Goal: Check status: Check status

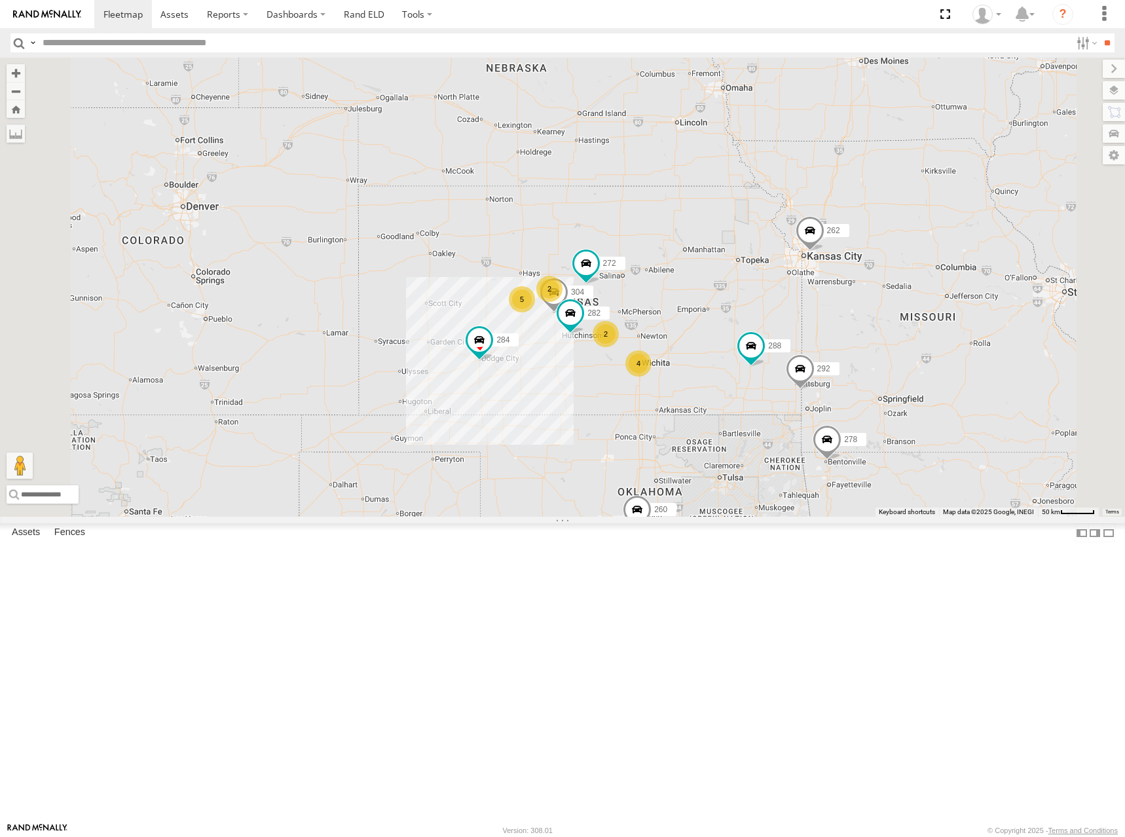
drag, startPoint x: 698, startPoint y: 390, endPoint x: 675, endPoint y: 315, distance: 78.9
click at [675, 315] on div "262 288 292 272 304 284 264 302 282 278 260 5 4 2 2" at bounding box center [562, 287] width 1125 height 459
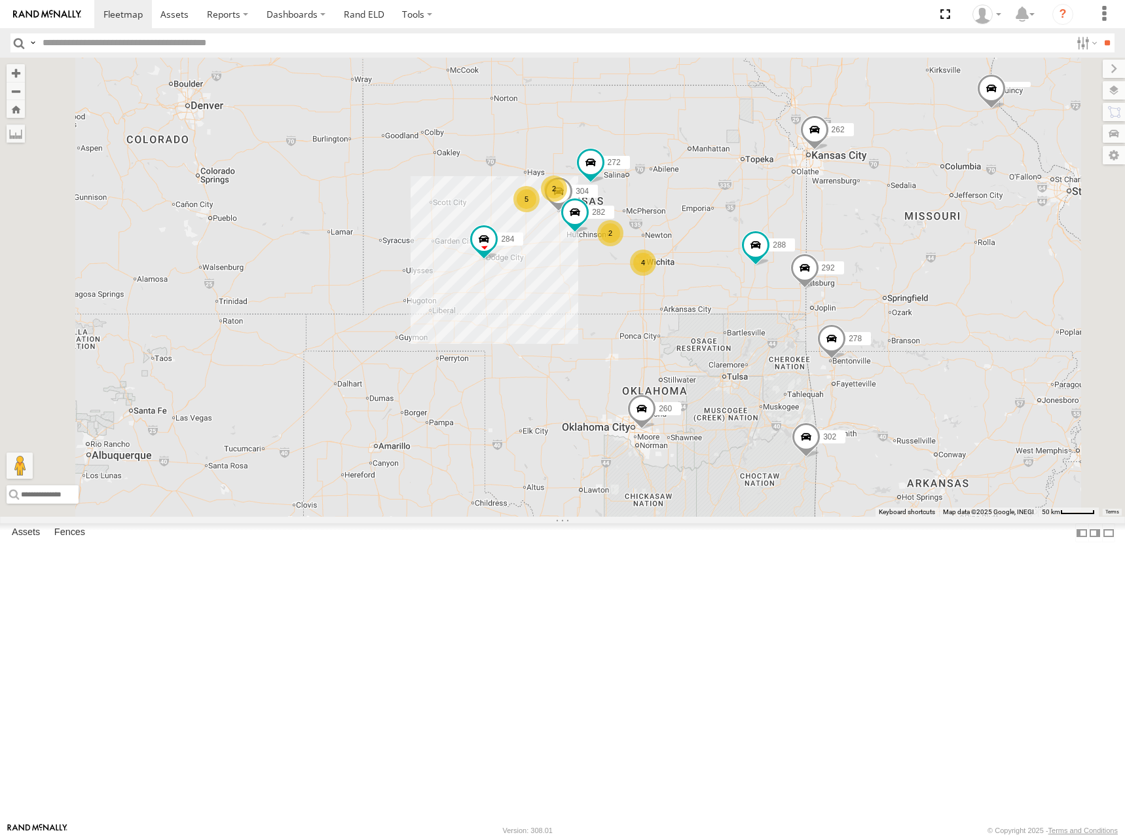
drag, startPoint x: 852, startPoint y: 342, endPoint x: 865, endPoint y: 271, distance: 72.0
click at [865, 271] on div "262 288 292 272 304 284 264 302 282 278 260 5 4 2 2" at bounding box center [562, 287] width 1125 height 459
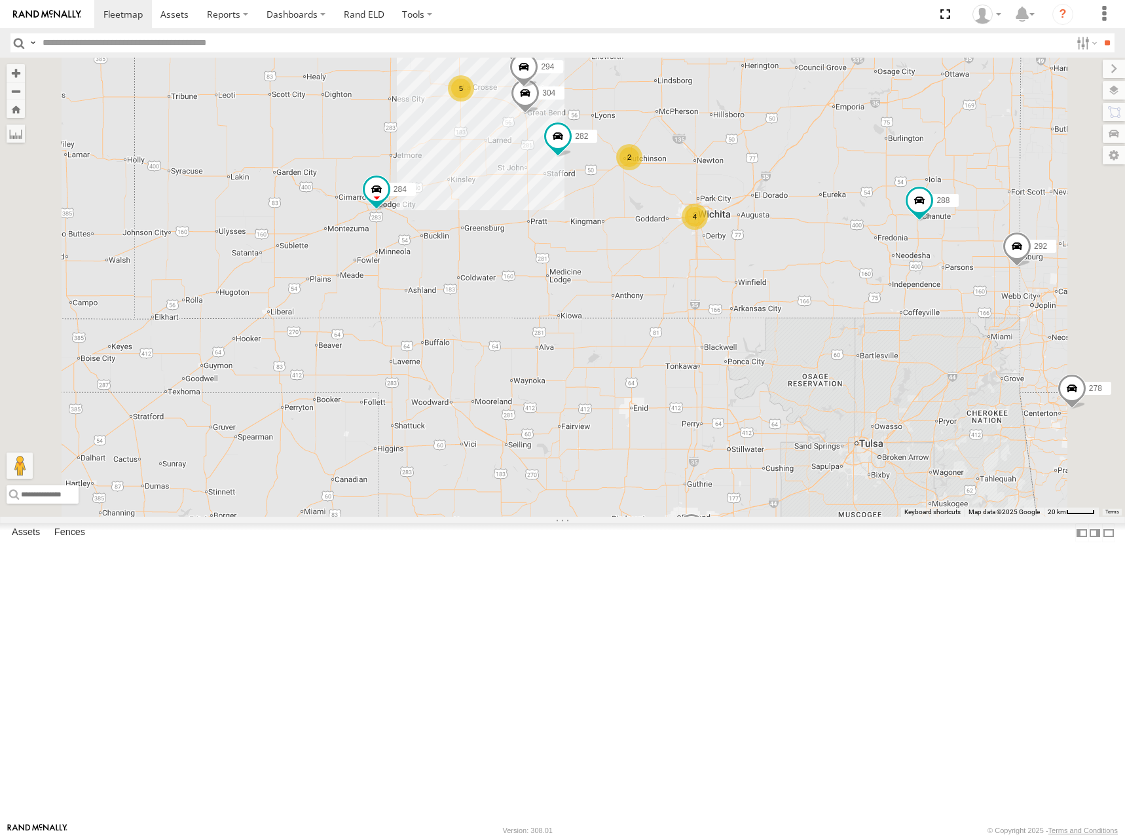
drag, startPoint x: 850, startPoint y: 210, endPoint x: 850, endPoint y: 258, distance: 47.8
click at [850, 258] on div "262 288 292 272 304 284 264 302 282 278 260 266 294 5 4 2" at bounding box center [562, 287] width 1125 height 459
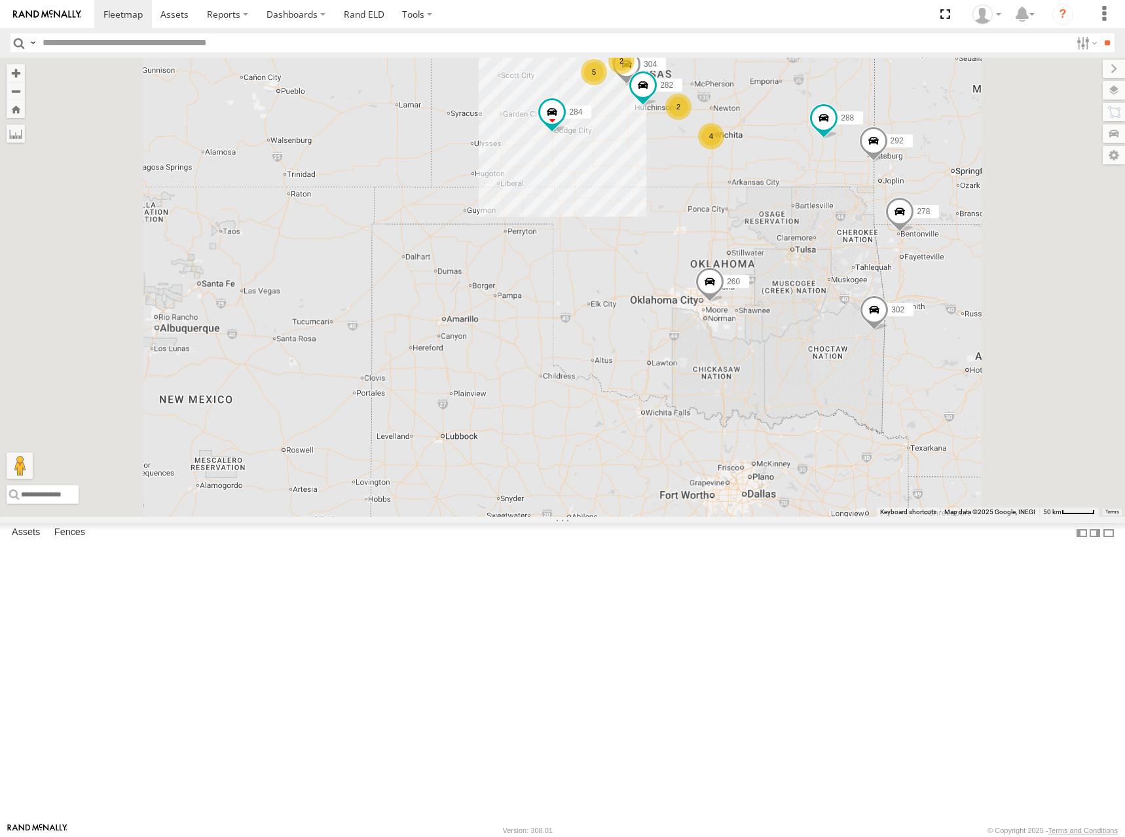
drag, startPoint x: 913, startPoint y: 171, endPoint x: 909, endPoint y: 185, distance: 14.5
click at [909, 185] on div "262 288 292 272 304 284 264 302 282 278 260 5 4 2 2" at bounding box center [562, 287] width 1125 height 459
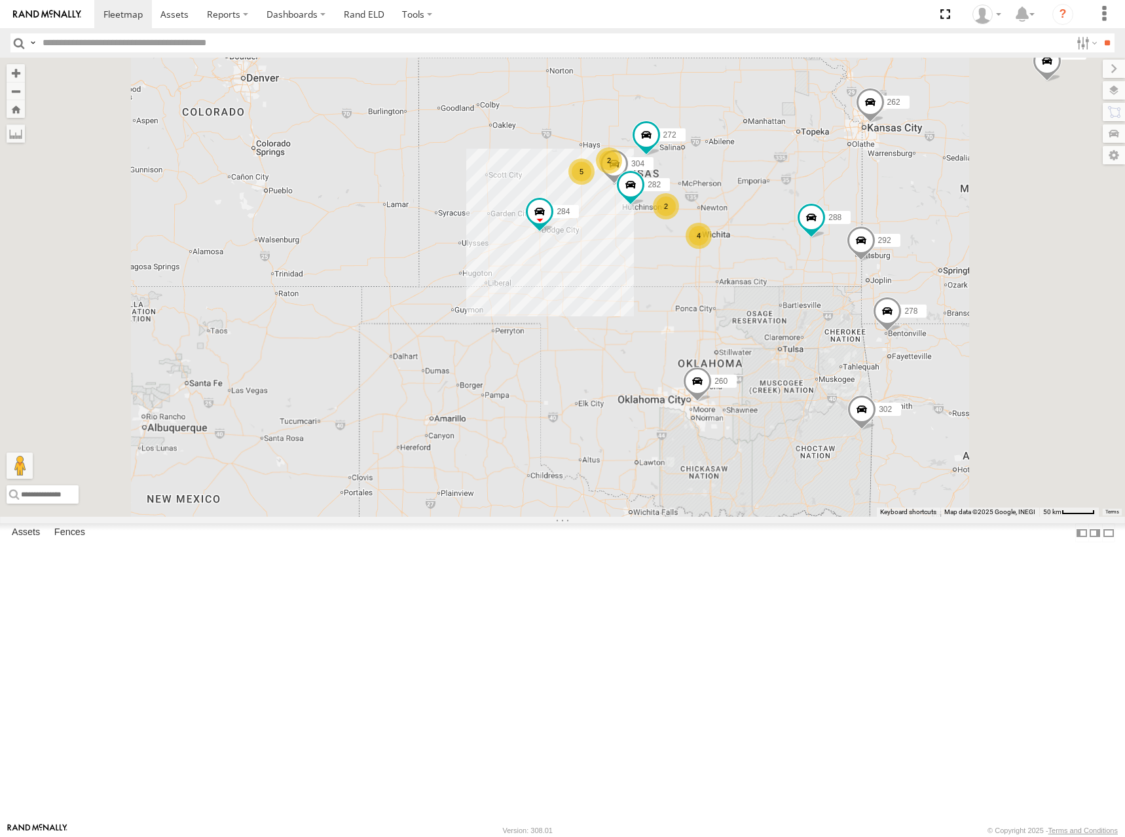
drag, startPoint x: 905, startPoint y: 159, endPoint x: 893, endPoint y: 268, distance: 109.3
click at [893, 268] on div "262 288 292 272 304 284 264 302 282 278 260 5 4 2 2" at bounding box center [562, 287] width 1125 height 459
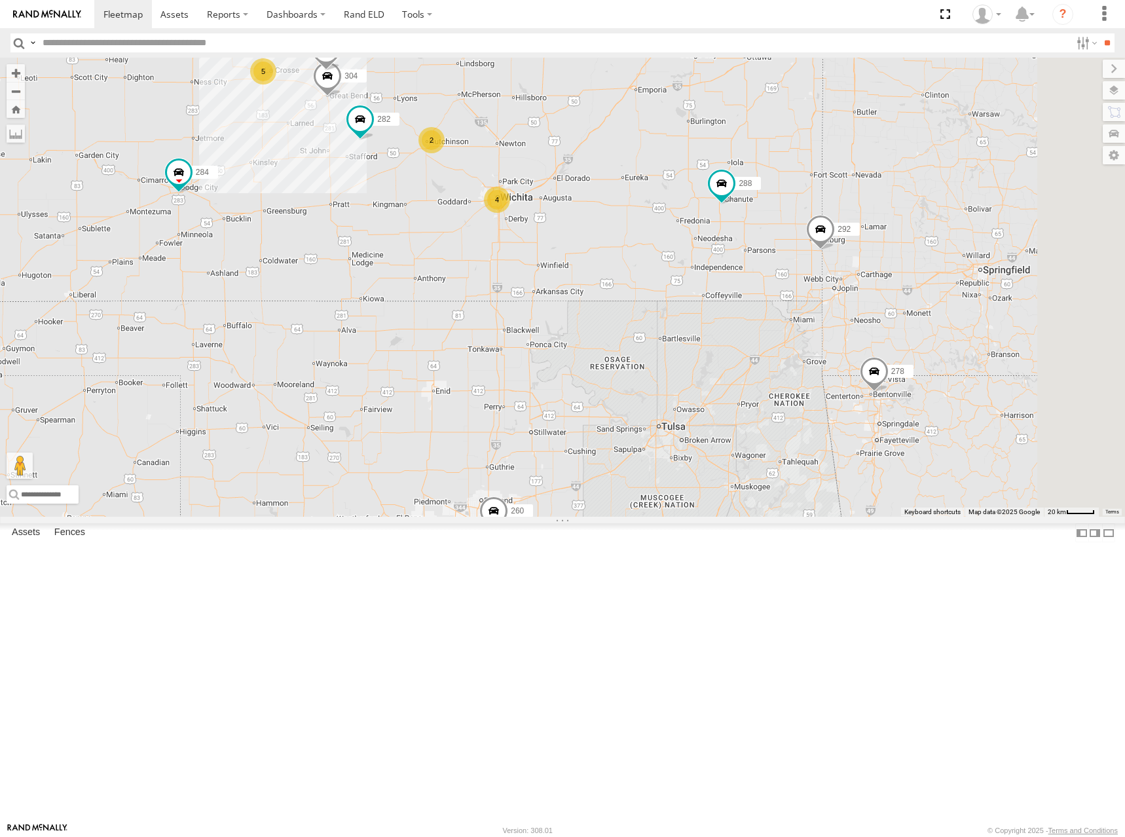
drag, startPoint x: 938, startPoint y: 367, endPoint x: 781, endPoint y: 323, distance: 163.1
click at [781, 323] on div "262 288 292 272 304 284 264 302 282 278 260 5 4 2 266 294" at bounding box center [562, 287] width 1125 height 459
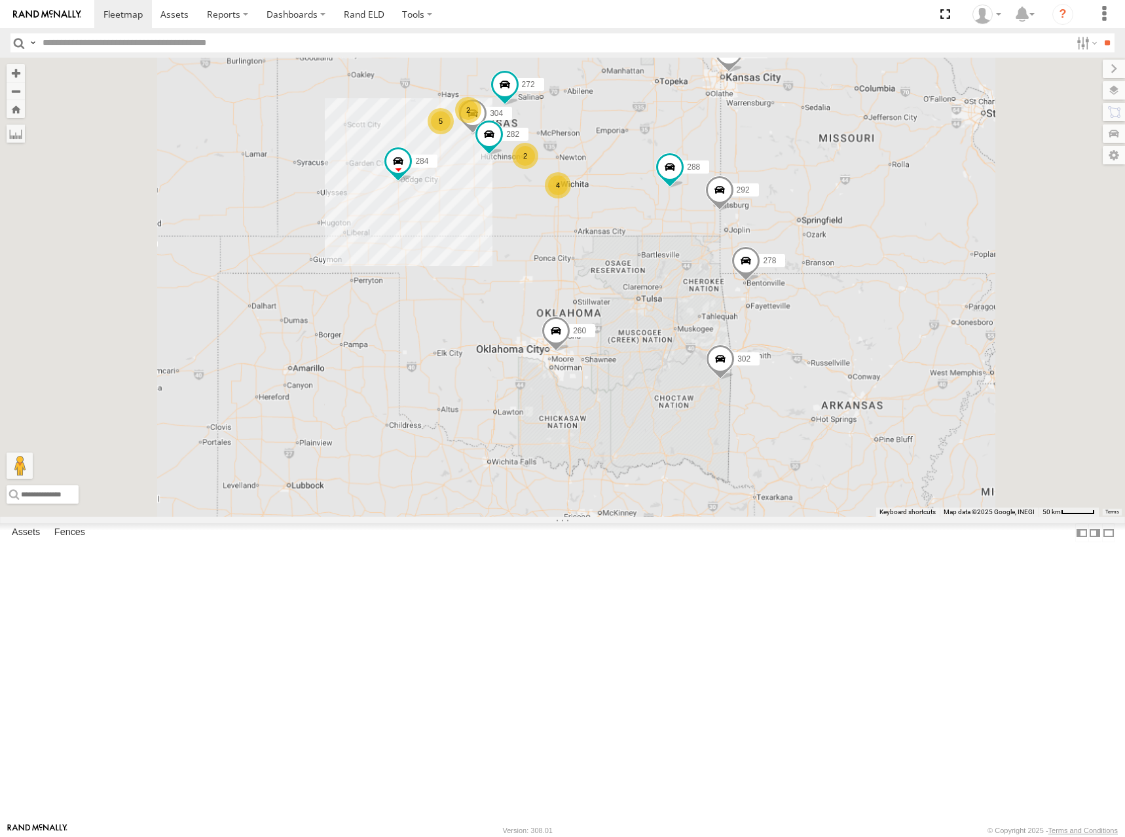
drag, startPoint x: 757, startPoint y: 236, endPoint x: 771, endPoint y: 256, distance: 24.9
click at [771, 256] on div "262 288 292 272 304 284 264 302 282 278 260 256 5 4 2 2" at bounding box center [562, 287] width 1125 height 459
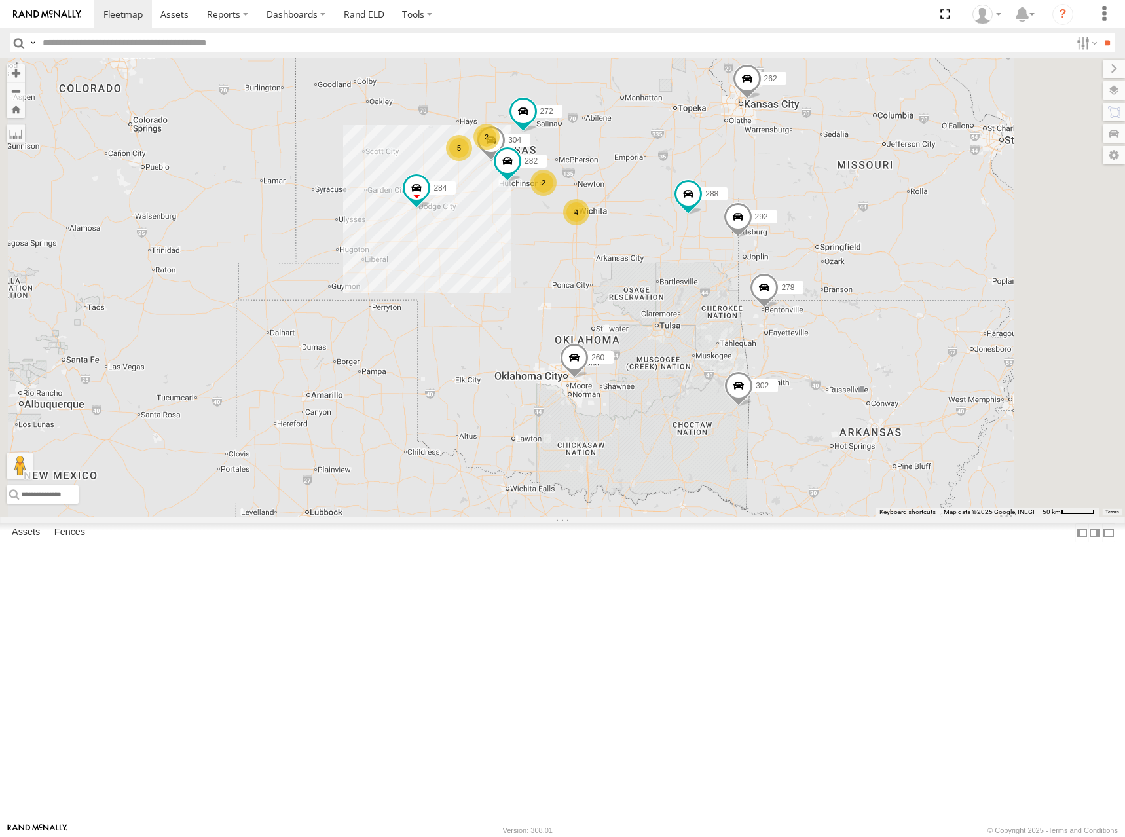
drag, startPoint x: 665, startPoint y: 190, endPoint x: 693, endPoint y: 228, distance: 47.3
click at [693, 228] on div "262 288 292 272 304 284 264 302 282 278 260 256 5 4 2 2" at bounding box center [562, 287] width 1125 height 459
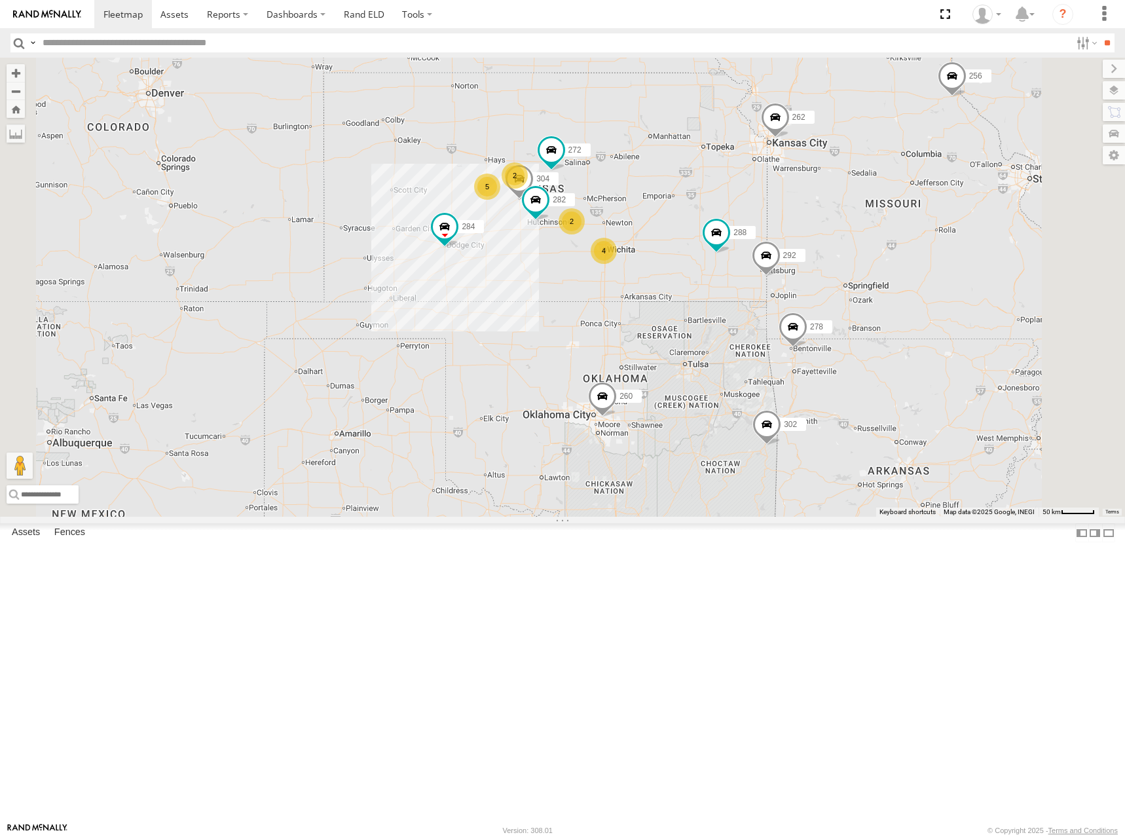
click at [778, 257] on div "262 288 292 272 304 284 264 302 282 278 260 256 5 4 2 2" at bounding box center [562, 287] width 1125 height 459
click at [740, 255] on div "262 288 292 272 304 284 264 302 282 278 260 256 5 4 2 2" at bounding box center [562, 287] width 1125 height 459
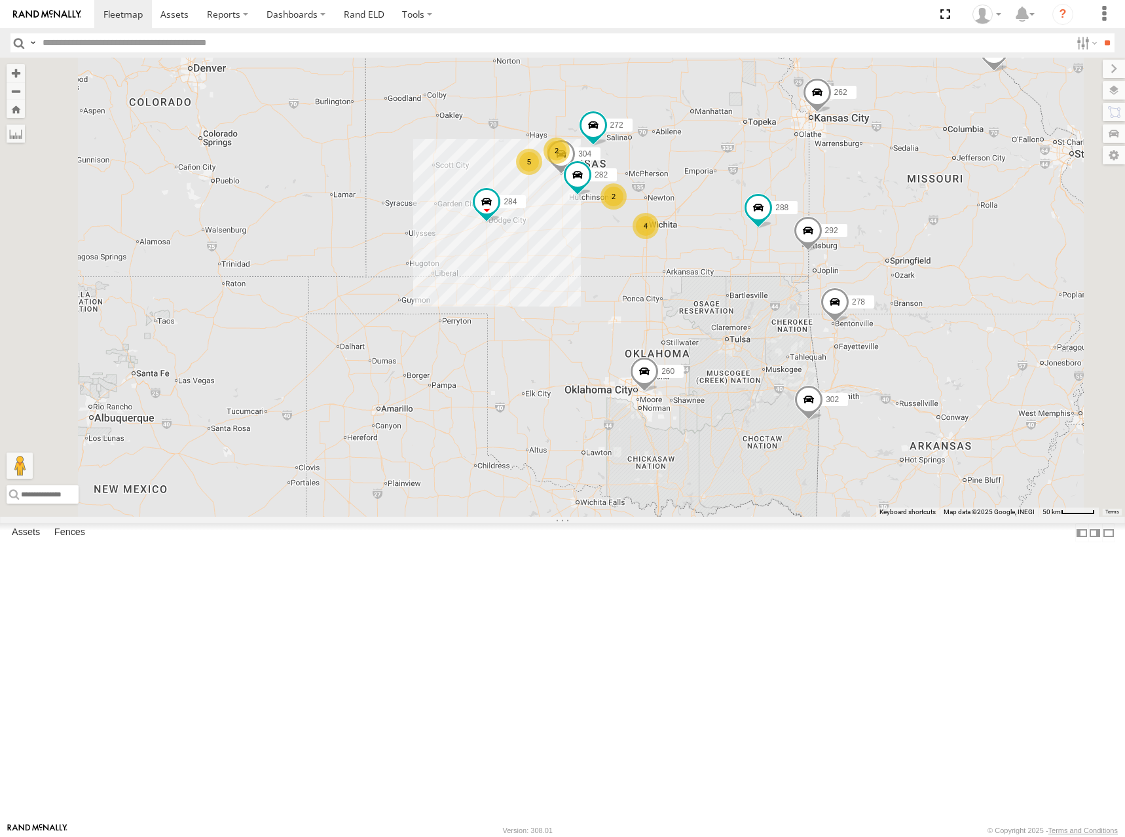
drag, startPoint x: 874, startPoint y: 238, endPoint x: 952, endPoint y: 195, distance: 89.1
click at [952, 195] on div "262 288 292 272 304 284 264 302 282 278 260 256 5 4 2 2" at bounding box center [562, 287] width 1125 height 459
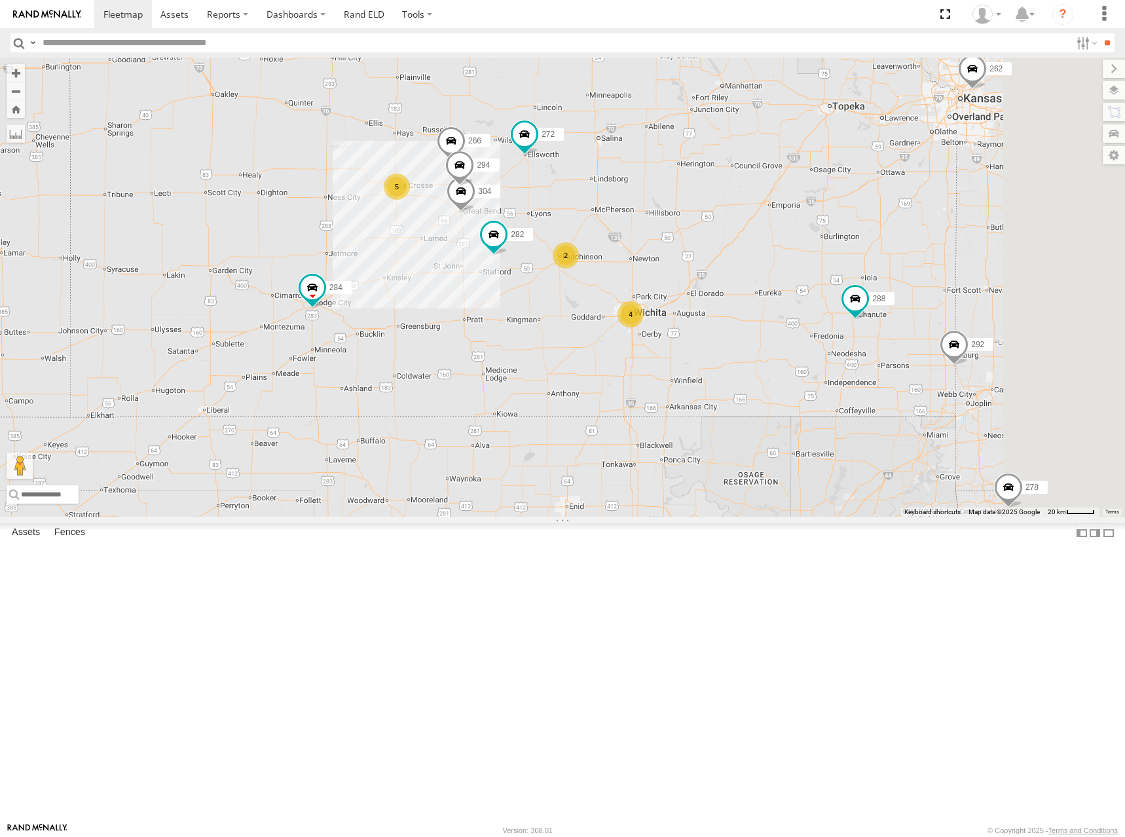
drag, startPoint x: 844, startPoint y: 206, endPoint x: 844, endPoint y: 218, distance: 11.8
click at [844, 218] on div "262 288 292 272 304 284 264 302 282 278 260 256 5 4 2 266 294" at bounding box center [562, 287] width 1125 height 459
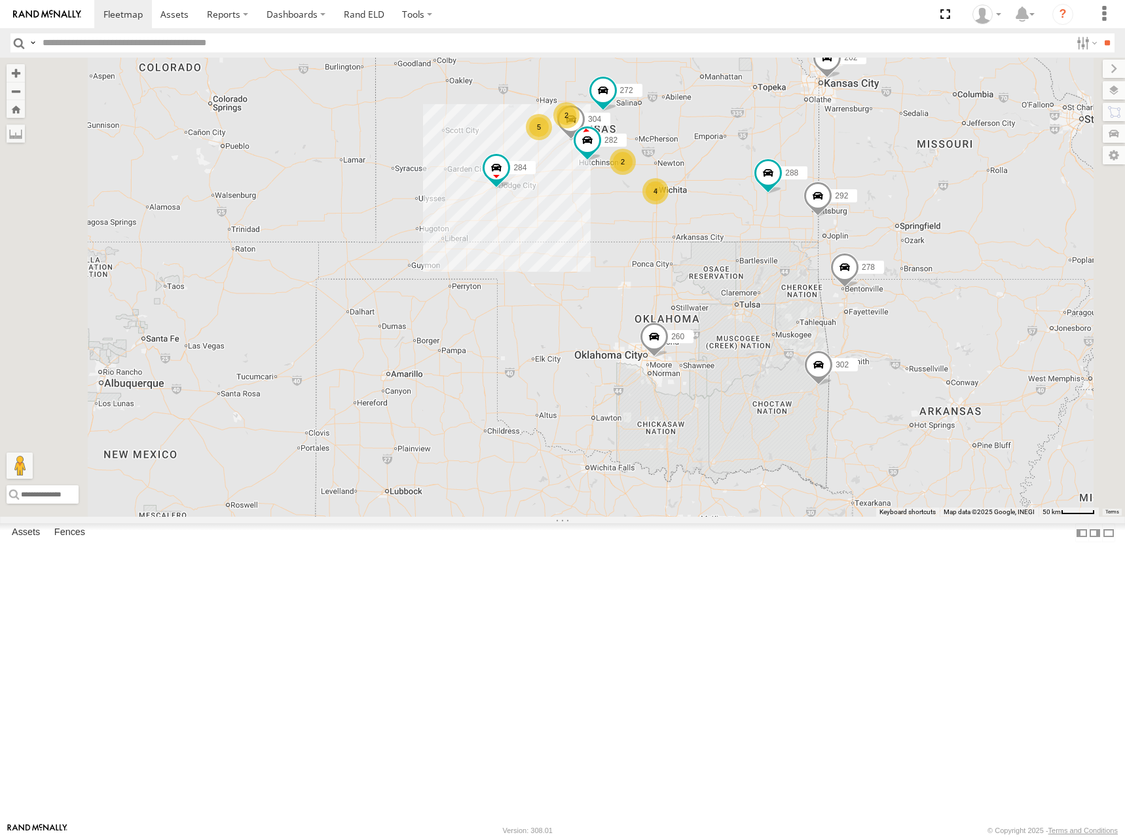
drag, startPoint x: 903, startPoint y: 219, endPoint x: 895, endPoint y: 230, distance: 13.6
click at [895, 230] on div "262 288 292 272 304 284 264 302 282 278 260 256 5 4 2 2" at bounding box center [562, 287] width 1125 height 459
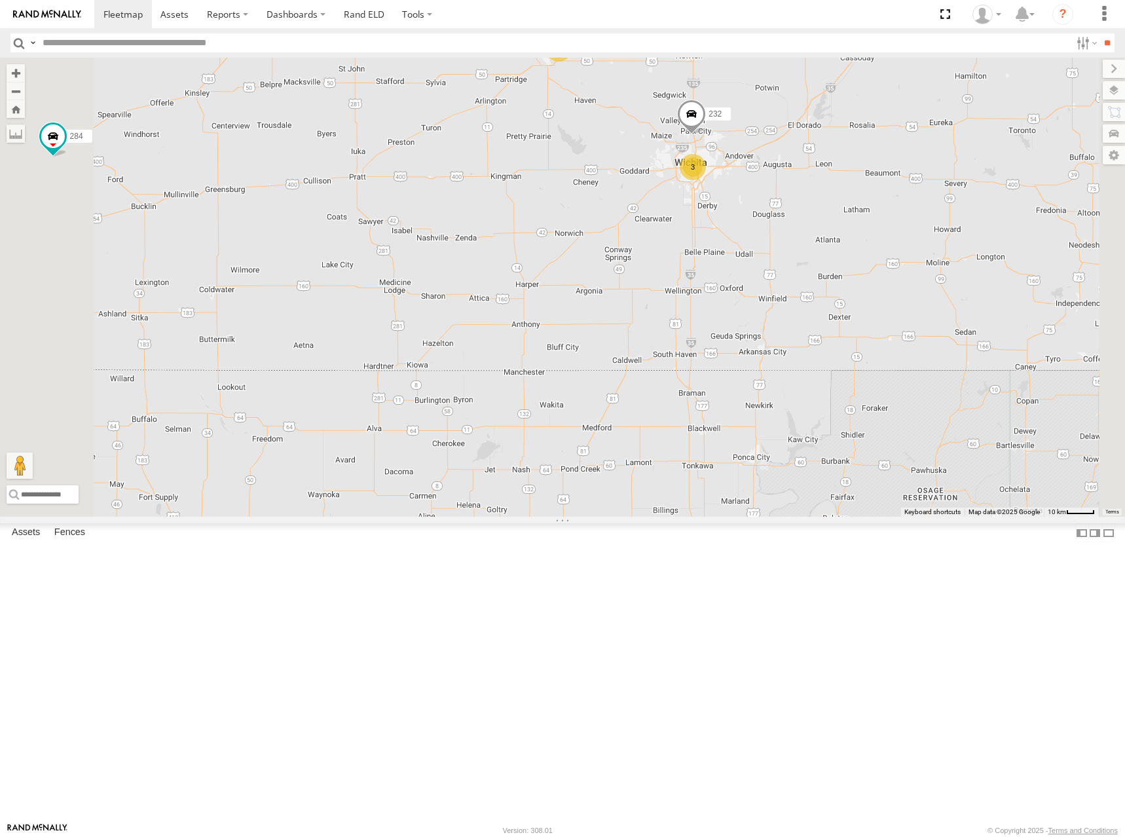
click at [927, 356] on div "262 288 292 272 304 284 264 302 282 278 260 256 3 2 232" at bounding box center [562, 287] width 1125 height 459
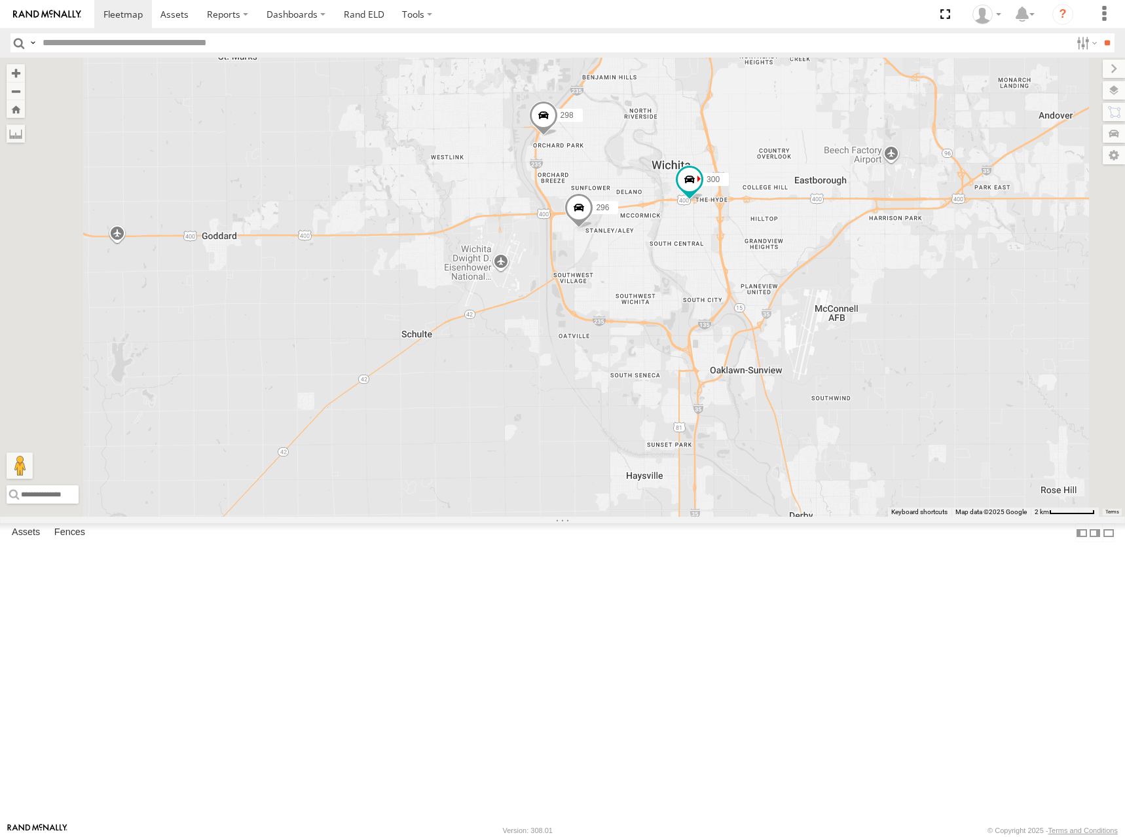
drag, startPoint x: 819, startPoint y: 257, endPoint x: 816, endPoint y: 279, distance: 21.8
click at [816, 279] on div "262 288 292 272 304 284 264 302 282 278 260 256 232 294 300 298 296" at bounding box center [562, 287] width 1125 height 459
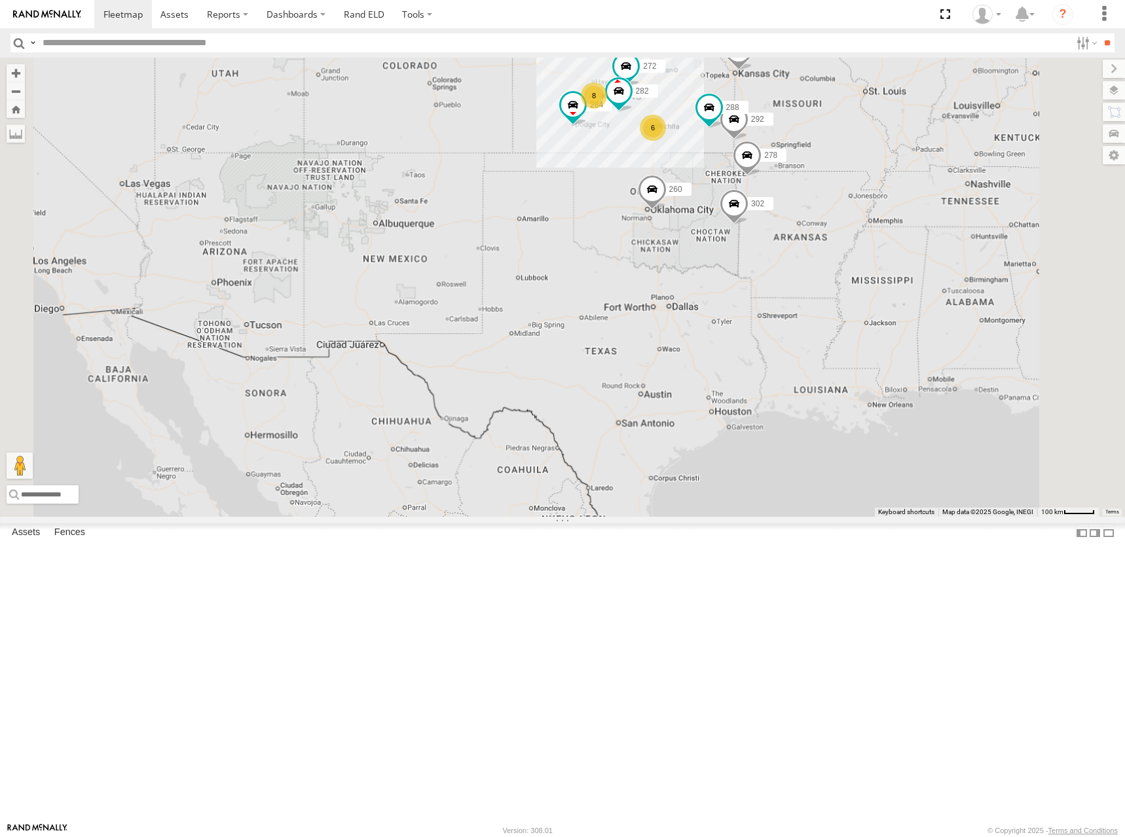
drag, startPoint x: 835, startPoint y: 183, endPoint x: 832, endPoint y: 202, distance: 18.6
click at [832, 202] on div "262 288 292 272 284 264 302 282 278 260 256 8 6" at bounding box center [562, 287] width 1125 height 459
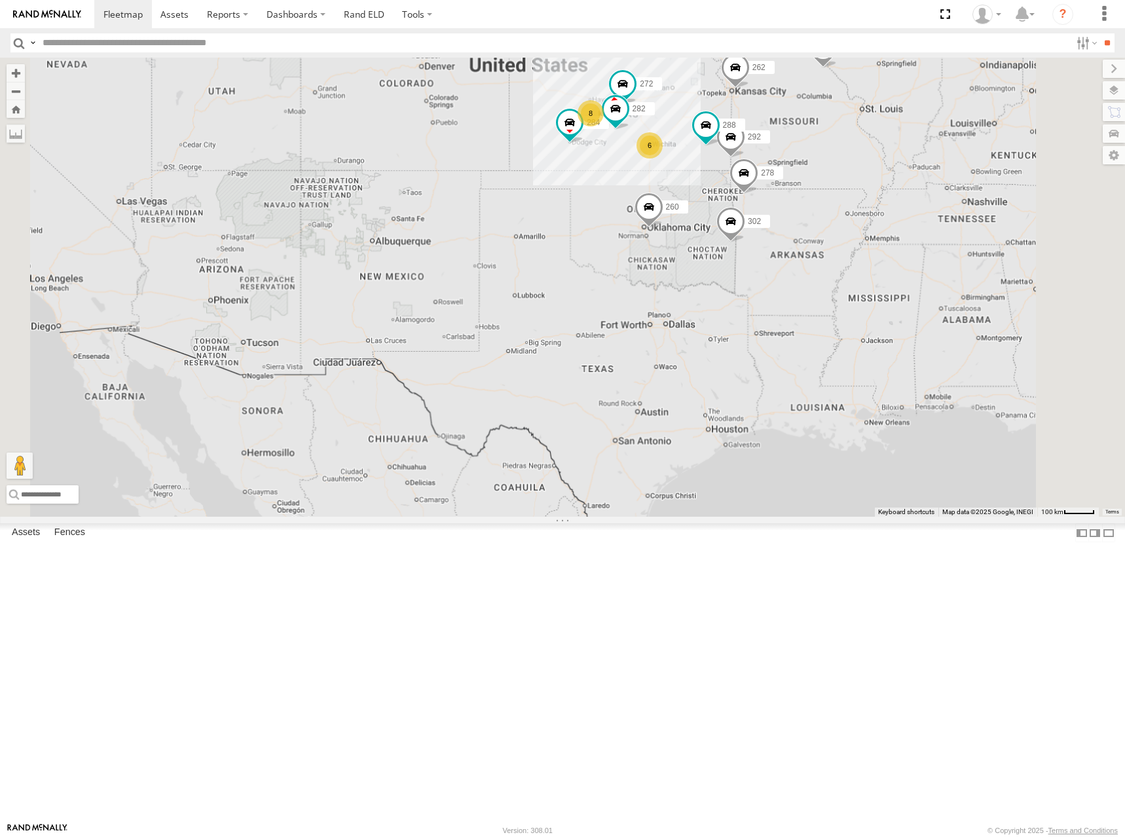
drag, startPoint x: 828, startPoint y: 203, endPoint x: 827, endPoint y: 217, distance: 14.5
click at [827, 217] on div "262 288 292 272 284 264 302 282 278 260 256 8 6" at bounding box center [562, 287] width 1125 height 459
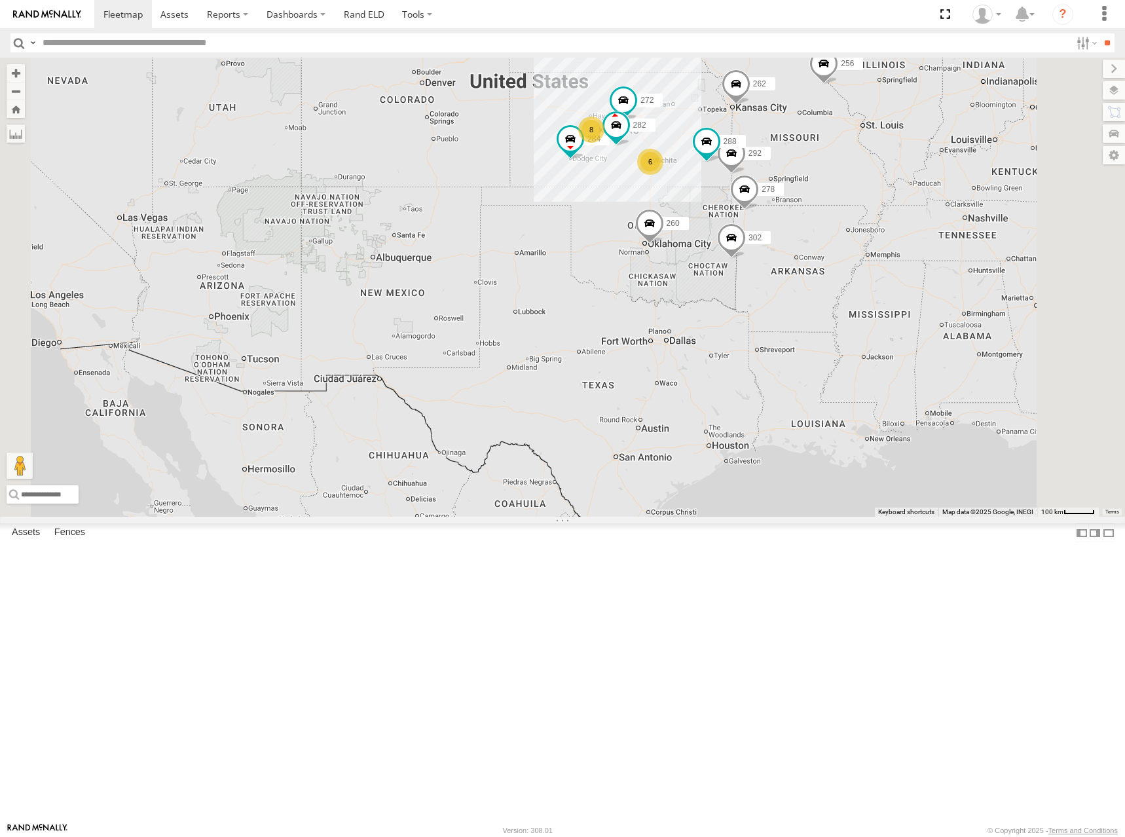
drag, startPoint x: 831, startPoint y: 213, endPoint x: 831, endPoint y: 221, distance: 8.5
click at [831, 221] on div "262 288 292 272 284 264 302 282 278 260 256 8 6" at bounding box center [562, 287] width 1125 height 459
click at [823, 226] on div "262 288 292 272 284 264 302 282 278 260 256 8 6" at bounding box center [562, 287] width 1125 height 459
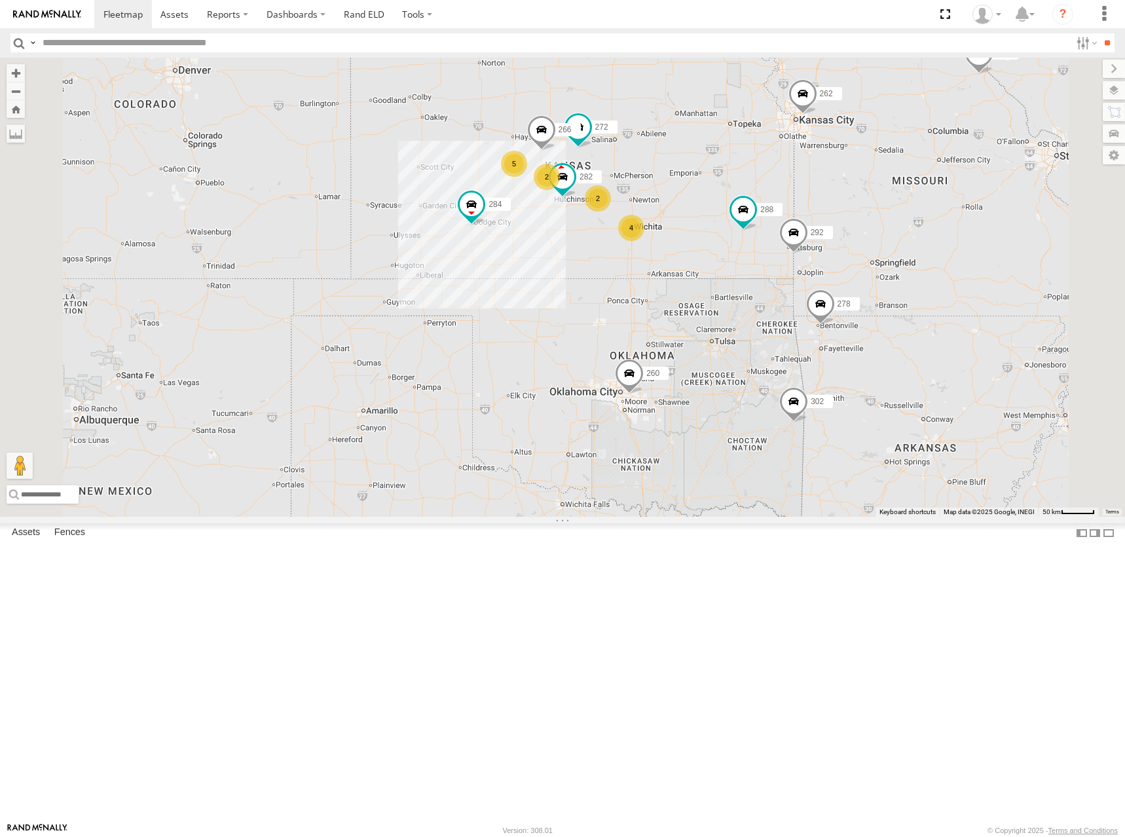
click at [826, 252] on div "262 288 292 272 284 264 302 282 278 260 256 5 4 2 2 266" at bounding box center [562, 287] width 1125 height 459
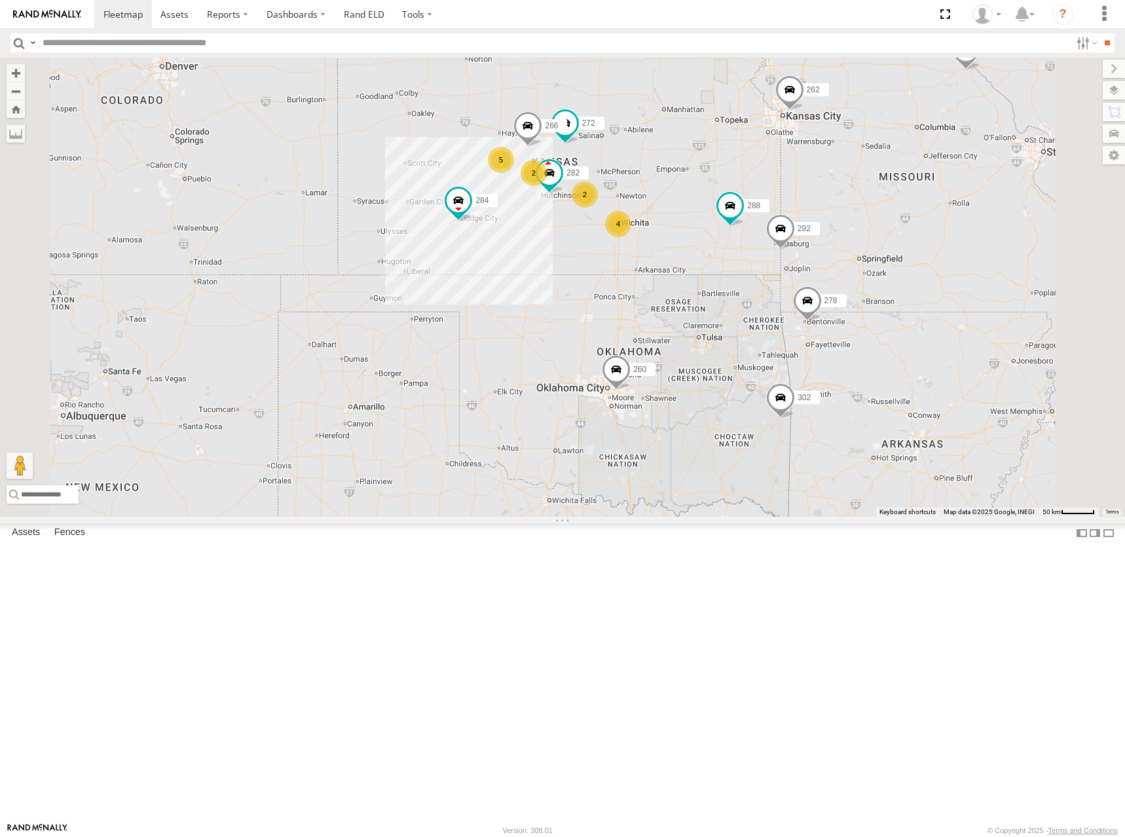
drag, startPoint x: 756, startPoint y: 226, endPoint x: 742, endPoint y: 224, distance: 14.0
click at [742, 224] on div "262 288 292 272 284 264 302 282 278 260 256 5 4 2 2 266" at bounding box center [562, 287] width 1125 height 459
click at [755, 207] on div "262 288 292 272 284 264 302 282 278 260 256 5 4 2 2 266" at bounding box center [562, 287] width 1125 height 459
click at [803, 223] on div "262 288 292 272 284 264 302 282 278 260 256 5 4 2 2 266" at bounding box center [562, 287] width 1125 height 459
click at [844, 240] on div "262 288 292 272 284 264 302 282 278 260 256 5 4 2 2 266" at bounding box center [562, 287] width 1125 height 459
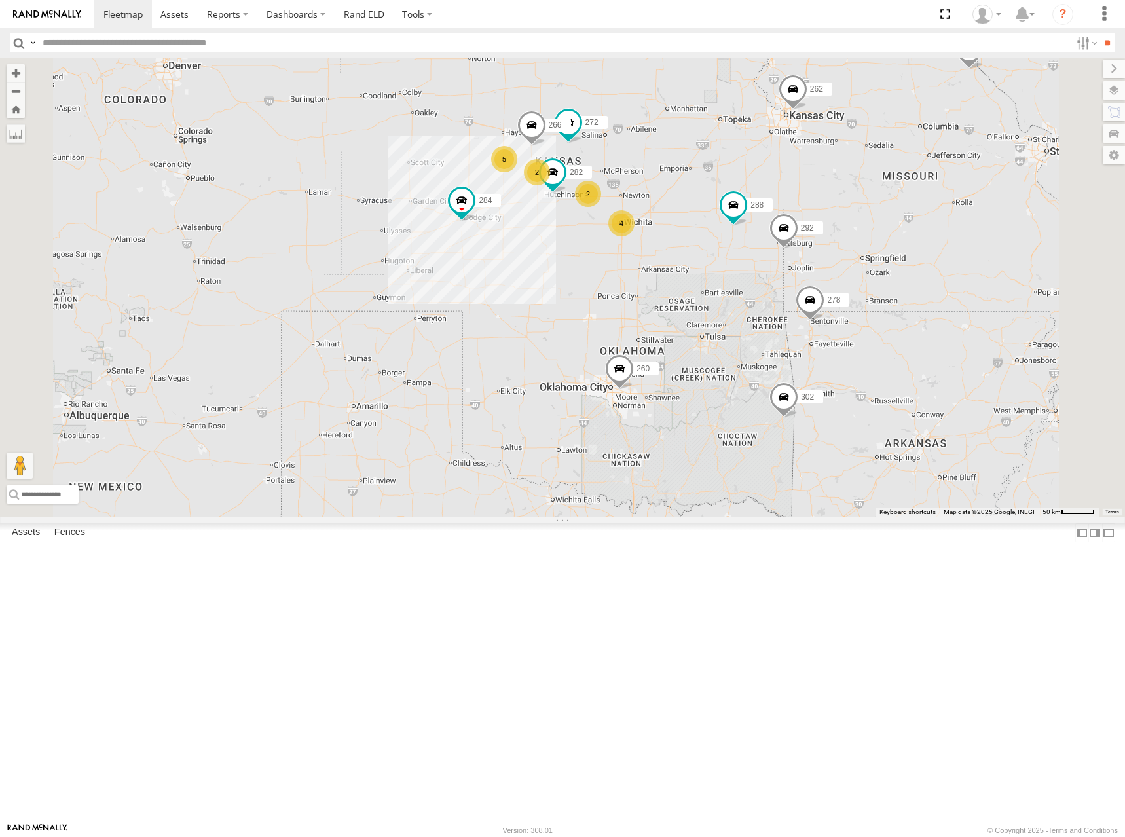
click at [869, 272] on div "262 288 292 272 284 264 302 282 278 260 256 5 4 2 2 266" at bounding box center [562, 287] width 1125 height 459
click at [840, 225] on div "262 288 292 272 284 264 302 282 278 260 256 5 4 2 2 266" at bounding box center [562, 287] width 1125 height 459
click at [820, 218] on div "262 288 292 272 284 264 302 282 278 260 256 5 4 2 2 266" at bounding box center [562, 287] width 1125 height 459
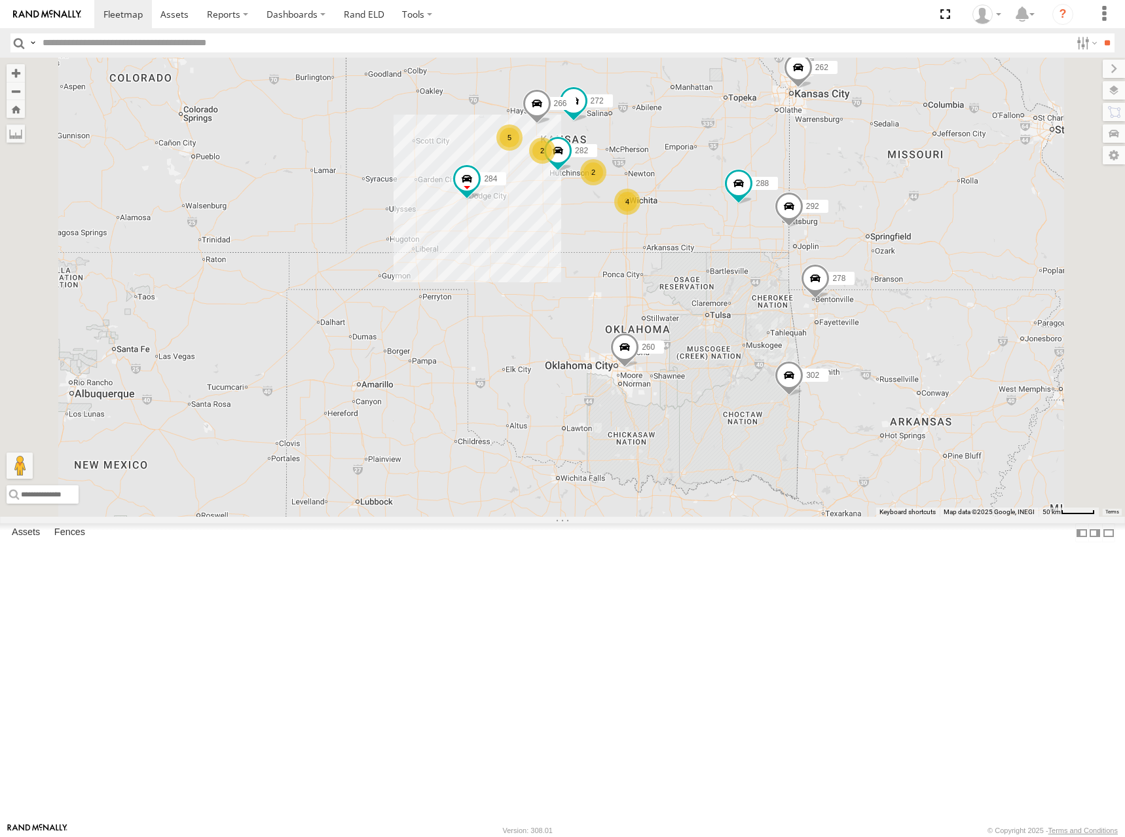
click at [859, 270] on div "262 288 292 272 284 264 302 282 278 260 256 266 5 4 2 2" at bounding box center [562, 287] width 1125 height 459
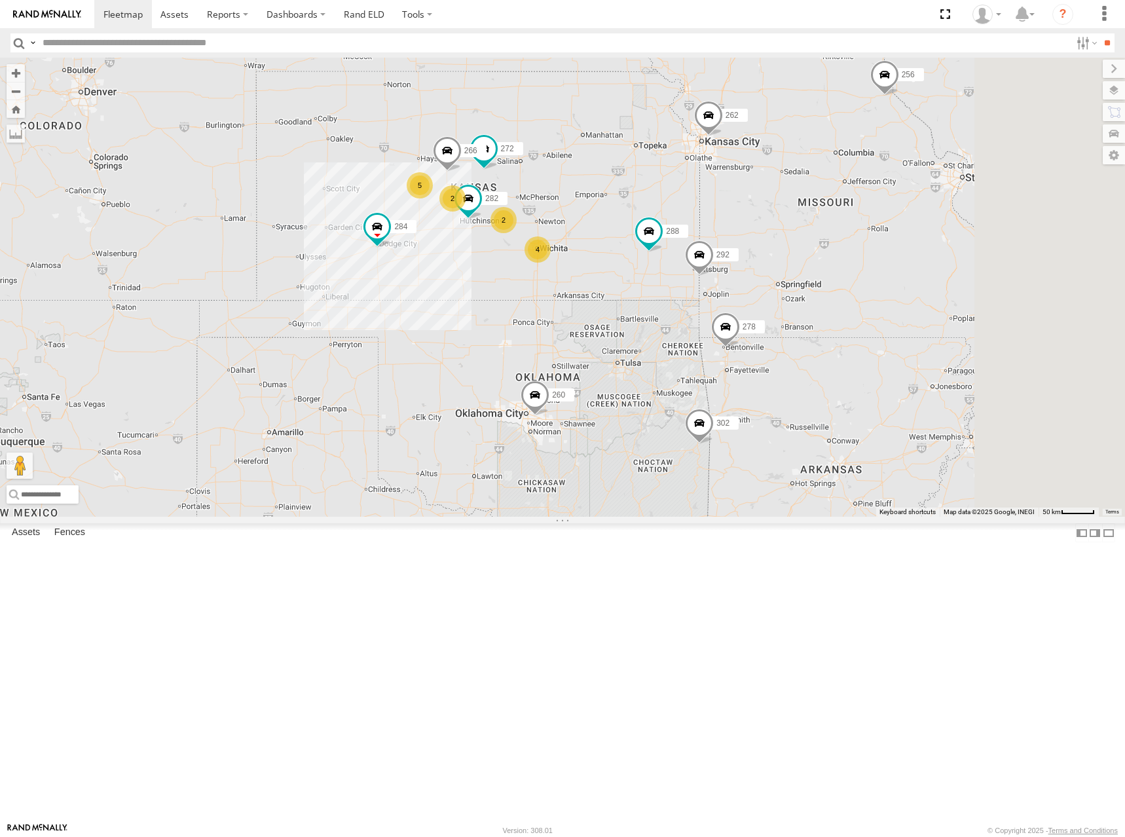
drag, startPoint x: 969, startPoint y: 118, endPoint x: 731, endPoint y: 273, distance: 284.0
click at [731, 273] on div "262 288 292 272 284 264 302 282 278 260 256 266 5 4 2 2" at bounding box center [562, 287] width 1125 height 459
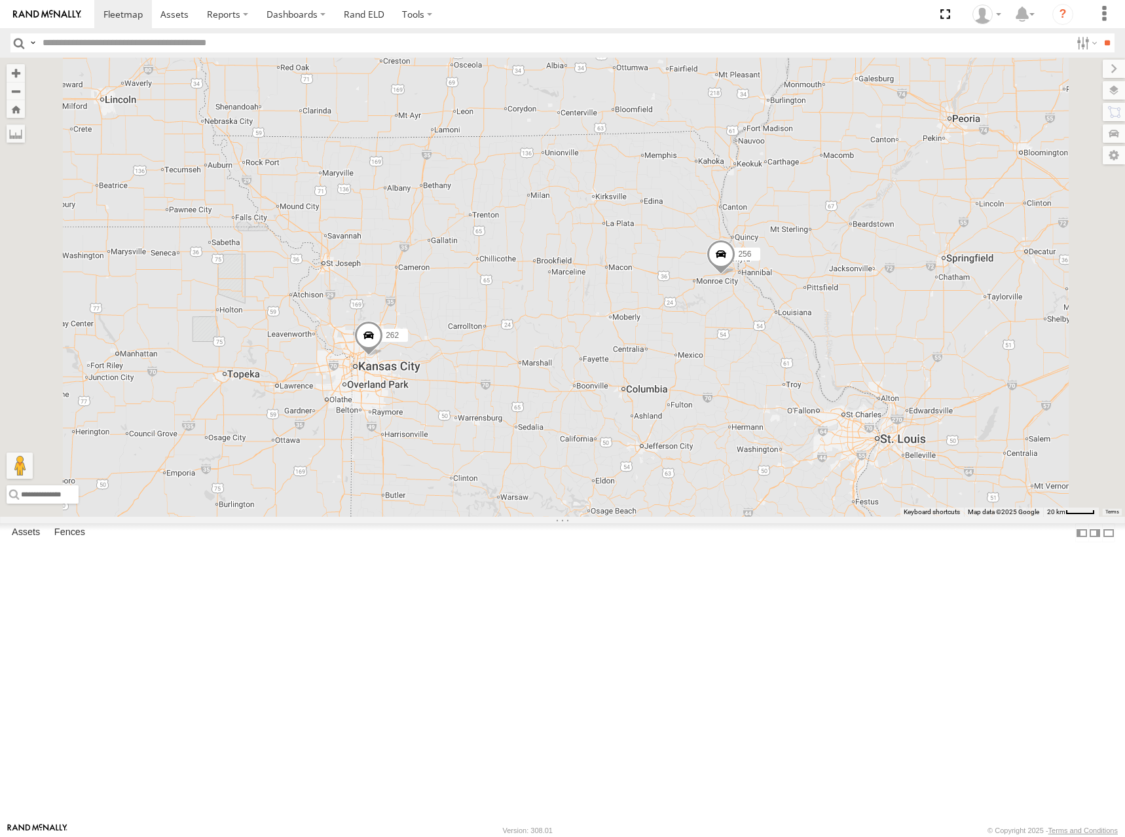
drag, startPoint x: 941, startPoint y: 262, endPoint x: 933, endPoint y: 282, distance: 20.9
click at [933, 282] on div "262 288 292 272 284 264 302 282 278 260 256 266" at bounding box center [562, 287] width 1125 height 459
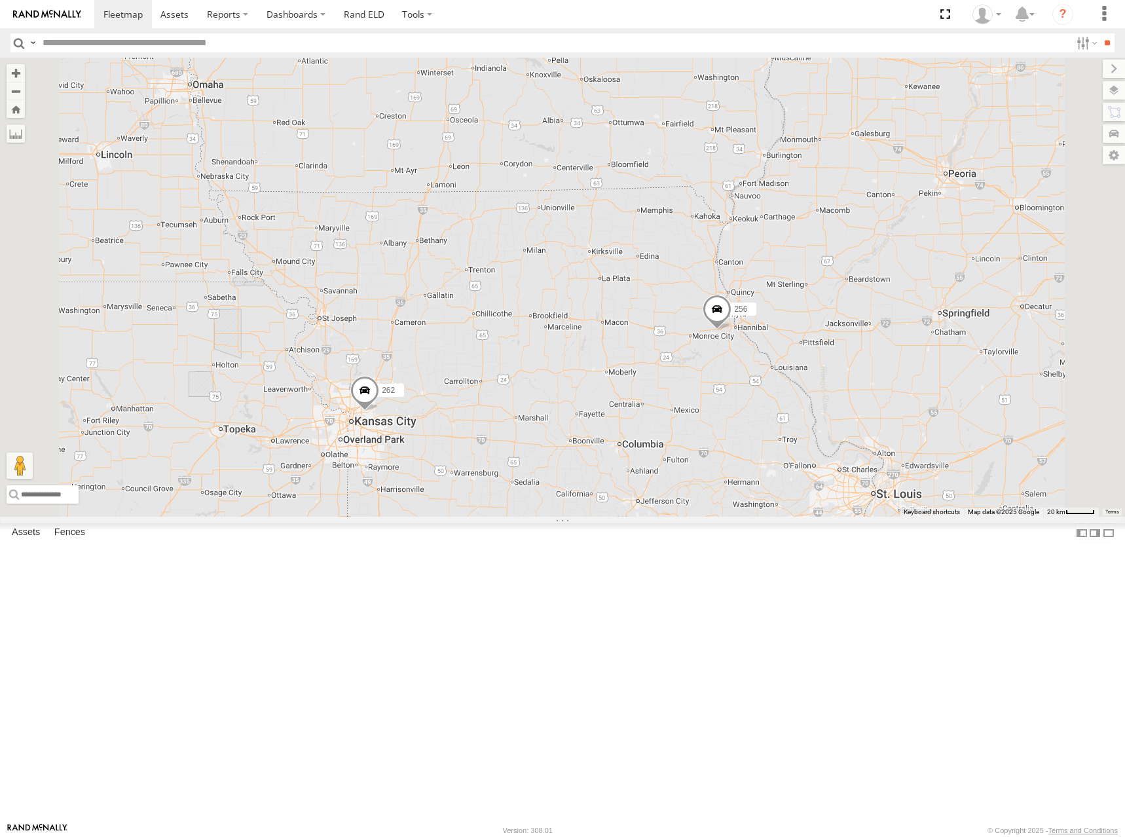
drag, startPoint x: 947, startPoint y: 250, endPoint x: 943, endPoint y: 308, distance: 57.7
click at [943, 308] on div "262 288 292 272 284 264 302 282 278 260 256 266" at bounding box center [562, 287] width 1125 height 459
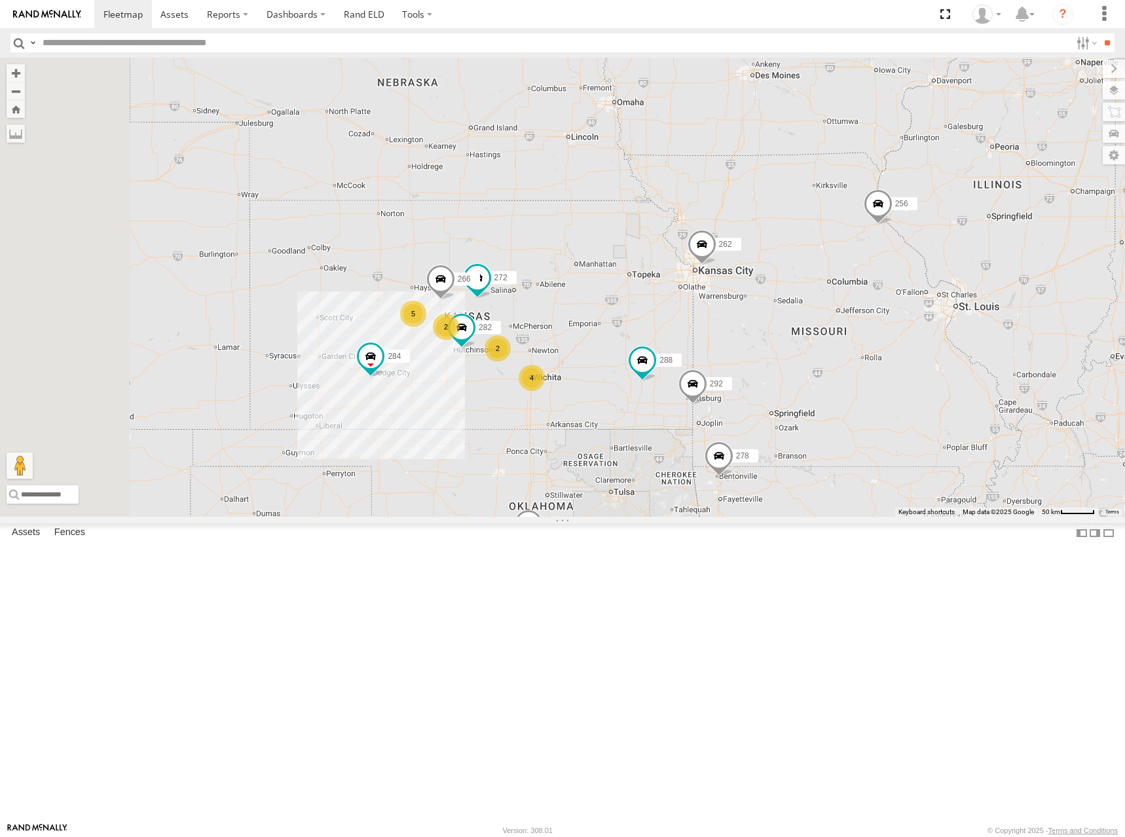
drag, startPoint x: 685, startPoint y: 297, endPoint x: 851, endPoint y: 272, distance: 167.5
click at [851, 272] on div "262 288 292 272 284 264 302 282 278 260 256 266 5 4 2 2" at bounding box center [562, 287] width 1125 height 459
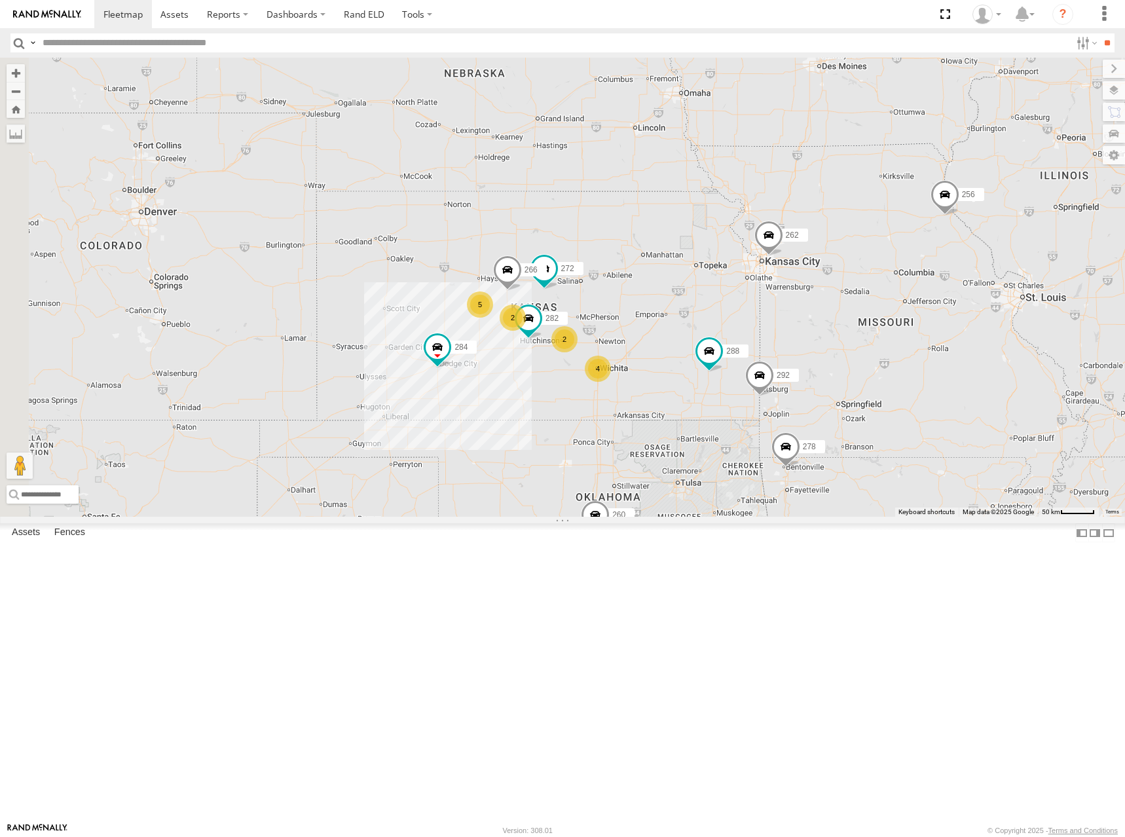
click at [754, 319] on div "262 288 292 272 284 264 302 282 278 260 256 266 5 4 2 2" at bounding box center [562, 287] width 1125 height 459
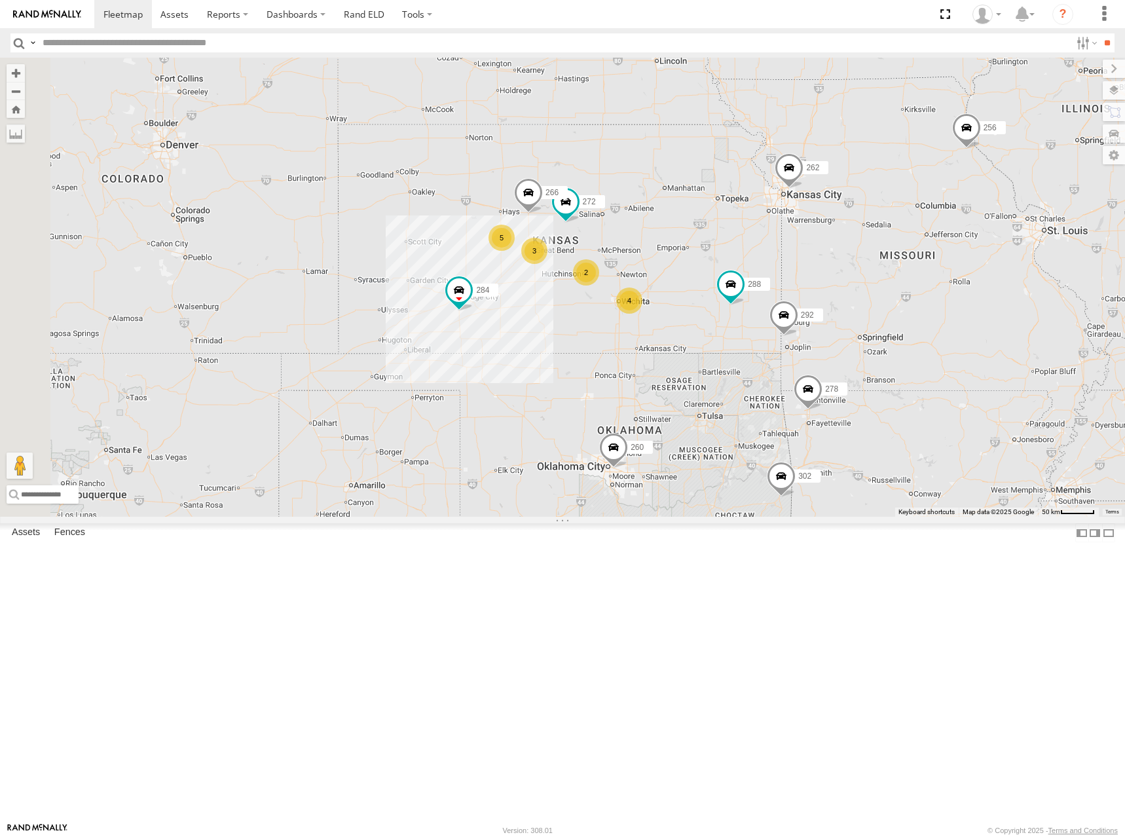
drag, startPoint x: 750, startPoint y: 440, endPoint x: 772, endPoint y: 372, distance: 70.8
click at [772, 372] on div "262 288 292 272 256 284 264 302 266 278 260 5 4 2 3" at bounding box center [562, 287] width 1125 height 459
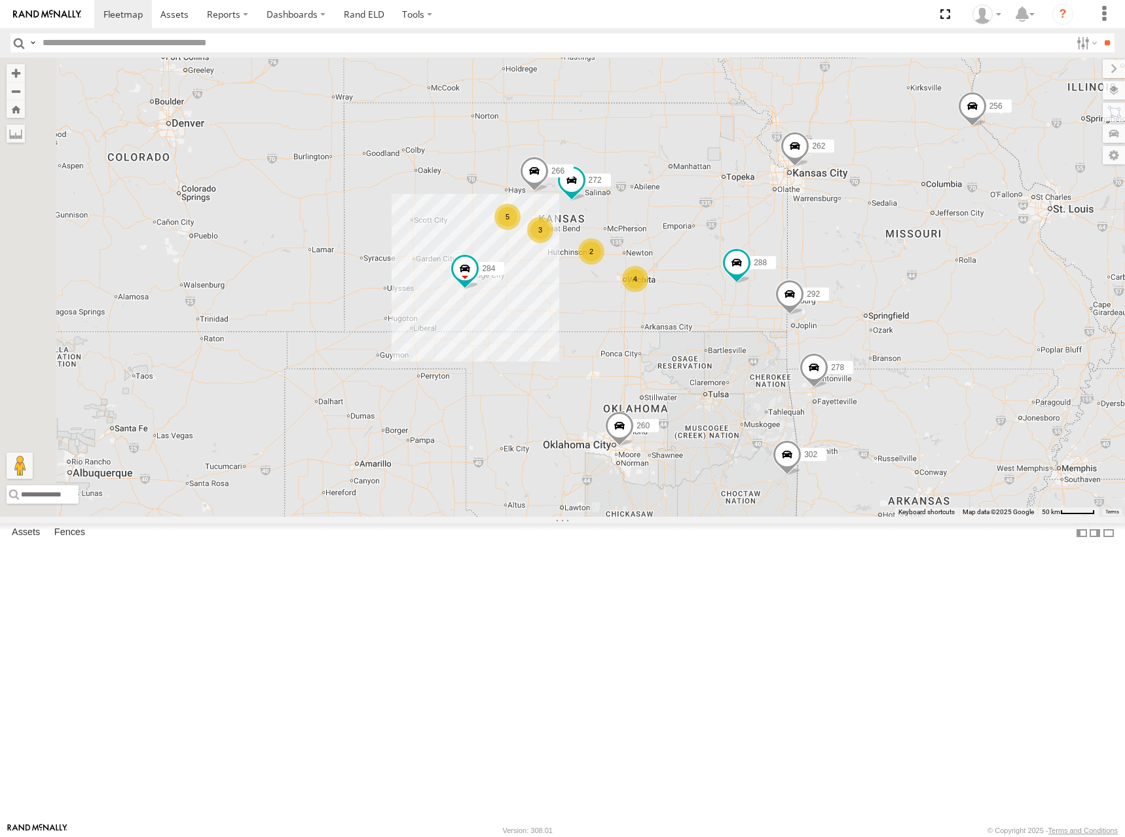
click at [787, 233] on div "262 288 292 272 256 284 264 302 266 278 260 5 4 2 3" at bounding box center [562, 287] width 1125 height 459
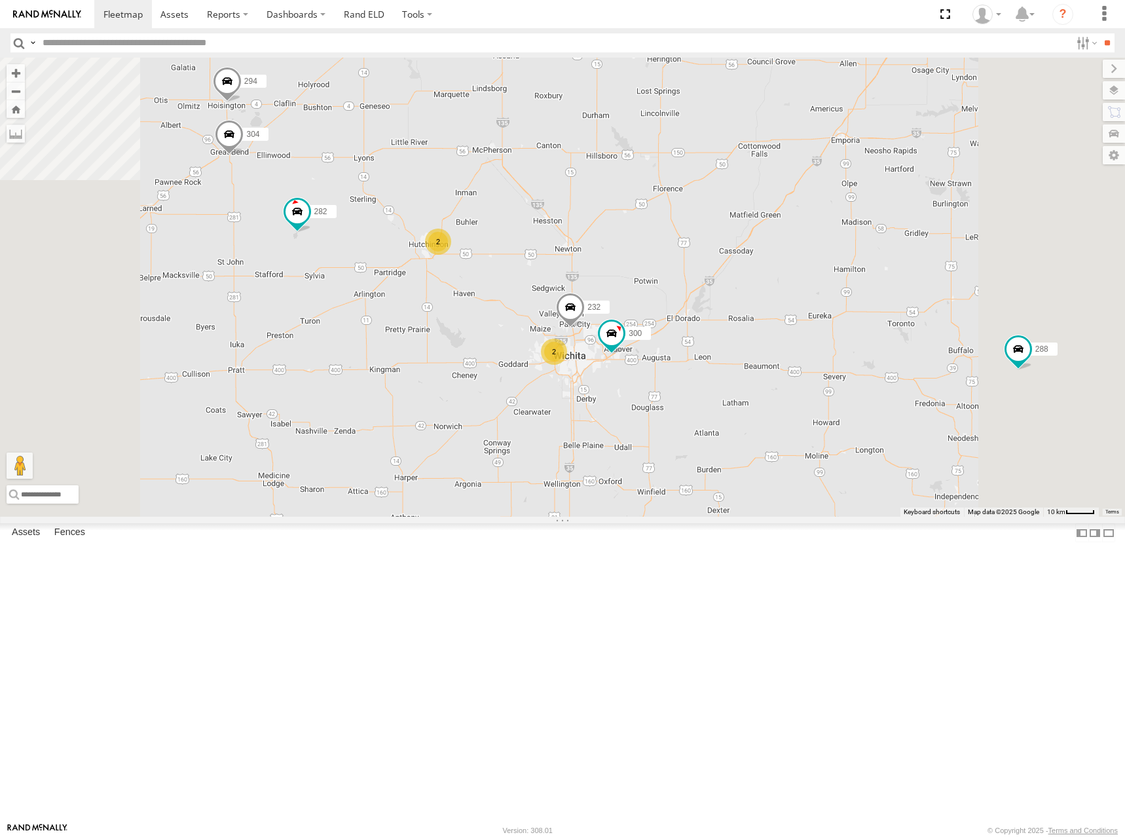
drag, startPoint x: 802, startPoint y: 405, endPoint x: 828, endPoint y: 346, distance: 65.1
click at [828, 346] on div "262 288 292 272 256 284 264 302 266 278 260 300 2 2 232 304 282 294" at bounding box center [562, 287] width 1125 height 459
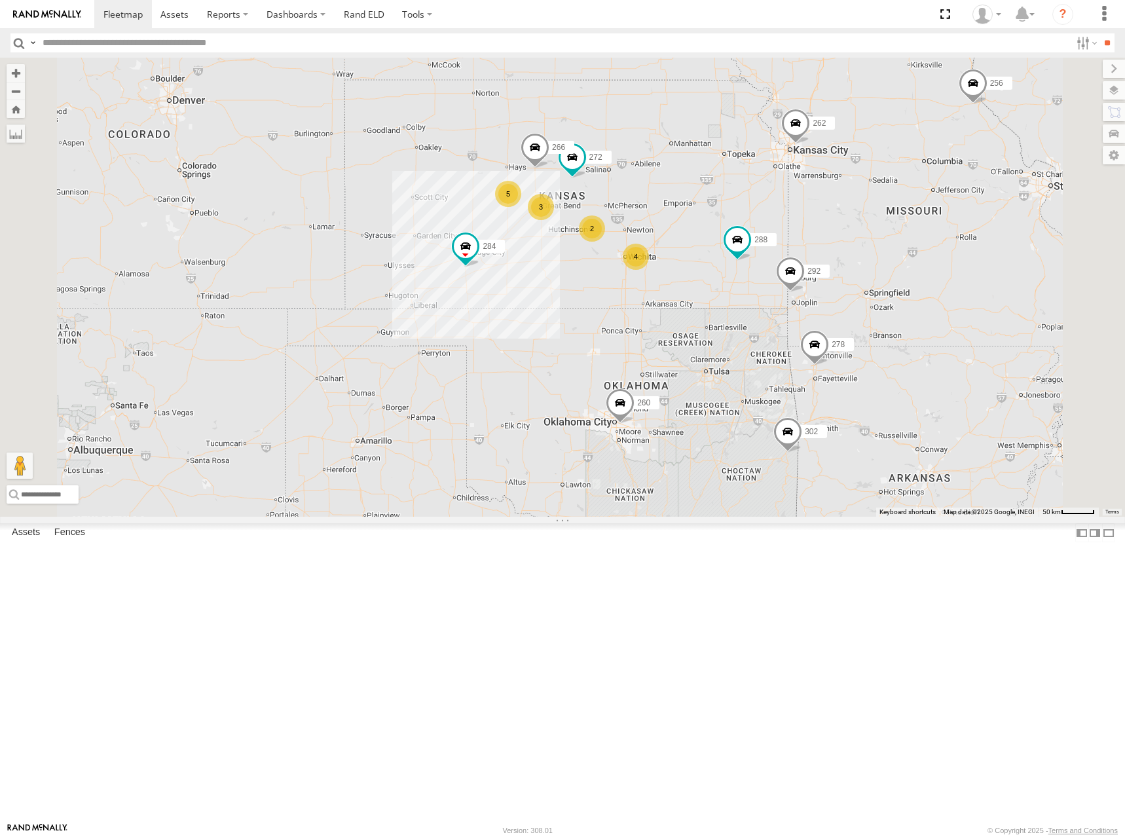
click at [789, 283] on div "262 288 292 272 256 284 264 302 266 278 260 5 4 2 3" at bounding box center [562, 287] width 1125 height 459
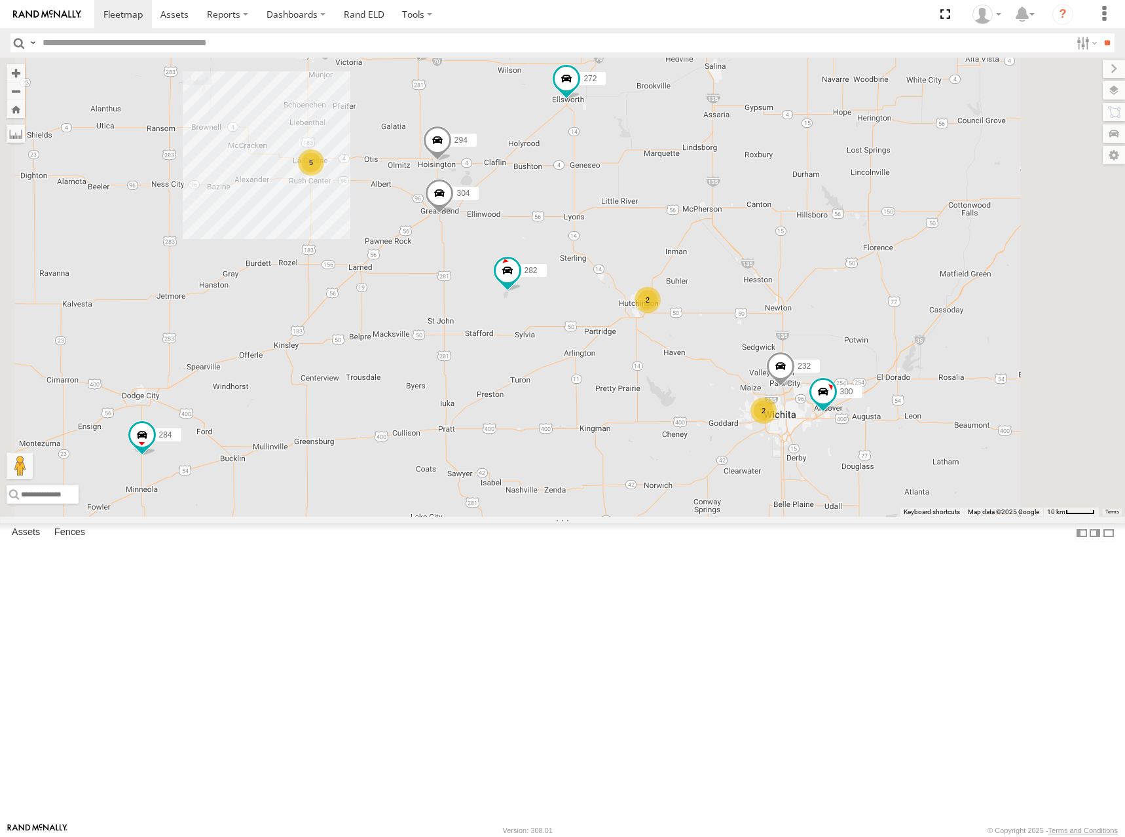
drag, startPoint x: 748, startPoint y: 403, endPoint x: 798, endPoint y: 386, distance: 52.6
click at [798, 386] on div "262 288 292 272 256 284 264 302 266 278 260 300 304 282 294 5 2 2 232" at bounding box center [562, 287] width 1125 height 459
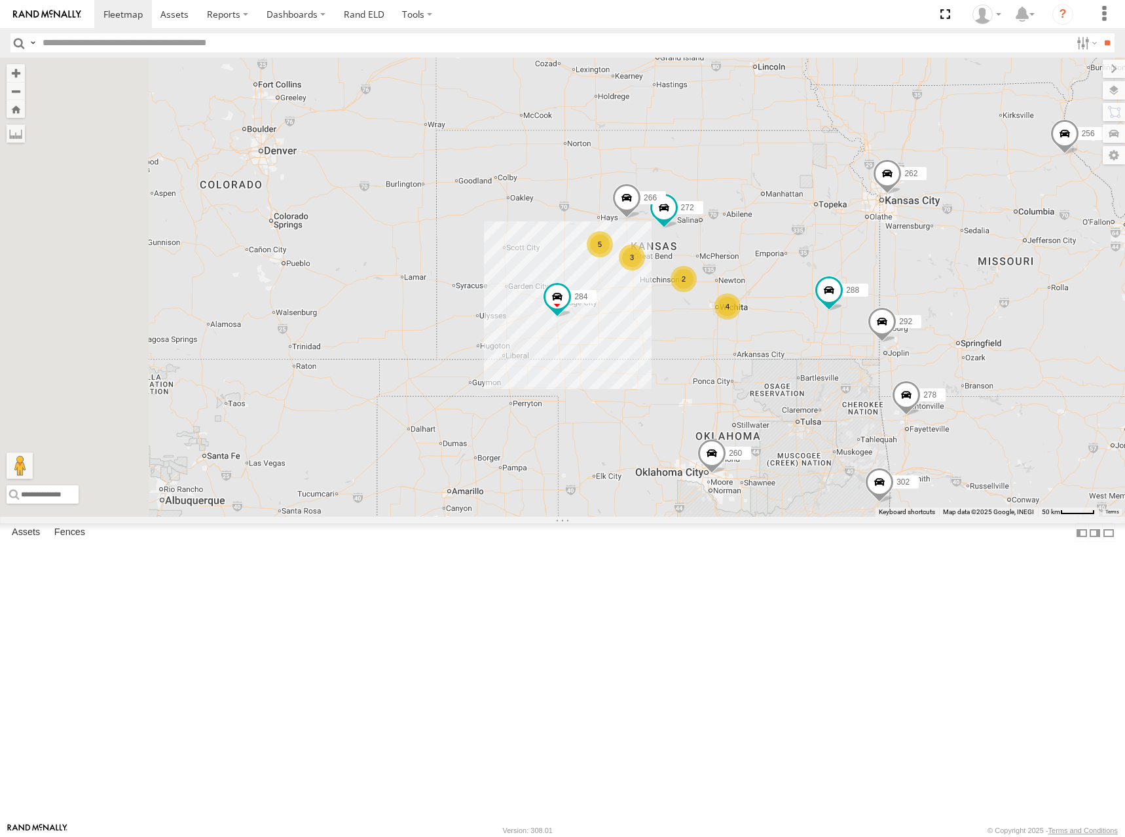
drag, startPoint x: 838, startPoint y: 393, endPoint x: 873, endPoint y: 391, distance: 35.4
click at [873, 391] on div "262 288 292 272 256 284 264 302 266 278 260 5 4 2 3" at bounding box center [562, 287] width 1125 height 459
click at [894, 384] on div "262 288 292 272 256 284 264 302 266 278 260 5 4 2 3" at bounding box center [562, 287] width 1125 height 459
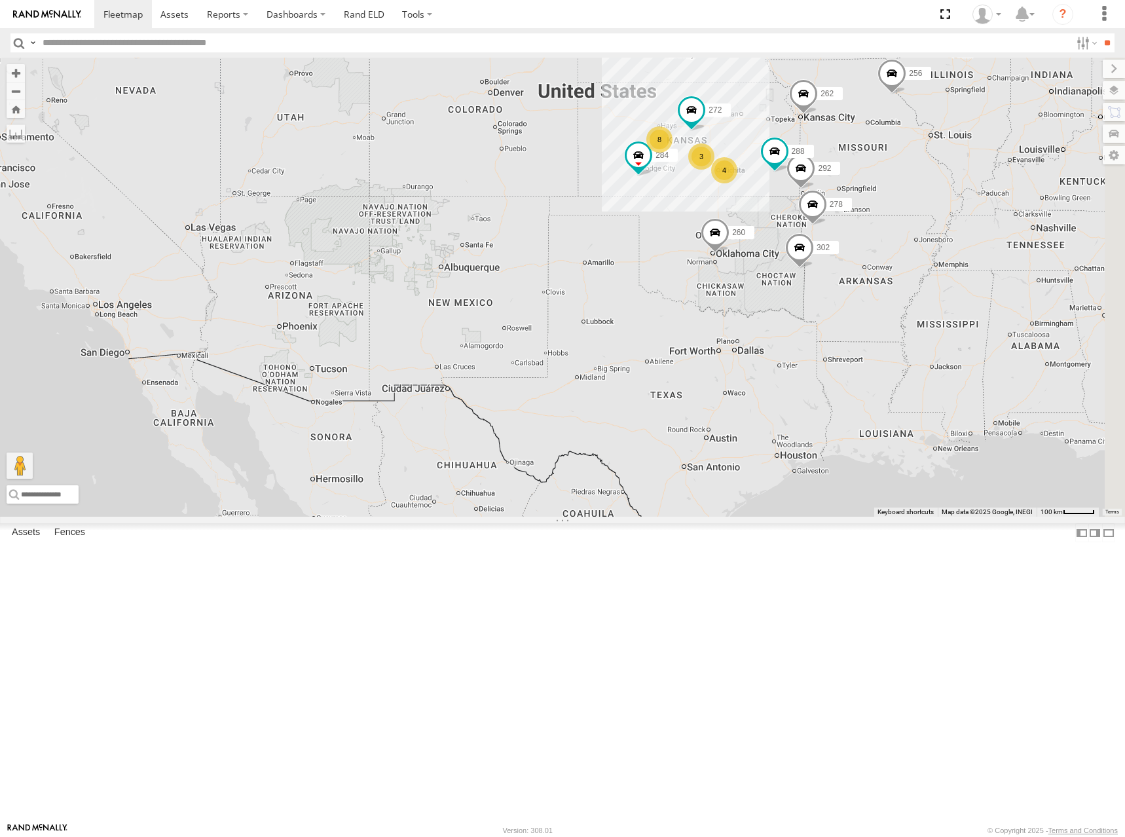
drag, startPoint x: 1001, startPoint y: 209, endPoint x: 922, endPoint y: 209, distance: 79.9
click at [922, 209] on div "262 288 292 272 256 284 264 302 278 260 8 4 3" at bounding box center [562, 287] width 1125 height 459
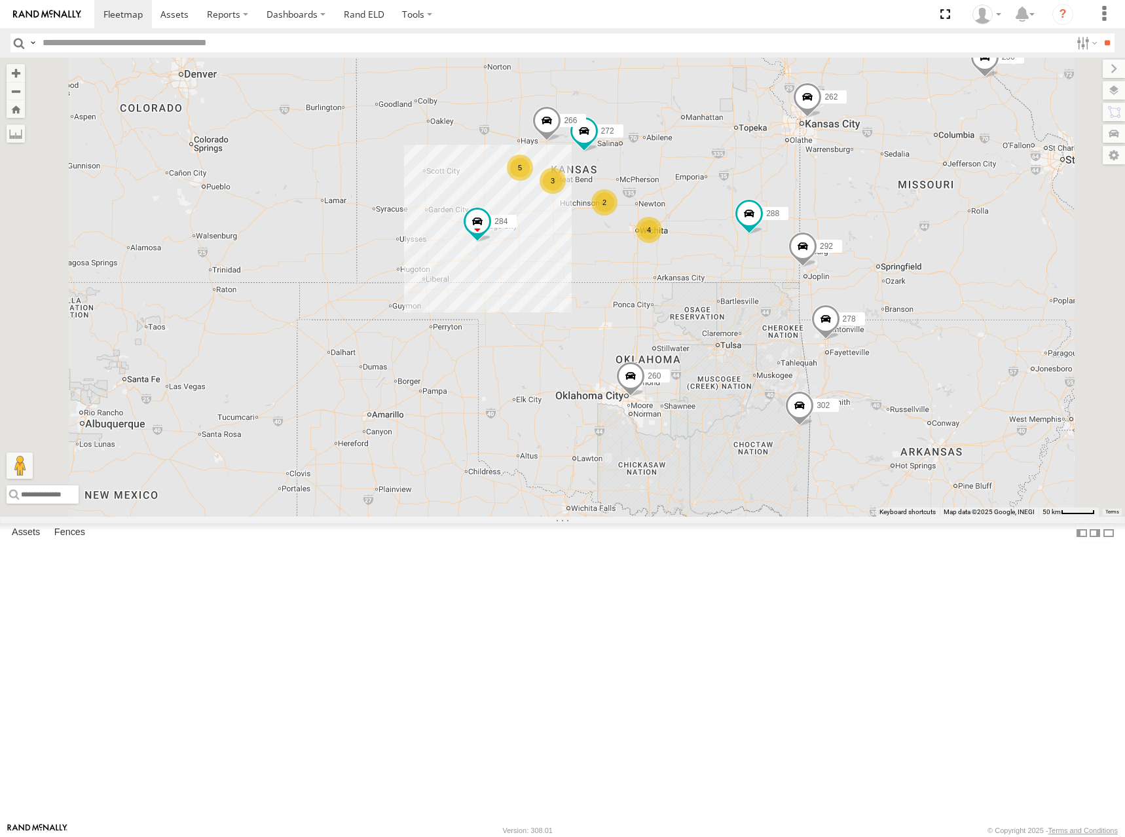
drag, startPoint x: 815, startPoint y: 243, endPoint x: 846, endPoint y: 242, distance: 31.4
click at [846, 242] on div "262 288 292 272 256 284 264 302 278 260 5 4 2 3 266" at bounding box center [562, 287] width 1125 height 459
drag, startPoint x: 832, startPoint y: 244, endPoint x: 840, endPoint y: 259, distance: 17.0
click at [840, 259] on div "262 288 292 272 256 284 264 302 278 260 5 4 2 3 266" at bounding box center [562, 287] width 1125 height 459
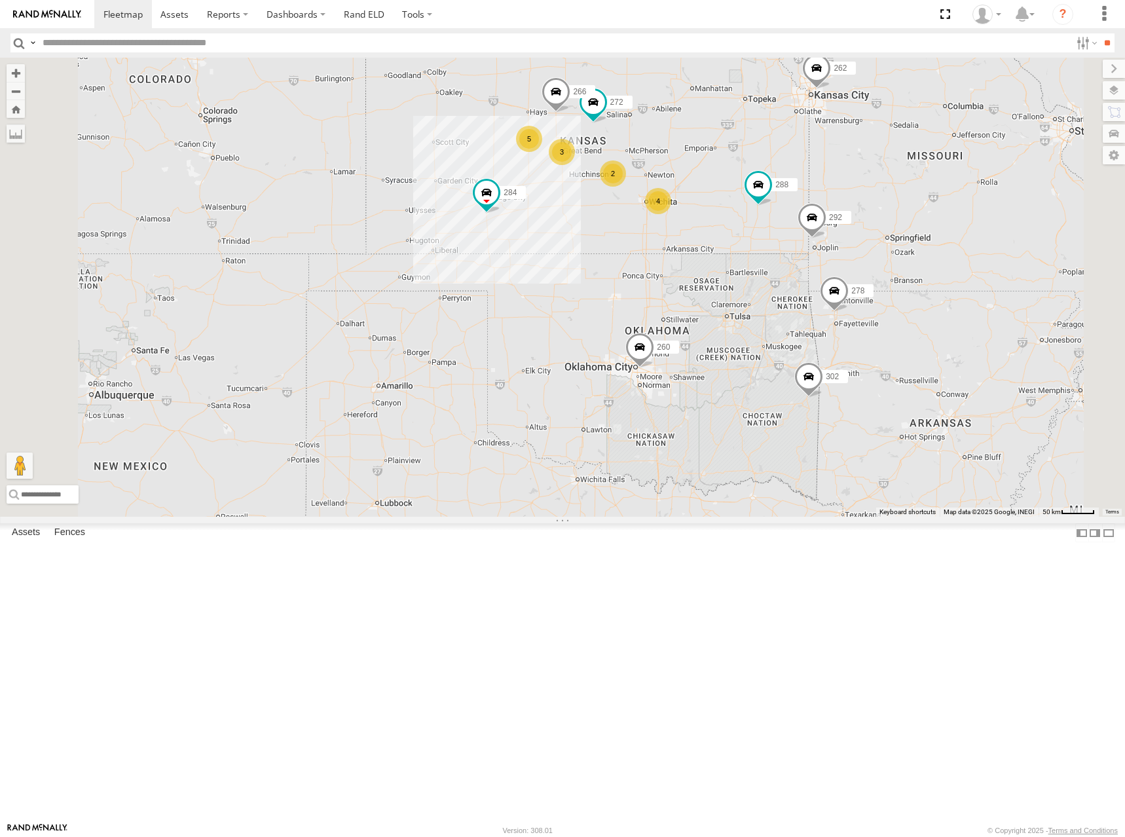
drag, startPoint x: 791, startPoint y: 261, endPoint x: 792, endPoint y: 213, distance: 47.8
click at [792, 213] on div "262 288 292 272 256 284 264 302 278 260 5 4 2 3 266" at bounding box center [562, 287] width 1125 height 459
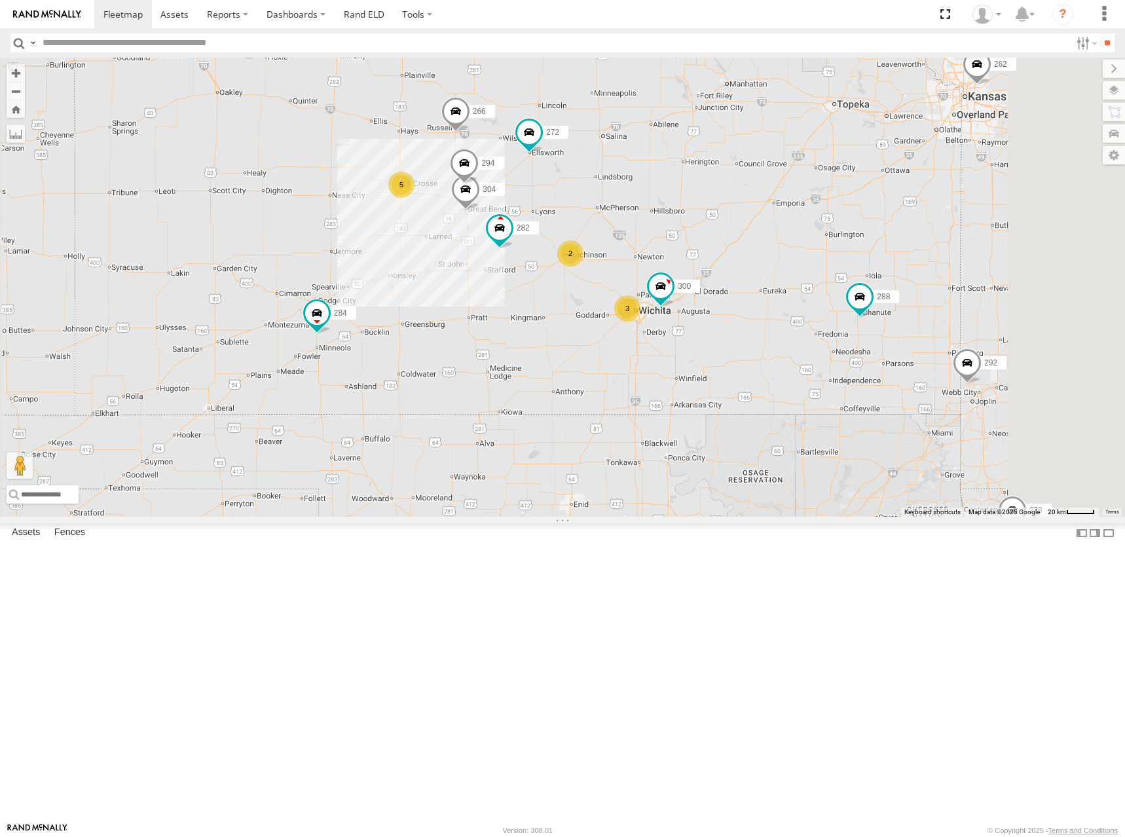
drag, startPoint x: 787, startPoint y: 191, endPoint x: 791, endPoint y: 182, distance: 10.0
click at [791, 182] on div "262 288 292 272 256 284 264 302 278 260 266 5 300 2 3 304 282 294" at bounding box center [562, 287] width 1125 height 459
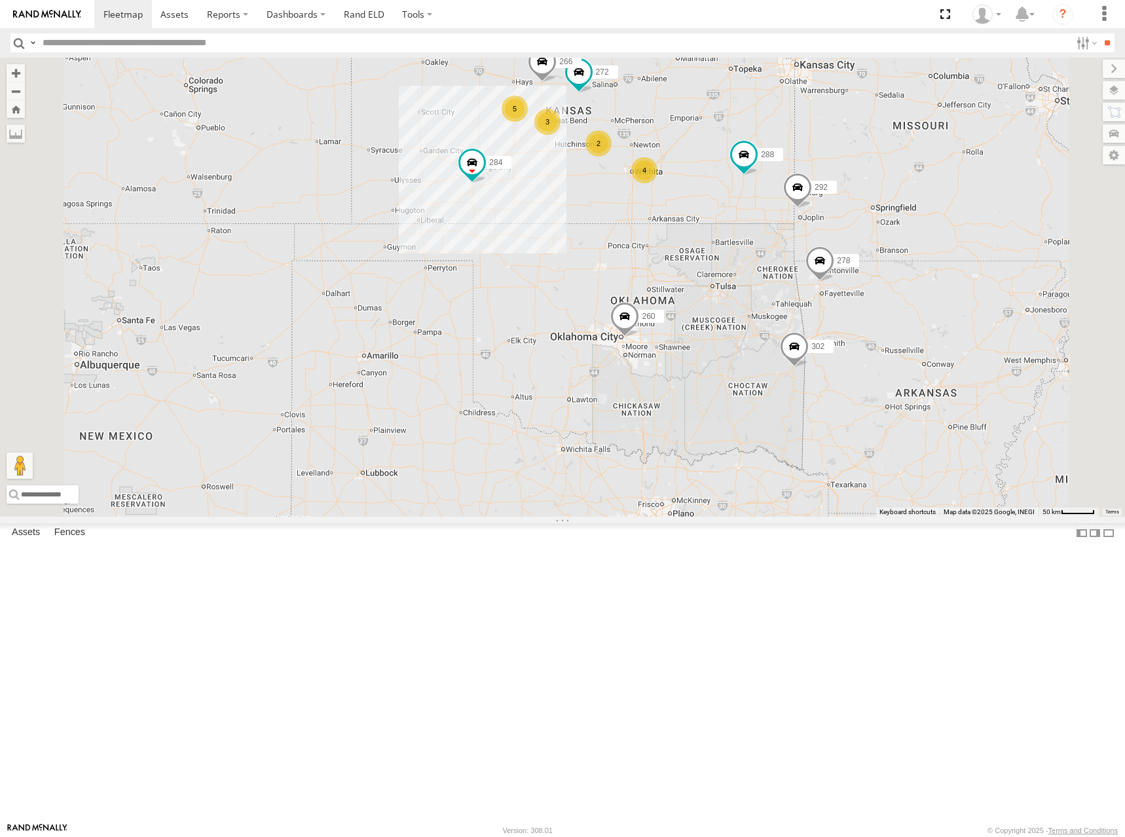
drag, startPoint x: 821, startPoint y: 170, endPoint x: 820, endPoint y: 189, distance: 18.4
click at [820, 189] on div "262 288 292 272 256 284 264 302 278 260 266 5 4 2 3" at bounding box center [562, 287] width 1125 height 459
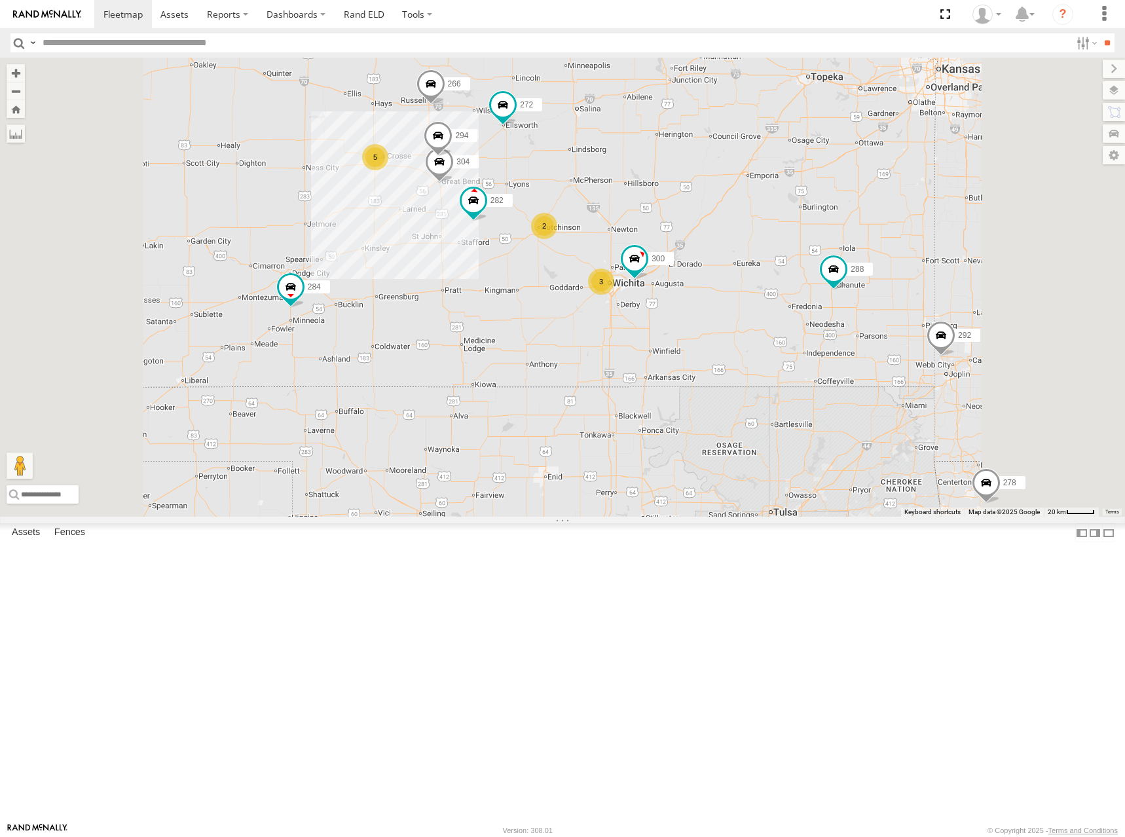
drag, startPoint x: 810, startPoint y: 238, endPoint x: 821, endPoint y: 273, distance: 37.1
click at [821, 273] on div "262 288 292 272 256 284 264 302 278 260 266 5 300 2 3 304 282 294" at bounding box center [562, 287] width 1125 height 459
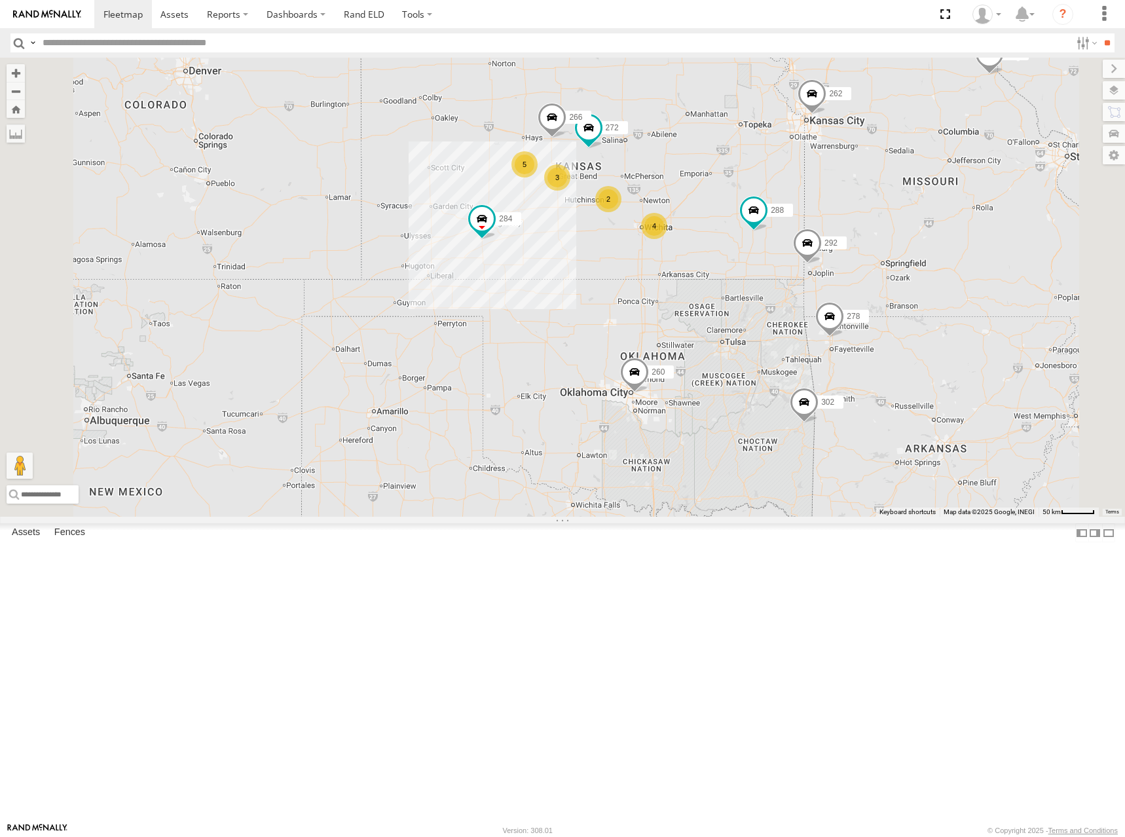
drag, startPoint x: 805, startPoint y: 194, endPoint x: 814, endPoint y: 223, distance: 30.0
click at [814, 223] on div "262 288 292 272 256 284 264 302 278 260 266 5 4 2 3" at bounding box center [562, 287] width 1125 height 459
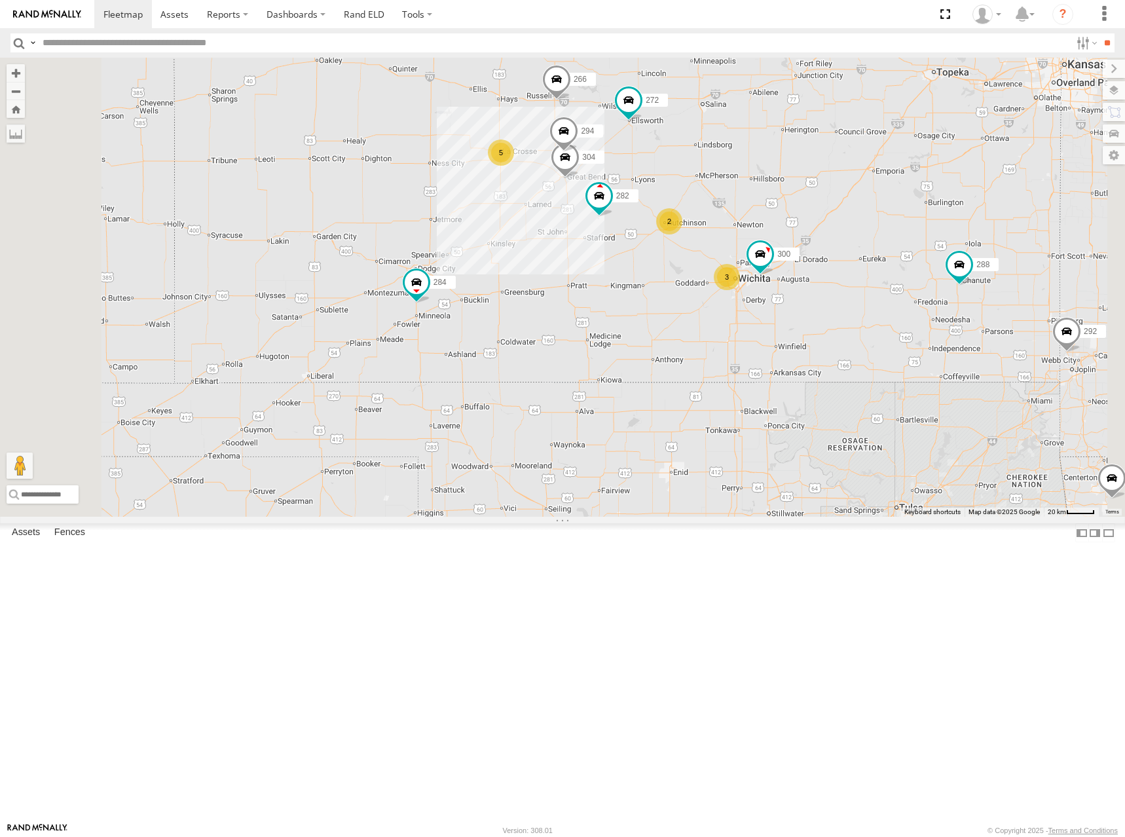
drag, startPoint x: 901, startPoint y: 279, endPoint x: 888, endPoint y: 306, distance: 29.9
click at [888, 306] on div "262 288 292 272 256 284 264 302 278 260 266 300 304 282 294 5 2 3" at bounding box center [562, 287] width 1125 height 459
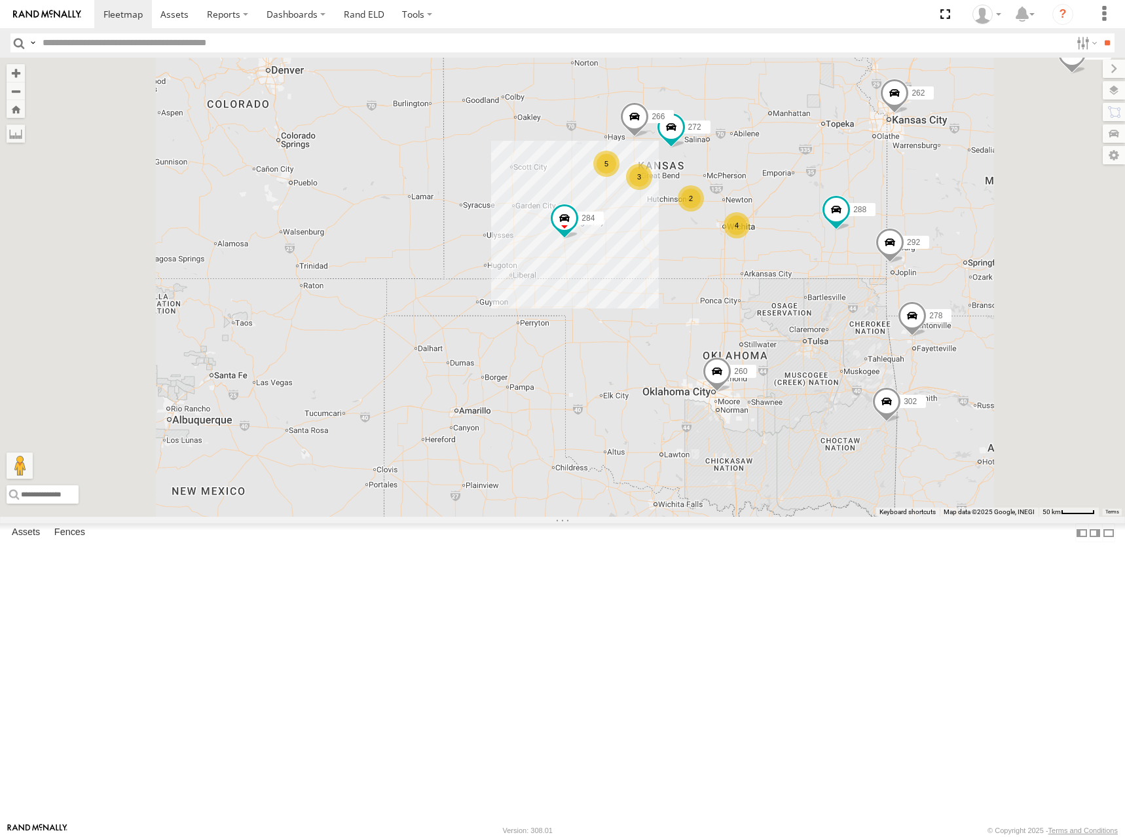
drag, startPoint x: 937, startPoint y: 246, endPoint x: 930, endPoint y: 255, distance: 11.7
click at [930, 255] on div "262 288 292 272 256 284 264 302 278 260 266 5 4 2 3" at bounding box center [562, 287] width 1125 height 459
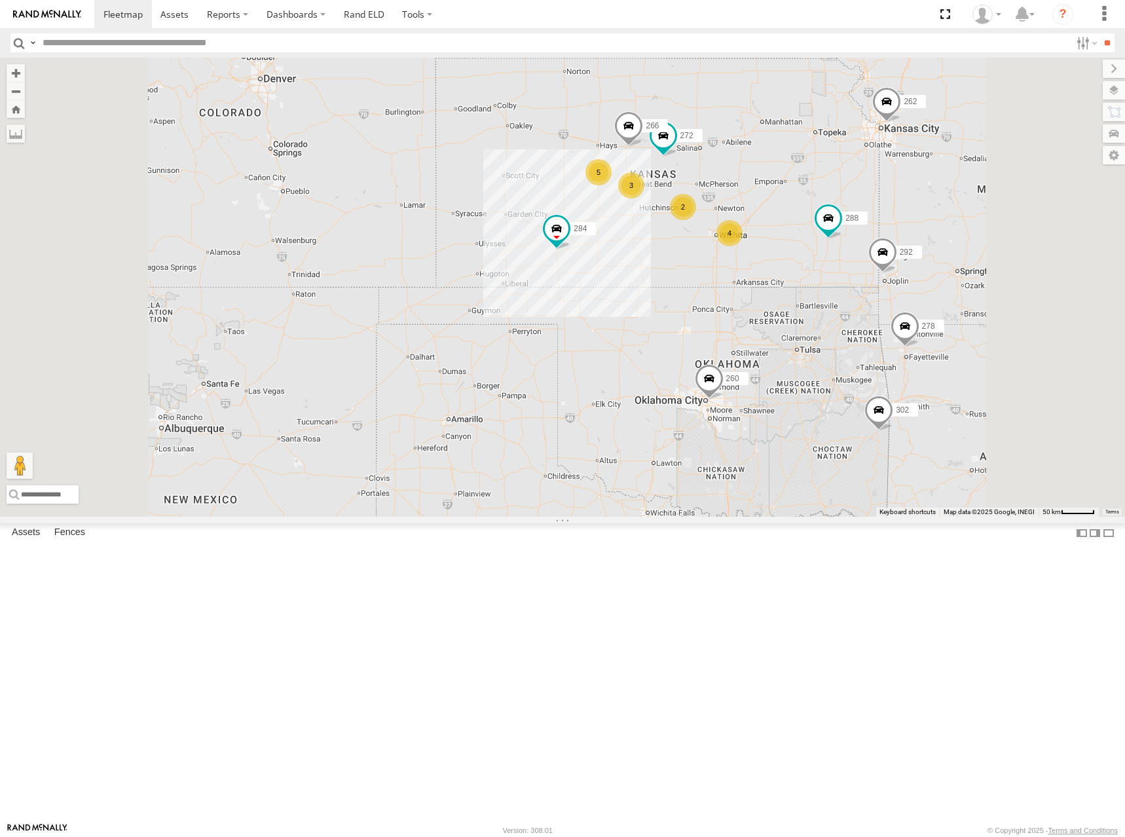
drag, startPoint x: 880, startPoint y: 236, endPoint x: 873, endPoint y: 234, distance: 7.5
click at [873, 234] on div "262 288 292 272 284 302 266 278 260 5 4 2 3" at bounding box center [562, 287] width 1125 height 459
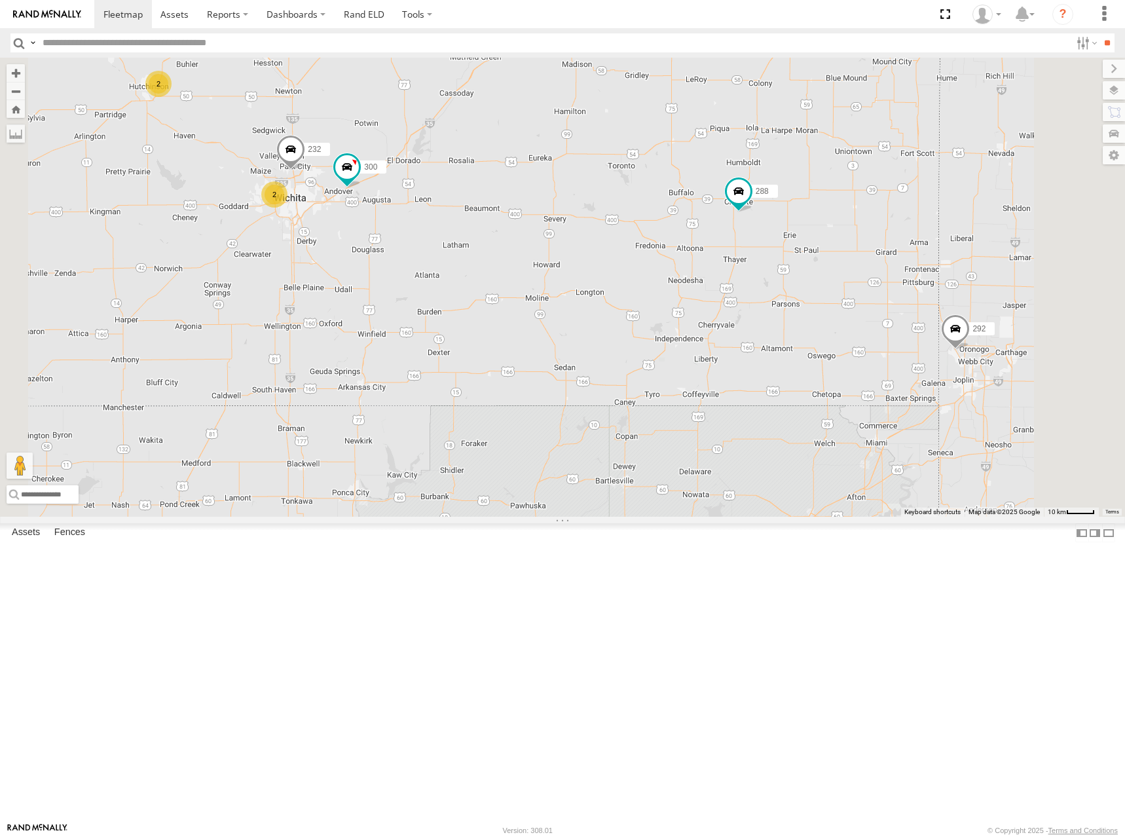
drag, startPoint x: 903, startPoint y: 279, endPoint x: 903, endPoint y: 287, distance: 7.9
click at [903, 287] on div "262 288 292 272 284 302 266 278 260 300 2 2 232" at bounding box center [562, 287] width 1125 height 459
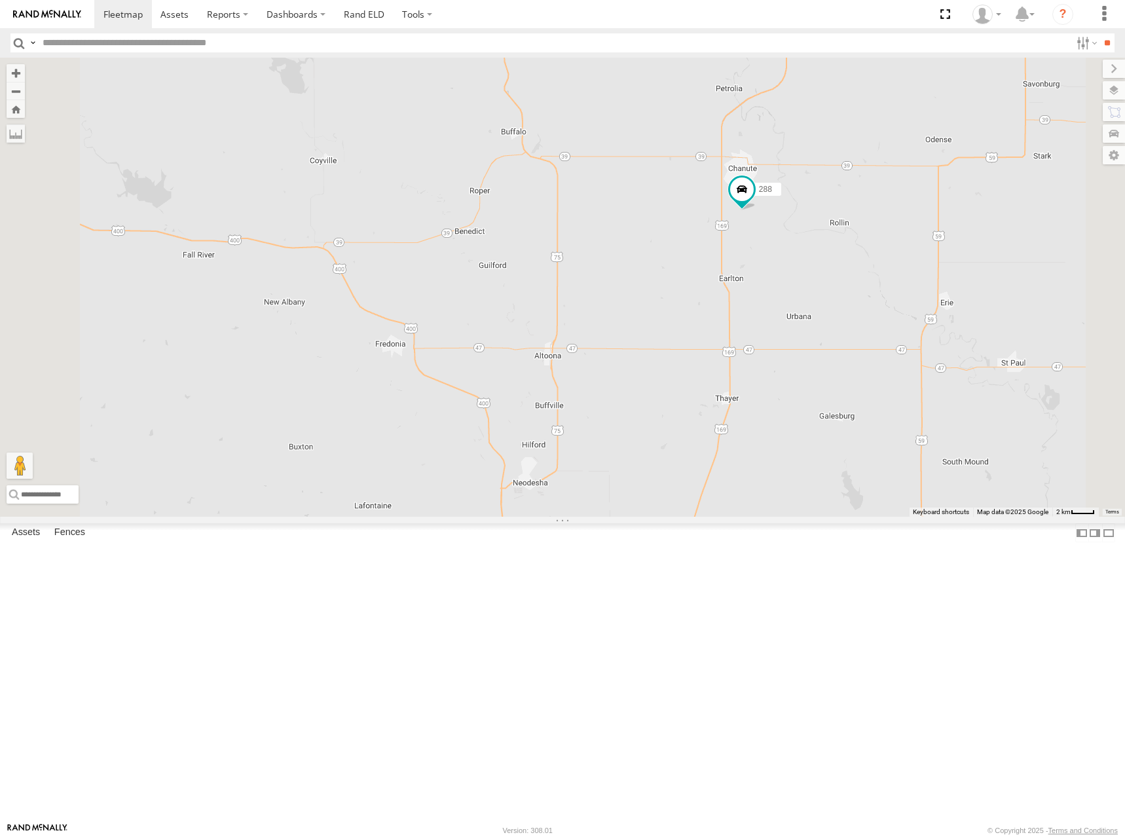
drag, startPoint x: 986, startPoint y: 322, endPoint x: 982, endPoint y: 334, distance: 12.4
click at [982, 332] on div "262 288 292 272 284 302 266 278 260 300 232" at bounding box center [562, 287] width 1125 height 459
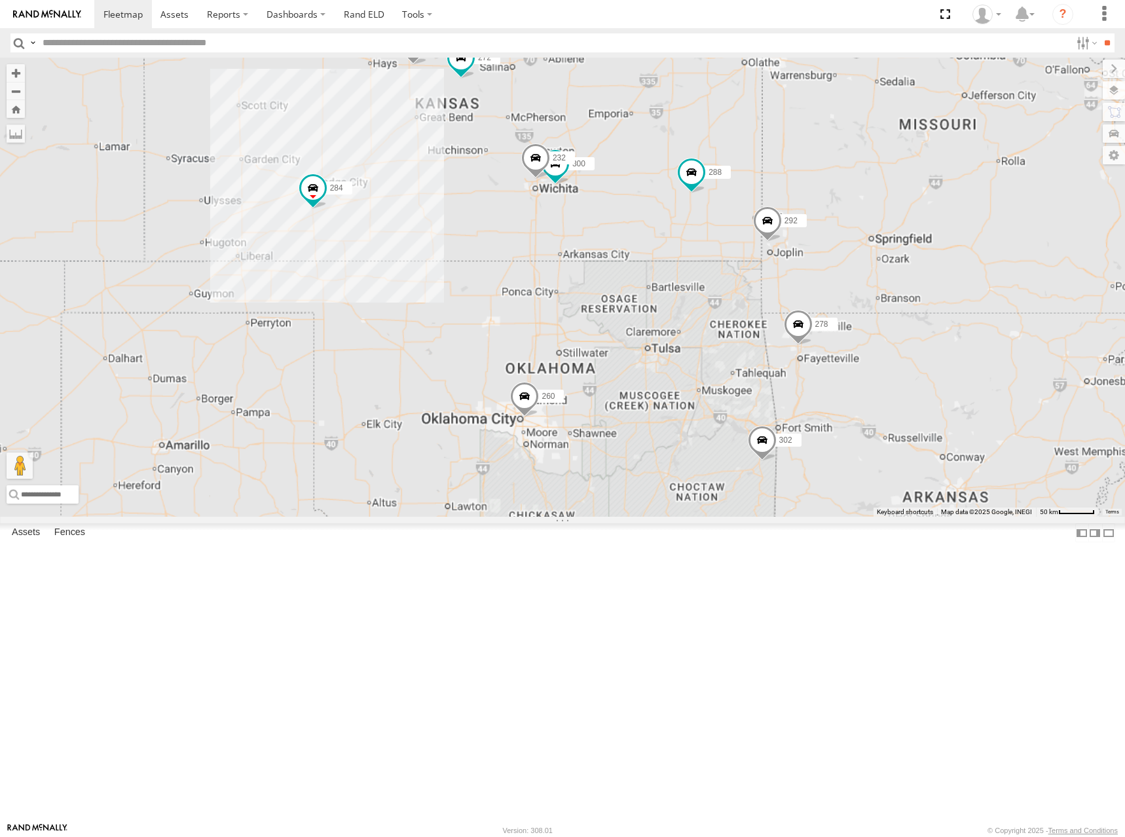
drag, startPoint x: 702, startPoint y: 311, endPoint x: 770, endPoint y: 295, distance: 69.9
click at [770, 295] on div "262 288 292 272 284 302 266 278 260 300 232" at bounding box center [562, 287] width 1125 height 459
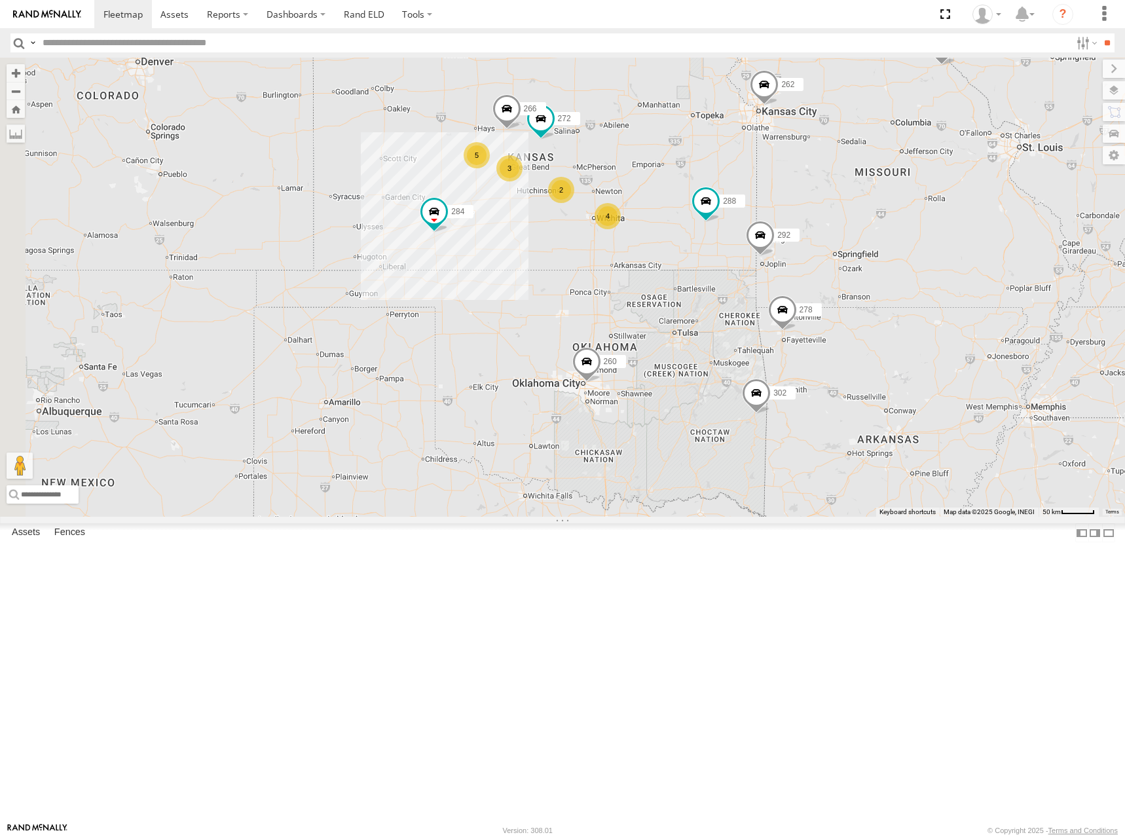
drag, startPoint x: 772, startPoint y: 265, endPoint x: 798, endPoint y: 276, distance: 27.8
click at [798, 276] on div "262 288 292 272 284 302 266 278 260 5 4 2 256 3" at bounding box center [562, 287] width 1125 height 459
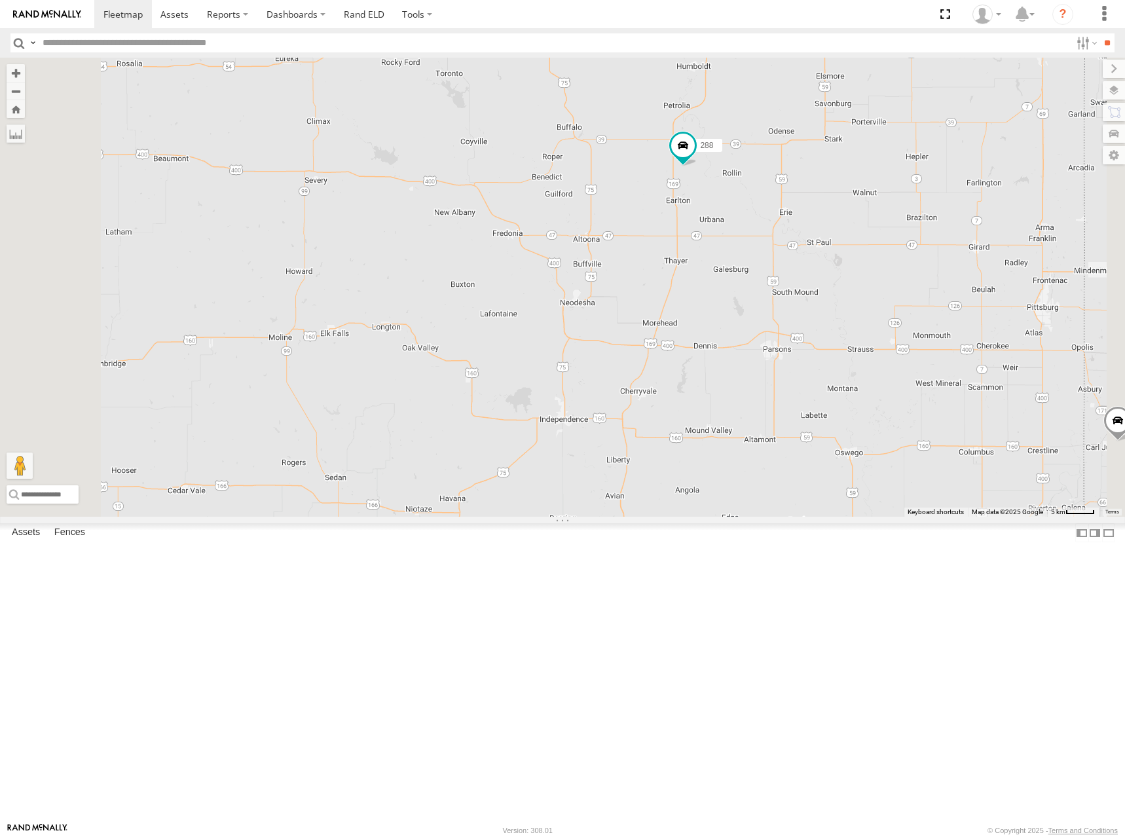
drag, startPoint x: 861, startPoint y: 370, endPoint x: 861, endPoint y: 384, distance: 13.7
click at [861, 384] on div "262 288 292 272 284 302 266 278 260 256 300 304 282 294 232" at bounding box center [562, 287] width 1125 height 459
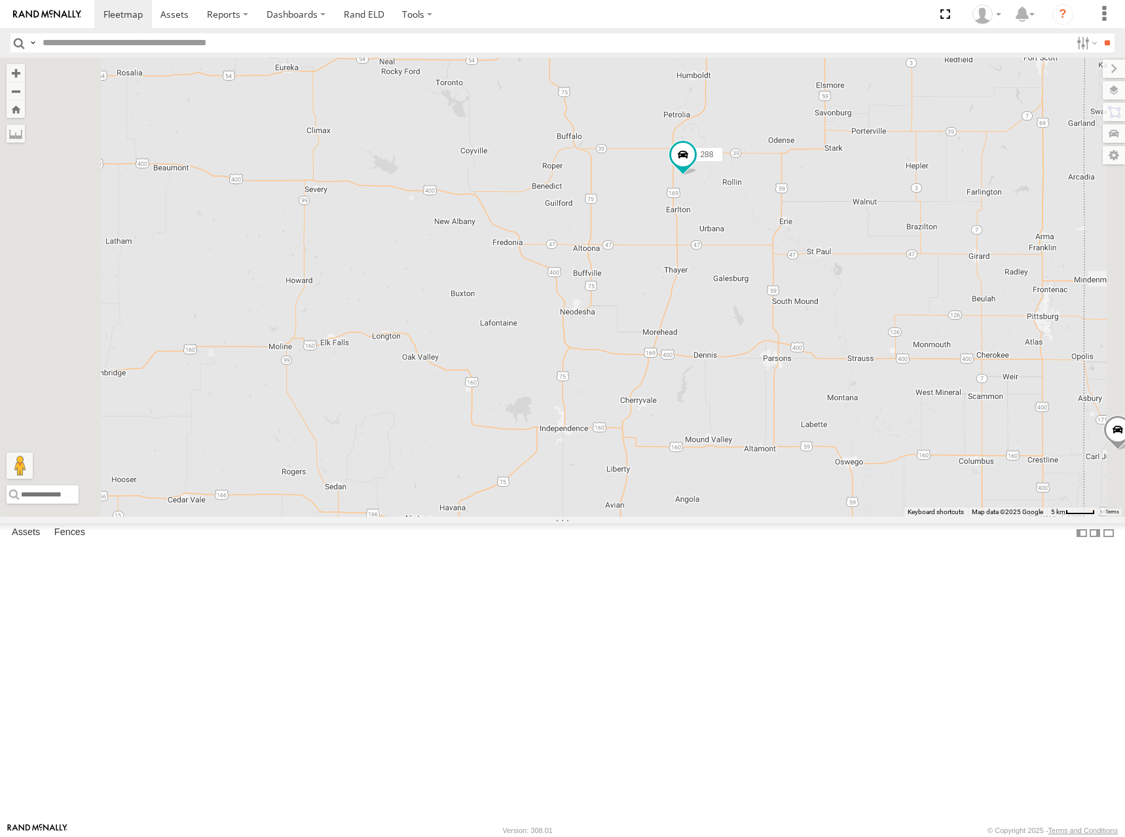
drag, startPoint x: 863, startPoint y: 379, endPoint x: 863, endPoint y: 388, distance: 9.2
click at [863, 388] on div "262 288 292 272 284 302 266 278 260 256 300 304 282 294 232" at bounding box center [562, 287] width 1125 height 459
drag, startPoint x: 865, startPoint y: 384, endPoint x: 865, endPoint y: 392, distance: 8.5
click at [865, 392] on div "262 288 292 272 284 302 266 278 260 256 300 304 282 294 232" at bounding box center [562, 287] width 1125 height 459
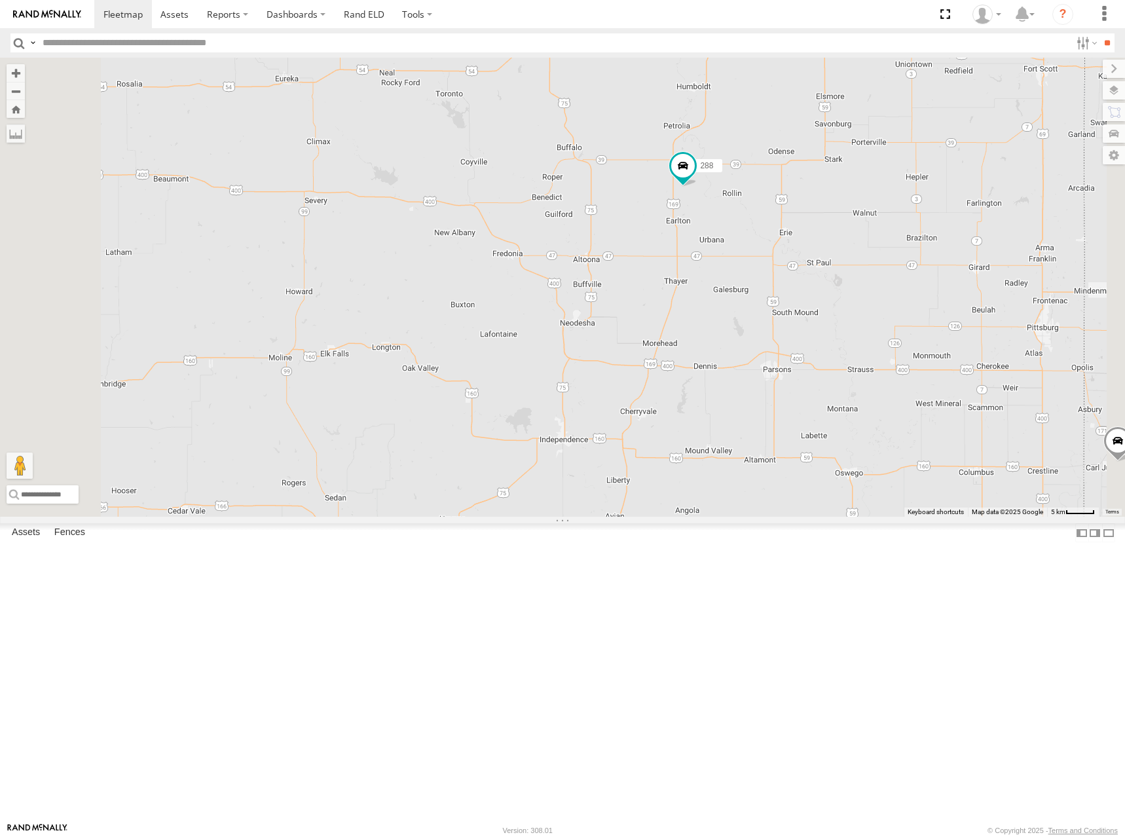
click at [863, 382] on div "262 288 292 272 284 302 266 278 260 256 300 304 282 294 232" at bounding box center [562, 287] width 1125 height 459
drag, startPoint x: 878, startPoint y: 378, endPoint x: 889, endPoint y: 384, distance: 12.6
click at [889, 384] on div "262 288 292 272 284 302 266 278 260 256 300 304 282 294 232" at bounding box center [562, 287] width 1125 height 459
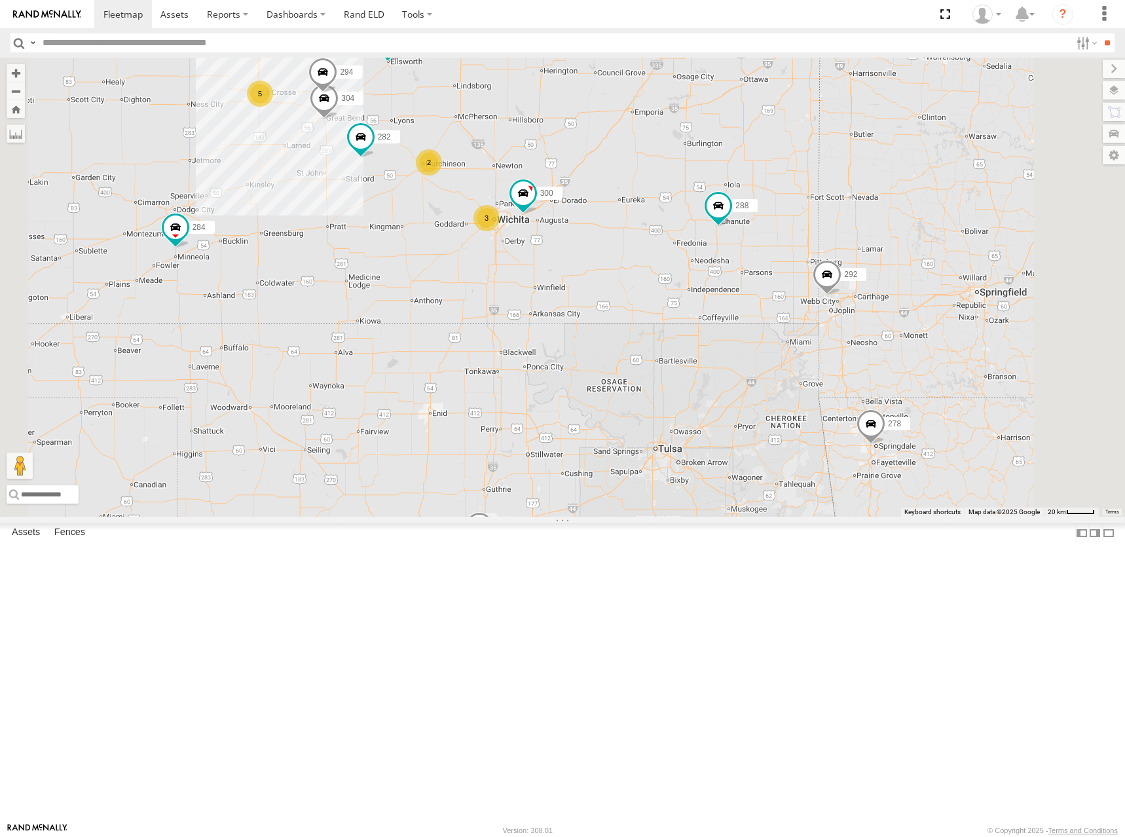
drag, startPoint x: 813, startPoint y: 312, endPoint x: 830, endPoint y: 337, distance: 30.7
click at [830, 337] on div "262 288 292 272 284 302 266 278 260 256 300 304 282 294 5 2 3" at bounding box center [562, 287] width 1125 height 459
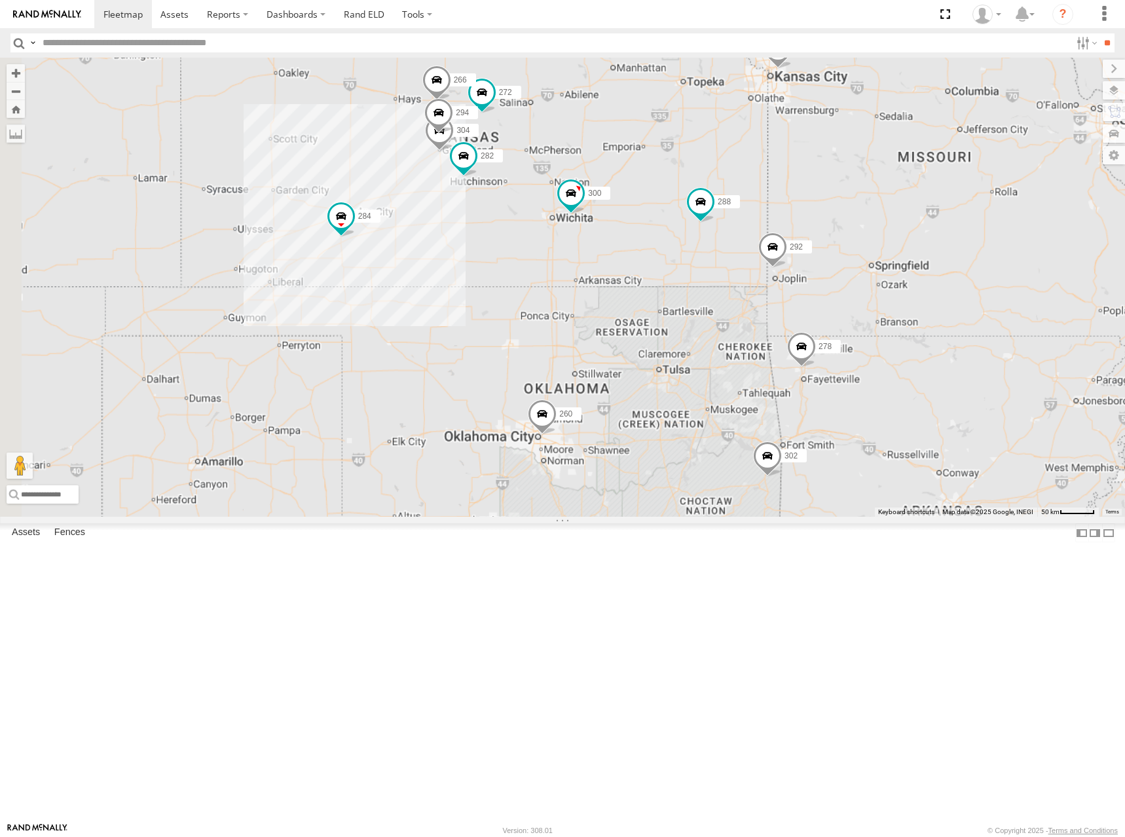
drag, startPoint x: 763, startPoint y: 297, endPoint x: 775, endPoint y: 302, distance: 12.9
click at [775, 302] on div "262 288 292 272 284 302 266 278 260 256 300 304 282 294" at bounding box center [562, 287] width 1125 height 459
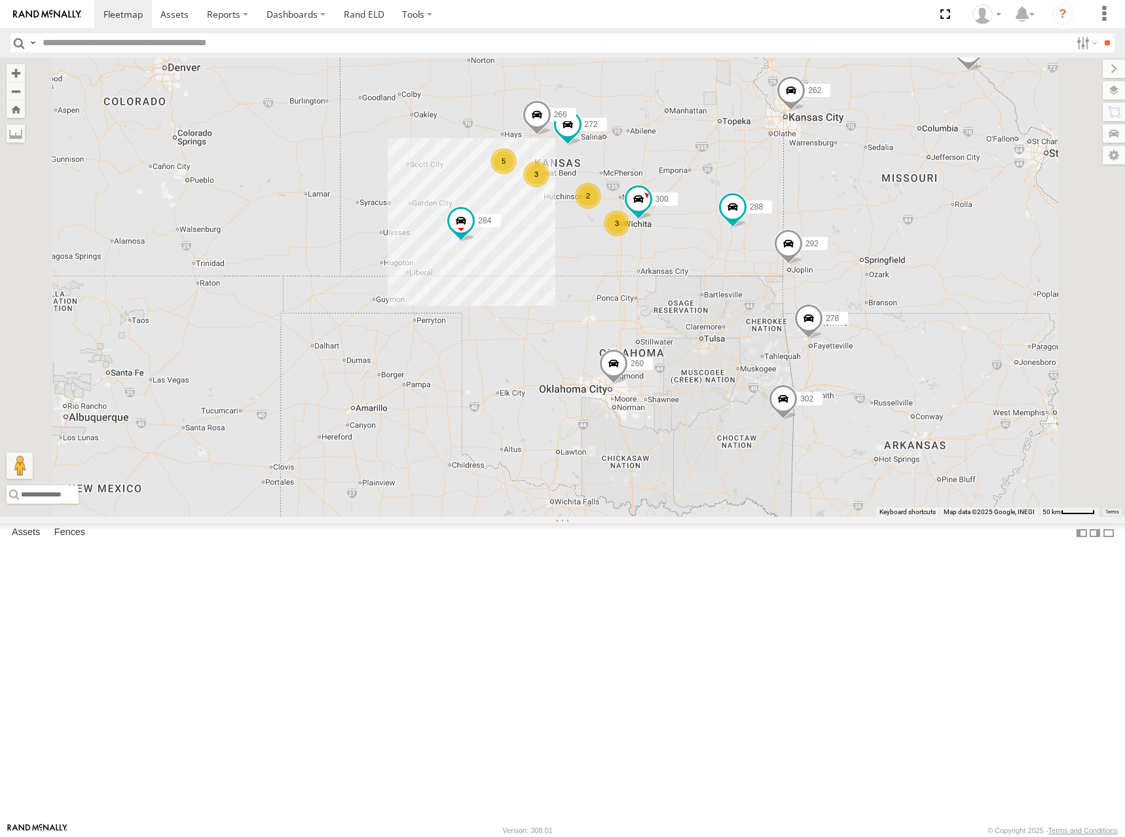
drag, startPoint x: 749, startPoint y: 210, endPoint x: 812, endPoint y: 271, distance: 88.0
click at [812, 271] on div "262 288 292 272 284 302 266 278 260 256 300 5 2 3 3" at bounding box center [562, 287] width 1125 height 459
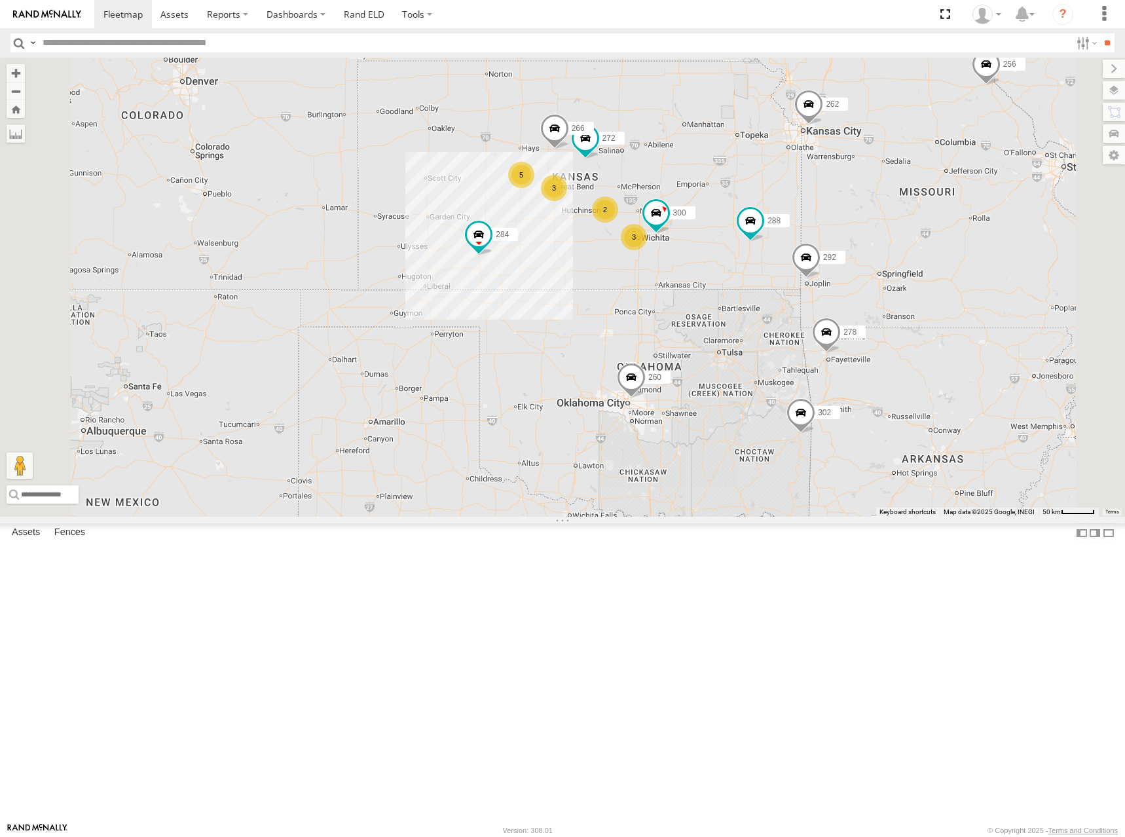
drag, startPoint x: 797, startPoint y: 216, endPoint x: 795, endPoint y: 229, distance: 13.2
click at [795, 229] on div "262 288 292 272 284 302 266 278 260 256 300 5 2 3 3" at bounding box center [562, 287] width 1125 height 459
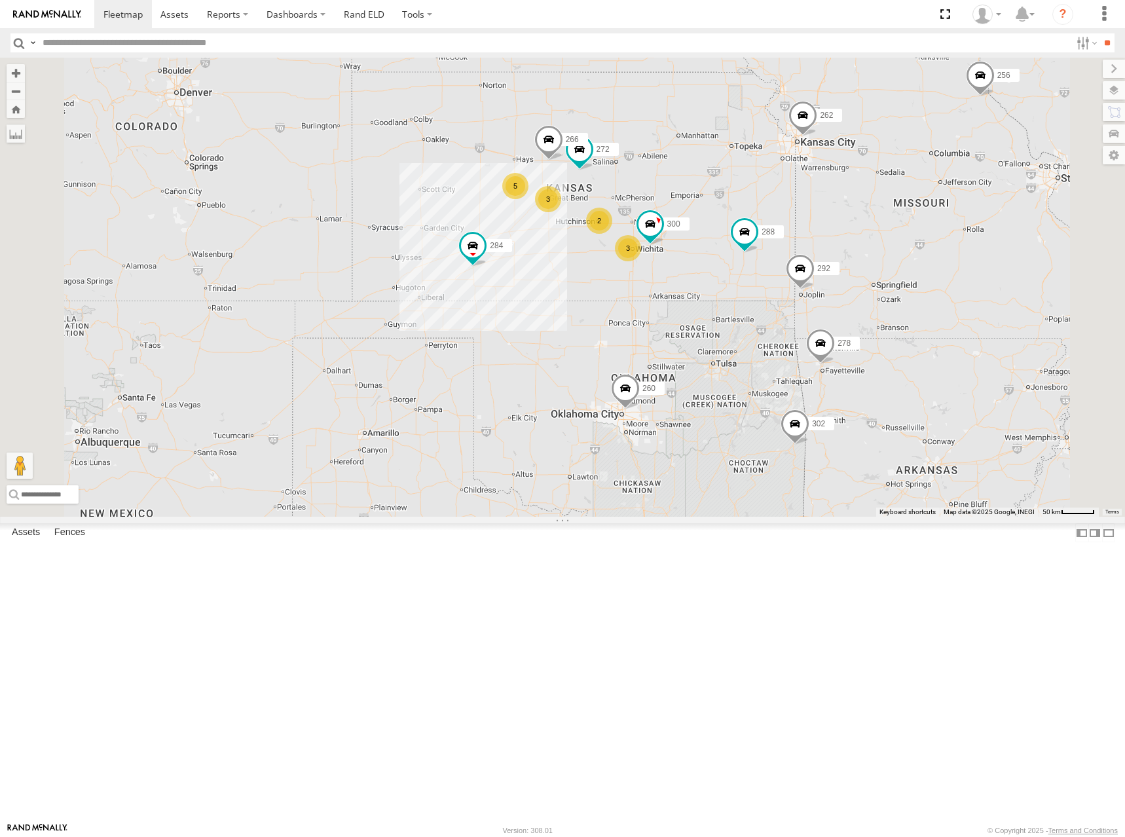
click at [888, 298] on div "262 288 292 272 284 302 266 278 260 256 300 5 2 3 3" at bounding box center [562, 287] width 1125 height 459
click at [880, 213] on div "262 288 292 272 284 302 266 278 260 256 300 5 2 3 3" at bounding box center [562, 287] width 1125 height 459
drag, startPoint x: 838, startPoint y: 282, endPoint x: 858, endPoint y: 285, distance: 19.9
click at [858, 285] on div "262 288 292 272 284 302 266 278 260 256 300 5 2 3 3" at bounding box center [562, 287] width 1125 height 459
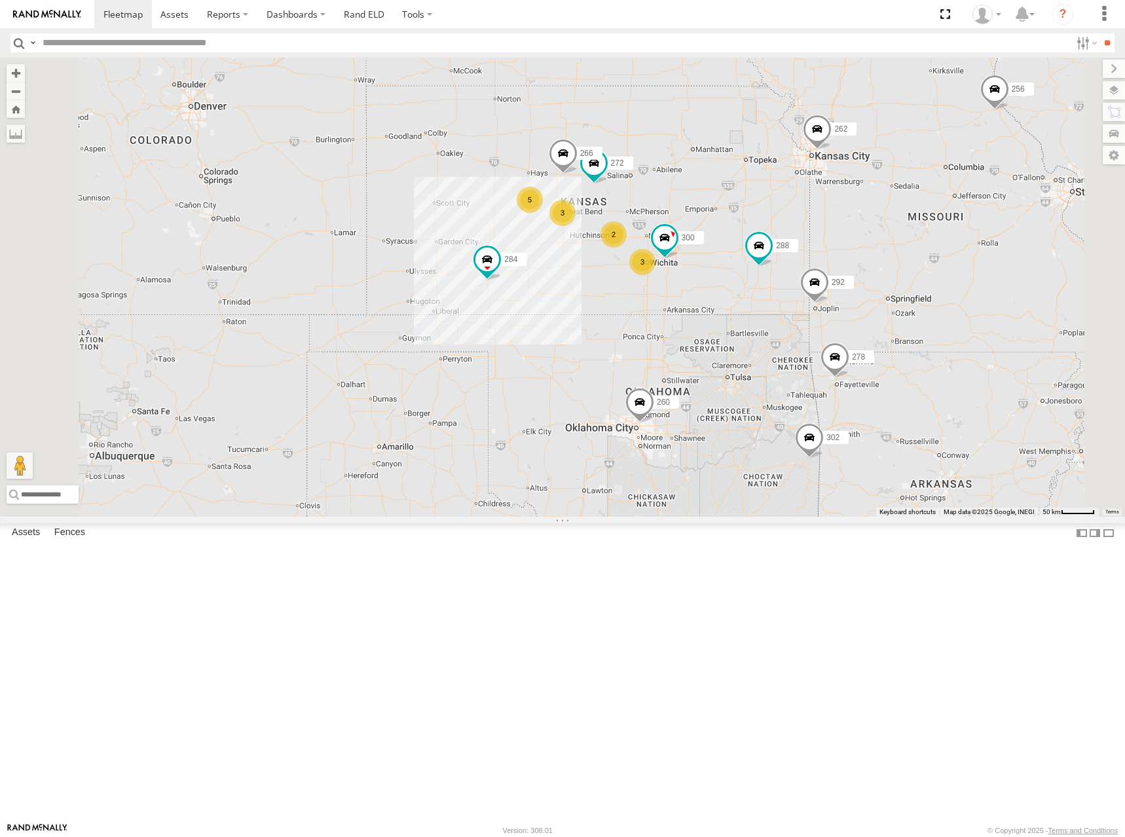
click at [894, 258] on div "262 288 292 272 284 302 266 278 260 256 300 5 2 3 3" at bounding box center [562, 287] width 1125 height 459
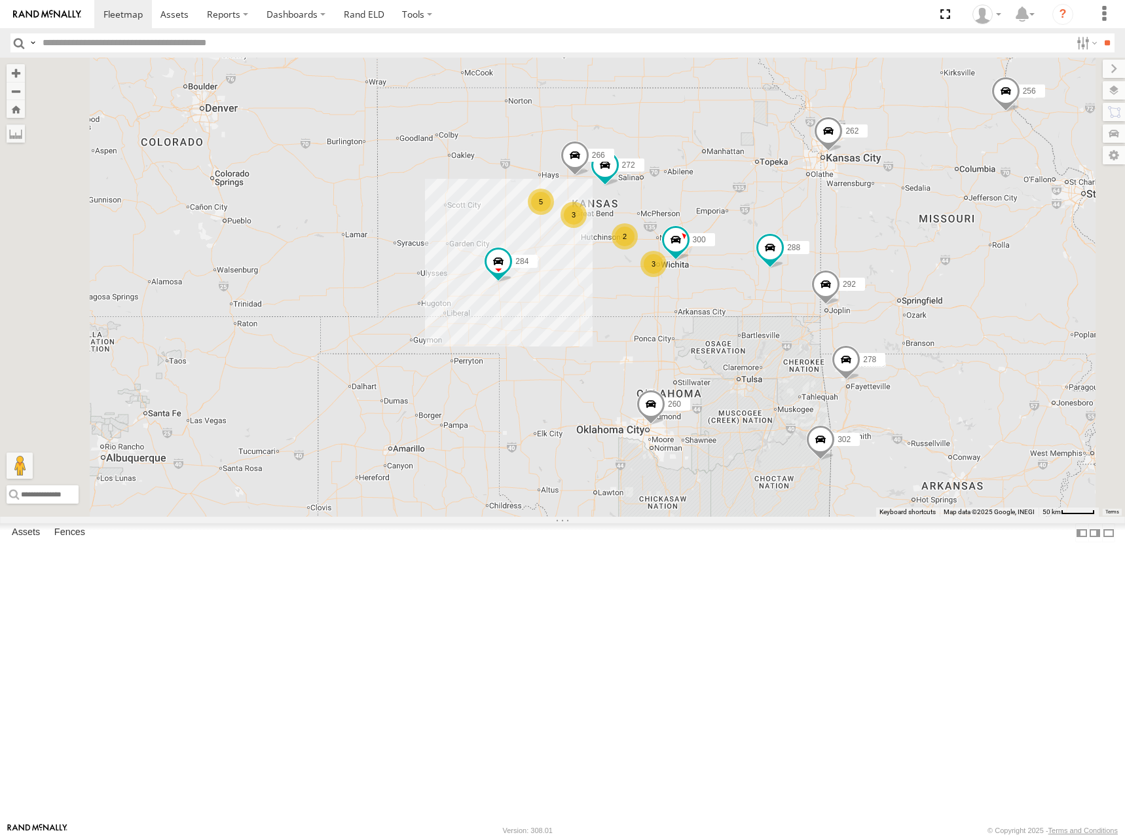
click at [857, 302] on div "262 288 292 272 284 302 266 278 260 256 300 5 2 3 3" at bounding box center [562, 287] width 1125 height 459
drag, startPoint x: 846, startPoint y: 285, endPoint x: 861, endPoint y: 251, distance: 37.0
click at [859, 252] on div "262 288 292 272 284 302 266 278 260 256 300 5 2 3 3" at bounding box center [562, 287] width 1125 height 459
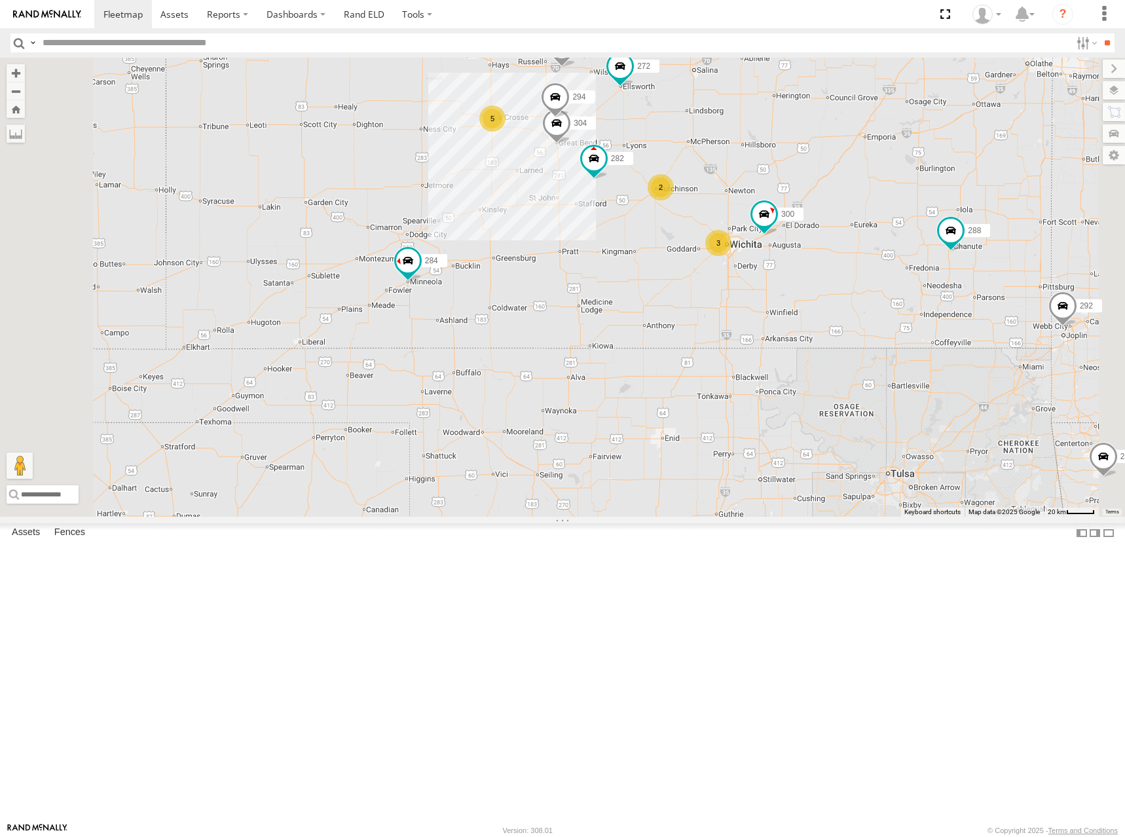
drag, startPoint x: 889, startPoint y: 291, endPoint x: 884, endPoint y: 316, distance: 25.4
click at [884, 316] on div "262 288 292 272 284 302 266 278 260 256 300 304 282 294 5 2 3" at bounding box center [562, 287] width 1125 height 459
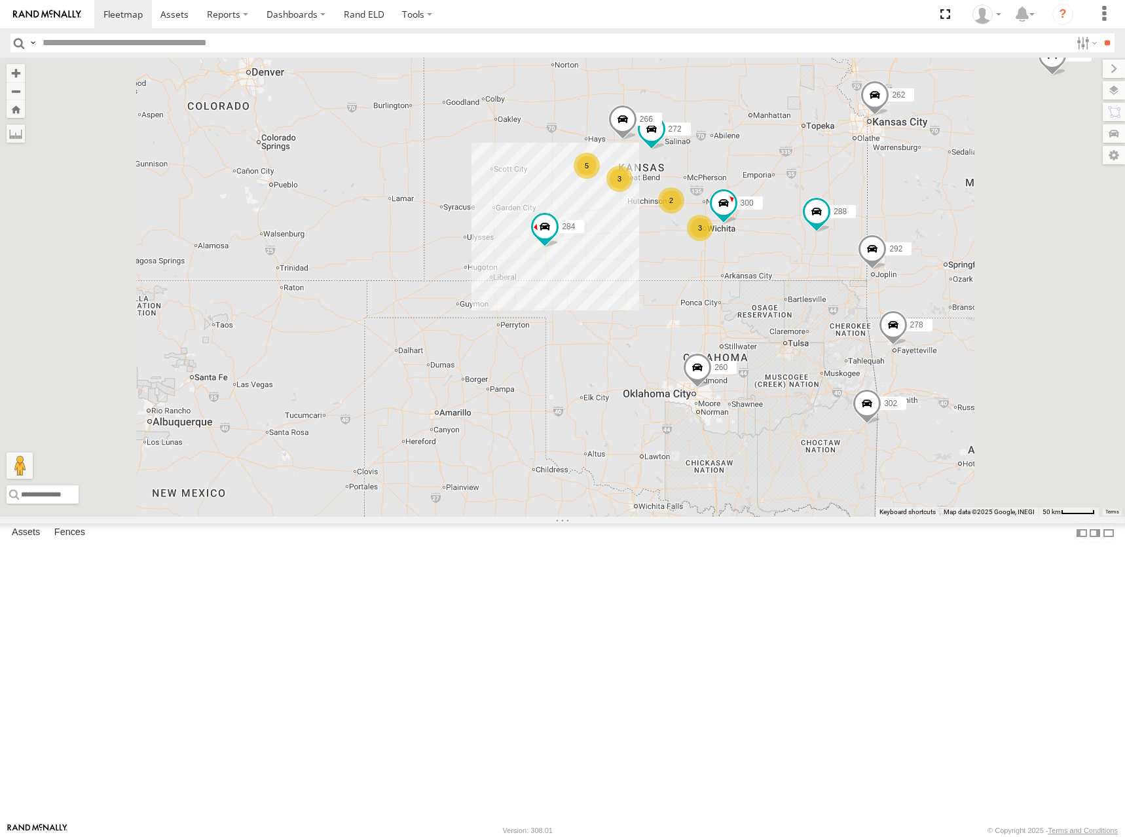
drag, startPoint x: 932, startPoint y: 223, endPoint x: 912, endPoint y: 230, distance: 20.9
click at [912, 230] on div "262 288 292 272 284 302 266 278 260 256 300 5 2 3 3" at bounding box center [562, 287] width 1125 height 459
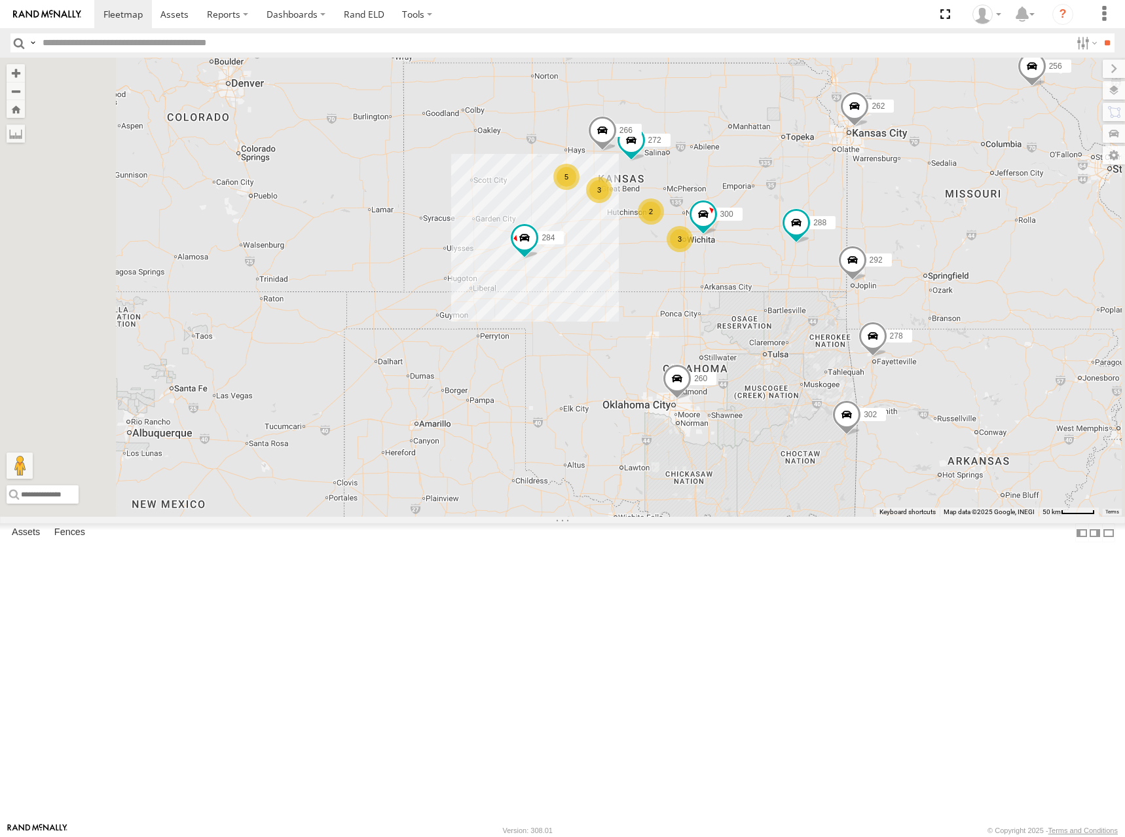
drag, startPoint x: 912, startPoint y: 243, endPoint x: 894, endPoint y: 252, distance: 19.9
click at [894, 252] on div "262 288 292 272 284 302 266 278 260 256 300 5 2 3 3" at bounding box center [562, 287] width 1125 height 459
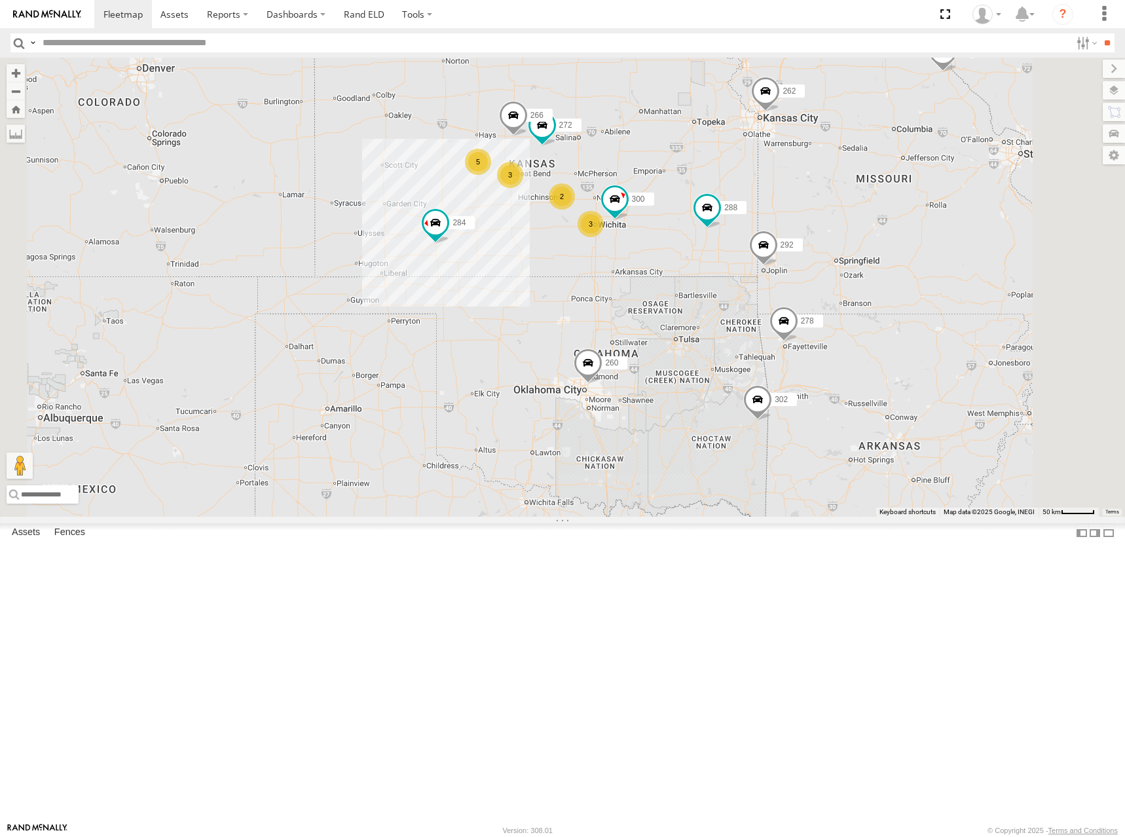
drag, startPoint x: 897, startPoint y: 260, endPoint x: 809, endPoint y: 243, distance: 90.0
click at [809, 243] on div "262 288 292 272 284 302 266 278 260 256 300 5 2 3 3" at bounding box center [562, 287] width 1125 height 459
click at [799, 225] on div "262 288 292 272 284 302 266 278 260 256 300 5 2 3 3" at bounding box center [562, 287] width 1125 height 459
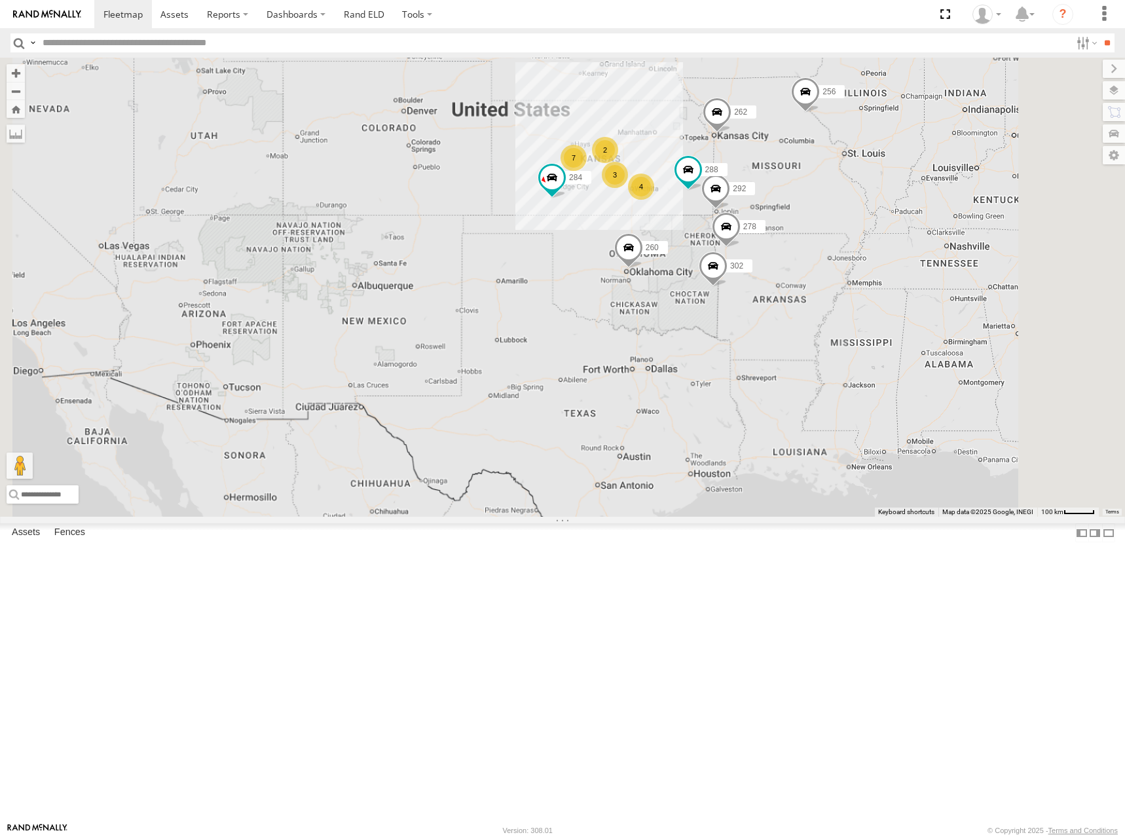
drag, startPoint x: 804, startPoint y: 177, endPoint x: 806, endPoint y: 225, distance: 47.9
click at [806, 225] on div "262 288 292 256 284 302 278 260 7 4 3 2 264" at bounding box center [562, 287] width 1125 height 459
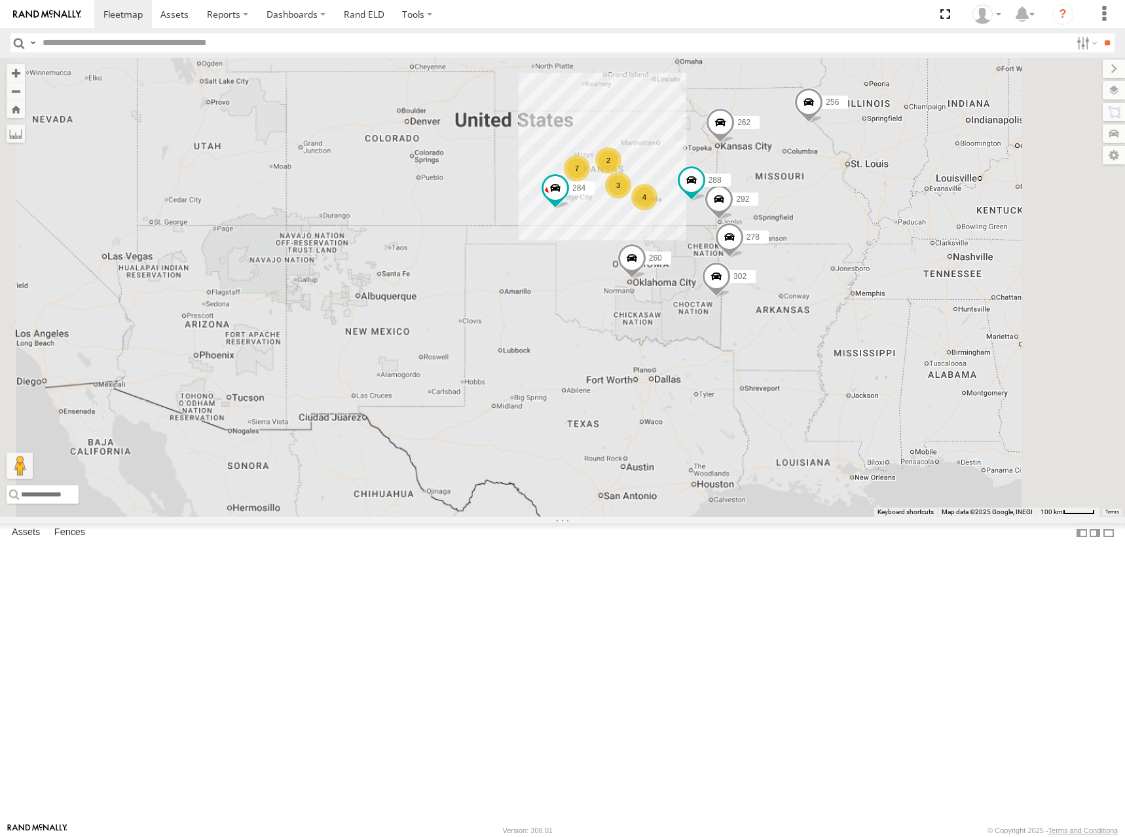
drag, startPoint x: 816, startPoint y: 257, endPoint x: 820, endPoint y: 278, distance: 22.0
click at [820, 278] on div "262 288 292 256 284 302 278 260 7 4 3 2 264" at bounding box center [562, 287] width 1125 height 459
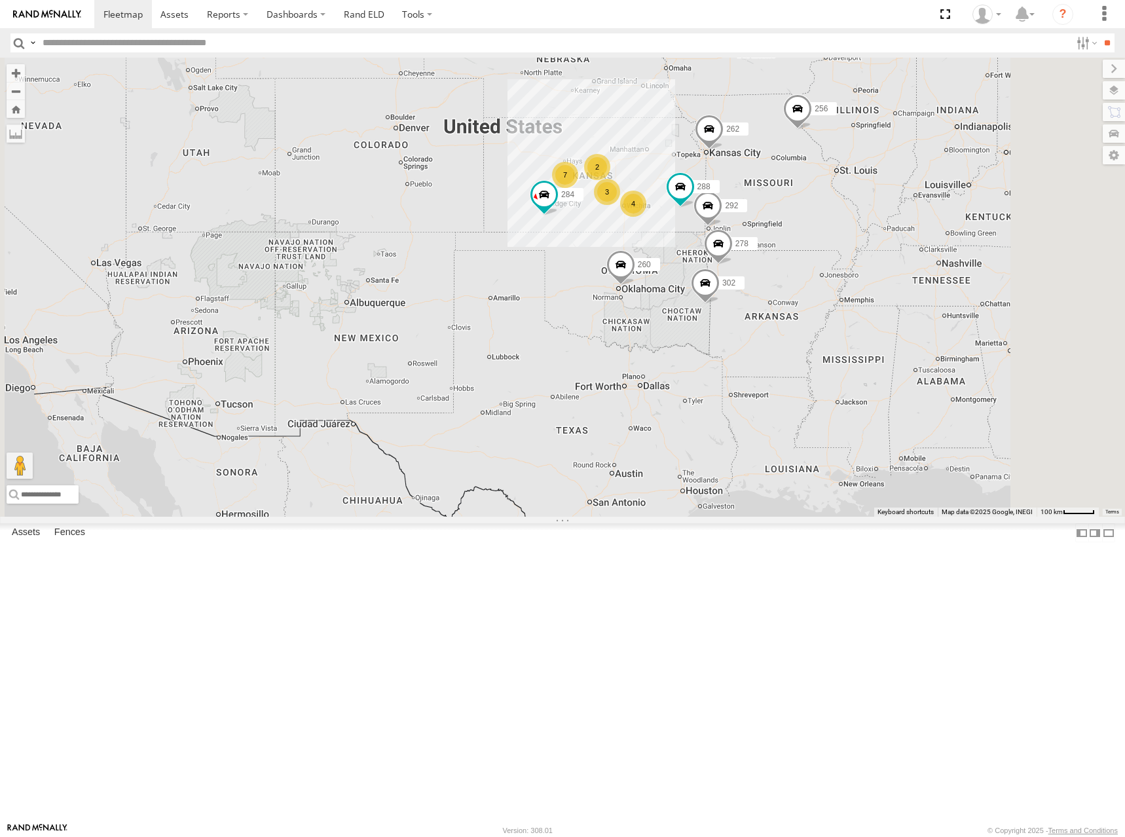
drag, startPoint x: 819, startPoint y: 287, endPoint x: 808, endPoint y: 288, distance: 11.1
click at [808, 288] on div "262 288 292 256 284 302 278 260 7 4 3 2 264" at bounding box center [562, 287] width 1125 height 459
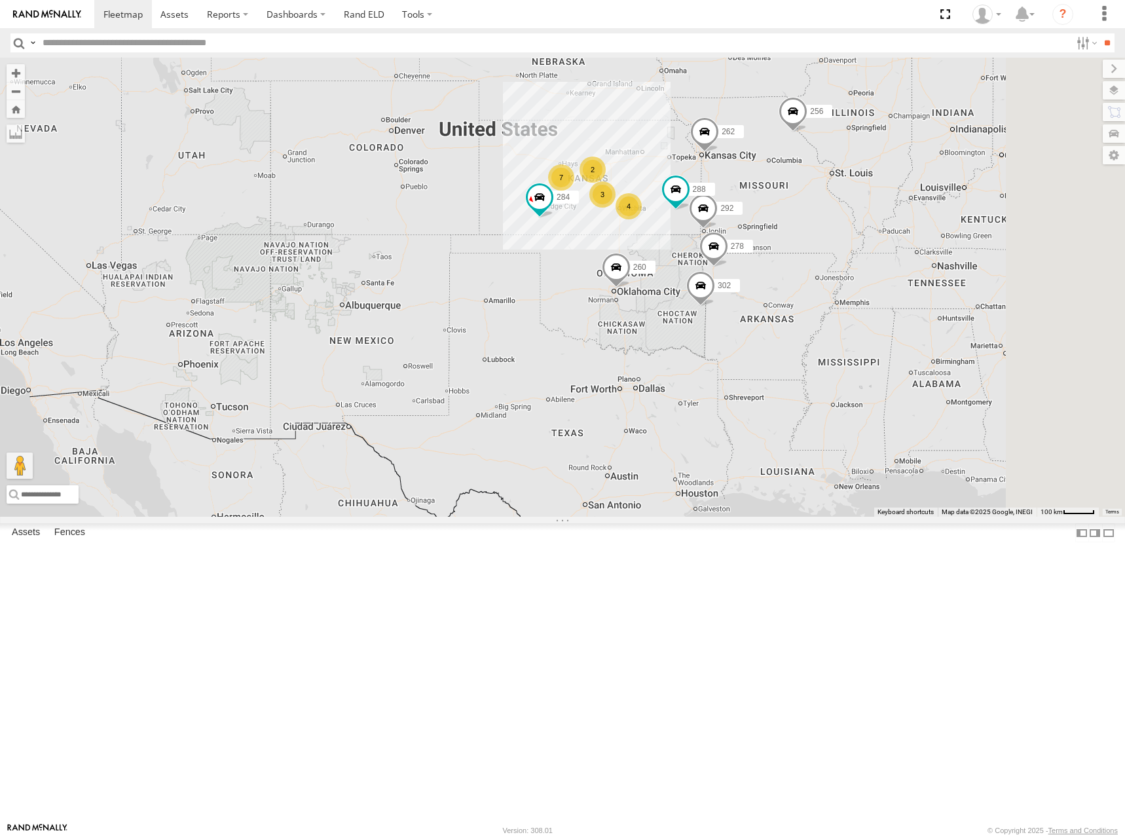
drag, startPoint x: 802, startPoint y: 254, endPoint x: 792, endPoint y: 254, distance: 9.8
click at [792, 254] on div "262 288 292 256 284 302 278 260 7 4 3 2 264" at bounding box center [562, 287] width 1125 height 459
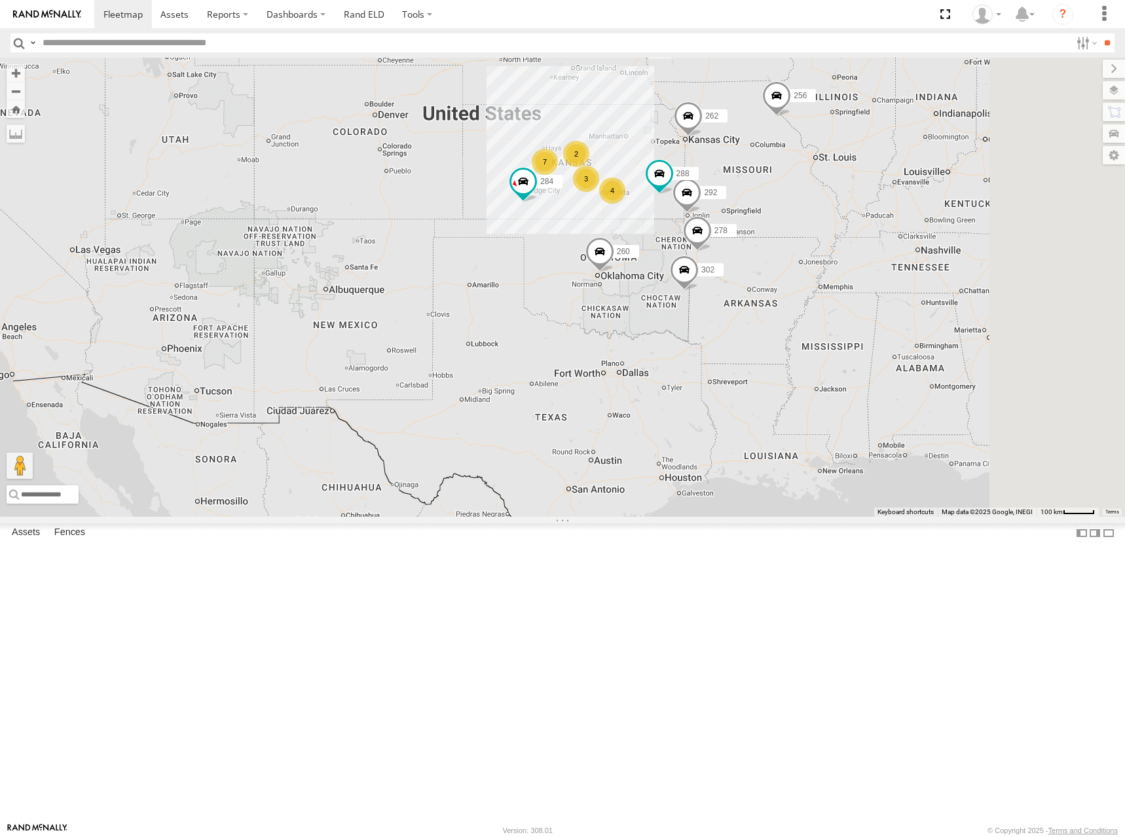
drag, startPoint x: 727, startPoint y: 268, endPoint x: 718, endPoint y: 249, distance: 20.8
click at [718, 249] on div "262 288 292 256 284 302 278 260 7 4 3 2 264" at bounding box center [562, 287] width 1125 height 459
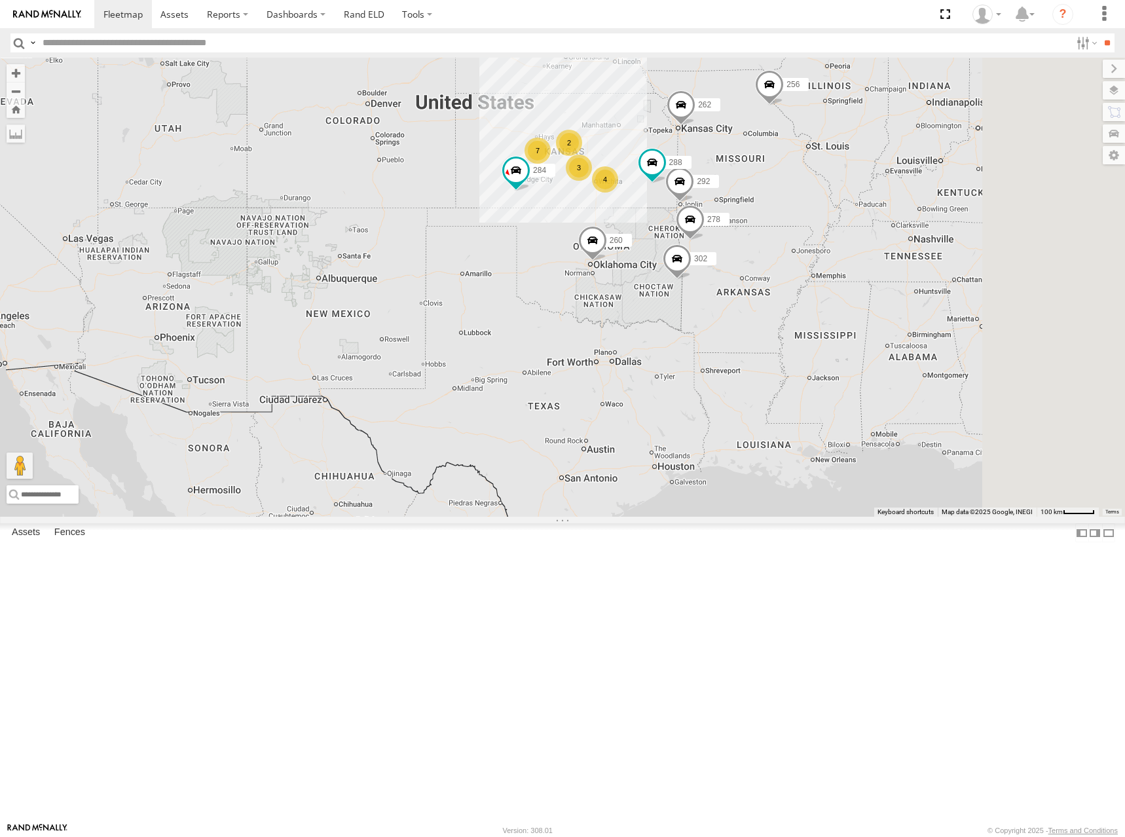
drag, startPoint x: 788, startPoint y: 258, endPoint x: 779, endPoint y: 248, distance: 13.4
click at [779, 248] on div "262 288 292 256 284 302 278 260 7 4 3 2 264" at bounding box center [562, 287] width 1125 height 459
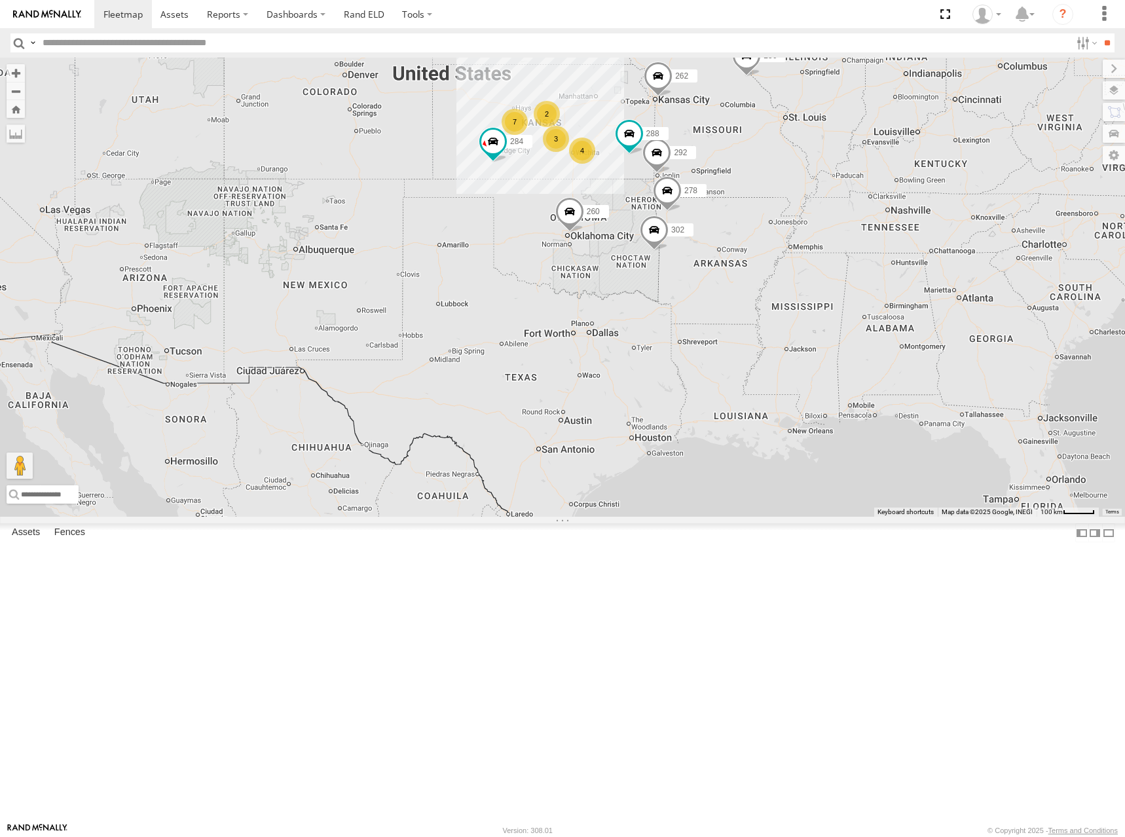
drag, startPoint x: 708, startPoint y: 200, endPoint x: 704, endPoint y: 193, distance: 8.2
click at [704, 193] on div "262 288 292 256 284 302 278 260 7 4 3 2 264" at bounding box center [562, 287] width 1125 height 459
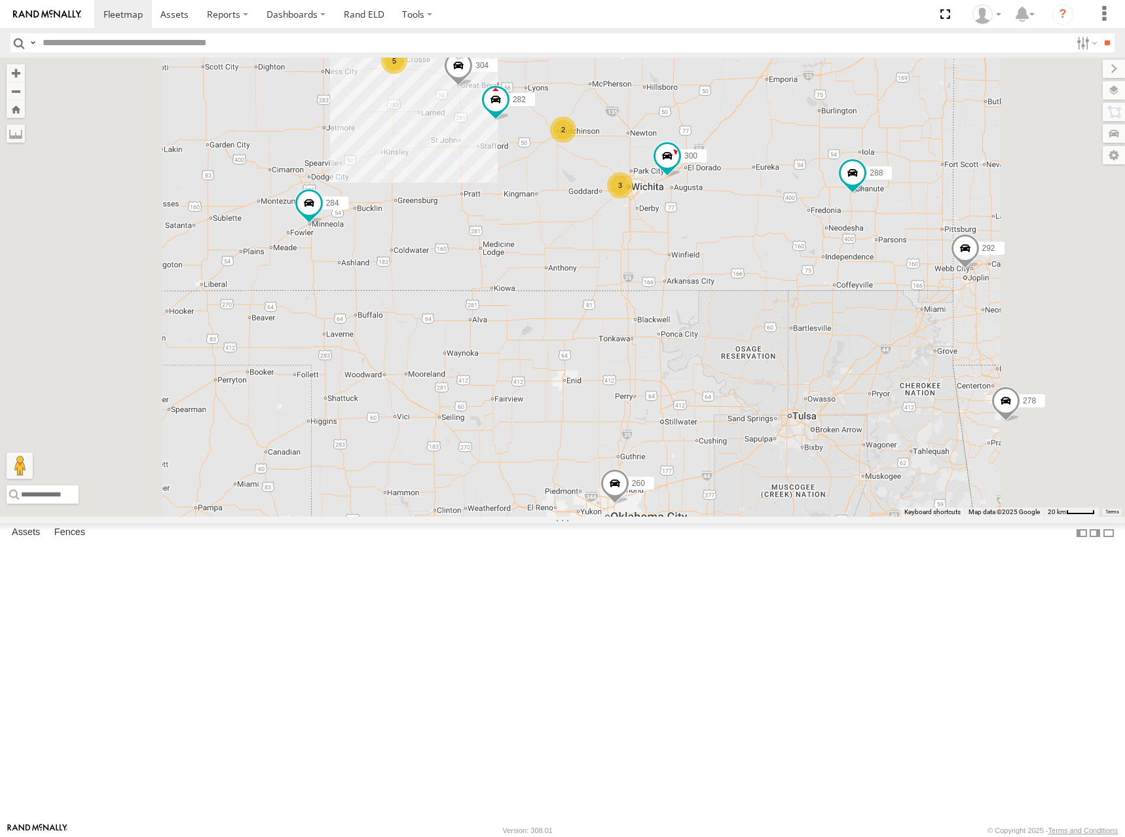
click at [819, 490] on div "262 288 292 256 284 302 278 260 264 300 272 266 5 2 3 304 282 294" at bounding box center [562, 287] width 1125 height 459
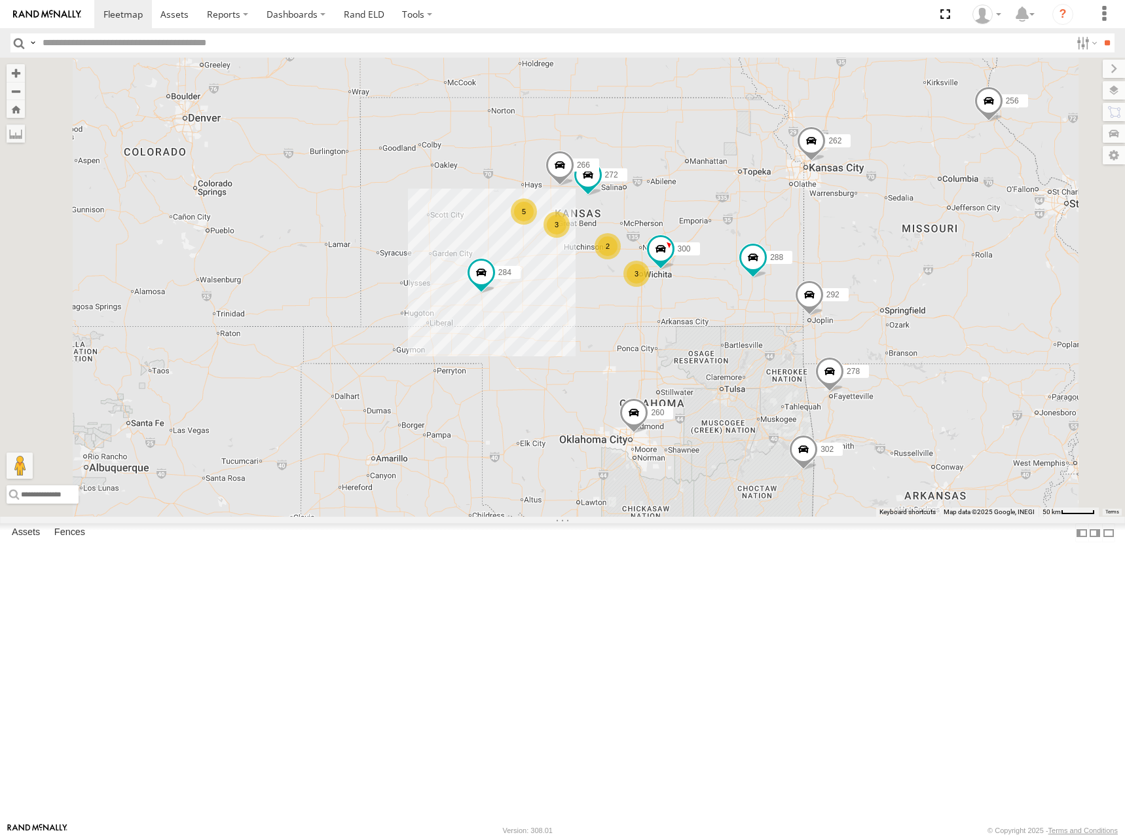
drag, startPoint x: 830, startPoint y: 290, endPoint x: 830, endPoint y: 297, distance: 7.2
click at [830, 297] on div "262 288 292 256 284 302 278 260 264 300 272 266 5 2 3 3" at bounding box center [562, 287] width 1125 height 459
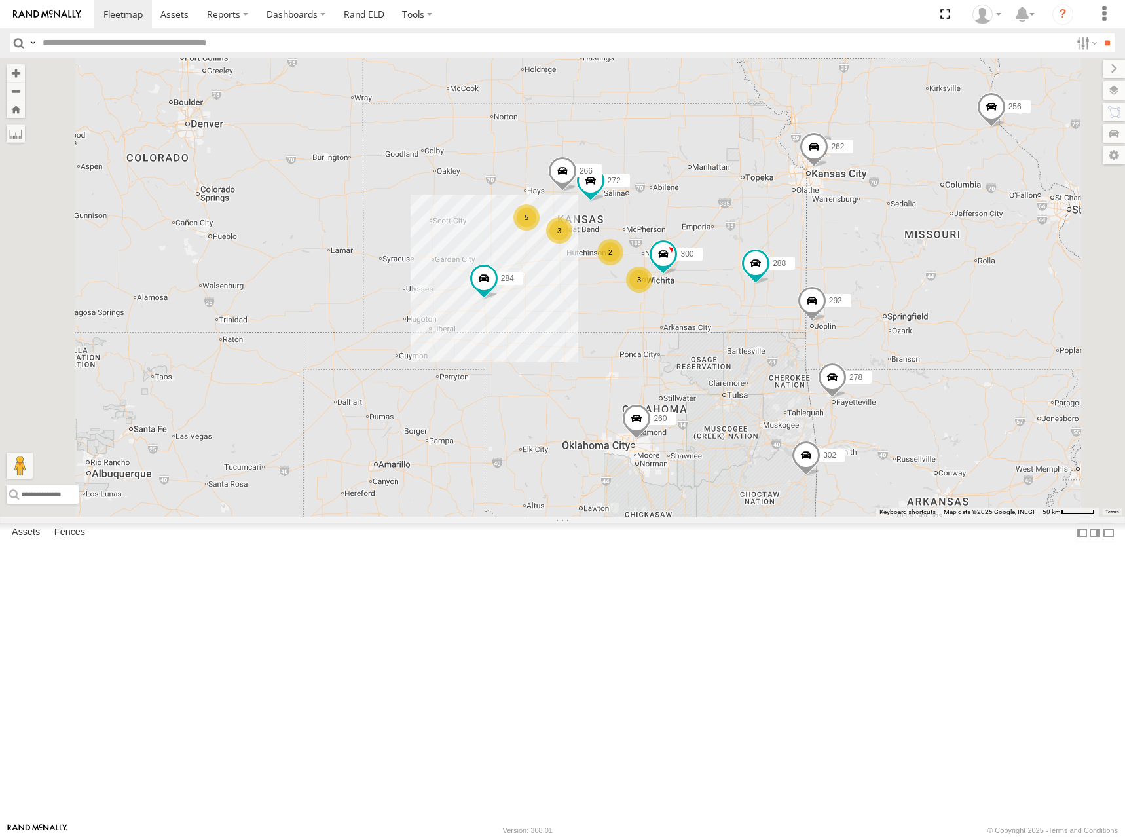
click at [812, 275] on div "262 288 292 256 284 302 278 260 264 300 272 266 5 2 3 3" at bounding box center [562, 287] width 1125 height 459
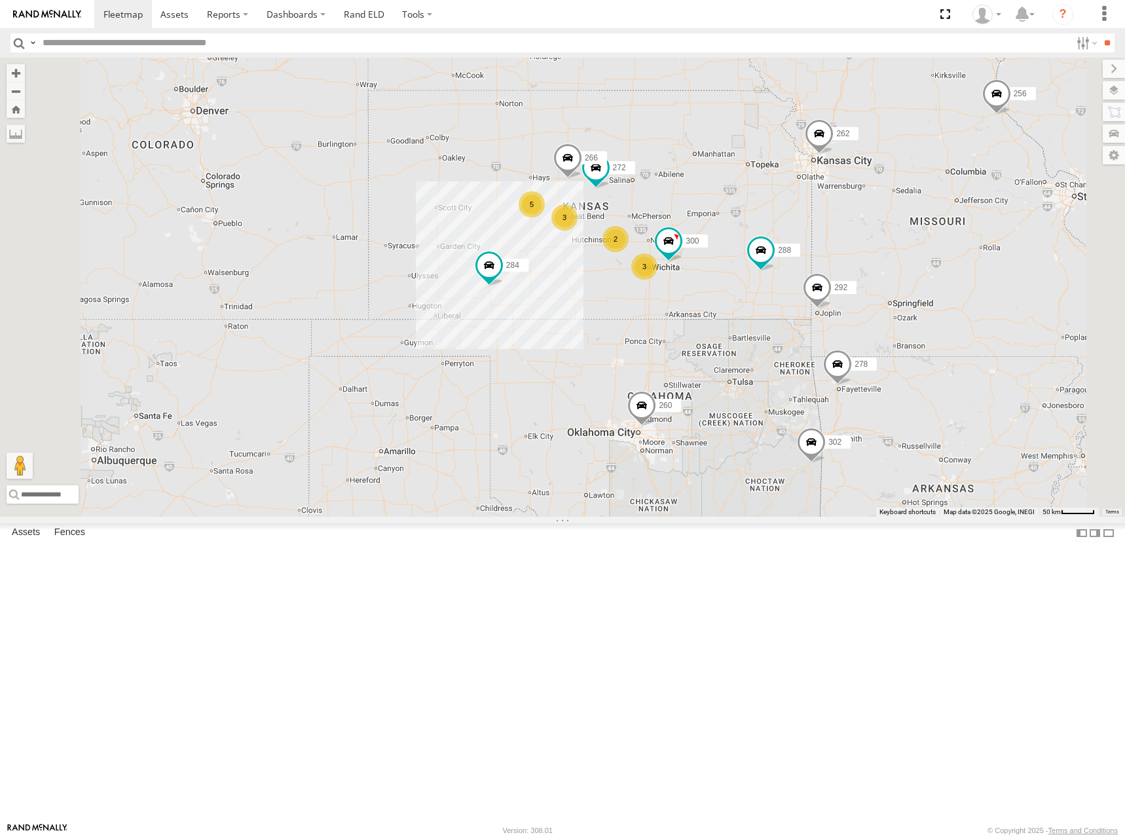
drag, startPoint x: 867, startPoint y: 298, endPoint x: 877, endPoint y: 276, distance: 24.9
click at [877, 276] on div "262 288 292 256 284 302 278 260 264 300 272 266 5 2 3 3" at bounding box center [562, 287] width 1125 height 459
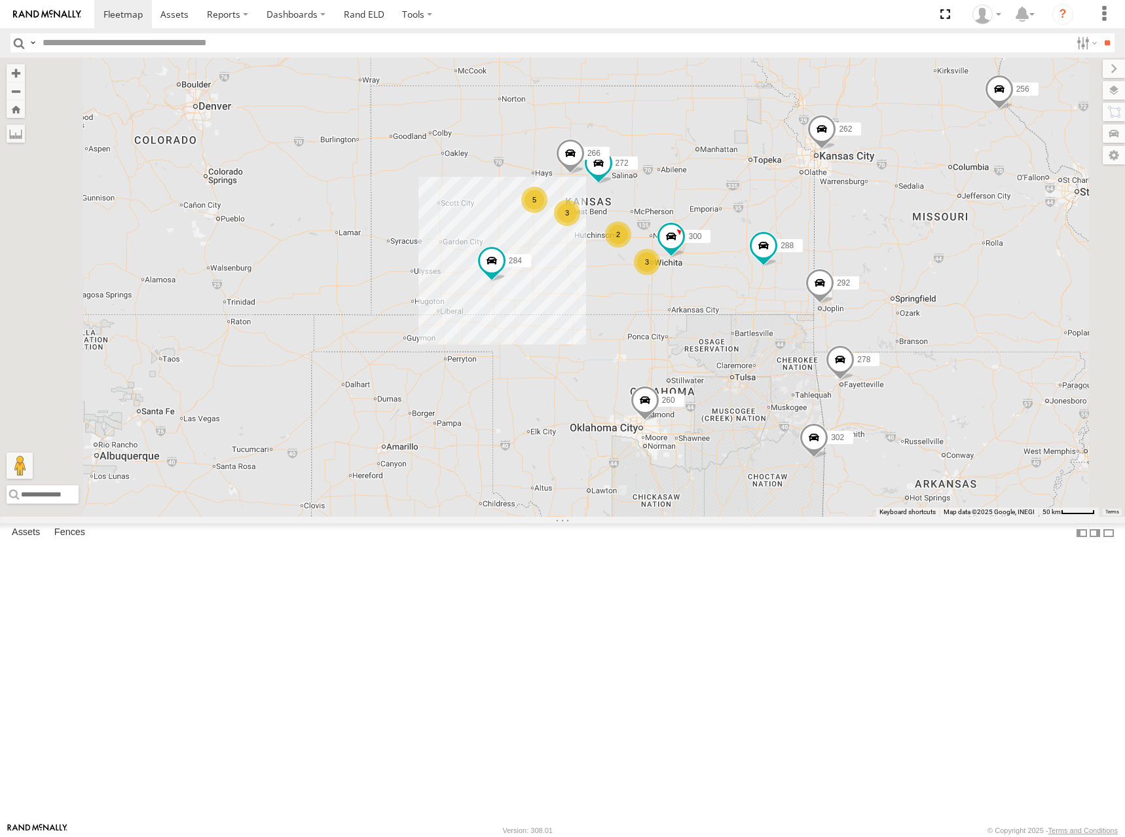
click at [838, 290] on div "262 288 292 256 284 302 278 260 264 300 272 266 5 2 3 3" at bounding box center [562, 287] width 1125 height 459
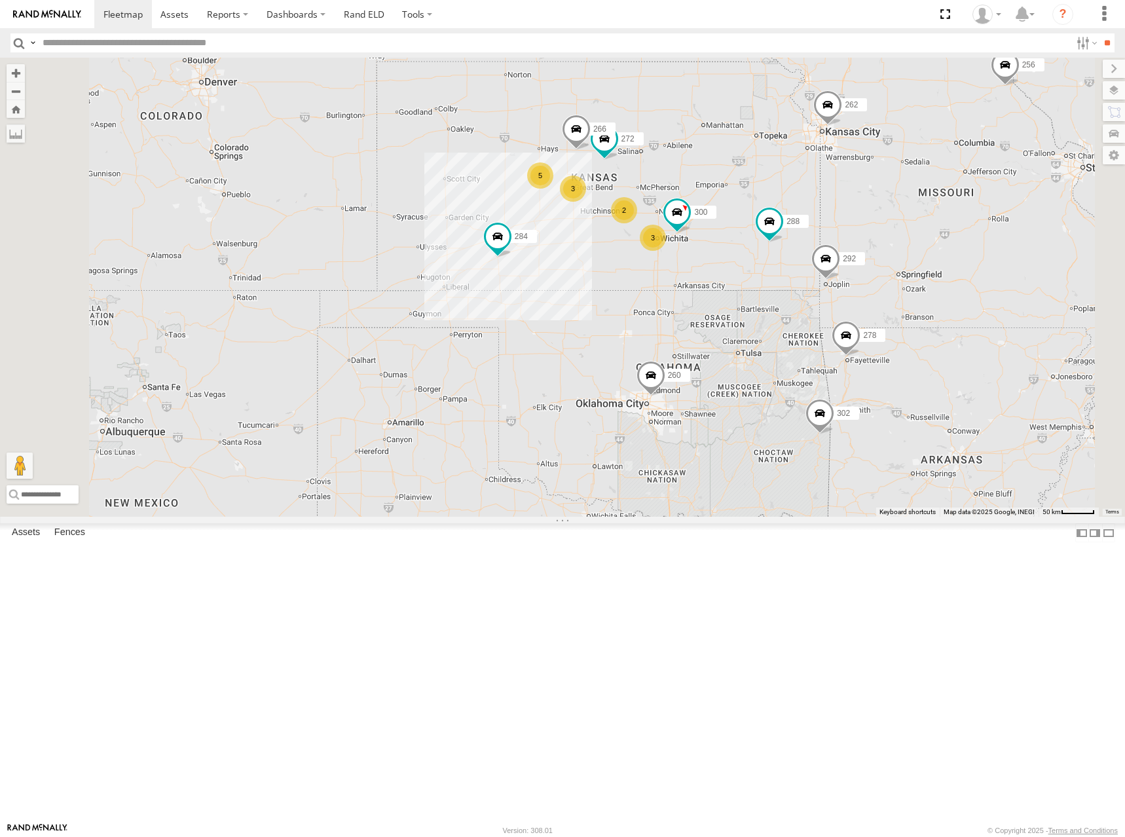
drag, startPoint x: 833, startPoint y: 291, endPoint x: 840, endPoint y: 263, distance: 28.9
click at [840, 263] on div "262 288 292 256 284 302 278 260 264 300 272 266 5 2 3 3" at bounding box center [562, 287] width 1125 height 459
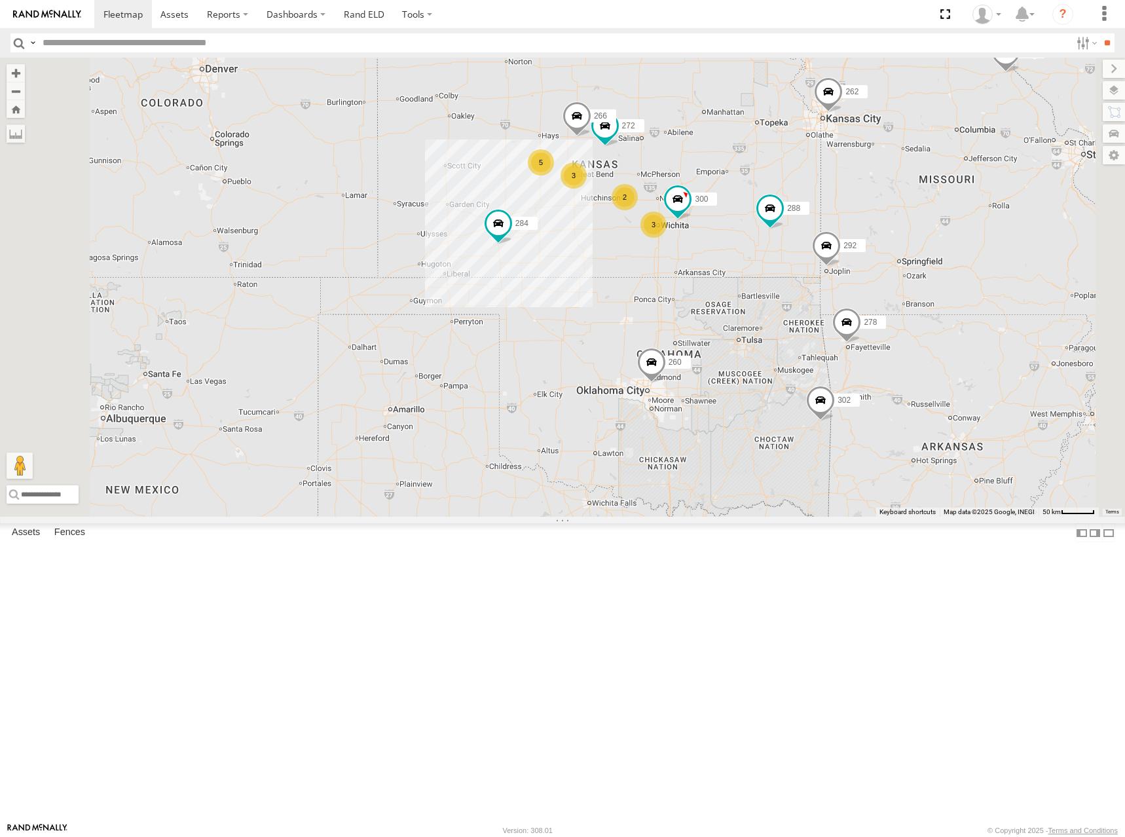
drag, startPoint x: 859, startPoint y: 219, endPoint x: 860, endPoint y: 204, distance: 14.4
click at [860, 204] on div "262 288 292 256 284 302 278 260 264 300 272 266 5 2 3 3" at bounding box center [562, 287] width 1125 height 459
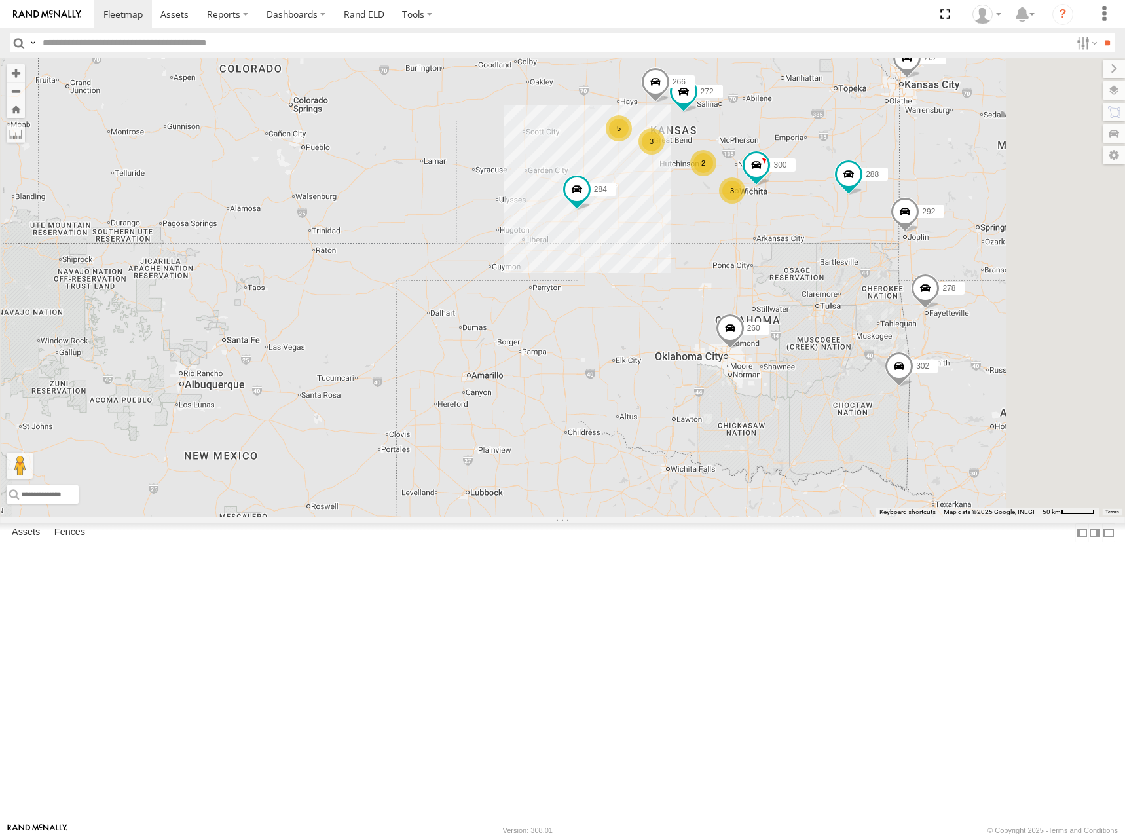
drag, startPoint x: 962, startPoint y: 255, endPoint x: 918, endPoint y: 266, distance: 45.1
click at [920, 264] on div "262 288 292 256 284 302 278 260 264 300 272 266 5 2 3 3" at bounding box center [562, 287] width 1125 height 459
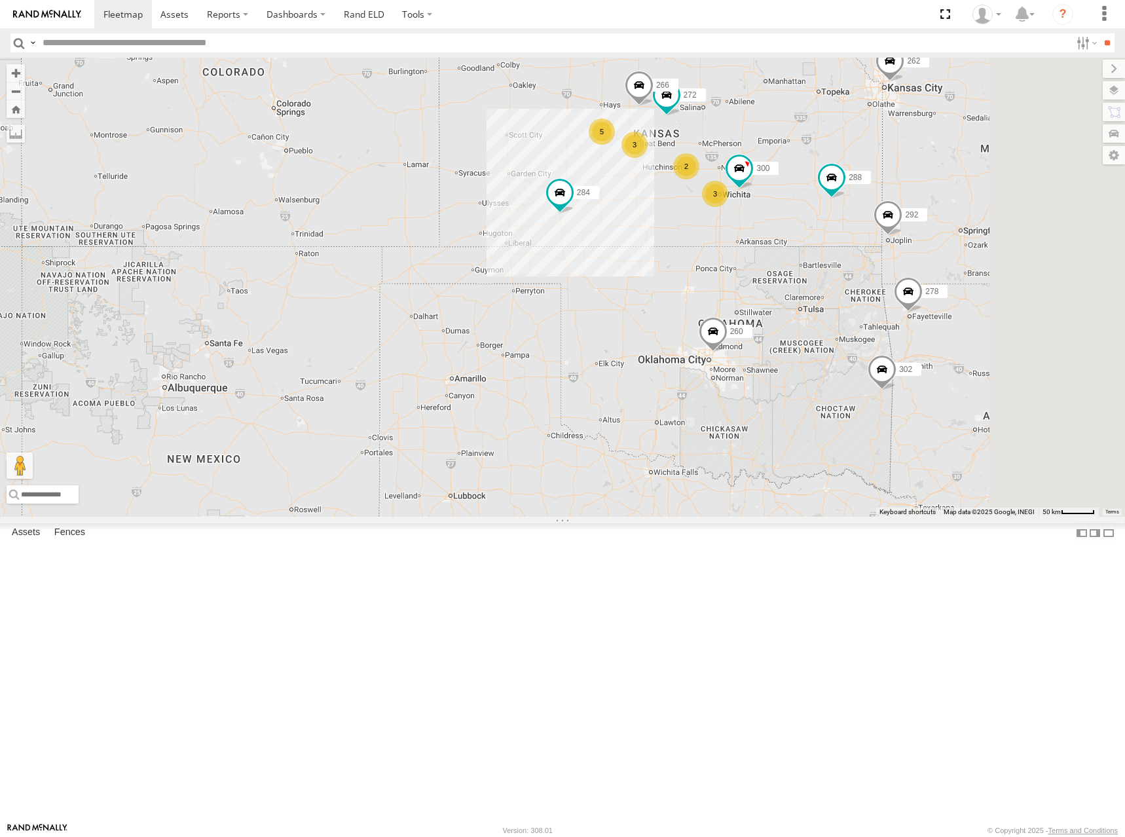
drag, startPoint x: 936, startPoint y: 155, endPoint x: 920, endPoint y: 170, distance: 21.8
click at [920, 170] on div "262 288 292 256 284 302 278 260 264 300 272 266 5 2 3 3" at bounding box center [562, 287] width 1125 height 459
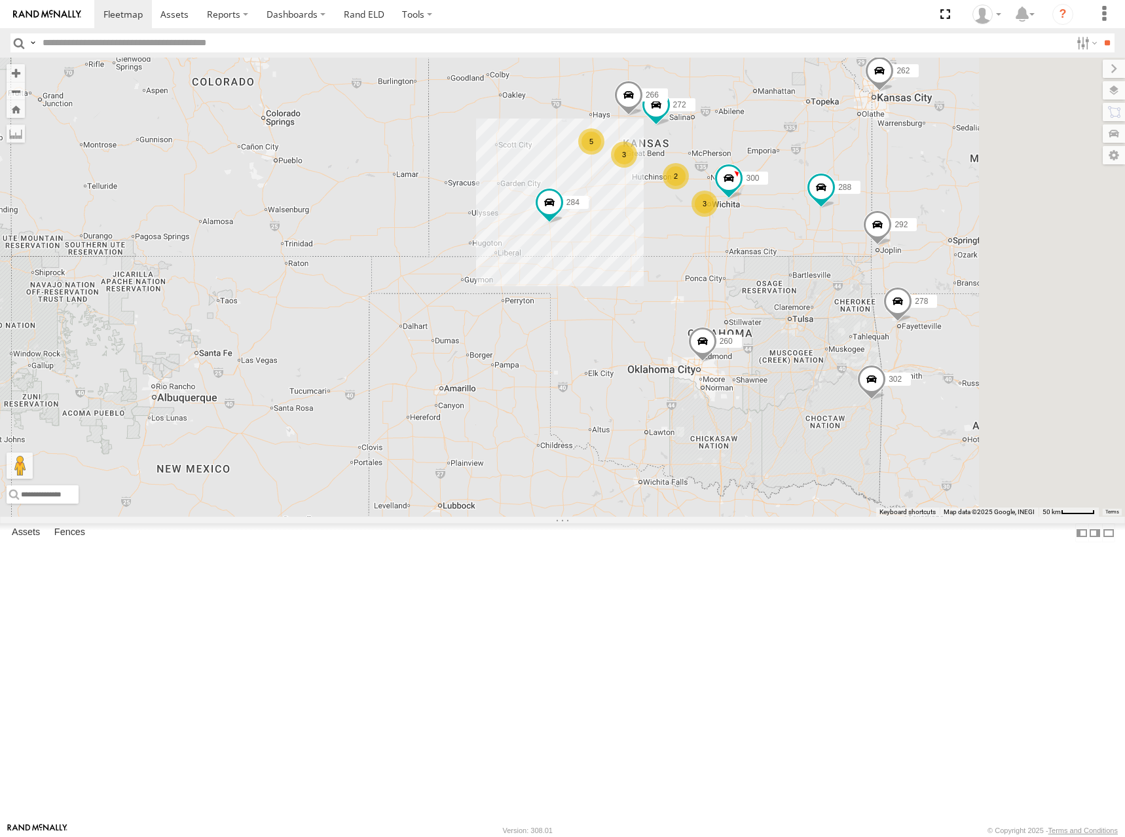
drag, startPoint x: 912, startPoint y: 219, endPoint x: 923, endPoint y: 196, distance: 24.6
click at [922, 196] on div "262 288 292 256 284 302 278 260 264 300 272 266 5 2 3 3" at bounding box center [562, 287] width 1125 height 459
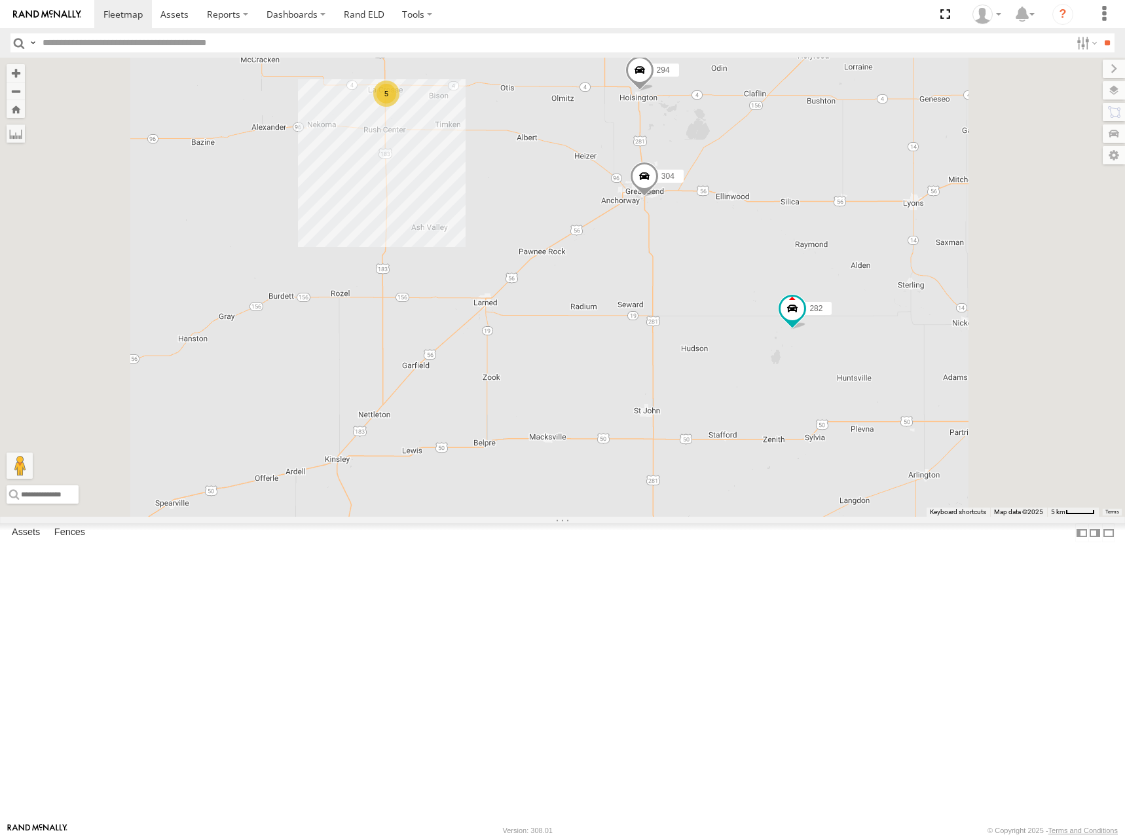
click at [820, 279] on div "262 288 292 256 284 302 278 260 264 300 272 266 304 282 294 5" at bounding box center [562, 287] width 1125 height 459
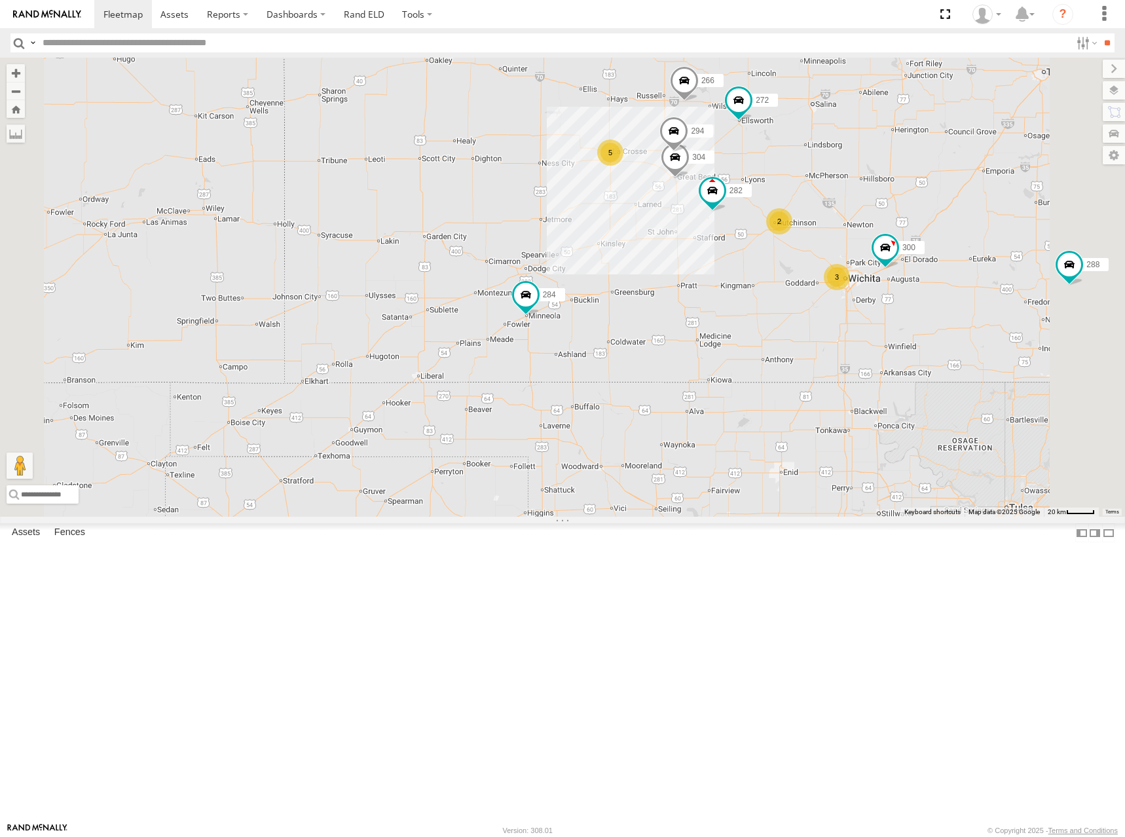
click at [999, 258] on div "262 288 292 256 284 302 278 260 264 300 272 266 304 282 294 5 2 3" at bounding box center [562, 287] width 1125 height 459
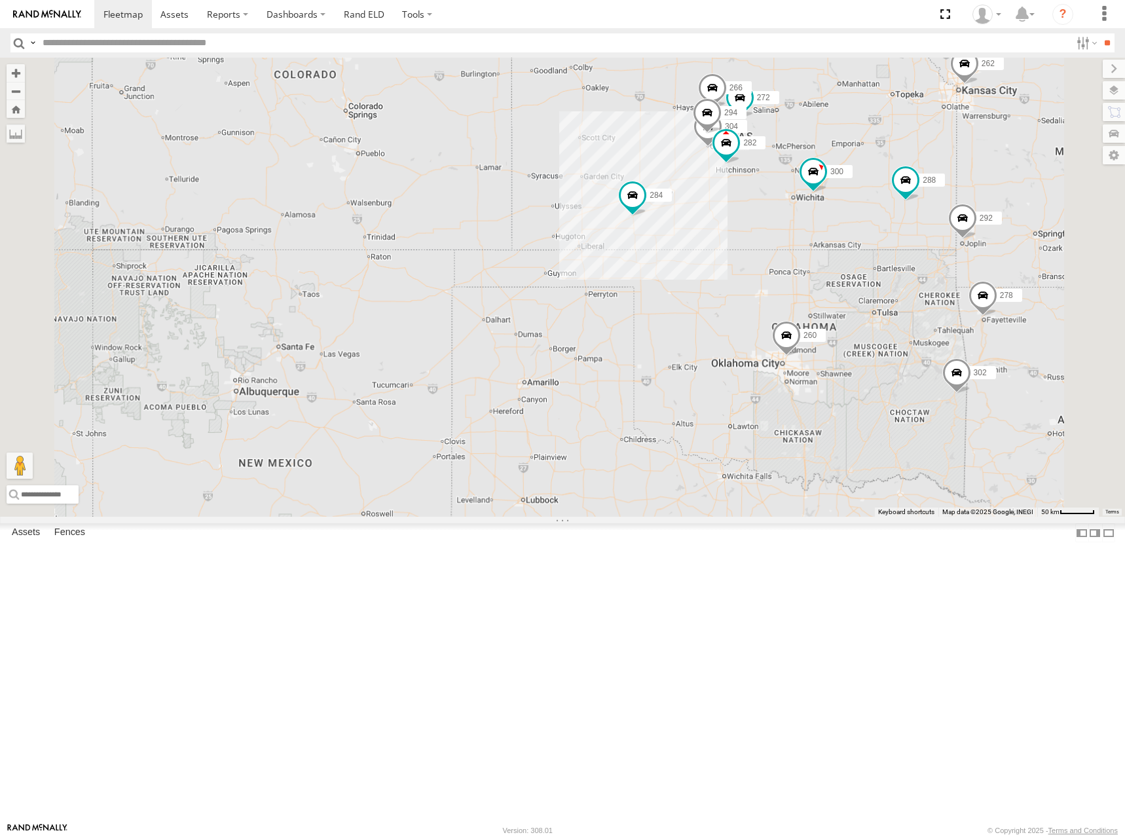
drag, startPoint x: 996, startPoint y: 192, endPoint x: 940, endPoint y: 200, distance: 56.1
click at [945, 203] on div "262 288 292 256 284 302 278 260 264 300 272 266 304 282 294" at bounding box center [562, 287] width 1125 height 459
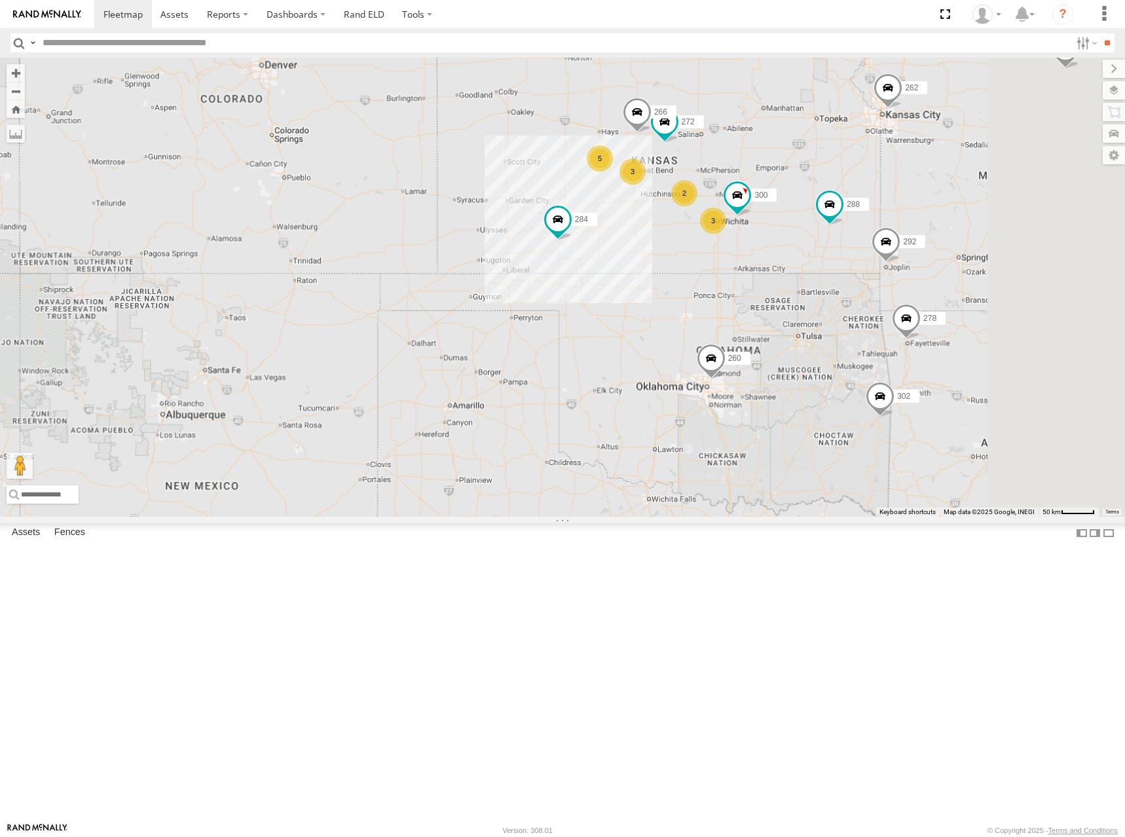
drag, startPoint x: 1010, startPoint y: 217, endPoint x: 937, endPoint y: 248, distance: 78.9
click at [937, 248] on div "262 288 292 256 284 302 278 260 264 300 272 266 5 2 3 3" at bounding box center [562, 287] width 1125 height 459
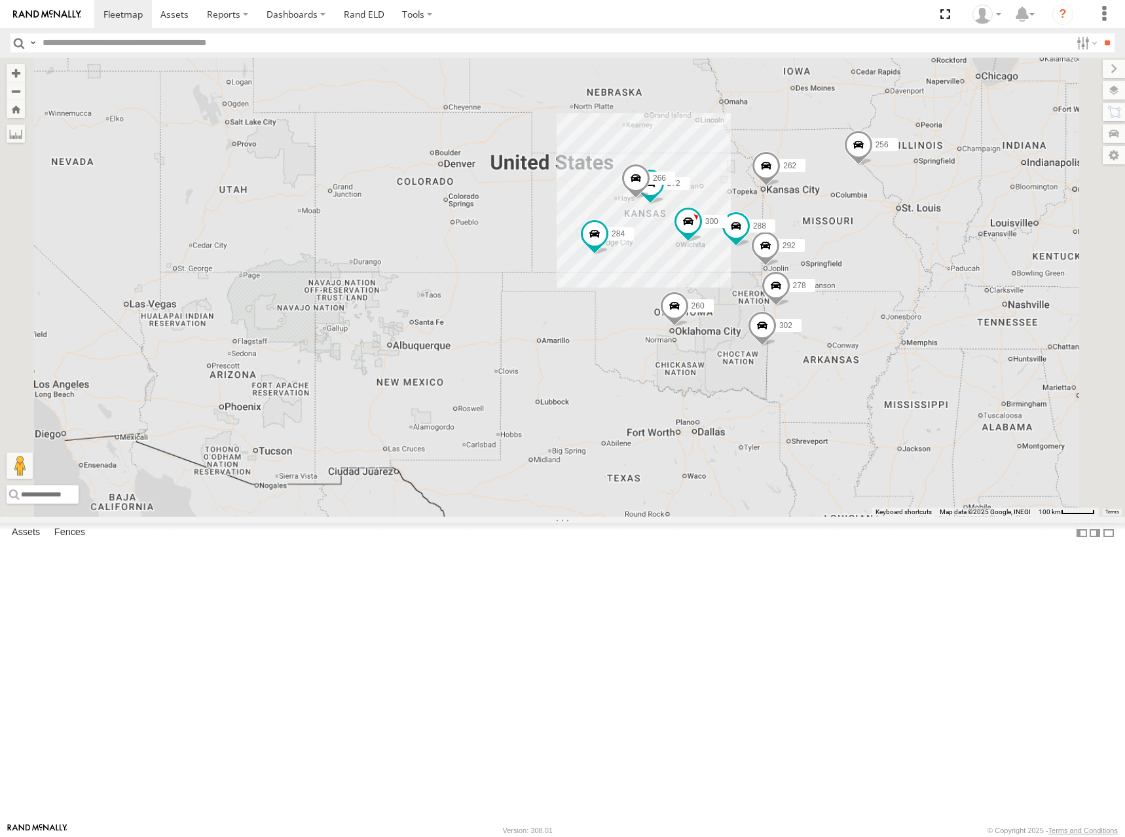
drag, startPoint x: 946, startPoint y: 299, endPoint x: 913, endPoint y: 298, distance: 33.4
click at [913, 298] on div "262 288 292 256 284 302 278 260 264 300 272 266" at bounding box center [562, 287] width 1125 height 459
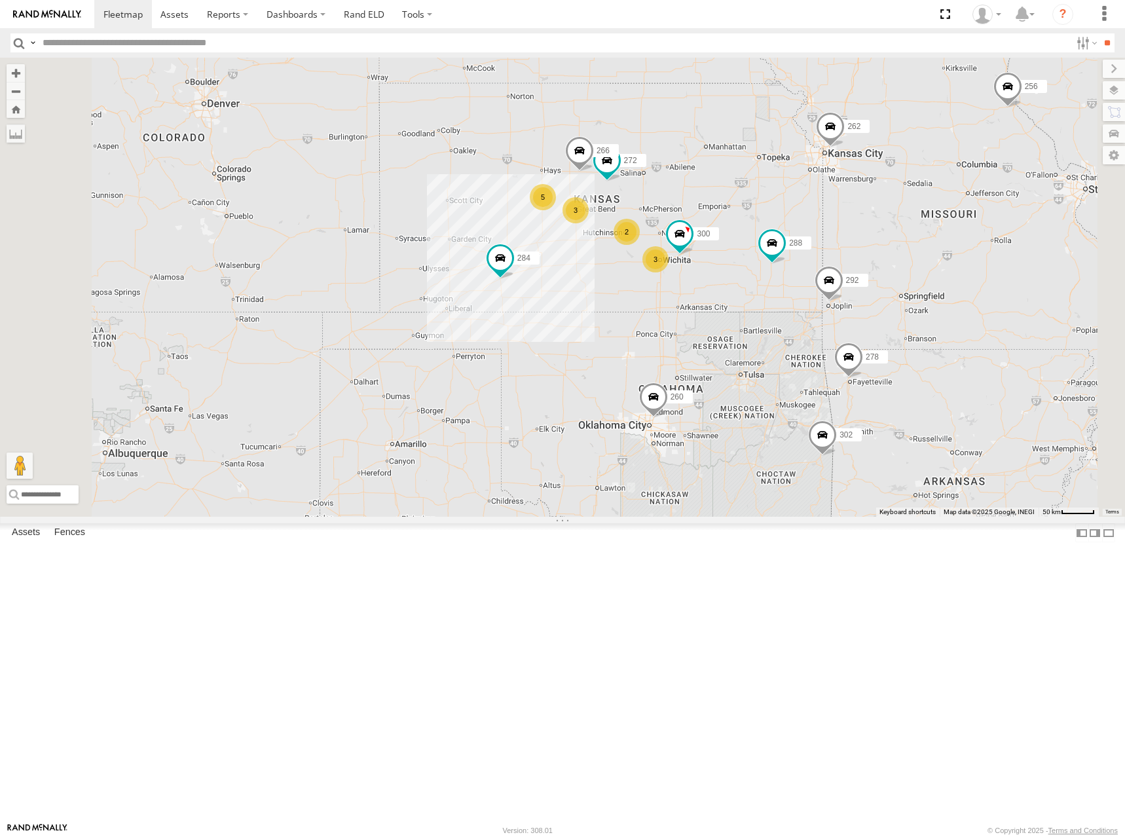
click at [820, 299] on div "262 288 292 256 284 302 278 260 264 5 300 2 3 272 3 266" at bounding box center [562, 287] width 1125 height 459
click at [850, 270] on div "262 288 292 256 284 302 278 260 264 5 300 2 3 272 3 266" at bounding box center [562, 287] width 1125 height 459
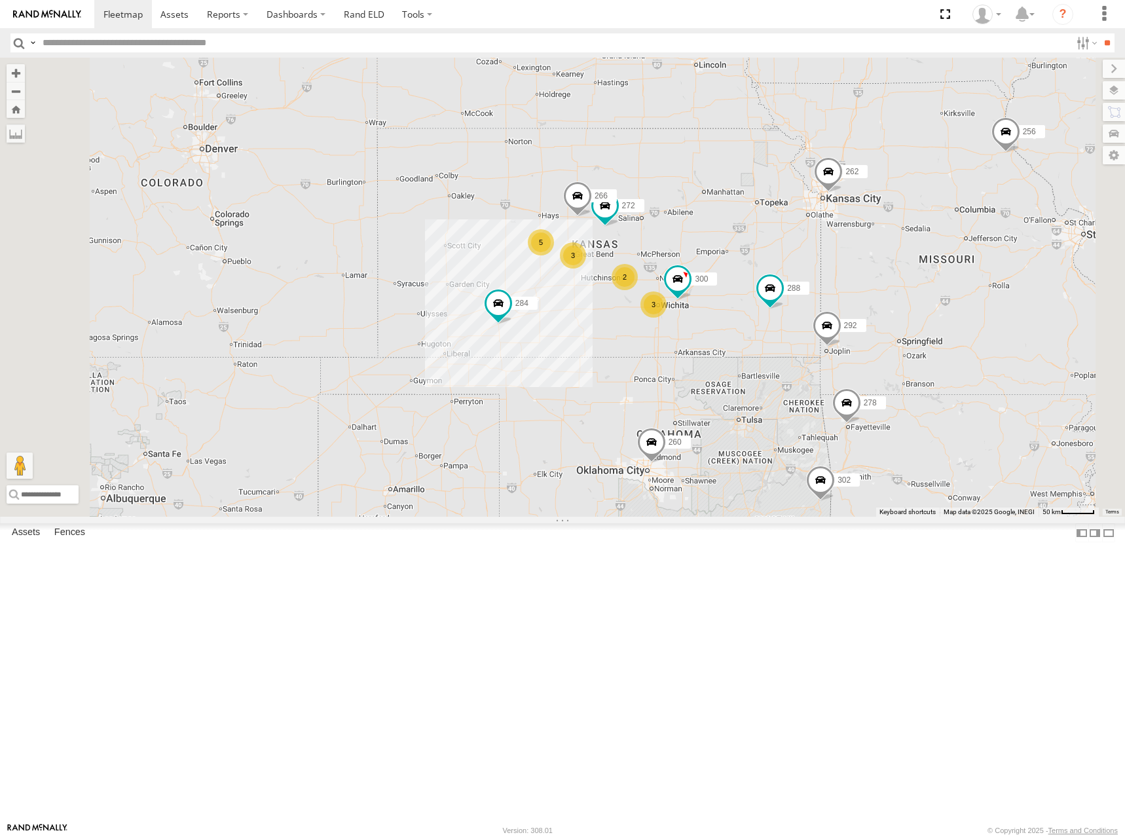
drag, startPoint x: 909, startPoint y: 231, endPoint x: 911, endPoint y: 281, distance: 50.4
click at [911, 281] on div "262 288 292 256 284 302 278 260 264 5 300 2 3 272 3 266" at bounding box center [562, 287] width 1125 height 459
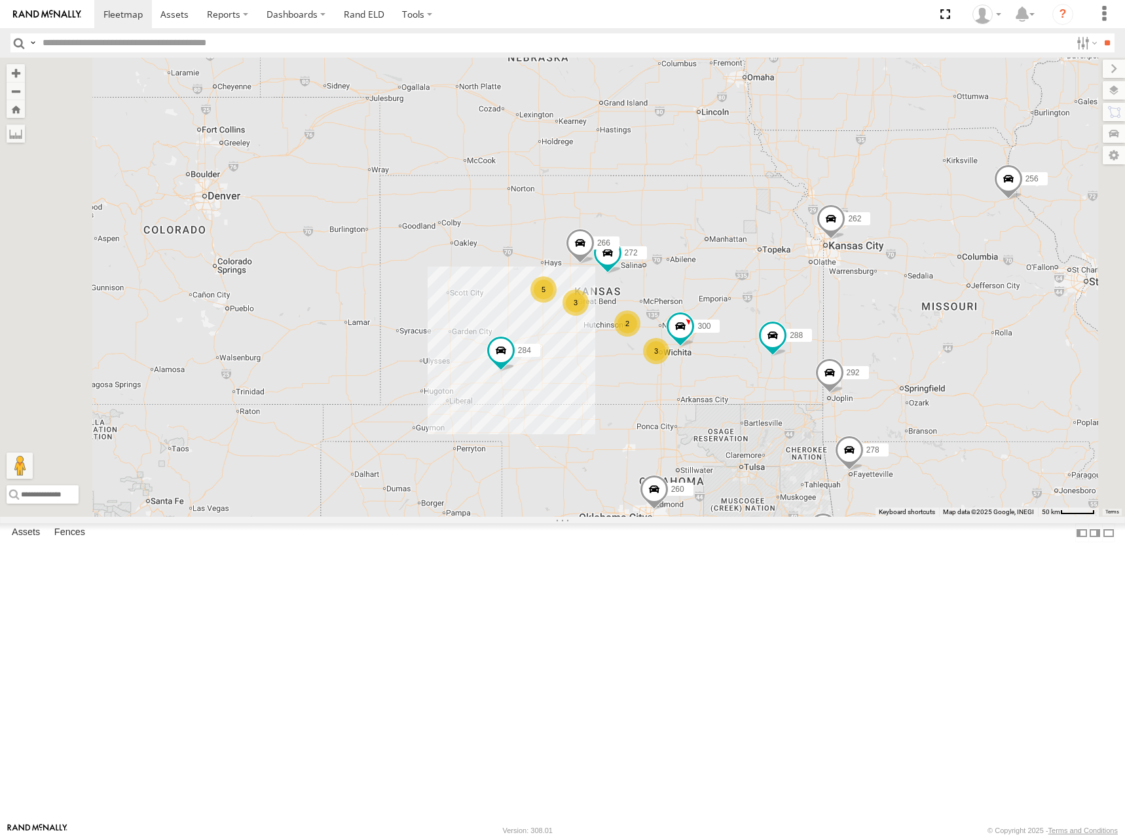
drag, startPoint x: 899, startPoint y: 235, endPoint x: 899, endPoint y: 253, distance: 17.7
click at [899, 253] on div "262 288 292 256 284 302 278 260 264 5 300 2 3 272 3 266" at bounding box center [562, 287] width 1125 height 459
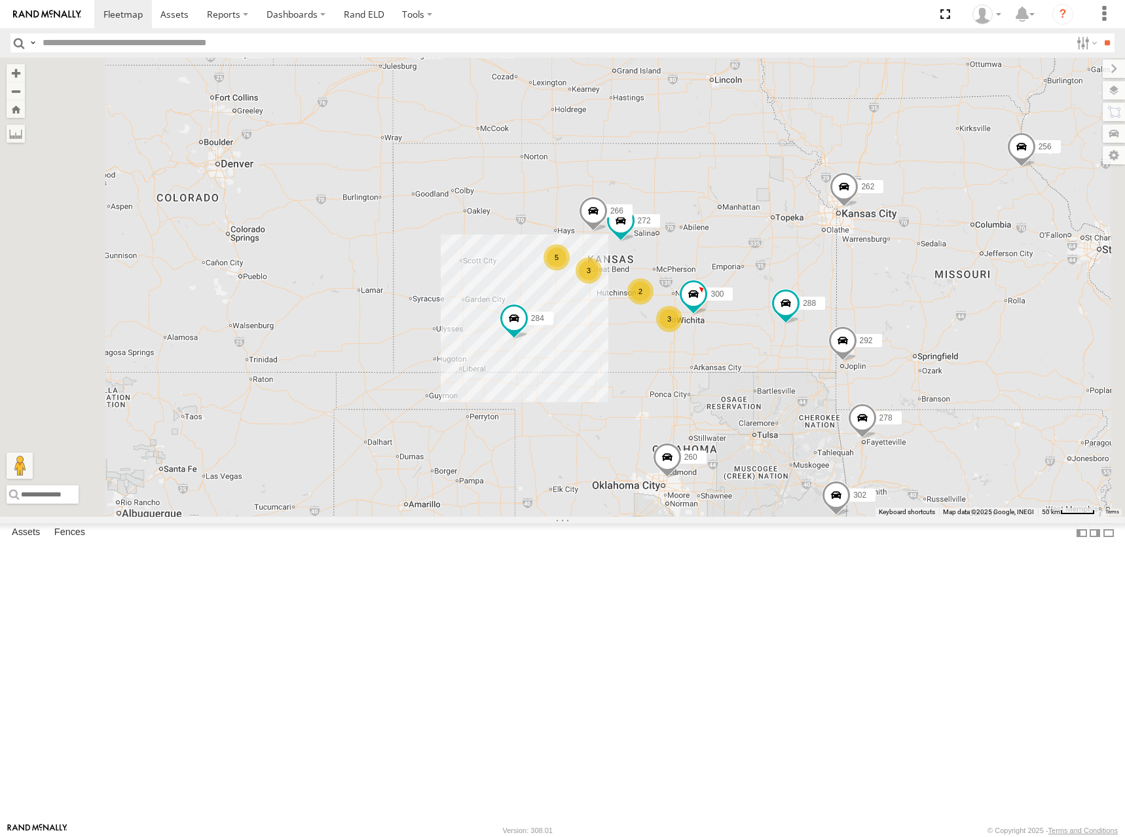
drag, startPoint x: 854, startPoint y: 347, endPoint x: 855, endPoint y: 340, distance: 6.7
click at [855, 340] on div "262 288 292 256 284 302 278 260 264 300 272 266 5 2 3 3" at bounding box center [562, 287] width 1125 height 459
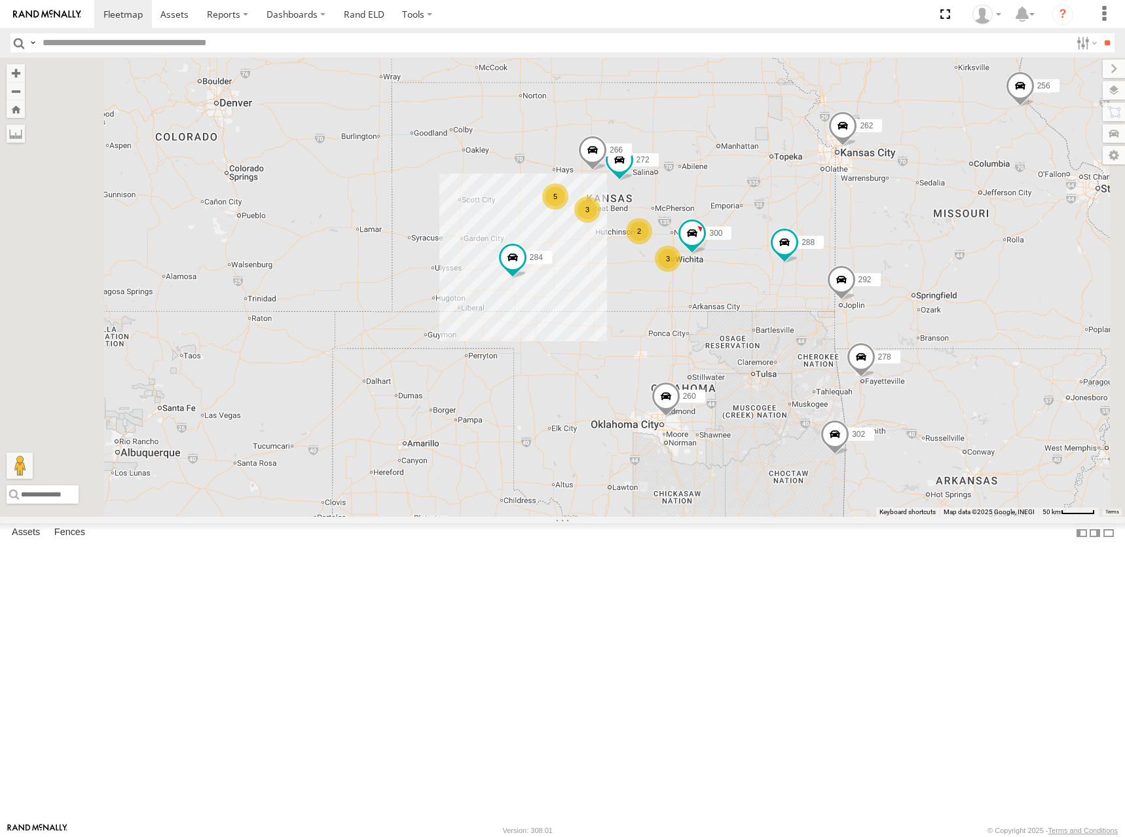
click at [842, 233] on div "262 288 292 256 284 302 278 260 264 300 272 266 5 2 3 3" at bounding box center [562, 287] width 1125 height 459
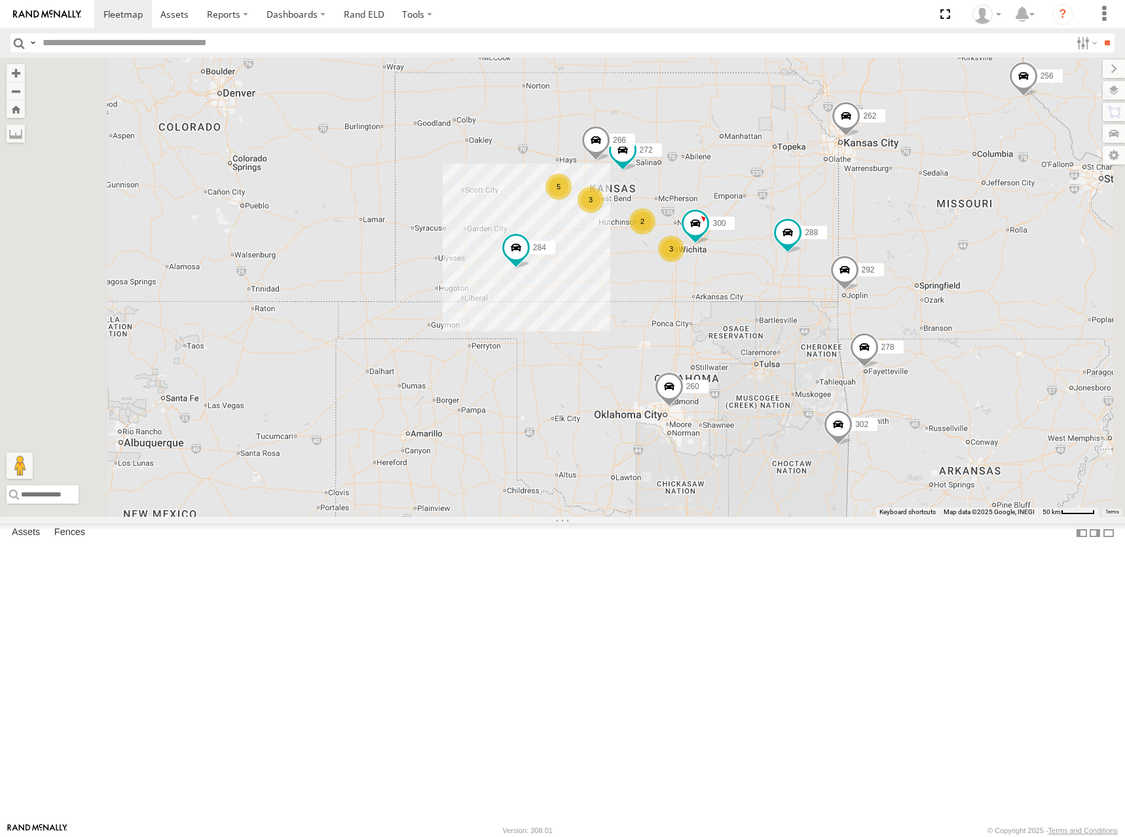
click at [867, 274] on div "262 288 292 256 284 302 278 260 264 300 272 266 5 2 3 3" at bounding box center [562, 287] width 1125 height 459
drag, startPoint x: 863, startPoint y: 266, endPoint x: 859, endPoint y: 259, distance: 7.9
click at [859, 259] on div "262 288 292 256 284 302 278 260 264 300 272 266 5 2 3 3" at bounding box center [562, 287] width 1125 height 459
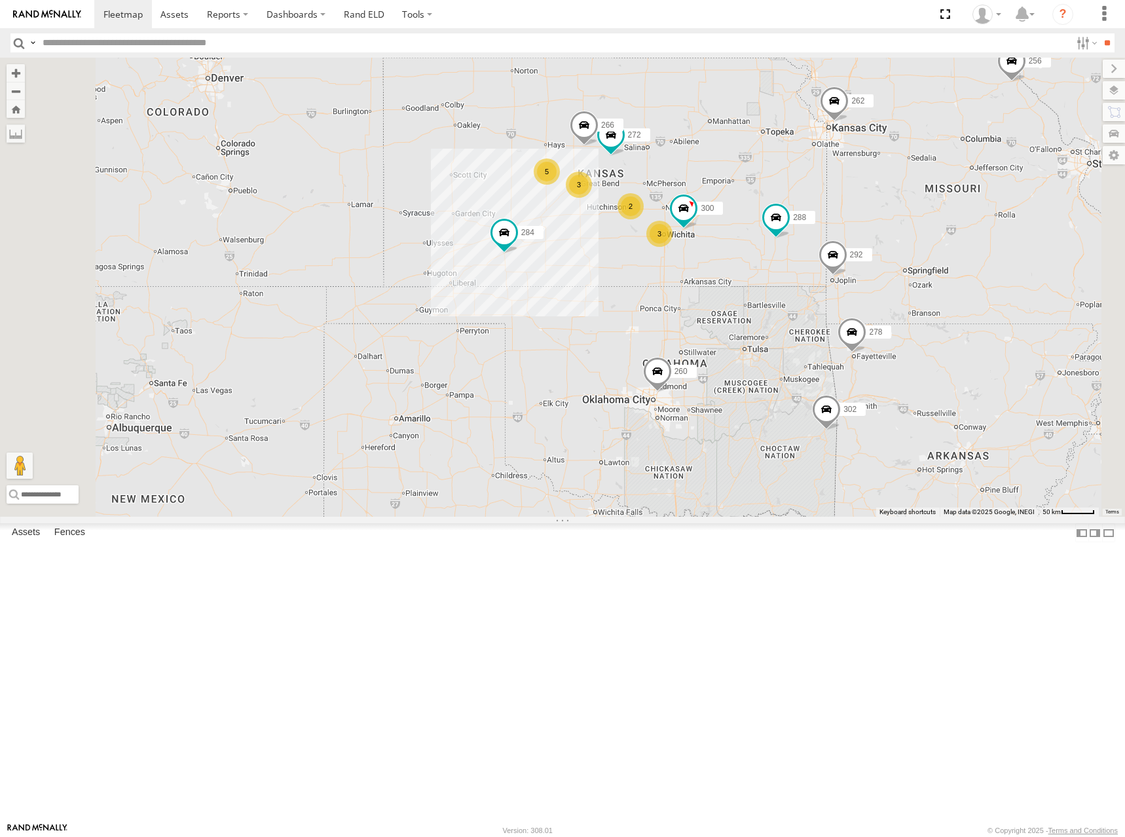
click at [865, 247] on div "262 288 292 256 284 302 278 260 264 300 272 266 5 2 3 3" at bounding box center [562, 287] width 1125 height 459
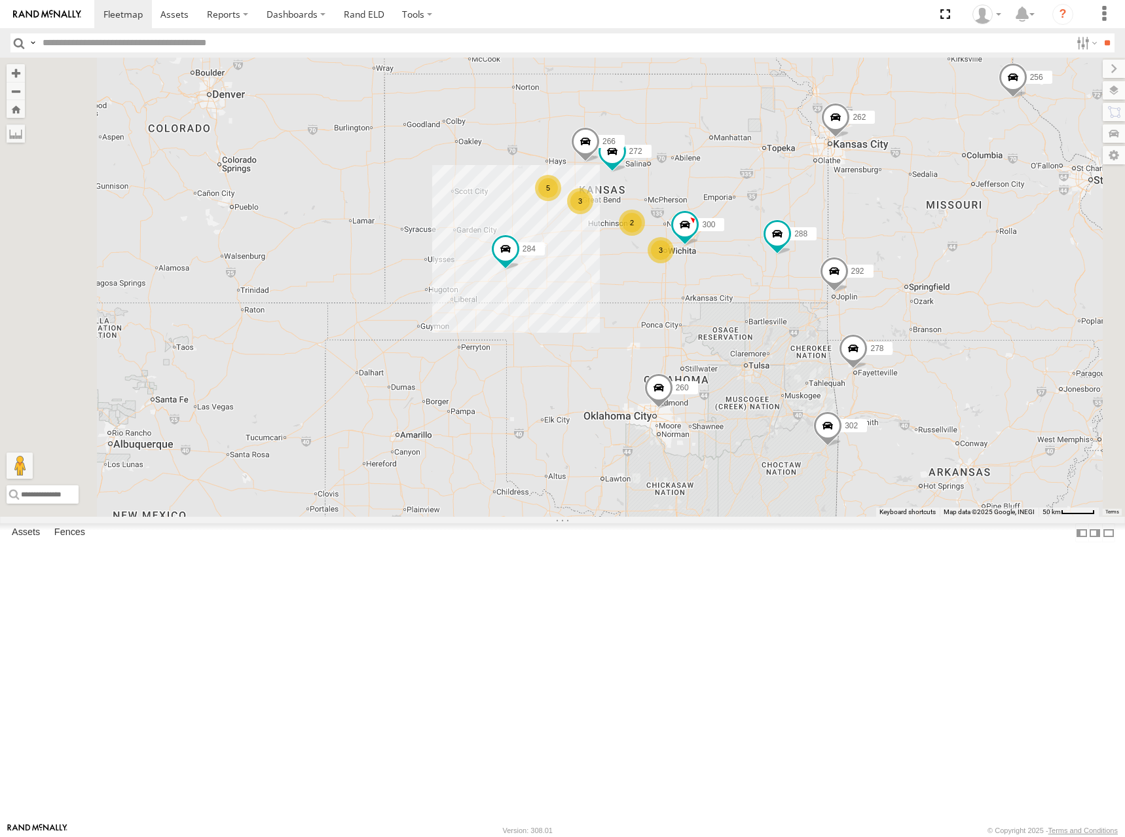
drag, startPoint x: 816, startPoint y: 226, endPoint x: 816, endPoint y: 242, distance: 16.4
click at [816, 242] on div "262 288 292 256 284 302 278 260 264 300 272 266 5 2 3 3" at bounding box center [562, 287] width 1125 height 459
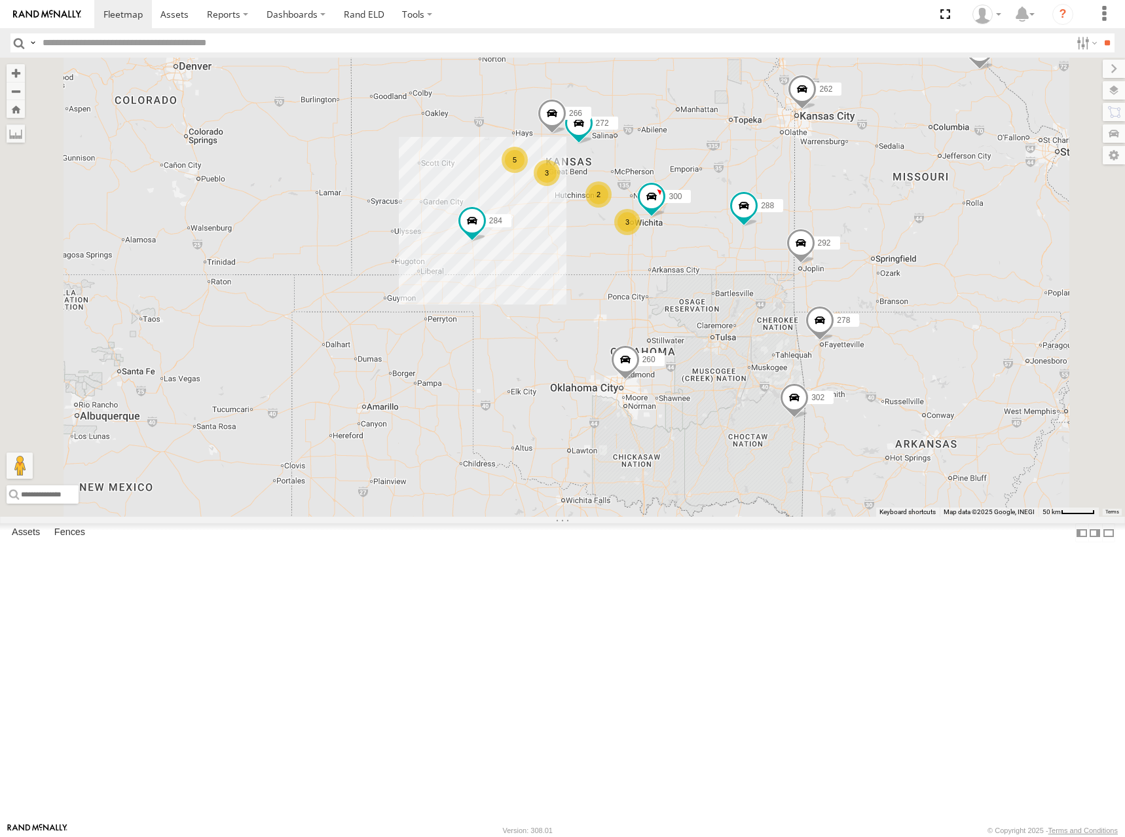
drag, startPoint x: 811, startPoint y: 241, endPoint x: 778, endPoint y: 212, distance: 44.1
click at [778, 212] on div "262 288 292 256 284 302 278 260 264 300 272 266 5 2 3 3" at bounding box center [562, 287] width 1125 height 459
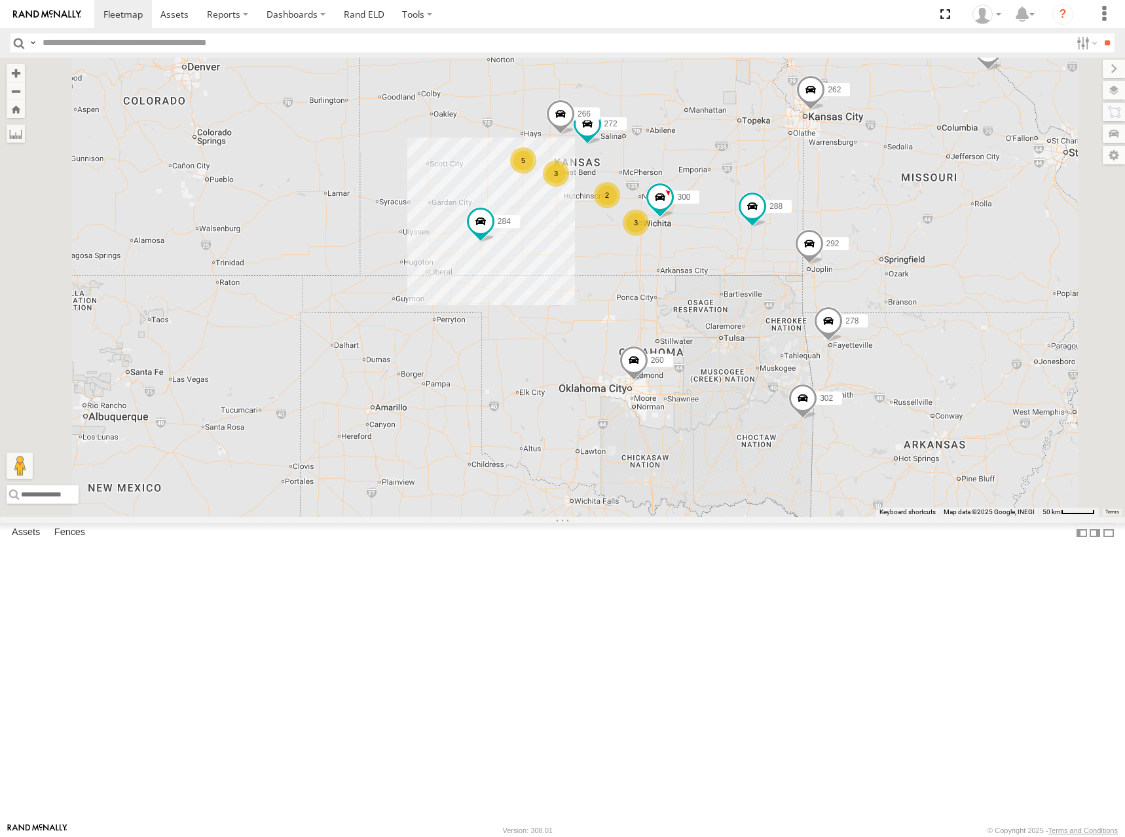
drag, startPoint x: 764, startPoint y: 236, endPoint x: 774, endPoint y: 237, distance: 9.8
click at [774, 237] on div "262 288 292 256 284 302 278 260 264 300 272 266 5 2 3 3" at bounding box center [562, 287] width 1125 height 459
click at [778, 226] on div "262 288 292 256 284 302 278 260 264 300 272 266 5 2 3 3" at bounding box center [562, 287] width 1125 height 459
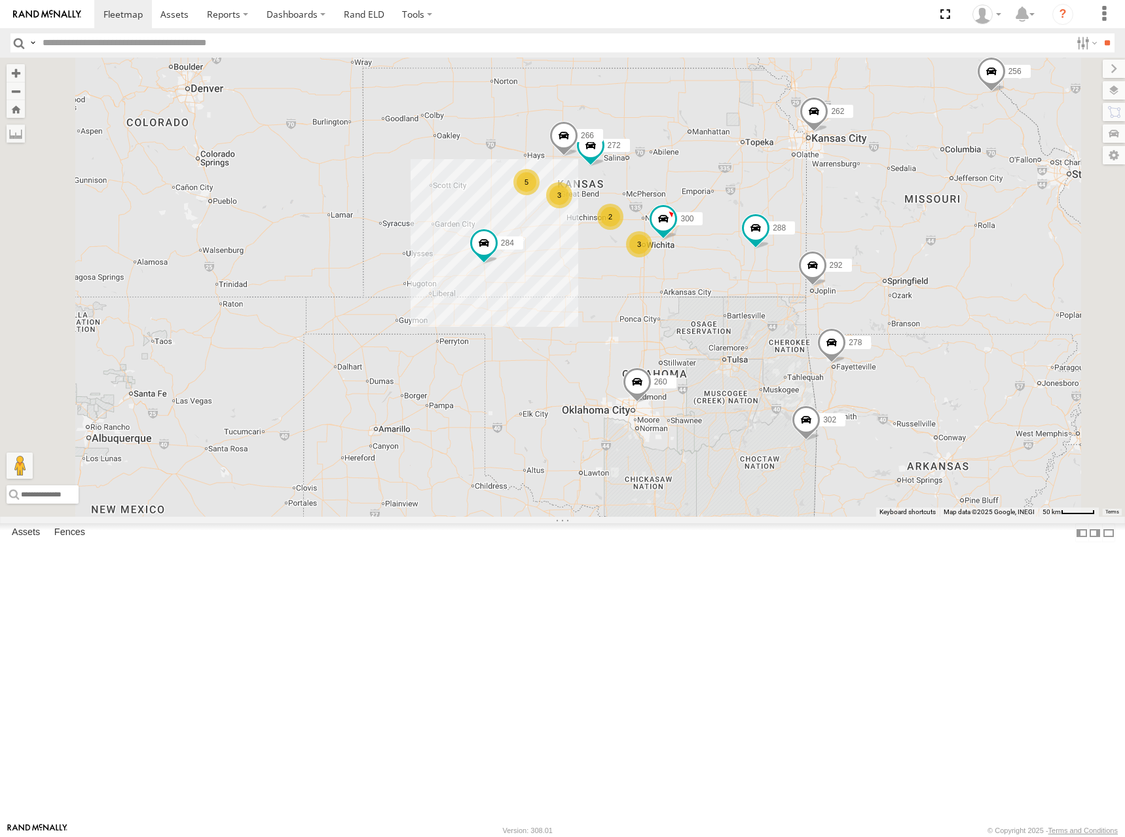
drag, startPoint x: 823, startPoint y: 208, endPoint x: 831, endPoint y: 248, distance: 40.7
click at [831, 248] on div "262 288 292 256 284 302 278 260 264 300 272 266 5 2 3 3" at bounding box center [562, 287] width 1125 height 459
drag, startPoint x: 875, startPoint y: 272, endPoint x: 874, endPoint y: 265, distance: 6.6
click at [874, 265] on div "262 288 292 256 284 302 278 260 264 300 272 266 5 2 3 3" at bounding box center [562, 287] width 1125 height 459
drag, startPoint x: 898, startPoint y: 269, endPoint x: 899, endPoint y: 261, distance: 8.5
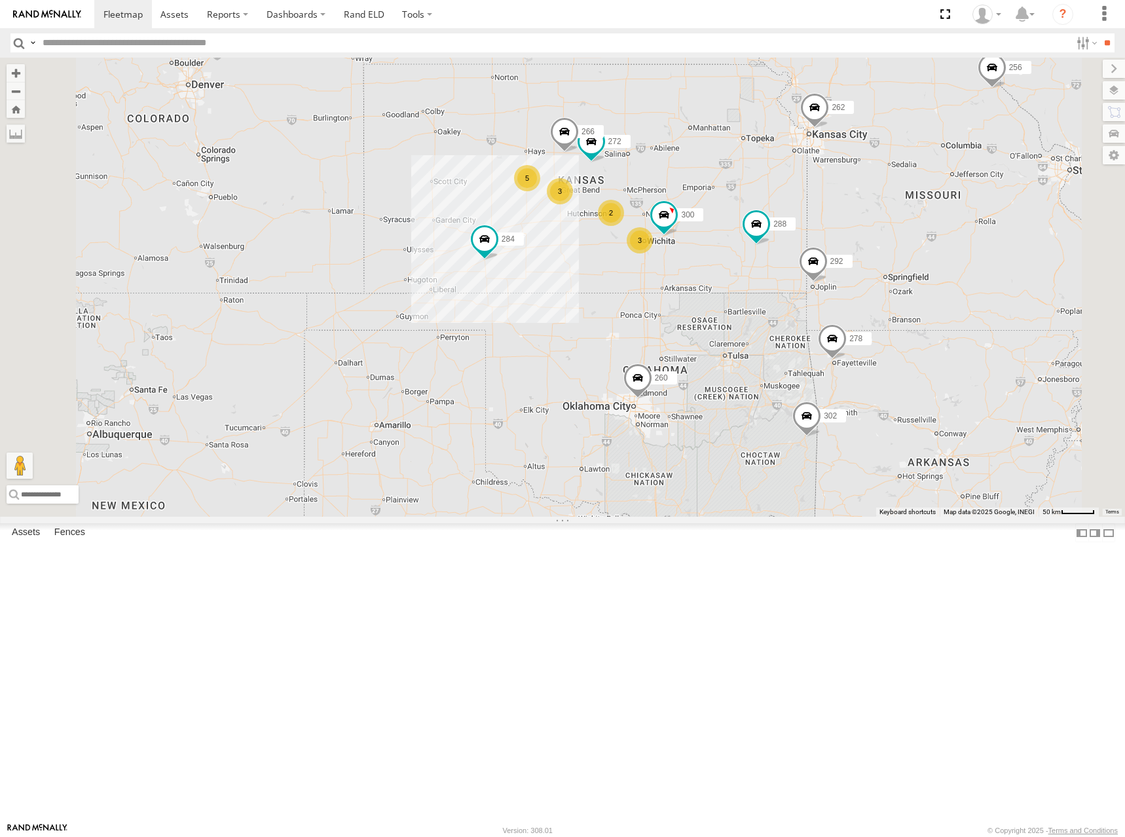
click at [899, 261] on div "262 288 292 256 284 302 278 260 264 300 272 266 5 2 3 3" at bounding box center [562, 287] width 1125 height 459
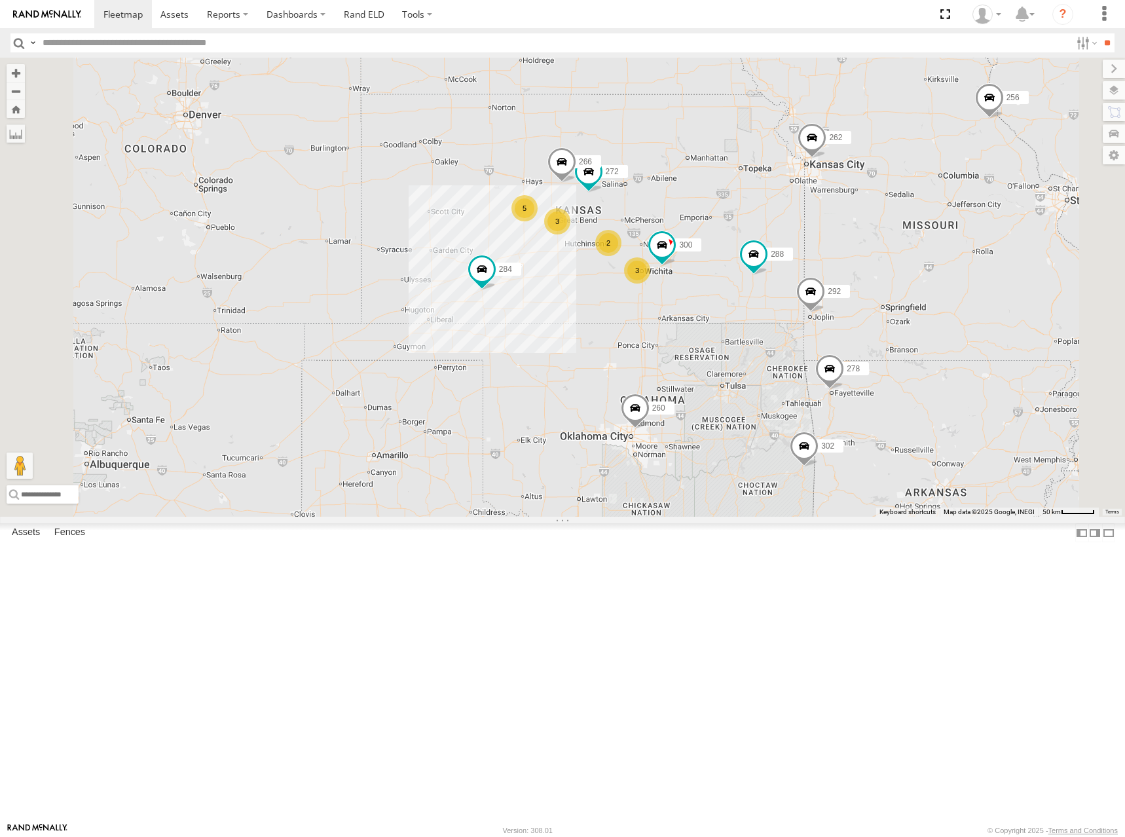
drag, startPoint x: 948, startPoint y: 133, endPoint x: 980, endPoint y: 154, distance: 38.1
click at [941, 185] on div "262 288 292 256 284 302 278 260 264 300 272 266 5 2 3 3" at bounding box center [562, 287] width 1125 height 459
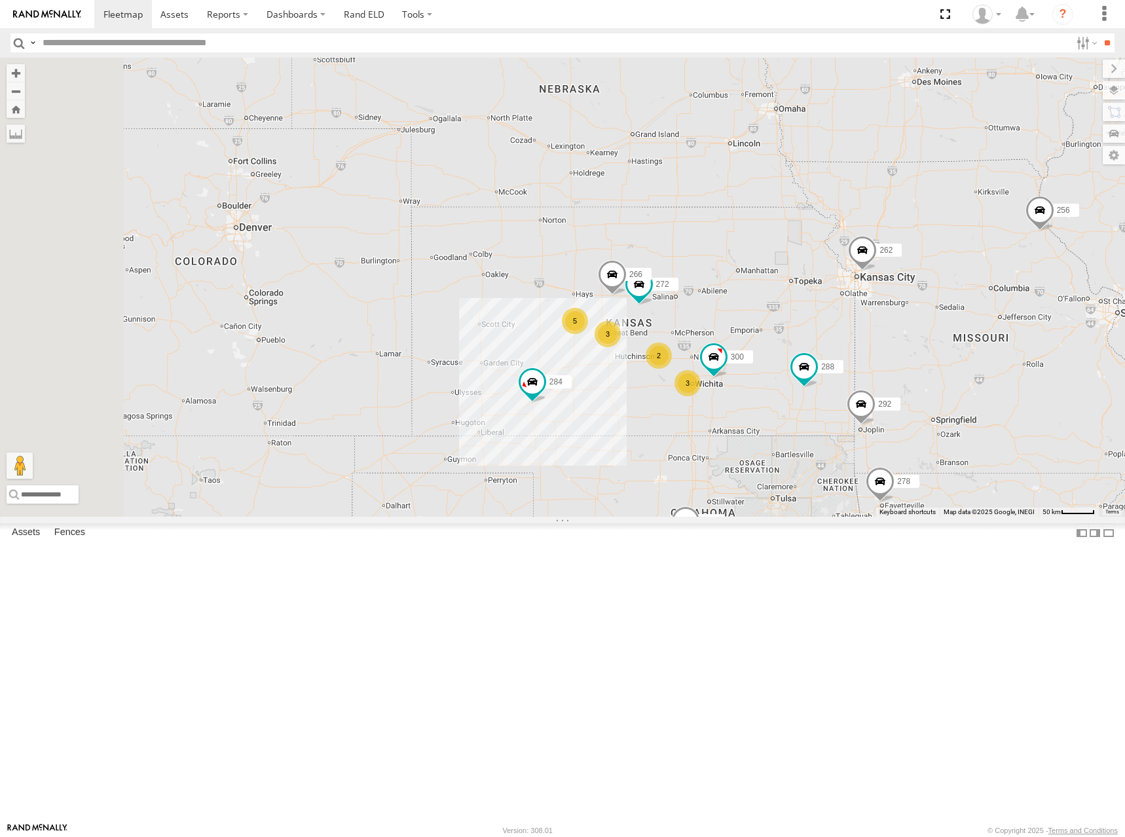
drag, startPoint x: 778, startPoint y: 149, endPoint x: 835, endPoint y: 253, distance: 118.1
click at [835, 253] on div "262 288 292 256 284 302 278 260 264 300 272 266 5 2 3 3" at bounding box center [562, 287] width 1125 height 459
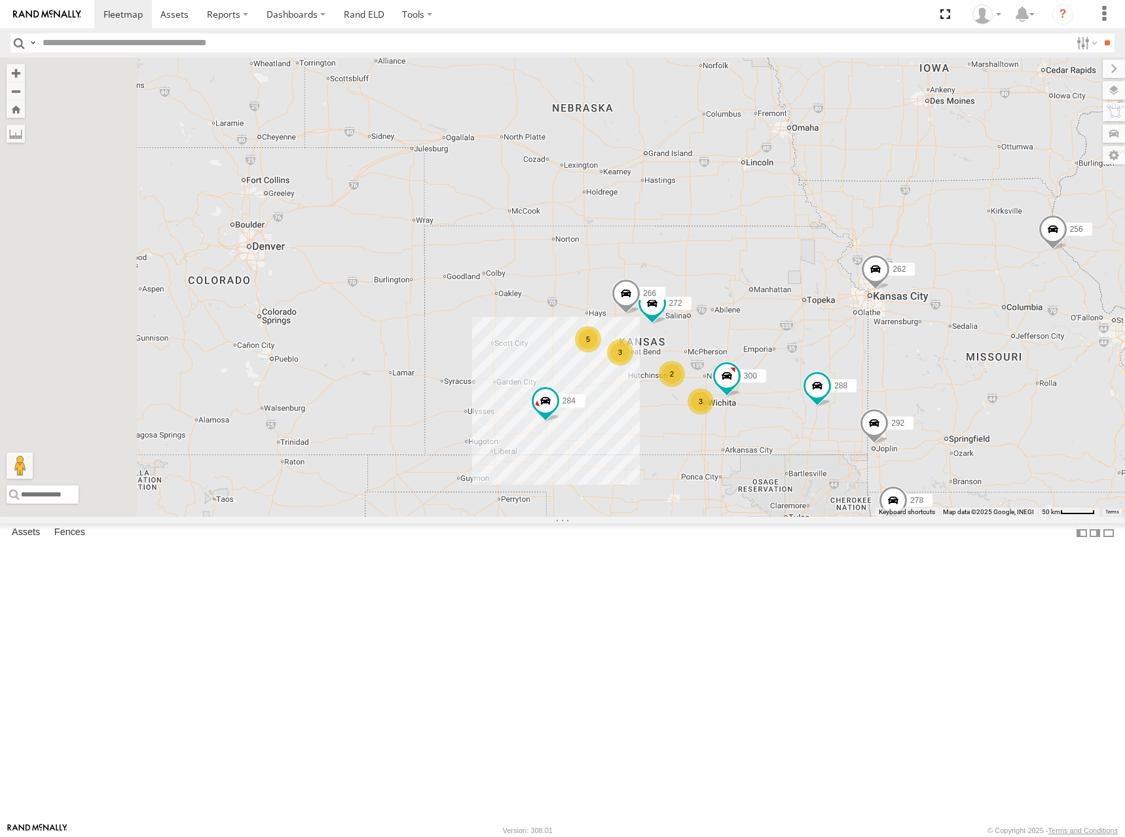
drag, startPoint x: 750, startPoint y: 336, endPoint x: 754, endPoint y: 351, distance: 16.2
click at [754, 351] on div "262 288 292 256 284 302 278 260 264 300 272 266 5 2 3 3" at bounding box center [562, 287] width 1125 height 459
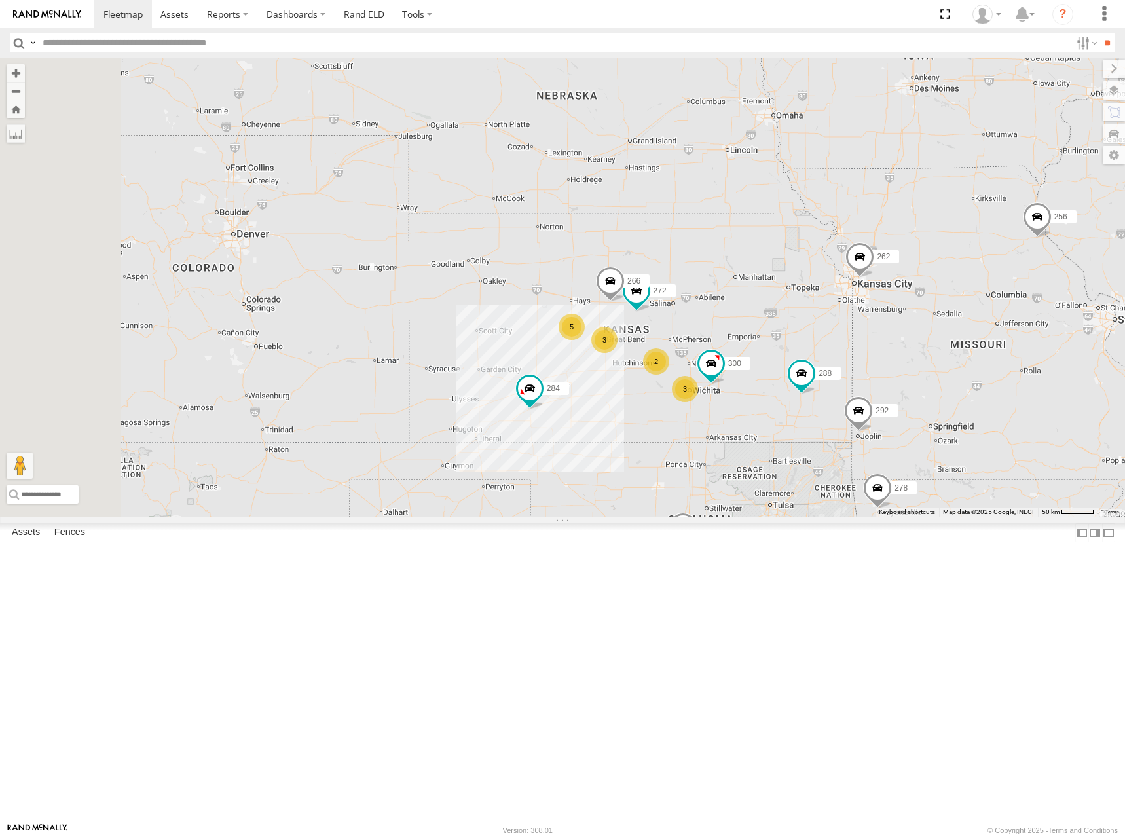
drag, startPoint x: 785, startPoint y: 267, endPoint x: 772, endPoint y: 255, distance: 18.1
click at [772, 255] on div "262 288 292 256 284 302 278 260 264 300 272 266 5 2 3 3" at bounding box center [562, 287] width 1125 height 459
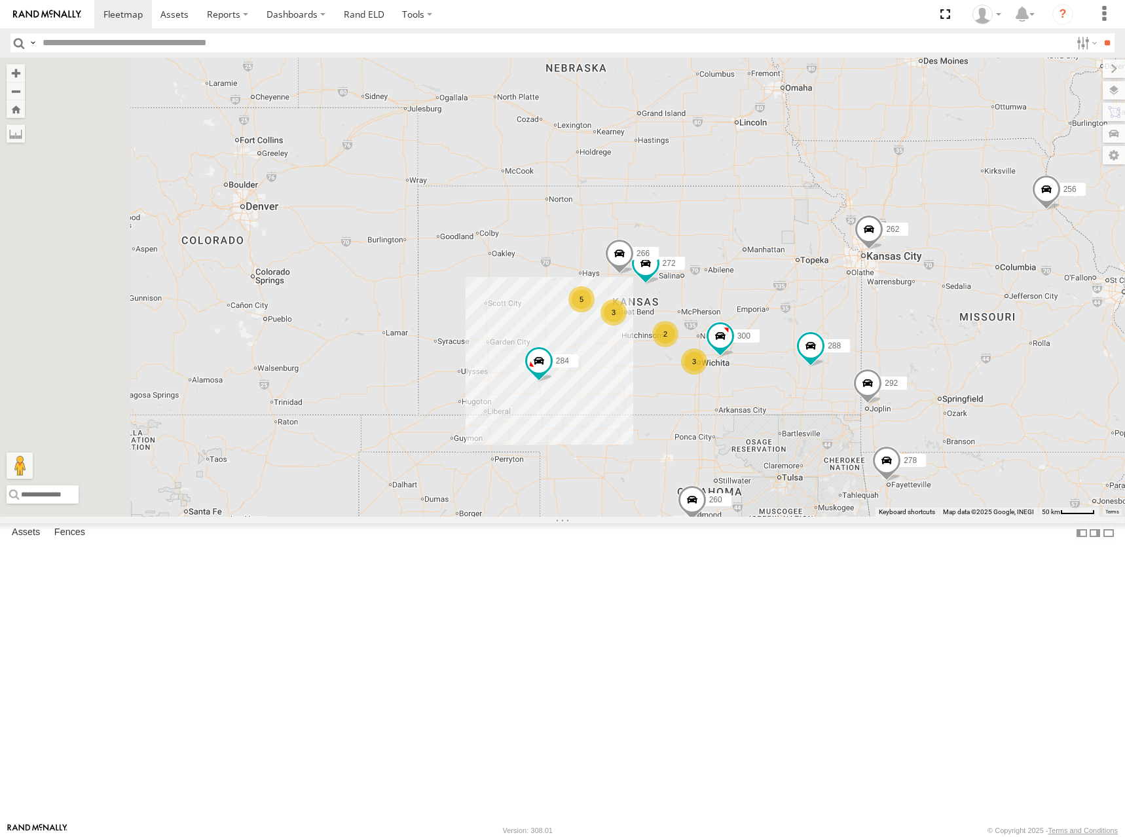
drag, startPoint x: 880, startPoint y: 329, endPoint x: 890, endPoint y: 286, distance: 44.3
click at [890, 286] on div "262 288 292 256 284 302 278 260 264 300 272 266 5 2 3 3" at bounding box center [562, 287] width 1125 height 459
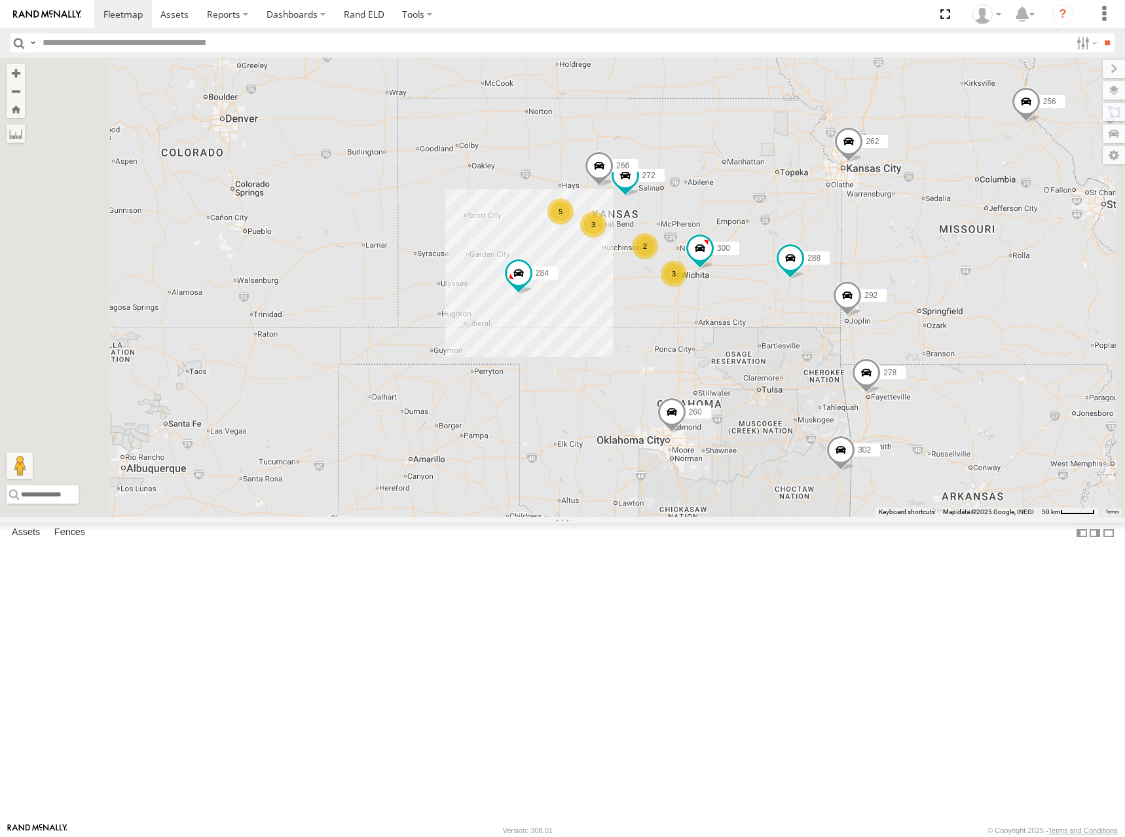
drag, startPoint x: 886, startPoint y: 336, endPoint x: 865, endPoint y: 243, distance: 94.5
click at [865, 243] on div "262 288 292 256 284 302 278 260 264 300 272 266 5 2 3 3" at bounding box center [562, 287] width 1125 height 459
click at [855, 285] on div "262 288 292 256 284 302 278 260 264 300 272 266 5 2 3 3" at bounding box center [562, 287] width 1125 height 459
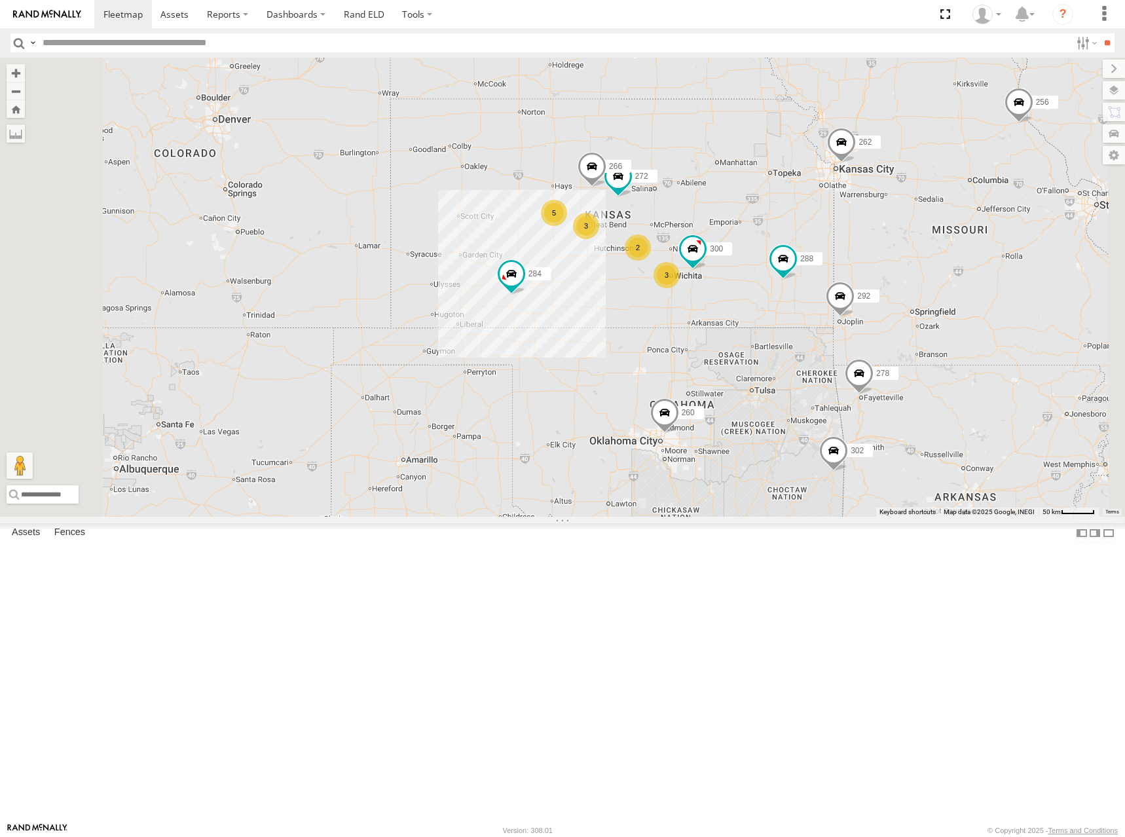
drag, startPoint x: 907, startPoint y: 300, endPoint x: 897, endPoint y: 299, distance: 10.5
click at [897, 299] on div "262 288 292 256 284 302 278 260 264 300 272 266 5 2 3 3" at bounding box center [562, 287] width 1125 height 459
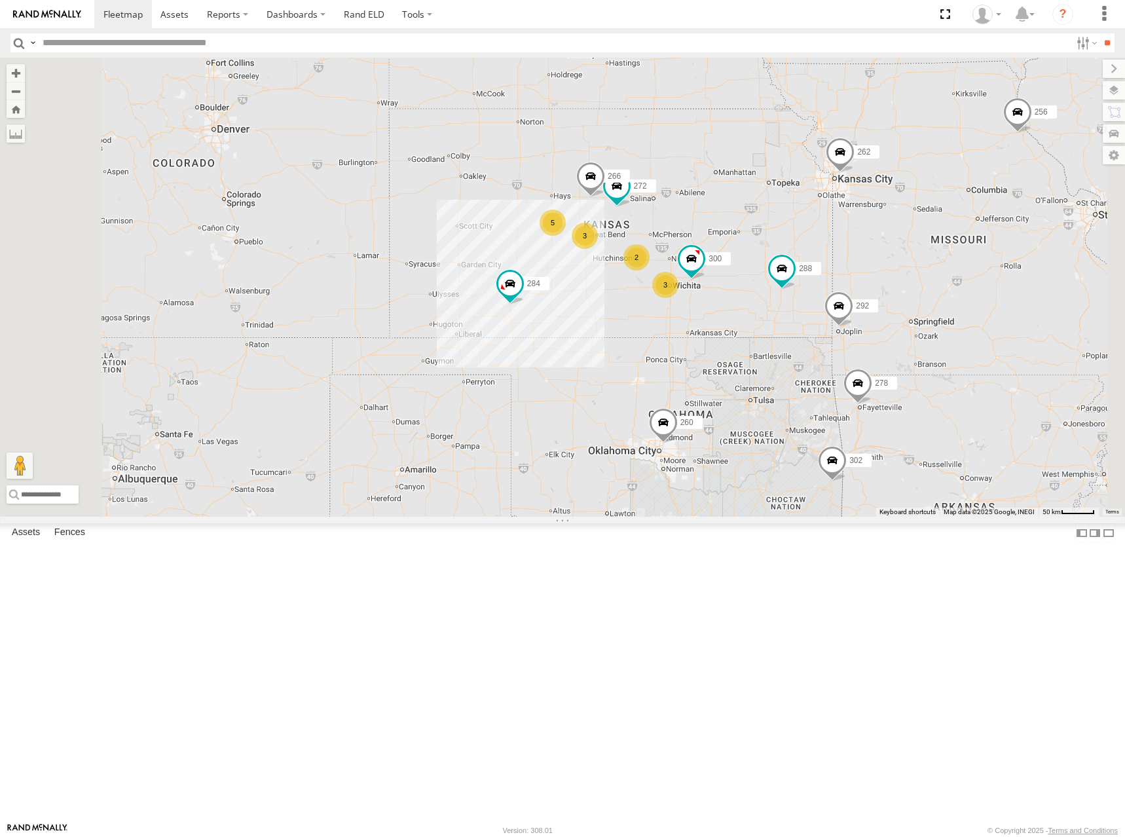
drag, startPoint x: 842, startPoint y: 249, endPoint x: 846, endPoint y: 257, distance: 9.4
click at [846, 257] on div "262 288 292 256 284 302 278 260 264 300 272 266 5 2 3 3" at bounding box center [562, 287] width 1125 height 459
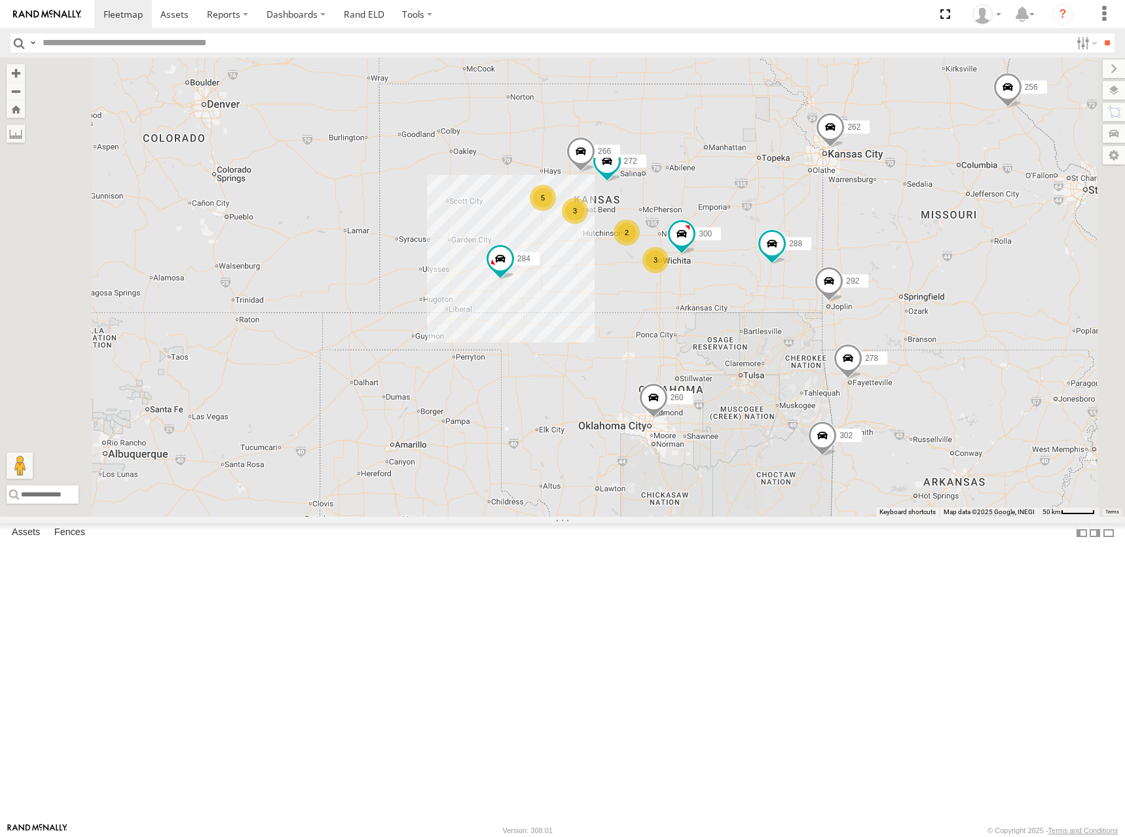
drag, startPoint x: 897, startPoint y: 298, endPoint x: 887, endPoint y: 271, distance: 28.8
click at [887, 271] on div "262 288 292 256 284 302 278 260 264 300 272 266 5 2 3 3" at bounding box center [562, 287] width 1125 height 459
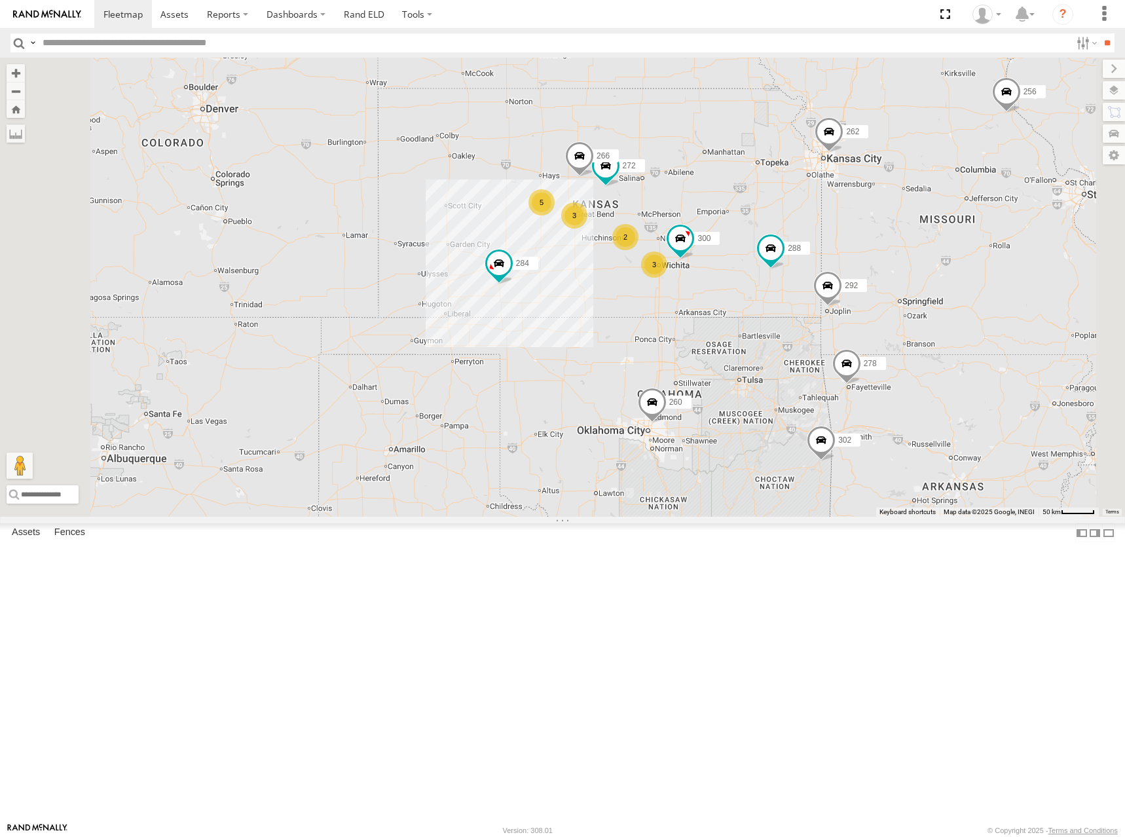
drag, startPoint x: 899, startPoint y: 242, endPoint x: 899, endPoint y: 253, distance: 10.5
click at [899, 253] on div "262 288 292 256 284 302 278 260 264 300 272 266 5 2 3 3" at bounding box center [562, 287] width 1125 height 459
click at [826, 249] on div "262 288 292 256 284 302 278 260 264 300 272 266 5 2 3 3" at bounding box center [562, 287] width 1125 height 459
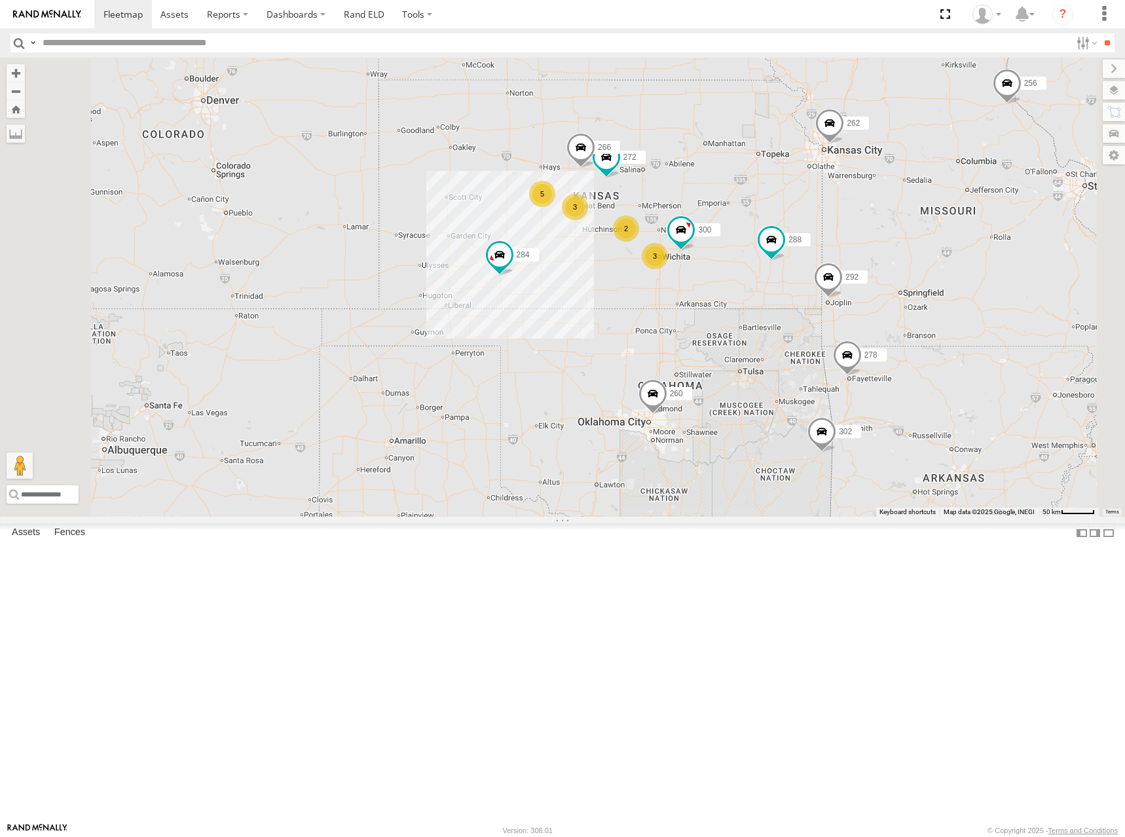
drag, startPoint x: 886, startPoint y: 264, endPoint x: 886, endPoint y: 255, distance: 9.2
click at [886, 255] on div "262 288 292 256 284 302 278 260 264 300 272 266 5 2 3 3" at bounding box center [562, 287] width 1125 height 459
click at [854, 268] on div "262 288 292 256 284 302 278 260 264 300 272 266 5 2 3 3" at bounding box center [562, 287] width 1125 height 459
click at [837, 236] on div "262 288 292 256 284 302 278 260 264 300 272 266 5 2 3 3" at bounding box center [562, 287] width 1125 height 459
click at [840, 250] on div "262 288 292 256 284 302 278 260 264 300 272 266 5 2 3 3" at bounding box center [562, 287] width 1125 height 459
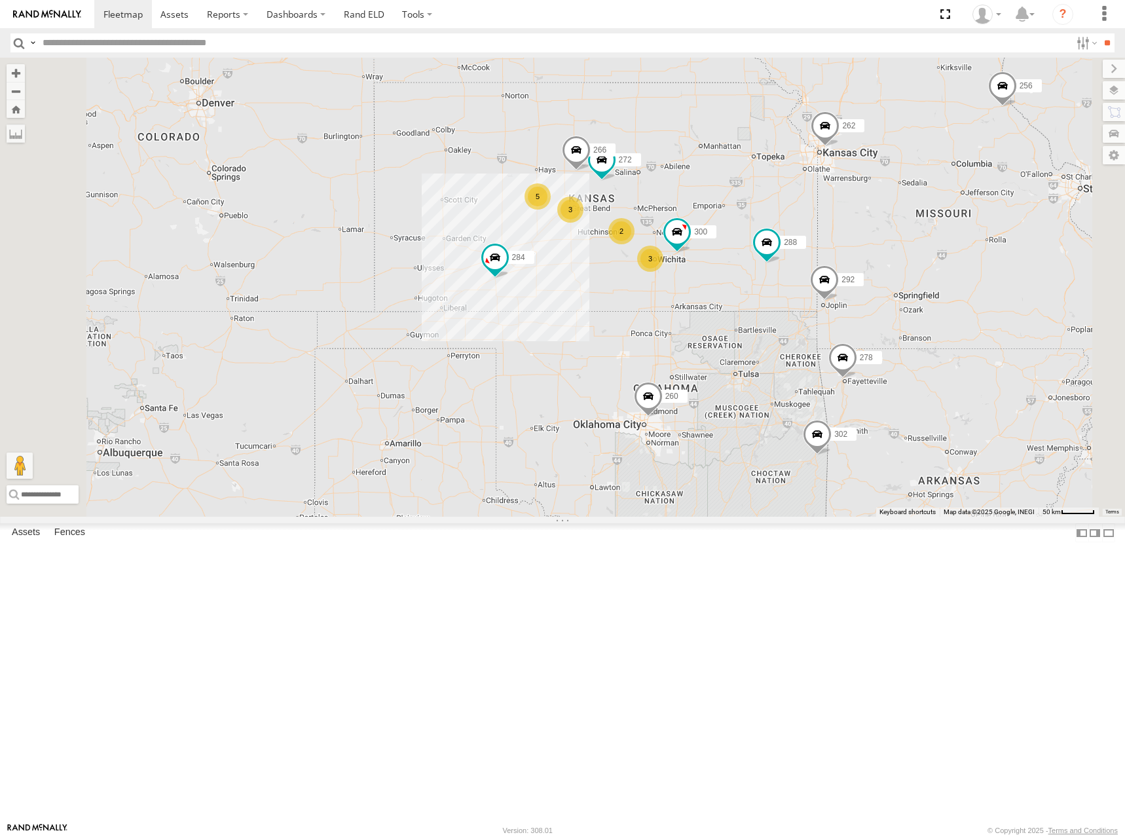
click at [784, 244] on div "262 288 292 256 284 302 278 260 264 300 272 266 5 2 3 3" at bounding box center [562, 287] width 1125 height 459
drag, startPoint x: 825, startPoint y: 284, endPoint x: 831, endPoint y: 274, distance: 12.0
click at [831, 274] on div "262 288 292 256 284 302 278 260 264 300 272 266 5 2 3 3" at bounding box center [562, 287] width 1125 height 459
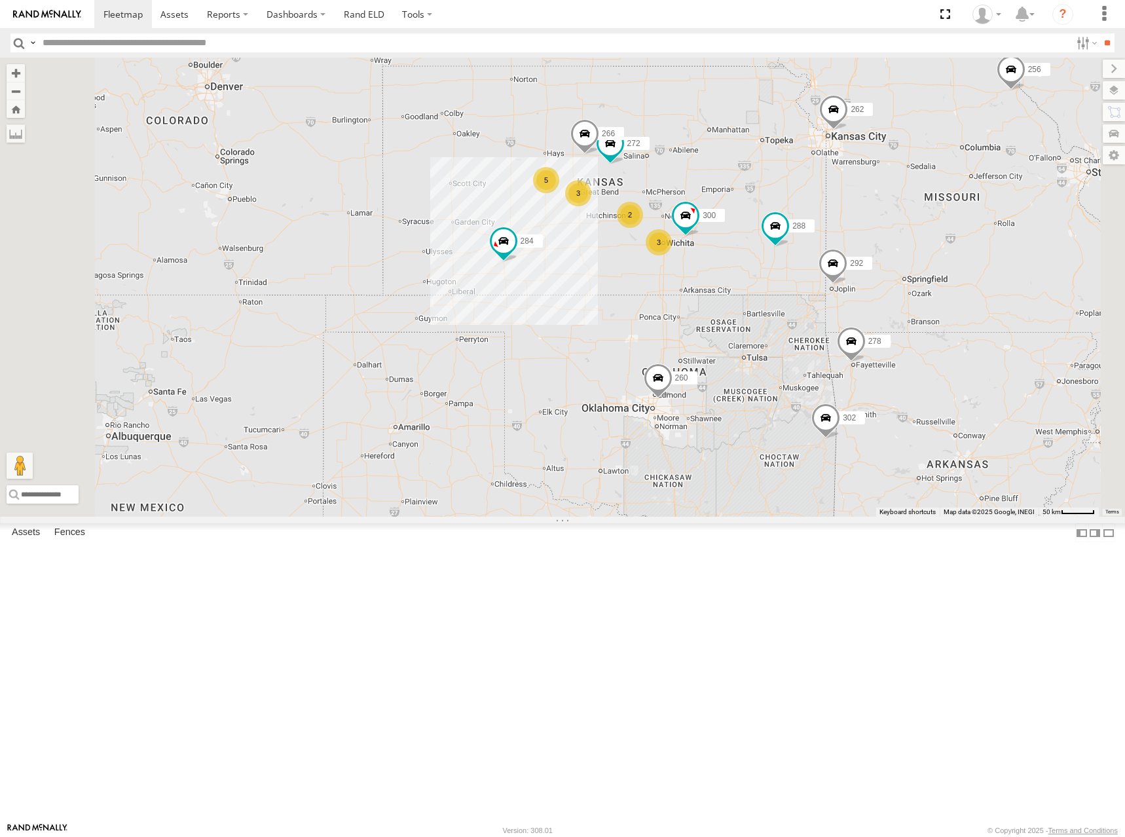
click at [859, 314] on div "262 288 292 256 284 302 278 260 264 300 272 266 5 2 3 3" at bounding box center [562, 287] width 1125 height 459
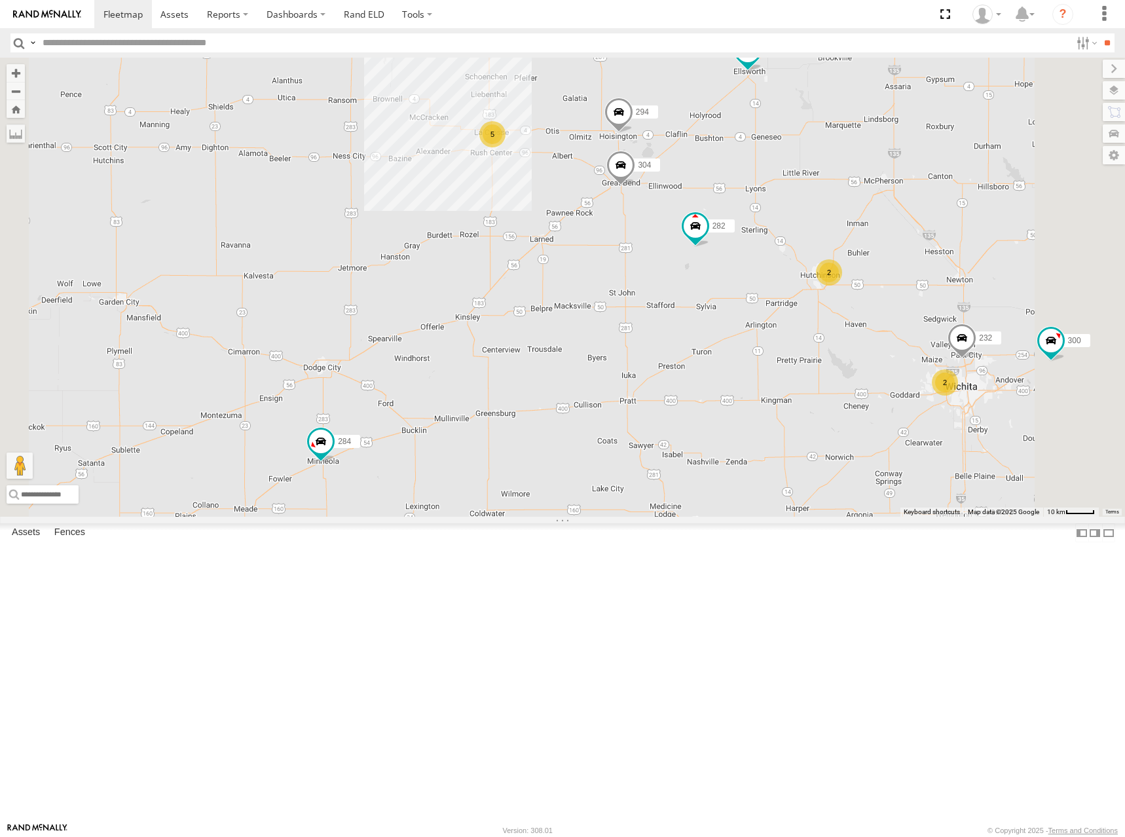
drag, startPoint x: 757, startPoint y: 300, endPoint x: 833, endPoint y: 299, distance: 76.6
click at [832, 299] on div "262 288 292 256 284 302 278 260 264 300 272 266 5 2 2 232 304 282 294" at bounding box center [562, 287] width 1125 height 459
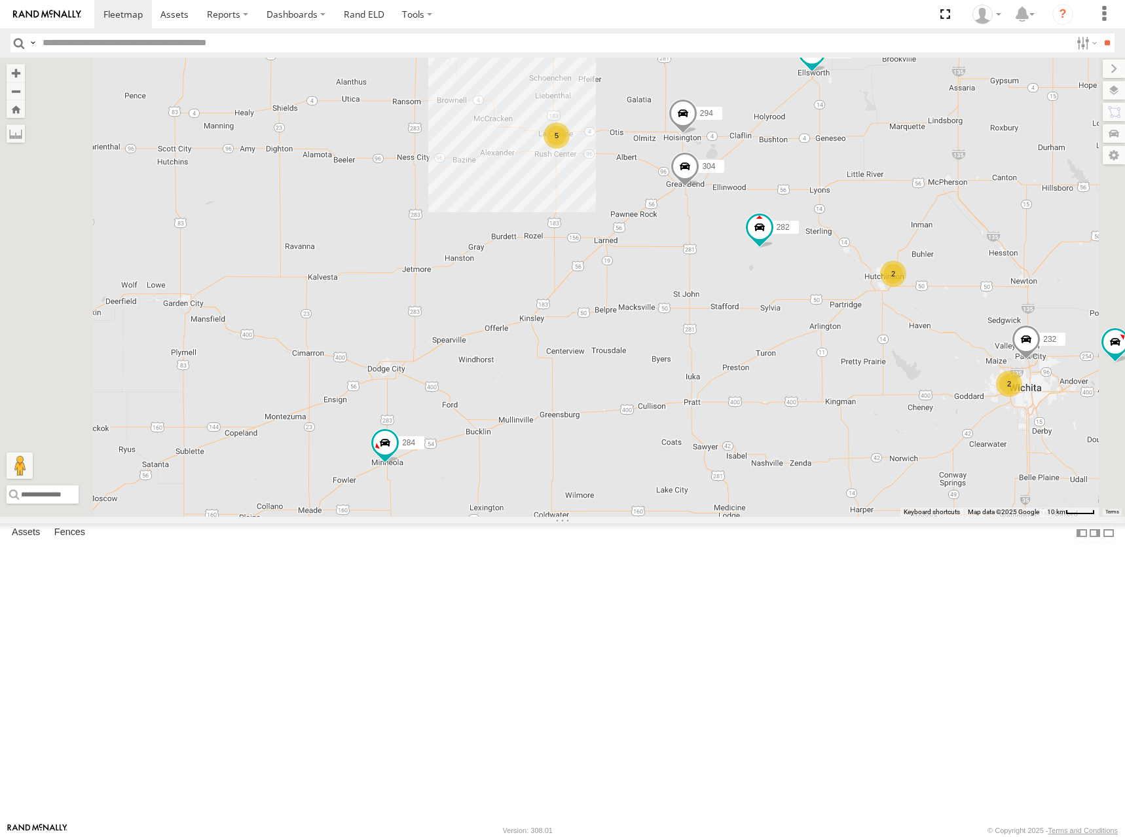
drag, startPoint x: 950, startPoint y: 259, endPoint x: 953, endPoint y: 268, distance: 9.7
click at [953, 268] on div "262 288 292 256 284 302 278 260 264 300 272 266 5 2 2 232 304 282 294" at bounding box center [562, 287] width 1125 height 459
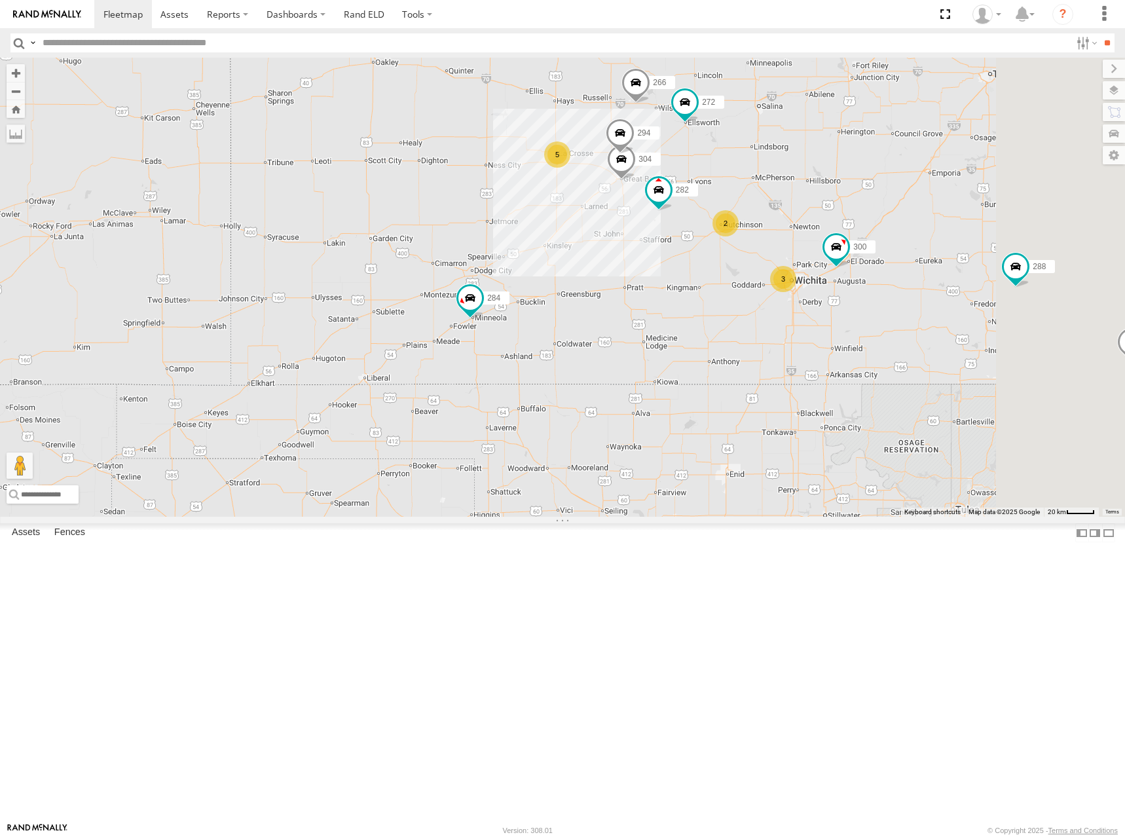
drag, startPoint x: 926, startPoint y: 249, endPoint x: 905, endPoint y: 279, distance: 35.8
click at [905, 279] on div "262 288 292 256 284 302 278 260 264 300 272 266 304 282 294 5 2 3" at bounding box center [562, 287] width 1125 height 459
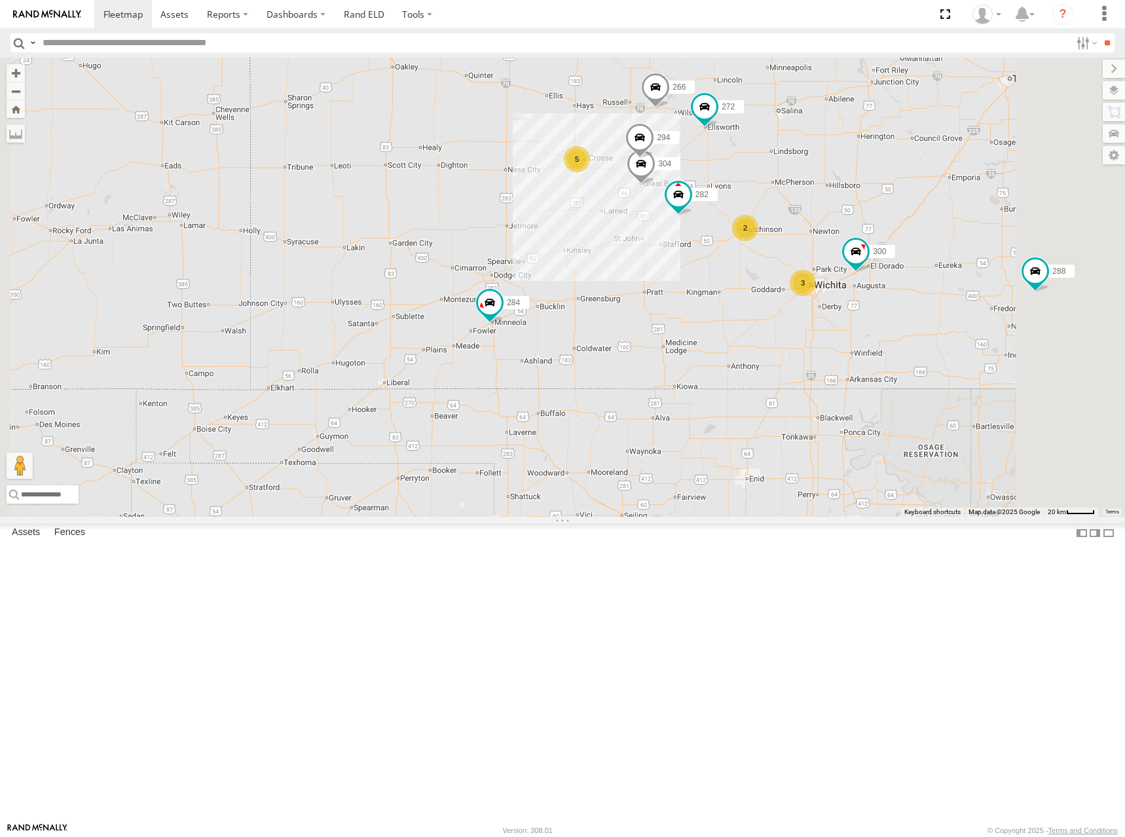
drag, startPoint x: 914, startPoint y: 251, endPoint x: 951, endPoint y: 214, distance: 52.3
click at [951, 214] on div "262 288 292 256 284 302 278 260 264 300 272 266 304 282 294 5 2 3" at bounding box center [562, 287] width 1125 height 459
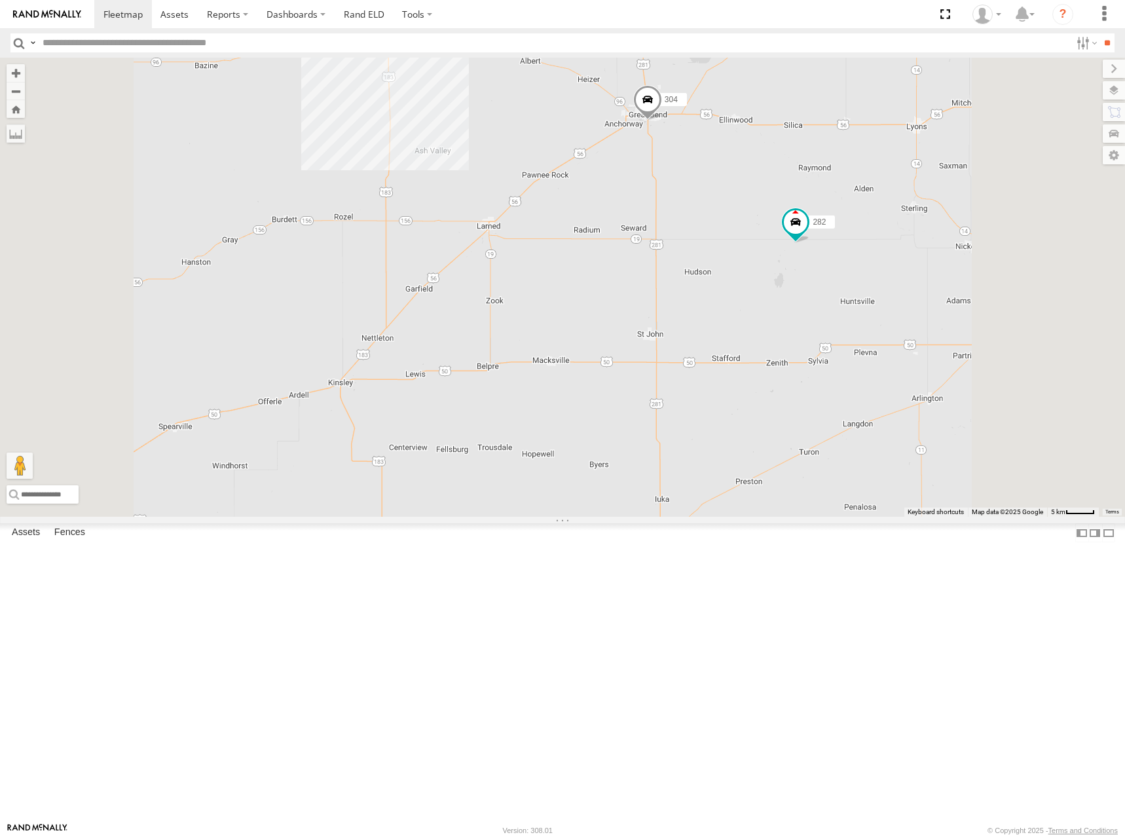
drag, startPoint x: 827, startPoint y: 317, endPoint x: 819, endPoint y: 329, distance: 14.4
click at [819, 329] on div "262 288 292 256 284 302 278 260 264 300 272 266 304 282 294 5" at bounding box center [562, 287] width 1125 height 459
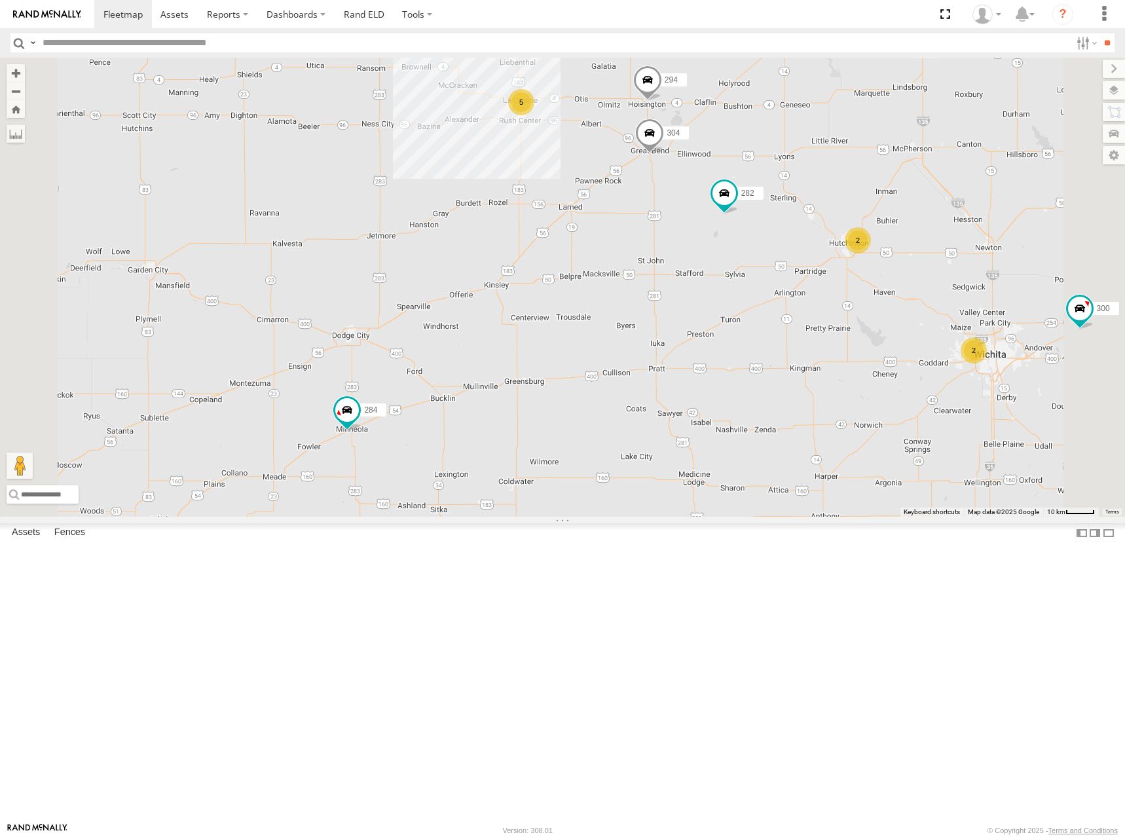
drag, startPoint x: 912, startPoint y: 275, endPoint x: 910, endPoint y: 298, distance: 23.1
click at [910, 298] on div "262 288 292 256 284 302 278 260 264 300 272 266 304 282 294 5 2 2" at bounding box center [562, 287] width 1125 height 459
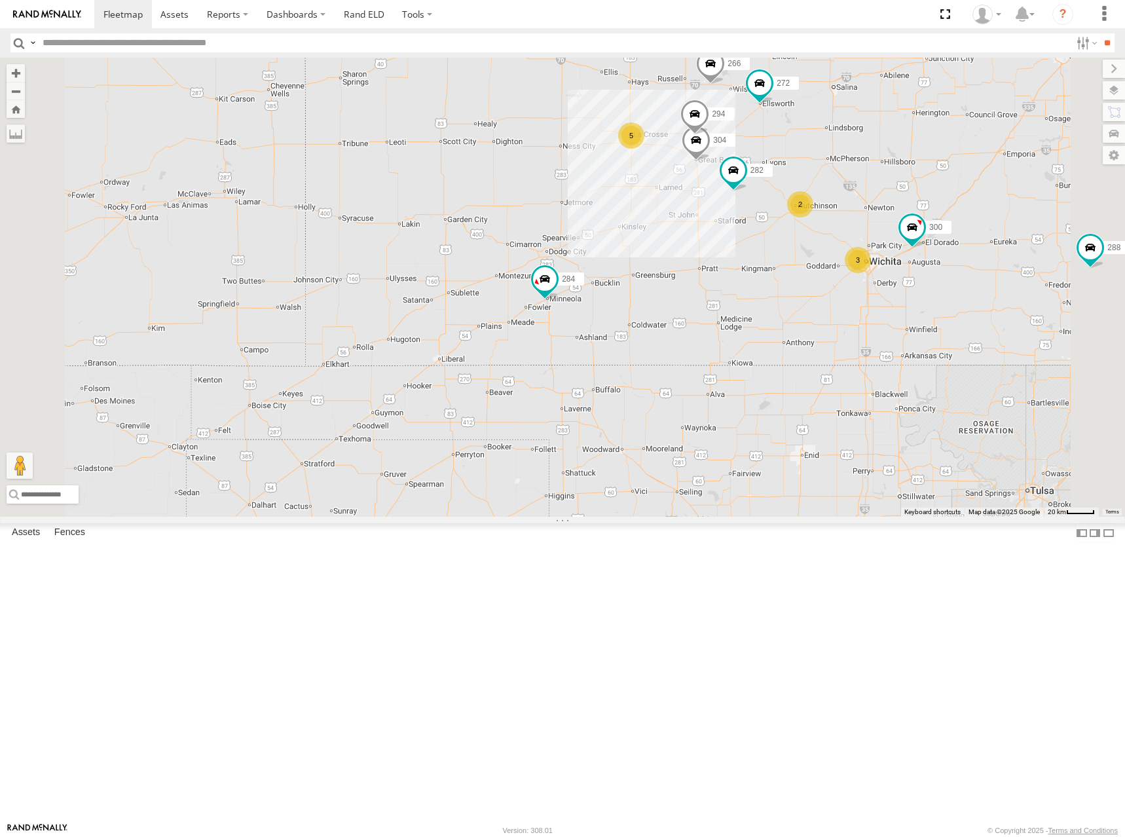
drag, startPoint x: 933, startPoint y: 286, endPoint x: 928, endPoint y: 292, distance: 7.5
click at [928, 292] on div "262 288 292 256 284 302 278 260 264 300 272 266 304 282 294 5 2 3" at bounding box center [562, 287] width 1125 height 459
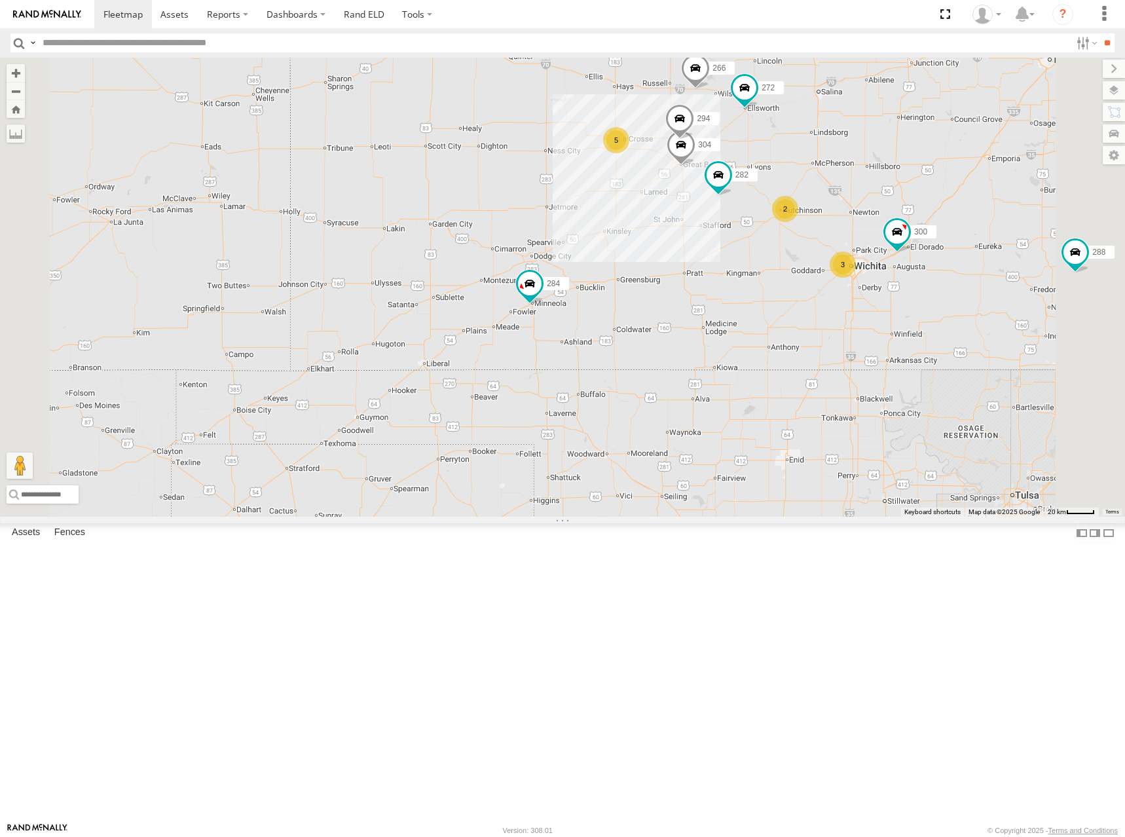
drag, startPoint x: 984, startPoint y: 277, endPoint x: 916, endPoint y: 291, distance: 68.9
click at [916, 291] on div "262 288 292 256 284 302 278 260 264 300 272 266 304 282 294 5 2 3" at bounding box center [562, 287] width 1125 height 459
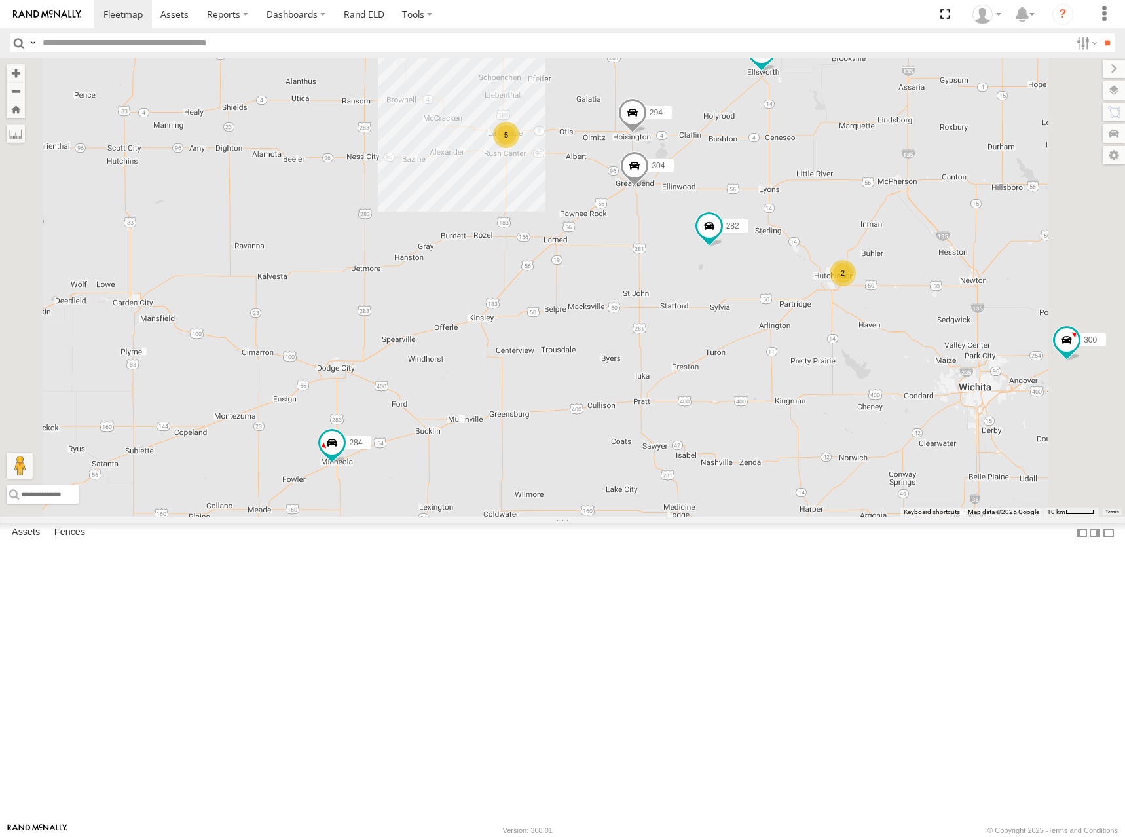
drag, startPoint x: 935, startPoint y: 318, endPoint x: 903, endPoint y: 317, distance: 32.7
click at [903, 317] on div "262 288 292 256 284 302 278 260 264 300 272 266 304 282 294 5 2" at bounding box center [562, 287] width 1125 height 459
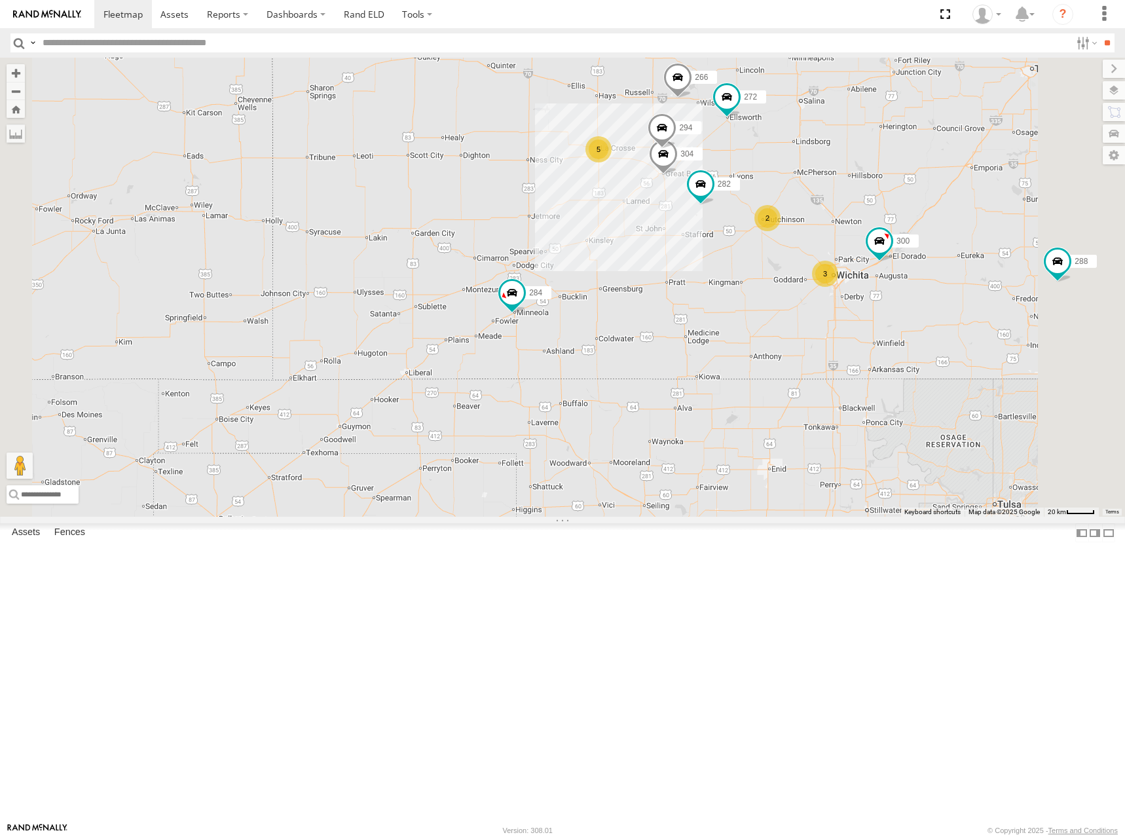
drag, startPoint x: 999, startPoint y: 287, endPoint x: 979, endPoint y: 287, distance: 20.3
click at [979, 287] on div "262 288 292 256 284 302 278 260 264 300 272 266 304 282 294 5 2 3" at bounding box center [562, 287] width 1125 height 459
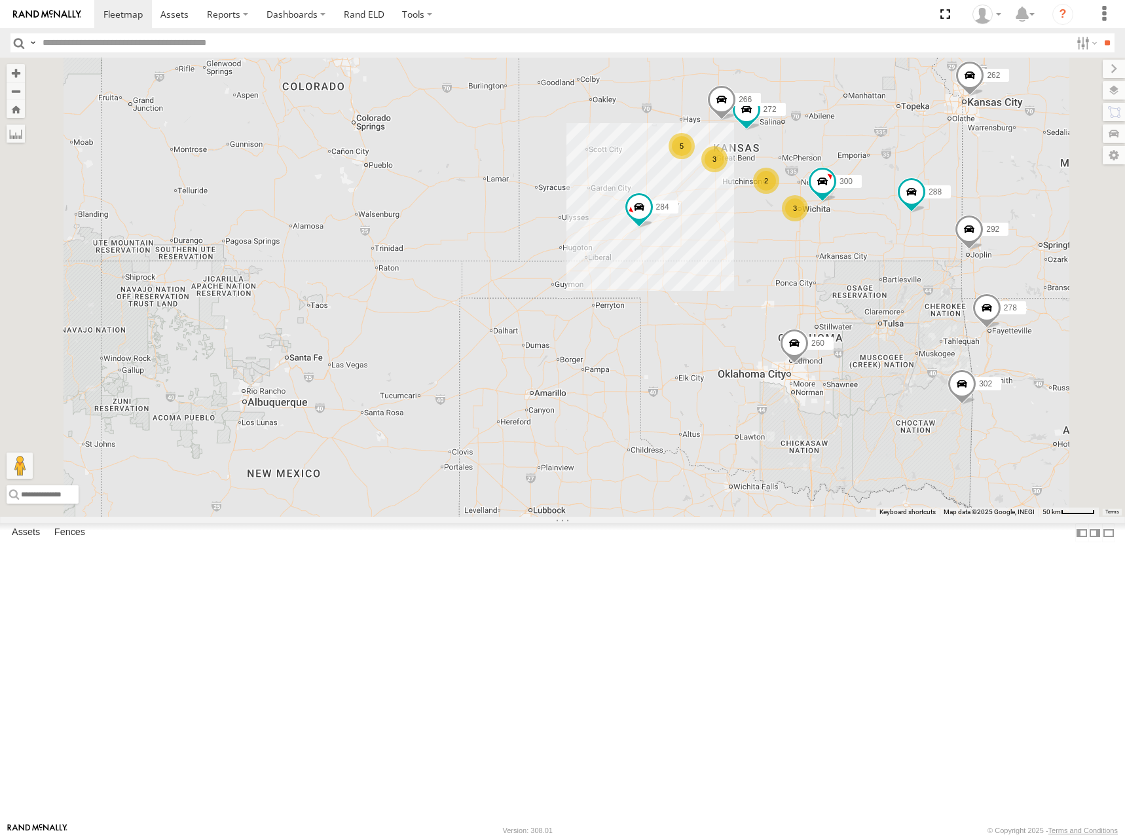
drag, startPoint x: 1002, startPoint y: 268, endPoint x: 974, endPoint y: 272, distance: 28.4
click at [974, 272] on div "262 288 292 256 284 302 278 260 264 300 272 266 5 2 3 3" at bounding box center [562, 287] width 1125 height 459
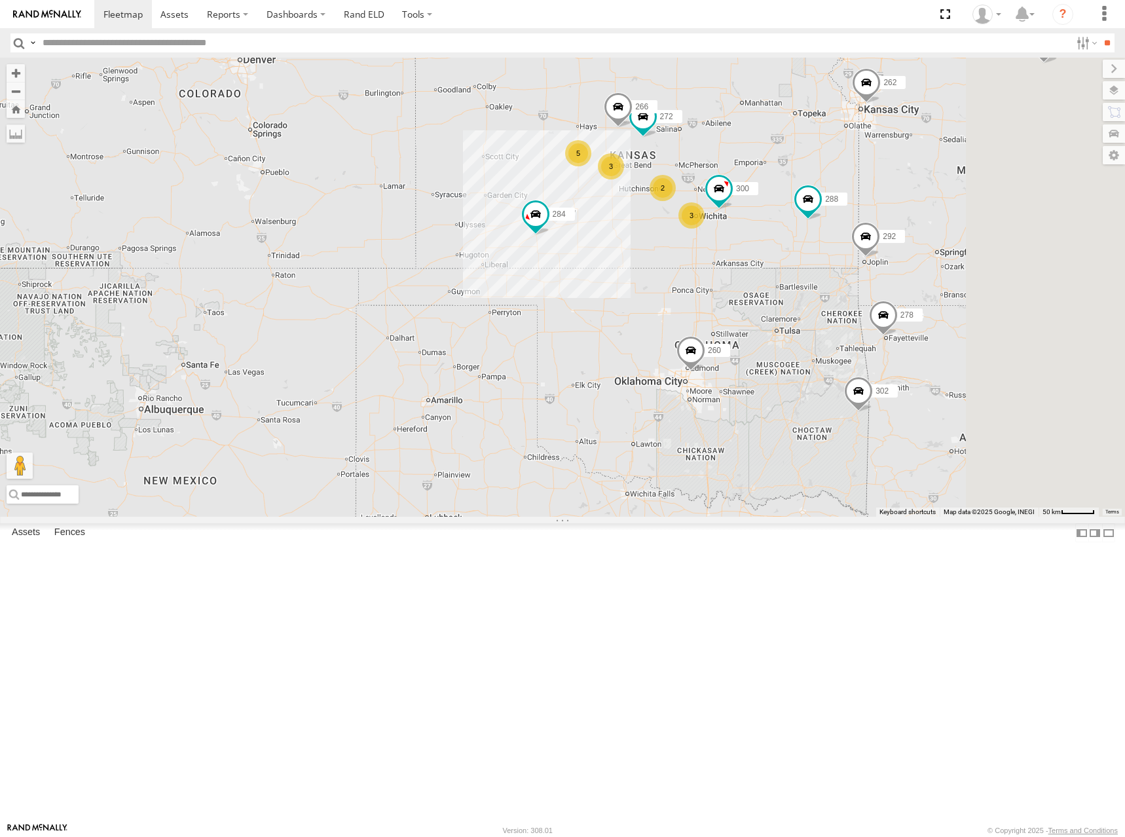
drag, startPoint x: 1001, startPoint y: 223, endPoint x: 895, endPoint y: 225, distance: 105.4
click at [895, 225] on div "262 288 292 256 284 302 278 260 264 300 272 266 5 2 3 3" at bounding box center [562, 287] width 1125 height 459
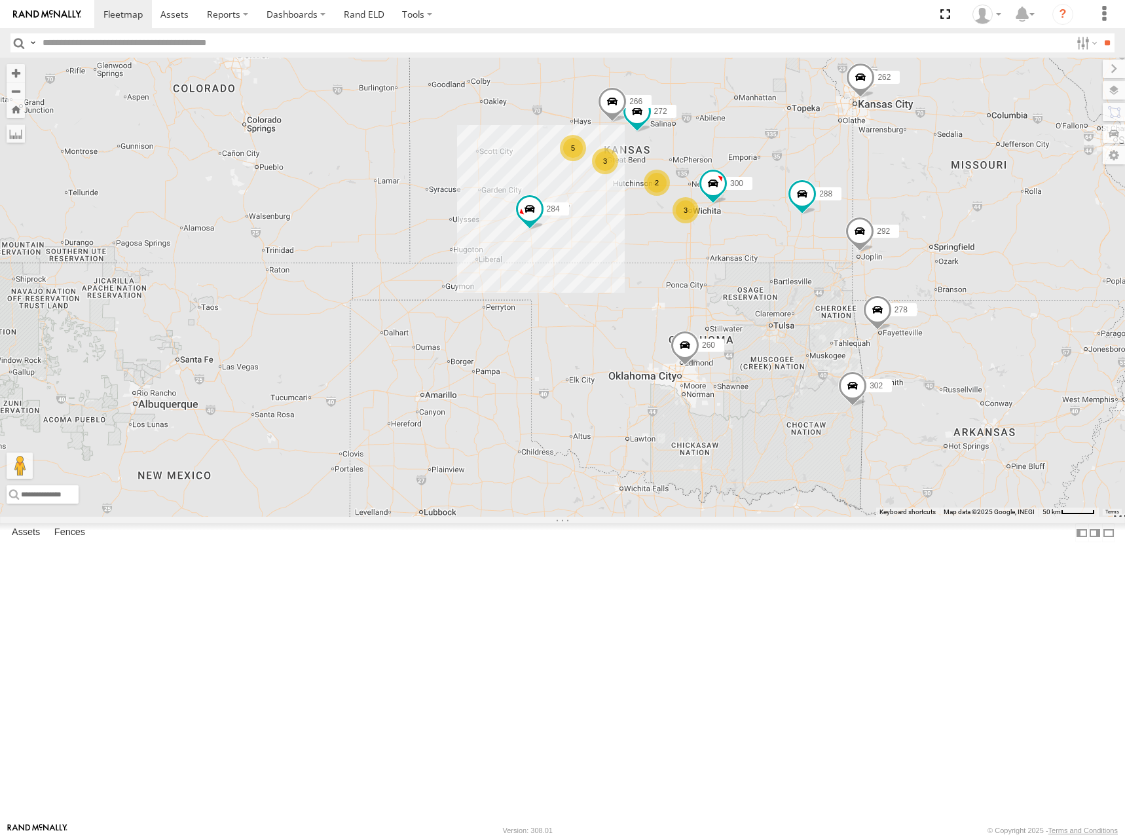
click at [890, 212] on div "262 288 292 256 284 302 278 260 264 300 272 266 5 2 3 3" at bounding box center [562, 287] width 1125 height 459
drag, startPoint x: 882, startPoint y: 219, endPoint x: 882, endPoint y: 227, distance: 8.5
click at [882, 227] on div "262 288 292 256 284 302 278 260 264 300 272 266 5 2 3 3" at bounding box center [562, 287] width 1125 height 459
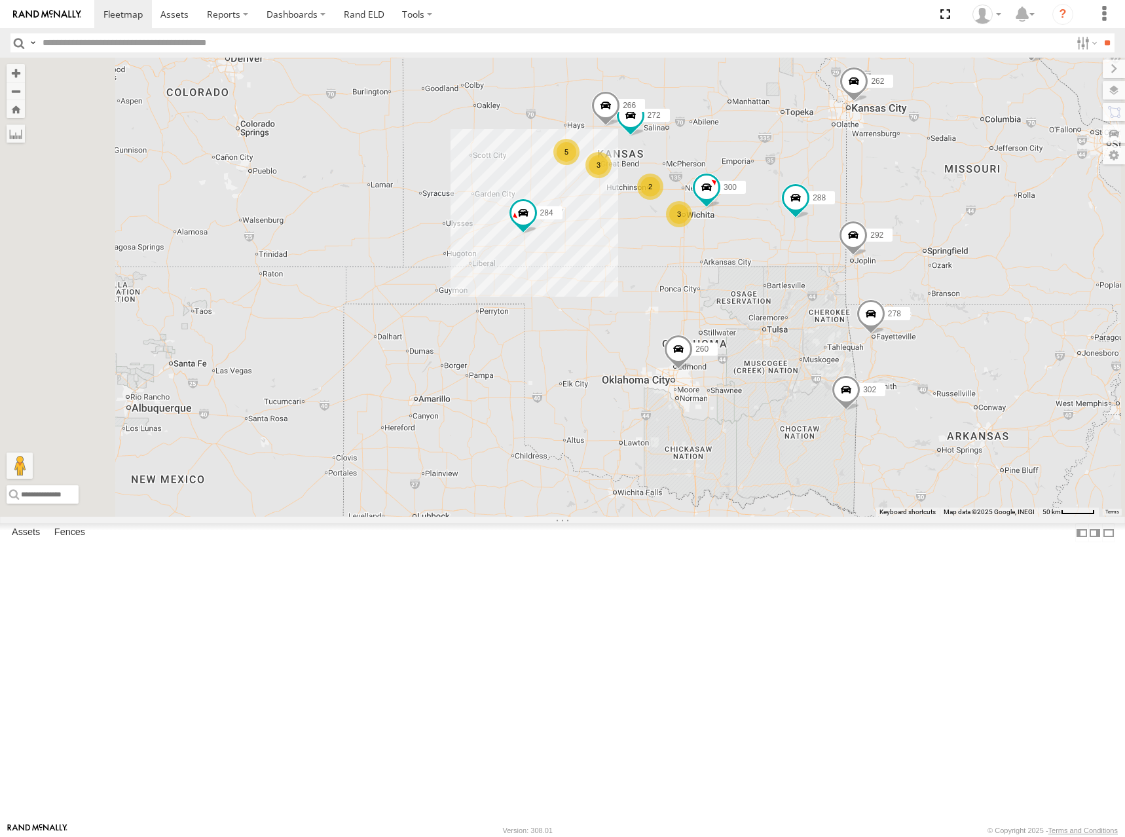
drag, startPoint x: 906, startPoint y: 248, endPoint x: 902, endPoint y: 255, distance: 7.6
click at [902, 255] on div "262 288 292 256 284 302 278 260 264 300 272 266 5 2 3 3" at bounding box center [562, 287] width 1125 height 459
drag, startPoint x: 861, startPoint y: 230, endPoint x: 848, endPoint y: 236, distance: 14.4
click at [848, 236] on div "262 288 292 256 284 302 278 260 264 300 272 266 5 2 3 3" at bounding box center [562, 287] width 1125 height 459
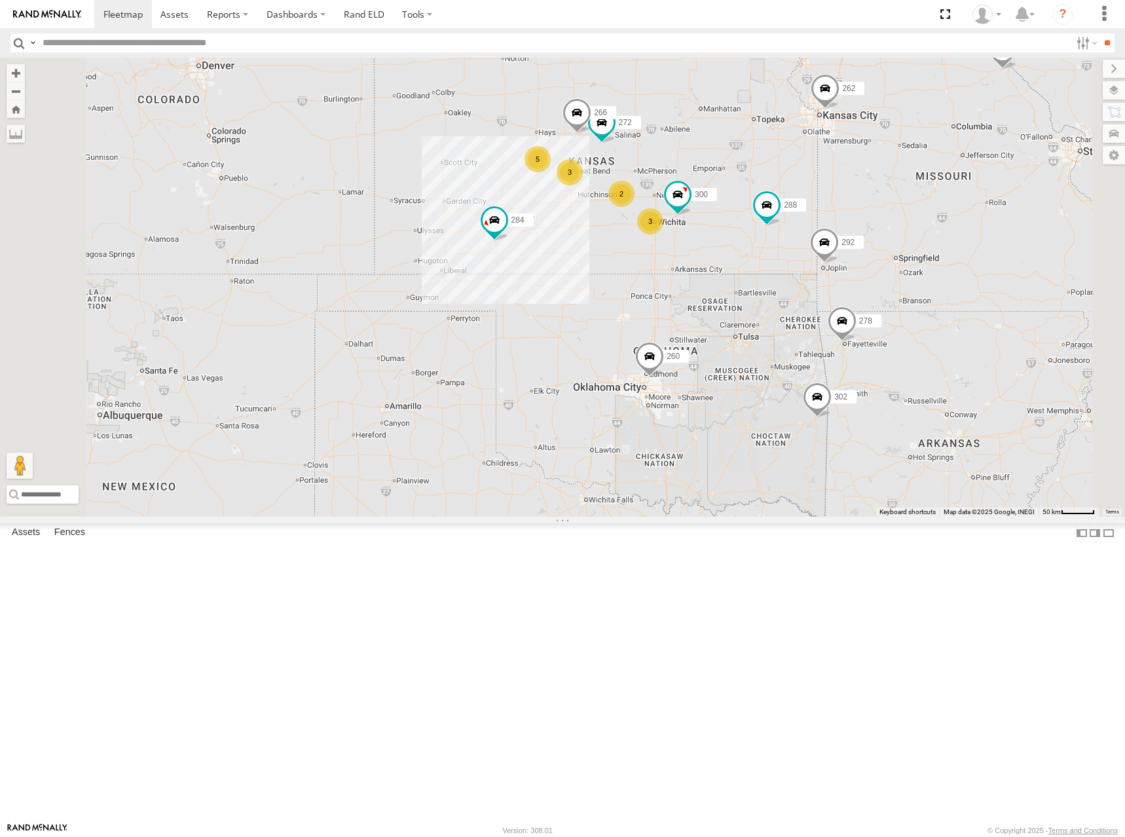
drag, startPoint x: 845, startPoint y: 242, endPoint x: 827, endPoint y: 241, distance: 18.3
click at [827, 241] on div "262 288 292 256 284 302 278 260 264 300 272 266 5 2 3 3" at bounding box center [562, 287] width 1125 height 459
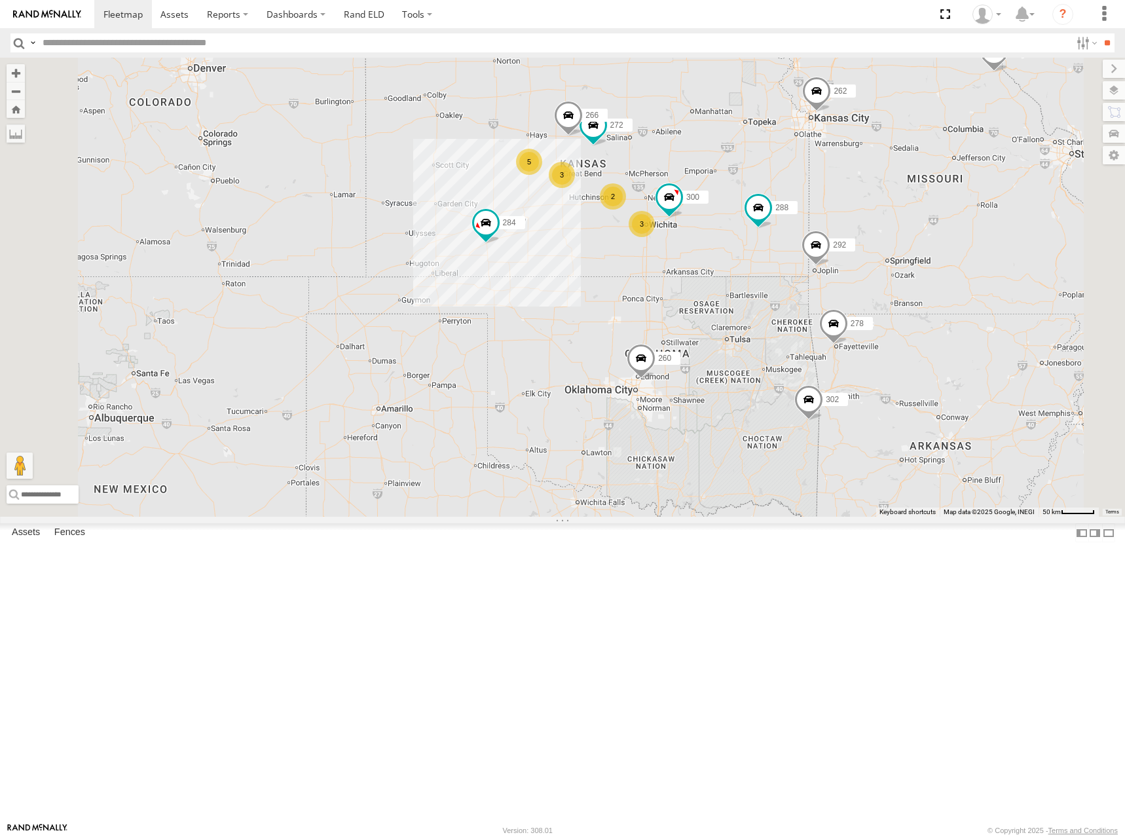
drag, startPoint x: 867, startPoint y: 243, endPoint x: 861, endPoint y: 245, distance: 6.8
click at [861, 245] on div "262 288 292 256 284 302 278 260 264 300 272 266 5 2 3 3" at bounding box center [562, 287] width 1125 height 459
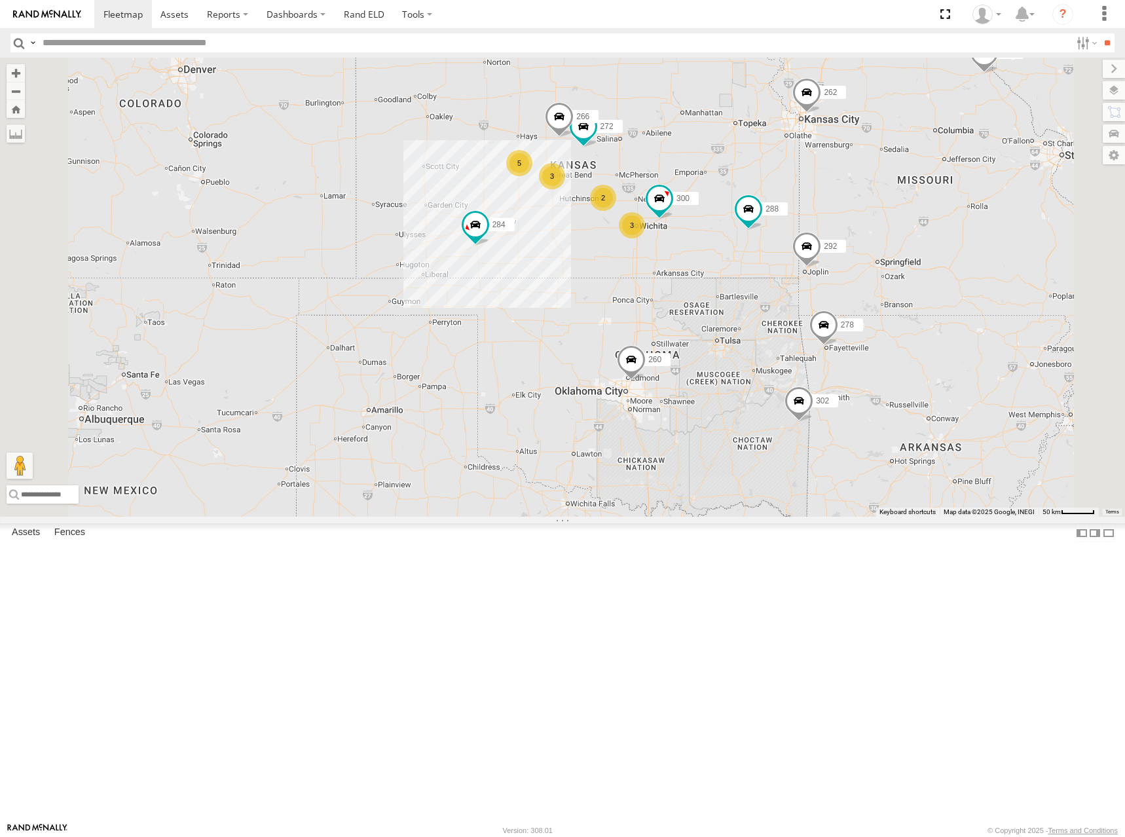
drag, startPoint x: 721, startPoint y: 211, endPoint x: 721, endPoint y: 221, distance: 9.2
click at [721, 221] on div "262 288 292 256 284 302 278 260 264 300 272 266 5 2 3 3" at bounding box center [562, 287] width 1125 height 459
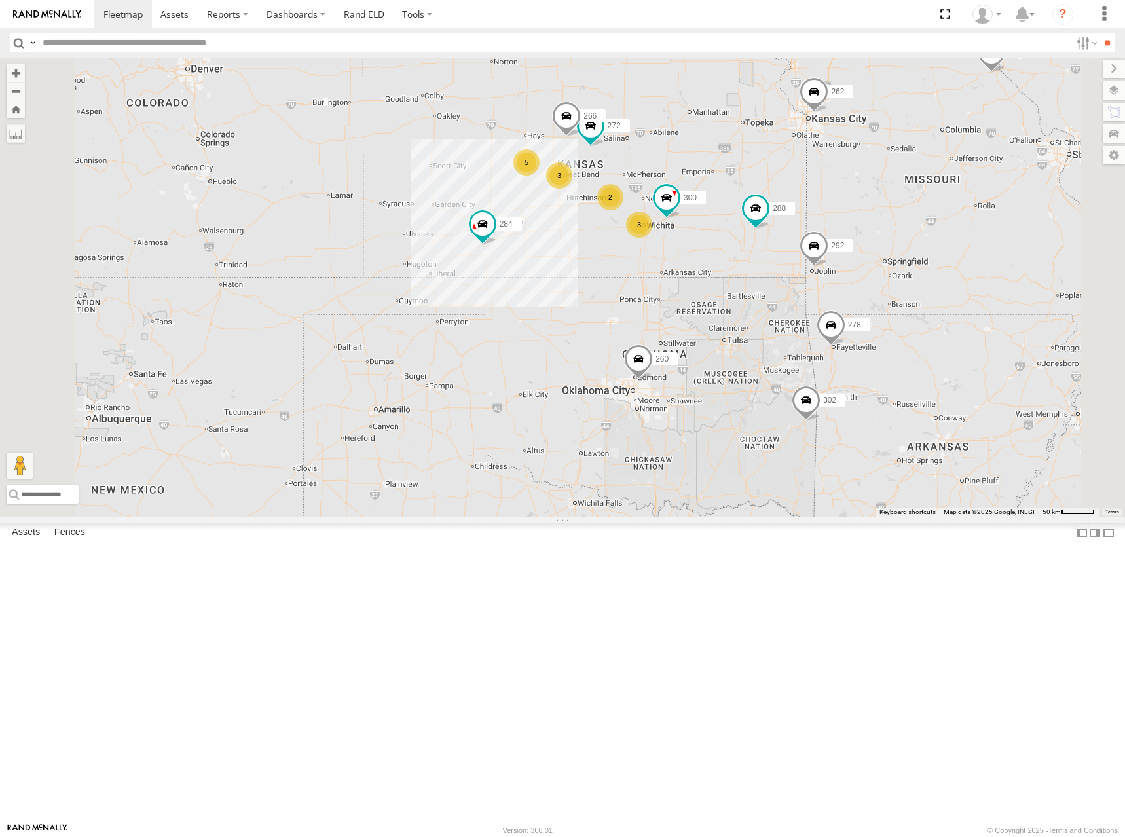
drag, startPoint x: 768, startPoint y: 244, endPoint x: 776, endPoint y: 237, distance: 11.1
click at [776, 237] on div "262 288 292 256 284 302 278 260 264 300 272 266 5 2 3 3" at bounding box center [562, 287] width 1125 height 459
drag, startPoint x: 774, startPoint y: 234, endPoint x: 774, endPoint y: 223, distance: 11.1
click at [774, 223] on div "262 288 292 256 284 302 278 260 264 300 272 266 5 2 3 3" at bounding box center [562, 287] width 1125 height 459
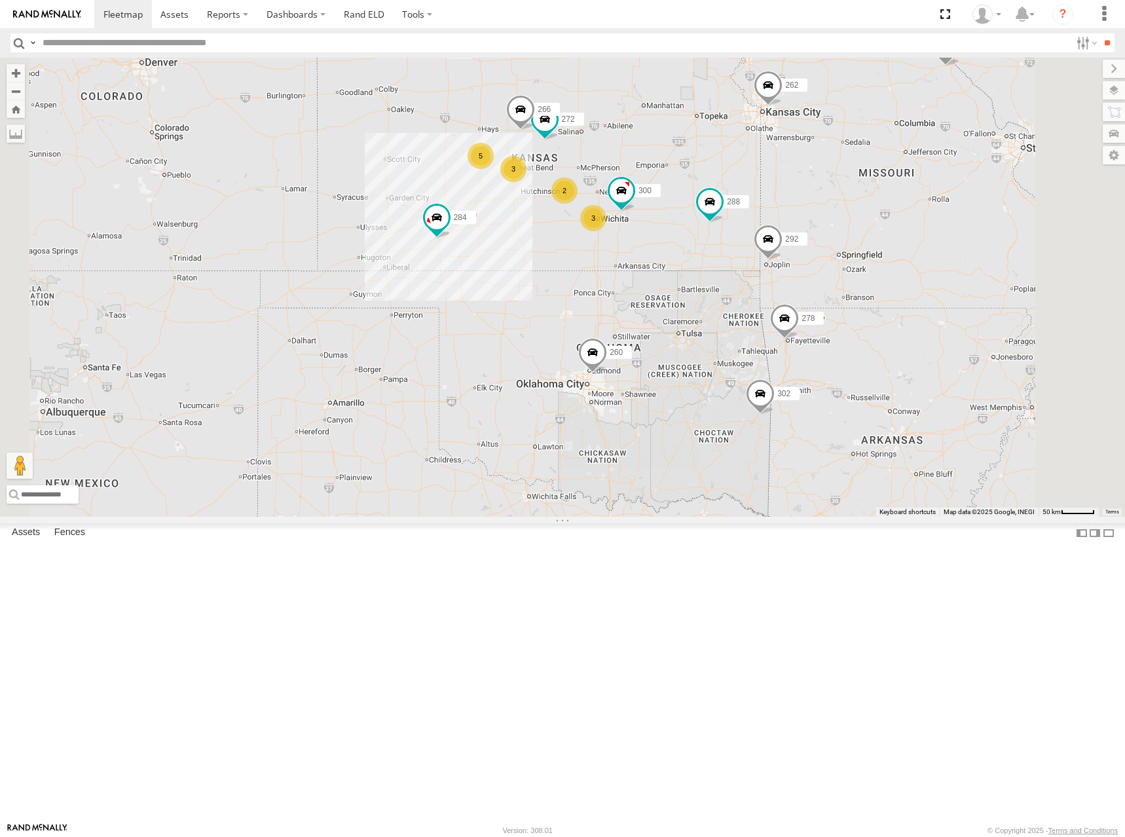
drag, startPoint x: 857, startPoint y: 229, endPoint x: 808, endPoint y: 232, distance: 48.5
click at [808, 232] on div "262 288 292 256 284 302 278 260 264 300 272 266 5 2 3 3" at bounding box center [562, 287] width 1125 height 459
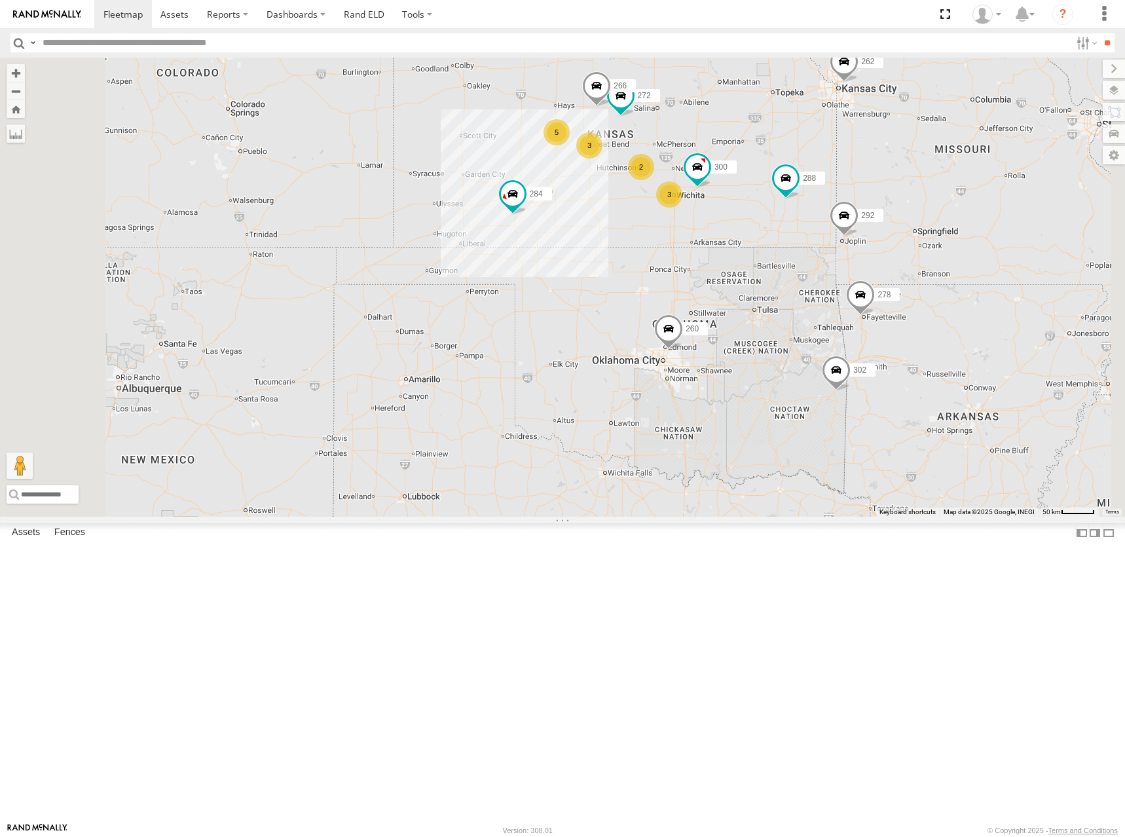
drag, startPoint x: 736, startPoint y: 257, endPoint x: 821, endPoint y: 233, distance: 87.7
click at [821, 233] on div "262 288 292 256 284 302 278 260 264 300 272 266 5 2 3 3" at bounding box center [562, 287] width 1125 height 459
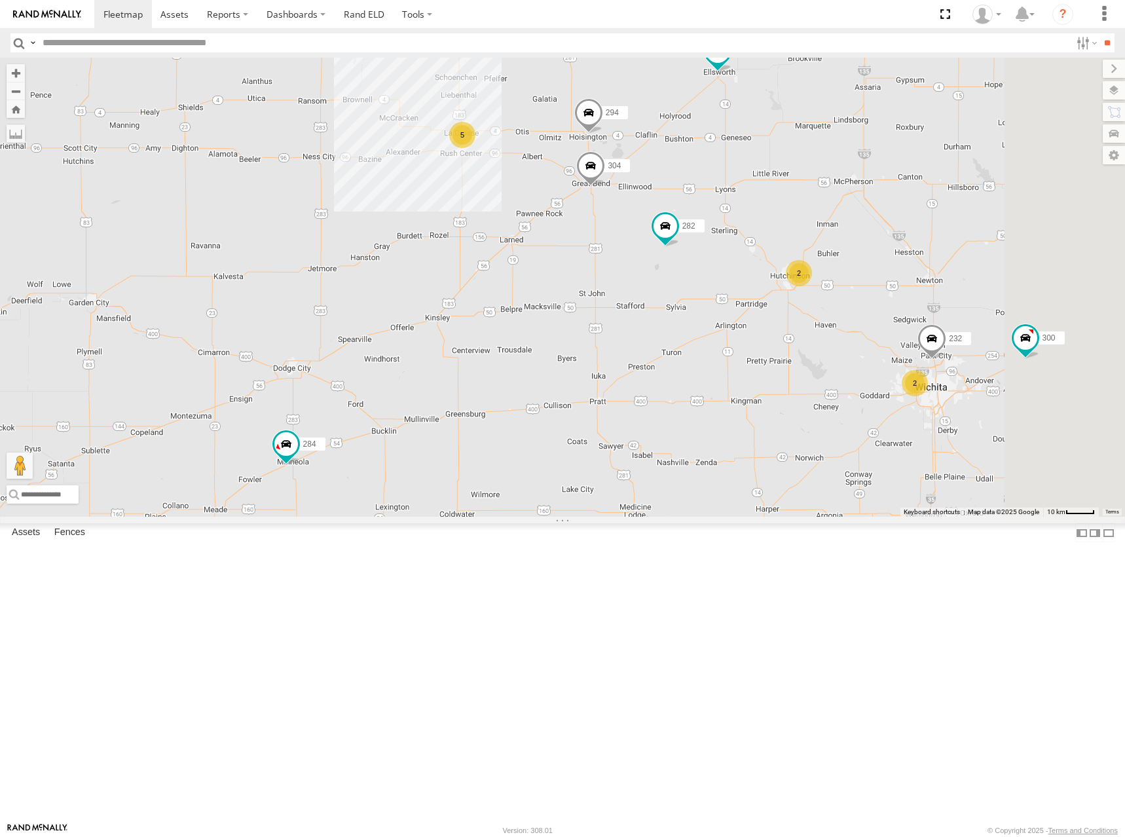
drag, startPoint x: 775, startPoint y: 304, endPoint x: 781, endPoint y: 287, distance: 18.0
click at [781, 287] on div "262 288 292 256 284 302 278 260 264 300 272 266 5 2 2 232 304 282 294" at bounding box center [562, 287] width 1125 height 459
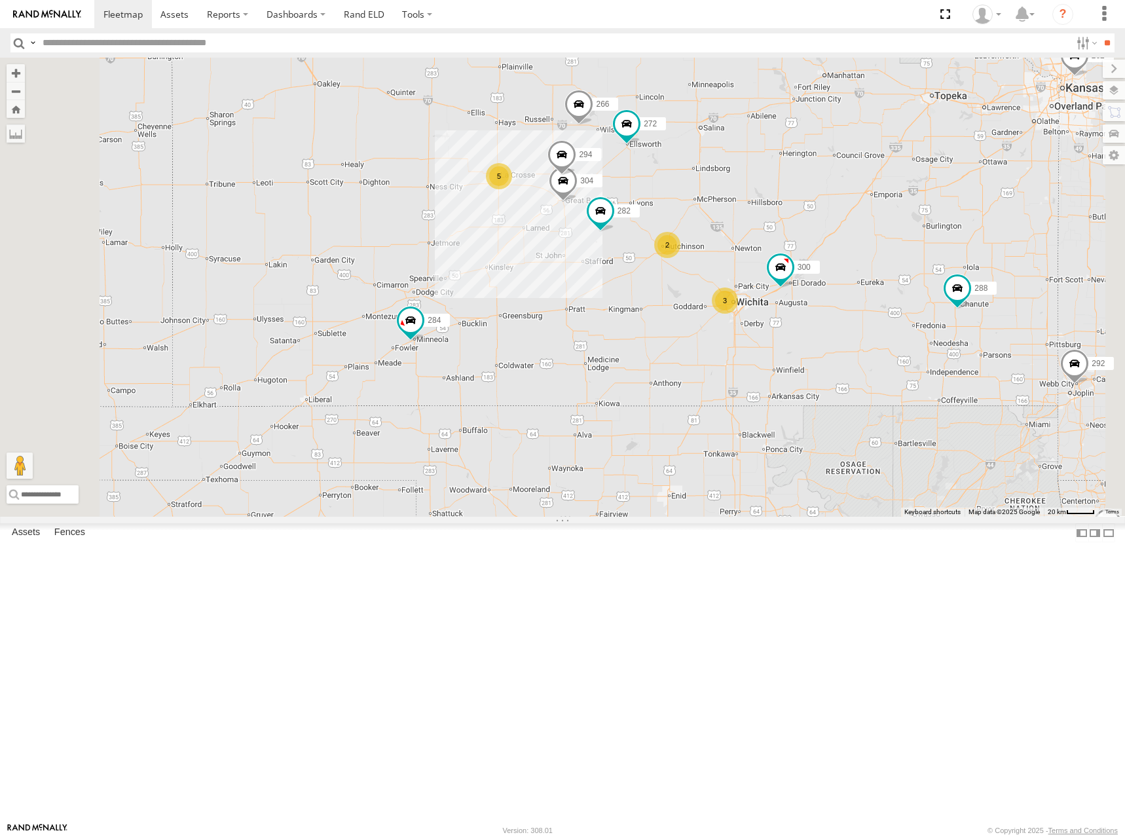
drag, startPoint x: 907, startPoint y: 287, endPoint x: 885, endPoint y: 290, distance: 21.8
click at [885, 290] on div "262 288 292 256 284 302 278 260 264 300 272 266 304 282 294 5 2 3" at bounding box center [562, 287] width 1125 height 459
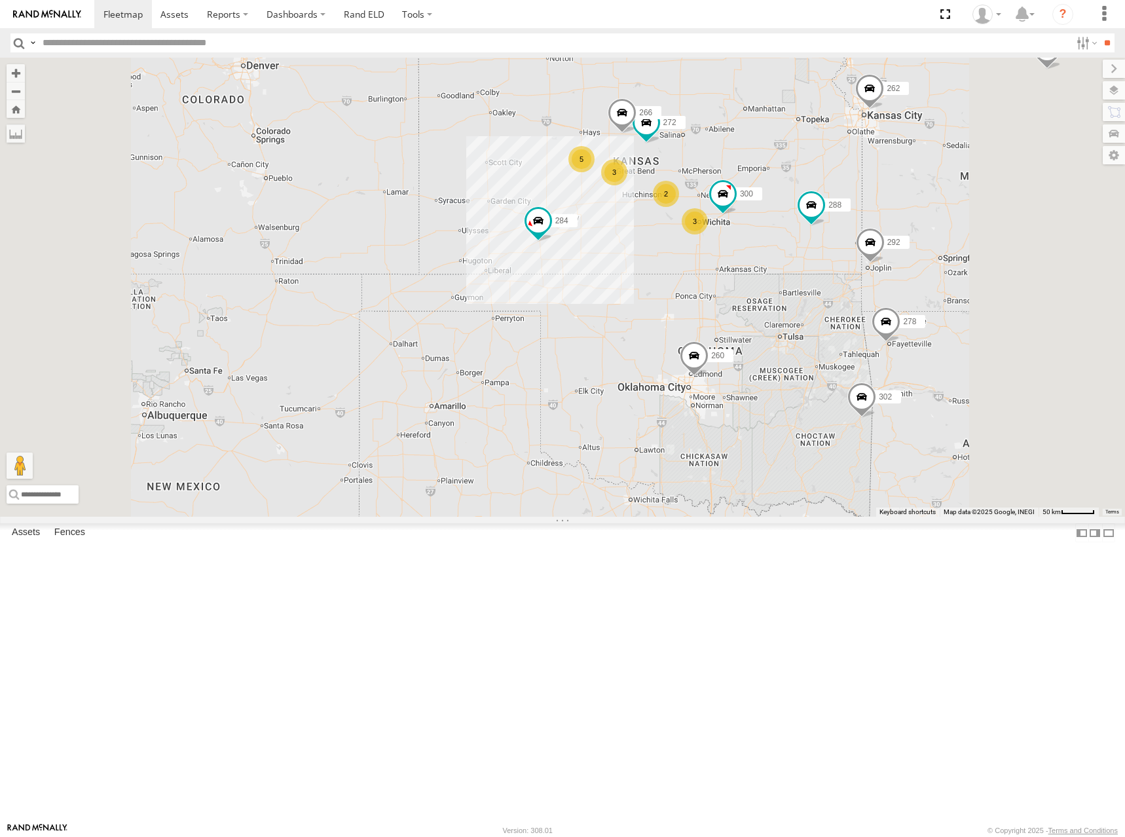
click at [863, 271] on div "262 288 292 256 284 302 278 260 264 300 272 266 5 2 3 3" at bounding box center [562, 287] width 1125 height 459
click at [871, 232] on div "262 288 292 256 284 302 278 260 264 300 272 266 5 2 3 3" at bounding box center [562, 287] width 1125 height 459
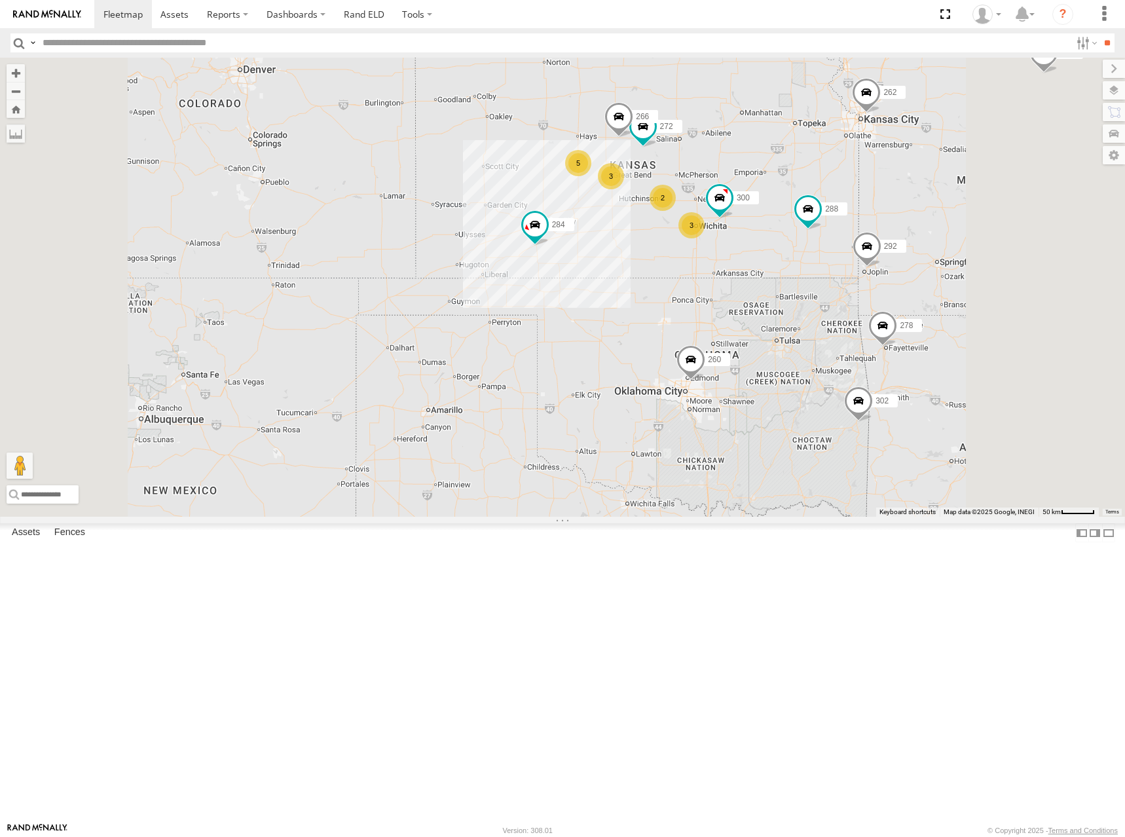
click at [946, 209] on div "262 288 292 256 284 302 278 260 264 300 272 266 5 2 3 3" at bounding box center [562, 287] width 1125 height 459
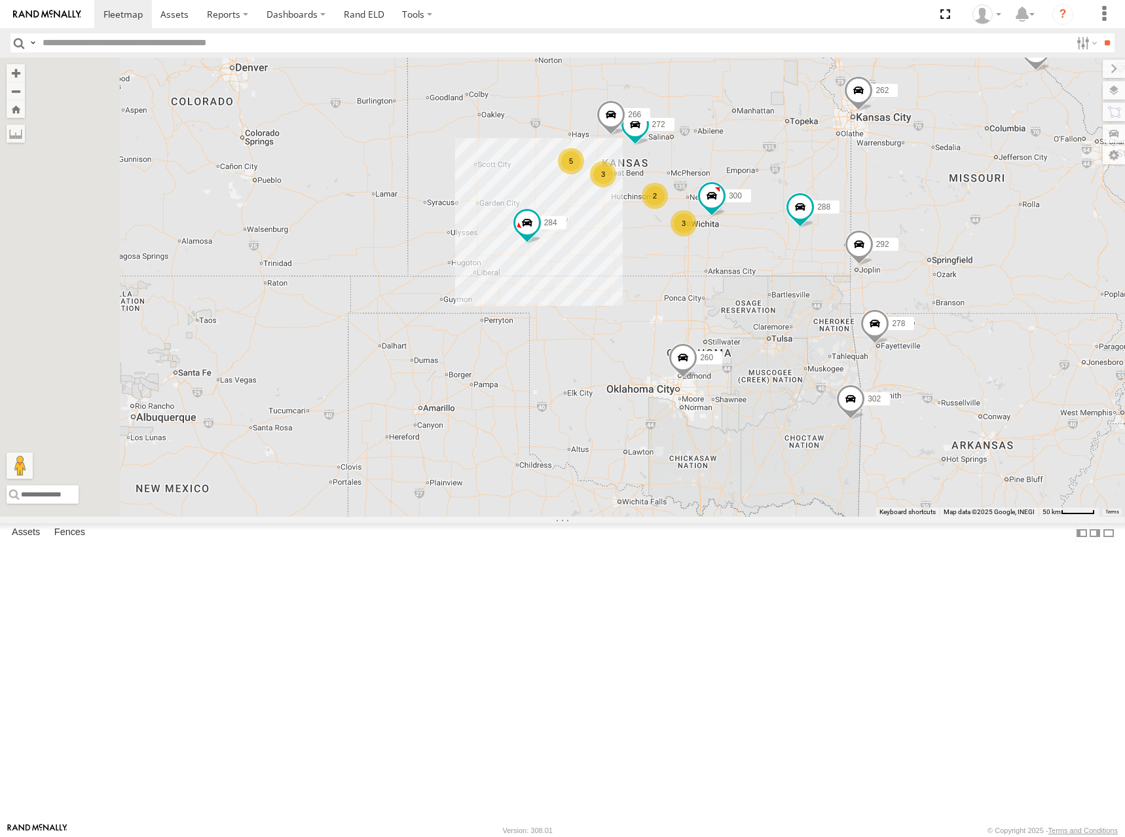
click at [952, 216] on div "262 288 292 256 284 302 278 260 264 300 272 266 5 2 3 3" at bounding box center [562, 287] width 1125 height 459
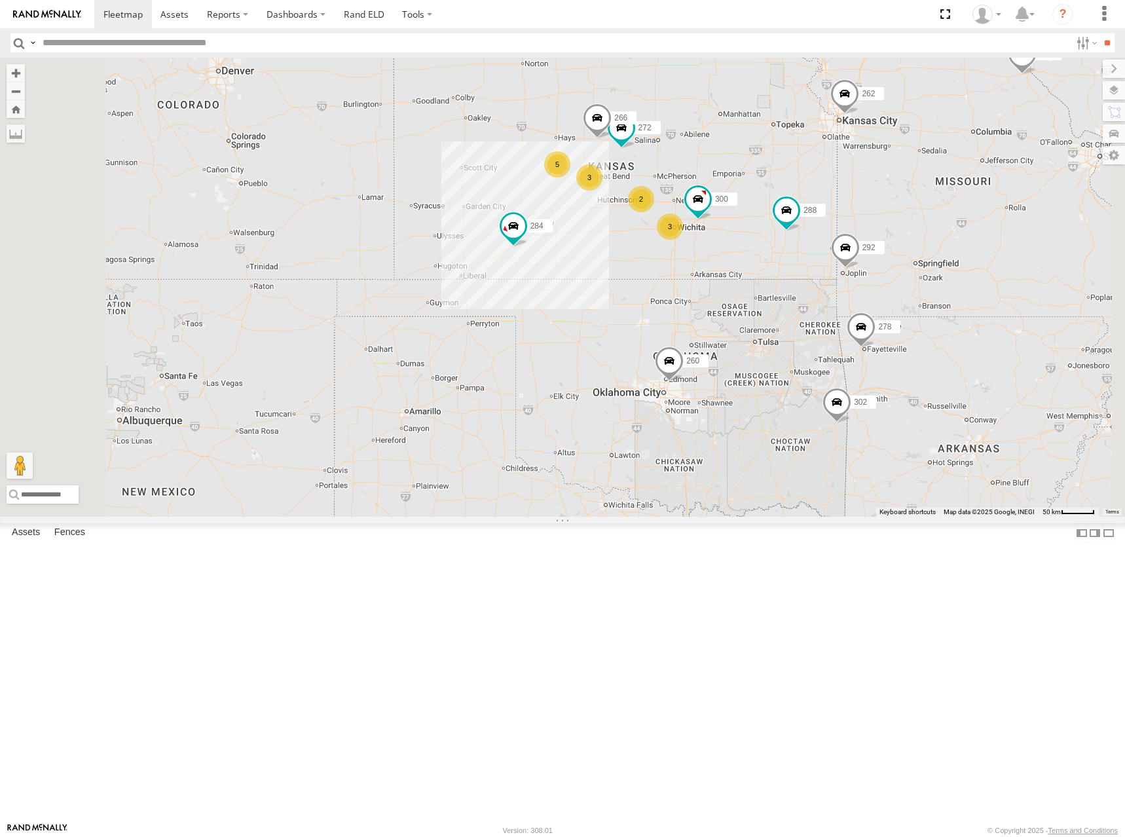
drag, startPoint x: 858, startPoint y: 254, endPoint x: 847, endPoint y: 259, distance: 12.0
click at [847, 259] on div "262 288 292 256 284 302 278 260 264 300 272 266 5 2 3 3" at bounding box center [562, 287] width 1125 height 459
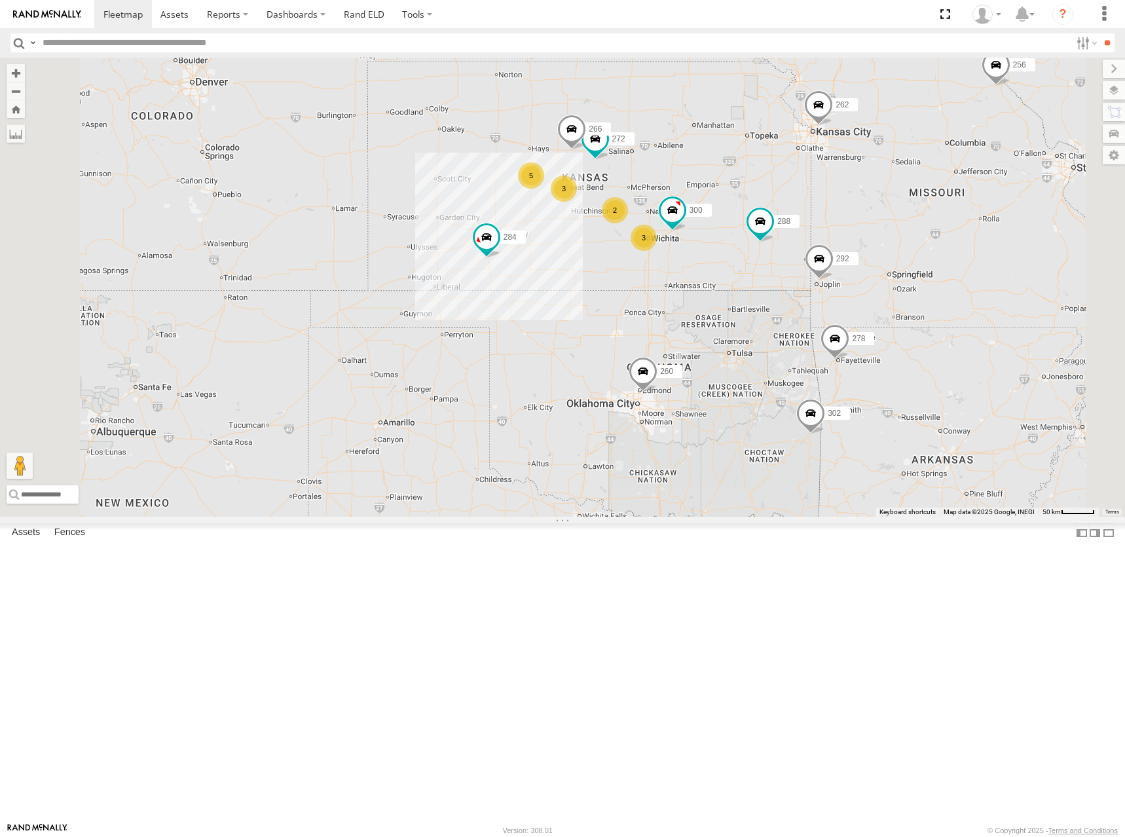
click at [912, 225] on div "262 288 292 256 284 302 278 260 264 300 272 266 5 2 3 3" at bounding box center [562, 287] width 1125 height 459
click at [843, 248] on div "262 288 292 256 284 302 278 260 264 300 272 266 5 2 3 3" at bounding box center [562, 287] width 1125 height 459
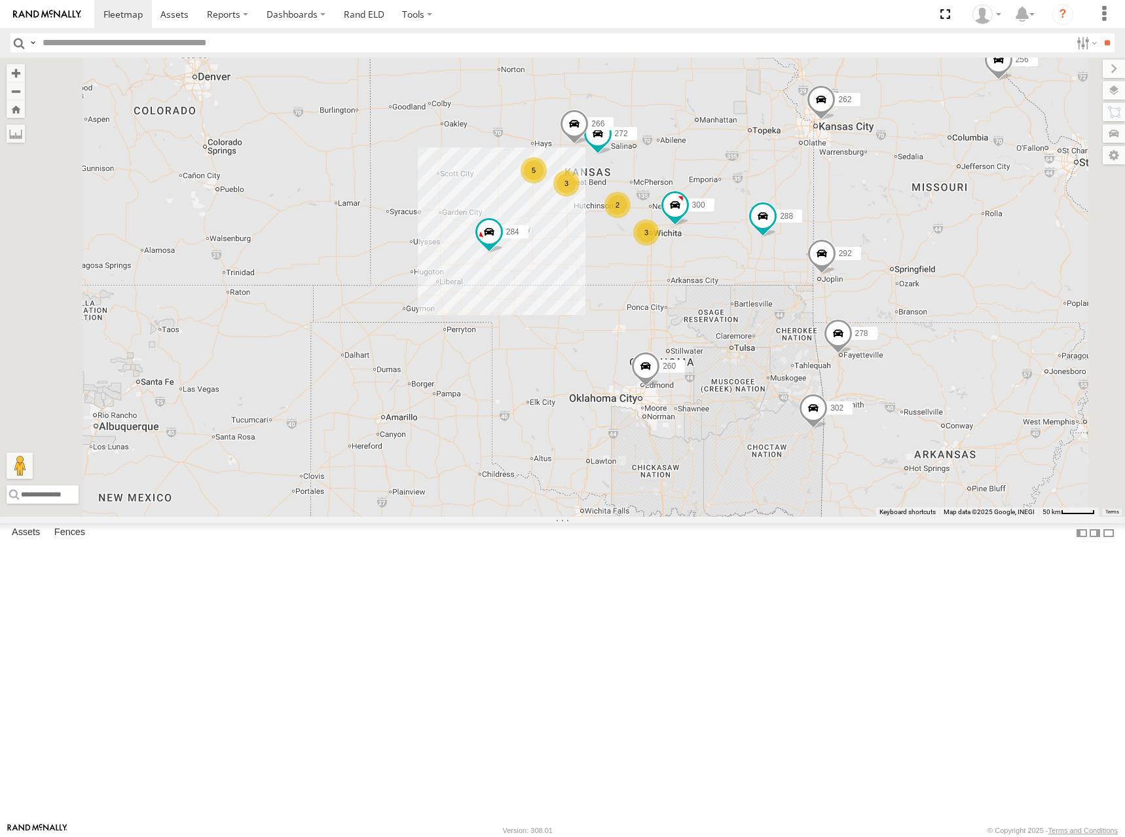
drag, startPoint x: 876, startPoint y: 282, endPoint x: 908, endPoint y: 258, distance: 40.2
click at [880, 264] on div "262 288 292 256 284 302 278 260 264 300 272 266 5 2 3 3" at bounding box center [562, 287] width 1125 height 459
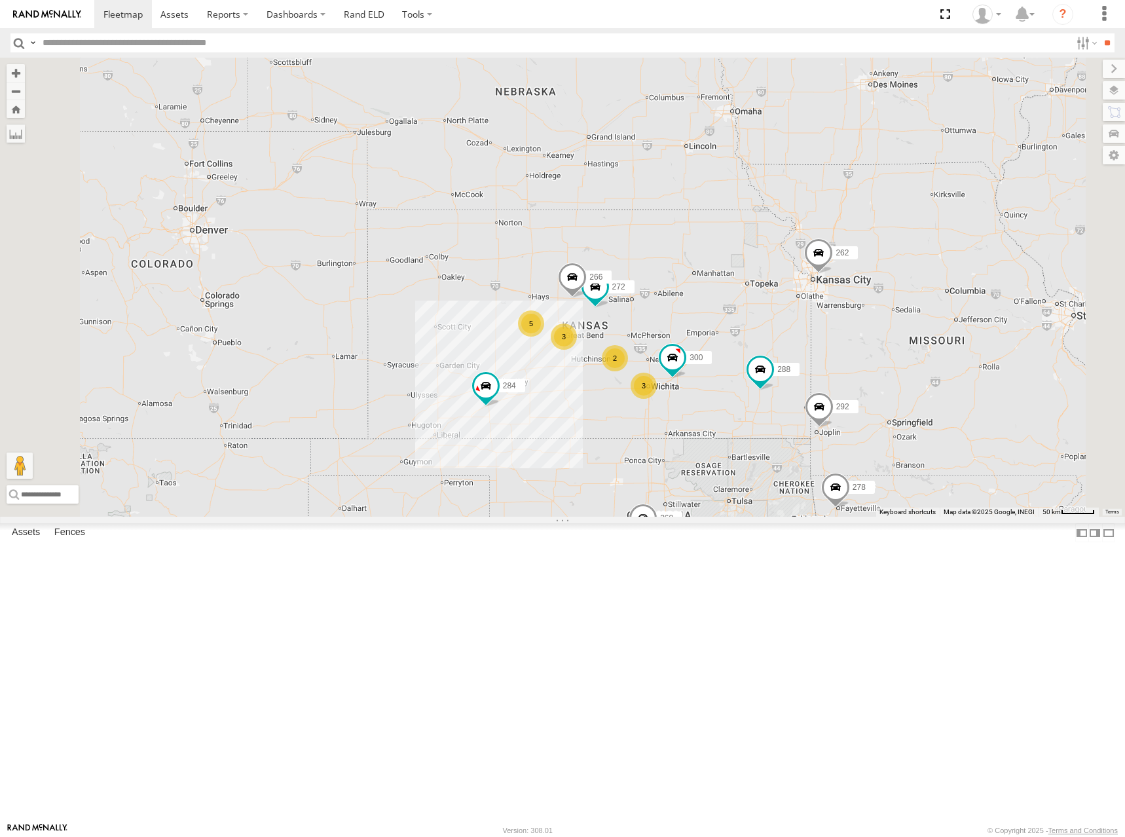
drag, startPoint x: 798, startPoint y: 126, endPoint x: 797, endPoint y: 293, distance: 166.9
click at [797, 293] on div "300 262 288 292 272 284 302 266 278 260 5 2 3 3" at bounding box center [562, 287] width 1125 height 459
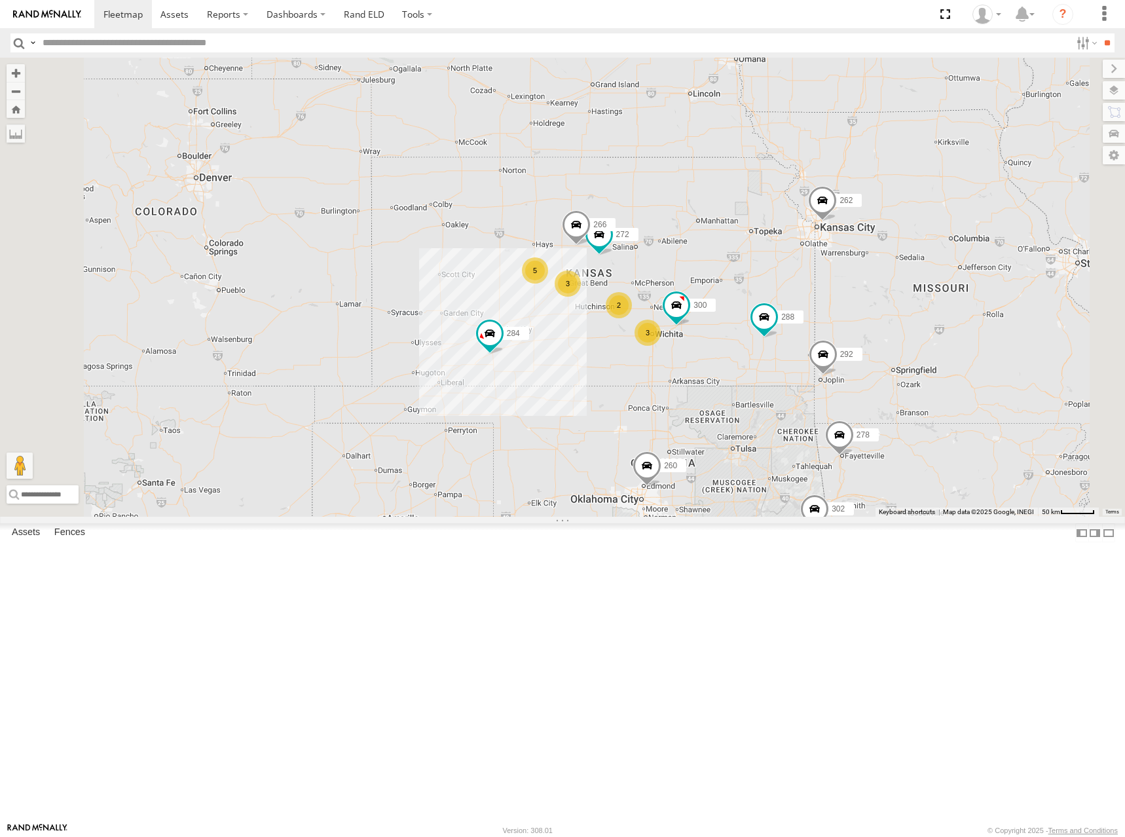
drag, startPoint x: 819, startPoint y: 336, endPoint x: 817, endPoint y: 259, distance: 77.3
click at [817, 259] on div "300 262 288 292 272 284 302 266 278 260 5 2 3 3 264" at bounding box center [562, 287] width 1125 height 459
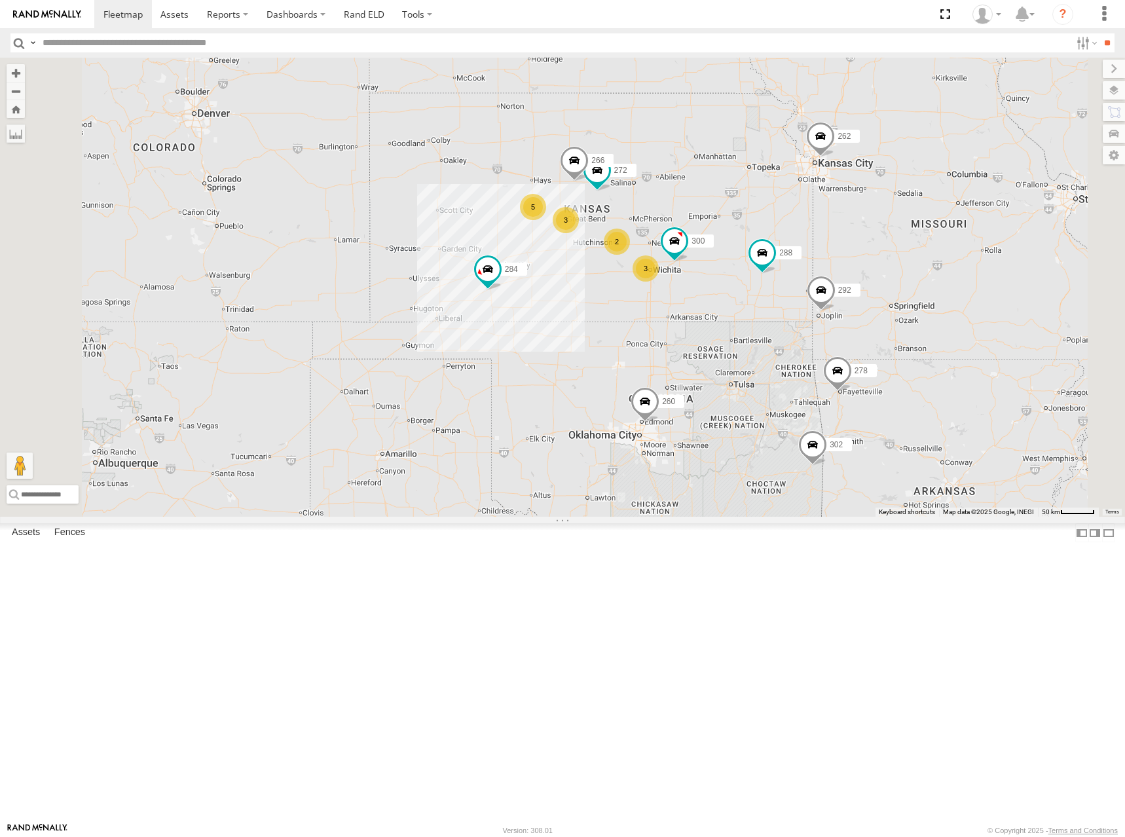
drag, startPoint x: 860, startPoint y: 331, endPoint x: 861, endPoint y: 300, distance: 30.8
click at [861, 300] on div "300 262 288 292 272 284 302 266 278 260 5 2 3 3 264" at bounding box center [562, 287] width 1125 height 459
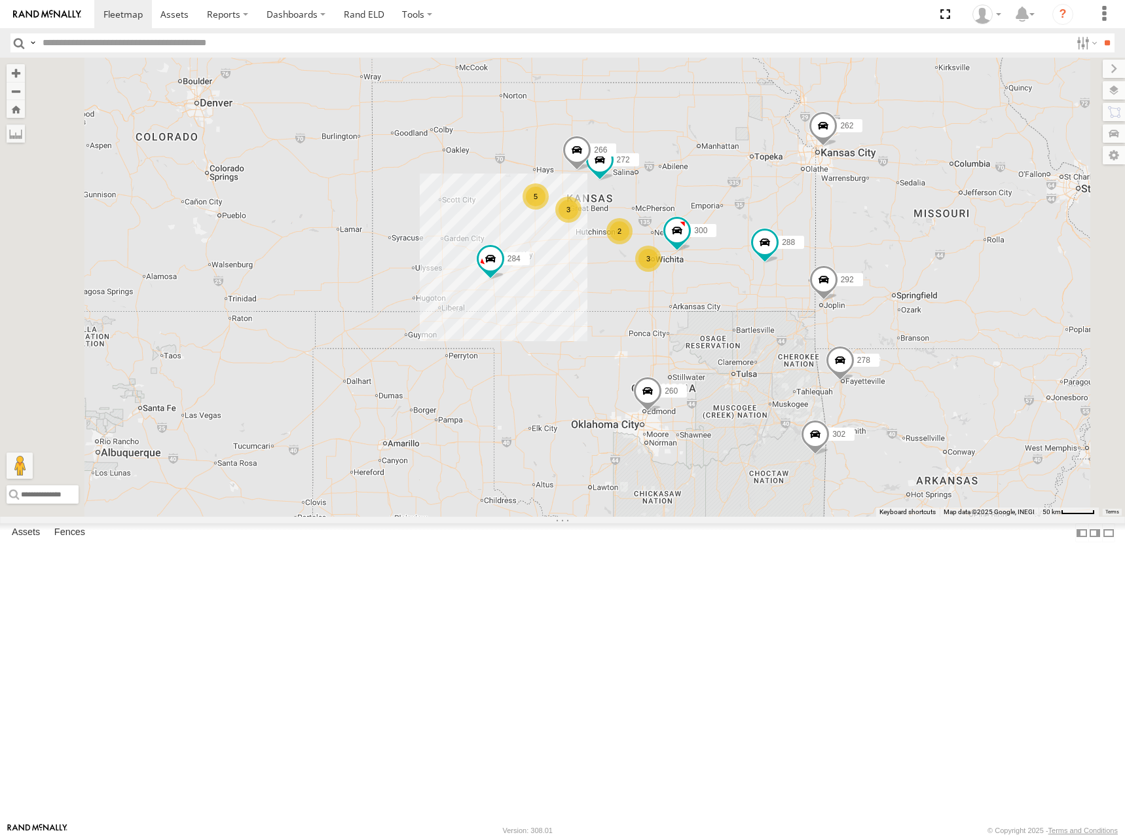
drag, startPoint x: 876, startPoint y: 305, endPoint x: 878, endPoint y: 298, distance: 6.8
click at [878, 298] on div "300 262 288 292 272 284 302 266 278 260 5 2 3 3 264" at bounding box center [562, 287] width 1125 height 459
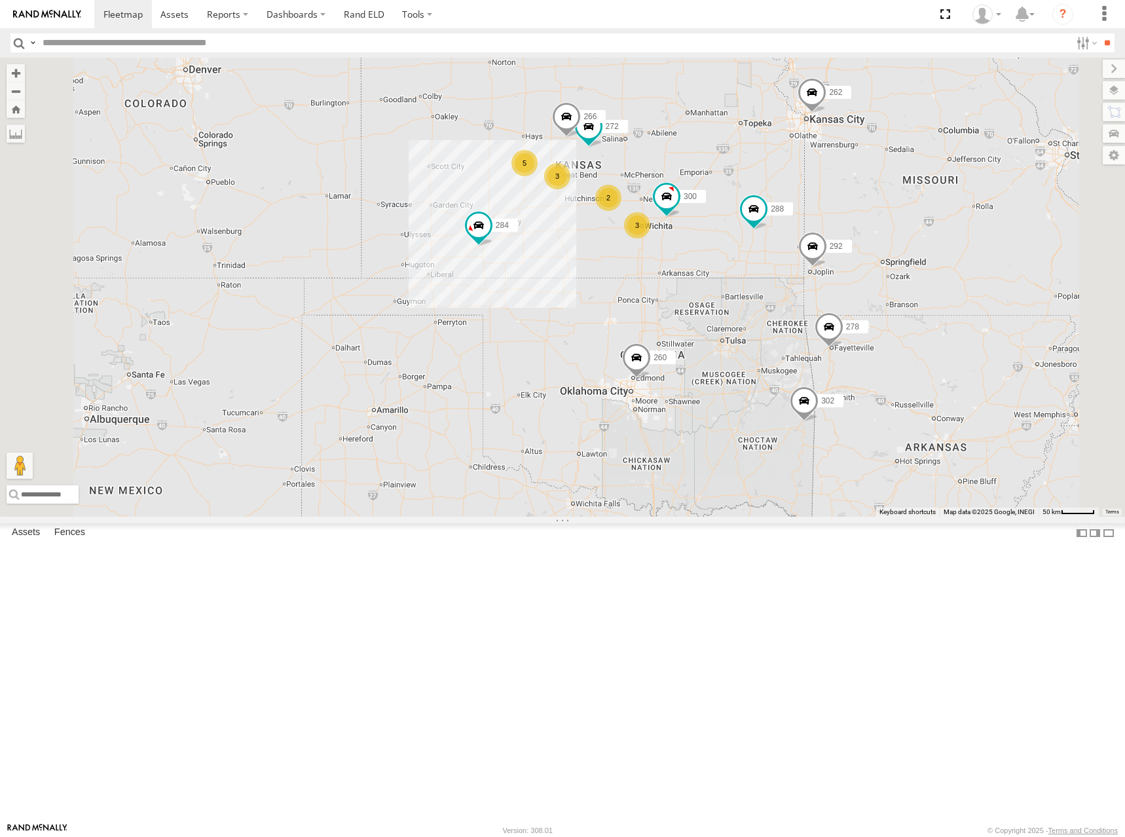
drag, startPoint x: 827, startPoint y: 258, endPoint x: 811, endPoint y: 217, distance: 43.5
click at [814, 223] on div "300 262 288 292 272 284 302 266 278 260 5 2 3 3 264" at bounding box center [562, 287] width 1125 height 459
click at [803, 212] on div "300 262 288 292 272 284 302 266 278 260 5 2 3 3 264" at bounding box center [562, 287] width 1125 height 459
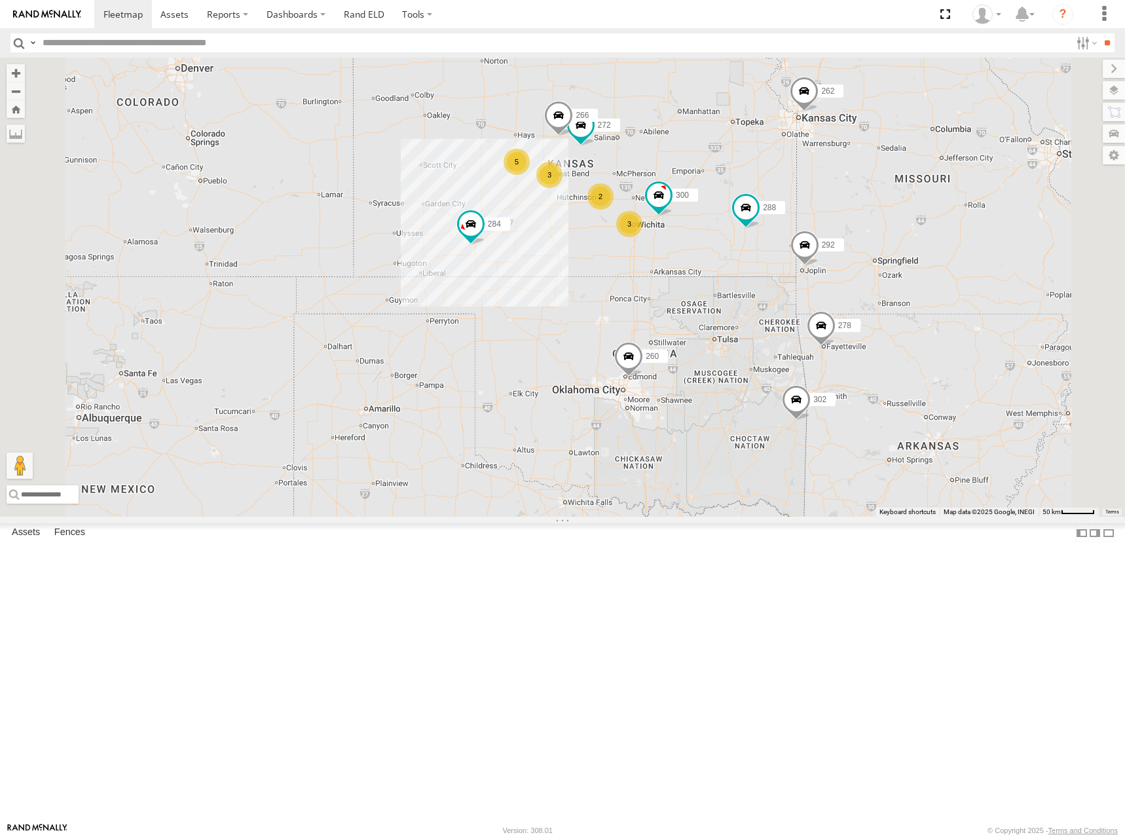
click at [855, 210] on div "300 262 288 292 272 284 302 266 278 260 5 2 3 3 264" at bounding box center [562, 287] width 1125 height 459
click at [852, 216] on div "300 262 288 292 272 284 302 266 278 260 5 2 3 3 264" at bounding box center [562, 287] width 1125 height 459
click at [866, 239] on div "300 262 288 292 272 284 302 266 278 260 5 2 3 3 264" at bounding box center [562, 287] width 1125 height 459
click at [864, 238] on div "300 262 288 292 272 284 302 266 278 260 5 2 3 3 264" at bounding box center [562, 287] width 1125 height 459
drag, startPoint x: 869, startPoint y: 230, endPoint x: 821, endPoint y: 226, distance: 47.9
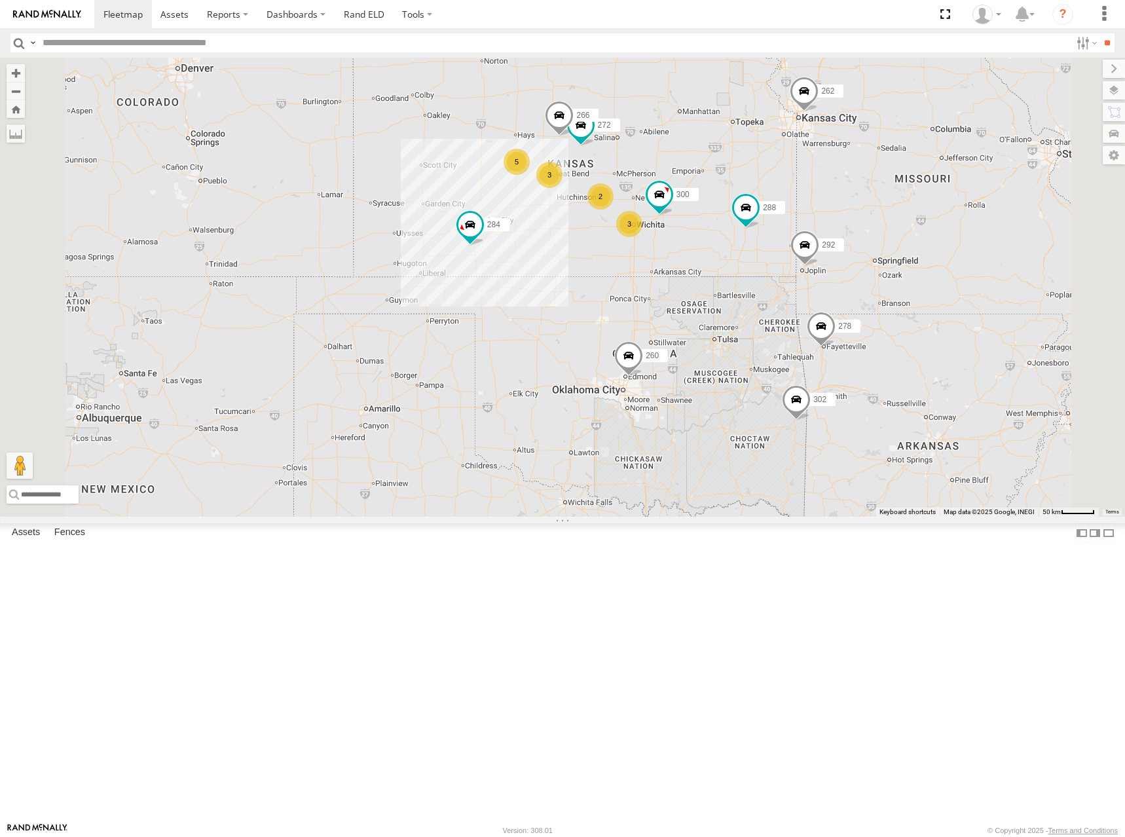
click at [821, 226] on div "300 262 288 292 272 284 302 266 278 260 5 2 3 3 264" at bounding box center [562, 287] width 1125 height 459
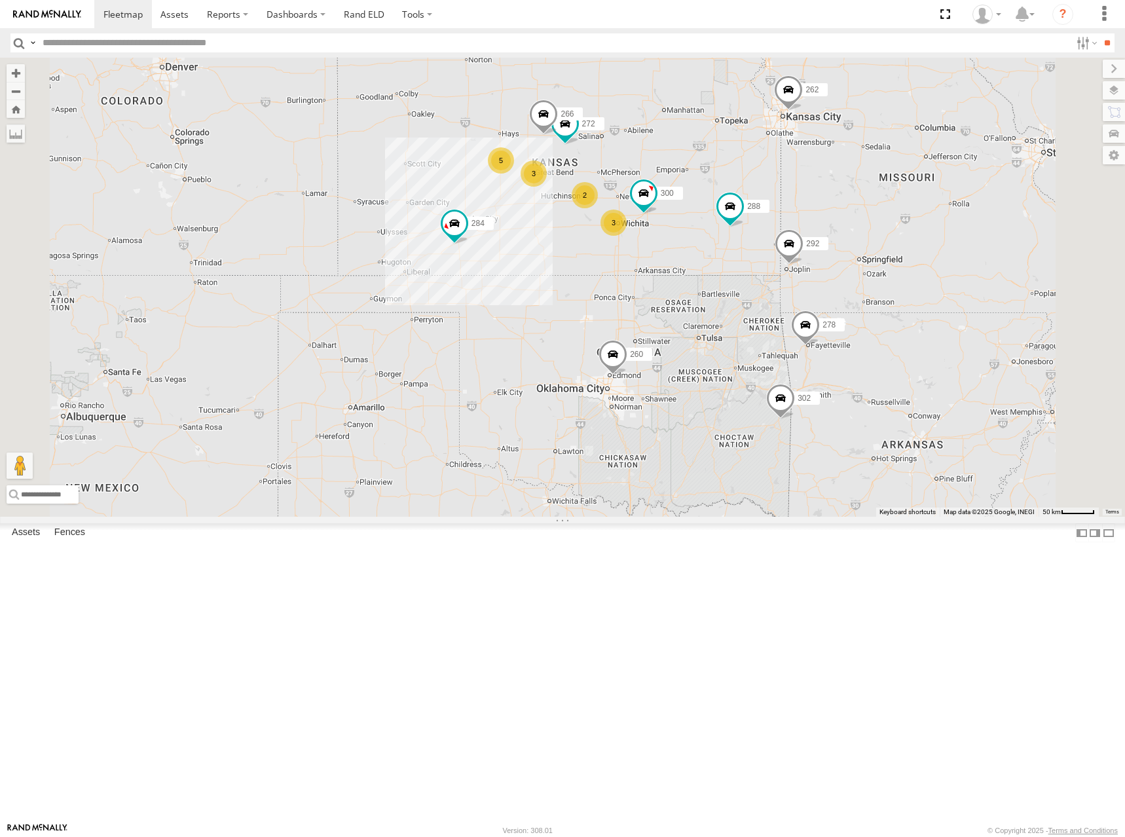
drag, startPoint x: 858, startPoint y: 229, endPoint x: 842, endPoint y: 228, distance: 16.4
click at [842, 228] on div "300 262 288 292 272 284 302 266 278 260 5 2 3 3 264" at bounding box center [562, 287] width 1125 height 459
click at [848, 188] on div "300 262 288 292 272 284 302 266 278 260 5 2 3 3 264" at bounding box center [562, 287] width 1125 height 459
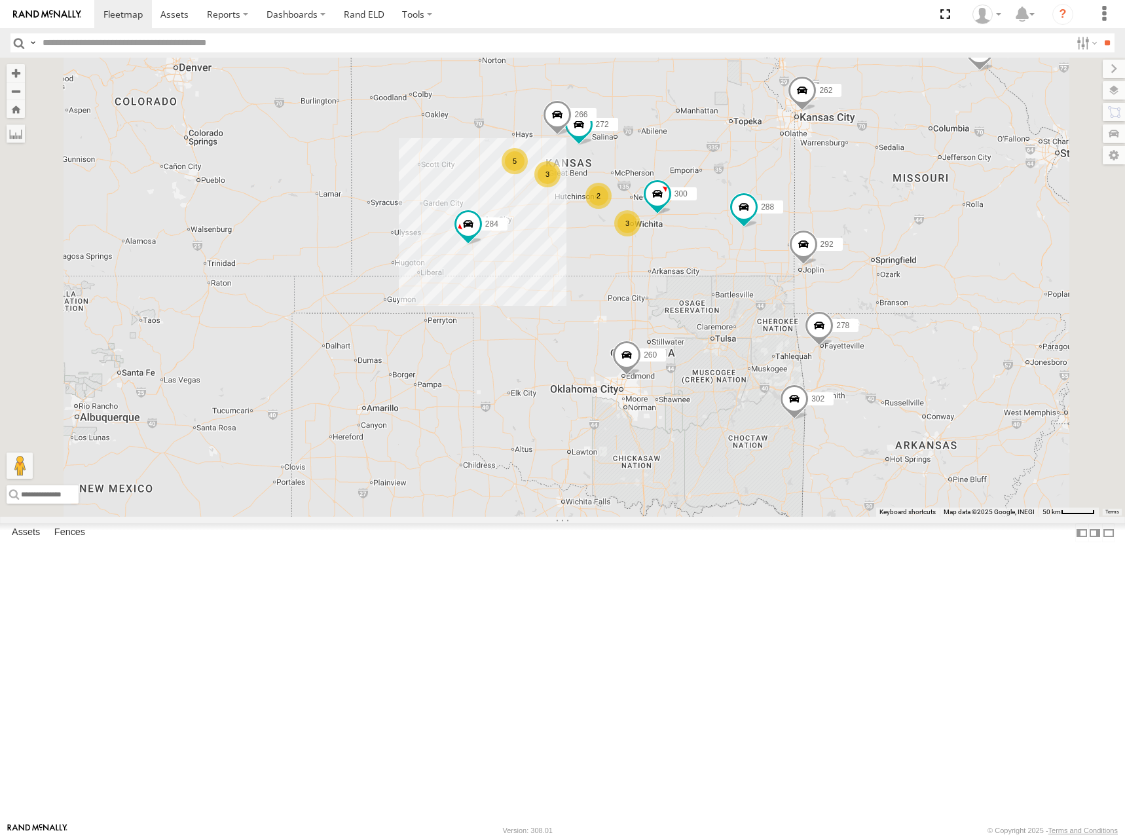
drag, startPoint x: 827, startPoint y: 215, endPoint x: 841, endPoint y: 217, distance: 14.5
click at [841, 217] on div "300 262 288 292 272 284 302 266 278 260 5 2 3 3 264" at bounding box center [562, 287] width 1125 height 459
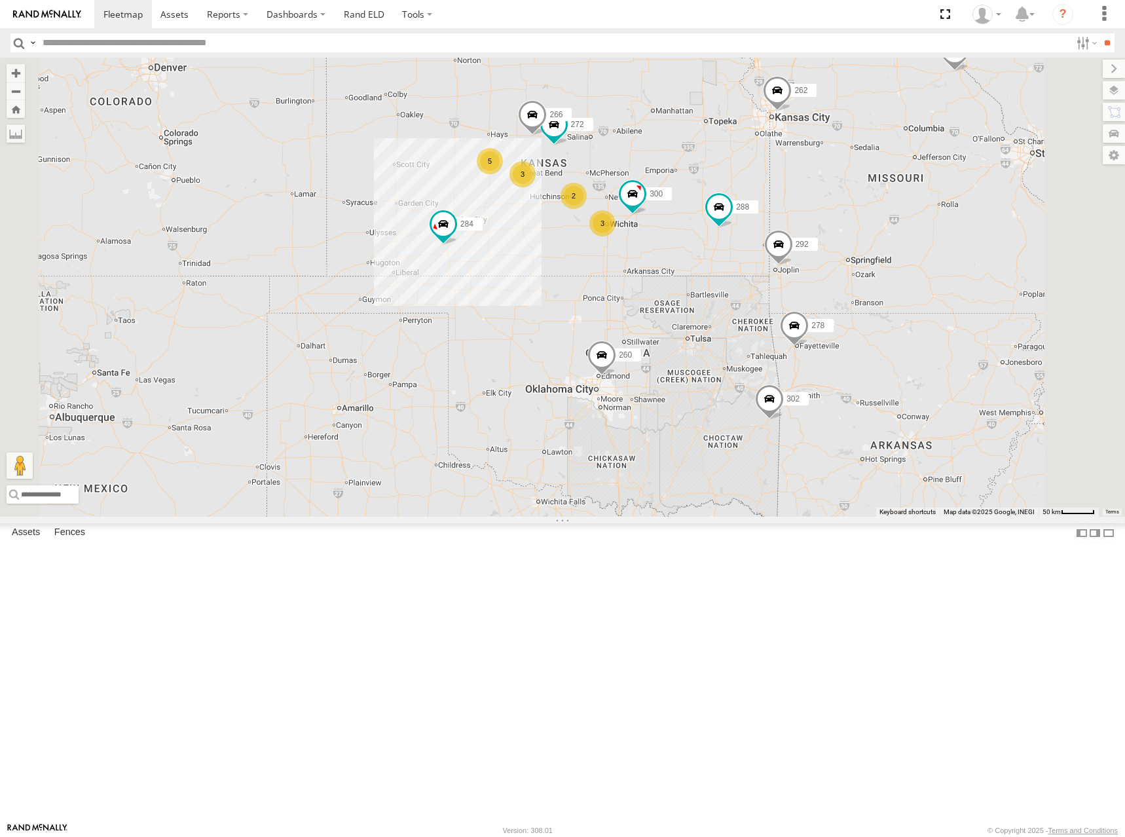
drag, startPoint x: 873, startPoint y: 241, endPoint x: 847, endPoint y: 240, distance: 26.2
click at [847, 240] on div "300 262 288 292 272 284 302 266 278 260 5 2 3 3 264 256" at bounding box center [562, 287] width 1125 height 459
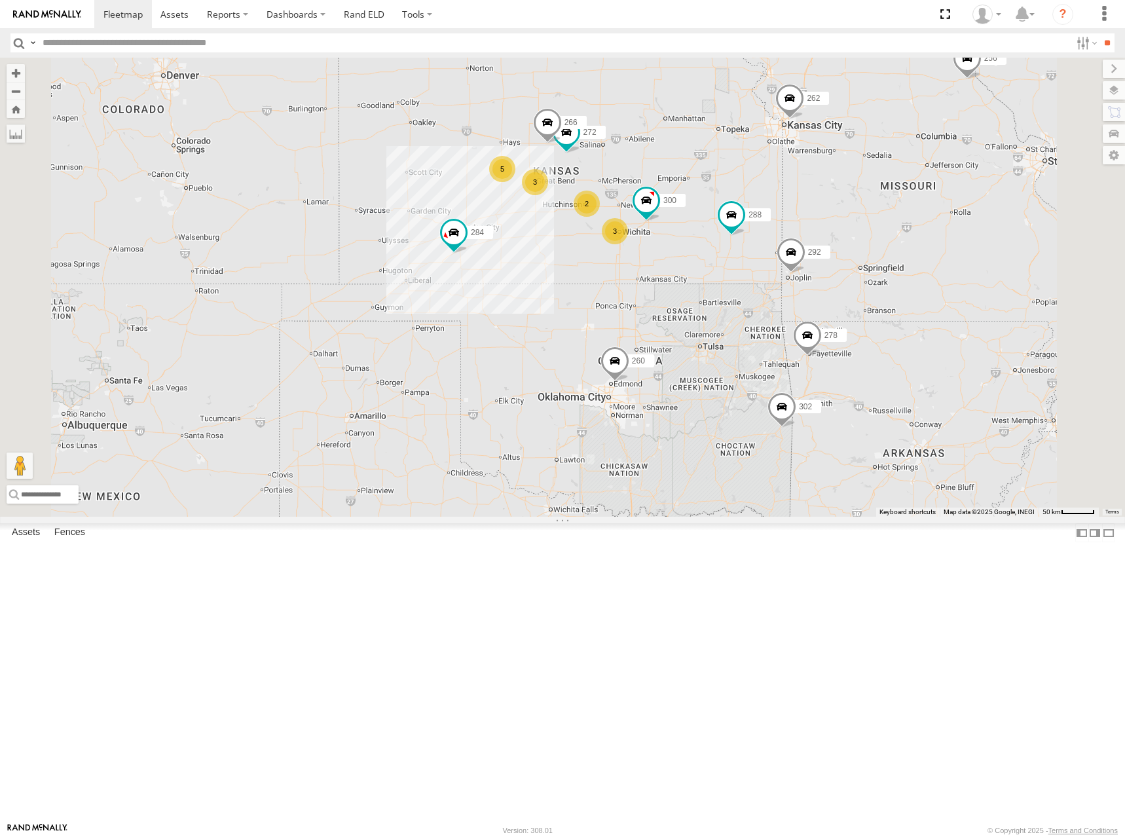
drag, startPoint x: 742, startPoint y: 211, endPoint x: 757, endPoint y: 220, distance: 17.6
click at [757, 220] on div "300 262 288 292 272 284 302 266 278 260 5 2 3 3 264 256" at bounding box center [562, 287] width 1125 height 459
click at [719, 206] on div "300 262 288 292 272 284 302 266 278 260 5 2 3 3 264 256" at bounding box center [562, 287] width 1125 height 459
click at [784, 251] on div "300 262 288 292 272 284 302 266 278 260 5 2 3 3 264 256" at bounding box center [562, 287] width 1125 height 459
click at [825, 273] on div "300 262 288 292 272 284 302 266 278 260 5 2 3 3 264 256" at bounding box center [562, 287] width 1125 height 459
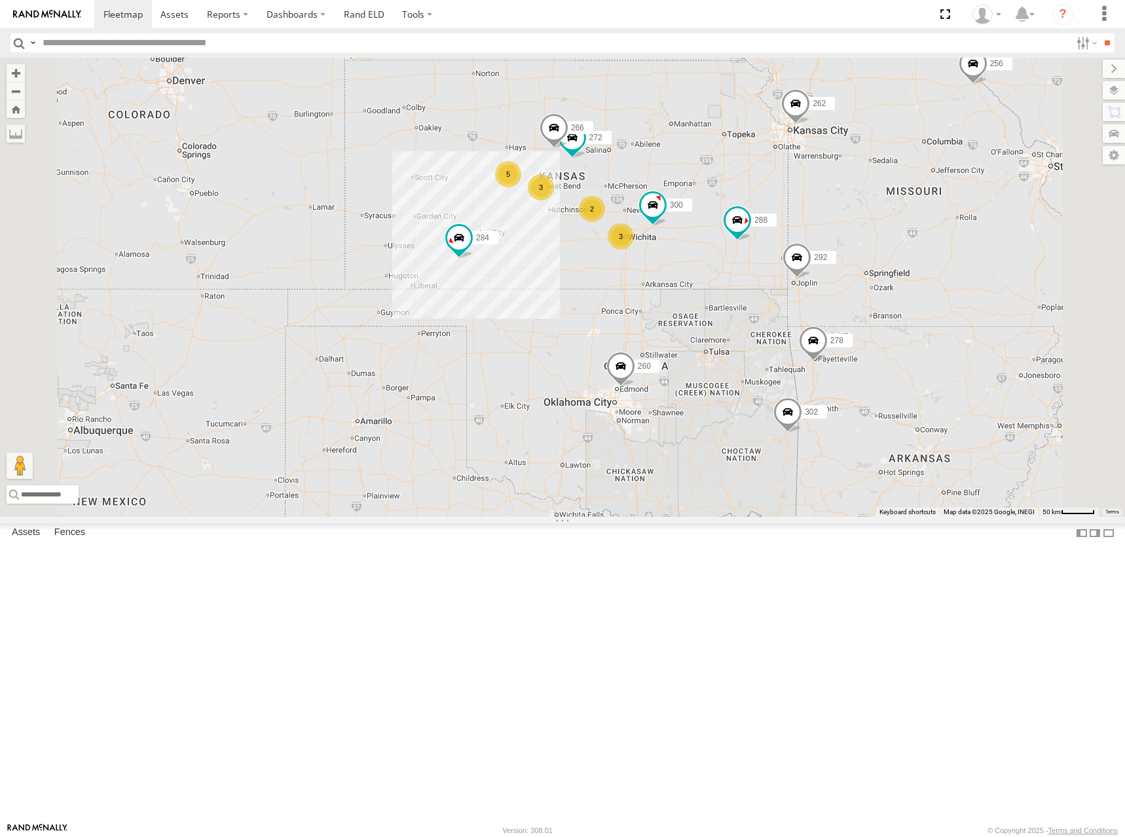
drag, startPoint x: 759, startPoint y: 240, endPoint x: 764, endPoint y: 246, distance: 8.4
click at [764, 246] on div "300 262 288 292 272 284 302 266 278 260 5 2 3 3 264 256" at bounding box center [562, 287] width 1125 height 459
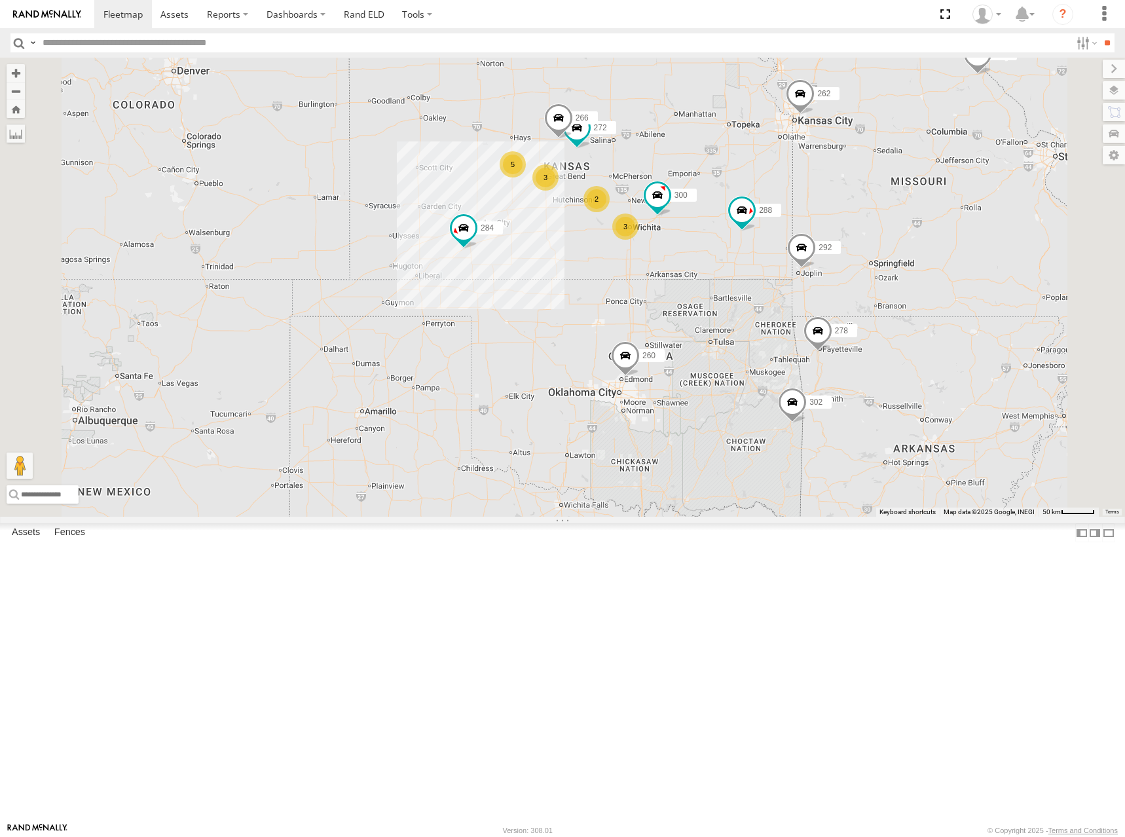
drag, startPoint x: 794, startPoint y: 245, endPoint x: 798, endPoint y: 225, distance: 20.0
click at [798, 225] on div "300 262 288 292 272 284 302 266 278 260 5 2 3 3 264 256" at bounding box center [562, 287] width 1125 height 459
drag, startPoint x: 790, startPoint y: 239, endPoint x: 783, endPoint y: 243, distance: 8.0
click at [783, 243] on div "300 262 288 292 272 284 302 266 278 260 5 2 3 3 264 256" at bounding box center [562, 287] width 1125 height 459
click at [802, 218] on div "300 262 288 292 272 284 302 266 278 260 5 2 3 3 264 256" at bounding box center [562, 287] width 1125 height 459
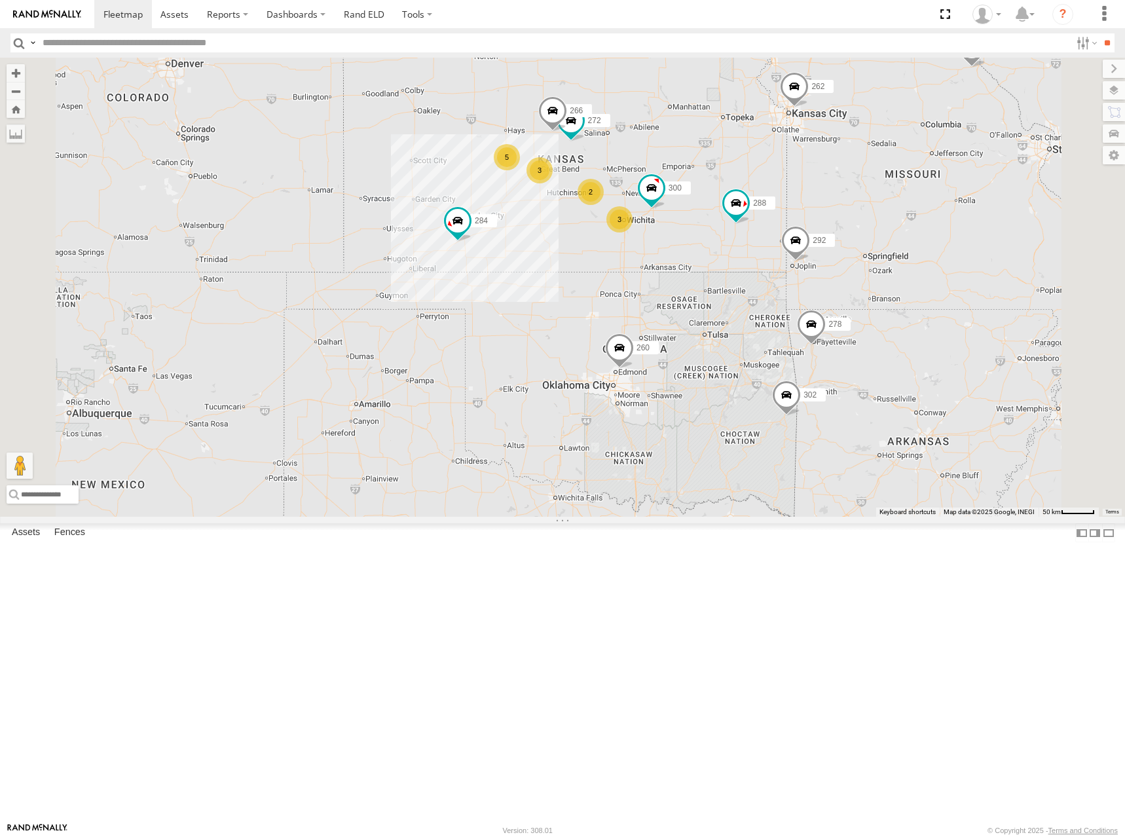
drag, startPoint x: 804, startPoint y: 228, endPoint x: 799, endPoint y: 217, distance: 11.4
click at [799, 217] on div "300 262 288 292 272 284 302 266 278 260 5 2 3 3 264 256" at bounding box center [562, 287] width 1125 height 459
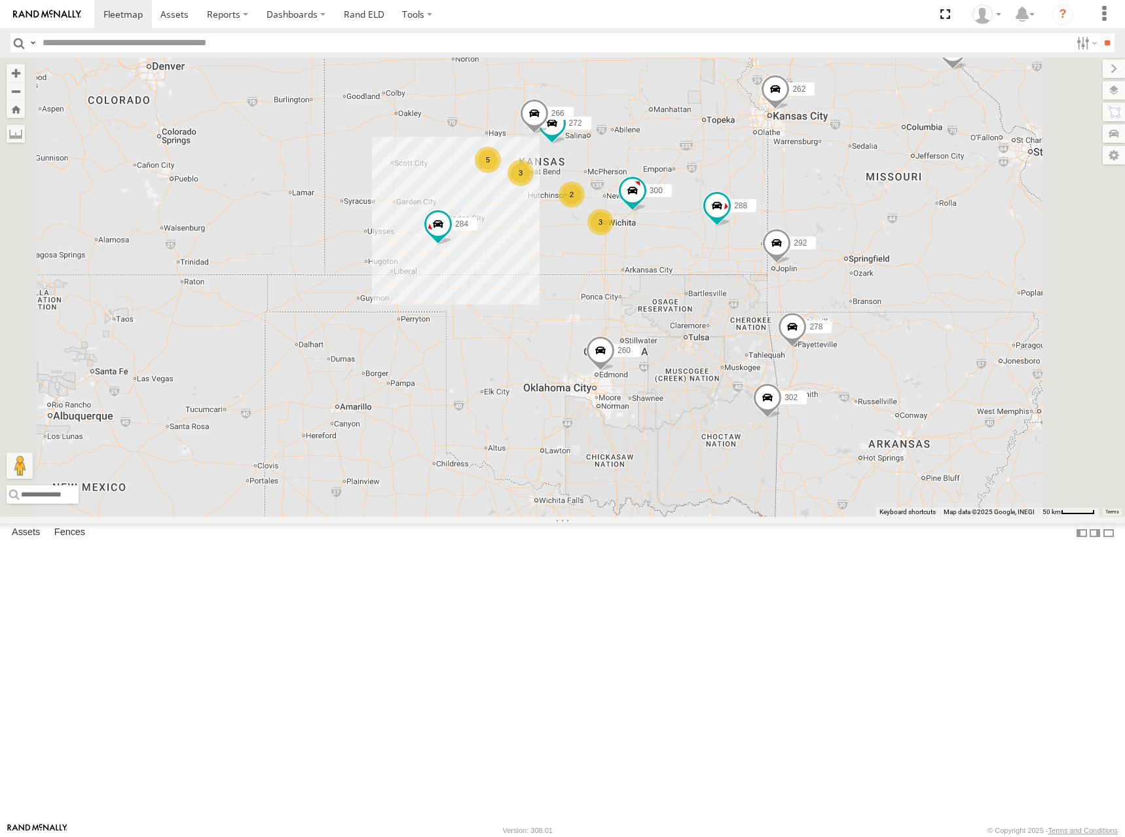
drag, startPoint x: 825, startPoint y: 221, endPoint x: 806, endPoint y: 226, distance: 19.7
click at [806, 226] on div "300 262 288 292 272 284 302 266 278 260 5 2 3 3 264 256" at bounding box center [562, 287] width 1125 height 459
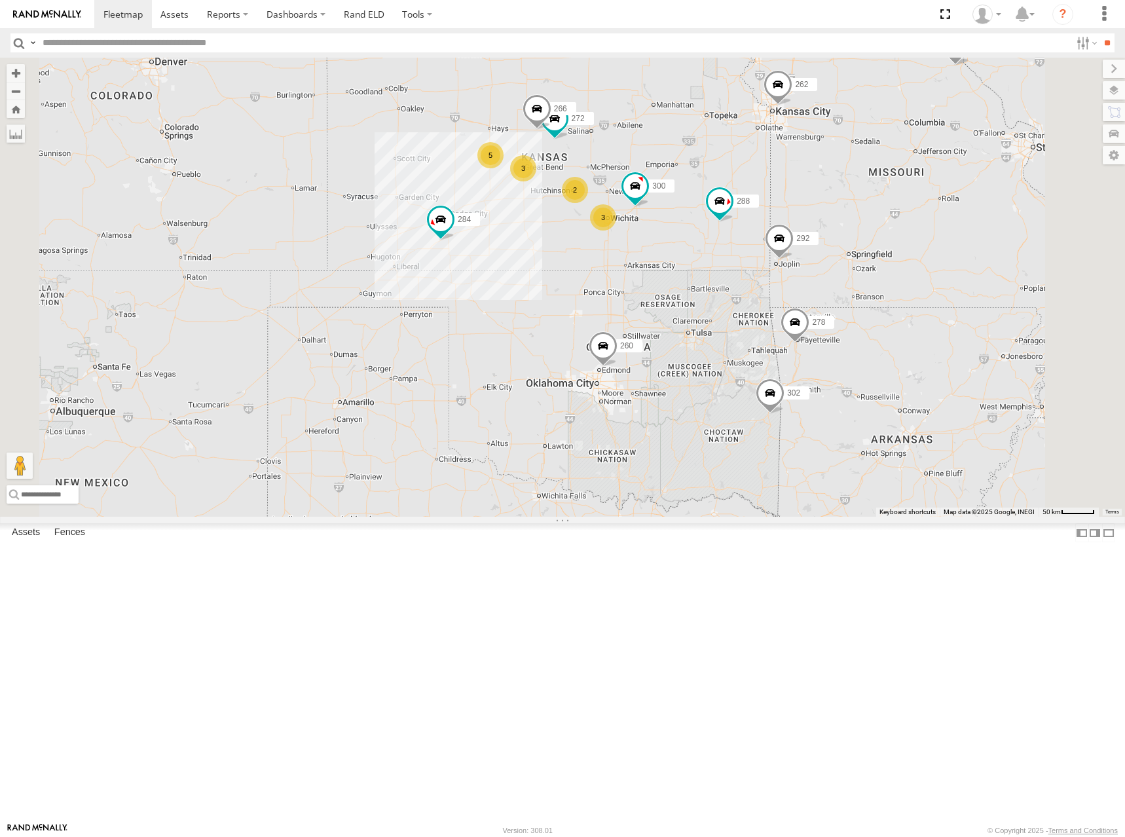
drag, startPoint x: 779, startPoint y: 246, endPoint x: 783, endPoint y: 240, distance: 7.1
click at [783, 240] on div "300 262 288 292 272 284 302 266 278 260 5 2 3 3 264 256" at bounding box center [562, 287] width 1125 height 459
click at [812, 221] on div "300 262 288 292 272 284 302 266 278 260 5 2 3 3 264 256" at bounding box center [562, 287] width 1125 height 459
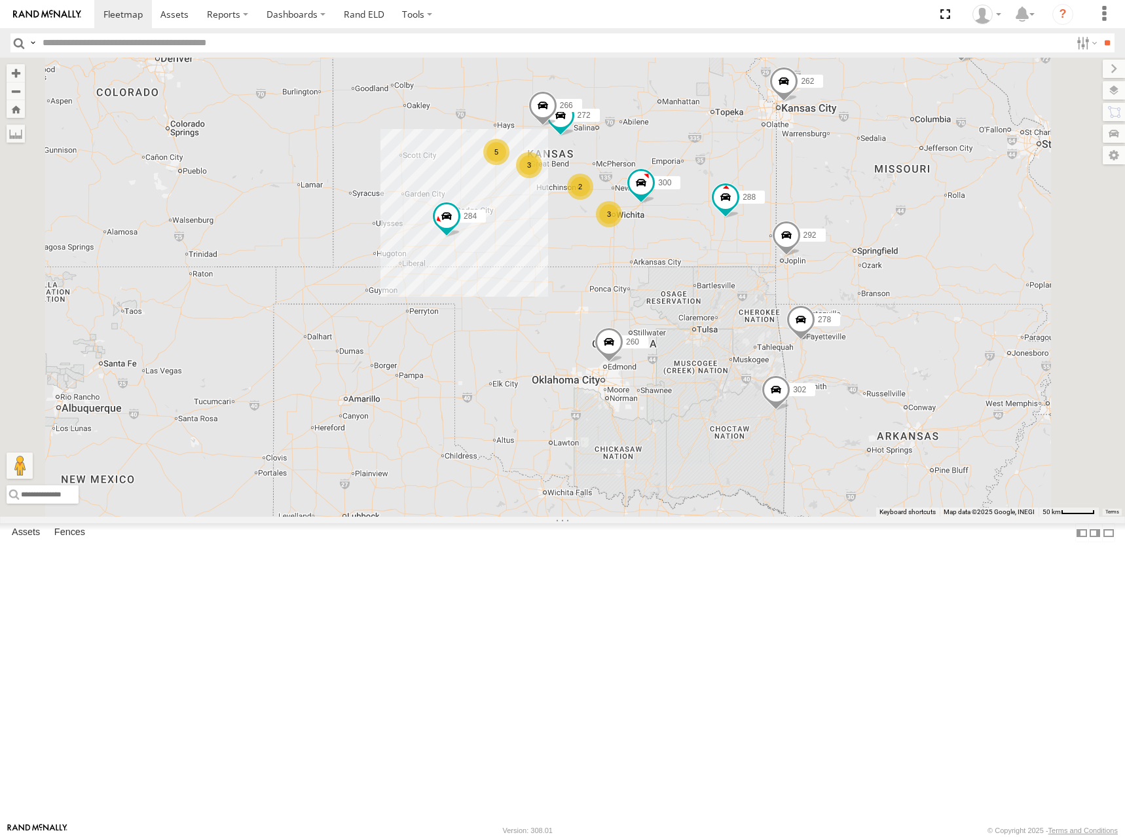
click at [792, 223] on div "300 262 288 292 272 284 302 266 278 260 5 2 3 3 264 256" at bounding box center [562, 287] width 1125 height 459
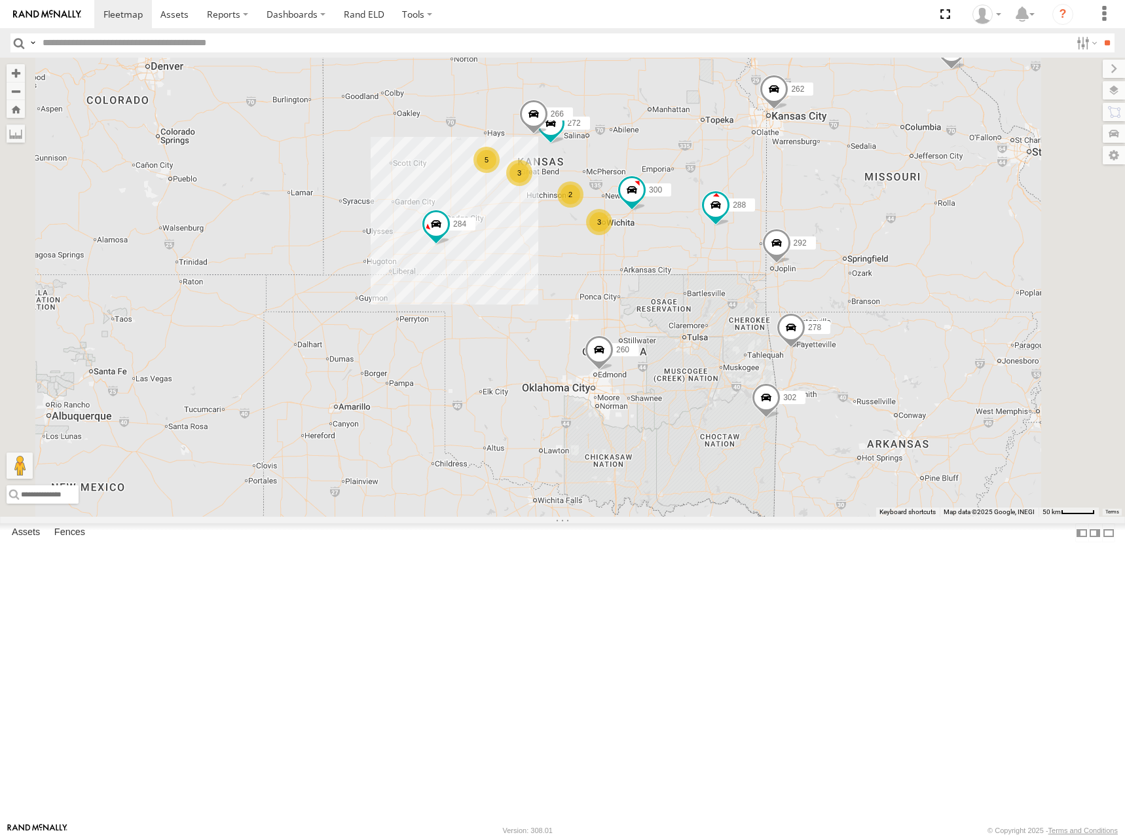
drag, startPoint x: 835, startPoint y: 216, endPoint x: 823, endPoint y: 223, distance: 13.8
click at [823, 223] on div "300 262 288 292 272 284 302 266 278 260 5 2 3 3 264 256" at bounding box center [562, 287] width 1125 height 459
click at [834, 226] on div "300 262 288 292 272 284 302 266 278 260 5 2 3 3 264 256" at bounding box center [562, 287] width 1125 height 459
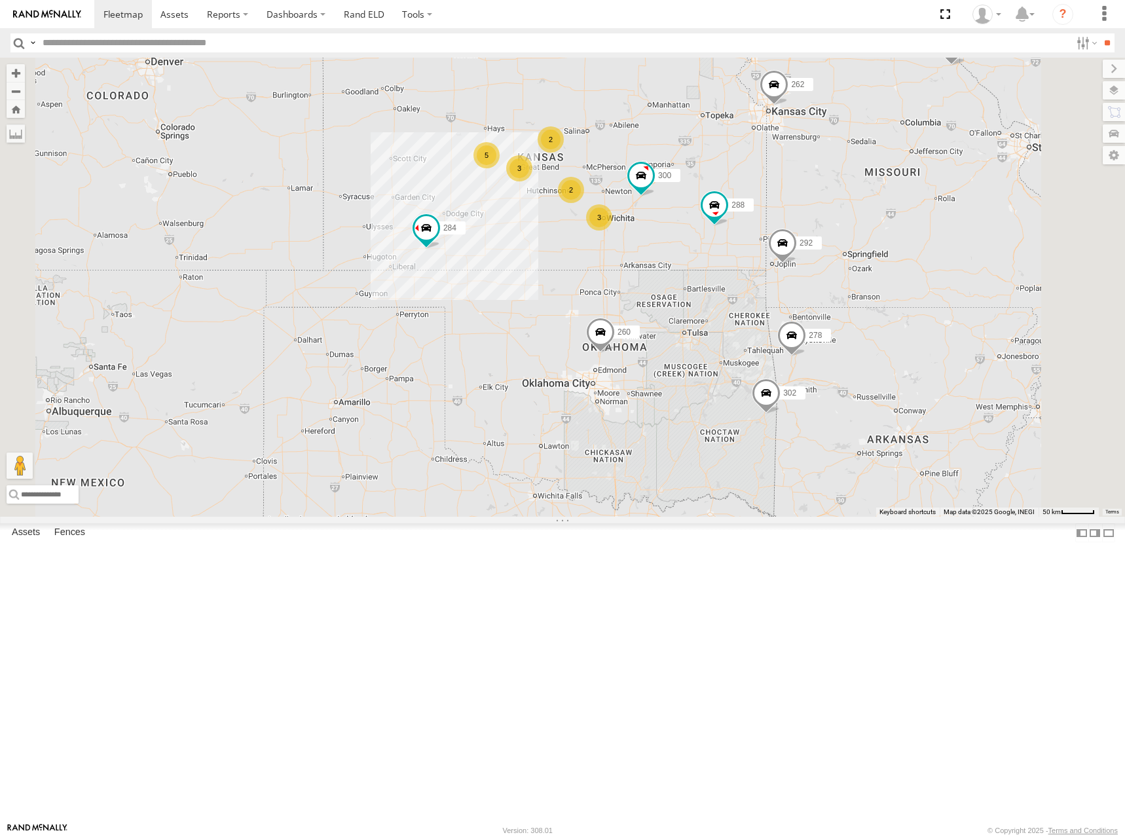
click at [766, 221] on div "300 262 288 292 256 284 302 278 260 5 2 3 2 3" at bounding box center [562, 287] width 1125 height 459
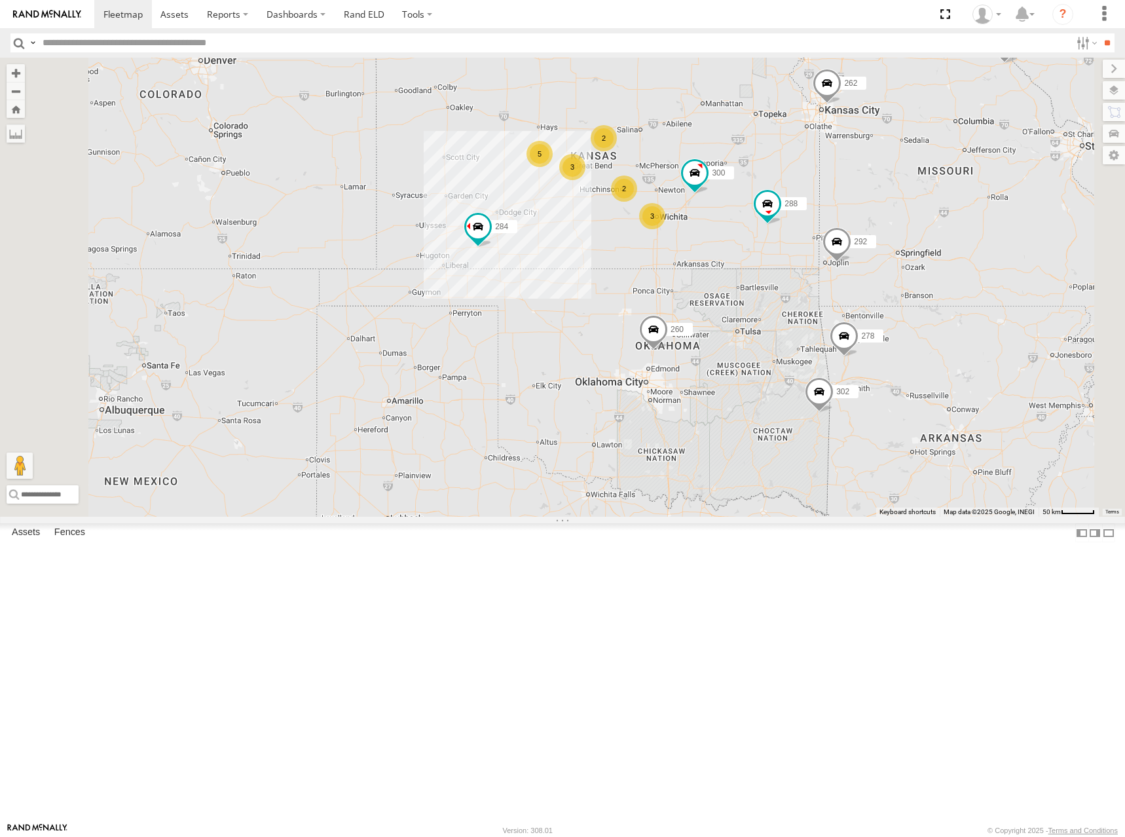
drag, startPoint x: 774, startPoint y: 211, endPoint x: 828, endPoint y: 218, distance: 54.1
click at [828, 218] on div "300 262 288 292 256 284 302 278 260 5 2 3 2 3" at bounding box center [562, 287] width 1125 height 459
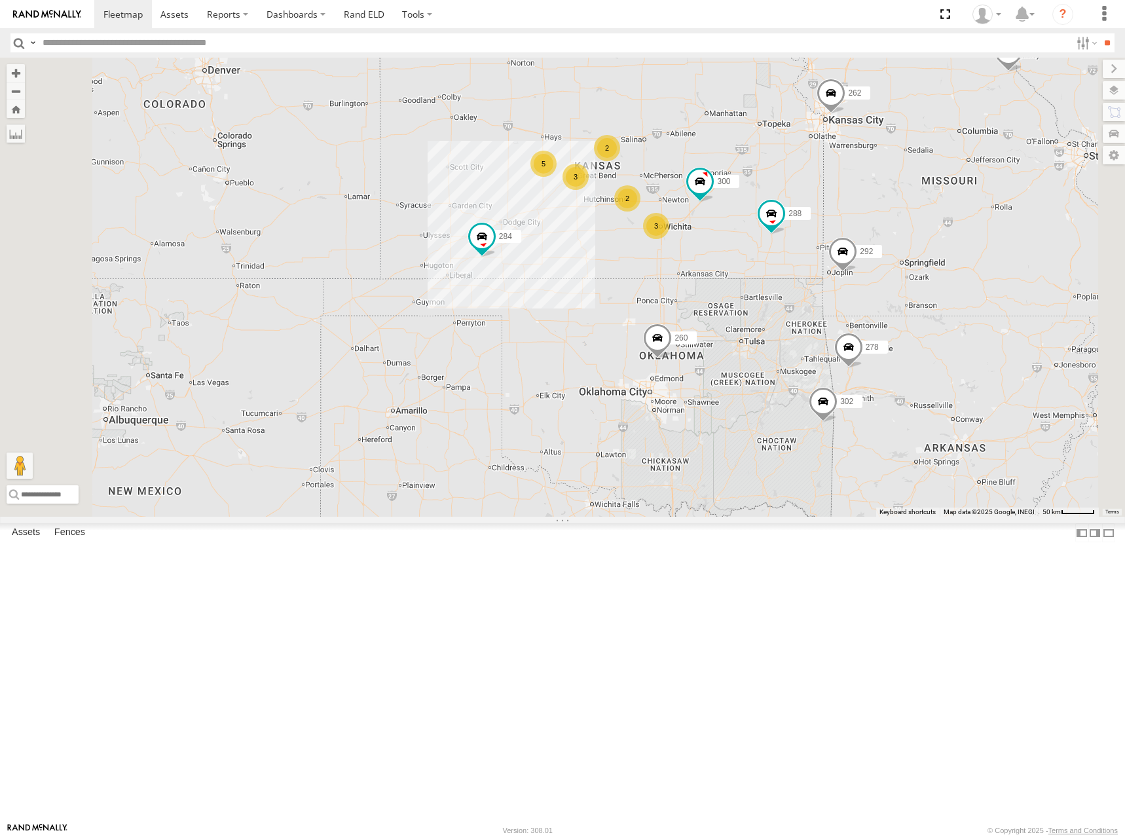
click at [820, 240] on div "300 262 288 292 256 284 302 278 260 5 2 3 2 3" at bounding box center [562, 287] width 1125 height 459
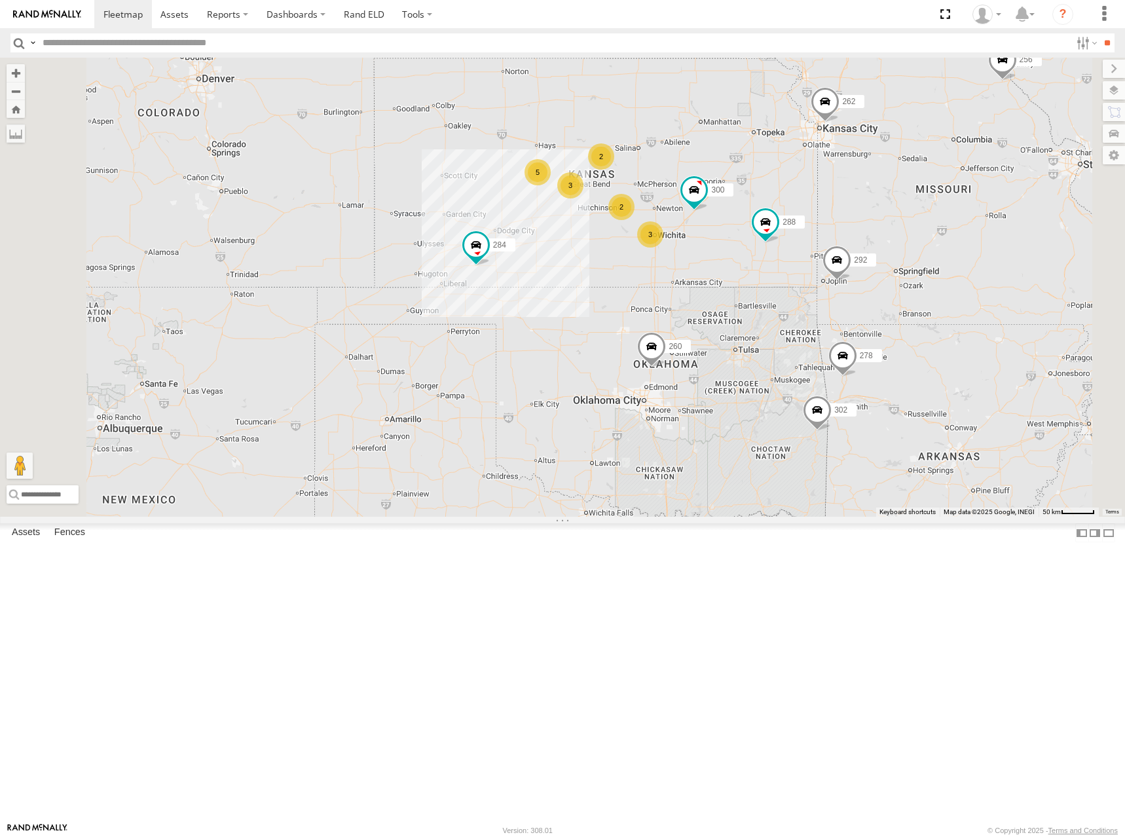
click at [766, 232] on div "300 262 288 292 256 284 302 278 260 5 2 3 2 3" at bounding box center [562, 287] width 1125 height 459
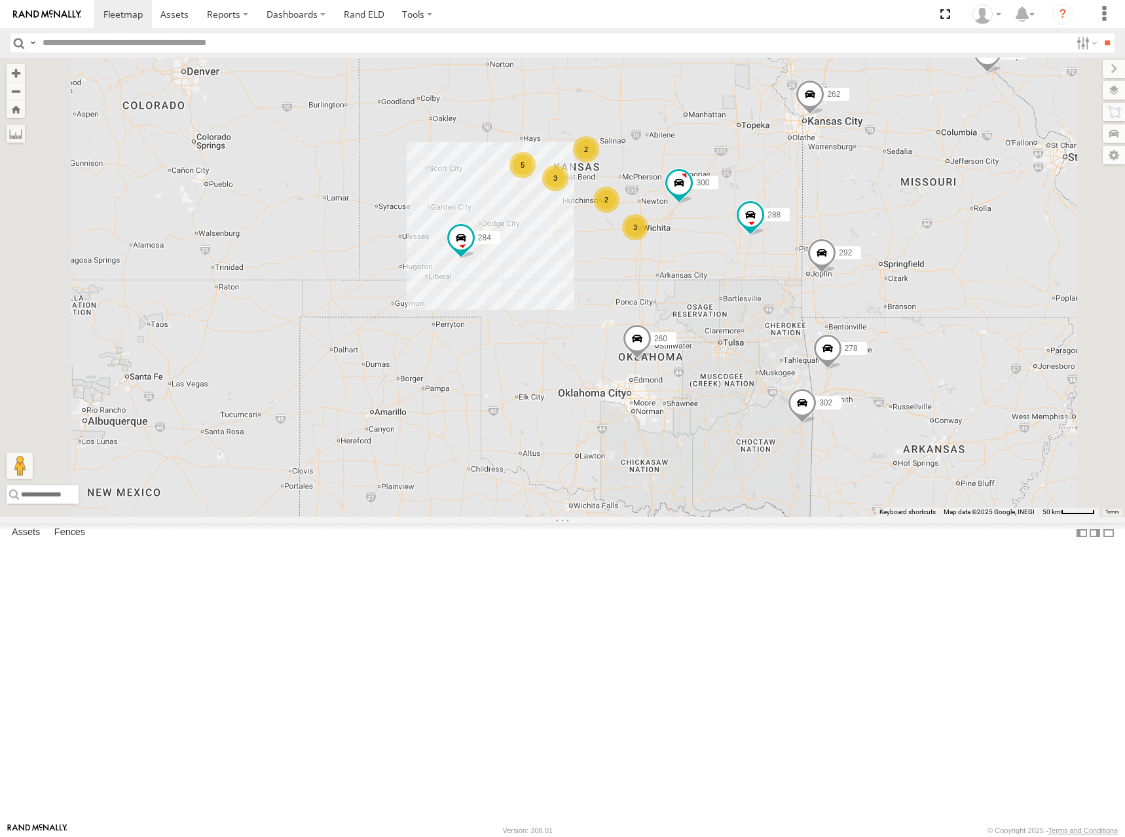
drag, startPoint x: 892, startPoint y: 232, endPoint x: 832, endPoint y: 208, distance: 64.9
click at [832, 208] on div "300 262 288 292 256 284 302 278 260 5 2 3 2 3" at bounding box center [562, 287] width 1125 height 459
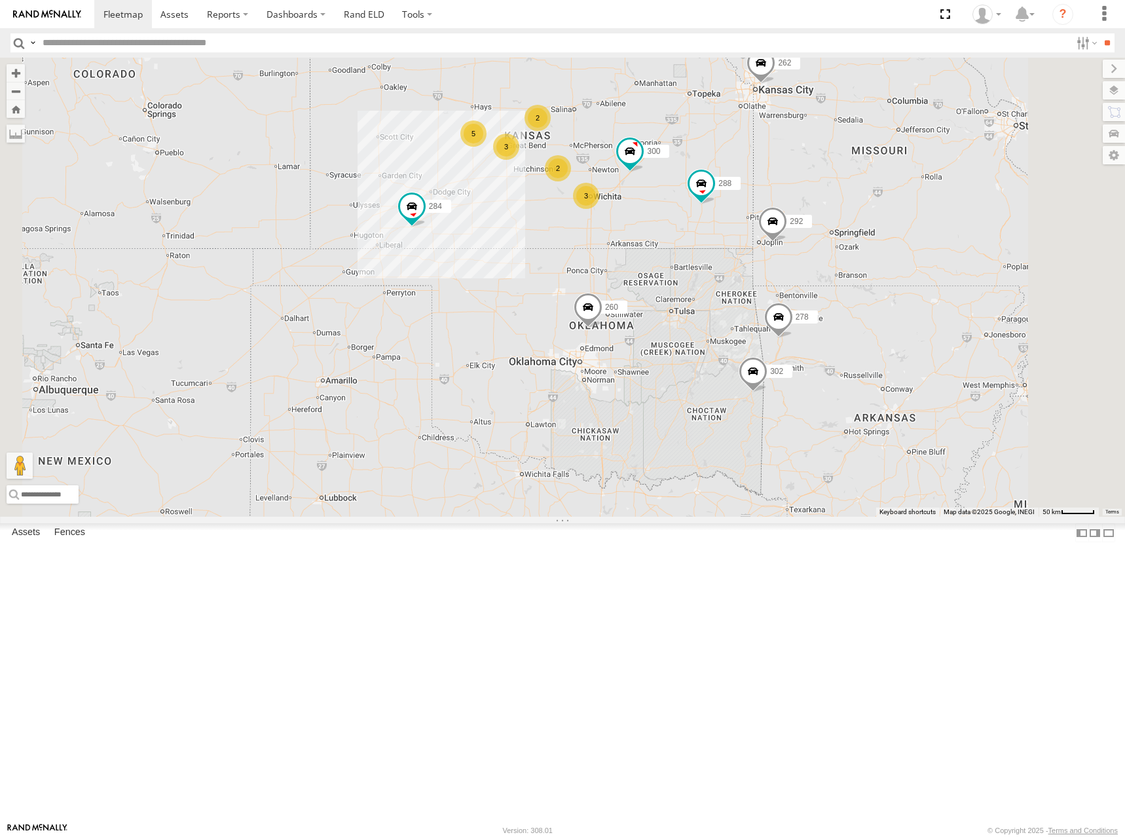
drag, startPoint x: 880, startPoint y: 321, endPoint x: 875, endPoint y: 305, distance: 16.4
click at [875, 305] on div "300 262 288 292 256 284 302 278 260 5 2 3 2 3" at bounding box center [562, 287] width 1125 height 459
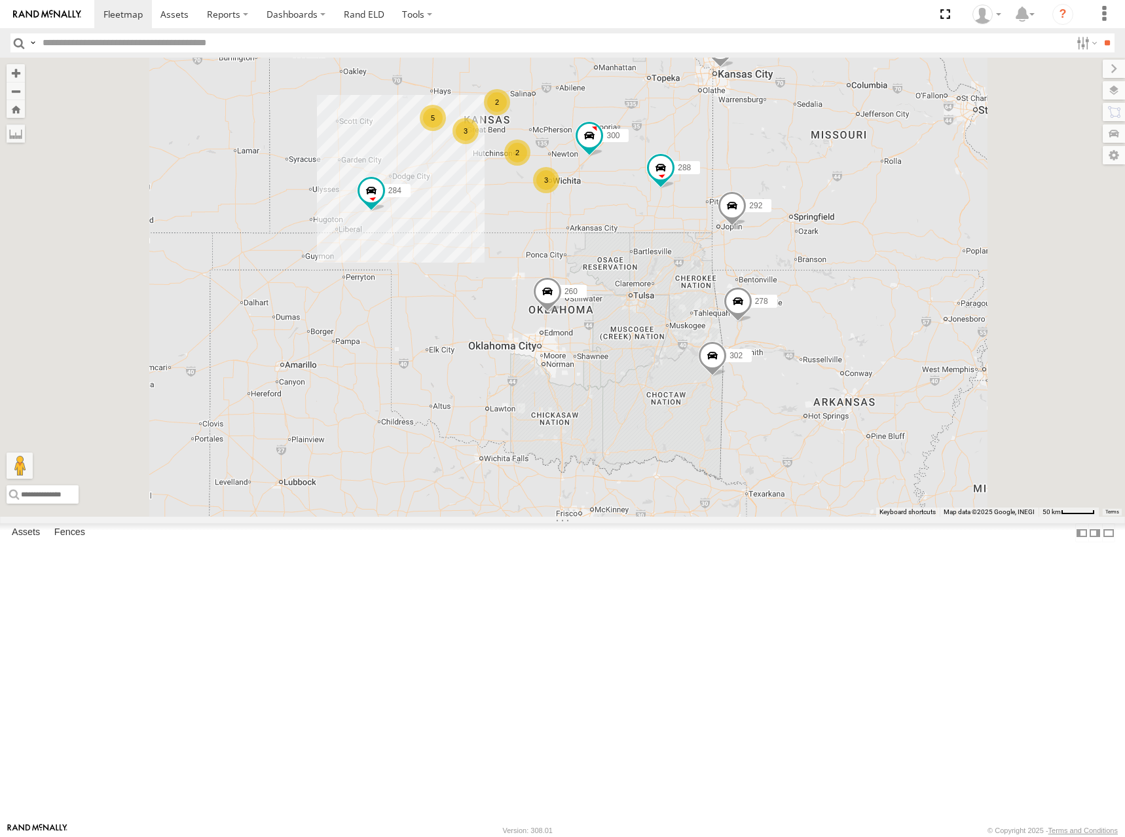
drag, startPoint x: 790, startPoint y: 206, endPoint x: 794, endPoint y: 219, distance: 13.7
click at [794, 219] on div "300 262 288 292 256 284 302 278 260 5 2 3 2 3" at bounding box center [562, 287] width 1125 height 459
drag, startPoint x: 703, startPoint y: 189, endPoint x: 716, endPoint y: 189, distance: 13.1
click at [716, 189] on div "300 262 288 292 256 284 302 278 260 5 2 3 2 3" at bounding box center [562, 287] width 1125 height 459
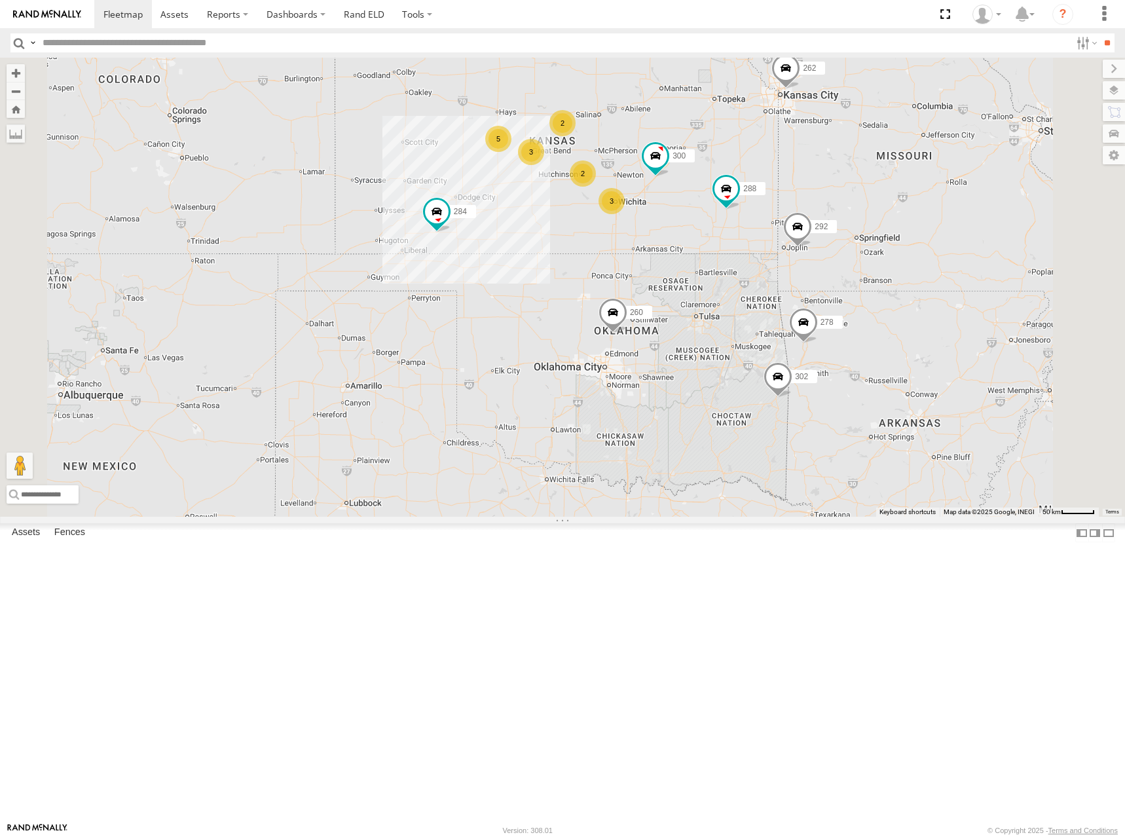
drag, startPoint x: 758, startPoint y: 198, endPoint x: 778, endPoint y: 202, distance: 20.0
click at [778, 202] on div "300 262 288 292 256 284 302 278 260 5 2 3 2 3" at bounding box center [562, 287] width 1125 height 459
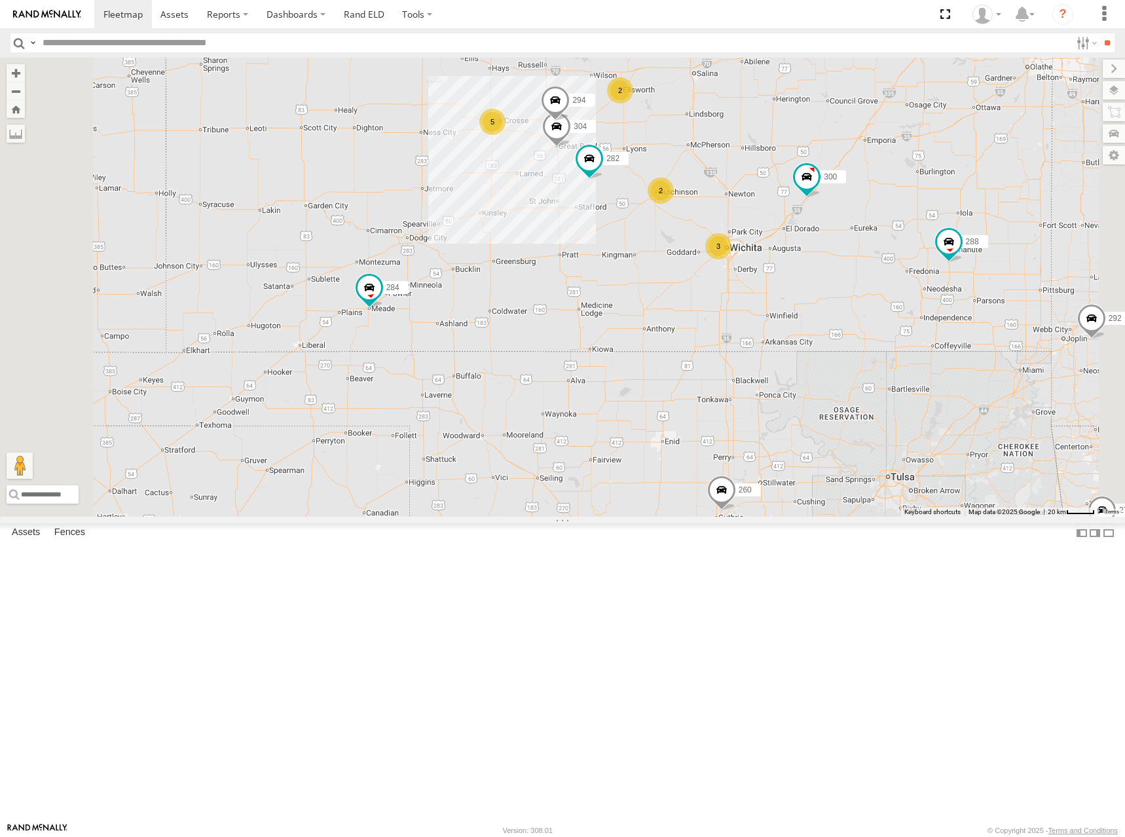
drag, startPoint x: 923, startPoint y: 268, endPoint x: 912, endPoint y: 276, distance: 13.6
click at [912, 276] on div "300 262 288 292 256 284 302 278 260 304 282 294 5 2 3 2" at bounding box center [562, 287] width 1125 height 459
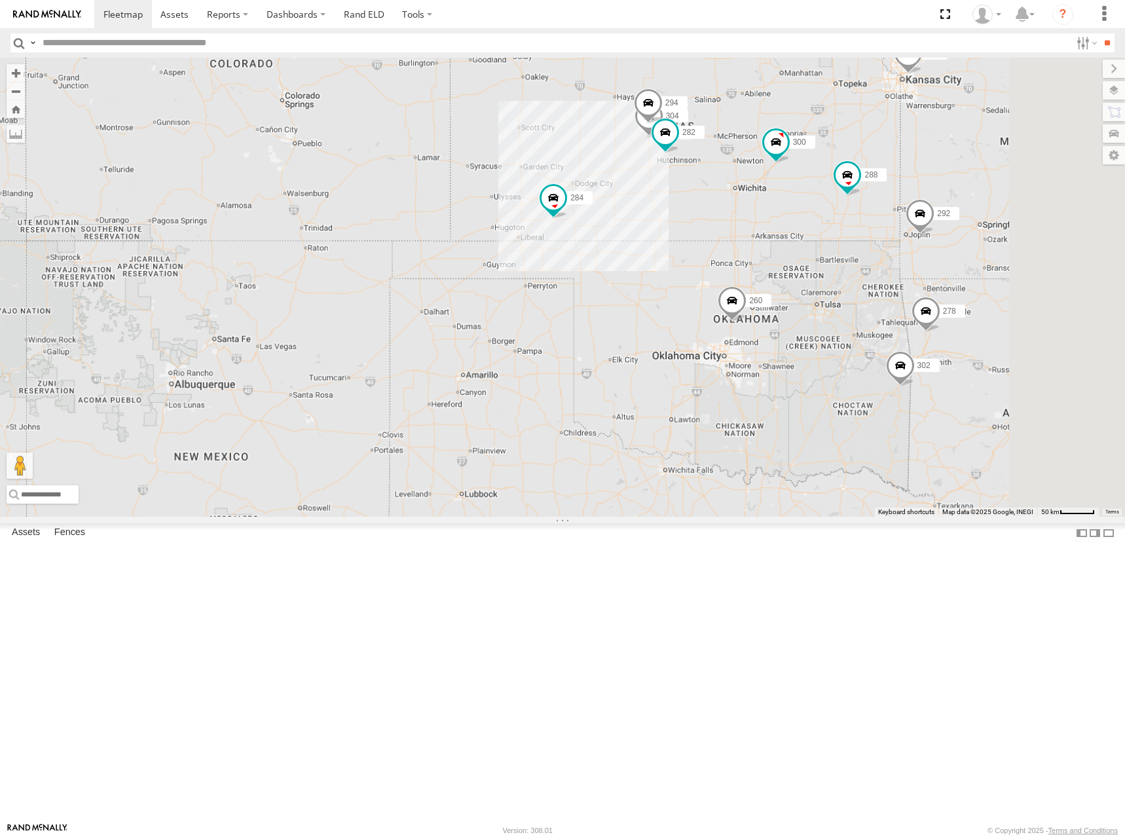
drag, startPoint x: 959, startPoint y: 234, endPoint x: 912, endPoint y: 245, distance: 47.8
click at [912, 245] on div "300 262 288 292 256 284 302 278 260 304 282 294" at bounding box center [562, 287] width 1125 height 459
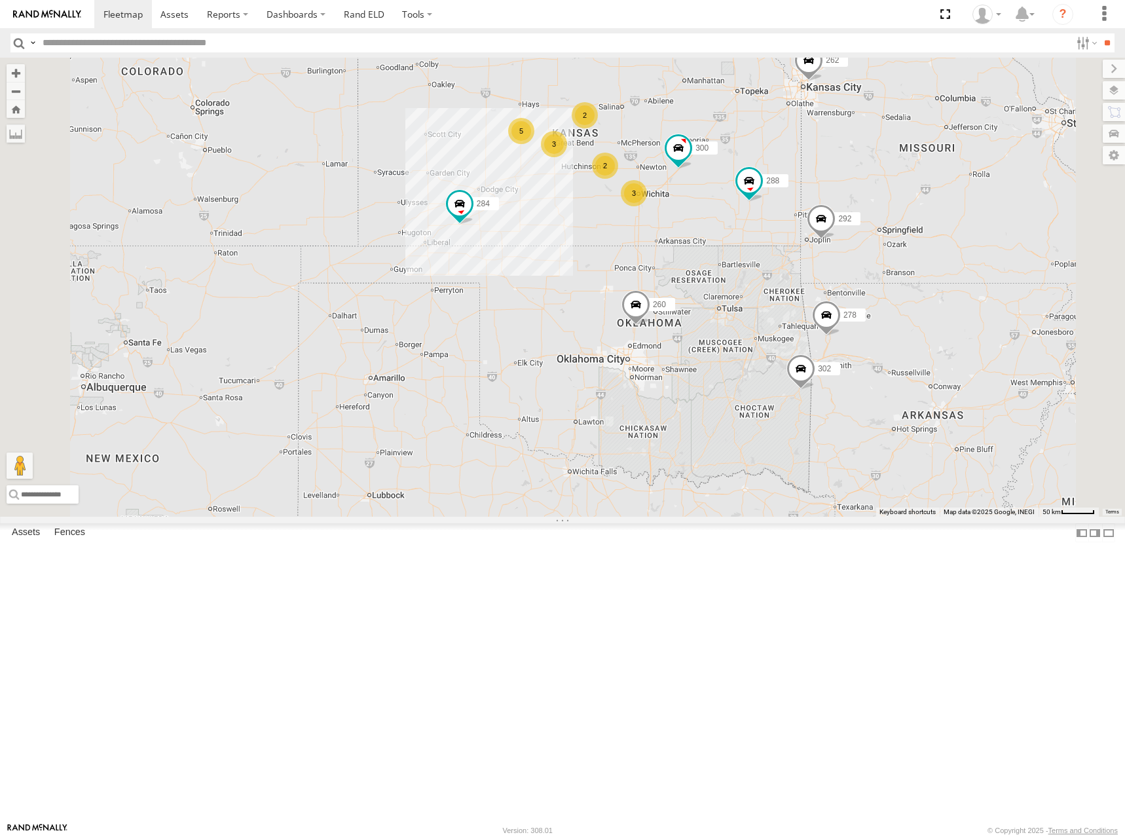
drag, startPoint x: 801, startPoint y: 189, endPoint x: 800, endPoint y: 201, distance: 12.5
click at [800, 201] on div "300 262 288 292 256 284 302 278 260 5 2 3 2 3" at bounding box center [562, 287] width 1125 height 459
click at [823, 248] on div "300 262 288 292 256 284 302 278 260 5 2 3 2 3" at bounding box center [562, 287] width 1125 height 459
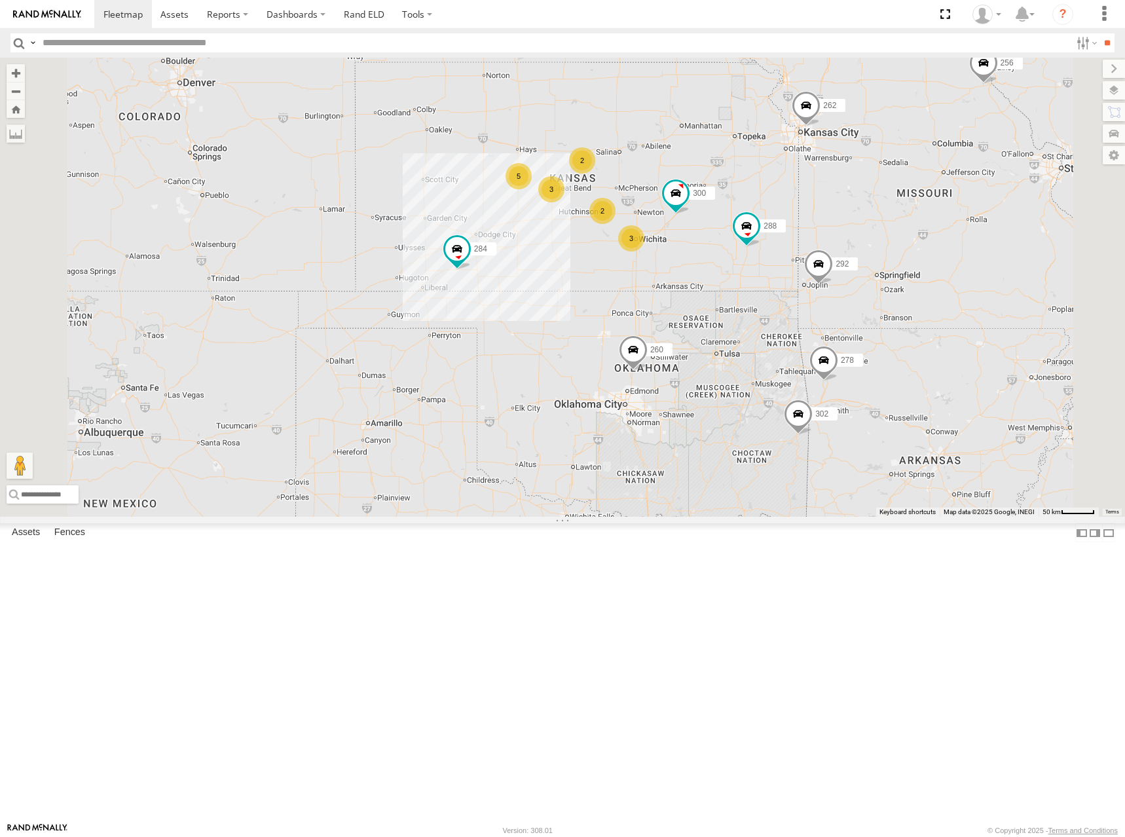
drag, startPoint x: 861, startPoint y: 196, endPoint x: 860, endPoint y: 243, distance: 47.1
click at [860, 243] on div "300 262 288 292 256 284 302 278 260 5 2 3 2 3" at bounding box center [562, 287] width 1125 height 459
drag, startPoint x: 814, startPoint y: 188, endPoint x: 808, endPoint y: 216, distance: 28.9
click at [808, 216] on div "300 262 288 292 256 284 302 278 260 5 2 3 2 3" at bounding box center [562, 287] width 1125 height 459
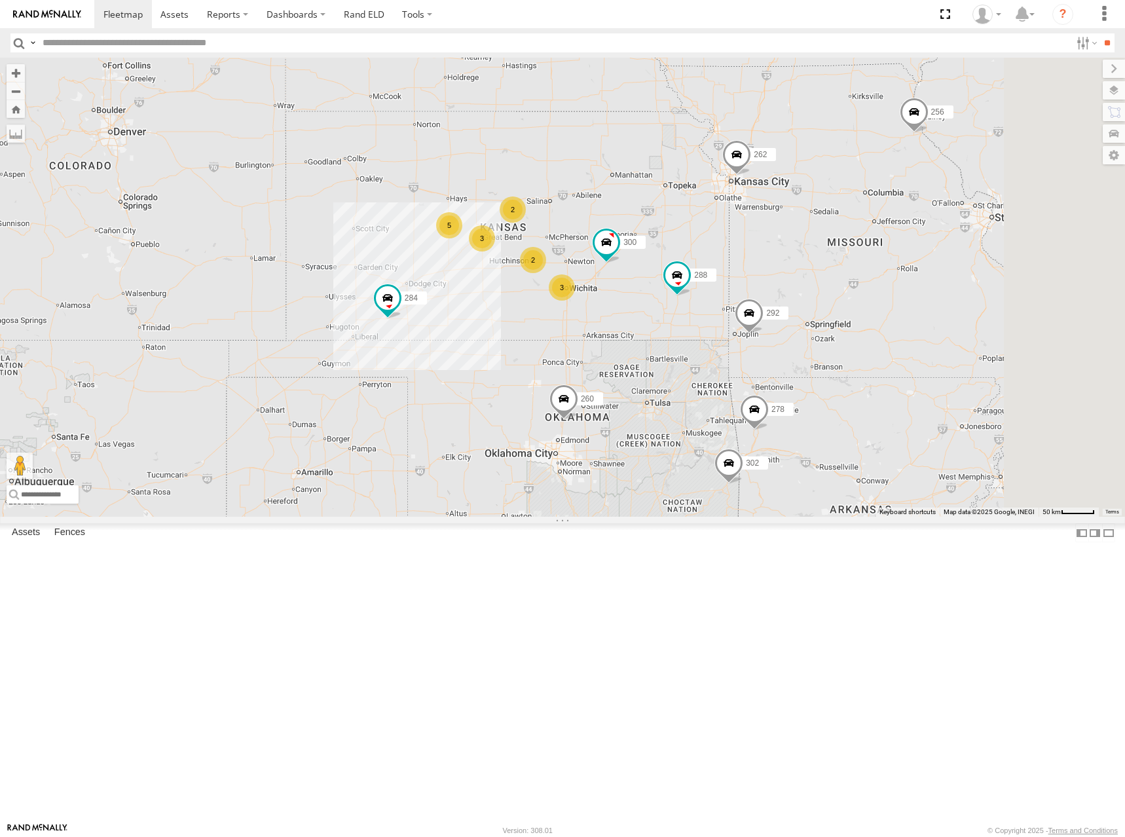
drag, startPoint x: 802, startPoint y: 188, endPoint x: 643, endPoint y: 244, distance: 168.7
click at [643, 244] on div "300 262 288 292 256 284 302 278 260 5 2 3 2 3" at bounding box center [562, 287] width 1125 height 459
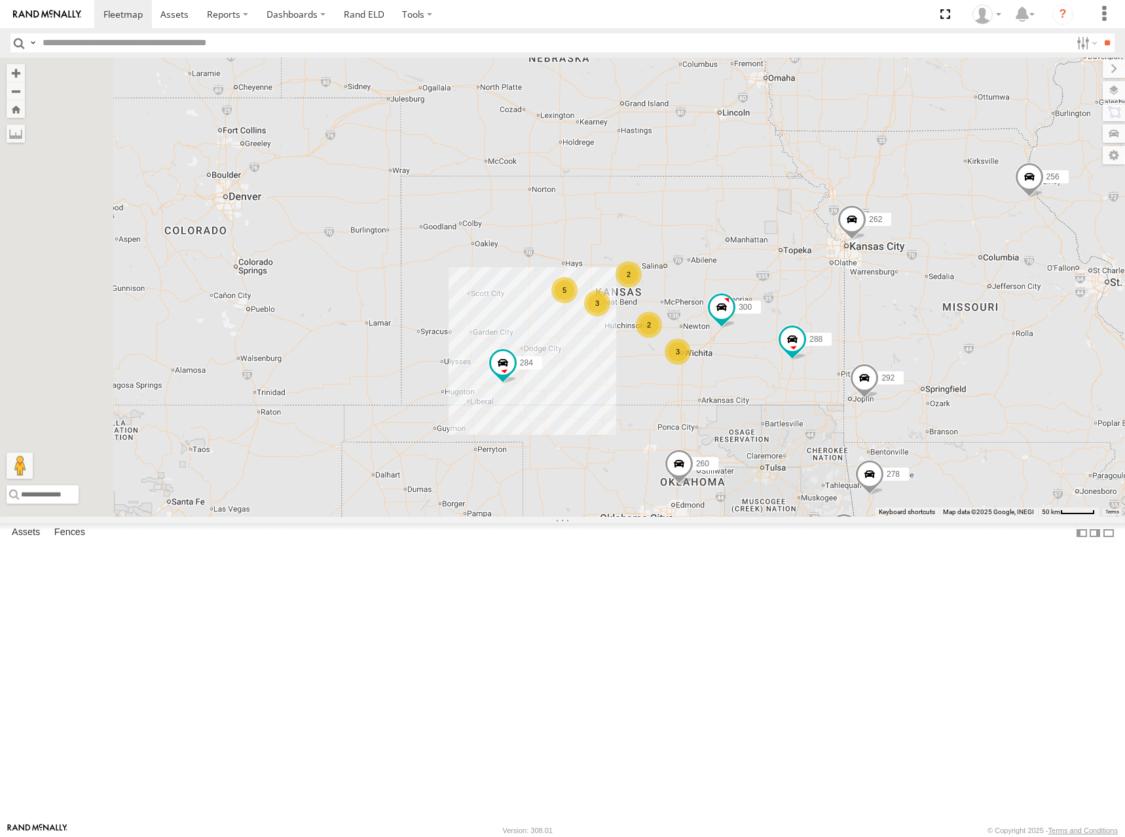
drag, startPoint x: 683, startPoint y: 315, endPoint x: 901, endPoint y: 331, distance: 218.5
click at [901, 331] on div "300 262 288 292 256 284 302 278 260 5 2 3 2 3 264" at bounding box center [562, 287] width 1125 height 459
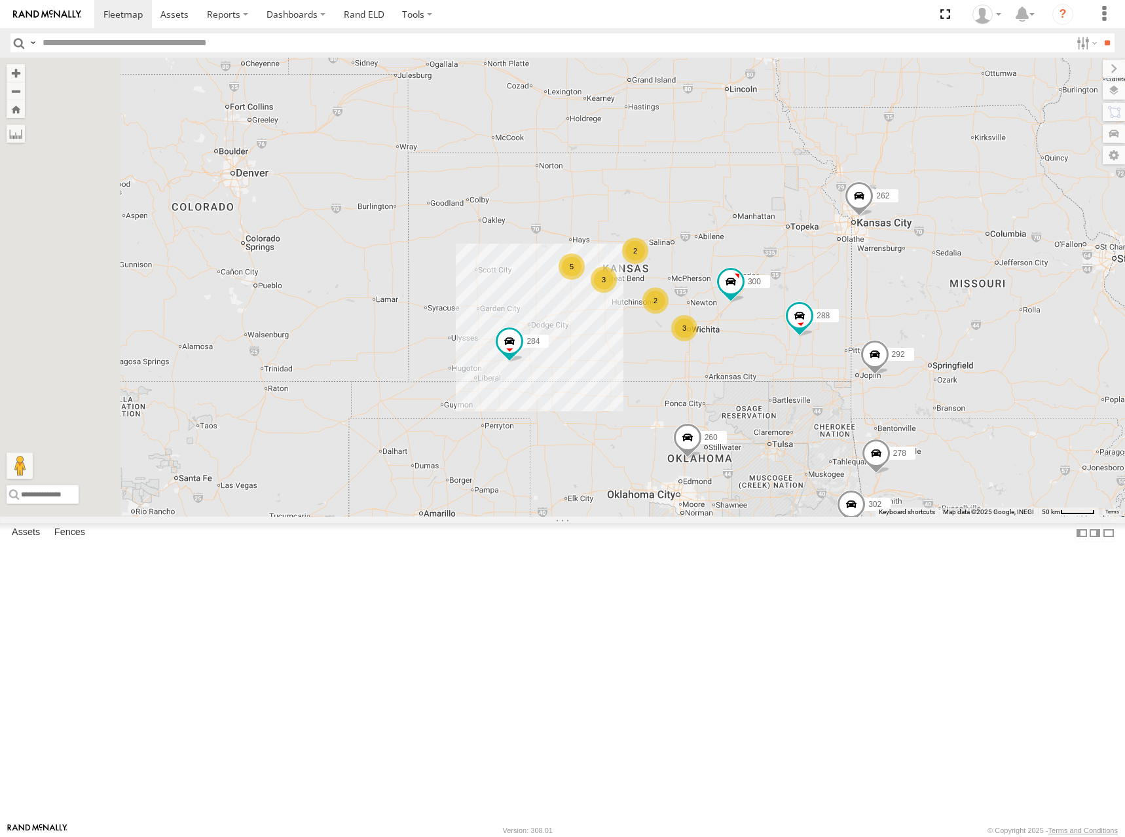
drag, startPoint x: 765, startPoint y: 316, endPoint x: 751, endPoint y: 275, distance: 43.5
click at [751, 275] on div "300 262 288 292 284 264 302 278 260 5 2 3 2 3" at bounding box center [562, 287] width 1125 height 459
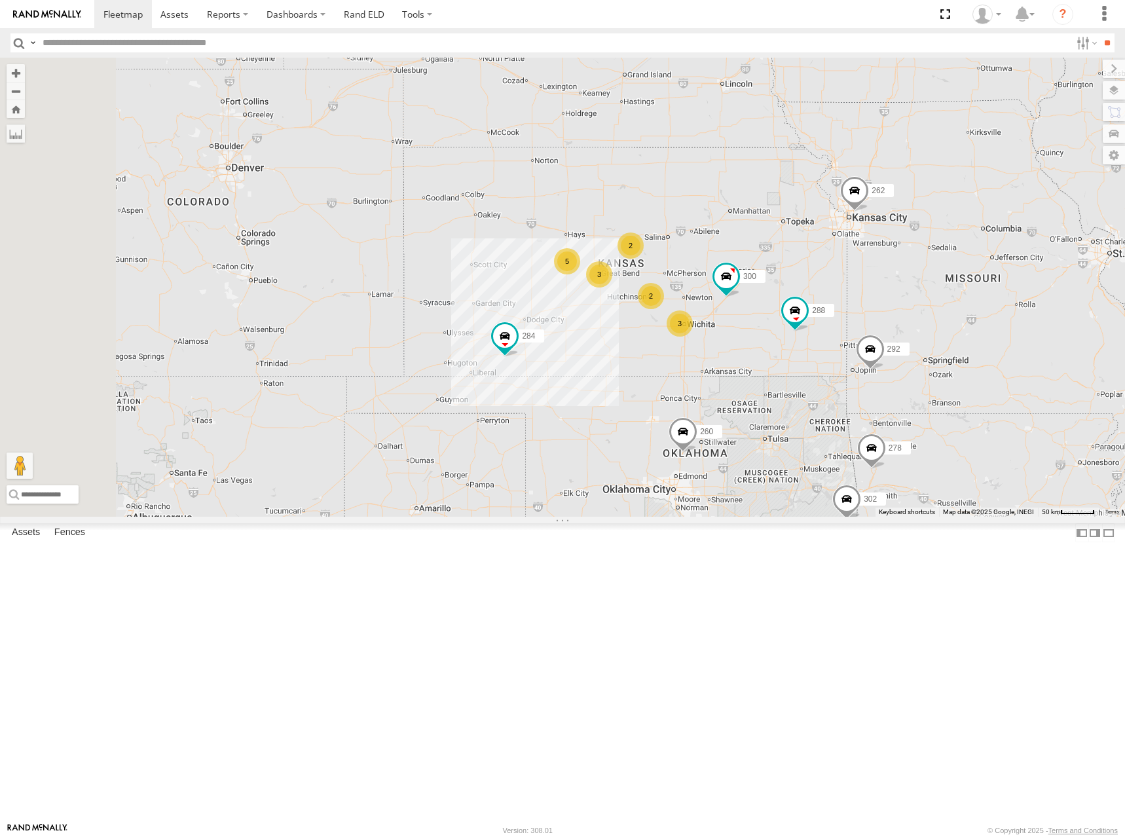
drag, startPoint x: 861, startPoint y: 228, endPoint x: 867, endPoint y: 257, distance: 30.2
click at [867, 257] on div "300 262 288 292 284 264 302 278 260 5 2 3 2 3" at bounding box center [562, 287] width 1125 height 459
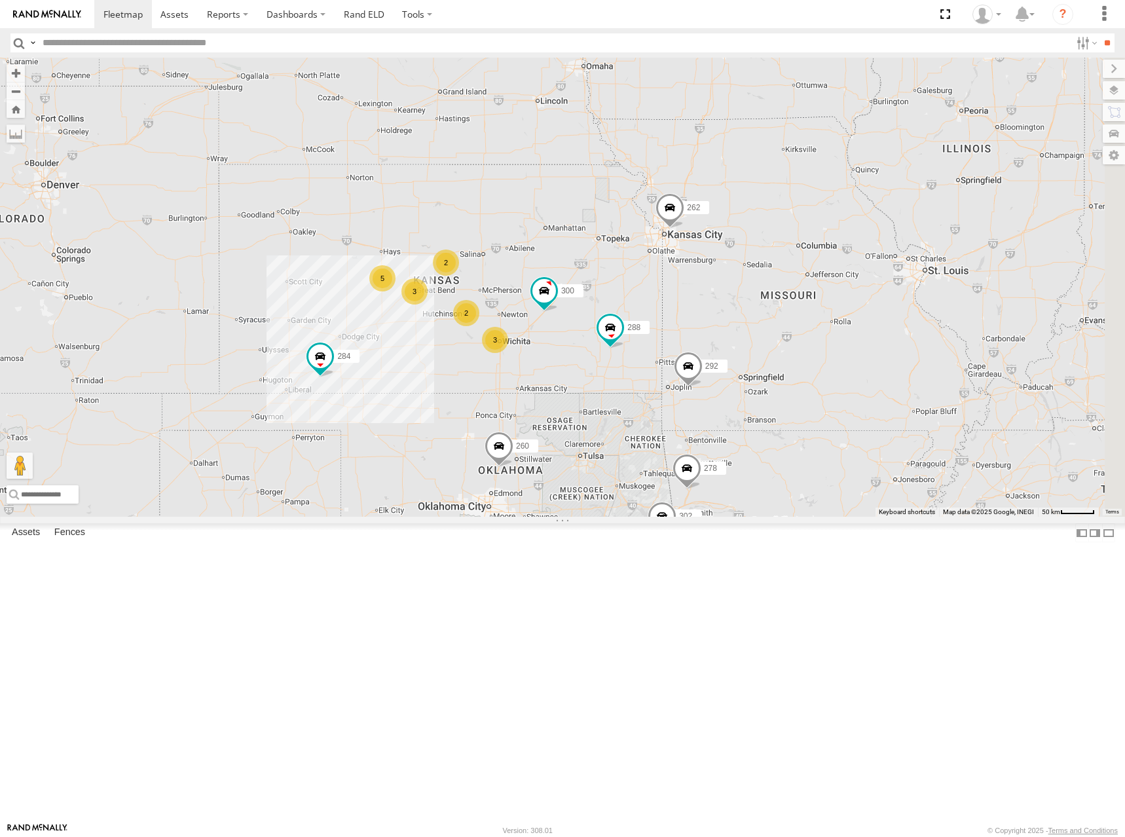
drag, startPoint x: 804, startPoint y: 300, endPoint x: 472, endPoint y: 294, distance: 331.9
click at [472, 294] on div "300 262 288 292 284 264 302 278 260 5 2 3 2 3" at bounding box center [562, 287] width 1125 height 459
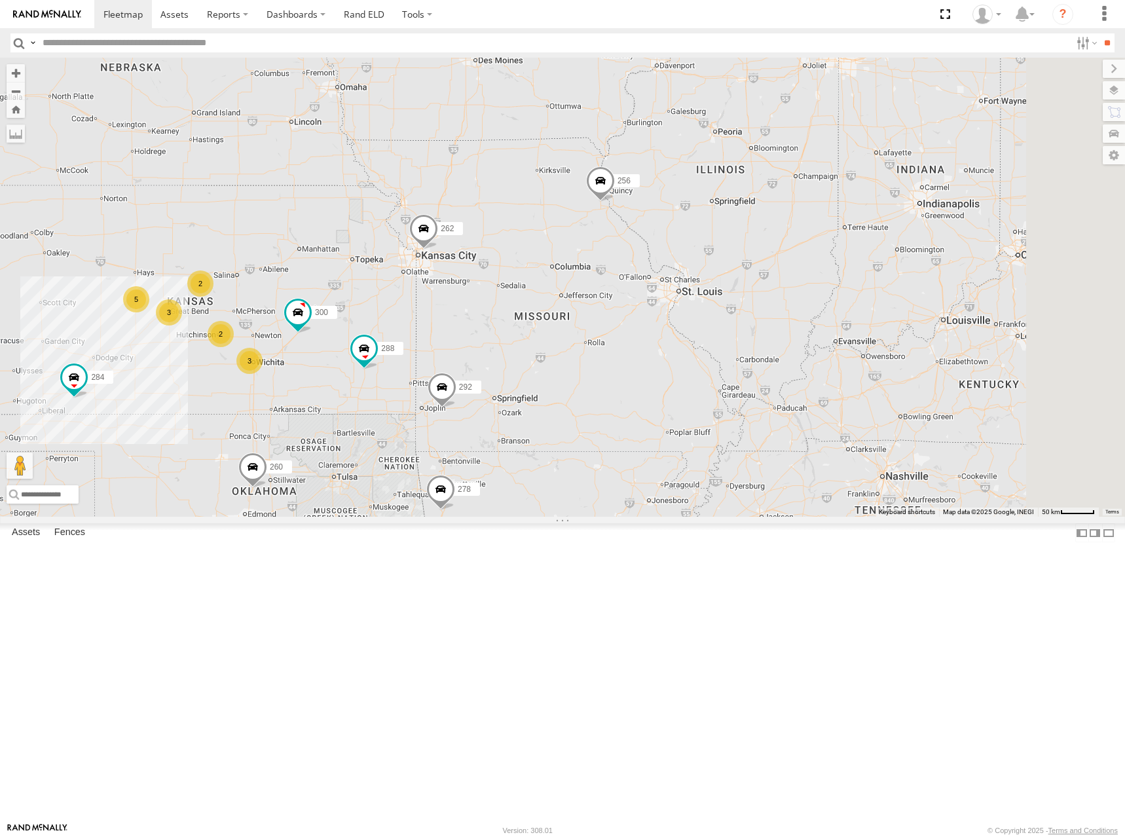
drag, startPoint x: 755, startPoint y: 251, endPoint x: 746, endPoint y: 270, distance: 21.1
click at [746, 270] on div "300 262 288 292 284 264 302 278 260 5 2 3 2 3 256" at bounding box center [562, 287] width 1125 height 459
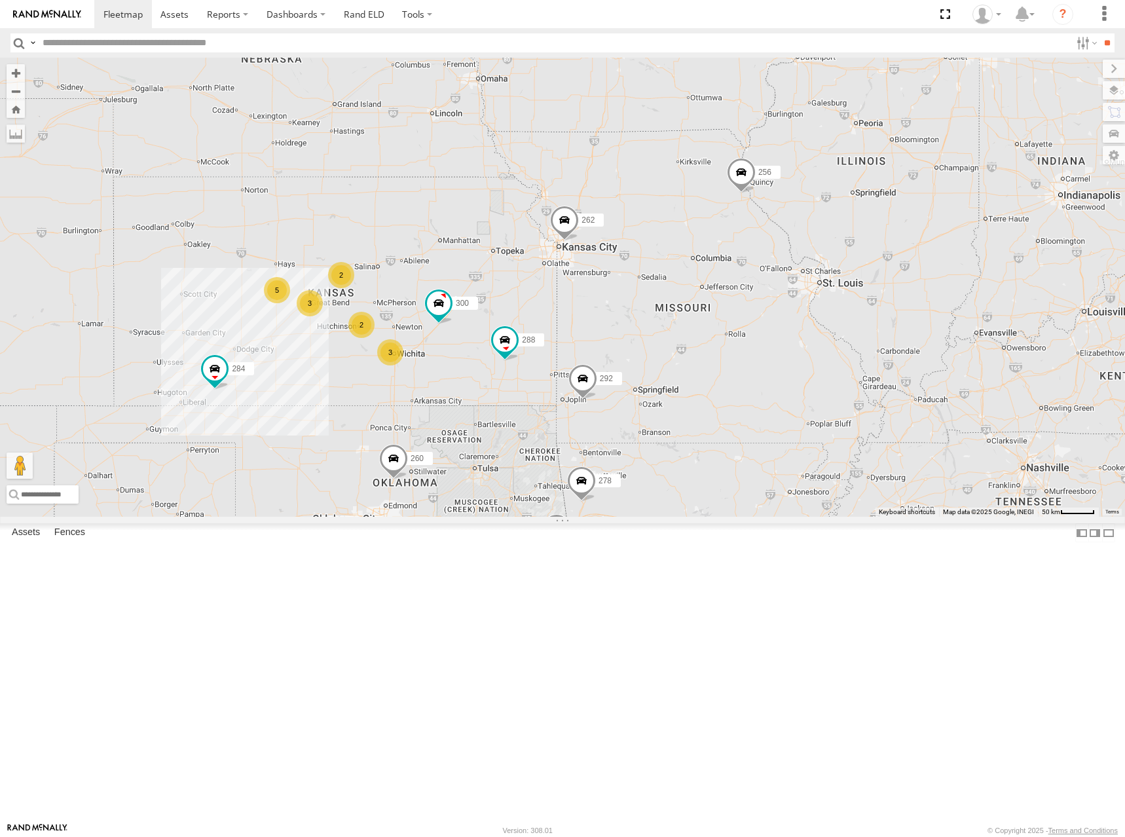
drag, startPoint x: 782, startPoint y: 279, endPoint x: 821, endPoint y: 267, distance: 40.4
click at [821, 267] on div "300 262 288 292 284 264 302 278 260 5 2 3 2 3 256" at bounding box center [562, 287] width 1125 height 459
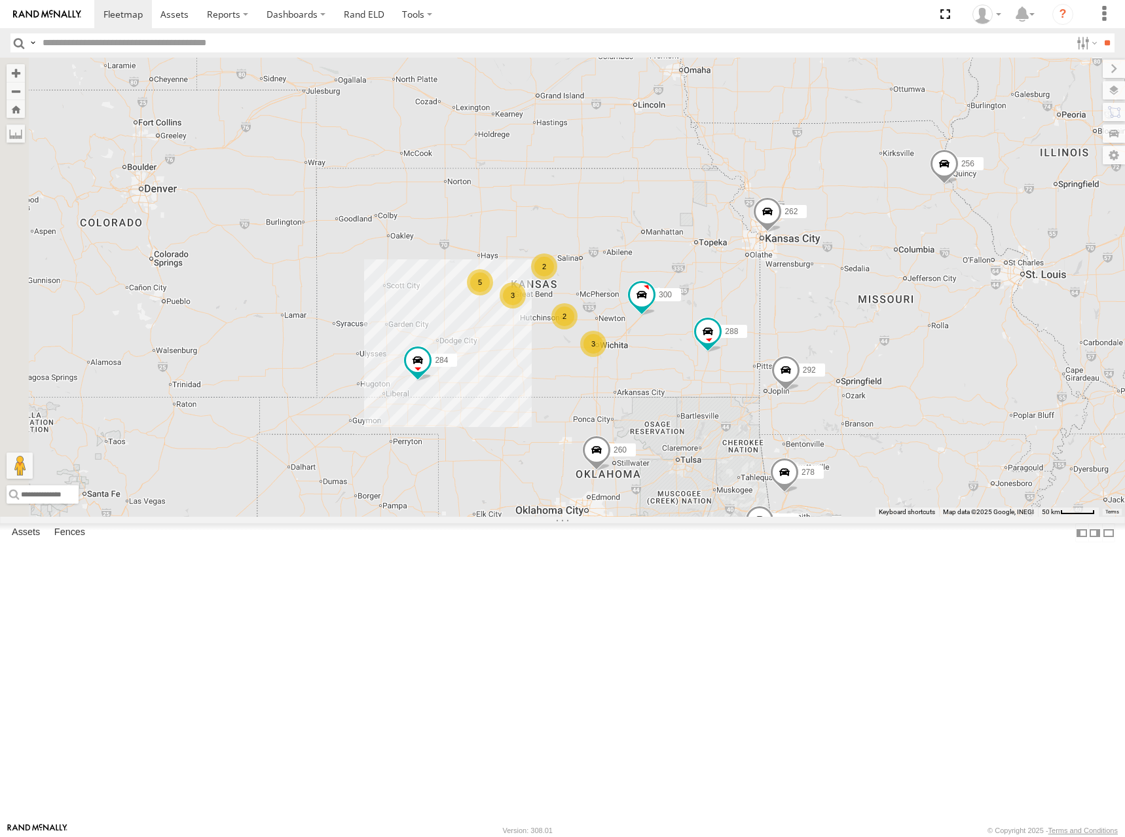
drag, startPoint x: 594, startPoint y: 269, endPoint x: 805, endPoint y: 274, distance: 210.8
click at [805, 274] on div "300 262 288 292 284 264 302 278 260 5 2 3 2 3 256" at bounding box center [562, 287] width 1125 height 459
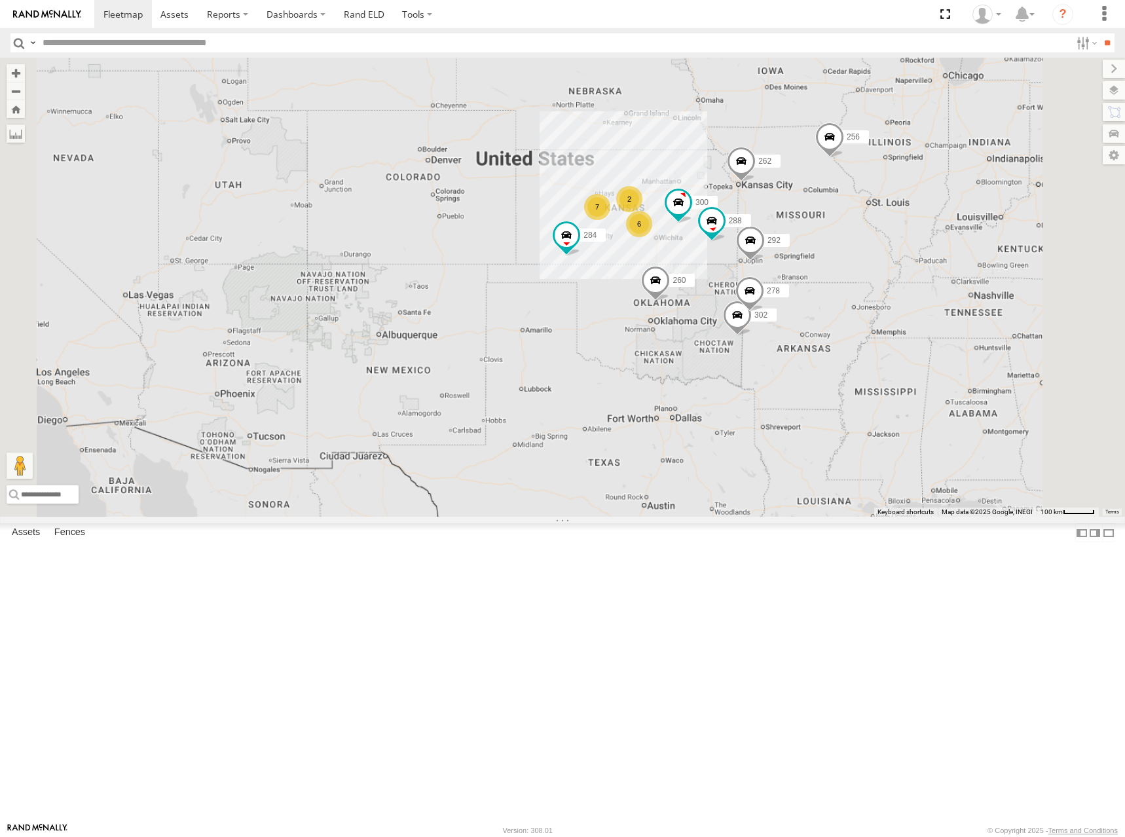
click at [794, 242] on div "300 262 288 292 284 264 302 278 260 256 7 6 2" at bounding box center [562, 287] width 1125 height 459
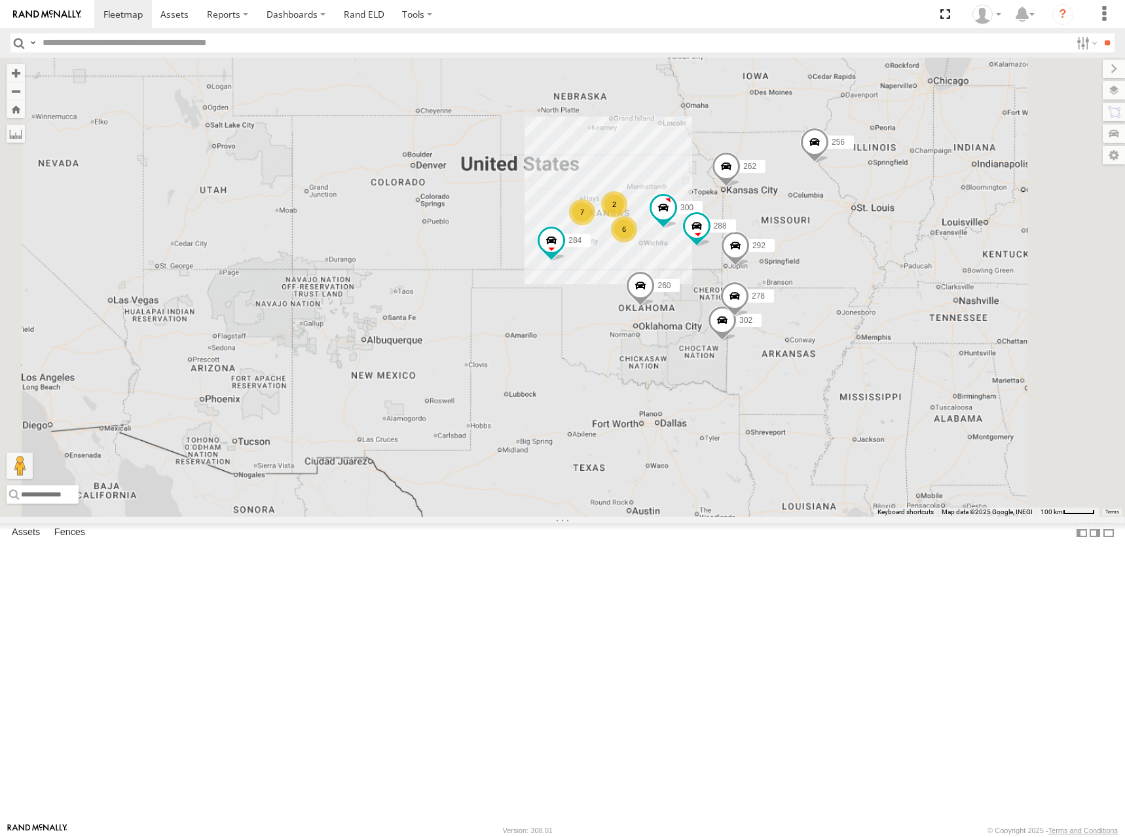
drag, startPoint x: 824, startPoint y: 236, endPoint x: 816, endPoint y: 238, distance: 8.1
click at [816, 238] on div "300 262 288 292 284 264 302 278 260 256 7 6 2" at bounding box center [562, 287] width 1125 height 459
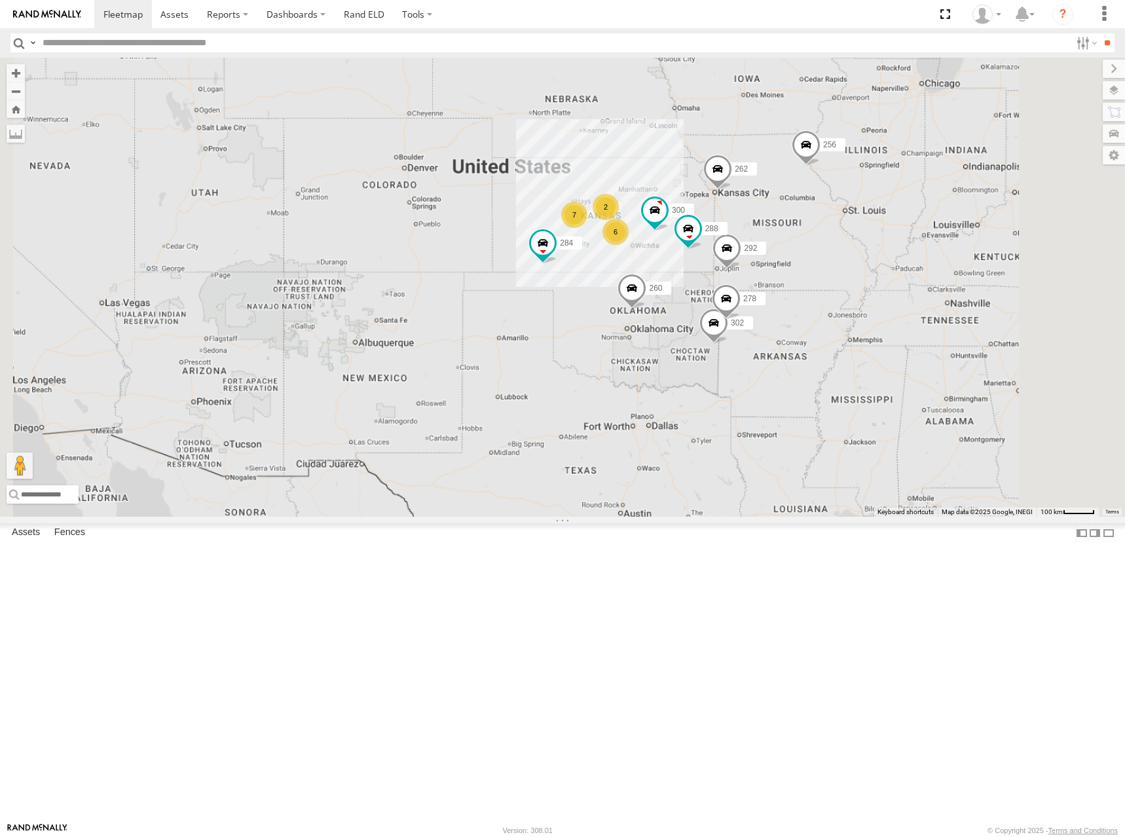
drag, startPoint x: 802, startPoint y: 307, endPoint x: 802, endPoint y: 300, distance: 7.2
click at [802, 300] on div "300 262 288 292 284 264 302 278 260 256 7 6 2" at bounding box center [562, 287] width 1125 height 459
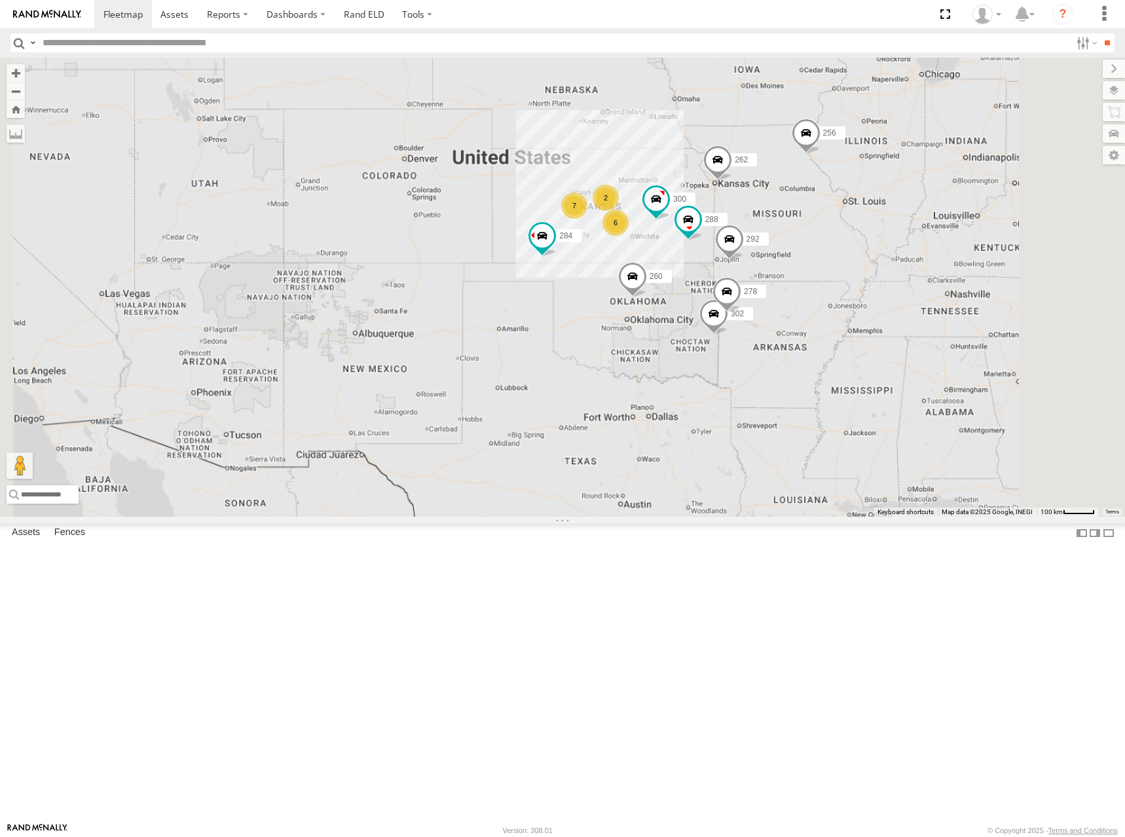
click at [780, 296] on div "300 262 288 292 256 284 264 302 278 260 7 6 2" at bounding box center [562, 287] width 1125 height 459
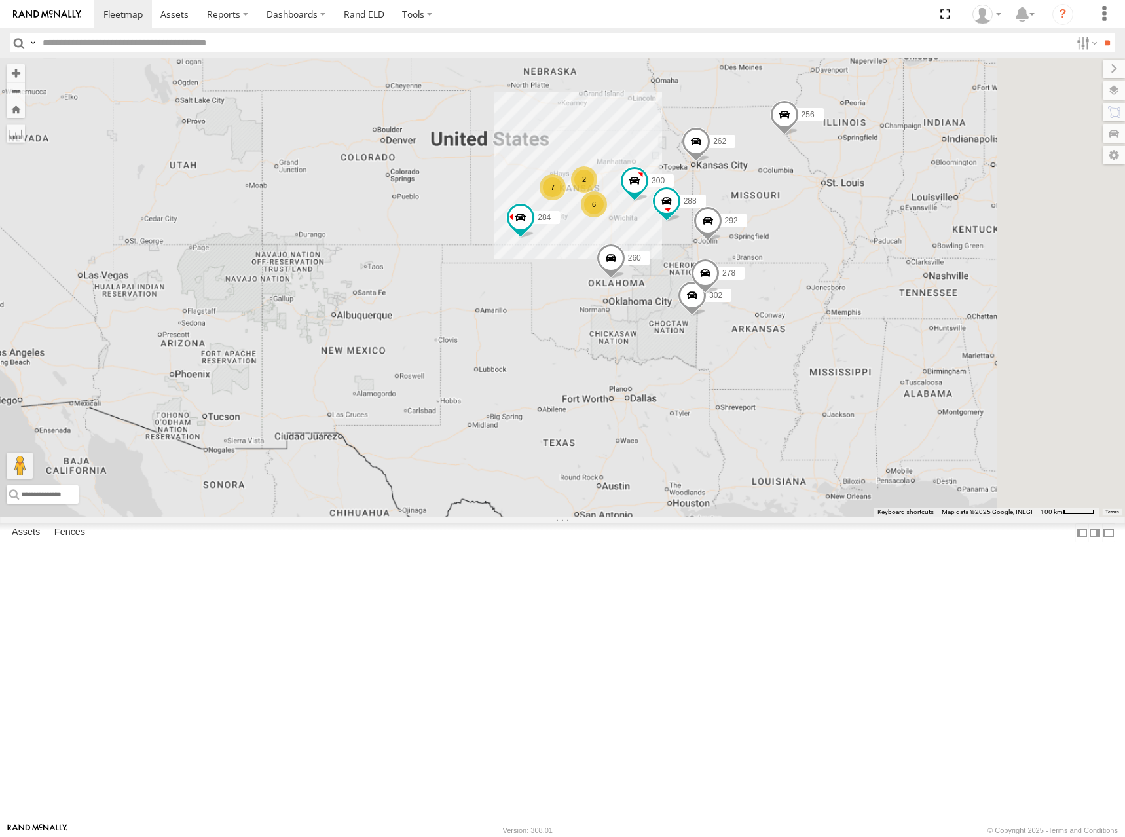
drag, startPoint x: 769, startPoint y: 293, endPoint x: 744, endPoint y: 276, distance: 30.7
click at [744, 276] on div "300 262 288 292 256 284 264 302 278 260 7 6 2" at bounding box center [562, 287] width 1125 height 459
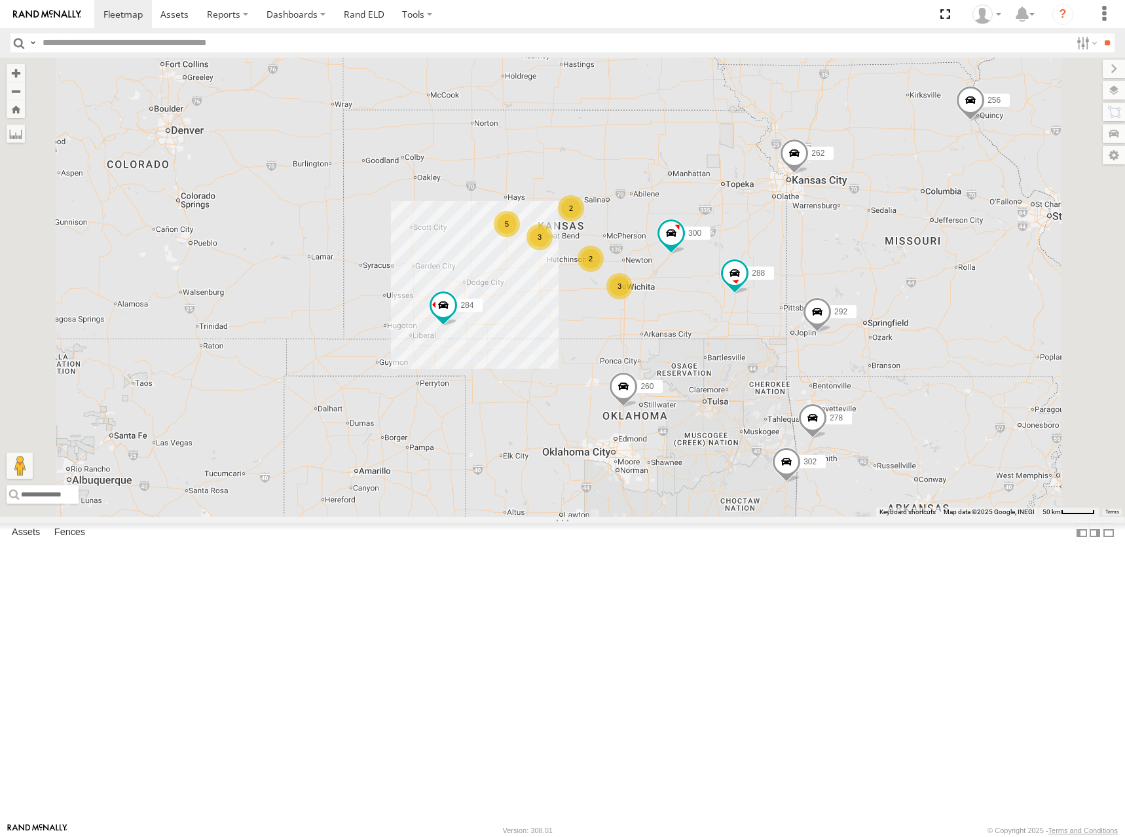
drag, startPoint x: 758, startPoint y: 298, endPoint x: 770, endPoint y: 303, distance: 12.6
click at [770, 303] on div "300 262 288 292 256 284 264 302 278 260 5 2 3 2 3" at bounding box center [562, 287] width 1125 height 459
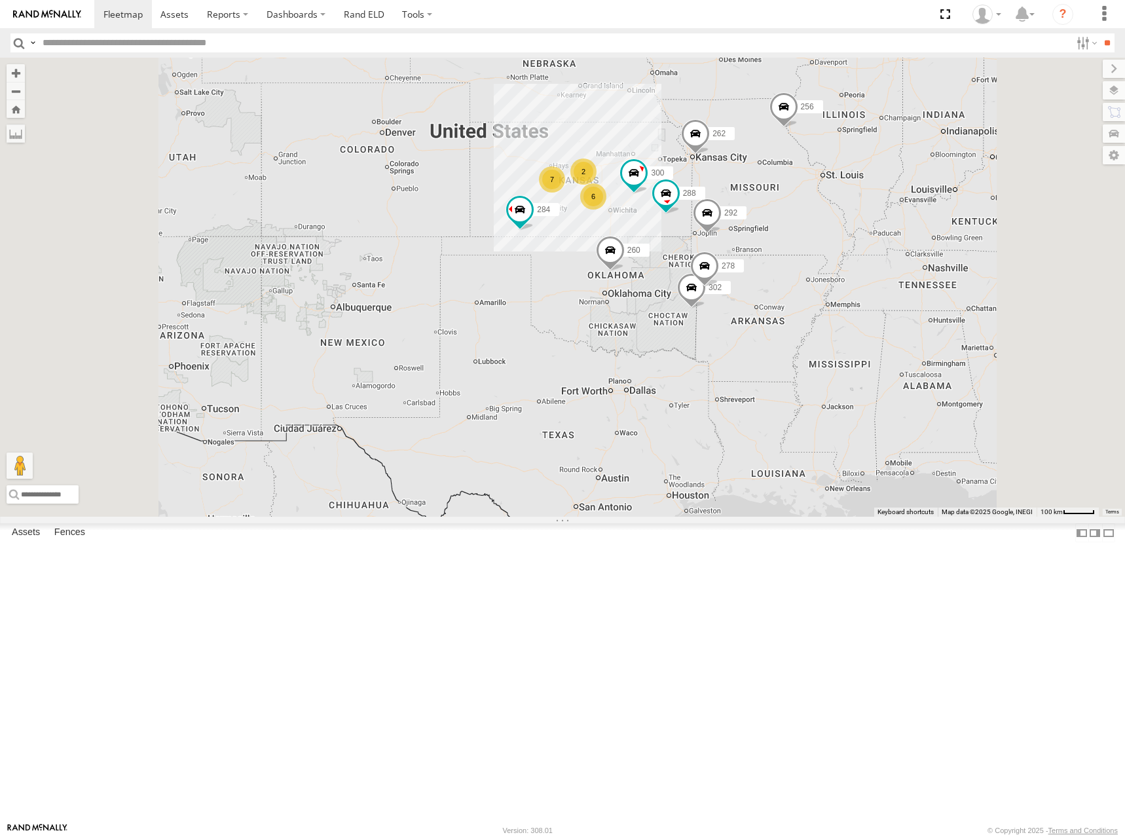
drag, startPoint x: 771, startPoint y: 295, endPoint x: 770, endPoint y: 281, distance: 13.8
click at [768, 289] on div "300 262 288 292 256 284 264 302 278 260 7 6 2" at bounding box center [562, 287] width 1125 height 459
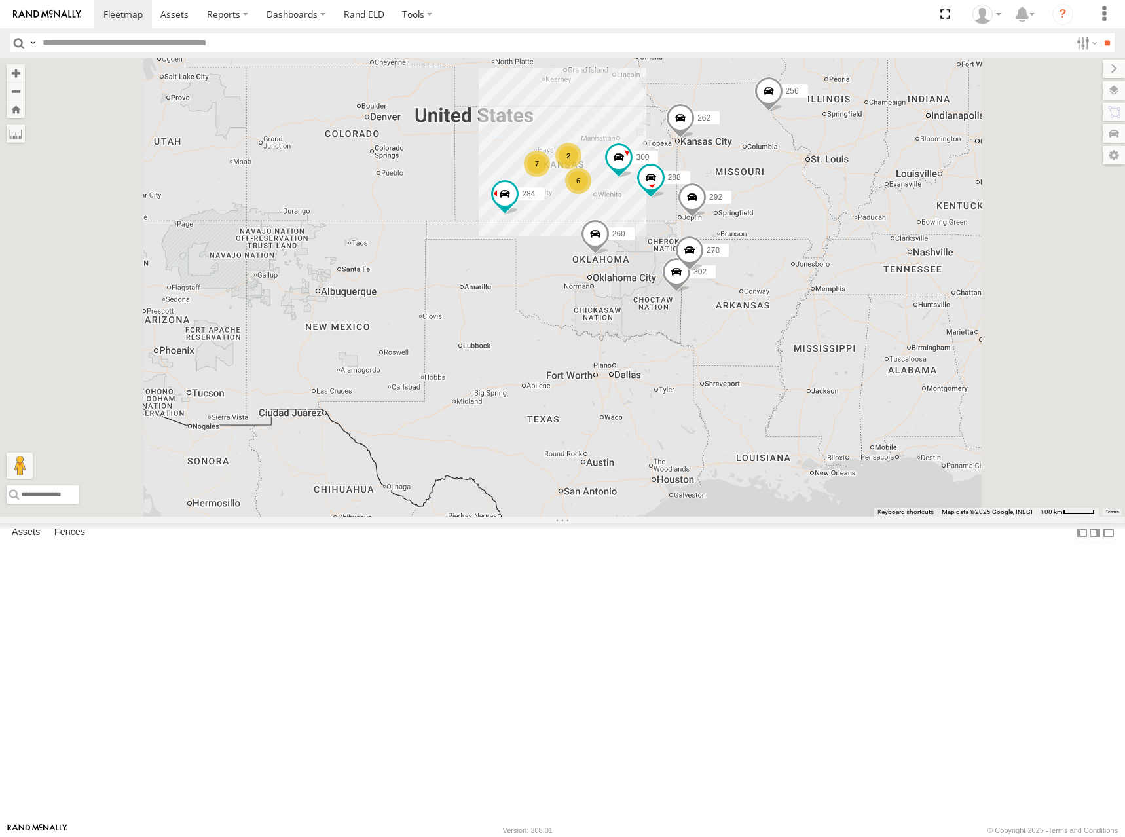
drag, startPoint x: 757, startPoint y: 274, endPoint x: 740, endPoint y: 264, distance: 19.4
click at [740, 264] on div "300 262 288 292 256 284 264 302 278 260 7 6 2" at bounding box center [562, 287] width 1125 height 459
click at [749, 259] on div "300 262 288 292 256 284 264 302 278 260 7 6 2" at bounding box center [562, 287] width 1125 height 459
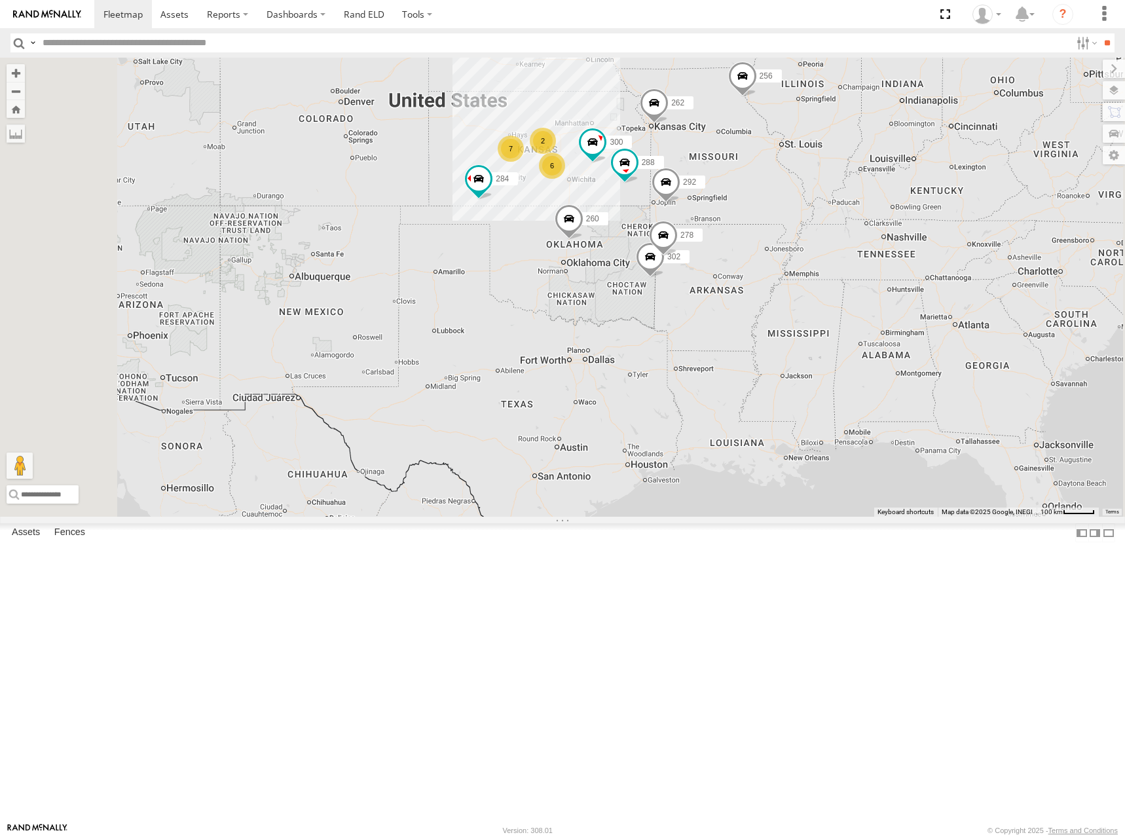
drag, startPoint x: 740, startPoint y: 240, endPoint x: 719, endPoint y: 230, distance: 22.5
click at [719, 230] on div "300 262 288 292 256 284 264 302 278 260 7 6 2" at bounding box center [562, 287] width 1125 height 459
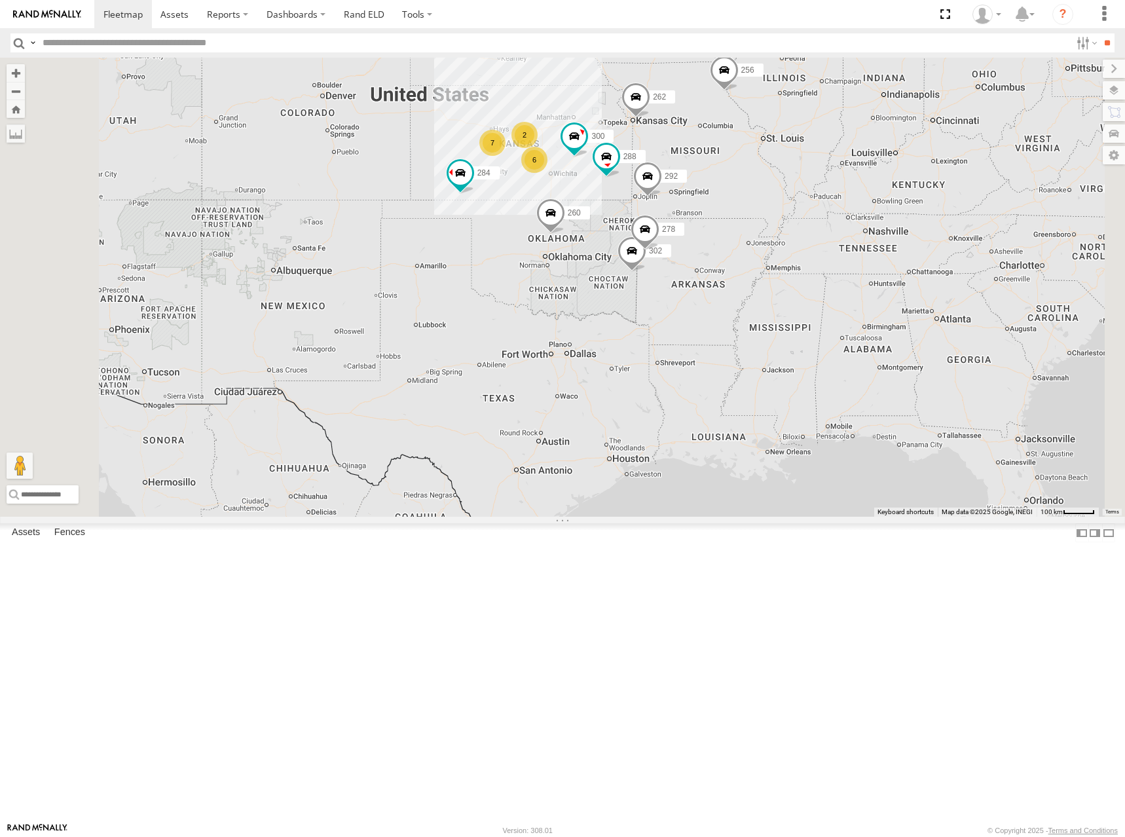
click at [741, 255] on div "300 262 288 292 256 284 264 302 278 260 7 6 2" at bounding box center [562, 287] width 1125 height 459
drag, startPoint x: 723, startPoint y: 256, endPoint x: 736, endPoint y: 255, distance: 13.1
click at [736, 255] on div "300 262 288 292 256 284 264 302 278 260 7 6 2" at bounding box center [562, 287] width 1125 height 459
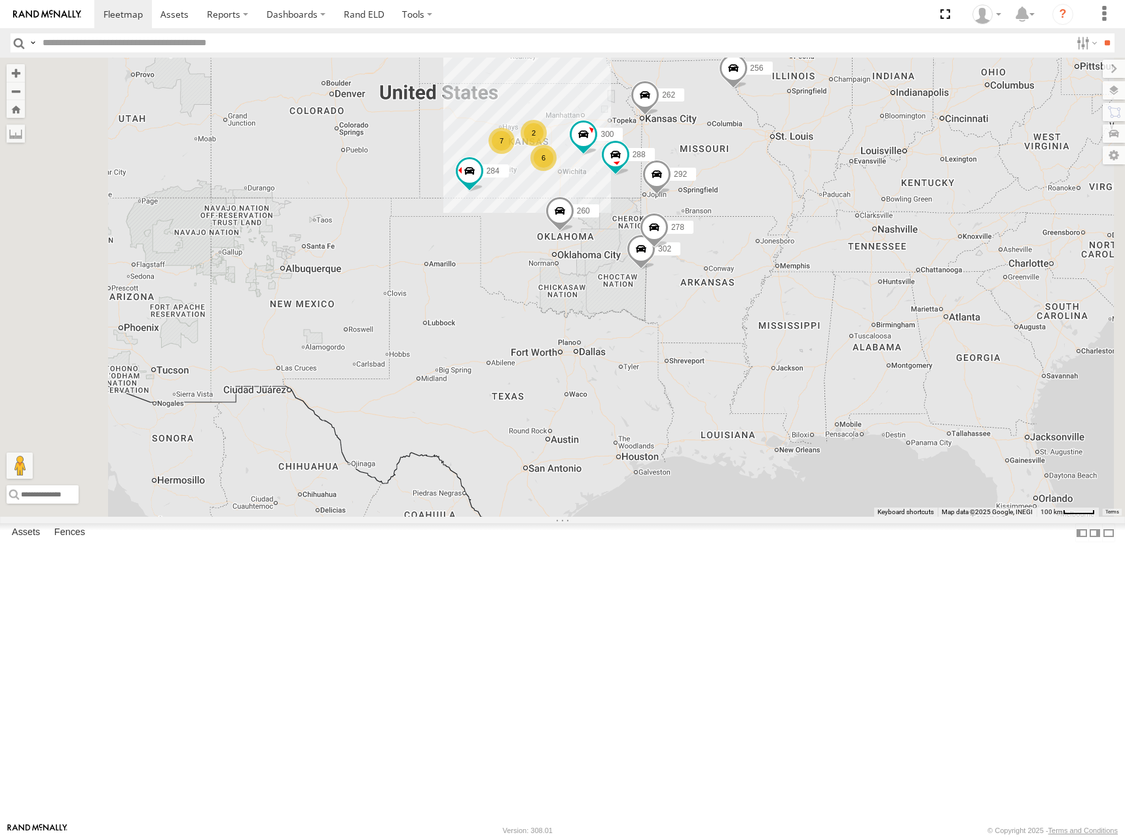
drag, startPoint x: 721, startPoint y: 253, endPoint x: 729, endPoint y: 250, distance: 9.1
click at [727, 250] on div "300 262 288 292 256 284 264 302 278 260 7 6 2" at bounding box center [562, 287] width 1125 height 459
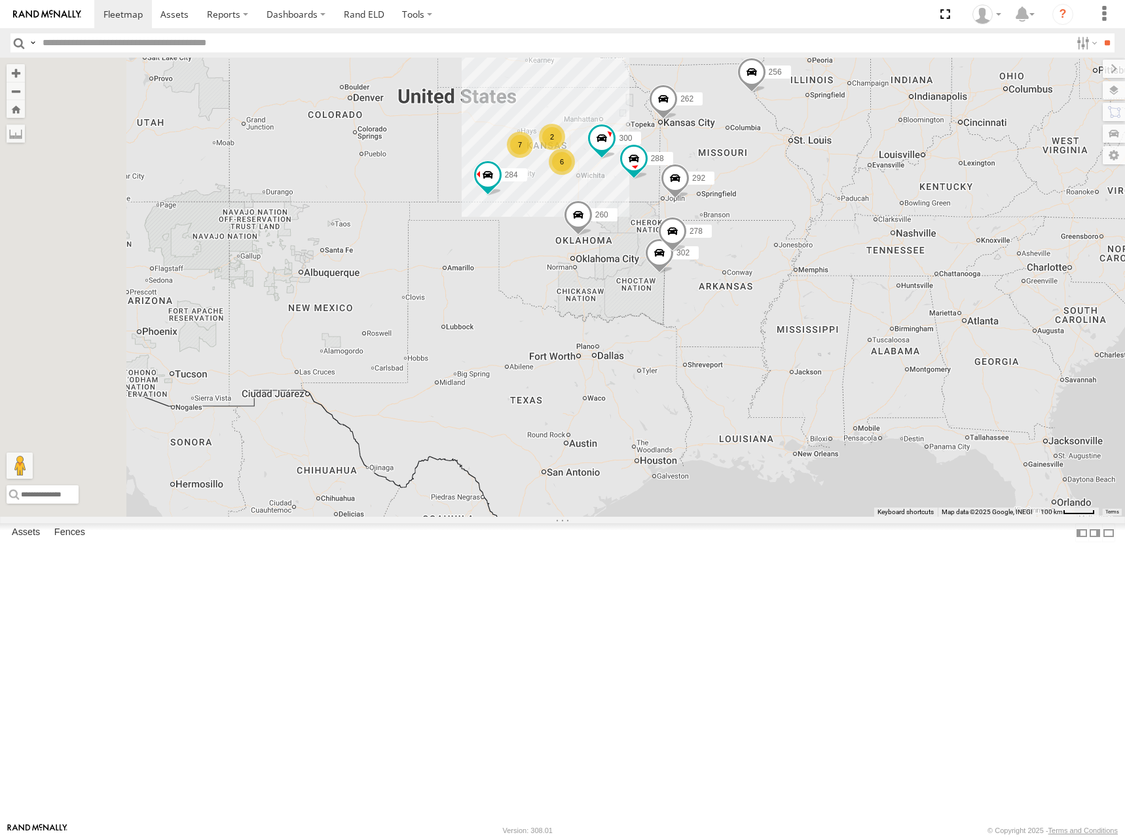
drag, startPoint x: 726, startPoint y: 253, endPoint x: 740, endPoint y: 259, distance: 15.8
click at [740, 259] on div "300 262 288 292 256 284 264 302 278 260 7 6 2" at bounding box center [562, 287] width 1125 height 459
drag, startPoint x: 754, startPoint y: 261, endPoint x: 765, endPoint y: 243, distance: 21.1
click at [765, 243] on div "300 262 288 292 256 284 264 302 278 260 7 6 2" at bounding box center [562, 287] width 1125 height 459
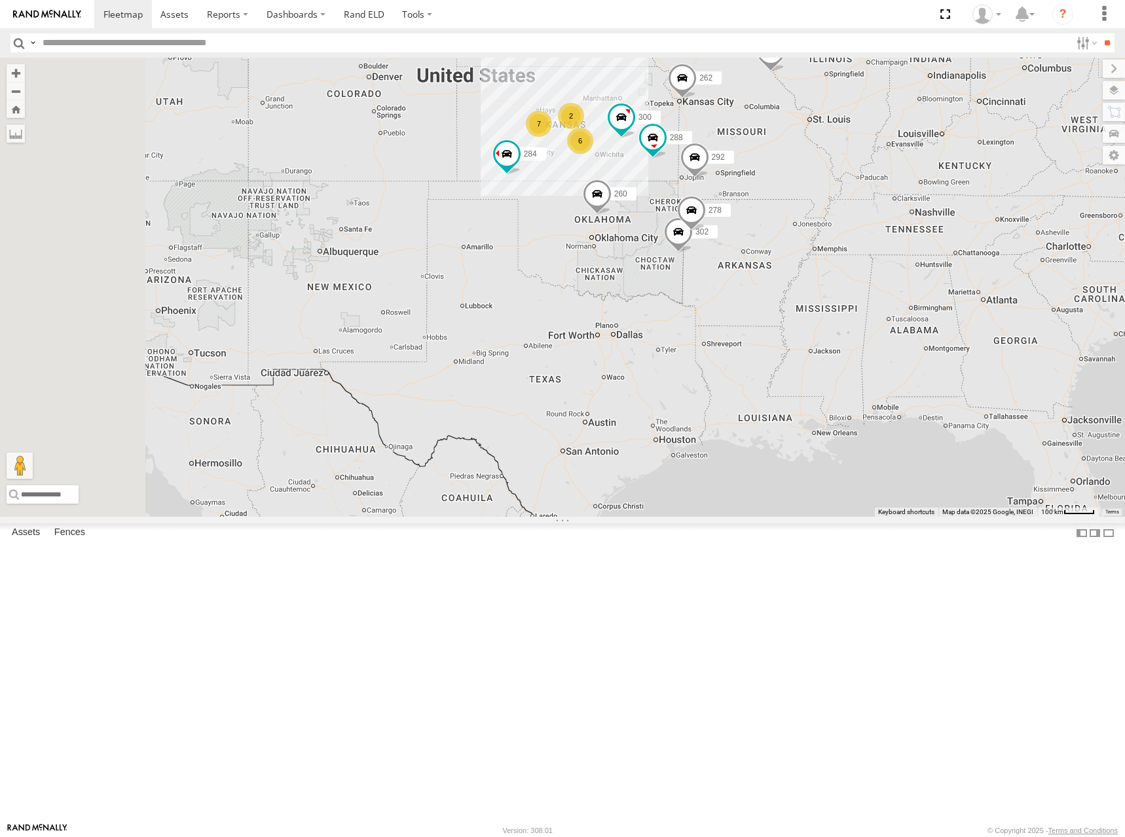
click at [744, 226] on div "300 262 288 292 256 284 264 302 278 260 7 6 2" at bounding box center [562, 287] width 1125 height 459
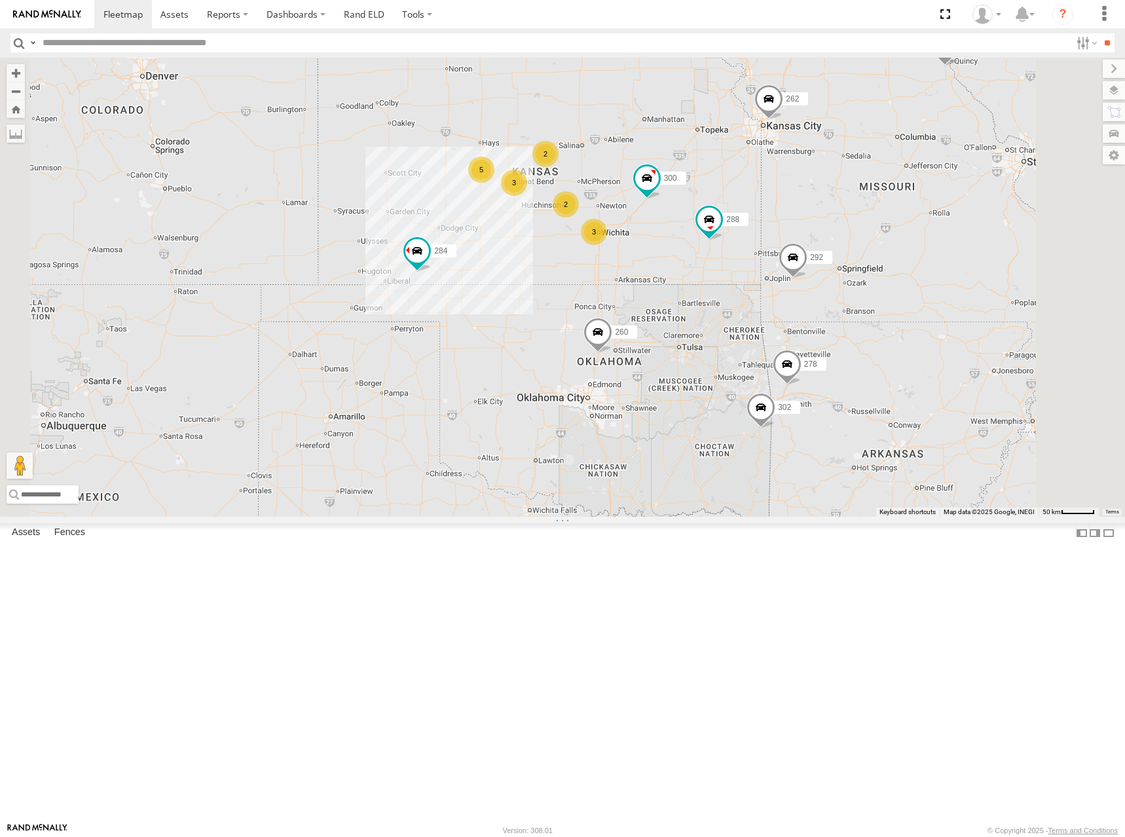
drag, startPoint x: 759, startPoint y: 226, endPoint x: 759, endPoint y: 239, distance: 12.5
click at [759, 239] on div "300 262 288 292 256 284 264 302 278 260 5 2 3 2 3" at bounding box center [562, 287] width 1125 height 459
click at [791, 244] on div "300 262 288 292 256 284 264 302 278 260 5 2 3 2 3" at bounding box center [562, 287] width 1125 height 459
drag, startPoint x: 778, startPoint y: 244, endPoint x: 785, endPoint y: 249, distance: 8.0
click at [785, 249] on div "300 262 288 292 256 284 264 302 278 260 5 2 3 2 3" at bounding box center [562, 287] width 1125 height 459
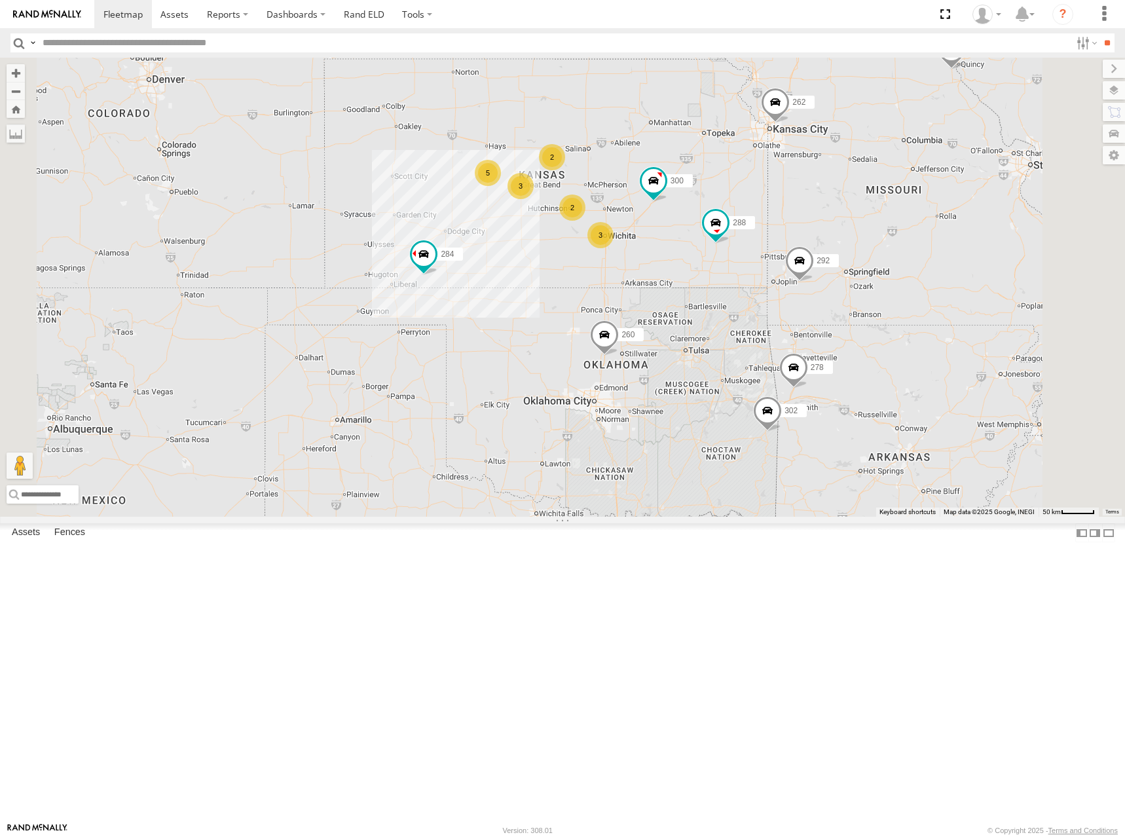
drag, startPoint x: 778, startPoint y: 248, endPoint x: 779, endPoint y: 261, distance: 12.5
click at [779, 261] on div "300 262 288 292 256 284 264 302 278 260 5 2 3 2 3" at bounding box center [562, 287] width 1125 height 459
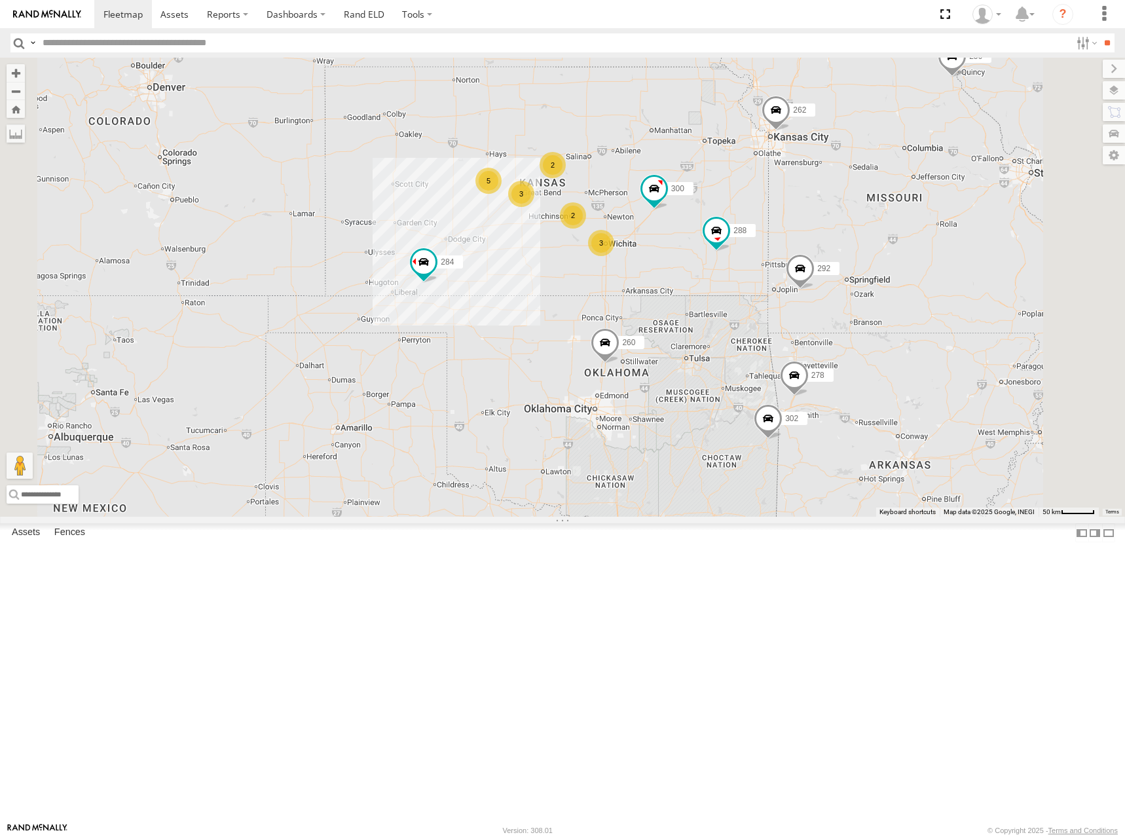
drag, startPoint x: 754, startPoint y: 251, endPoint x: 761, endPoint y: 251, distance: 7.2
click at [761, 251] on div "300 262 288 292 256 284 264 302 278 260 5 2 3 2 3" at bounding box center [562, 287] width 1125 height 459
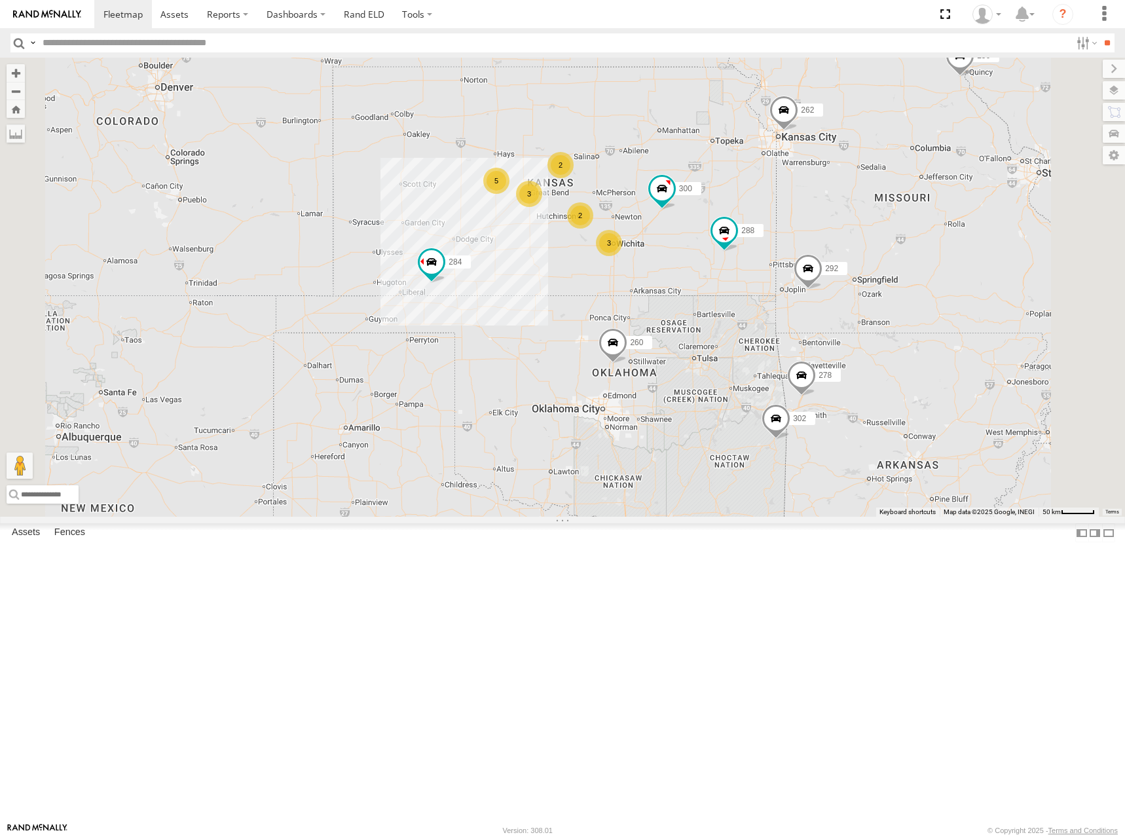
click at [751, 249] on div "300 262 288 292 256 284 264 302 278 260 5 2 3 2 3" at bounding box center [562, 287] width 1125 height 459
click at [728, 252] on div "300 262 288 292 256 284 264 302 278 260 5 2 3 2 3" at bounding box center [562, 287] width 1125 height 459
click at [730, 247] on div "300 262 288 292 256 284 264 302 278 260 5 2 3 2 3" at bounding box center [562, 287] width 1125 height 459
click at [783, 255] on div "300 262 288 292 256 284 264 302 278 260 5 2 3 2 3" at bounding box center [562, 287] width 1125 height 459
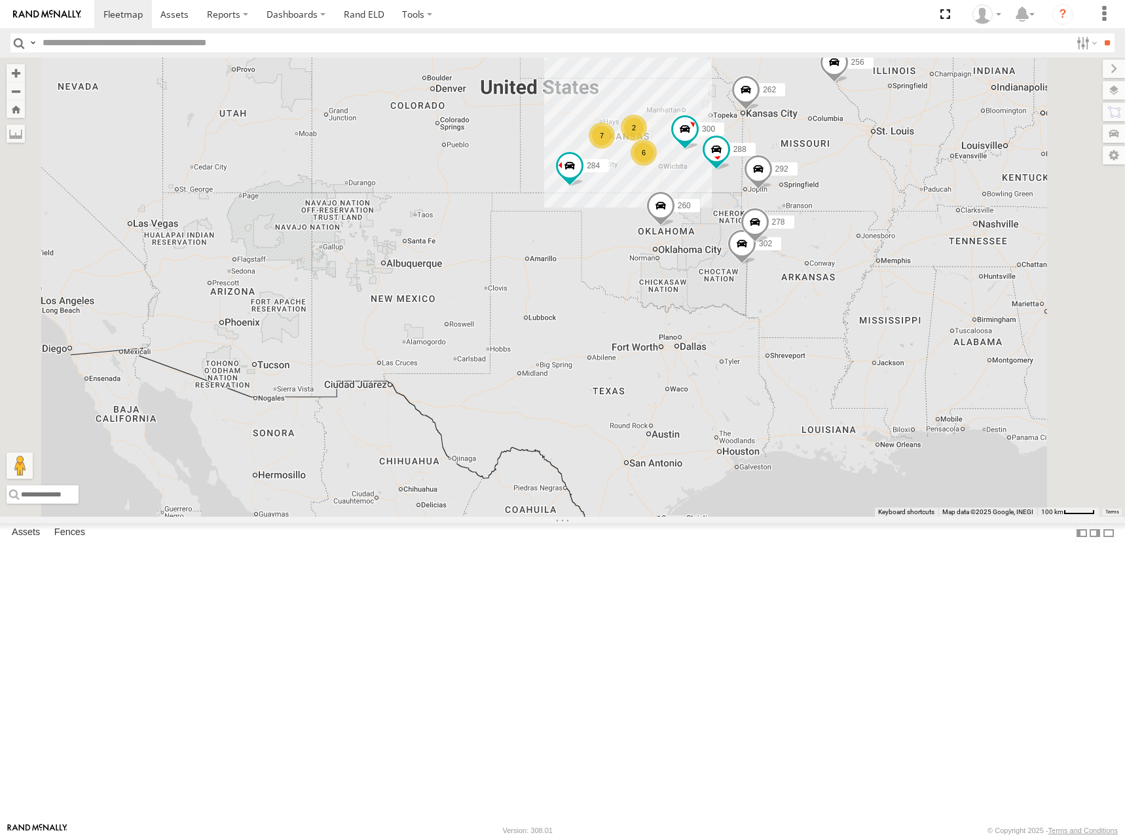
drag, startPoint x: 794, startPoint y: 213, endPoint x: 795, endPoint y: 227, distance: 13.8
click at [795, 227] on div "300 262 288 292 256 284 264 302 278 260 7 6 2" at bounding box center [562, 287] width 1125 height 459
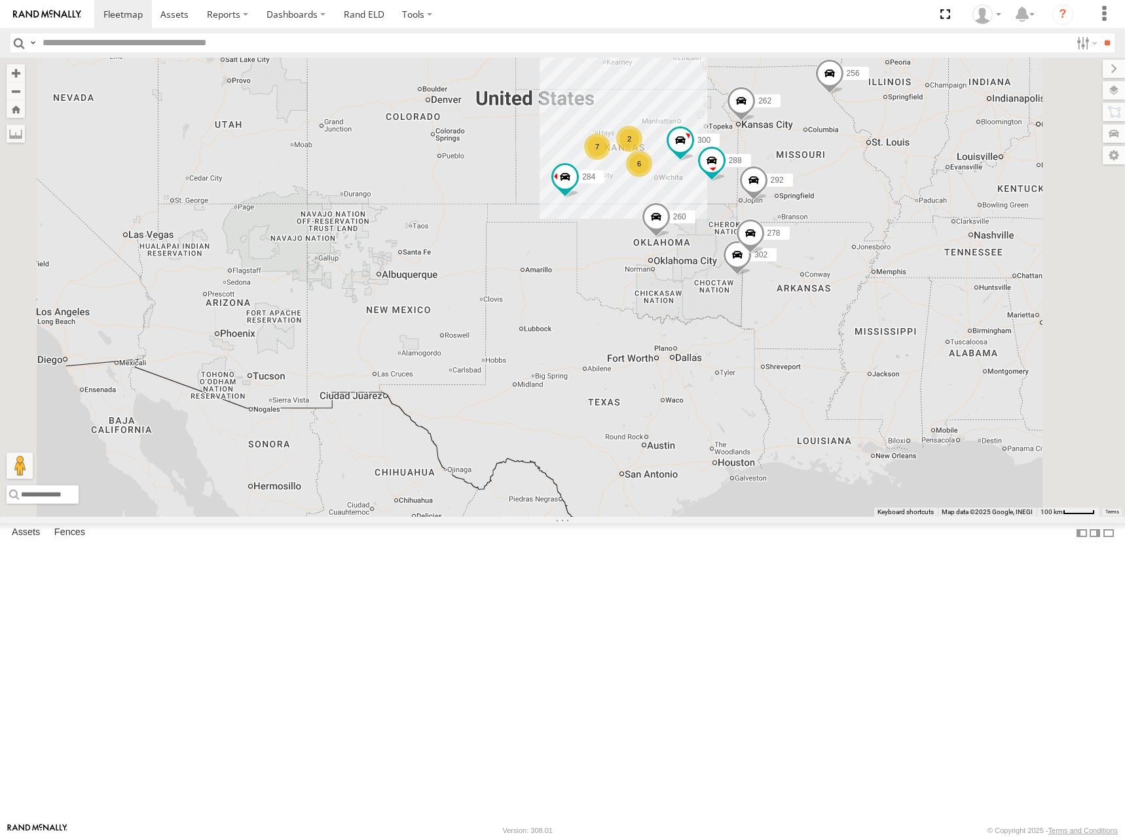
drag, startPoint x: 813, startPoint y: 245, endPoint x: 808, endPoint y: 238, distance: 8.4
click at [808, 238] on div "300 262 288 292 256 284 264 302 278 260 7 6 2" at bounding box center [562, 287] width 1125 height 459
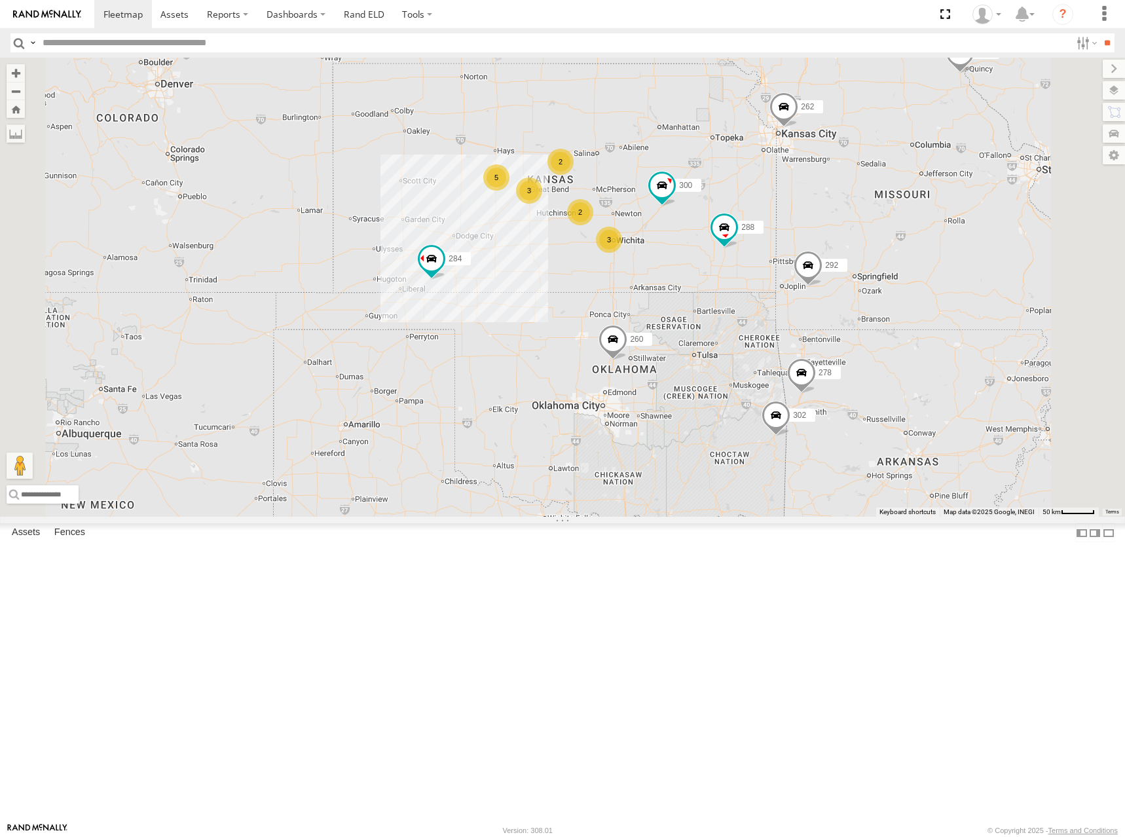
click at [812, 247] on div "300 262 288 292 256 284 264 302 278 260 5 2 3 2 3" at bounding box center [562, 287] width 1125 height 459
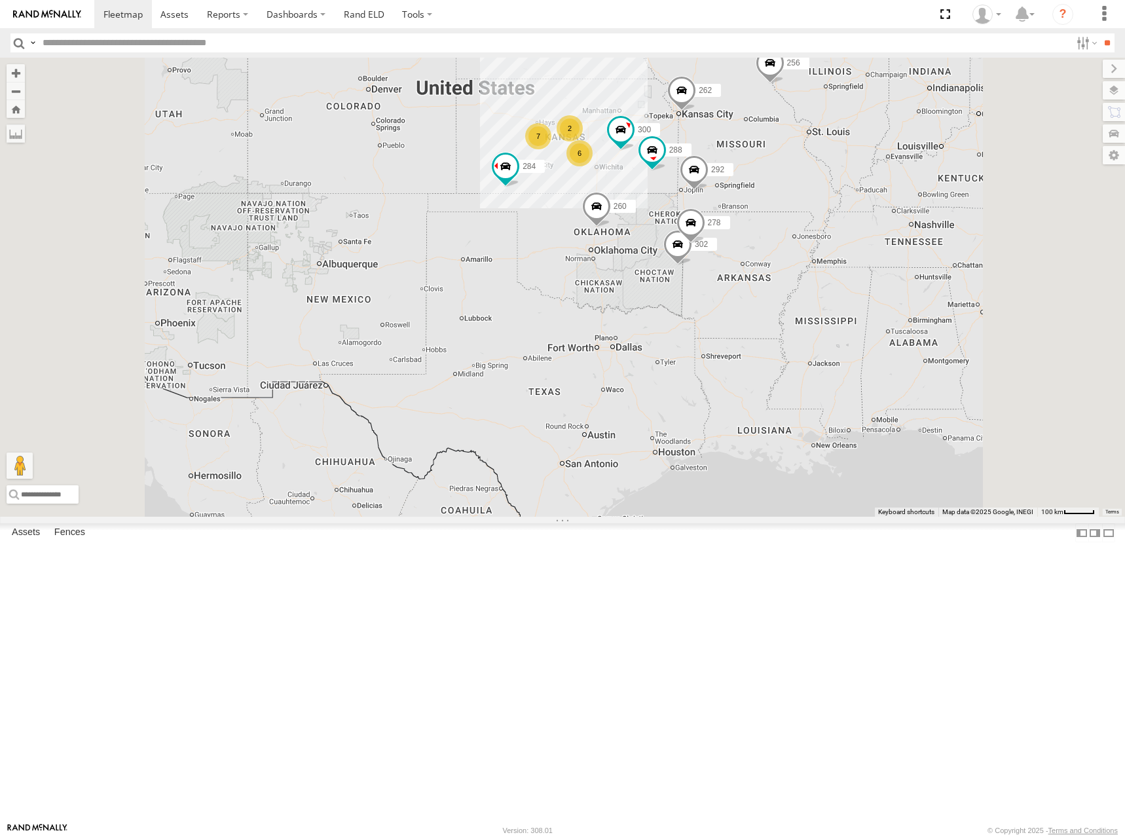
drag, startPoint x: 767, startPoint y: 213, endPoint x: 754, endPoint y: 216, distance: 13.4
click at [754, 216] on div "300 262 288 292 256 284 264 302 278 260 7 6 2" at bounding box center [562, 287] width 1125 height 459
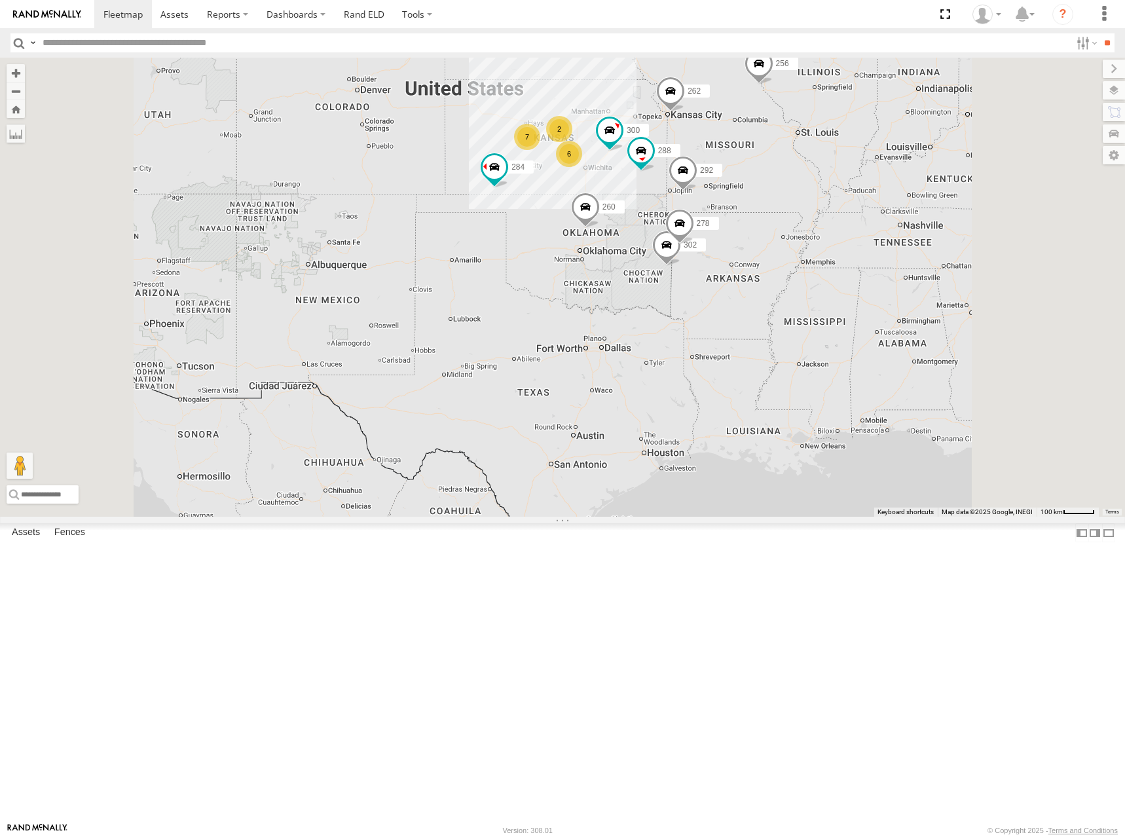
click at [779, 228] on div "300 262 288 292 256 284 264 302 278 260 7 6 2" at bounding box center [562, 287] width 1125 height 459
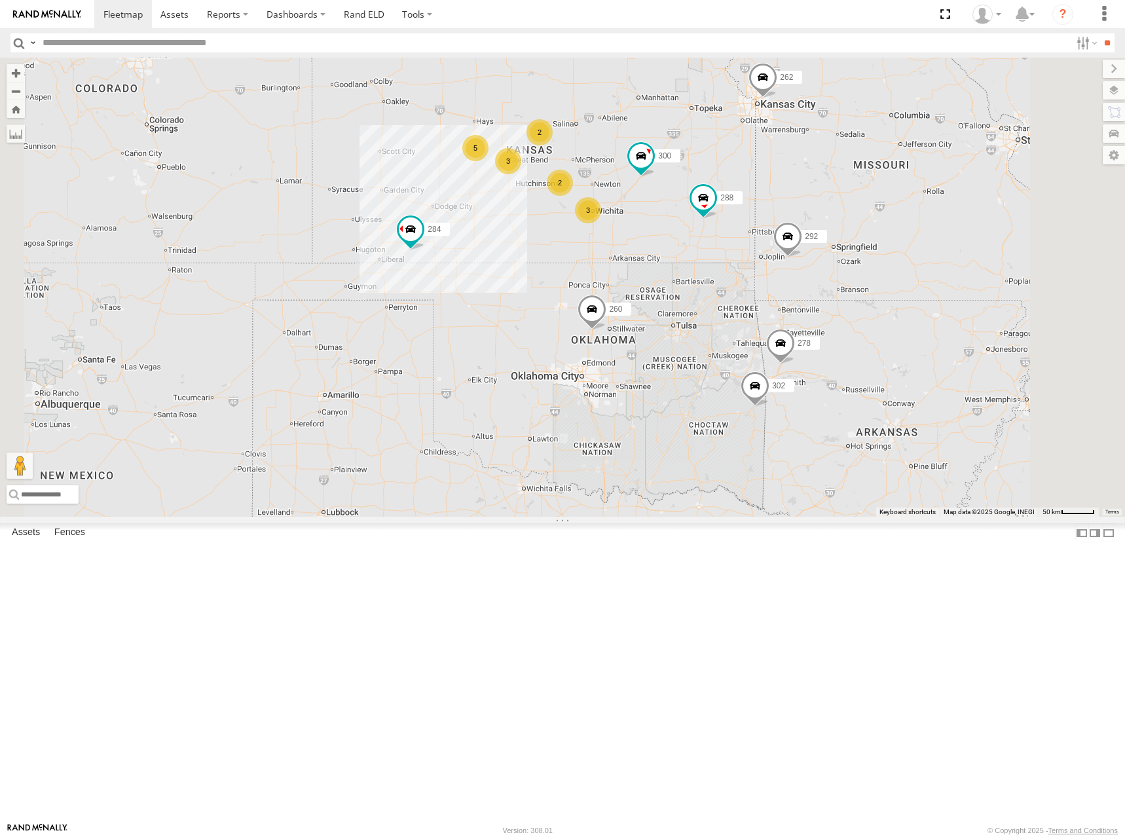
drag, startPoint x: 749, startPoint y: 219, endPoint x: 751, endPoint y: 236, distance: 17.1
click at [751, 236] on div "300 262 288 292 256 284 264 302 278 260 5 2 3 2 3" at bounding box center [562, 287] width 1125 height 459
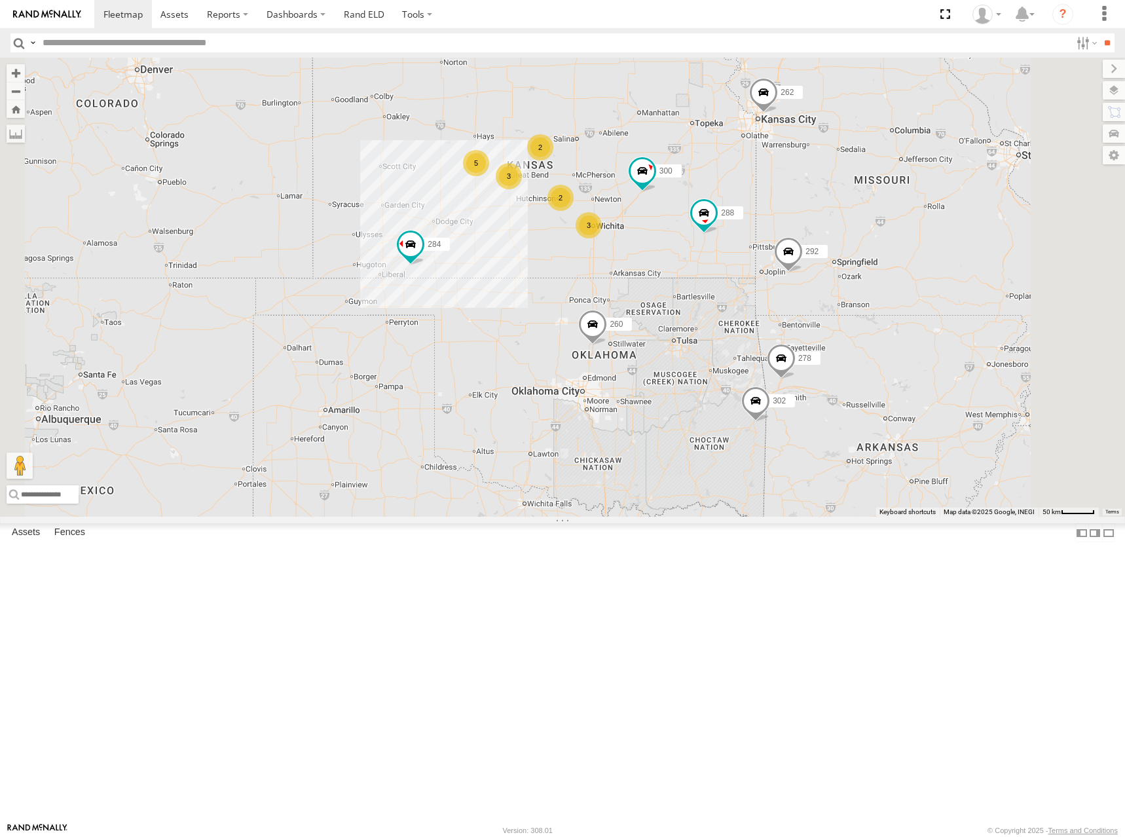
click at [797, 222] on div "300 262 288 292 256 284 264 302 278 260 5 2 3 2 3" at bounding box center [562, 287] width 1125 height 459
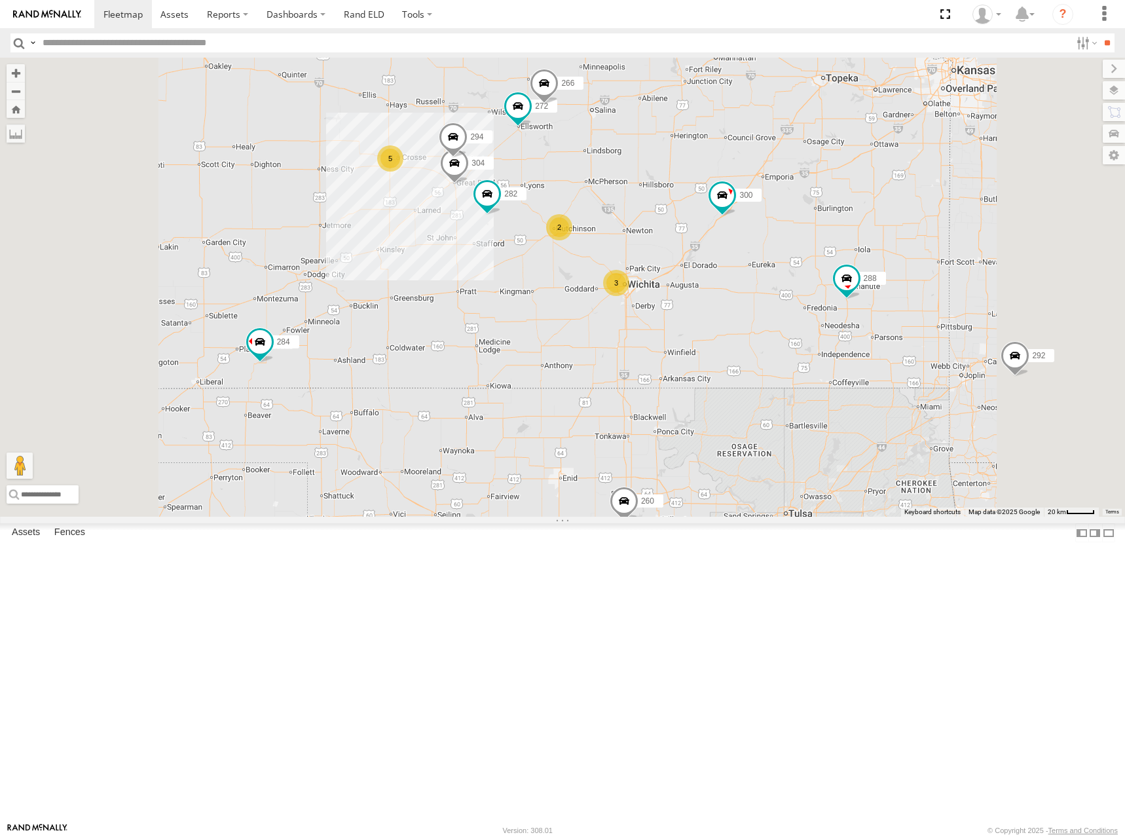
drag, startPoint x: 677, startPoint y: 327, endPoint x: 740, endPoint y: 316, distance: 63.7
click at [739, 316] on div "300 262 288 292 256 284 264 302 278 260 5 2 3 272 304 282 266 294" at bounding box center [562, 287] width 1125 height 459
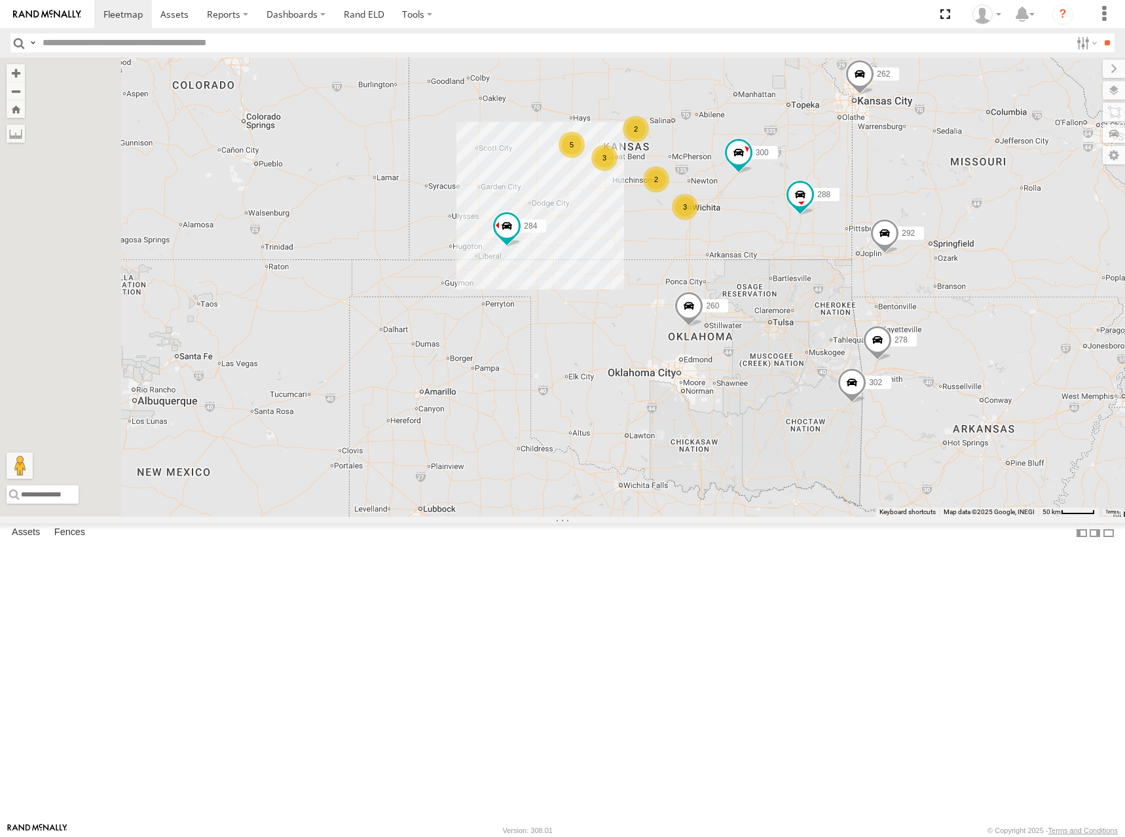
drag, startPoint x: 922, startPoint y: 264, endPoint x: 898, endPoint y: 275, distance: 26.7
click at [898, 275] on div "300 262 288 292 256 284 264 302 278 260 5 2 3 2 3" at bounding box center [562, 287] width 1125 height 459
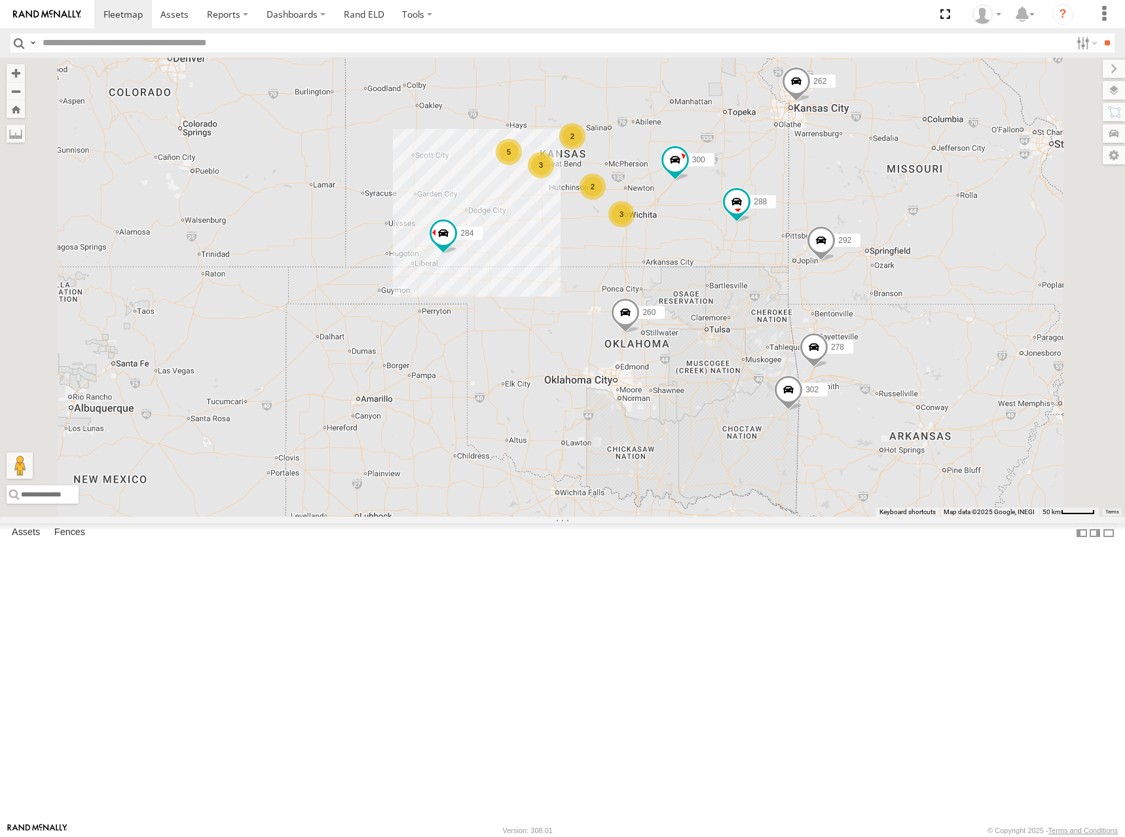
drag, startPoint x: 863, startPoint y: 276, endPoint x: 803, endPoint y: 283, distance: 59.9
click at [803, 283] on div "300 262 288 292 256 284 264 302 278 260 5 2 3 2 3" at bounding box center [562, 287] width 1125 height 459
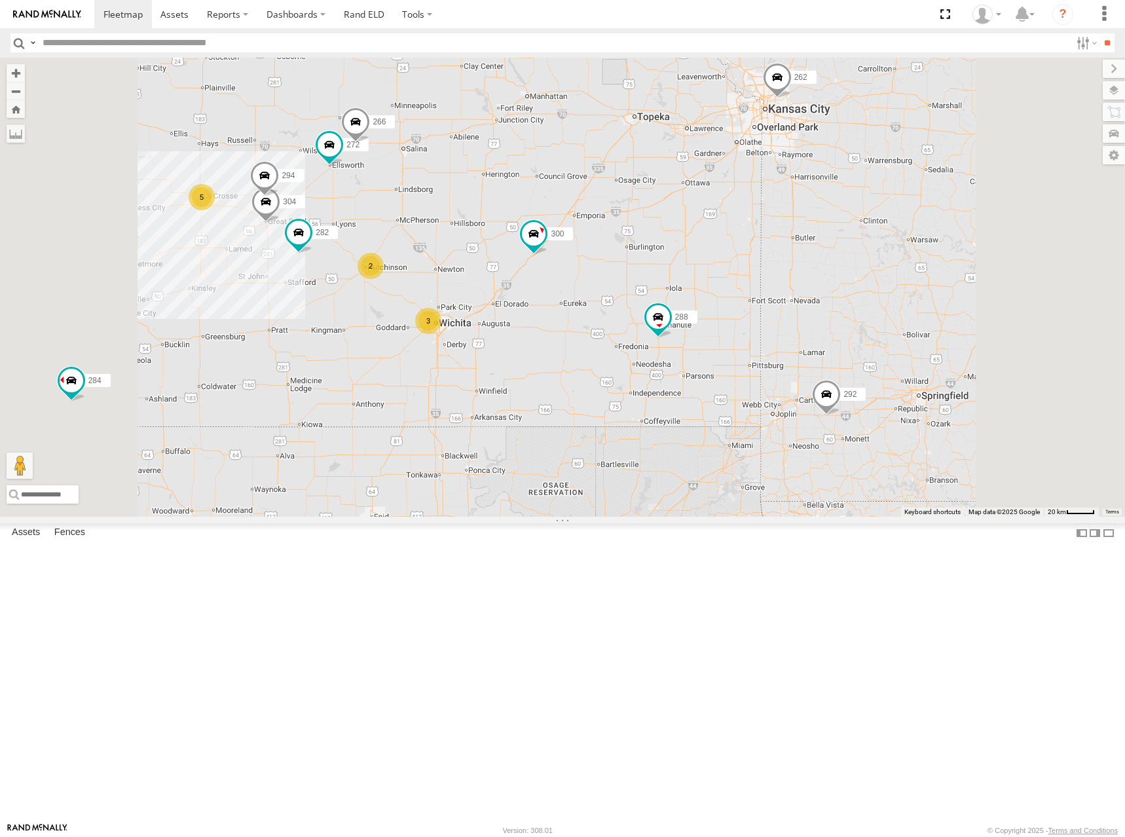
drag, startPoint x: 833, startPoint y: 315, endPoint x: 857, endPoint y: 188, distance: 129.4
click at [857, 188] on div "300 262 288 292 256 284 264 302 278 260 5 2 3 272 304 282 266 294" at bounding box center [562, 287] width 1125 height 459
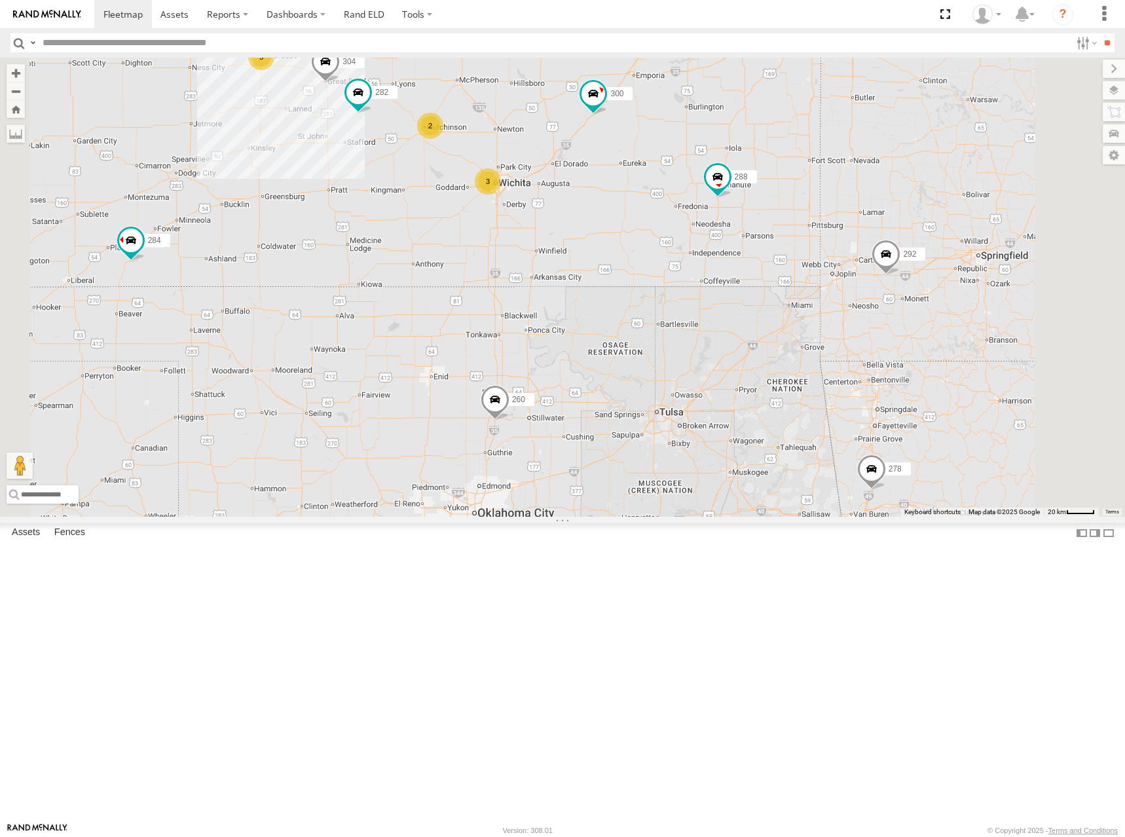
drag, startPoint x: 782, startPoint y: 374, endPoint x: 802, endPoint y: 376, distance: 19.7
click at [802, 376] on div "300 262 288 292 256 284 264 302 278 260 5 2 3 272 304 282 266 294" at bounding box center [562, 287] width 1125 height 459
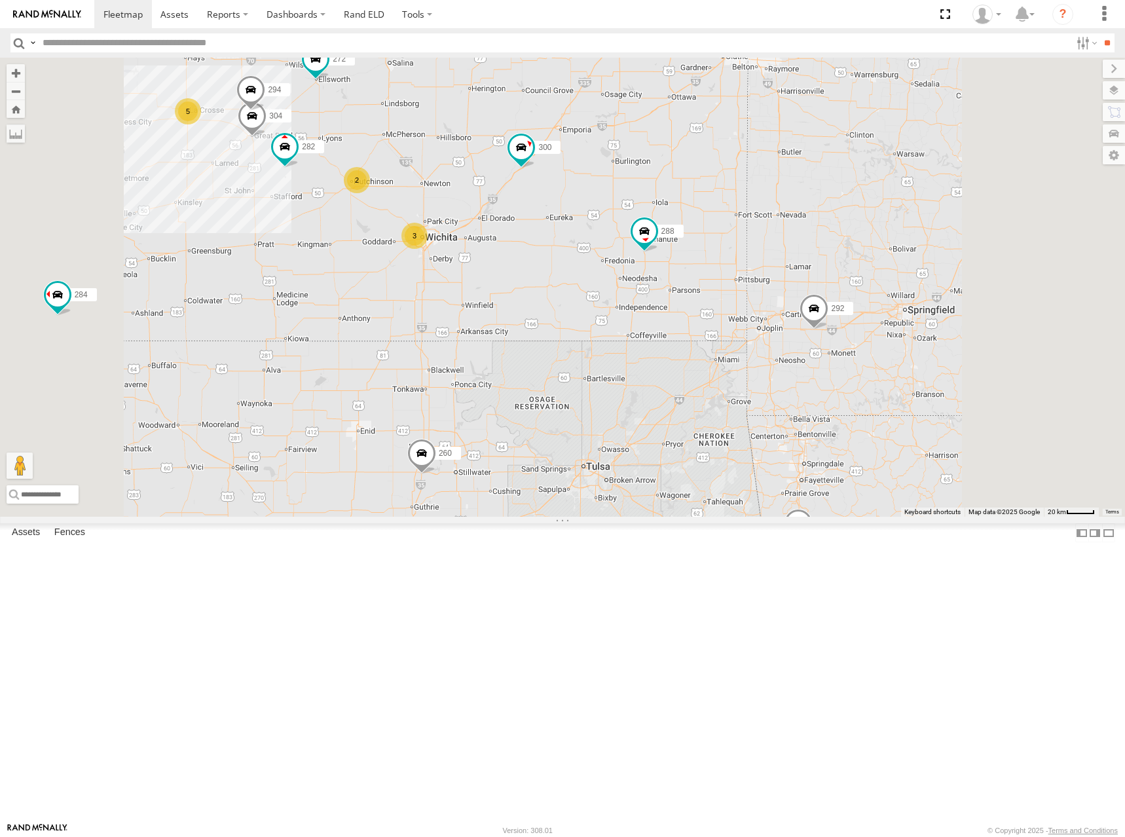
drag, startPoint x: 579, startPoint y: 276, endPoint x: 779, endPoint y: 300, distance: 201.8
click at [778, 300] on div "300 262 288 292 256 284 264 302 278 260 272 304 282 266 294 5 2 3" at bounding box center [562, 287] width 1125 height 459
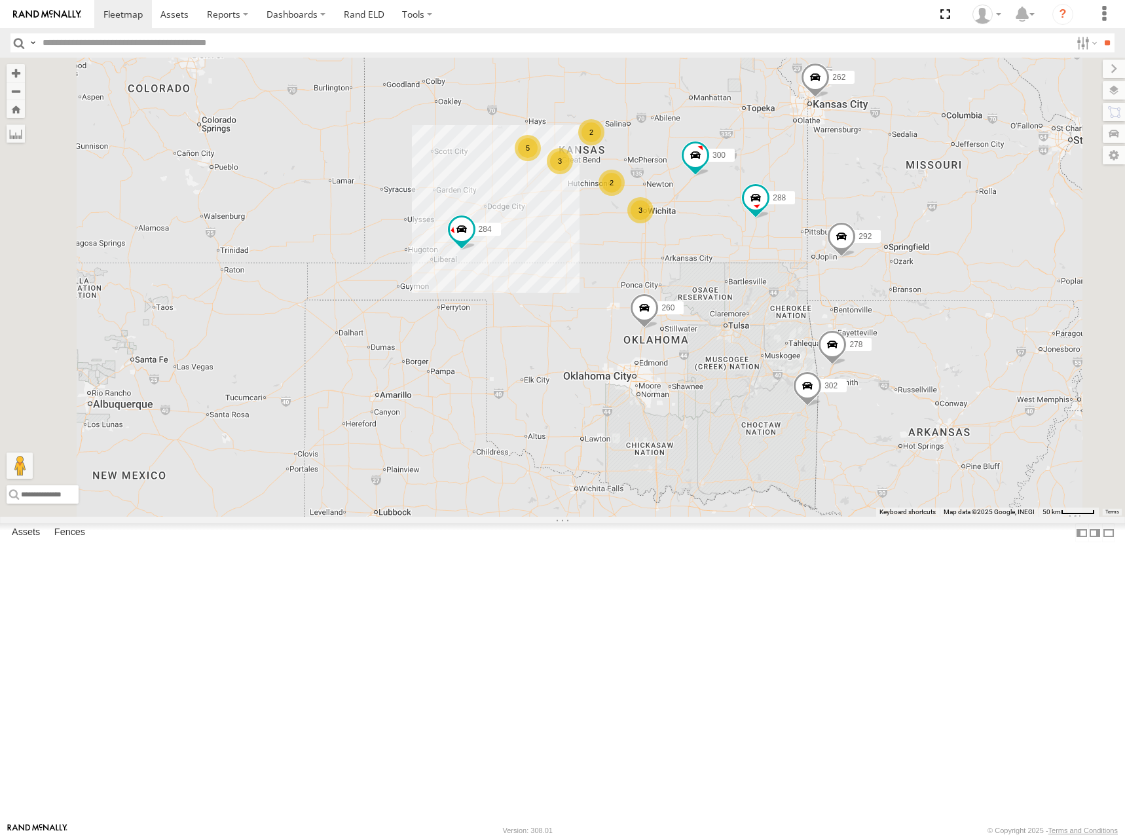
drag, startPoint x: 742, startPoint y: 175, endPoint x: 695, endPoint y: 218, distance: 63.5
click at [701, 218] on div "300 262 288 292 256 284 264 302 278 260 5 2 3 2 3" at bounding box center [562, 287] width 1125 height 459
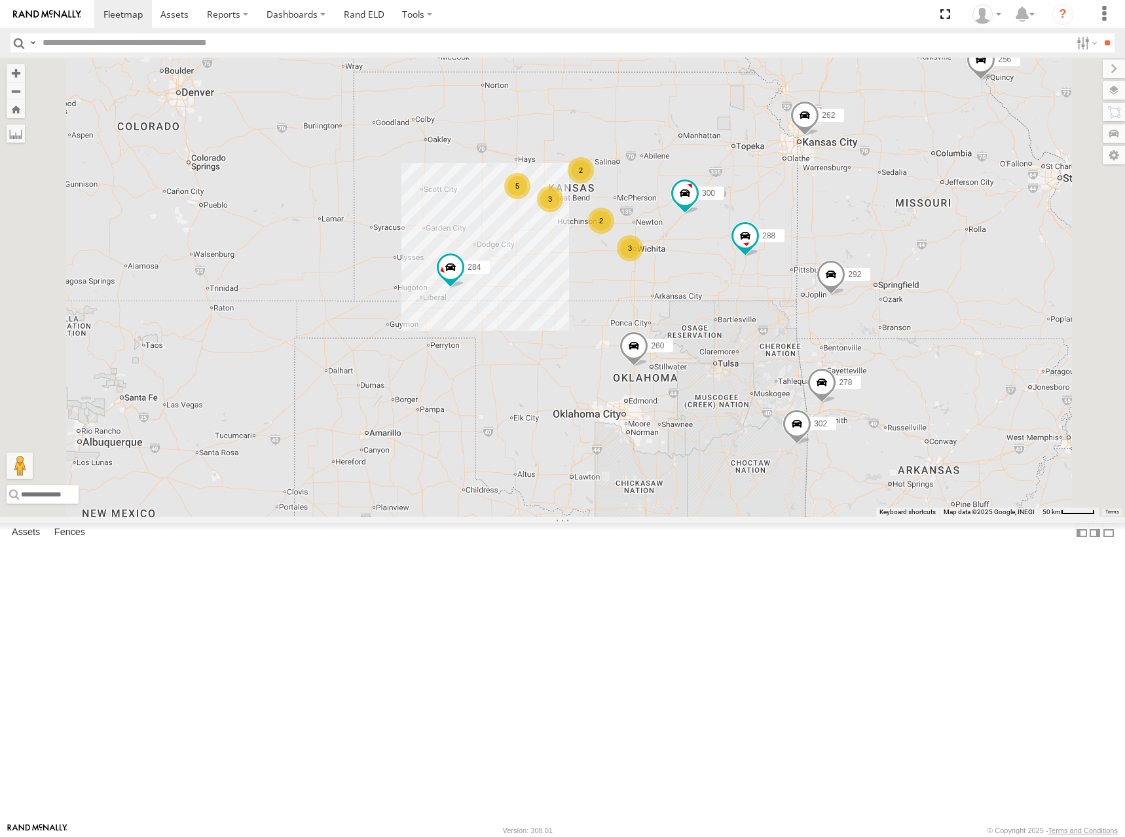
drag, startPoint x: 855, startPoint y: 182, endPoint x: 855, endPoint y: 223, distance: 41.2
click at [855, 223] on div "300 262 288 292 256 284 264 302 278 260 5 2 3 2 3" at bounding box center [562, 287] width 1125 height 459
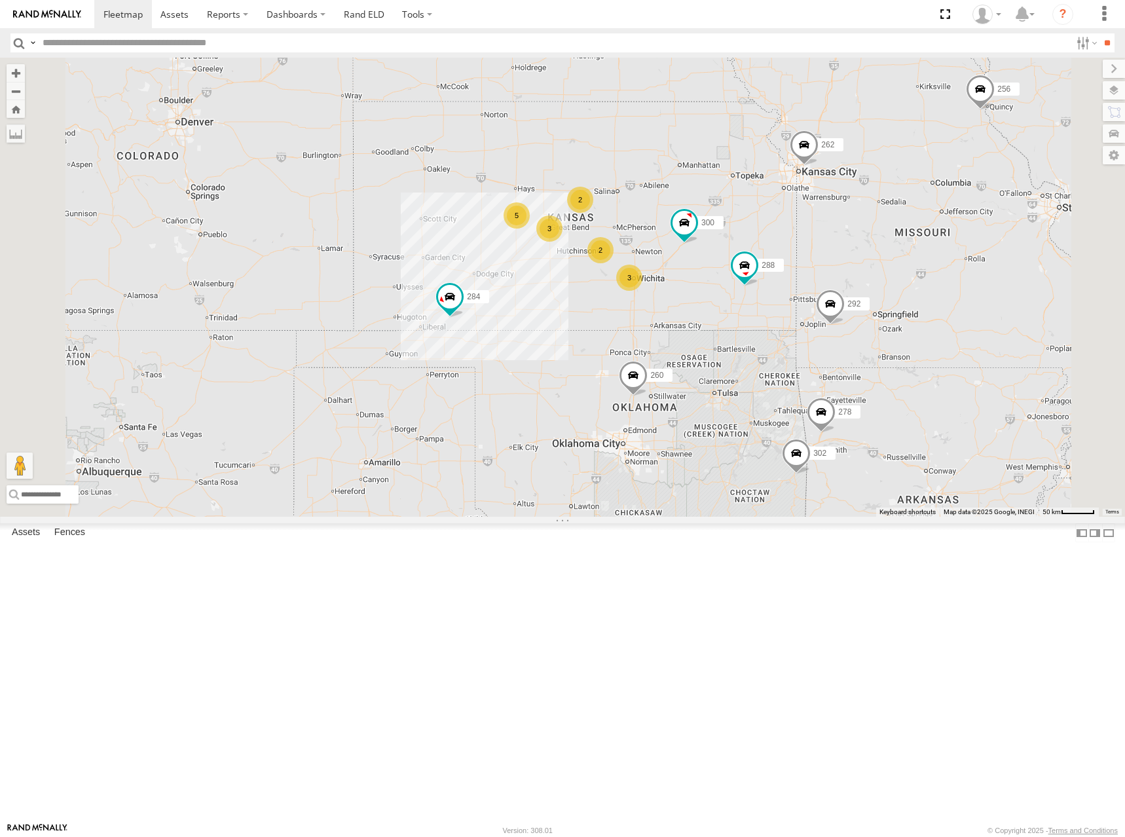
drag, startPoint x: 838, startPoint y: 219, endPoint x: 825, endPoint y: 242, distance: 26.4
click at [825, 242] on div "300 262 288 292 256 284 264 302 278 260 5 2 3 2 3" at bounding box center [562, 287] width 1125 height 459
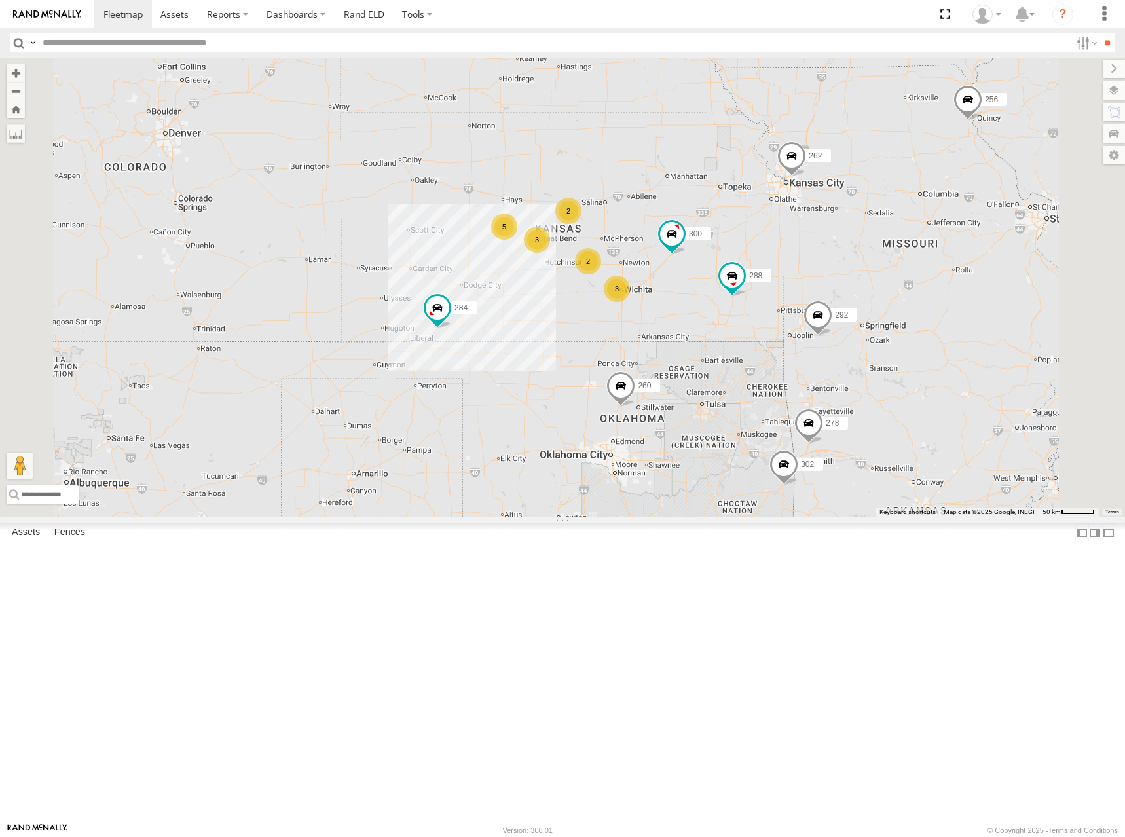
drag, startPoint x: 796, startPoint y: 276, endPoint x: 787, endPoint y: 282, distance: 10.9
click at [787, 282] on div "300 262 288 292 256 284 264 302 278 260 5 2 3 2 3" at bounding box center [562, 287] width 1125 height 459
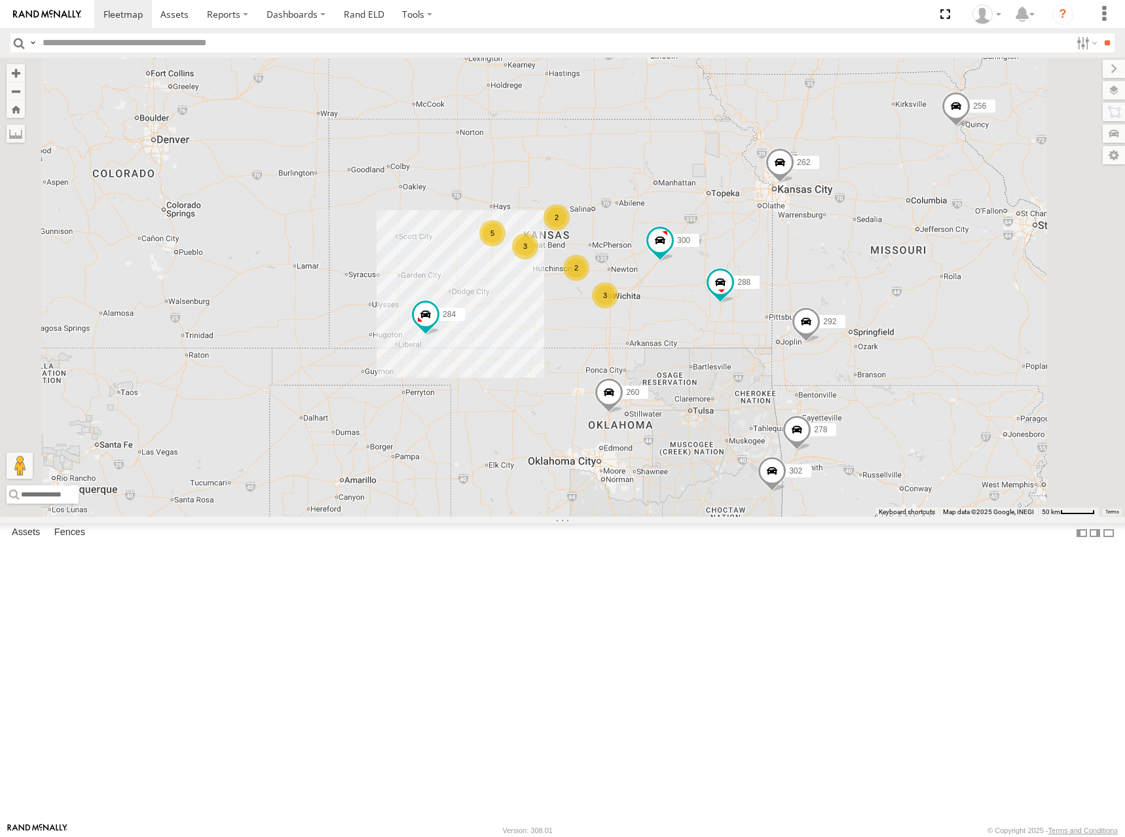
drag, startPoint x: 742, startPoint y: 323, endPoint x: 744, endPoint y: 312, distance: 11.2
click at [744, 312] on div "300 262 288 292 256 284 264 302 278 260 5 2 3 2 3" at bounding box center [562, 287] width 1125 height 459
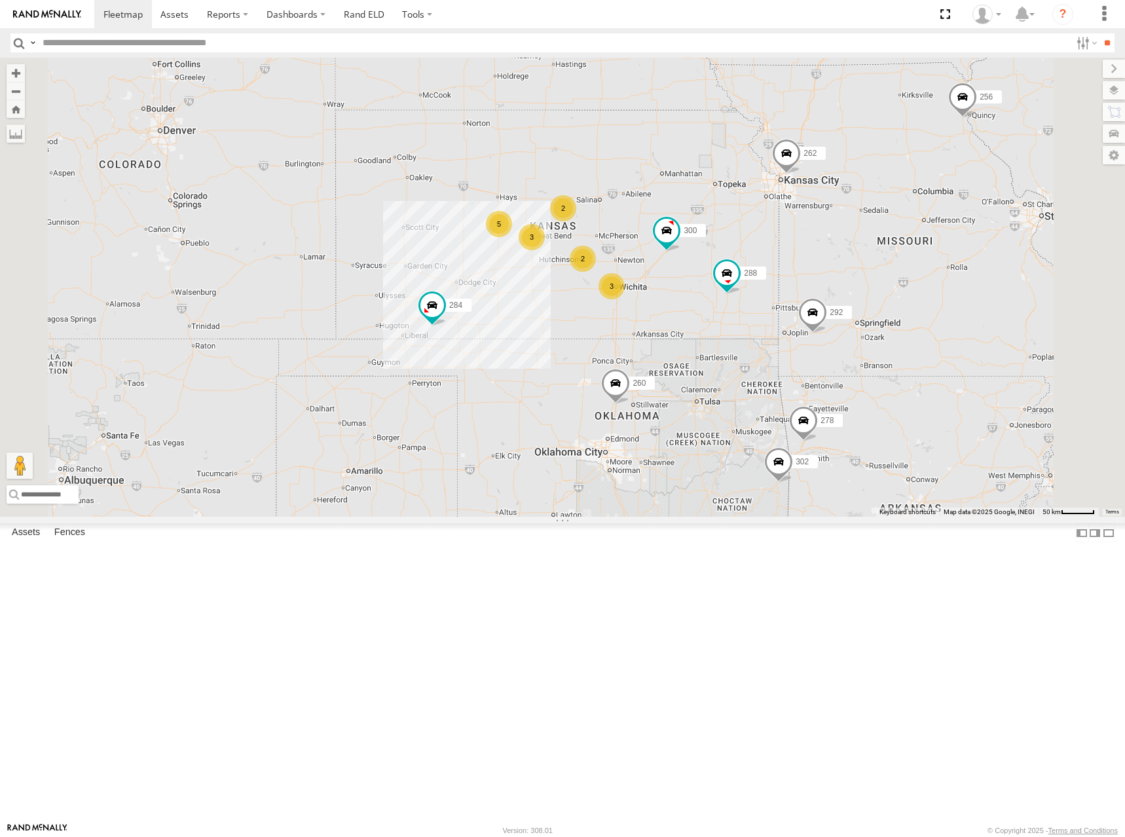
drag, startPoint x: 755, startPoint y: 298, endPoint x: 763, endPoint y: 292, distance: 9.3
click at [763, 292] on div "300 262 288 292 256 284 264 302 278 260 5 2 3 2 3" at bounding box center [562, 287] width 1125 height 459
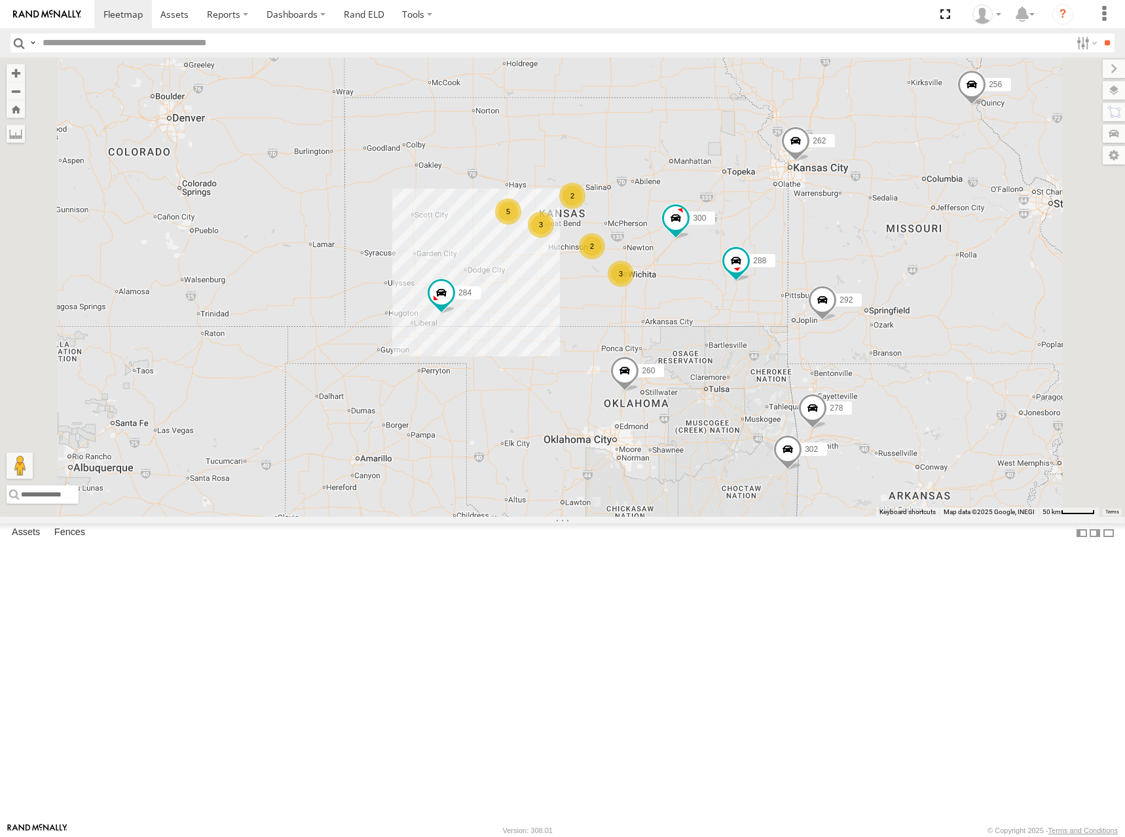
drag, startPoint x: 835, startPoint y: 248, endPoint x: 840, endPoint y: 241, distance: 8.9
click at [840, 241] on div "300 262 288 292 256 284 264 302 278 260 5 2 3 2 3" at bounding box center [562, 287] width 1125 height 459
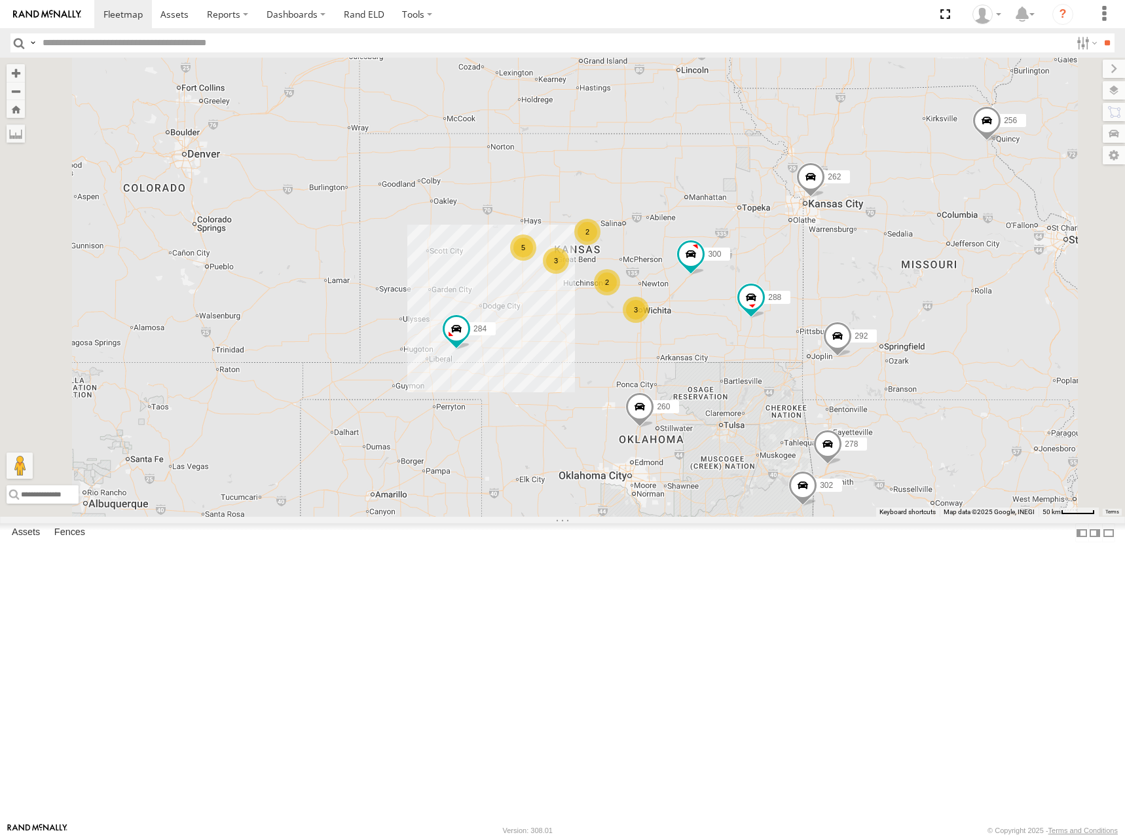
drag, startPoint x: 885, startPoint y: 217, endPoint x: 899, endPoint y: 255, distance: 41.2
click at [899, 255] on div "300 262 288 292 256 284 264 302 278 260 5 2 3 2 3" at bounding box center [562, 287] width 1125 height 459
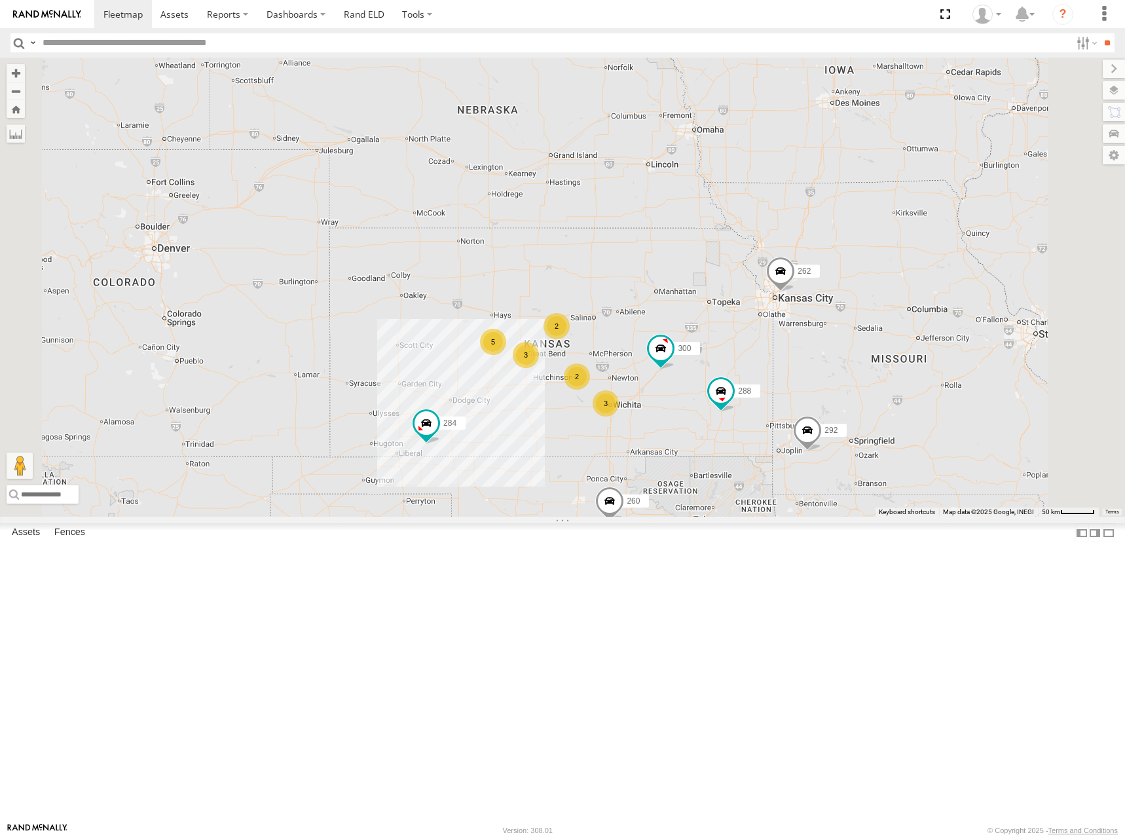
drag, startPoint x: 874, startPoint y: 207, endPoint x: 842, endPoint y: 315, distance: 112.7
click at [842, 315] on div "300 262 288 292 284 264 302 278 260 5 2 3 2 3" at bounding box center [562, 287] width 1125 height 459
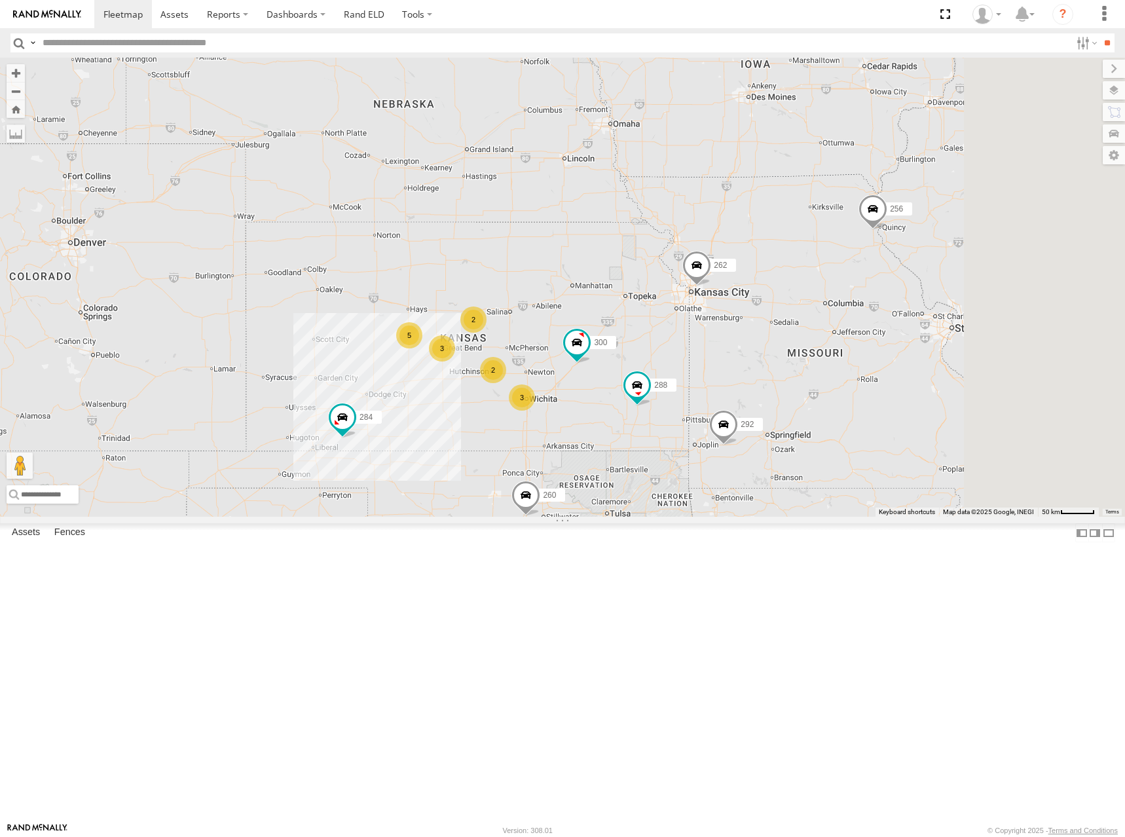
drag, startPoint x: 837, startPoint y: 336, endPoint x: 753, endPoint y: 317, distance: 85.9
click at [753, 317] on div "300 262 288 292 284 264 302 278 260 5 2 3 2 3 256" at bounding box center [562, 287] width 1125 height 459
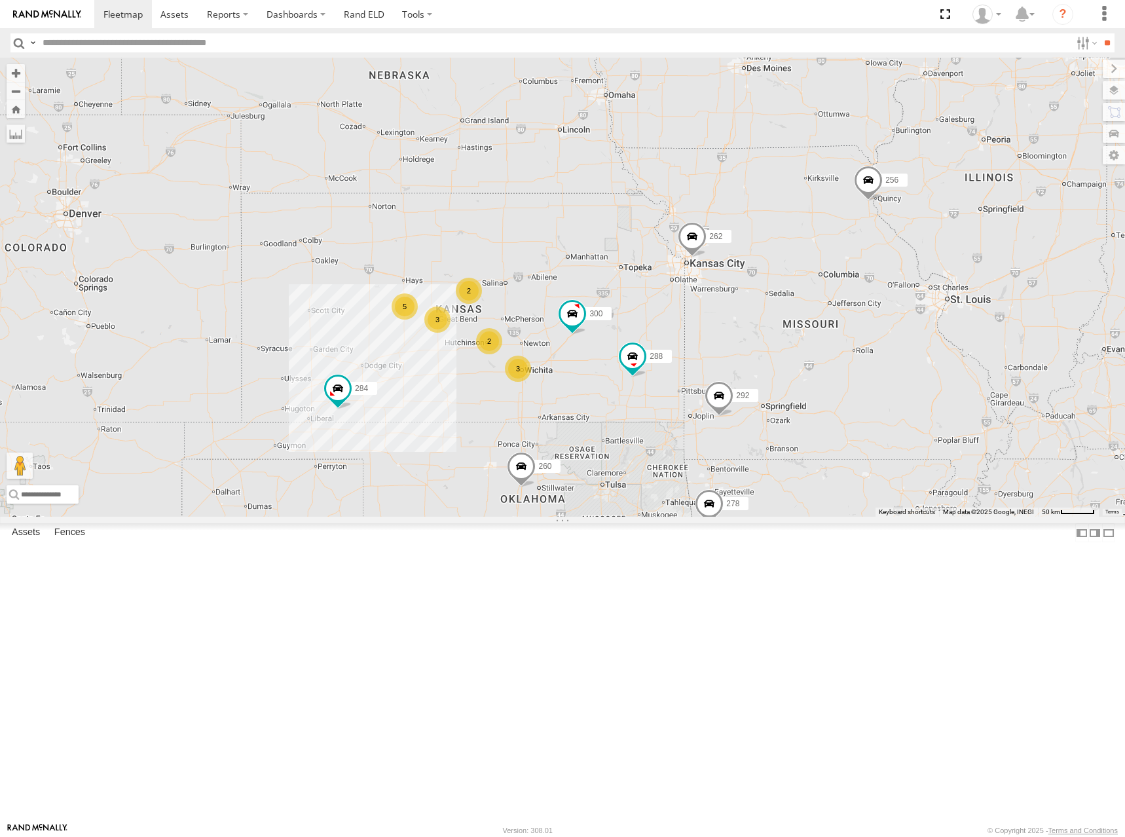
drag, startPoint x: 823, startPoint y: 348, endPoint x: 819, endPoint y: 315, distance: 33.0
click at [819, 315] on div "300 262 288 292 284 264 302 278 260 5 2 3 2 3 256" at bounding box center [562, 287] width 1125 height 459
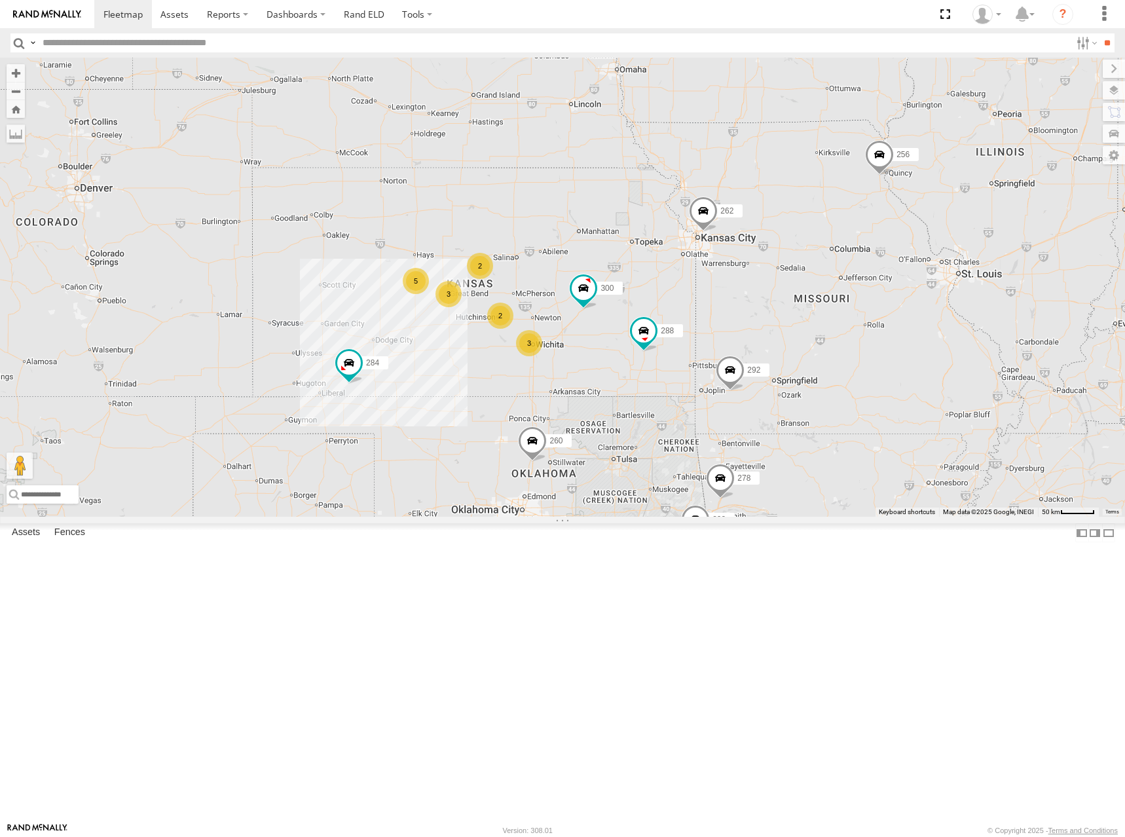
drag, startPoint x: 811, startPoint y: 364, endPoint x: 821, endPoint y: 353, distance: 14.8
click at [821, 353] on div "300 262 288 292 284 264 302 278 260 5 2 3 2 3 256" at bounding box center [562, 287] width 1125 height 459
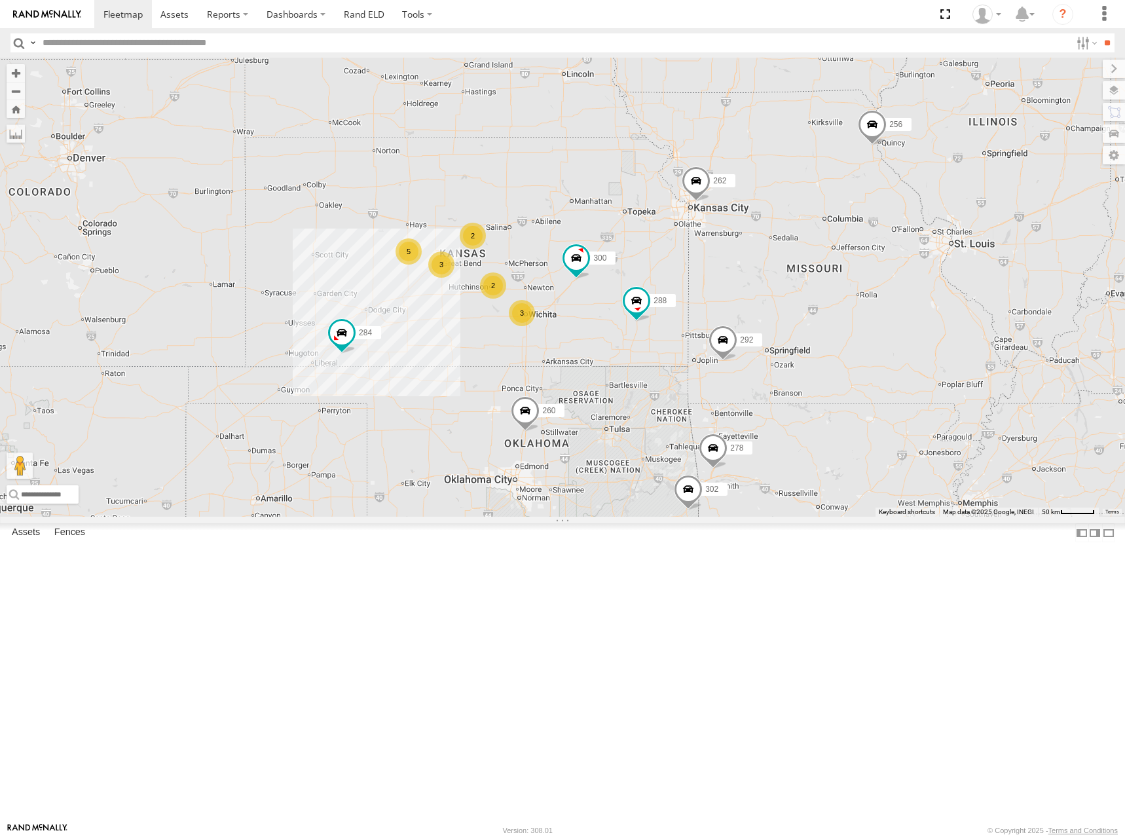
drag, startPoint x: 795, startPoint y: 380, endPoint x: 788, endPoint y: 348, distance: 32.9
click at [788, 348] on div "300 262 288 292 284 264 302 278 260 5 2 3 2 3 256" at bounding box center [562, 287] width 1125 height 459
drag, startPoint x: 789, startPoint y: 319, endPoint x: 799, endPoint y: 352, distance: 34.2
click at [799, 352] on div "300 262 288 292 284 264 302 278 260 5 2 3 2 3 256" at bounding box center [562, 287] width 1125 height 459
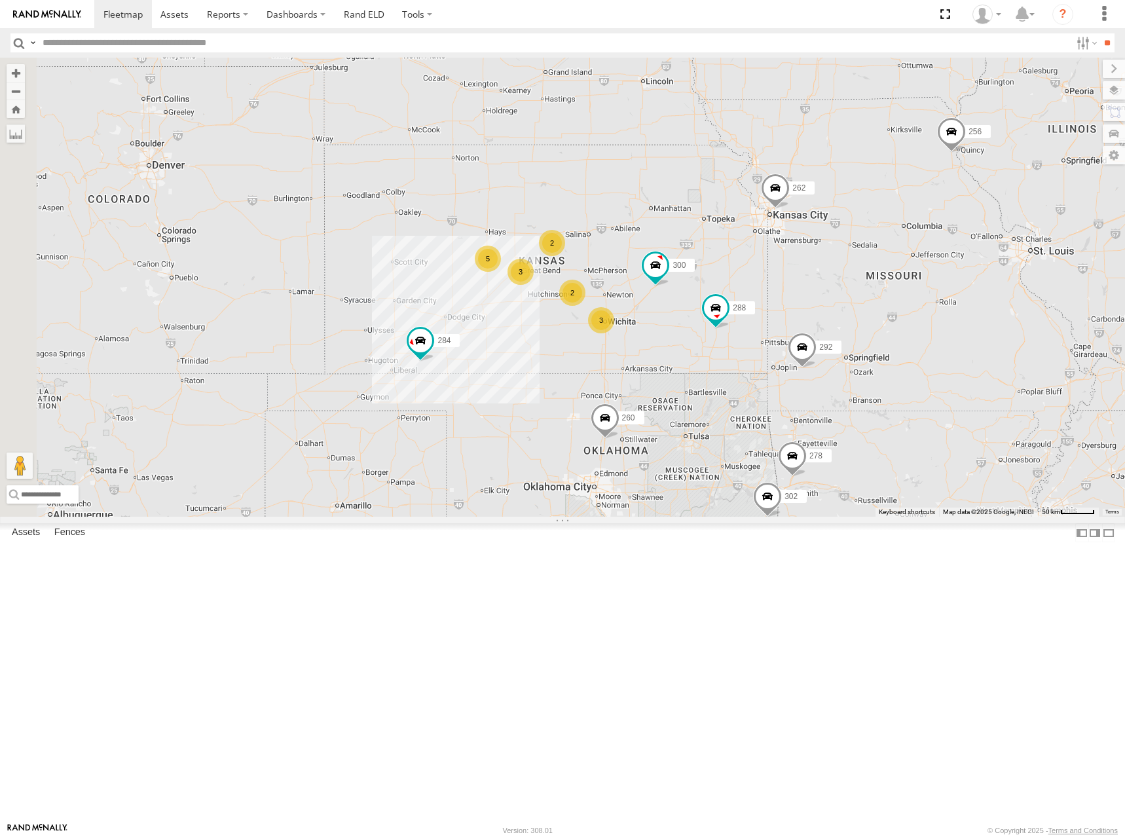
drag, startPoint x: 814, startPoint y: 270, endPoint x: 873, endPoint y: 266, distance: 59.7
click at [873, 266] on div "300 262 288 292 284 264 302 278 260 5 2 3 2 3 256" at bounding box center [562, 287] width 1125 height 459
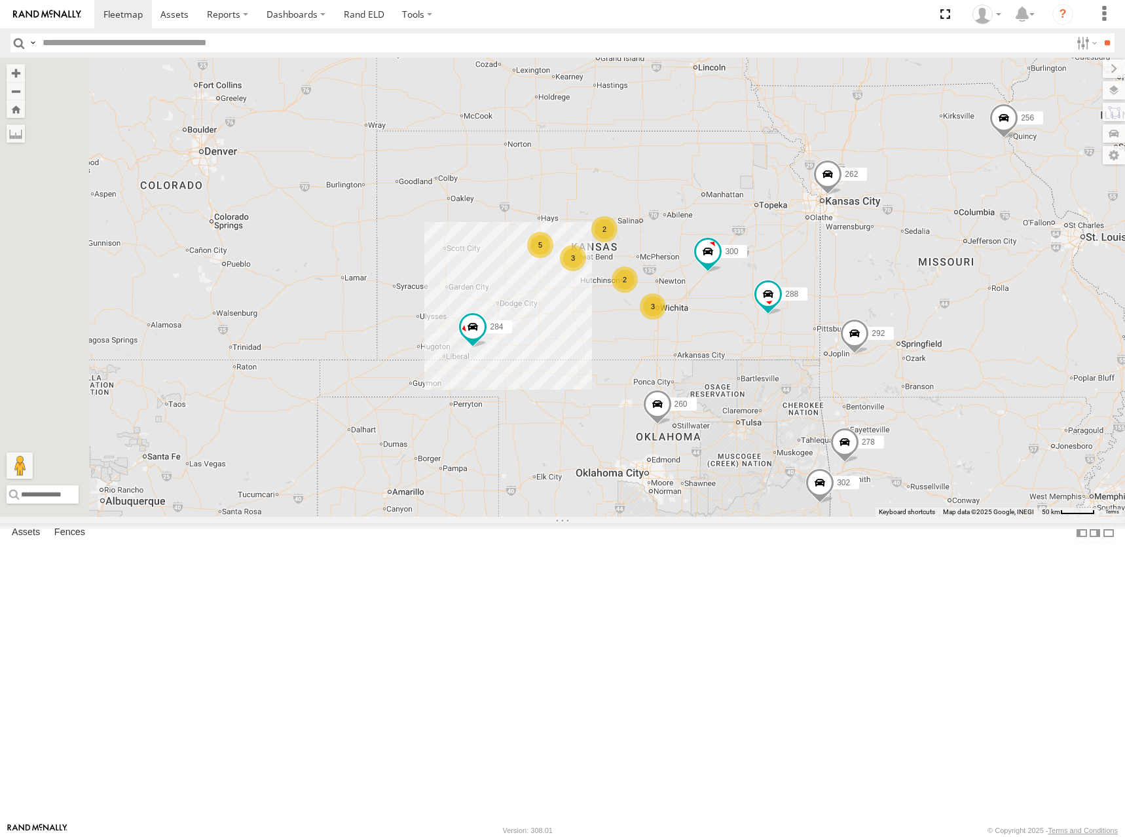
drag, startPoint x: 858, startPoint y: 283, endPoint x: 912, endPoint y: 269, distance: 55.4
click at [912, 269] on div "300 262 288 292 284 264 302 278 260 5 2 3 2 3 256" at bounding box center [562, 287] width 1125 height 459
drag, startPoint x: 854, startPoint y: 283, endPoint x: 867, endPoint y: 336, distance: 54.6
click at [867, 336] on div "300 262 288 292 284 264 302 278 260 5 2 3 2 3 256" at bounding box center [562, 287] width 1125 height 459
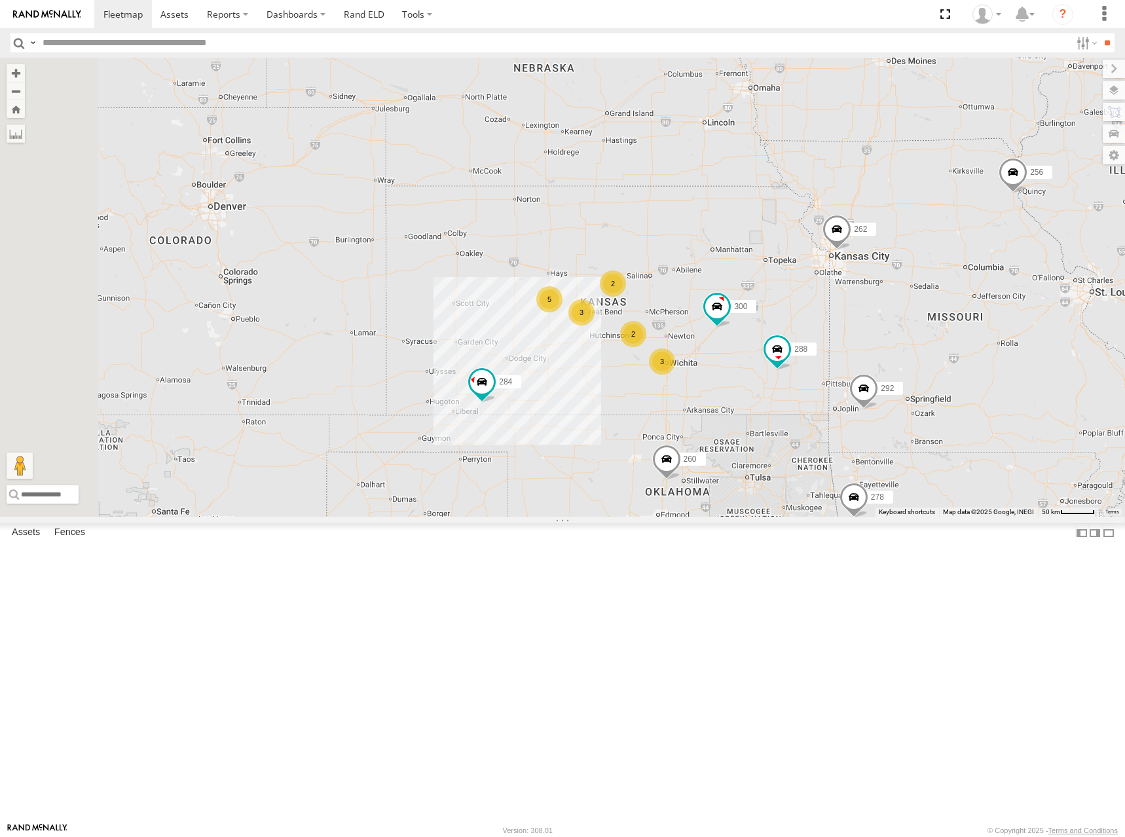
drag, startPoint x: 863, startPoint y: 300, endPoint x: 856, endPoint y: 289, distance: 13.5
click at [856, 289] on div "300 262 288 292 284 264 302 278 260 5 2 3 2 3 256" at bounding box center [562, 287] width 1125 height 459
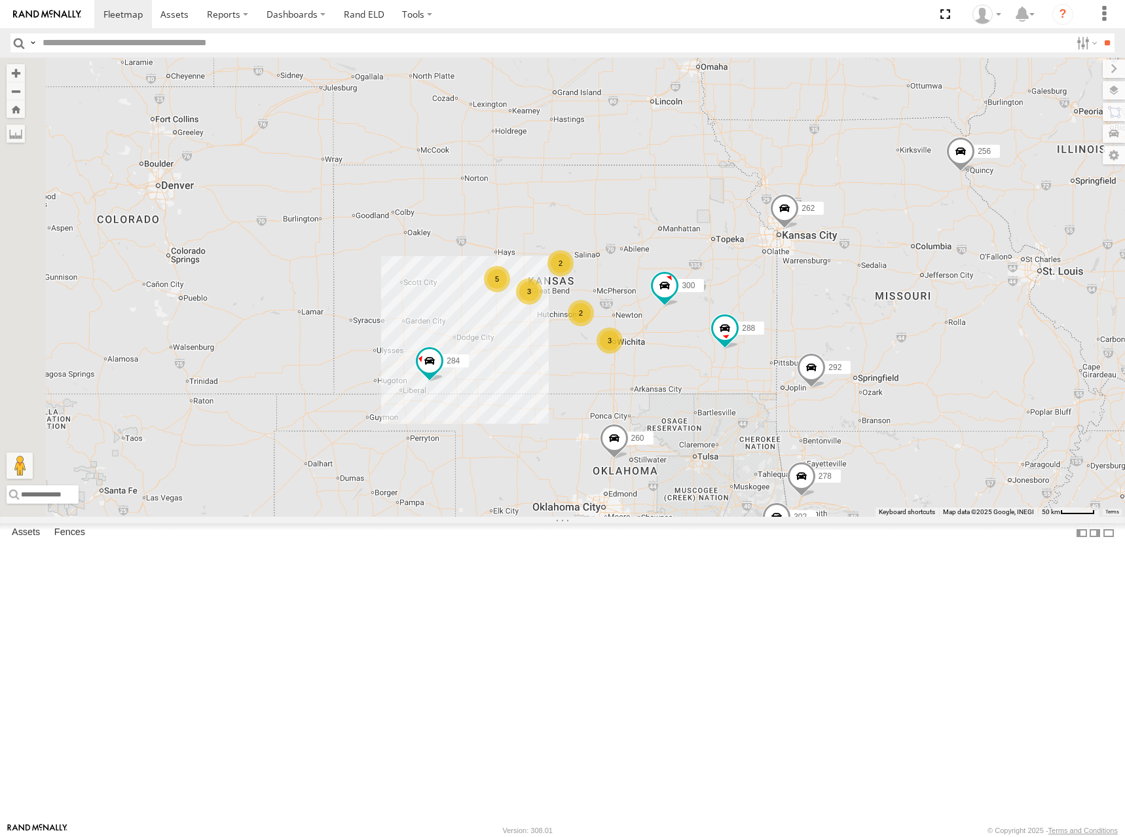
drag, startPoint x: 872, startPoint y: 289, endPoint x: 800, endPoint y: 265, distance: 76.0
click at [800, 265] on div "300 262 288 292 284 264 302 278 260 5 2 3 2 3 256" at bounding box center [562, 287] width 1125 height 459
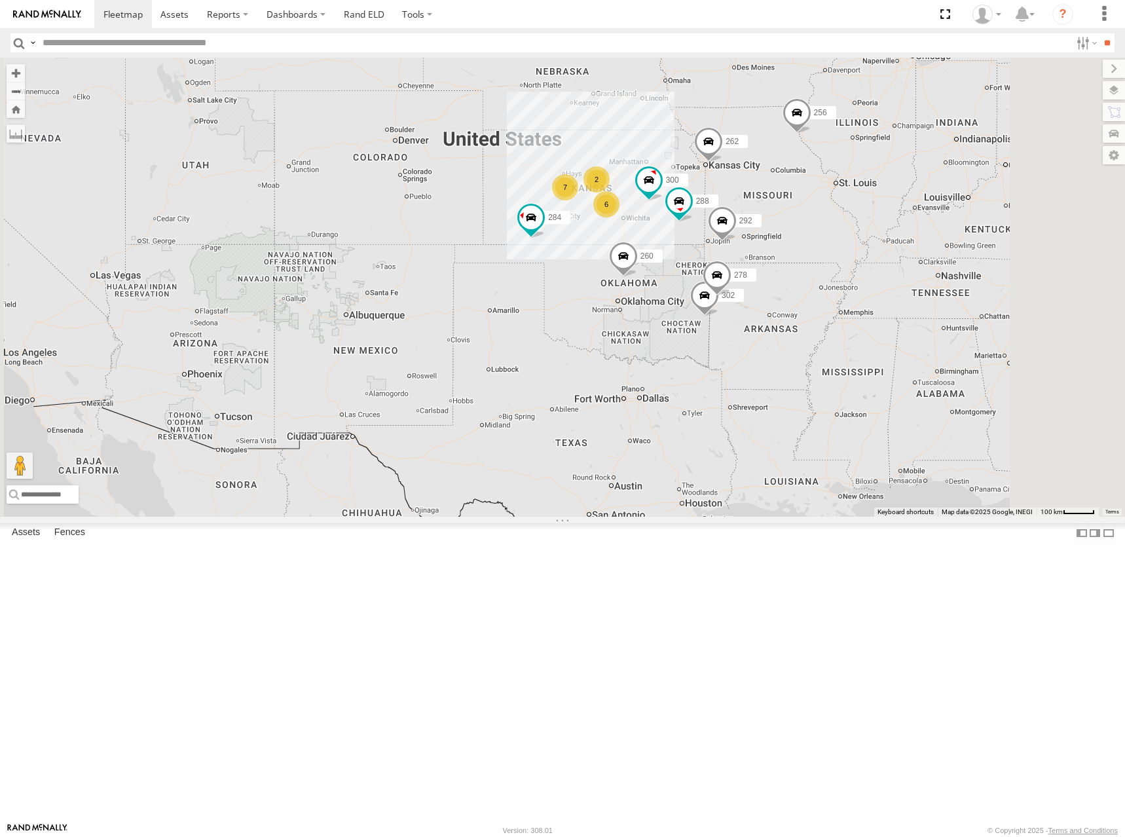
drag, startPoint x: 761, startPoint y: 201, endPoint x: 768, endPoint y: 250, distance: 49.7
click at [768, 250] on div "300 262 288 292 284 264 302 278 260 256 7 6 2" at bounding box center [562, 287] width 1125 height 459
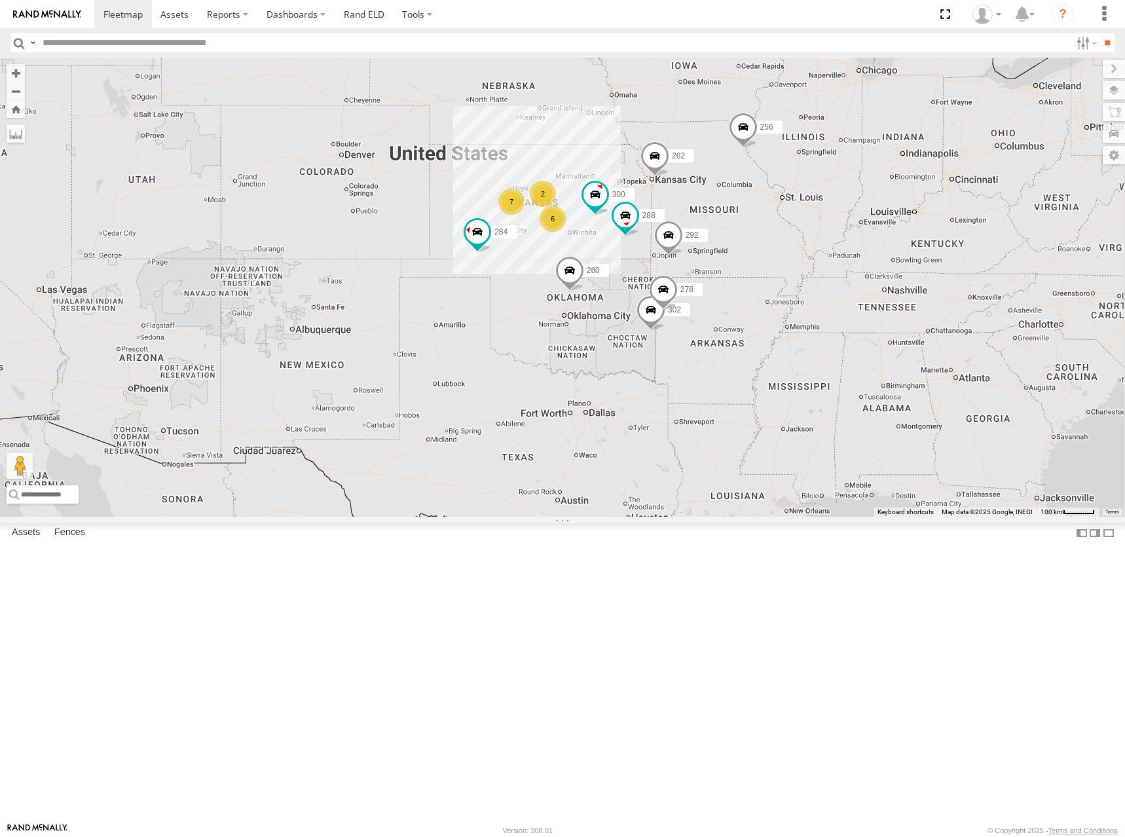
click at [664, 229] on div "300 262 288 292 284 264 302 278 260 256 7 6 2" at bounding box center [562, 287] width 1125 height 459
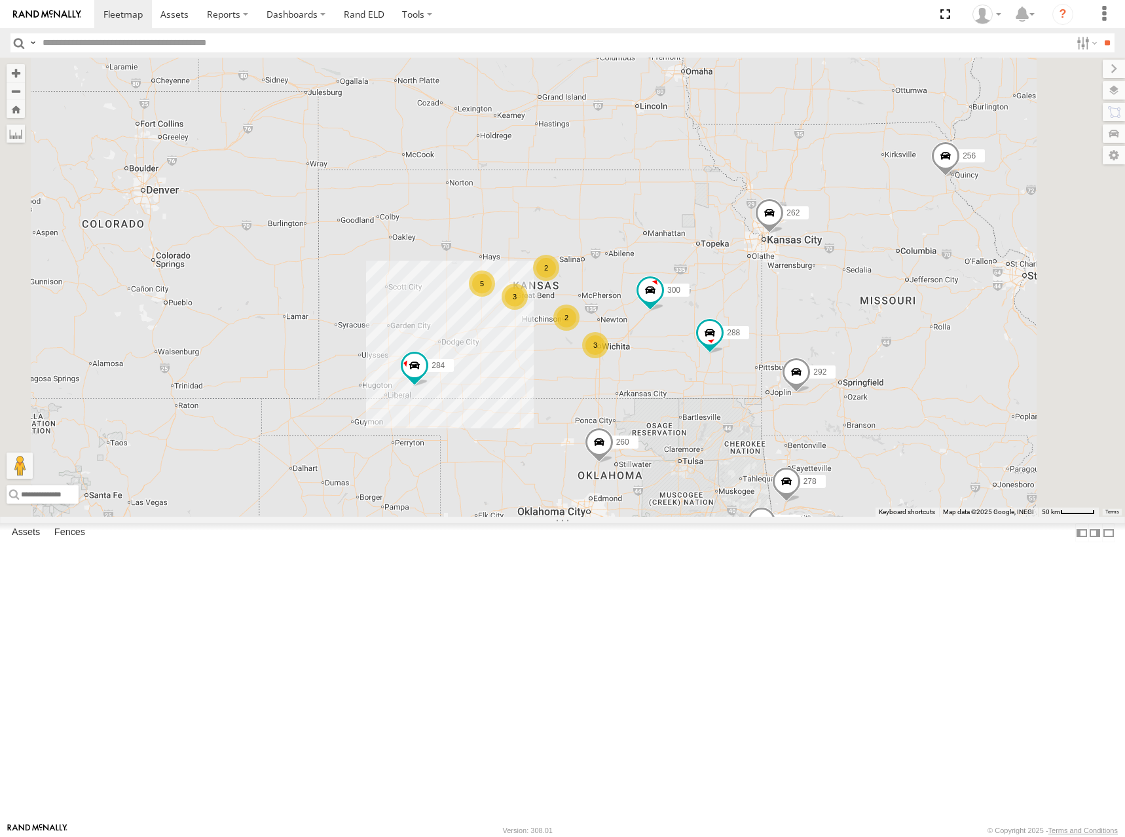
drag, startPoint x: 715, startPoint y: 280, endPoint x: 814, endPoint y: 297, distance: 100.9
click at [814, 297] on div "300 262 288 292 284 264 302 278 260 256 5 2 3 2 3" at bounding box center [562, 287] width 1125 height 459
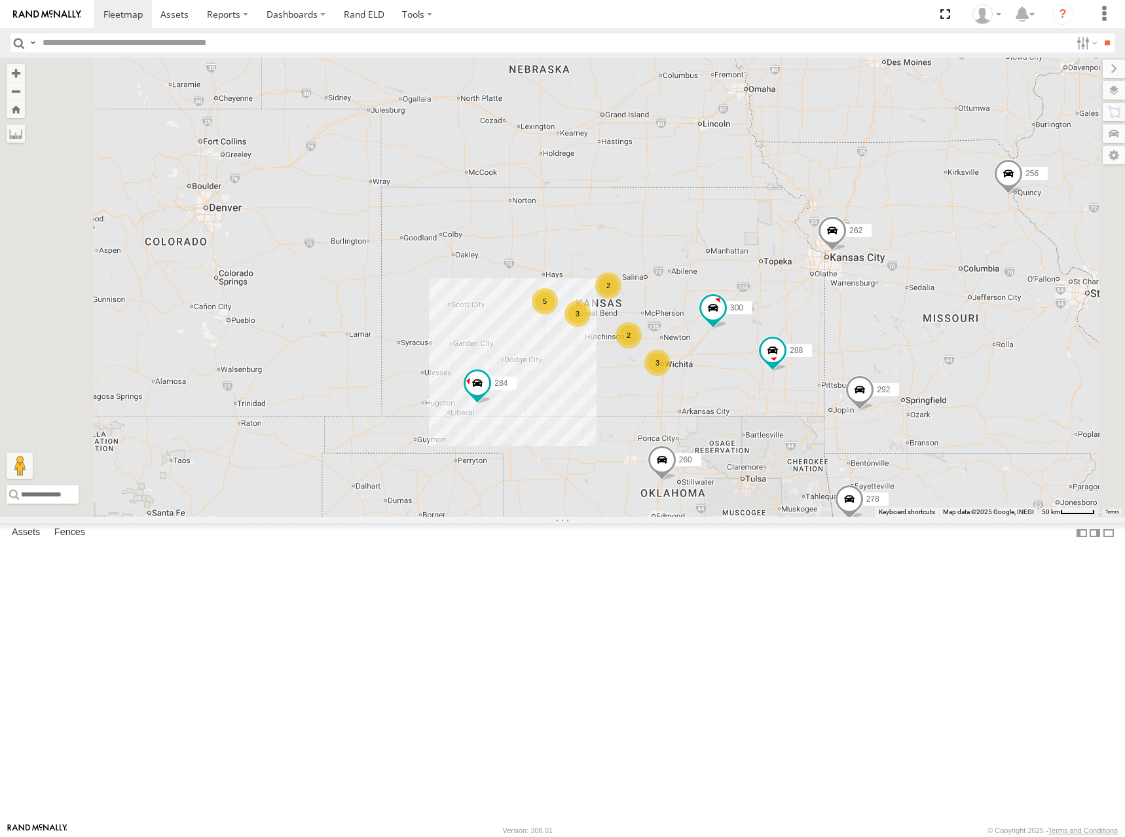
drag, startPoint x: 709, startPoint y: 181, endPoint x: 736, endPoint y: 196, distance: 31.7
click at [736, 196] on div "300 262 288 292 284 264 302 278 260 256 5 2 3 2 3" at bounding box center [562, 287] width 1125 height 459
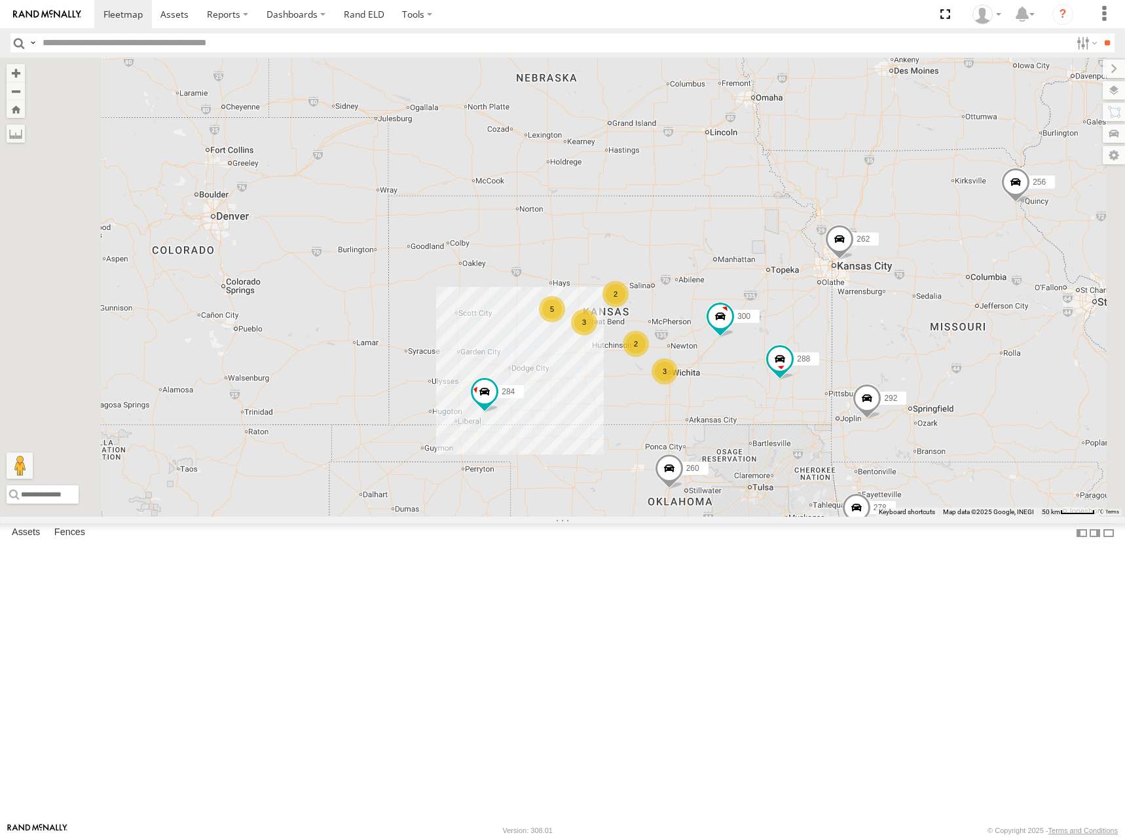
drag, startPoint x: 769, startPoint y: 238, endPoint x: 777, endPoint y: 246, distance: 11.6
click at [777, 246] on div "300 262 288 292 284 264 302 278 260 256 5 2 3 2 3" at bounding box center [562, 287] width 1125 height 459
drag, startPoint x: 754, startPoint y: 282, endPoint x: 759, endPoint y: 289, distance: 8.5
click at [759, 289] on div "300 262 288 292 284 264 302 278 260 256 5 2 3 2 3" at bounding box center [562, 287] width 1125 height 459
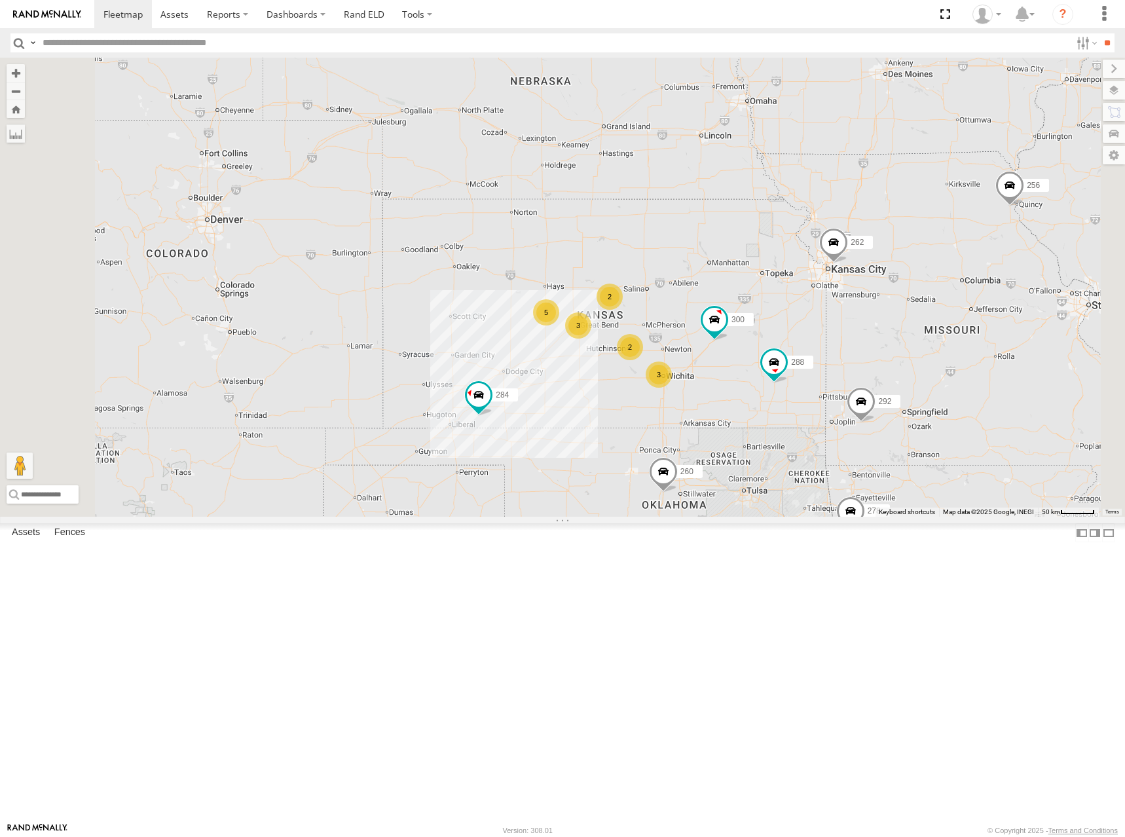
drag, startPoint x: 842, startPoint y: 315, endPoint x: 852, endPoint y: 293, distance: 24.9
click at [831, 308] on div "300 262 288 292 284 264 302 278 260 256 5 2 3 2 3" at bounding box center [562, 287] width 1125 height 459
drag, startPoint x: 797, startPoint y: 342, endPoint x: 802, endPoint y: 350, distance: 9.4
click at [802, 350] on div "300 262 288 292 284 264 302 278 260 256 5 2 3 2 3" at bounding box center [562, 287] width 1125 height 459
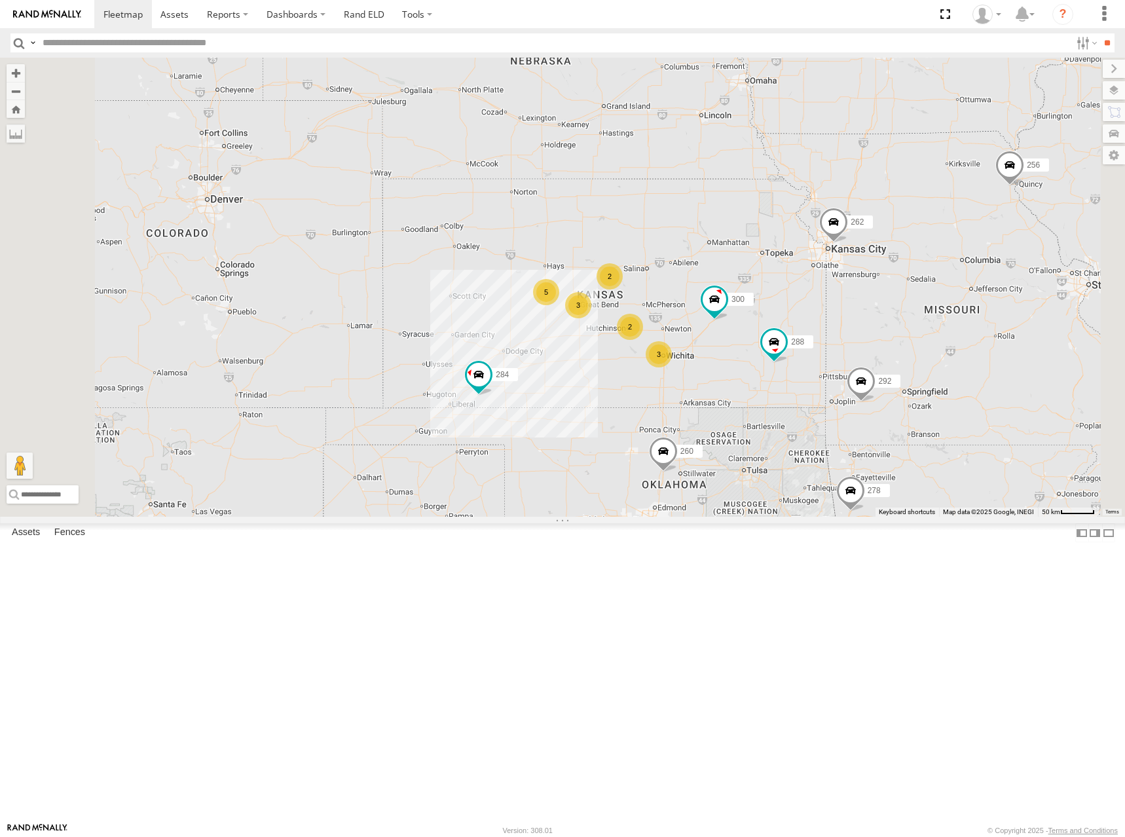
drag, startPoint x: 821, startPoint y: 303, endPoint x: 814, endPoint y: 273, distance: 31.0
click at [814, 273] on div "300 262 288 292 284 264 302 278 260 256 5 2 3 2 3" at bounding box center [562, 287] width 1125 height 459
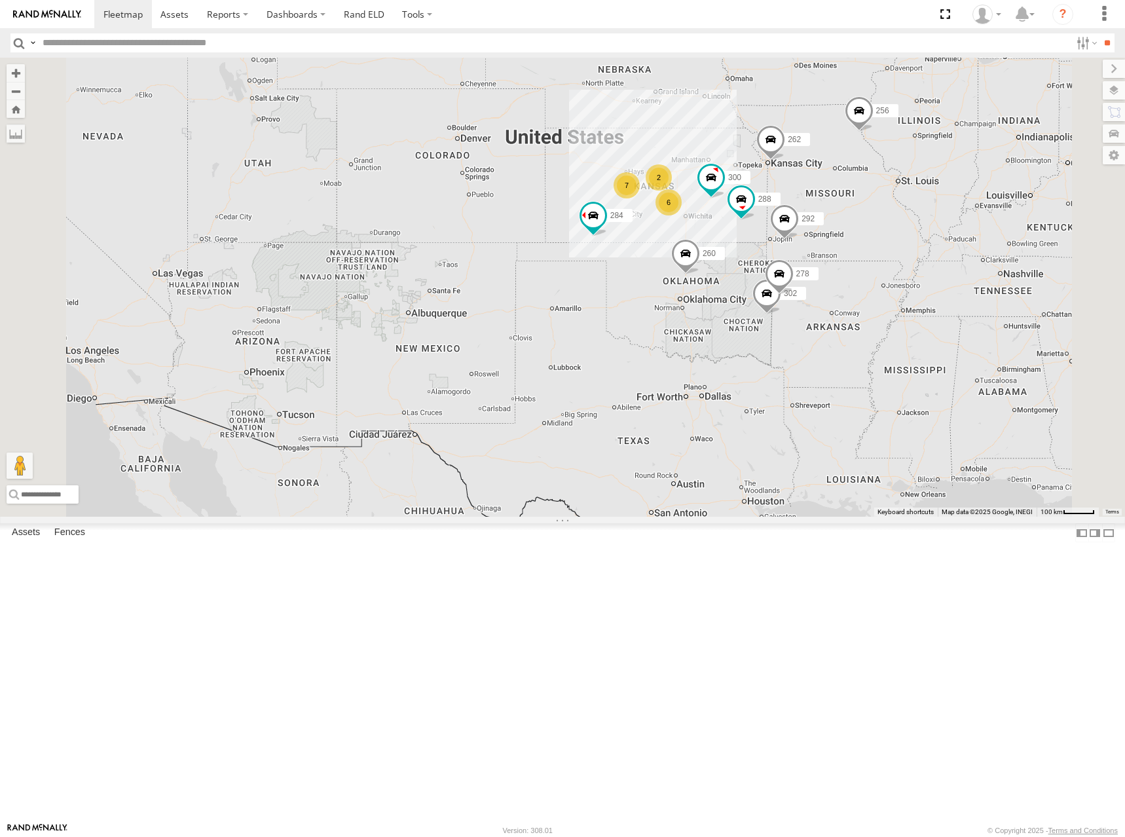
click at [841, 227] on div "300 262 288 292 284 264 302 278 260 256 7 6 2" at bounding box center [562, 287] width 1125 height 459
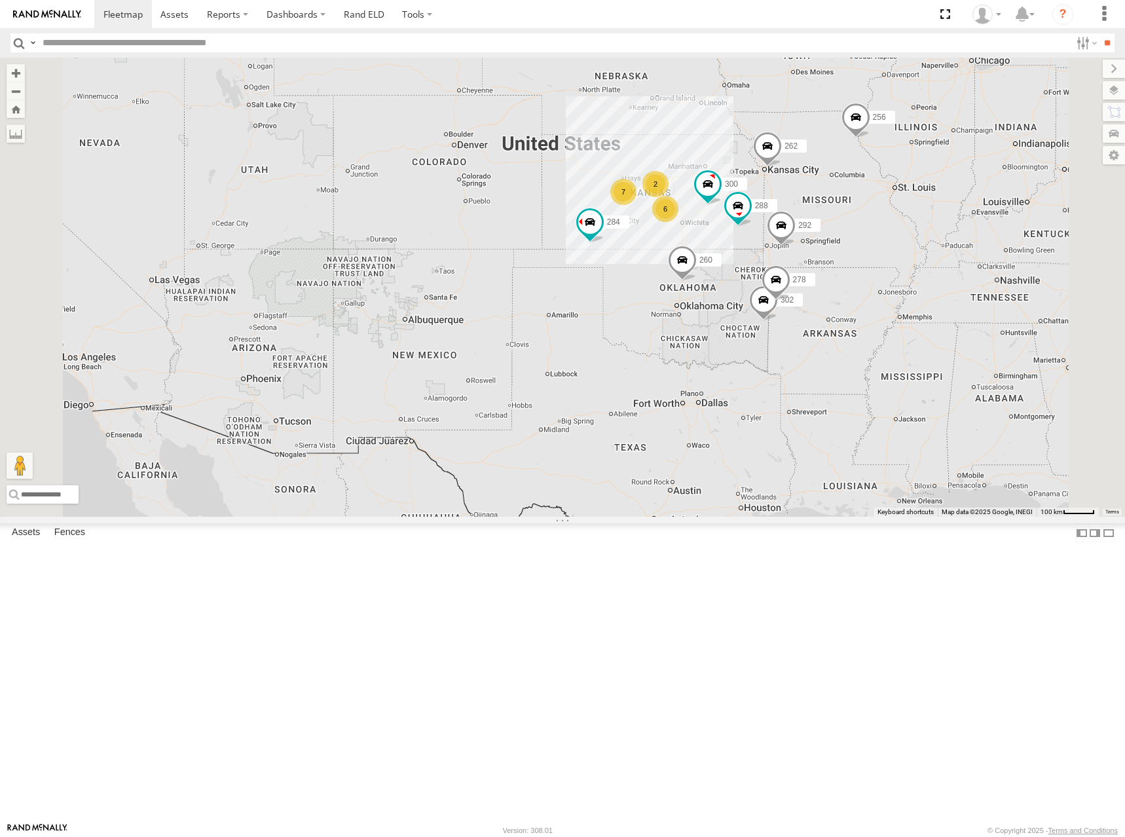
drag, startPoint x: 838, startPoint y: 217, endPoint x: 838, endPoint y: 238, distance: 21.6
click at [838, 238] on div "300 262 288 292 284 264 302 278 260 256 7 6 2" at bounding box center [562, 287] width 1125 height 459
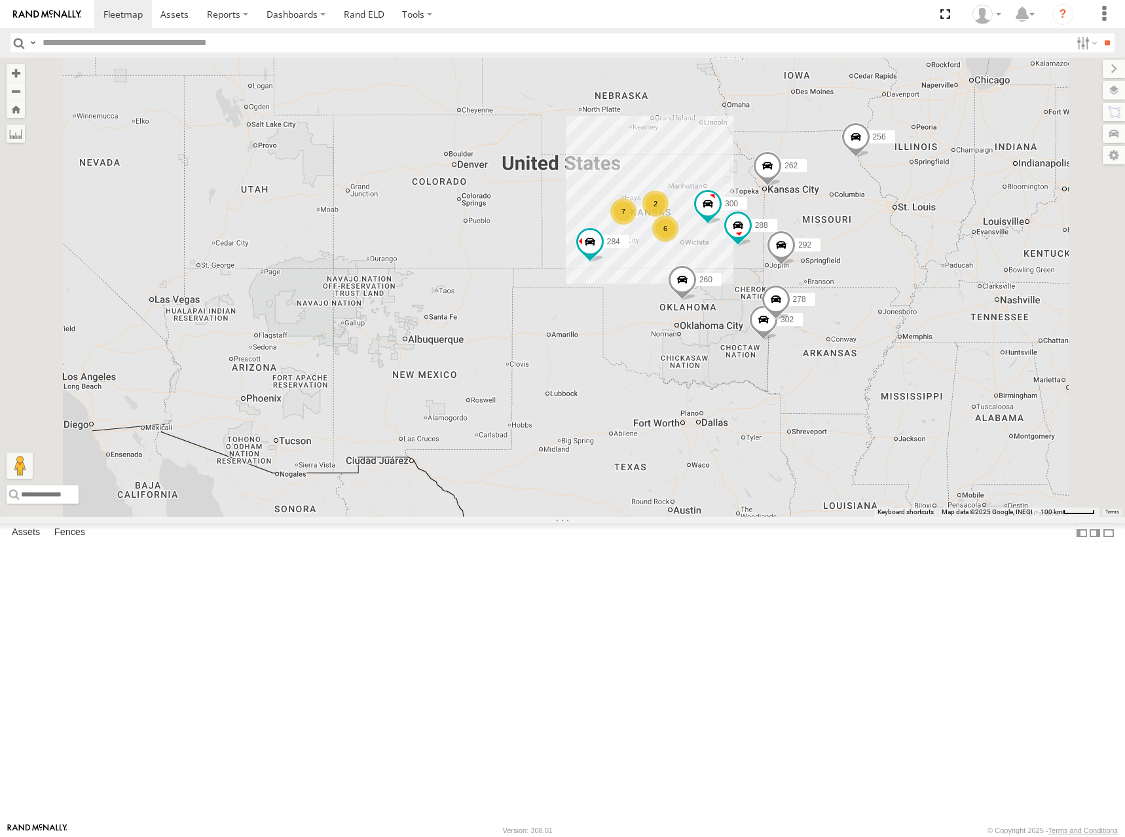
click at [840, 266] on div "300 262 288 292 284 264 302 278 260 256 7 6 2" at bounding box center [562, 287] width 1125 height 459
drag, startPoint x: 838, startPoint y: 241, endPoint x: 818, endPoint y: 210, distance: 37.2
click at [818, 210] on div "300 262 288 292 284 264 302 278 260 256 7 6 2" at bounding box center [562, 287] width 1125 height 459
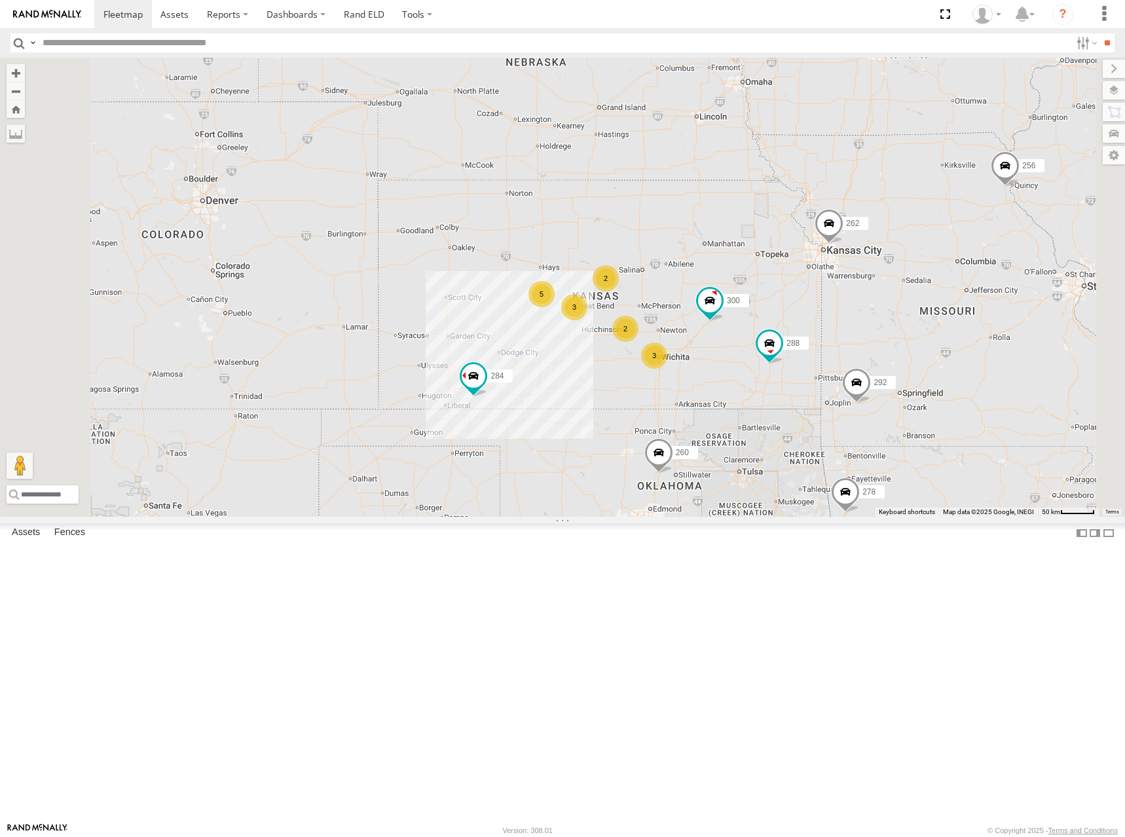
drag, startPoint x: 828, startPoint y: 242, endPoint x: 880, endPoint y: 303, distance: 80.8
click at [880, 303] on div "300 262 288 292 284 264 302 278 260 256 5 2 3 2 3" at bounding box center [562, 287] width 1125 height 459
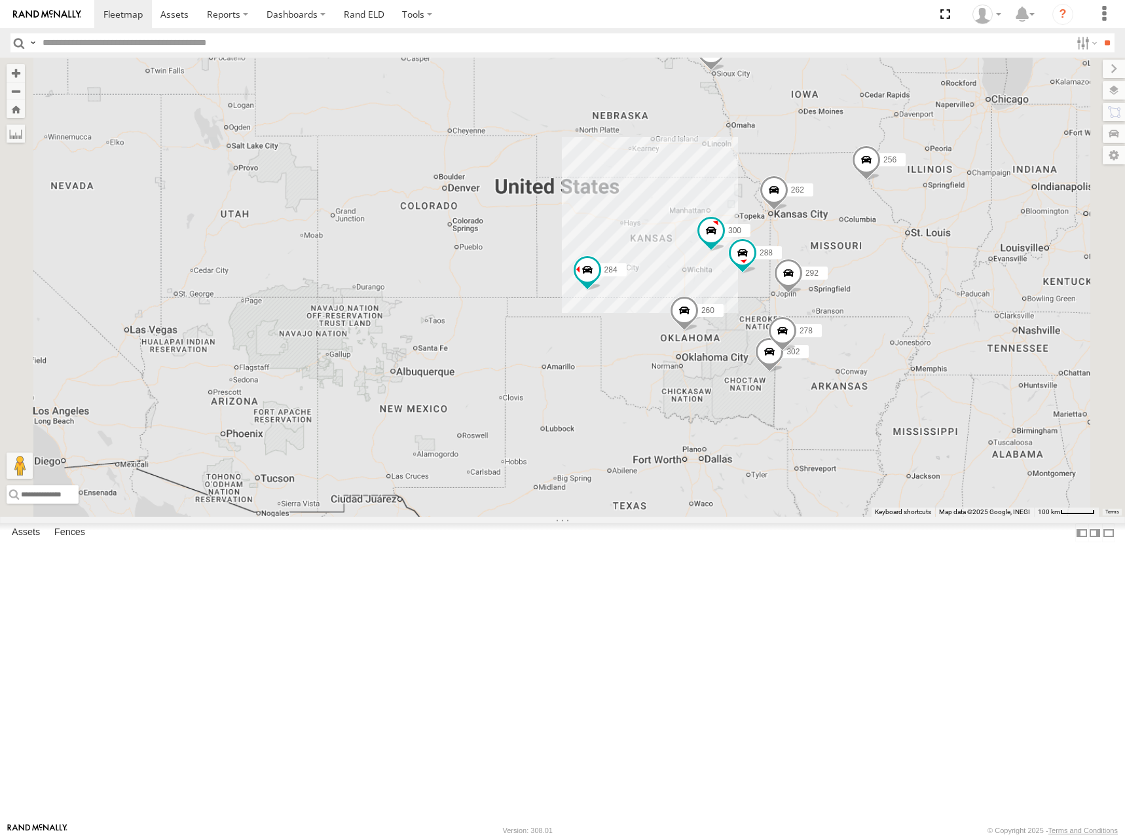
drag, startPoint x: 812, startPoint y: 261, endPoint x: 810, endPoint y: 251, distance: 10.8
click at [810, 251] on div "300 262 288 292 284 264 302 278 260 256" at bounding box center [562, 287] width 1125 height 459
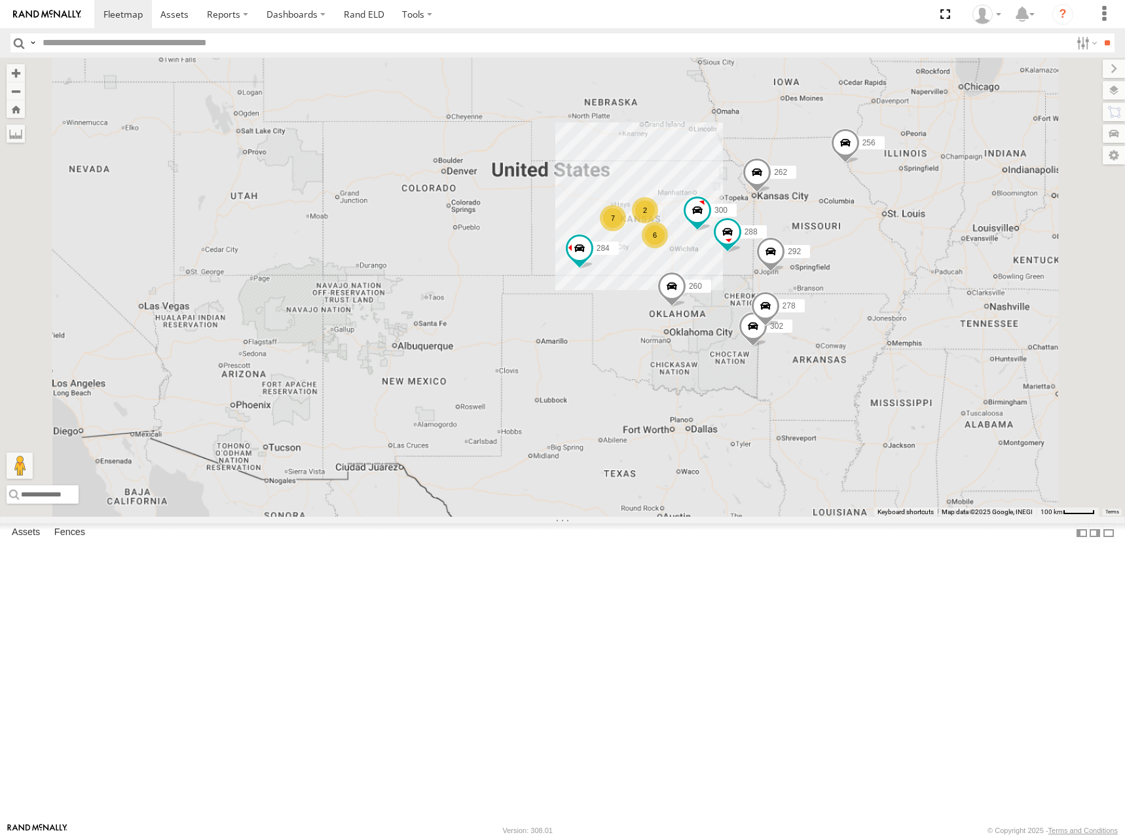
drag, startPoint x: 789, startPoint y: 268, endPoint x: 760, endPoint y: 257, distance: 30.6
click at [760, 257] on div "300 262 288 292 284 264 302 278 260 256 7 6 2" at bounding box center [562, 287] width 1125 height 459
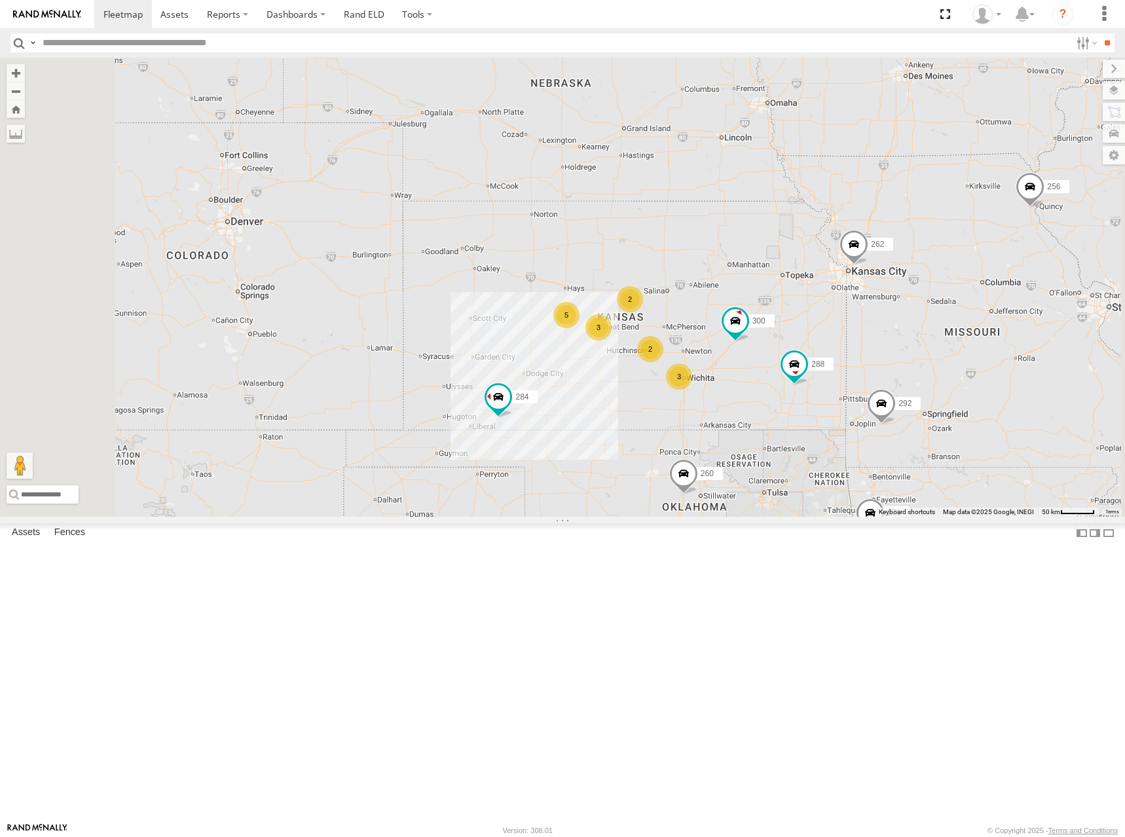
drag, startPoint x: 799, startPoint y: 276, endPoint x: 804, endPoint y: 294, distance: 19.3
click at [804, 294] on div "300 262 288 292 284 264 302 278 260 256 5 2 3 2 3" at bounding box center [562, 287] width 1125 height 459
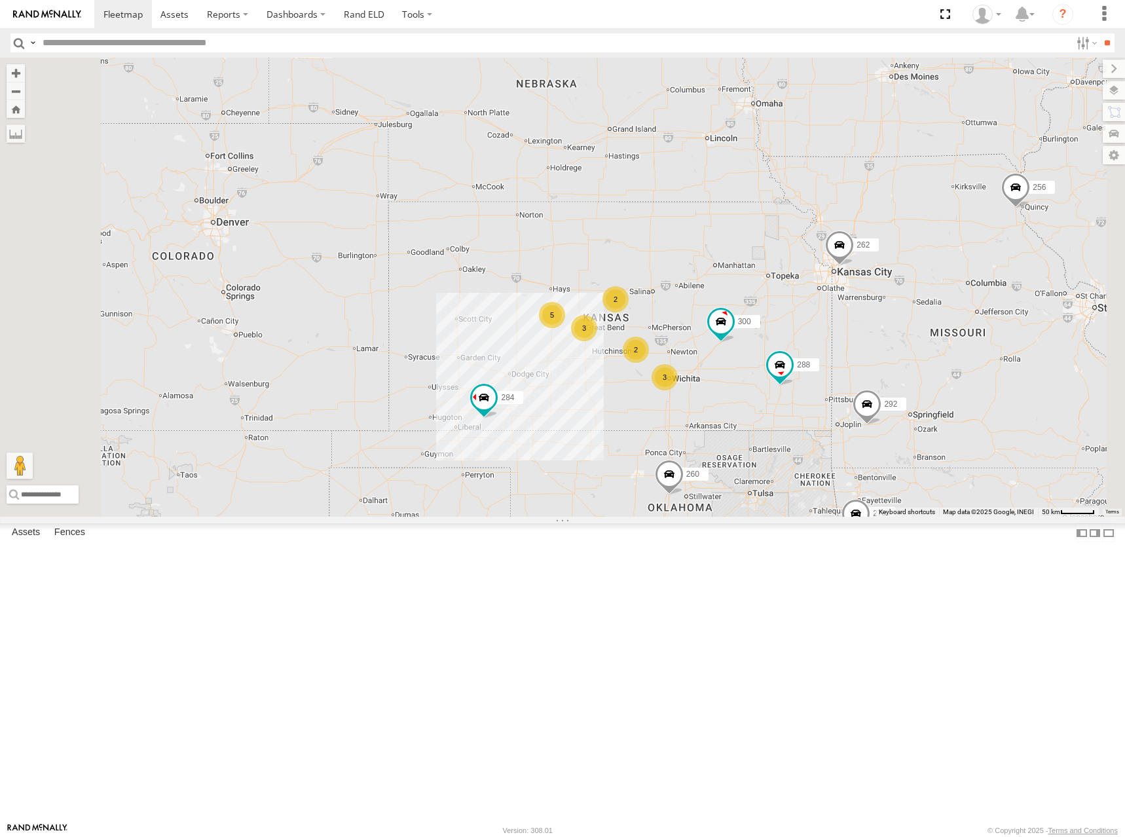
drag, startPoint x: 848, startPoint y: 299, endPoint x: 873, endPoint y: 257, distance: 49.0
click at [822, 297] on div "300 262 288 292 284 264 302 278 260 256 5 2 3 2 3" at bounding box center [562, 287] width 1125 height 459
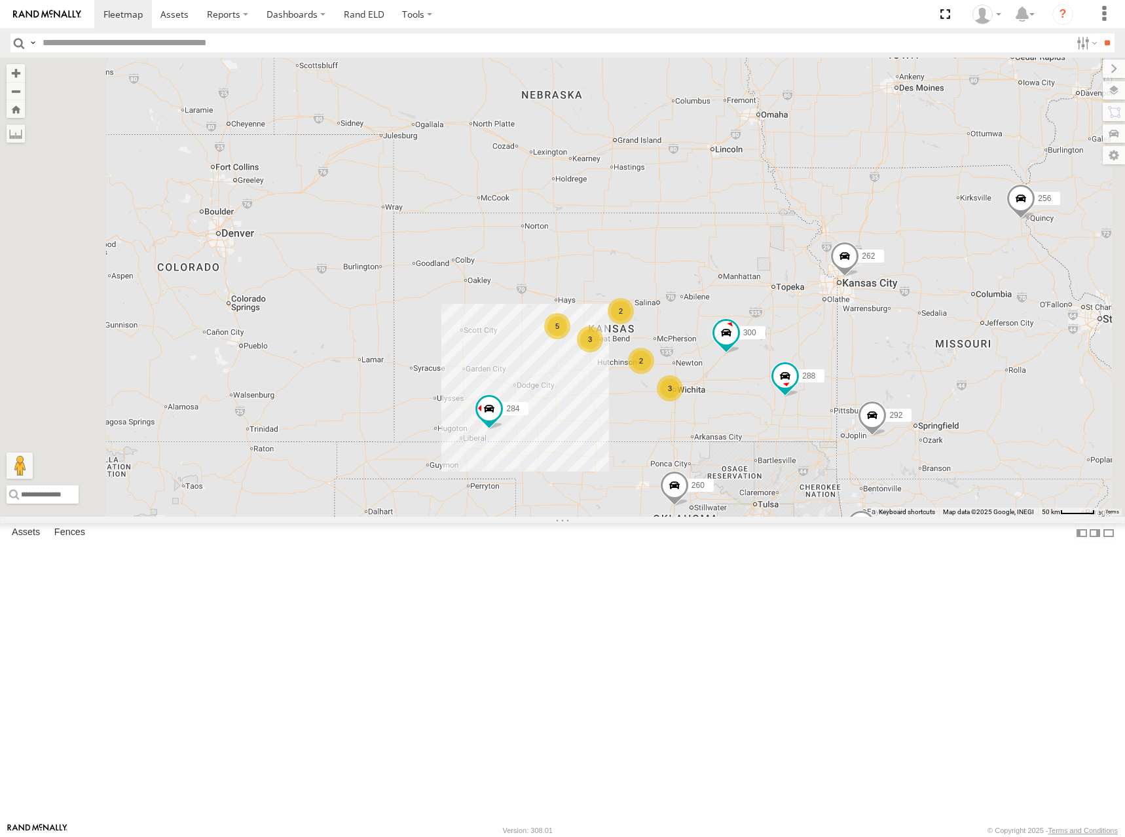
drag, startPoint x: 680, startPoint y: 268, endPoint x: 698, endPoint y: 279, distance: 21.4
click at [698, 279] on div "300 262 288 292 284 264 302 278 260 256 5 2 3 2 3" at bounding box center [562, 287] width 1125 height 459
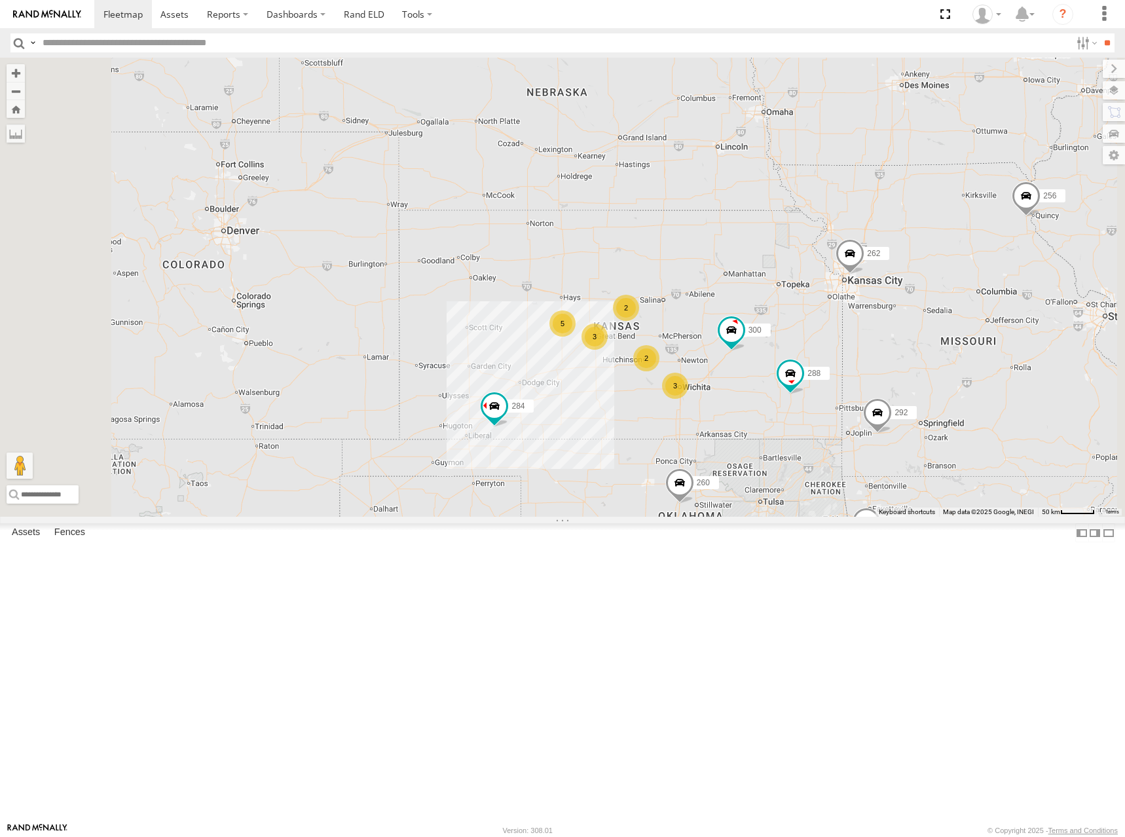
drag, startPoint x: 852, startPoint y: 248, endPoint x: 865, endPoint y: 240, distance: 15.3
click at [865, 240] on div "300 262 288 292 284 264 302 278 260 256 5 2 3 2 3" at bounding box center [562, 287] width 1125 height 459
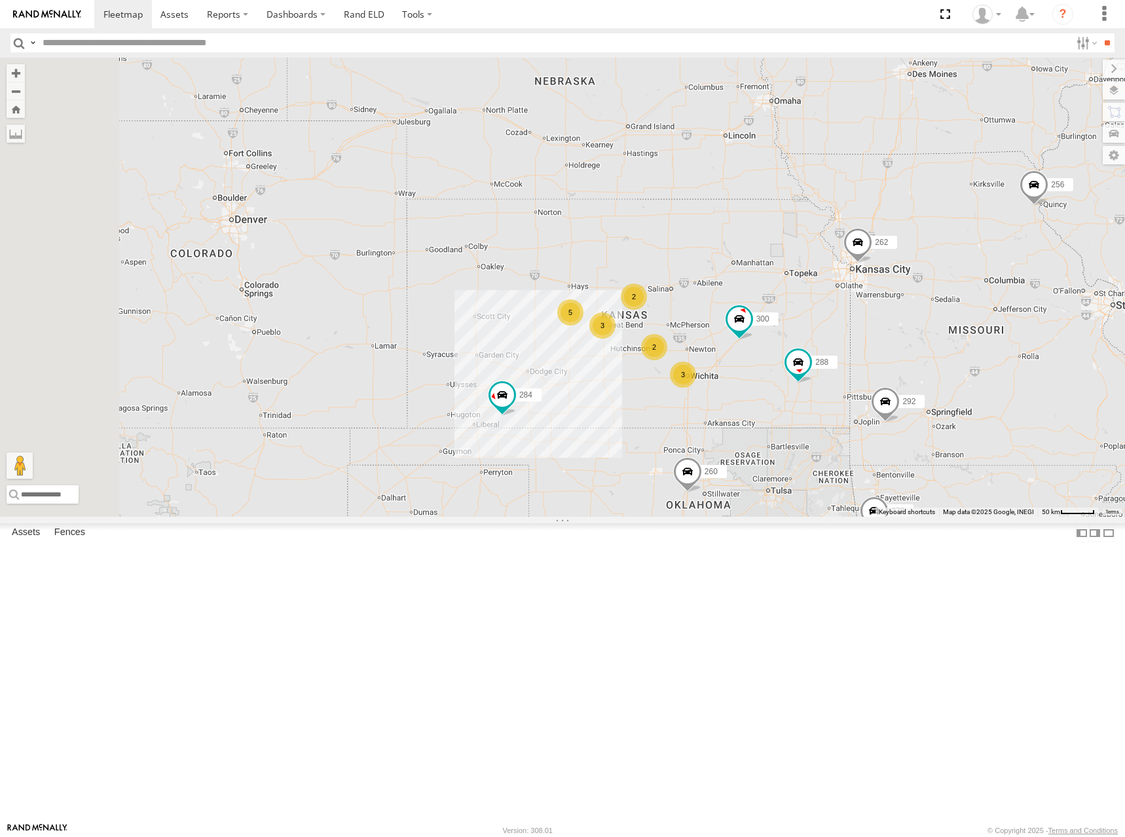
drag, startPoint x: 890, startPoint y: 221, endPoint x: 903, endPoint y: 212, distance: 16.0
click at [898, 213] on div "300 262 288 292 284 264 302 278 260 256 5 2 3 2 3" at bounding box center [562, 287] width 1125 height 459
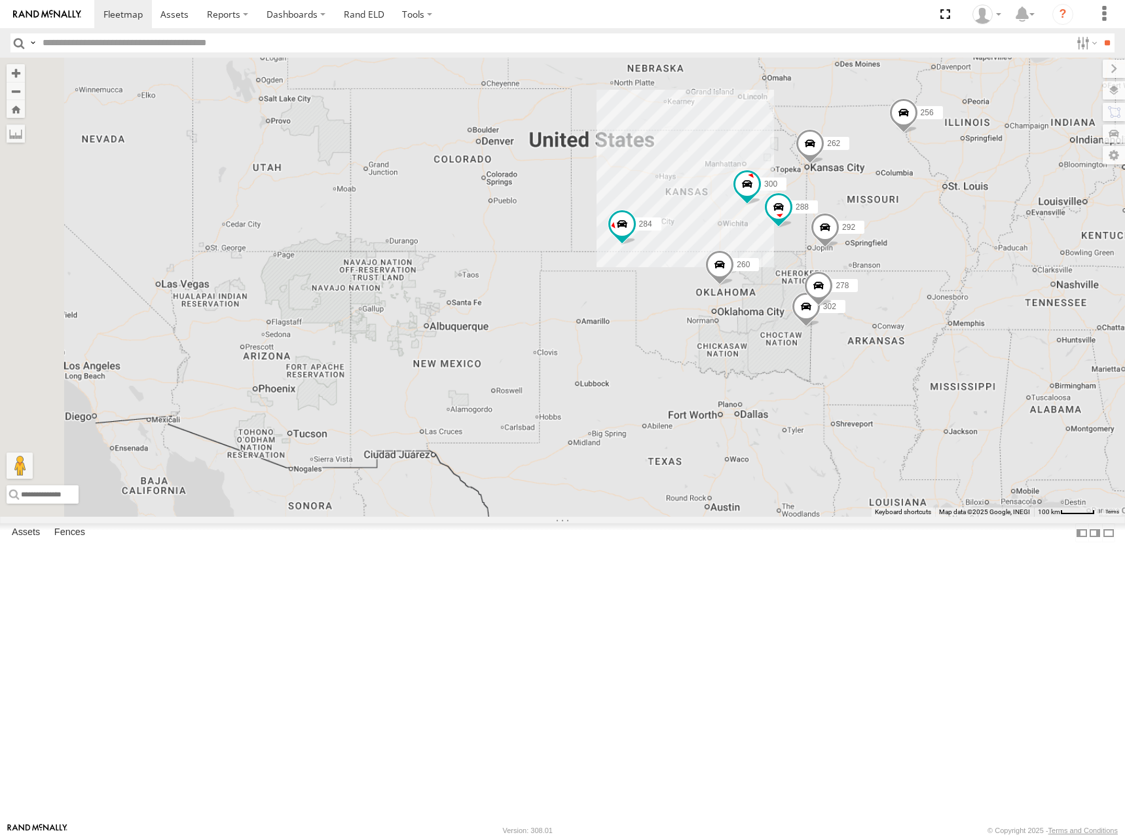
click at [866, 209] on div "300 262 288 292 284 264 302 278 260 256" at bounding box center [562, 287] width 1125 height 459
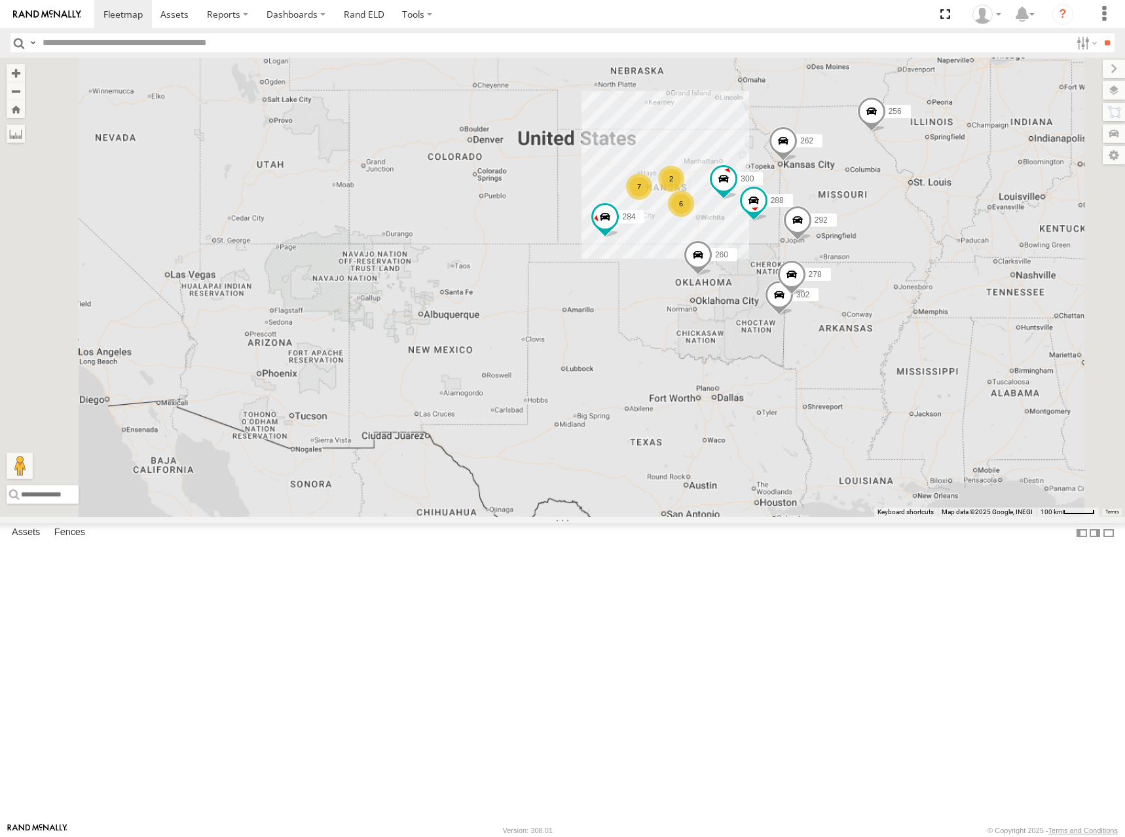
drag, startPoint x: 806, startPoint y: 210, endPoint x: 799, endPoint y: 219, distance: 10.7
click at [799, 219] on div "300 262 288 292 284 264 302 278 260 256 7 6 2" at bounding box center [562, 287] width 1125 height 459
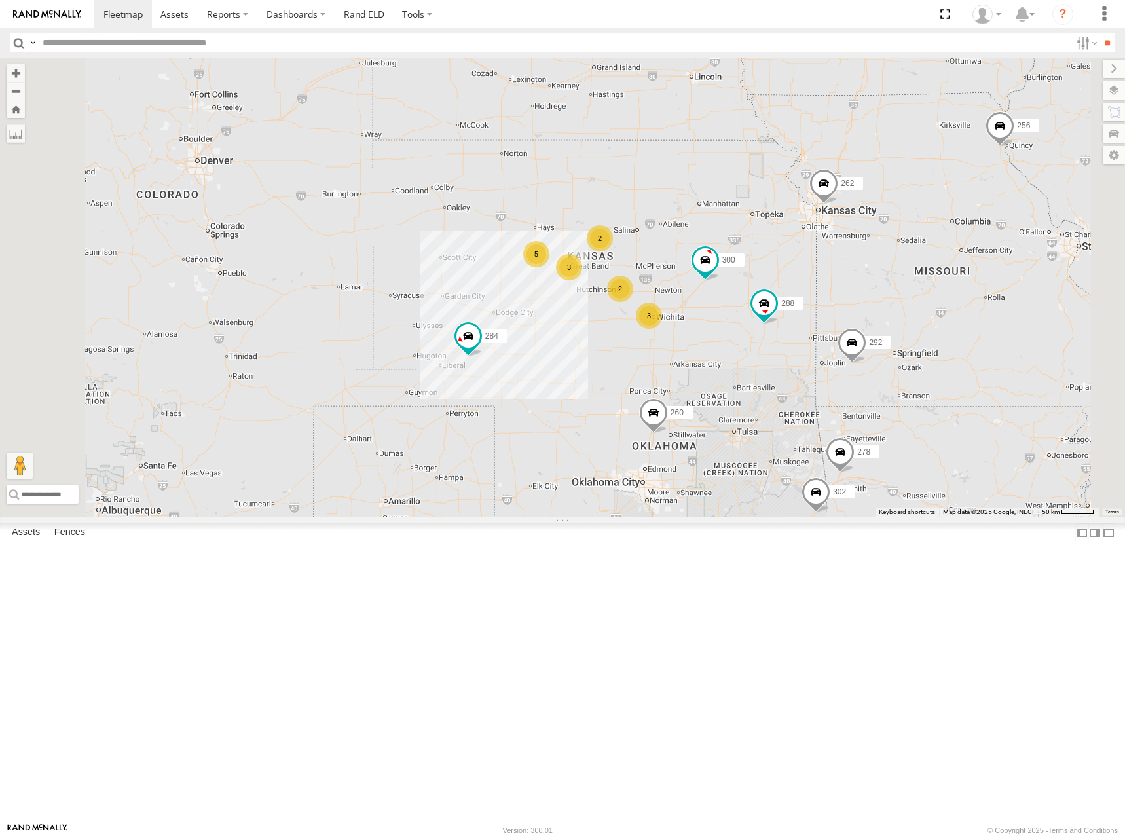
drag, startPoint x: 833, startPoint y: 246, endPoint x: 841, endPoint y: 255, distance: 12.5
click at [841, 255] on div "300 262 288 292 284 264 302 278 260 256 5 2 3 2 3" at bounding box center [562, 287] width 1125 height 459
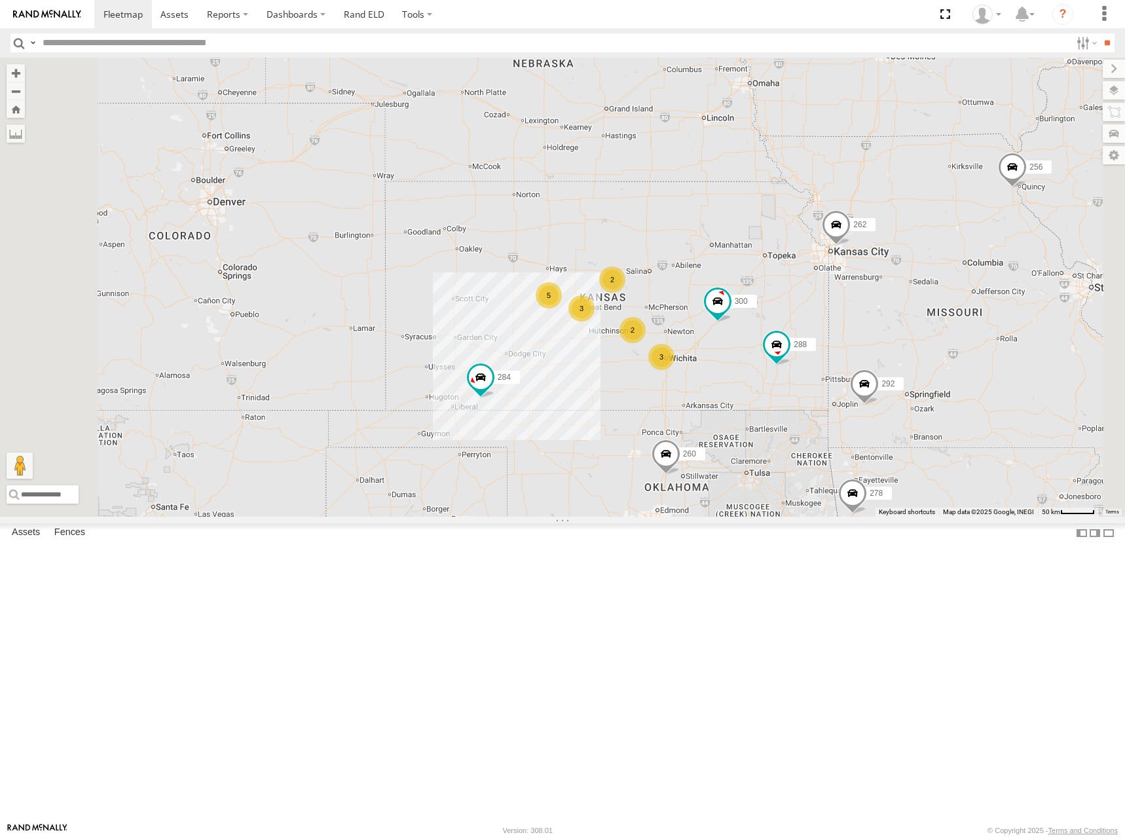
drag, startPoint x: 839, startPoint y: 234, endPoint x: 852, endPoint y: 279, distance: 46.2
click at [852, 279] on div "300 262 288 292 284 264 302 278 260 256 5 2 3 2 3" at bounding box center [562, 287] width 1125 height 459
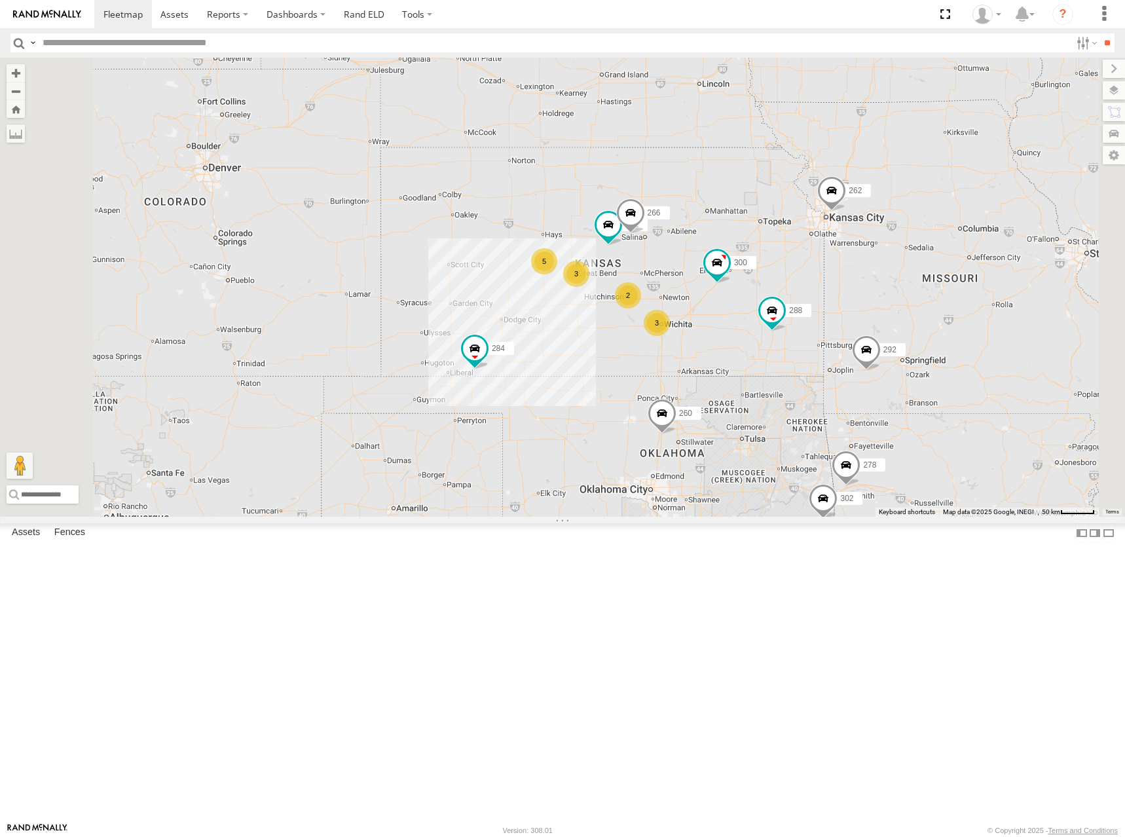
drag, startPoint x: 765, startPoint y: 333, endPoint x: 757, endPoint y: 288, distance: 46.0
click at [757, 288] on div "300 262 288 292 272 284 264 302 266 278 260 5 2 3 3" at bounding box center [562, 287] width 1125 height 459
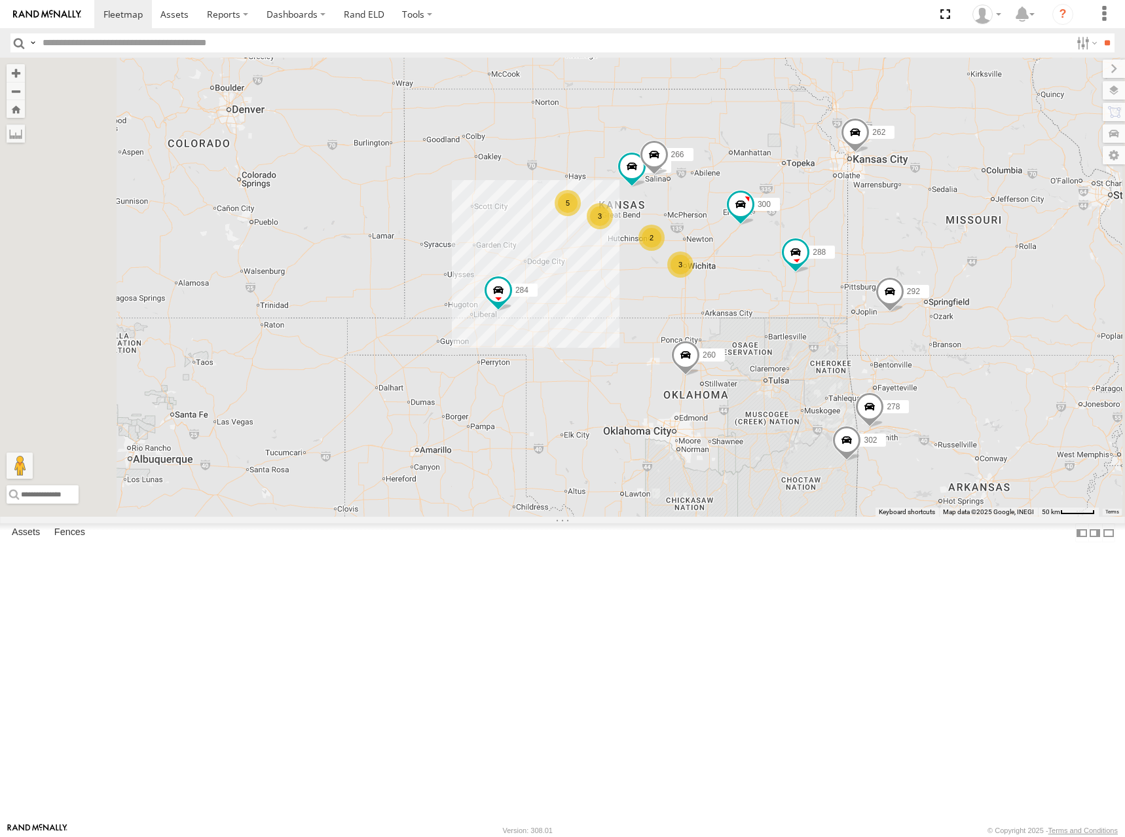
drag, startPoint x: 920, startPoint y: 284, endPoint x: 945, endPoint y: 234, distance: 55.3
click at [945, 234] on div "300 262 288 292 272 284 264 302 266 278 260 5 2 3 3" at bounding box center [562, 287] width 1125 height 459
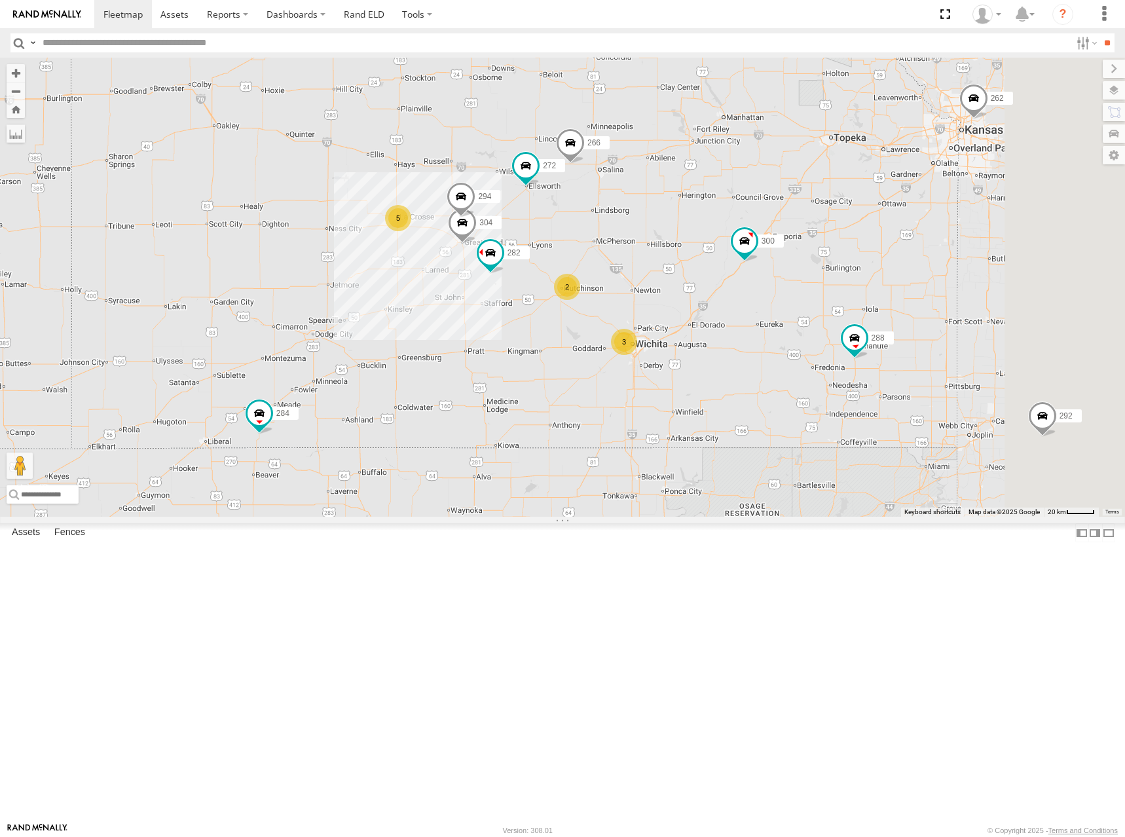
drag, startPoint x: 901, startPoint y: 296, endPoint x: 907, endPoint y: 281, distance: 16.2
click at [905, 281] on div "300 262 288 292 272 284 264 302 266 278 260 5 2 3 304 282 294" at bounding box center [562, 287] width 1125 height 459
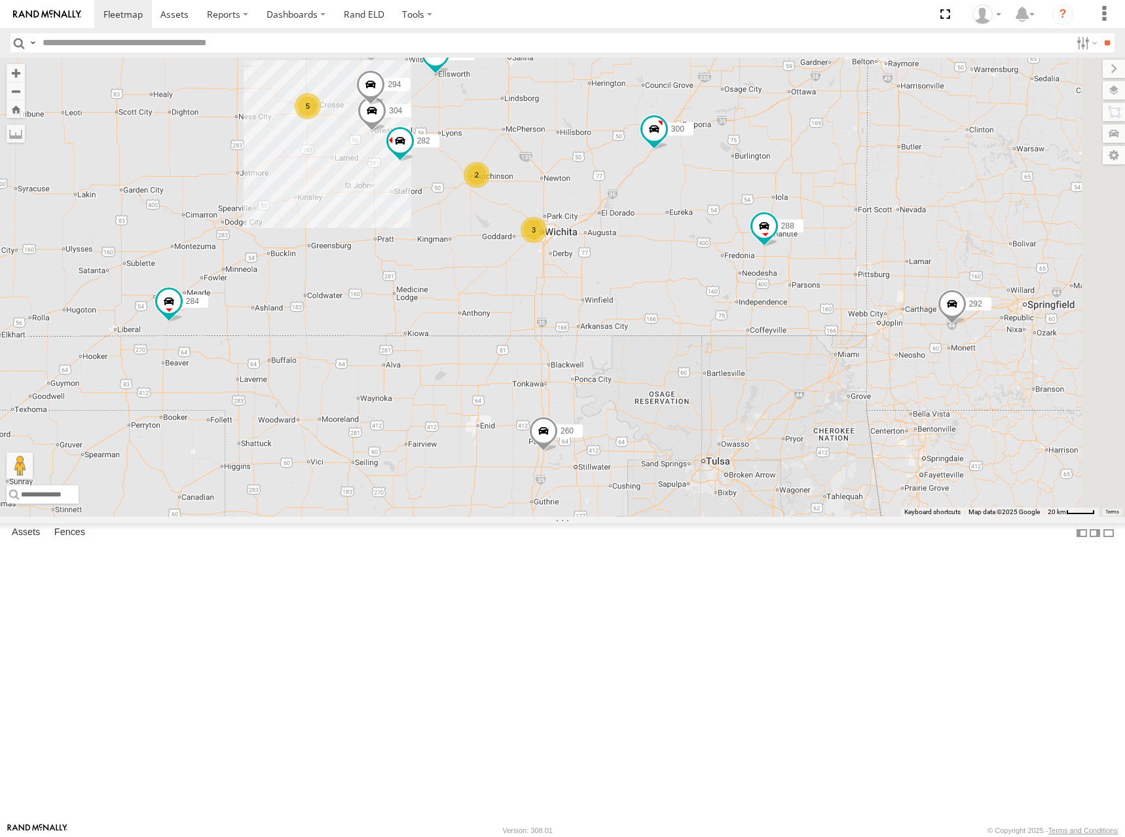
drag, startPoint x: 1001, startPoint y: 405, endPoint x: 911, endPoint y: 327, distance: 119.3
click at [903, 324] on div "300 262 288 292 272 284 264 302 266 278 260 5 2 3 304 282 294" at bounding box center [562, 287] width 1125 height 459
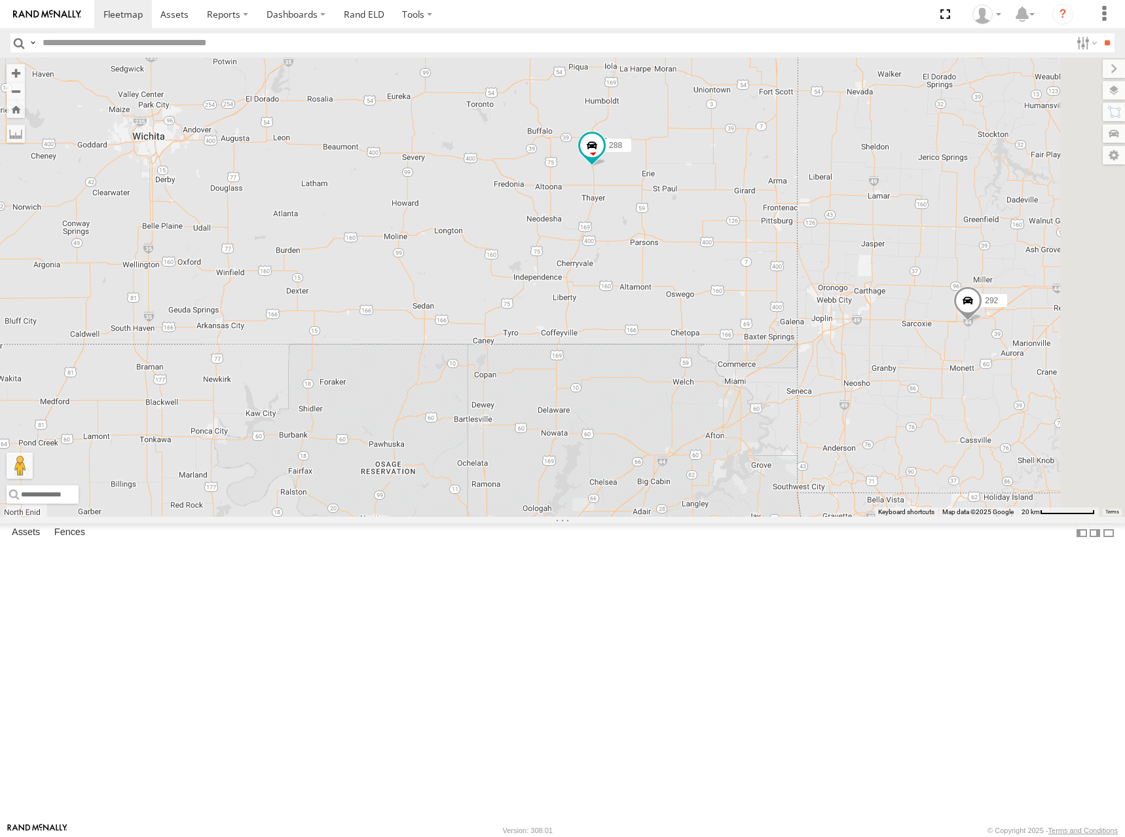
drag, startPoint x: 963, startPoint y: 361, endPoint x: 823, endPoint y: 274, distance: 164.4
click at [823, 274] on div "300 262 288 292 272 284 264 302 266 278 260 304 282 294" at bounding box center [562, 287] width 1125 height 459
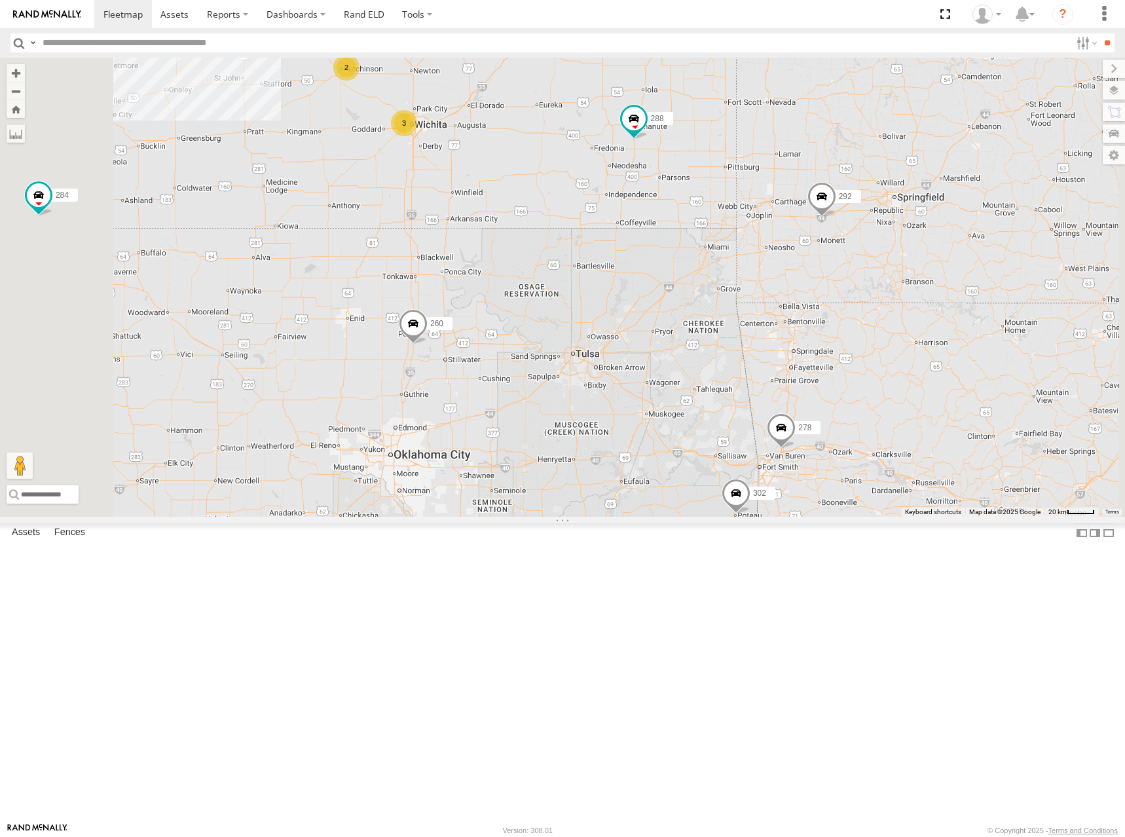
drag, startPoint x: 762, startPoint y: 200, endPoint x: 895, endPoint y: 303, distance: 168.4
click at [894, 302] on div "300 262 288 292 272 284 264 302 266 278 260 304 282 294 5 2 3" at bounding box center [562, 287] width 1125 height 459
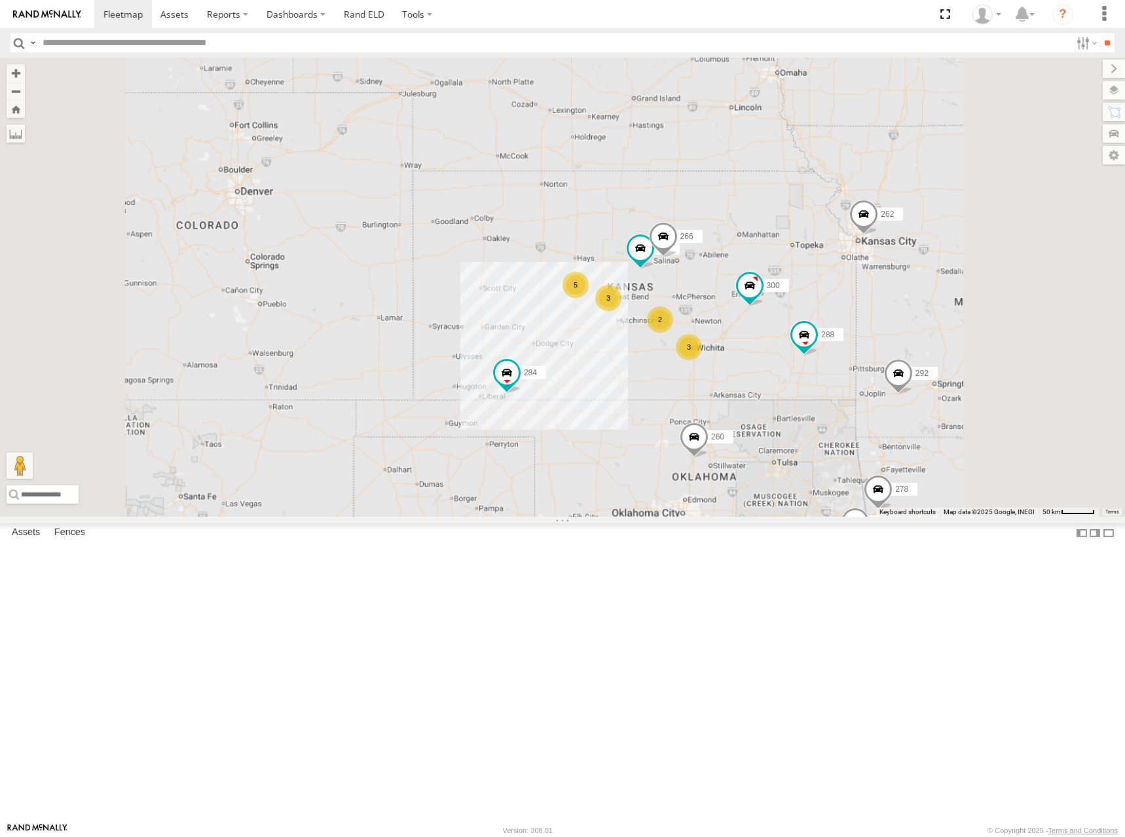
drag, startPoint x: 910, startPoint y: 254, endPoint x: 891, endPoint y: 341, distance: 89.0
click at [891, 341] on div "300 262 288 292 272 284 264 302 266 278 260 5 2 3 3" at bounding box center [562, 287] width 1125 height 459
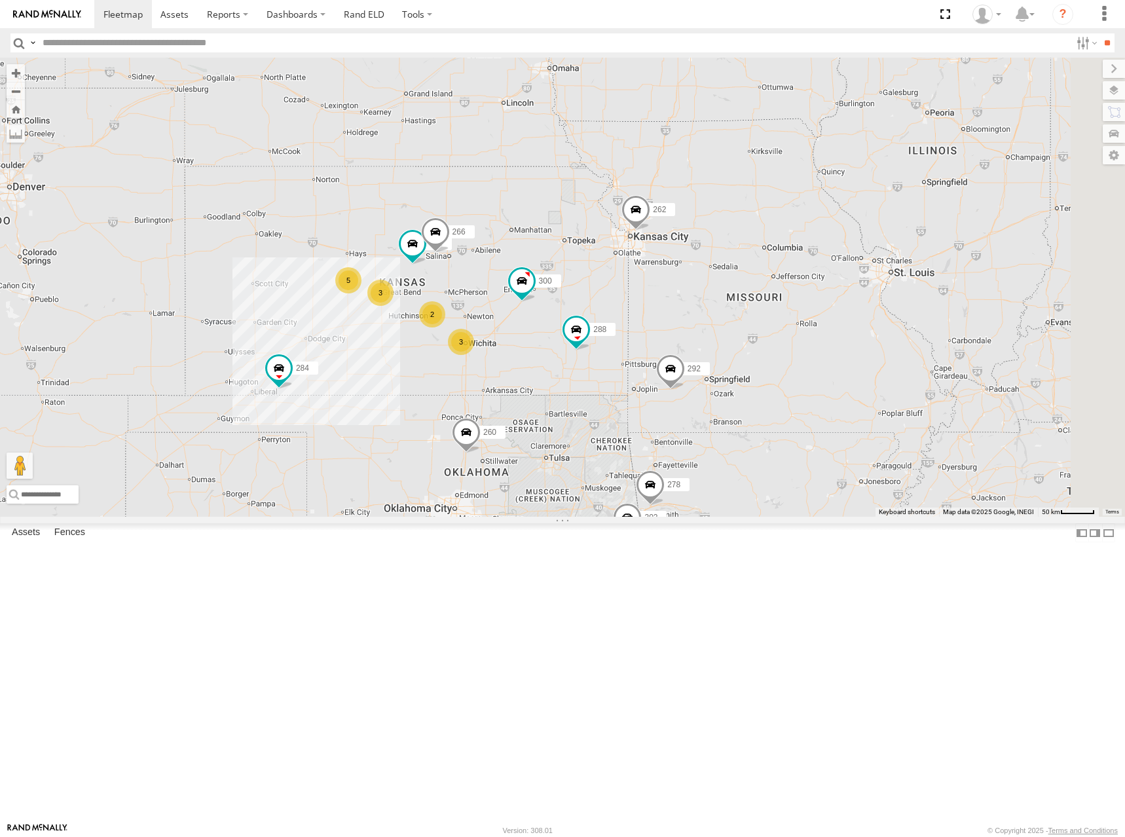
drag, startPoint x: 863, startPoint y: 251, endPoint x: 674, endPoint y: 240, distance: 190.1
click at [674, 240] on div "300 262 288 292 272 284 264 302 266 278 260 5 2 3 3" at bounding box center [562, 287] width 1125 height 459
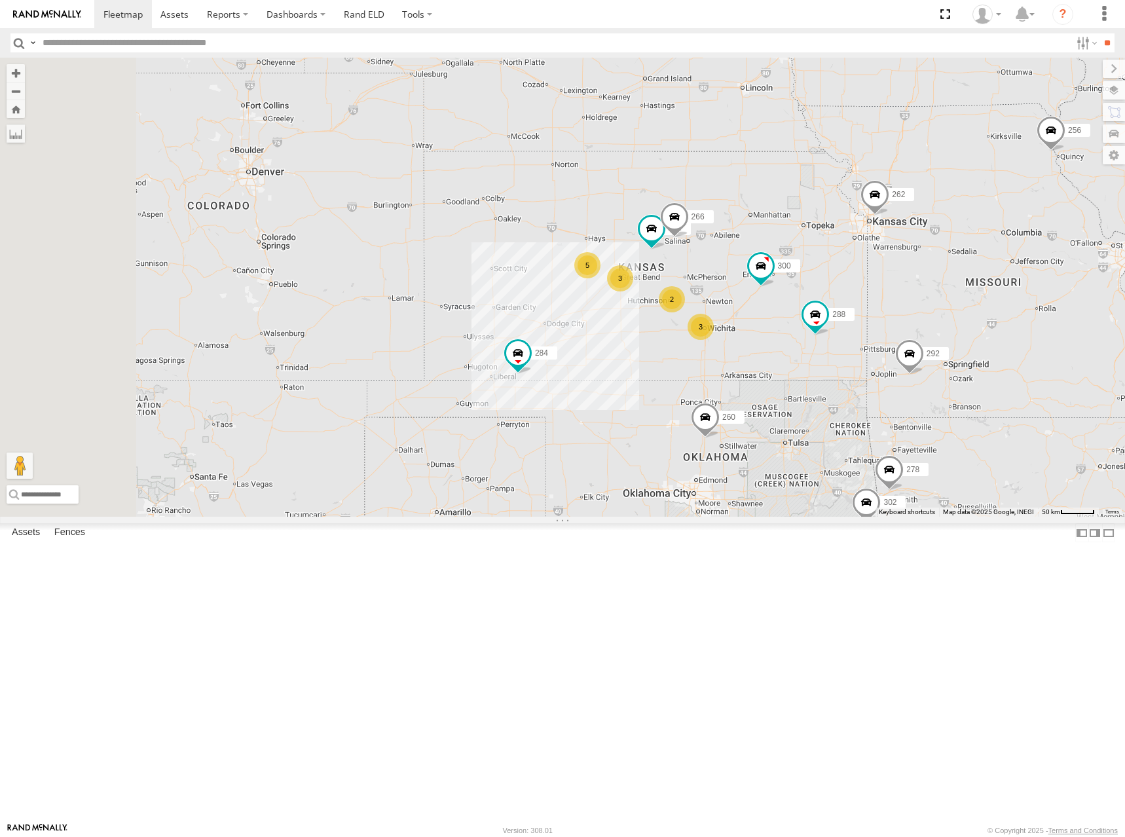
drag, startPoint x: 728, startPoint y: 286, endPoint x: 973, endPoint y: 270, distance: 245.3
click at [973, 270] on div "300 262 288 292 272 284 264 302 266 278 260 5 2 3 3 256" at bounding box center [562, 287] width 1125 height 459
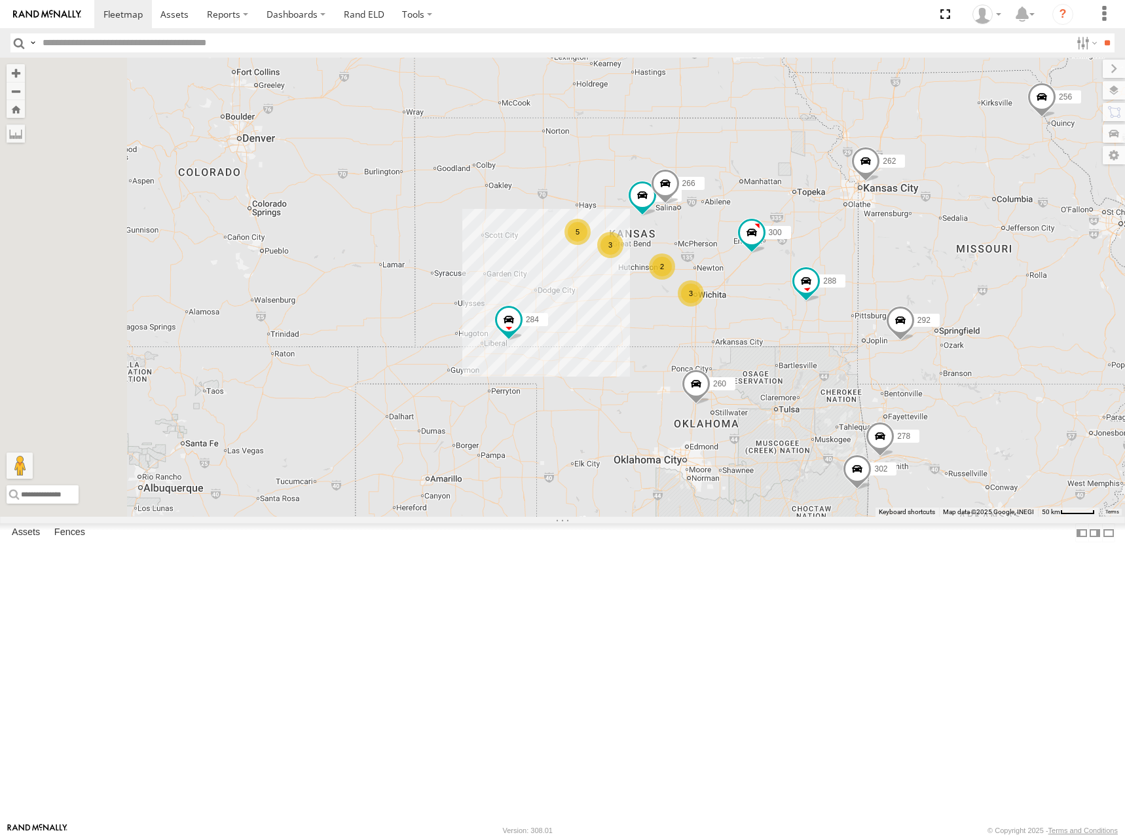
drag, startPoint x: 910, startPoint y: 319, endPoint x: 908, endPoint y: 310, distance: 8.9
click at [908, 310] on div "300 262 288 292 272 284 264 302 266 278 260 5 2 3 3 256" at bounding box center [562, 287] width 1125 height 459
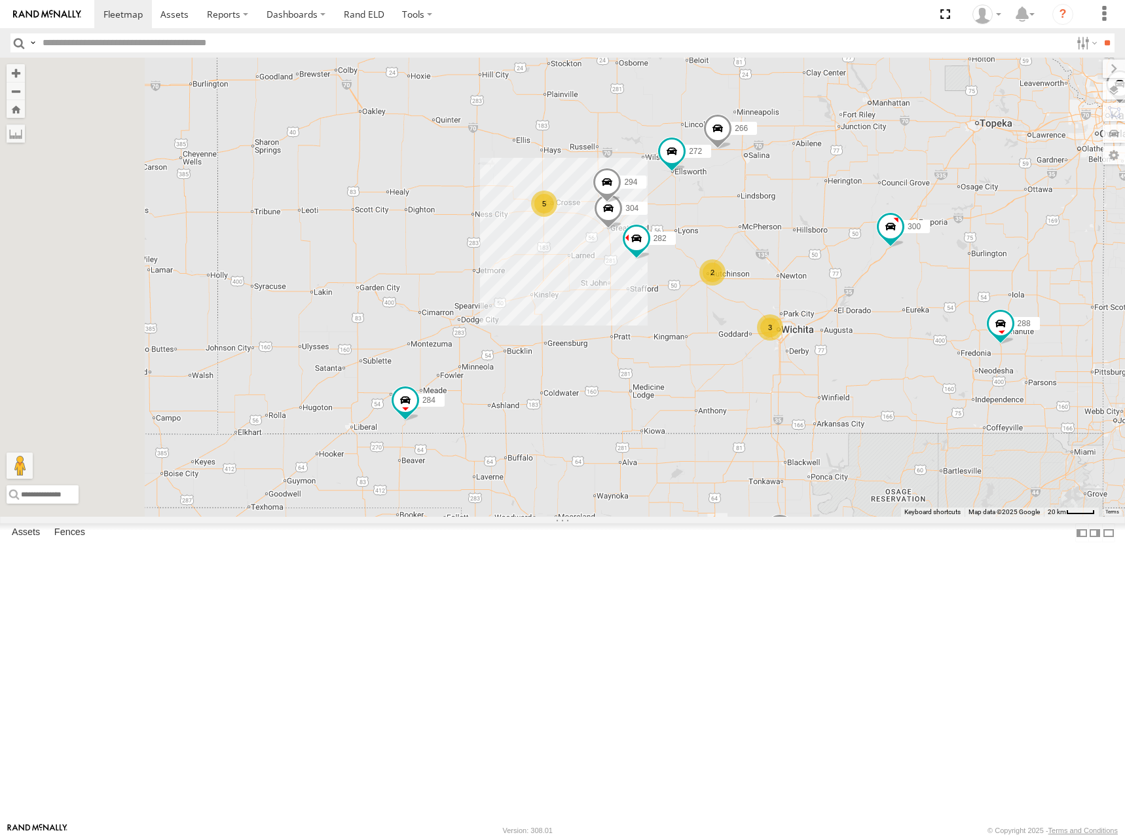
click at [868, 369] on div "300 262 288 292 272 284 264 302 266 278 260 256 5 2 3 304 282 294" at bounding box center [562, 287] width 1125 height 459
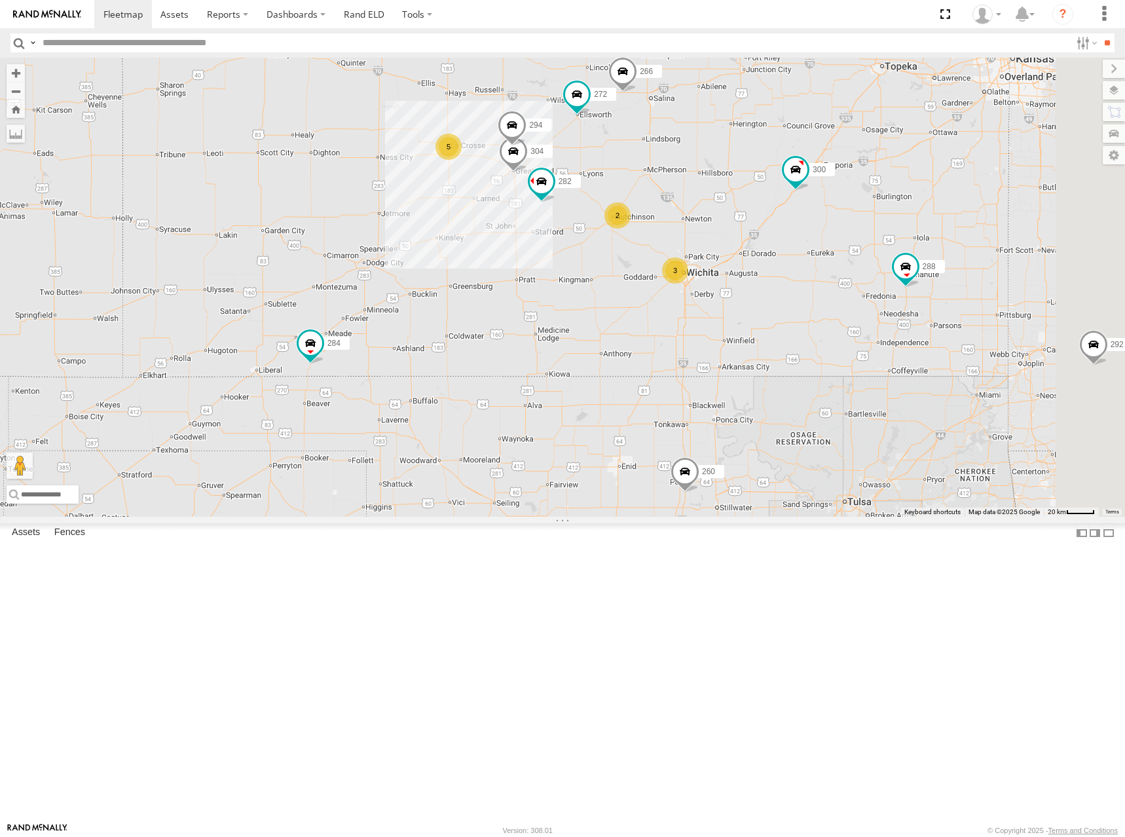
drag, startPoint x: 996, startPoint y: 319, endPoint x: 823, endPoint y: 289, distance: 176.0
click at [823, 289] on div "300 262 288 292 272 284 264 302 266 278 260 256 304 282 294 5 2 3" at bounding box center [562, 287] width 1125 height 459
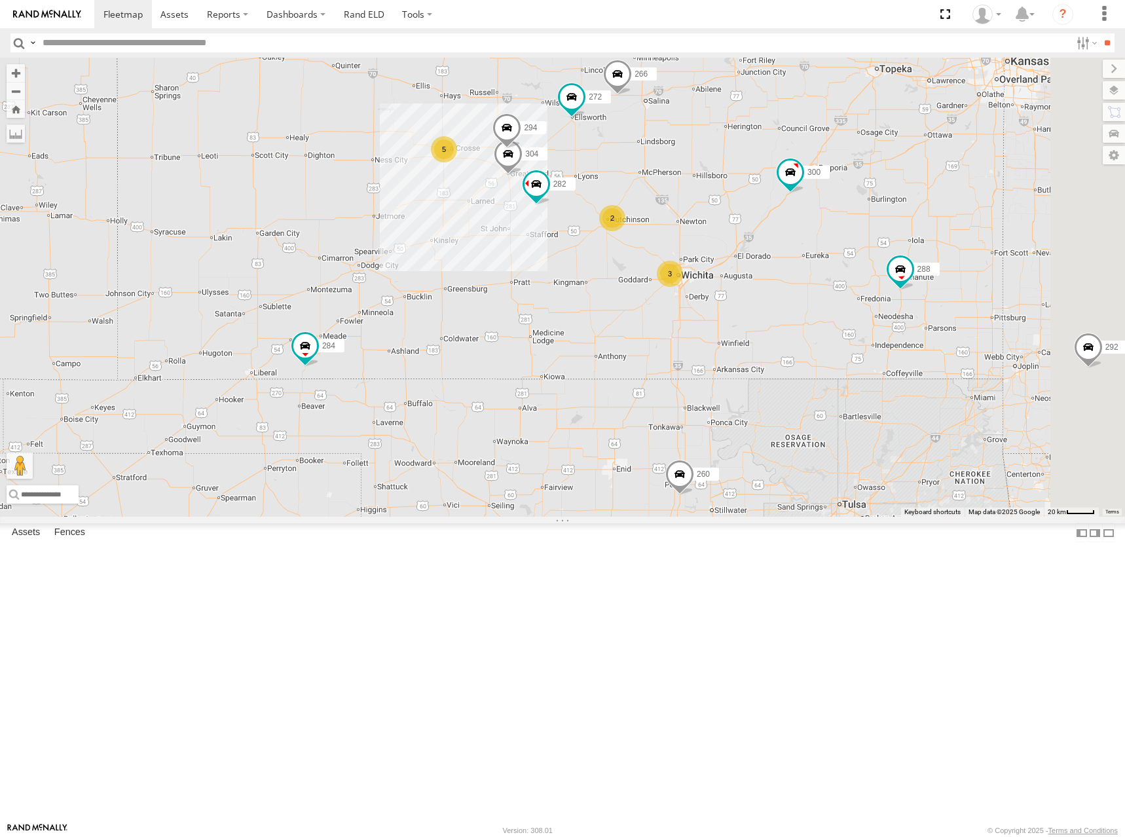
drag, startPoint x: 861, startPoint y: 288, endPoint x: 854, endPoint y: 291, distance: 8.3
click at [854, 291] on div "300 262 288 292 272 284 264 302 266 278 260 256 304 282 294 5 2 3" at bounding box center [562, 287] width 1125 height 459
click at [813, 308] on div "300 262 288 292 272 284 264 302 266 278 260 256 304 282 294 5 2 3" at bounding box center [562, 287] width 1125 height 459
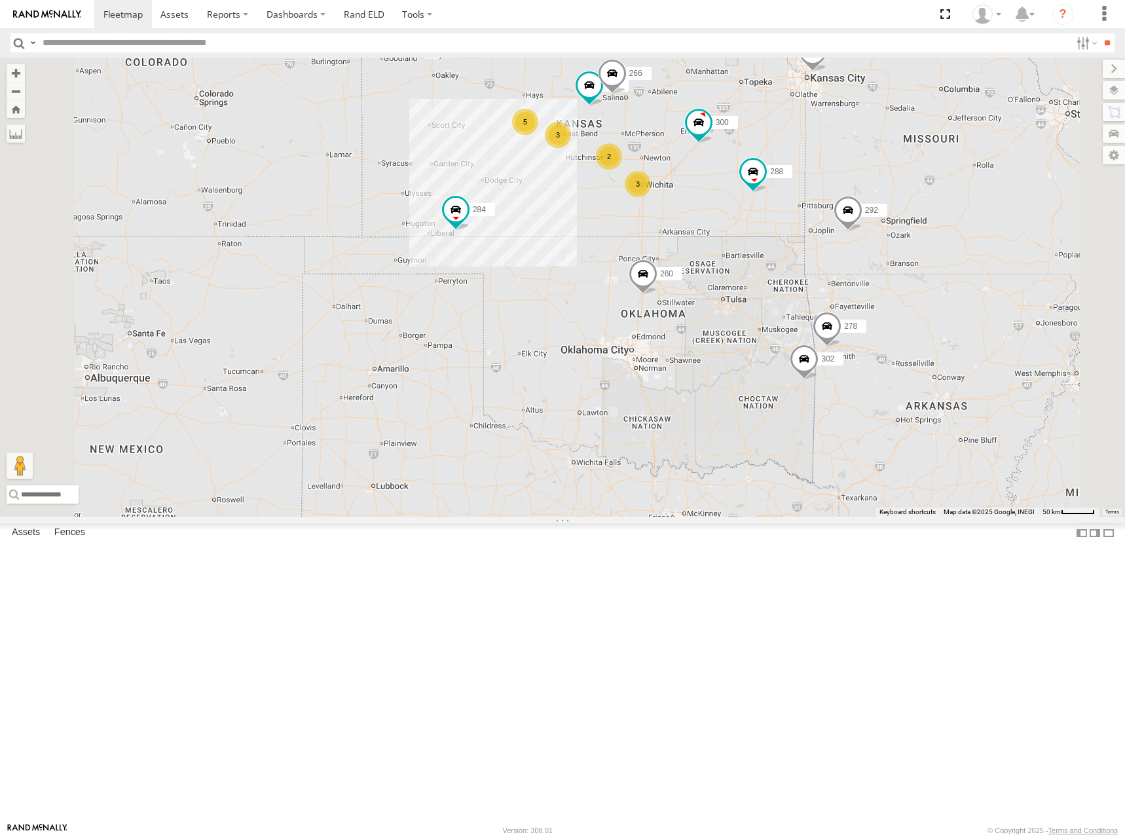
drag, startPoint x: 814, startPoint y: 196, endPoint x: 823, endPoint y: 205, distance: 12.5
click at [823, 205] on div "300 262 288 292 272 284 264 302 266 278 260 256 5 2 3 3" at bounding box center [562, 287] width 1125 height 459
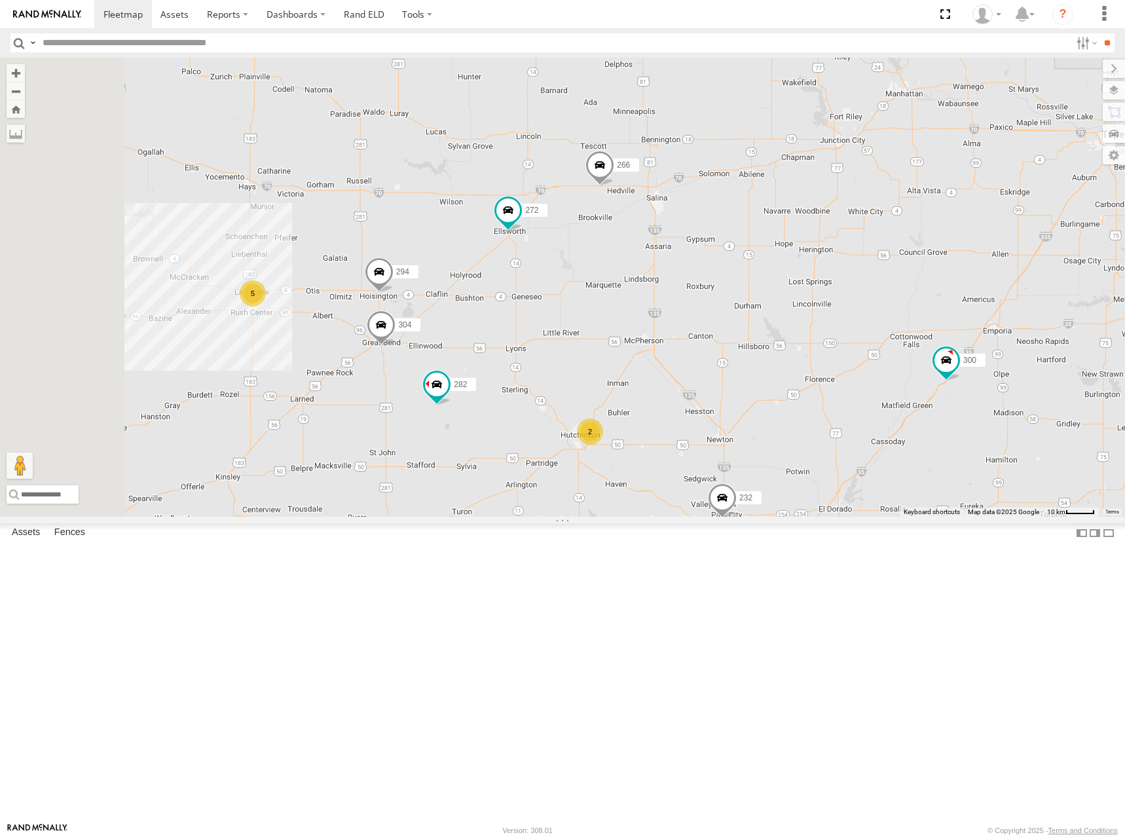
drag, startPoint x: 816, startPoint y: 243, endPoint x: 861, endPoint y: 224, distance: 49.0
click at [861, 224] on div "300 262 288 292 272 284 264 302 266 278 260 256 5 2 2 232 304 282 294" at bounding box center [562, 287] width 1125 height 459
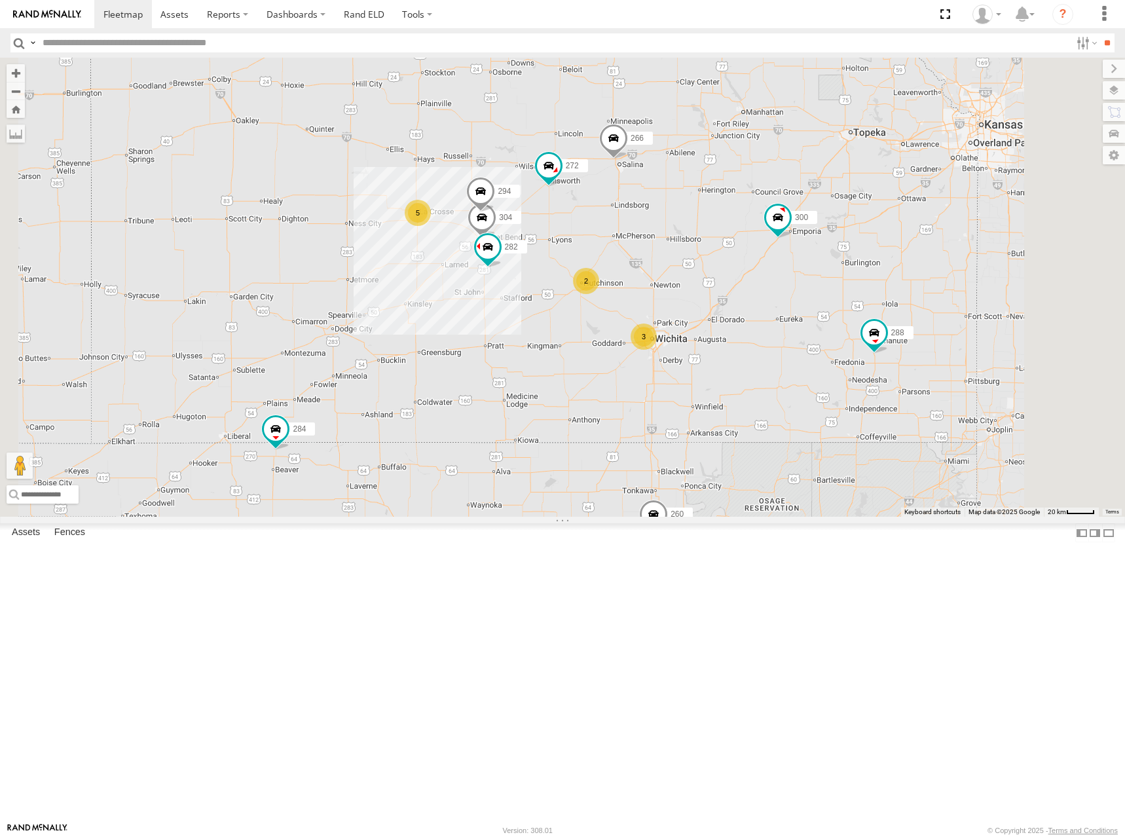
drag, startPoint x: 829, startPoint y: 219, endPoint x: 755, endPoint y: 179, distance: 84.1
click at [755, 179] on div "300 288 272 304 284 282 266 294 260 5 2 3" at bounding box center [562, 287] width 1125 height 459
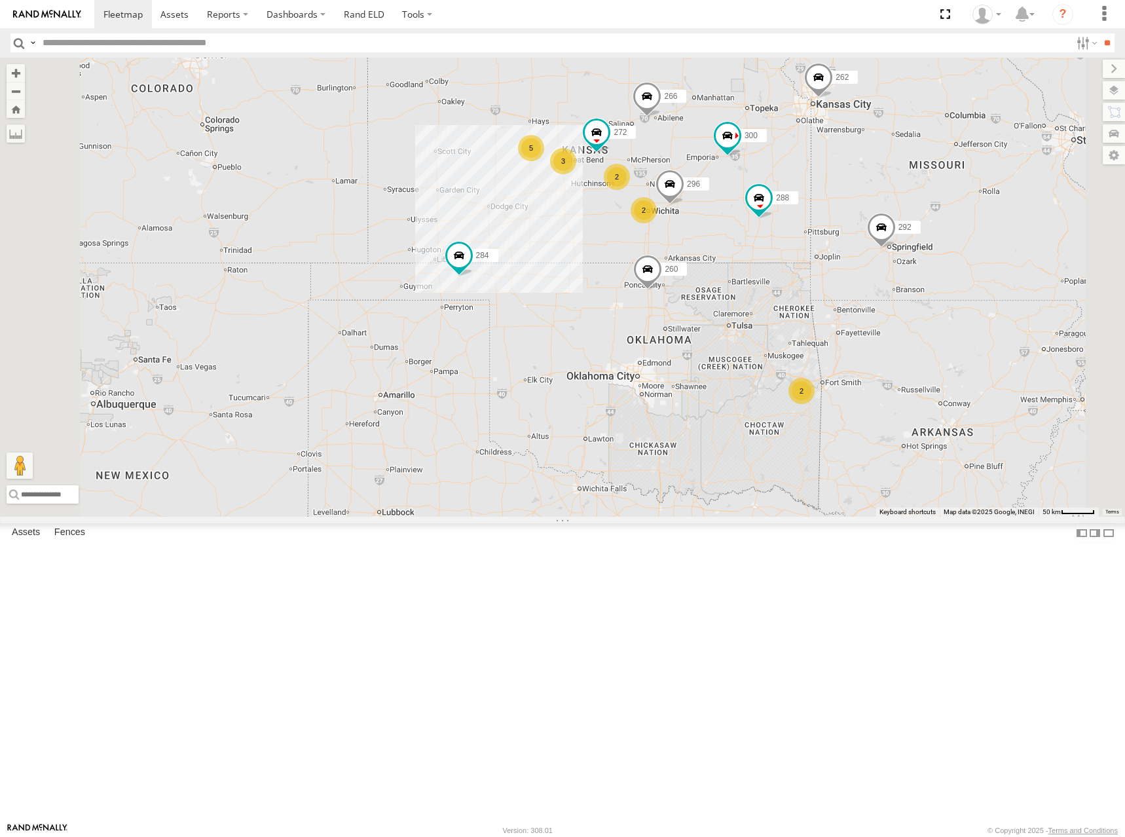
click at [723, 198] on div "300 262 288 292 272 296 284 266 260 5 2 2 3 2" at bounding box center [562, 287] width 1125 height 459
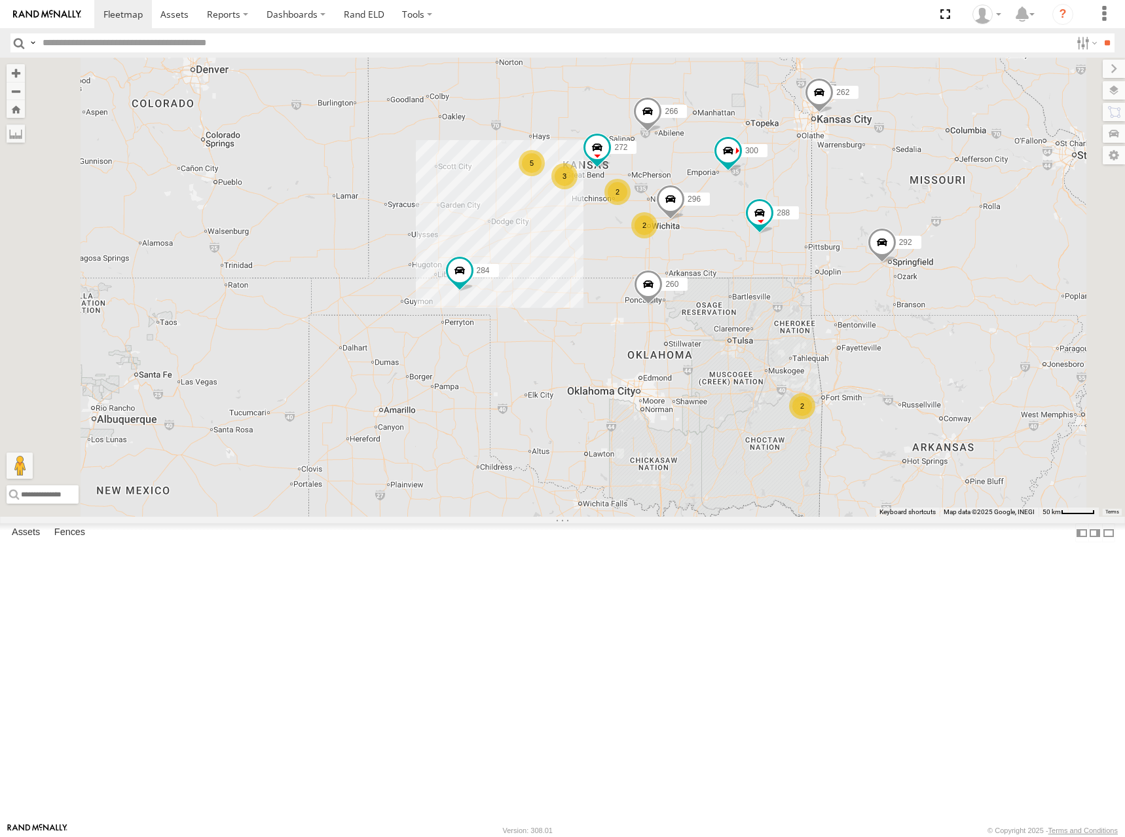
drag, startPoint x: 799, startPoint y: 175, endPoint x: 800, endPoint y: 197, distance: 21.6
click at [800, 197] on div "300 262 288 292 272 296 284 266 260 5 2 2 3 2" at bounding box center [562, 287] width 1125 height 459
click at [795, 179] on div "300 262 288 292 272 296 284 266 260 5 2 2 3 2" at bounding box center [562, 287] width 1125 height 459
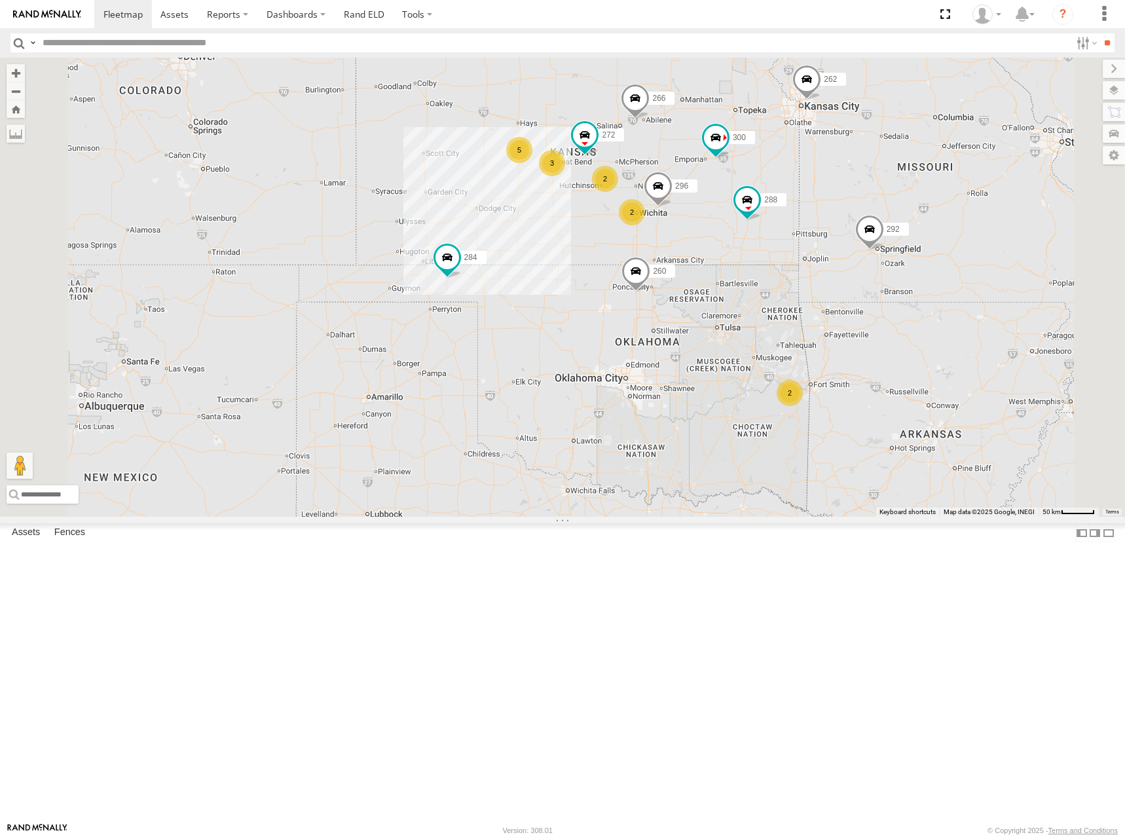
drag, startPoint x: 939, startPoint y: 285, endPoint x: 933, endPoint y: 269, distance: 17.4
click at [933, 269] on div "300 262 288 292 272 296 284 266 260 5 2 2 3 2" at bounding box center [562, 287] width 1125 height 459
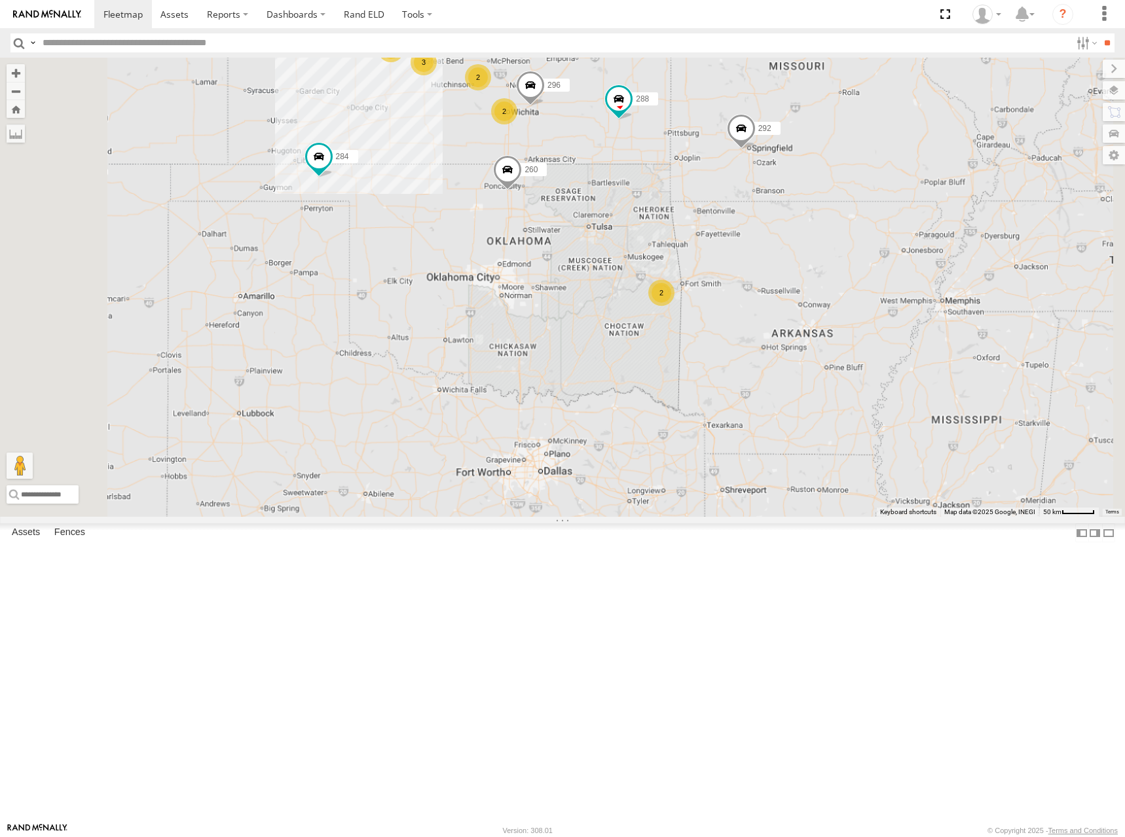
drag, startPoint x: 579, startPoint y: 109, endPoint x: 632, endPoint y: 191, distance: 98.0
click at [632, 191] on div "300 262 288 292 272 296 284 266 260 5 2 2 3 2" at bounding box center [562, 287] width 1125 height 459
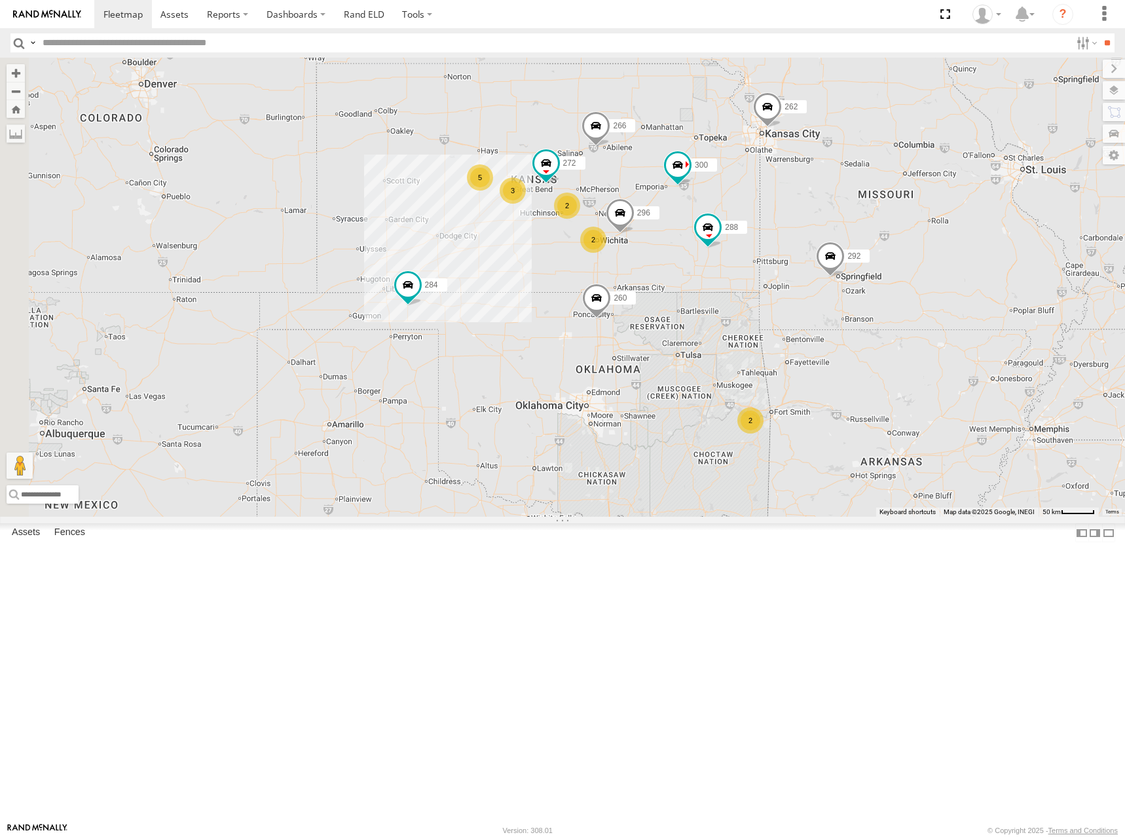
drag, startPoint x: 782, startPoint y: 203, endPoint x: 821, endPoint y: 234, distance: 50.3
click at [821, 234] on div "300 262 288 292 272 296 284 266 260 256 5 2 2 3 2" at bounding box center [562, 287] width 1125 height 459
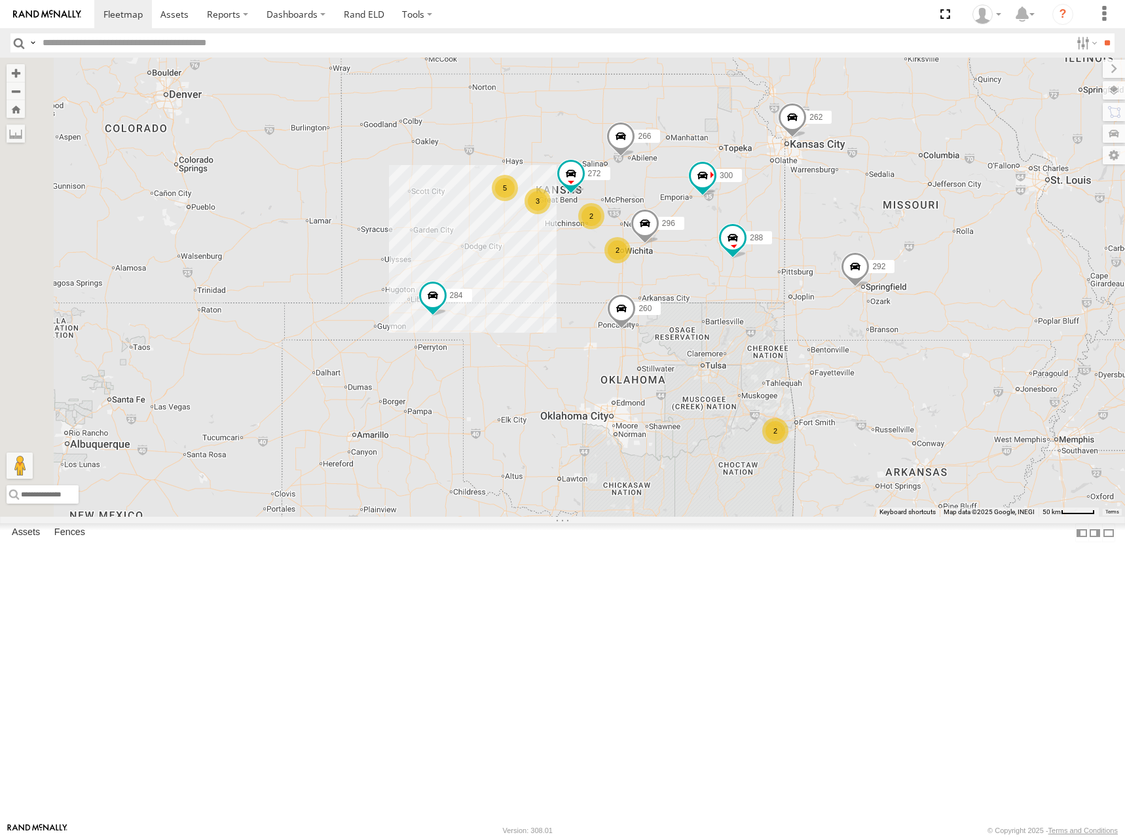
drag, startPoint x: 839, startPoint y: 256, endPoint x: 867, endPoint y: 259, distance: 27.7
click at [867, 259] on div "300 262 288 292 272 296 284 266 260 256 5 2 2 3 2" at bounding box center [562, 287] width 1125 height 459
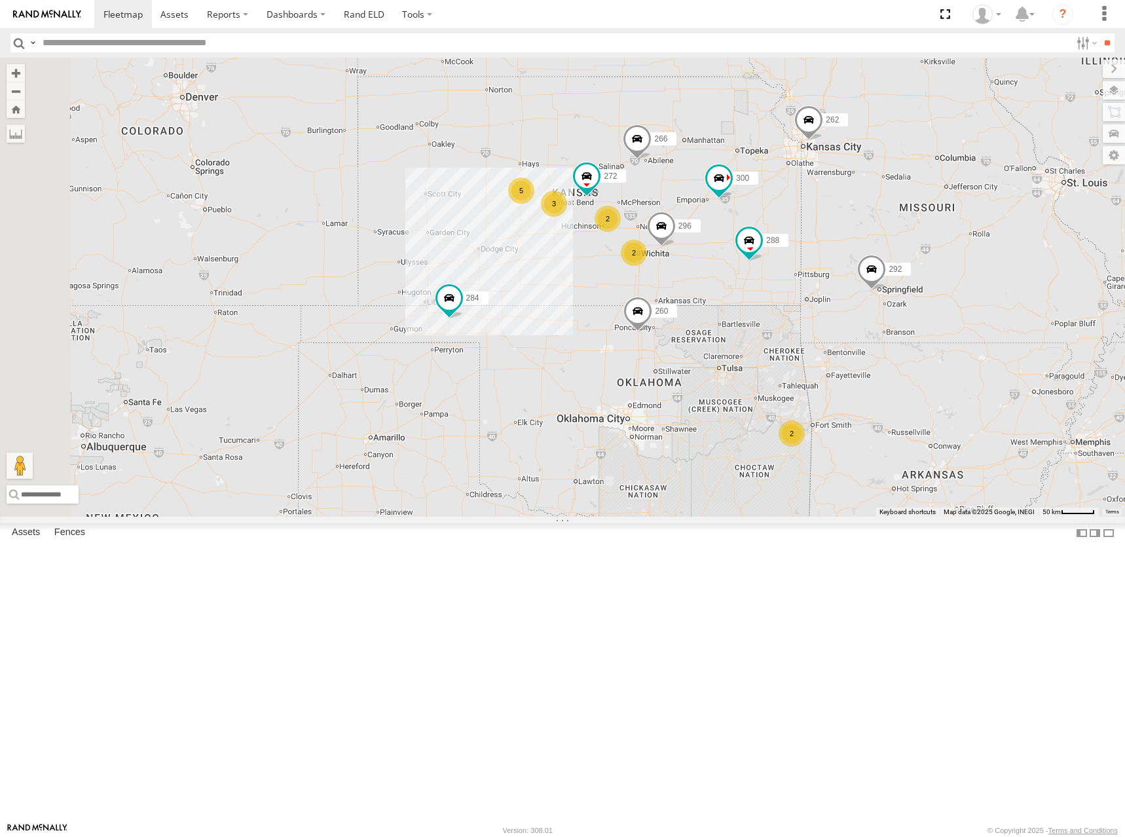
drag, startPoint x: 865, startPoint y: 260, endPoint x: 877, endPoint y: 256, distance: 13.0
click at [877, 256] on div "300 262 288 292 272 296 284 266 260 256 5 2 2 3 2" at bounding box center [562, 287] width 1125 height 459
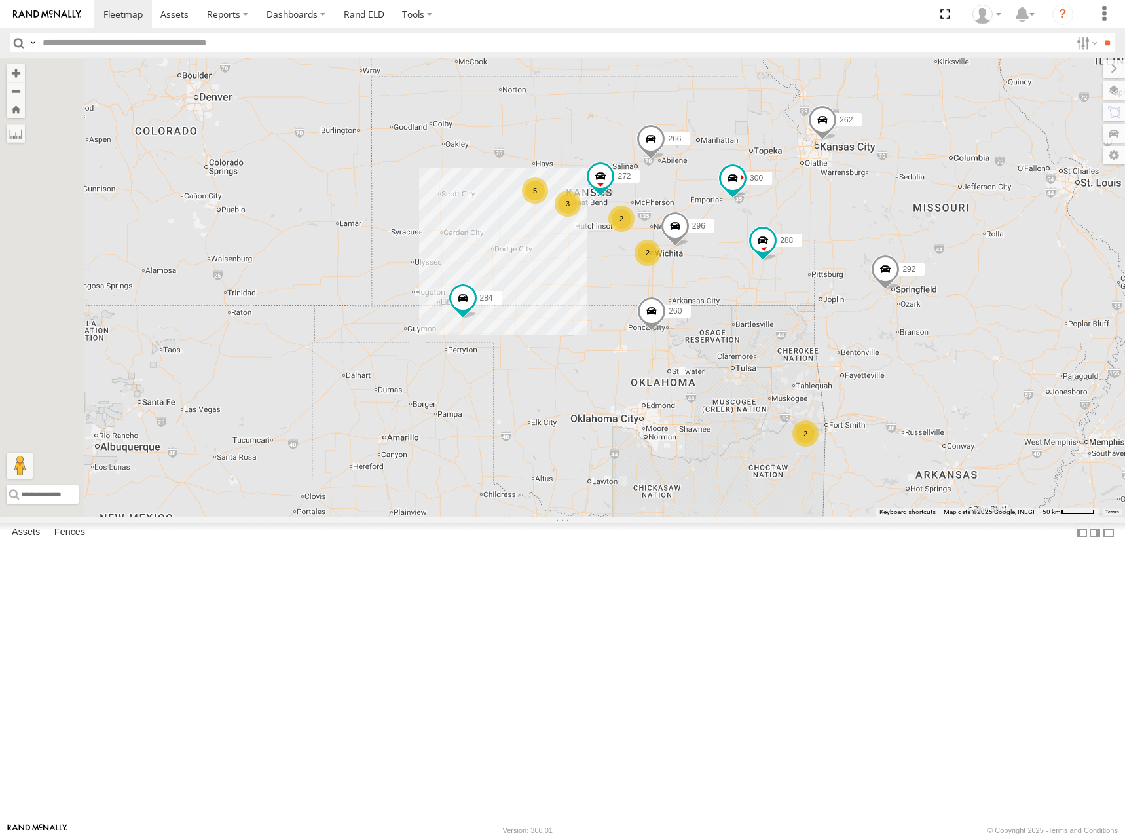
drag, startPoint x: 863, startPoint y: 259, endPoint x: 874, endPoint y: 258, distance: 10.5
click at [874, 258] on div "300 262 288 292 272 296 284 266 260 256 5 2 2 3 2" at bounding box center [562, 287] width 1125 height 459
click at [833, 232] on div "300 262 288 292 272 296 284 266 260 256 5 2 2 3 2" at bounding box center [562, 287] width 1125 height 459
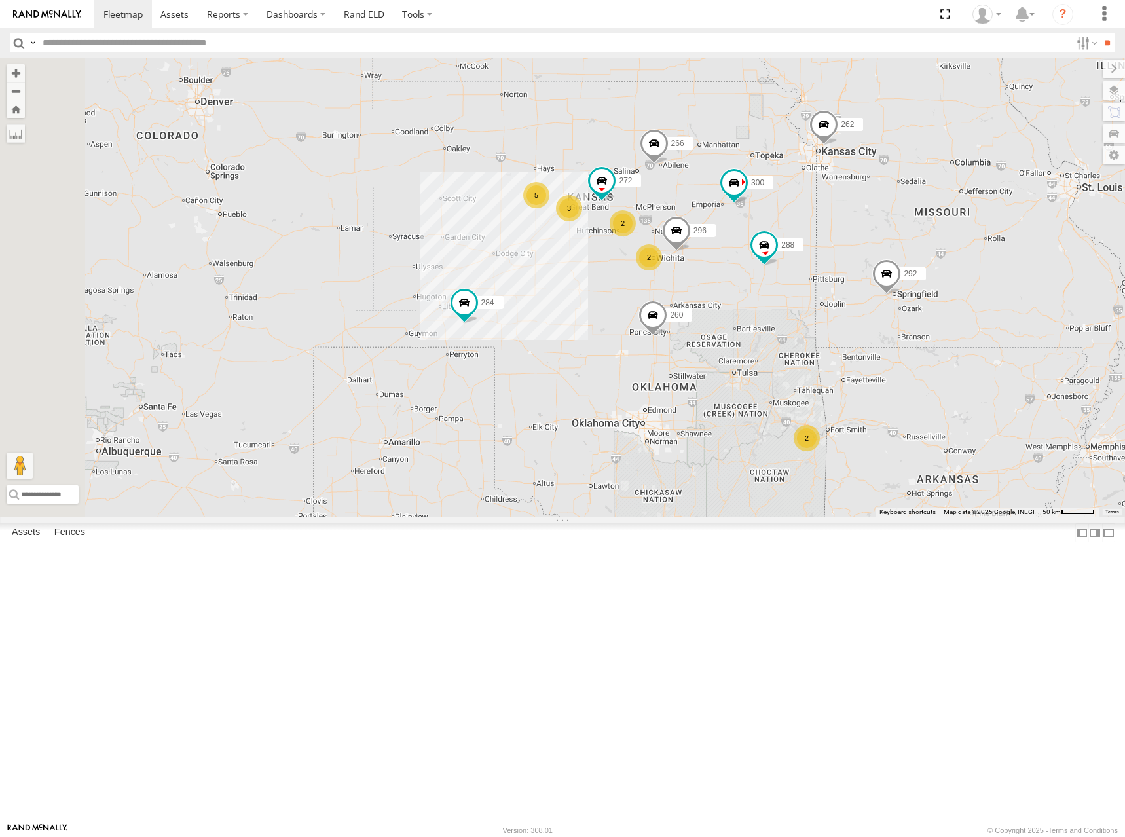
click at [914, 253] on div "300 262 288 292 272 296 284 266 260 256 5 2 2 3 2" at bounding box center [562, 287] width 1125 height 459
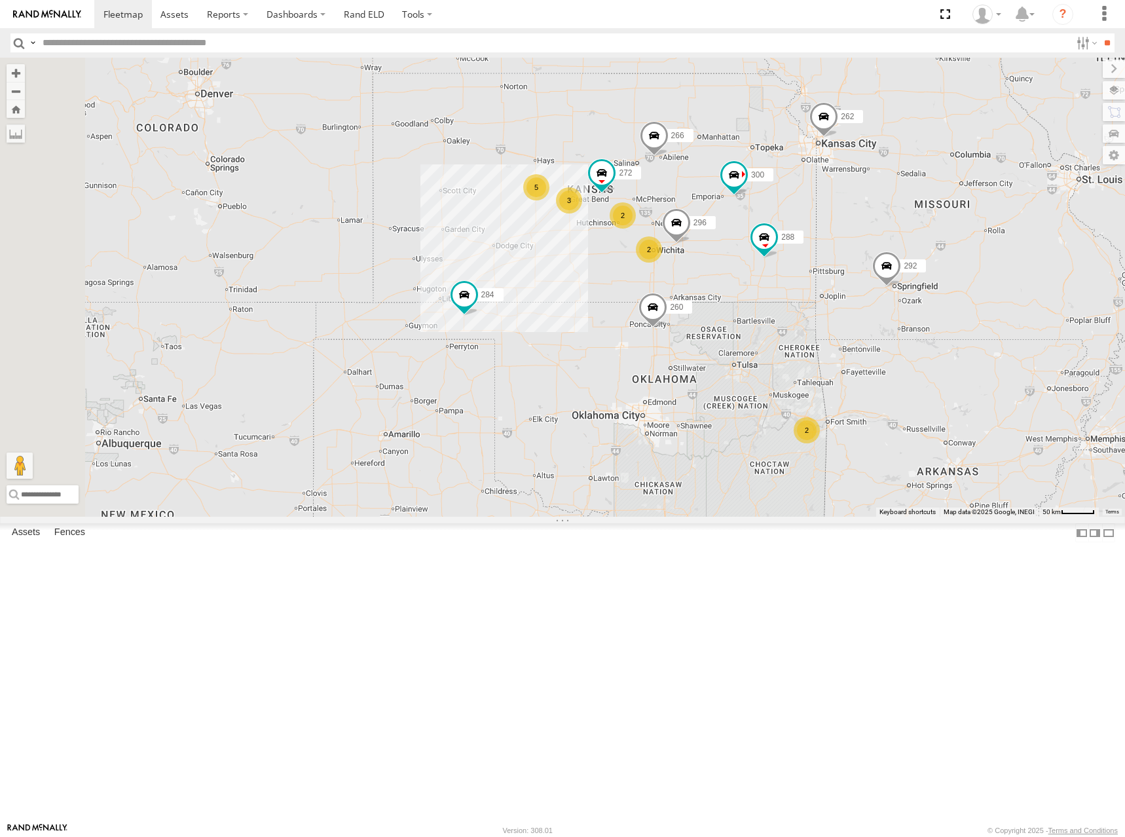
drag, startPoint x: 784, startPoint y: 246, endPoint x: 785, endPoint y: 232, distance: 13.8
click at [785, 232] on div "300 262 288 292 272 296 284 266 260 256 5 2 2 3 2" at bounding box center [562, 287] width 1125 height 459
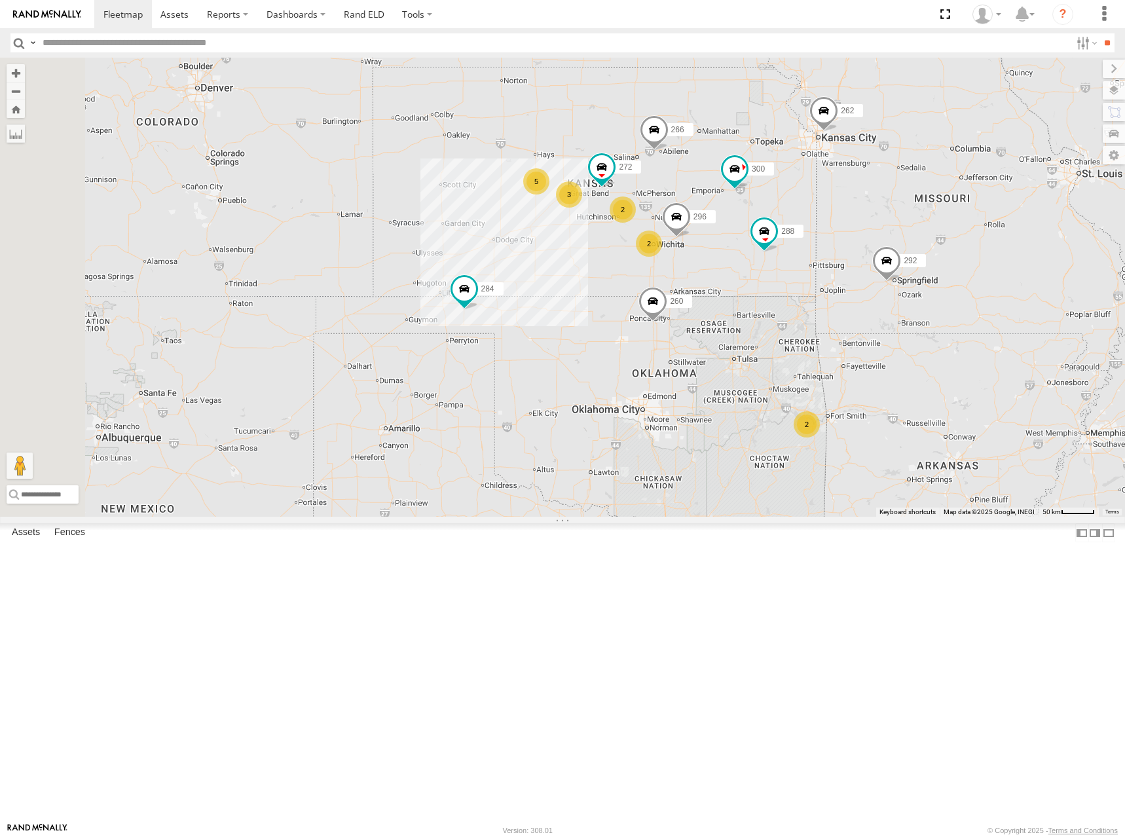
click at [822, 216] on div "300 262 288 292 272 296 284 266 260 256 5 2 2 3 2" at bounding box center [562, 287] width 1125 height 459
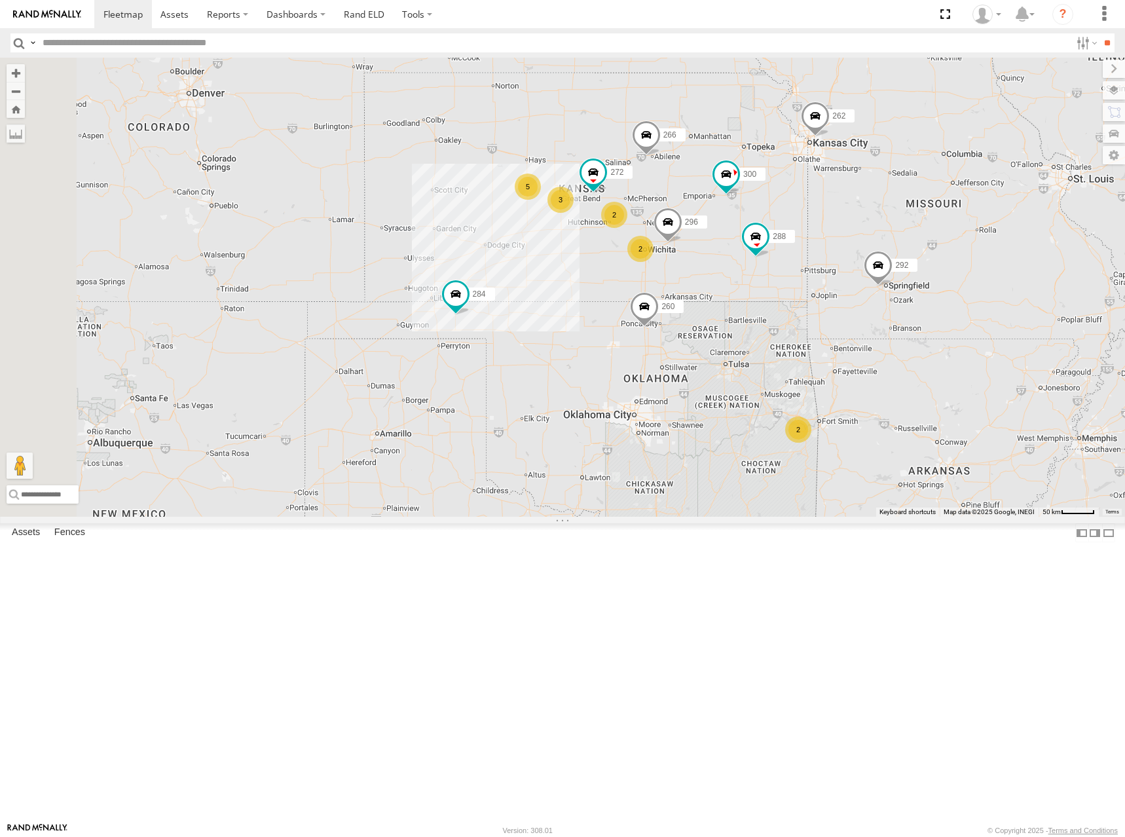
click at [873, 203] on div "300 262 288 292 272 296 284 266 260 256 5 2 2 3 2" at bounding box center [562, 287] width 1125 height 459
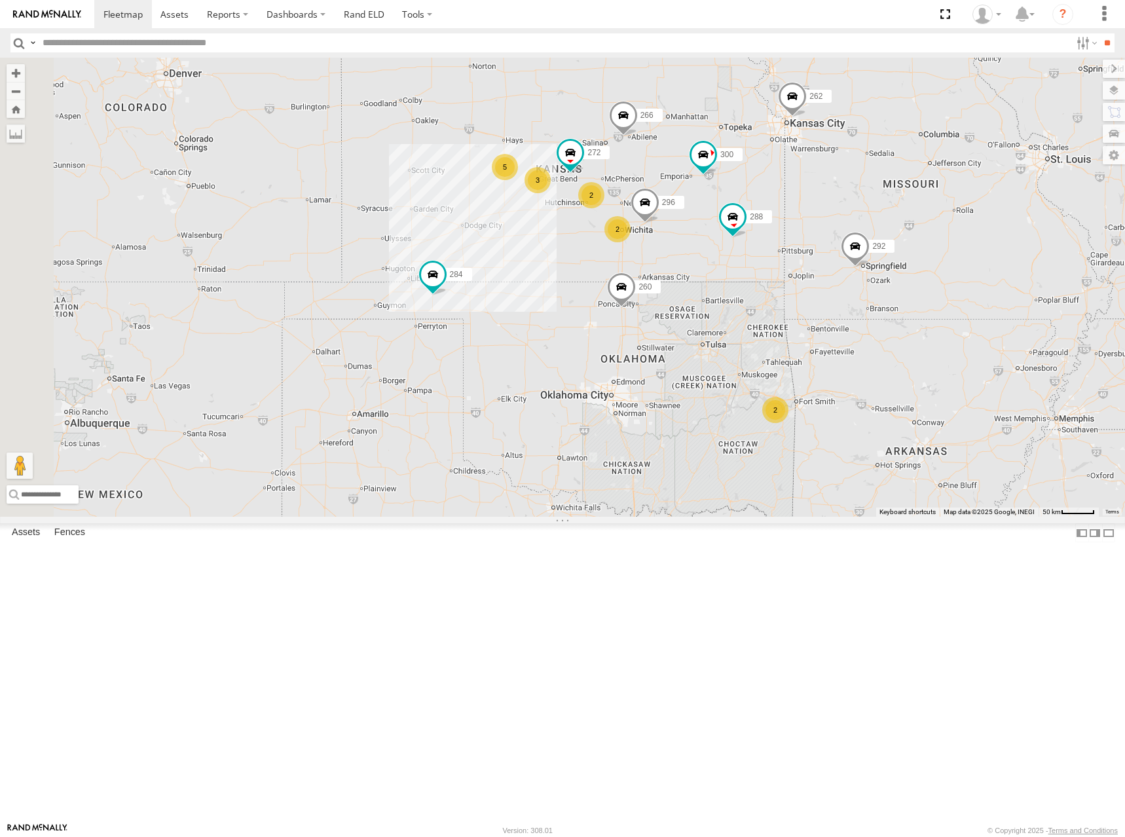
drag, startPoint x: 751, startPoint y: 266, endPoint x: 729, endPoint y: 247, distance: 29.3
click at [729, 247] on div "300 262 288 292 272 296 284 266 260 256 5 2 2 3 2" at bounding box center [562, 287] width 1125 height 459
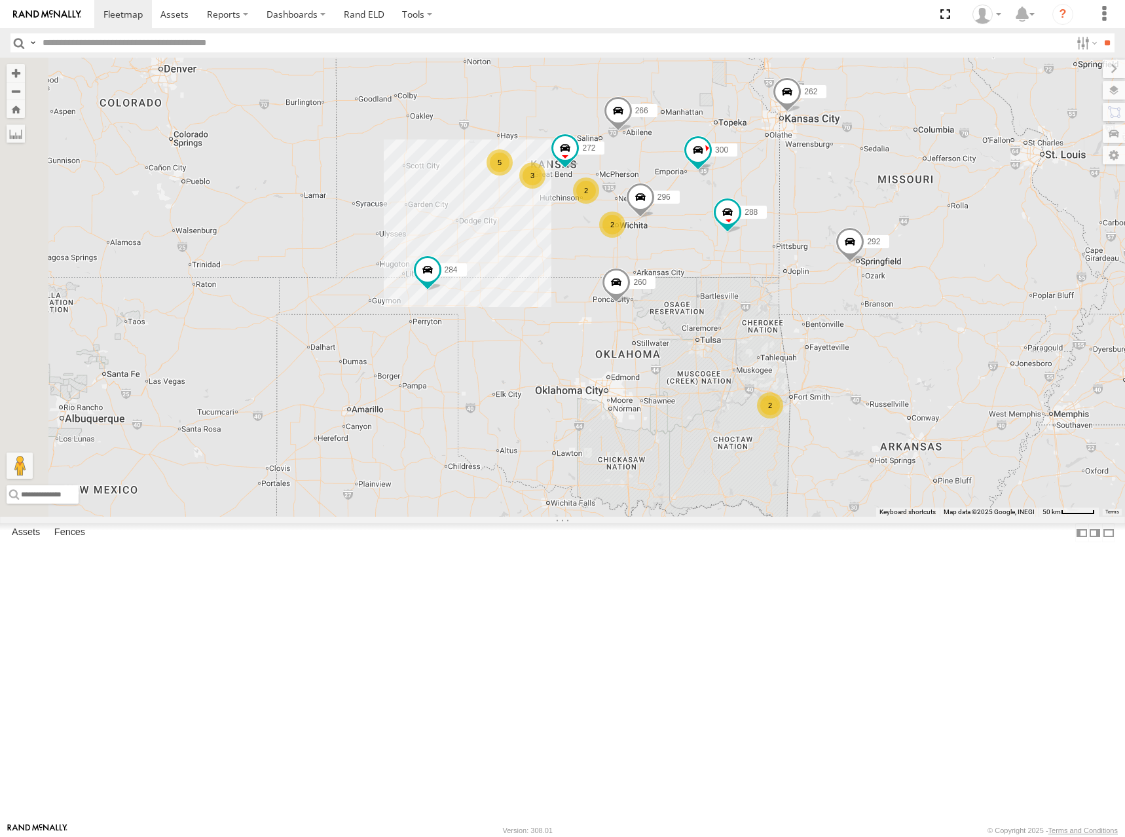
click at [766, 177] on div "300 262 288 292 272 296 284 266 260 256 5 2 2 3 2" at bounding box center [562, 287] width 1125 height 459
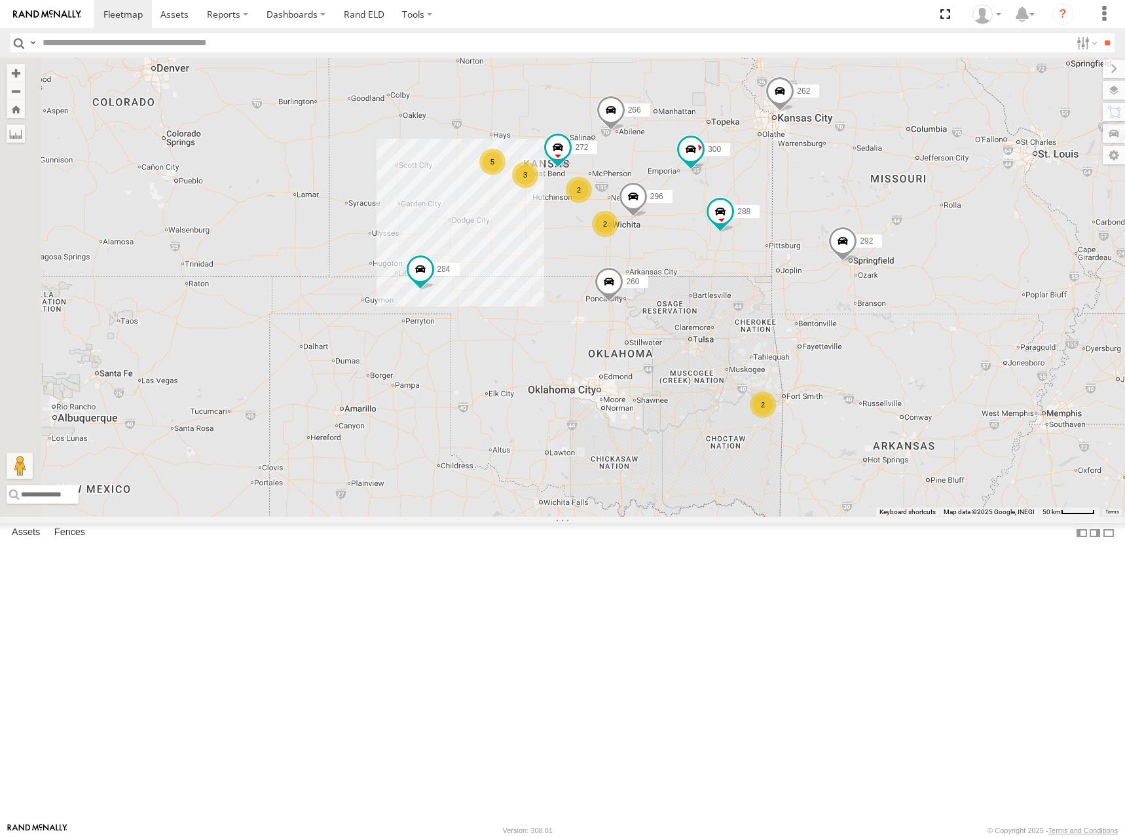
drag, startPoint x: 767, startPoint y: 210, endPoint x: 757, endPoint y: 209, distance: 9.9
click at [757, 209] on div "300 262 288 292 272 296 284 266 260 256 5 2 2 3 2" at bounding box center [562, 287] width 1125 height 459
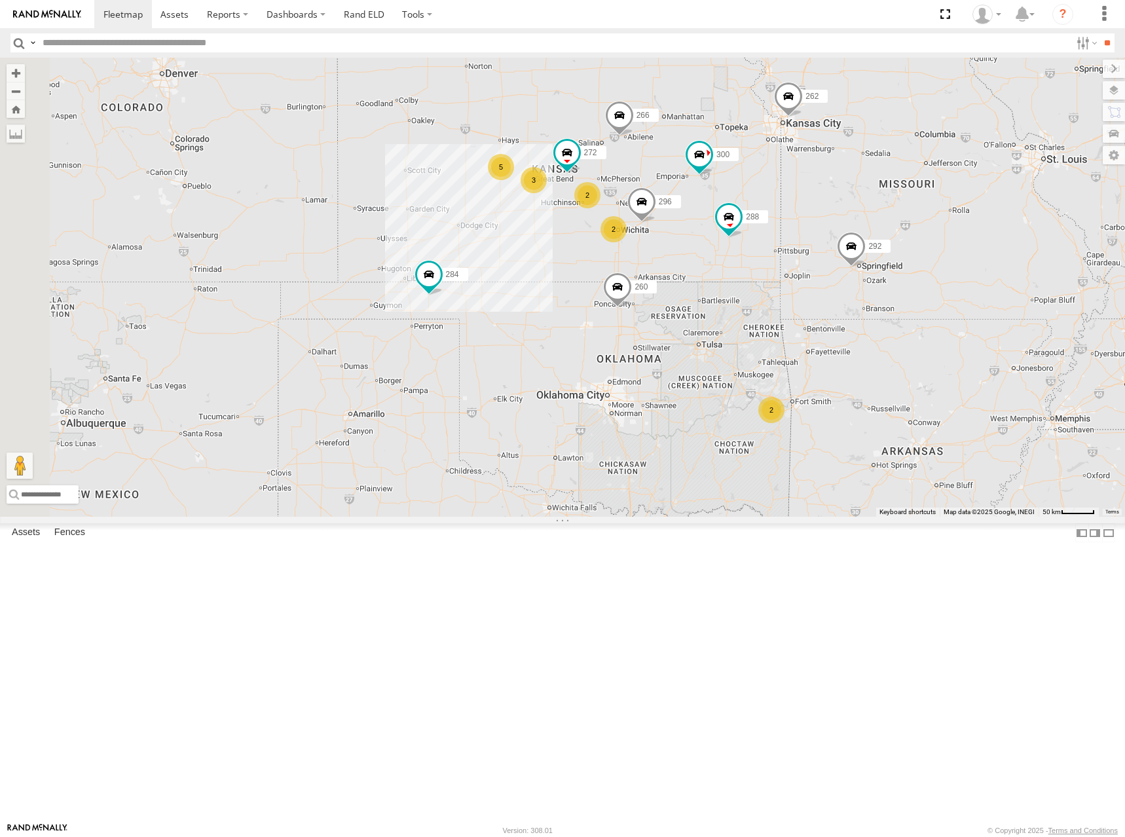
drag, startPoint x: 807, startPoint y: 208, endPoint x: 819, endPoint y: 215, distance: 13.8
click at [819, 215] on div "300 262 288 292 272 296 284 266 260 256 5 2 2 3 2" at bounding box center [562, 287] width 1125 height 459
click at [734, 207] on div "300 262 288 292 272 296 284 266 260 256 5 2 2 3 2" at bounding box center [562, 287] width 1125 height 459
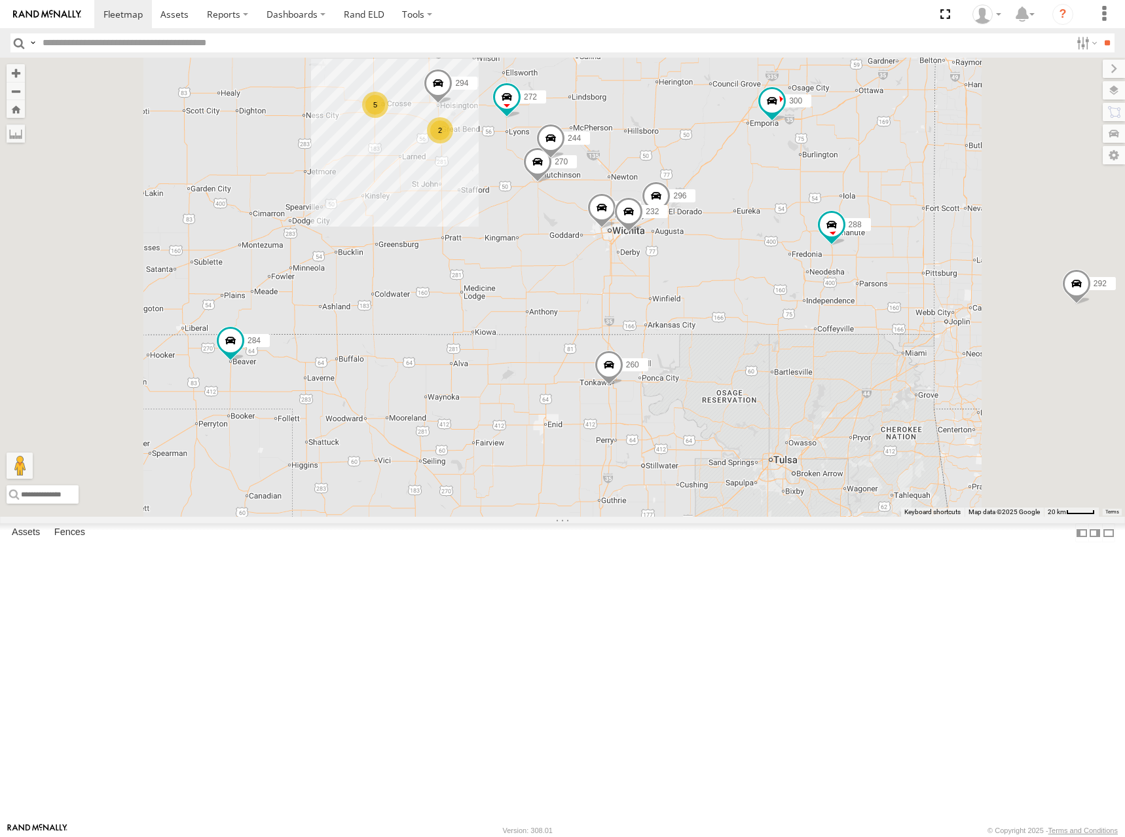
drag, startPoint x: 855, startPoint y: 236, endPoint x: 863, endPoint y: 247, distance: 13.3
click at [861, 247] on div "300 262 288 292 272 296 284 266 260 256 244 298 270 232 294 5 2 302 278" at bounding box center [562, 287] width 1125 height 459
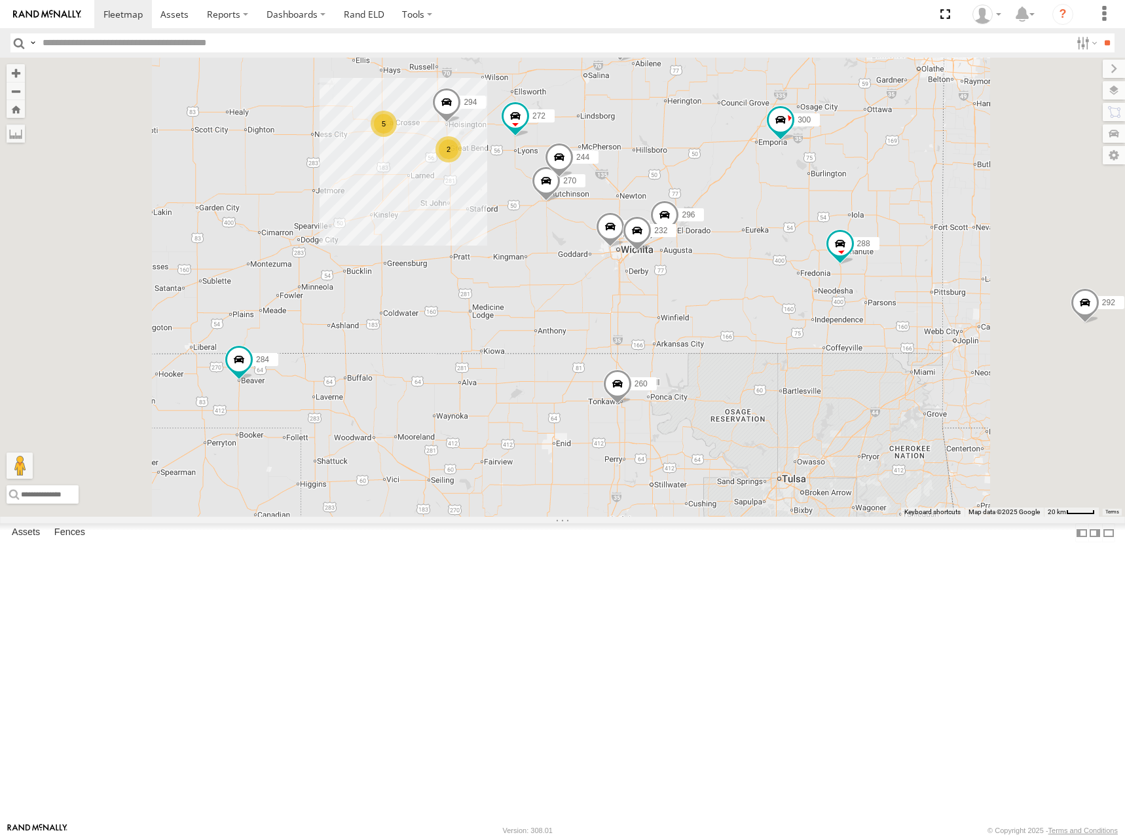
drag, startPoint x: 880, startPoint y: 166, endPoint x: 896, endPoint y: 187, distance: 25.7
click at [896, 187] on div "300 262 288 292 272 296 284 266 260 256 244 298 270 232 294 5 2 302 278" at bounding box center [562, 287] width 1125 height 459
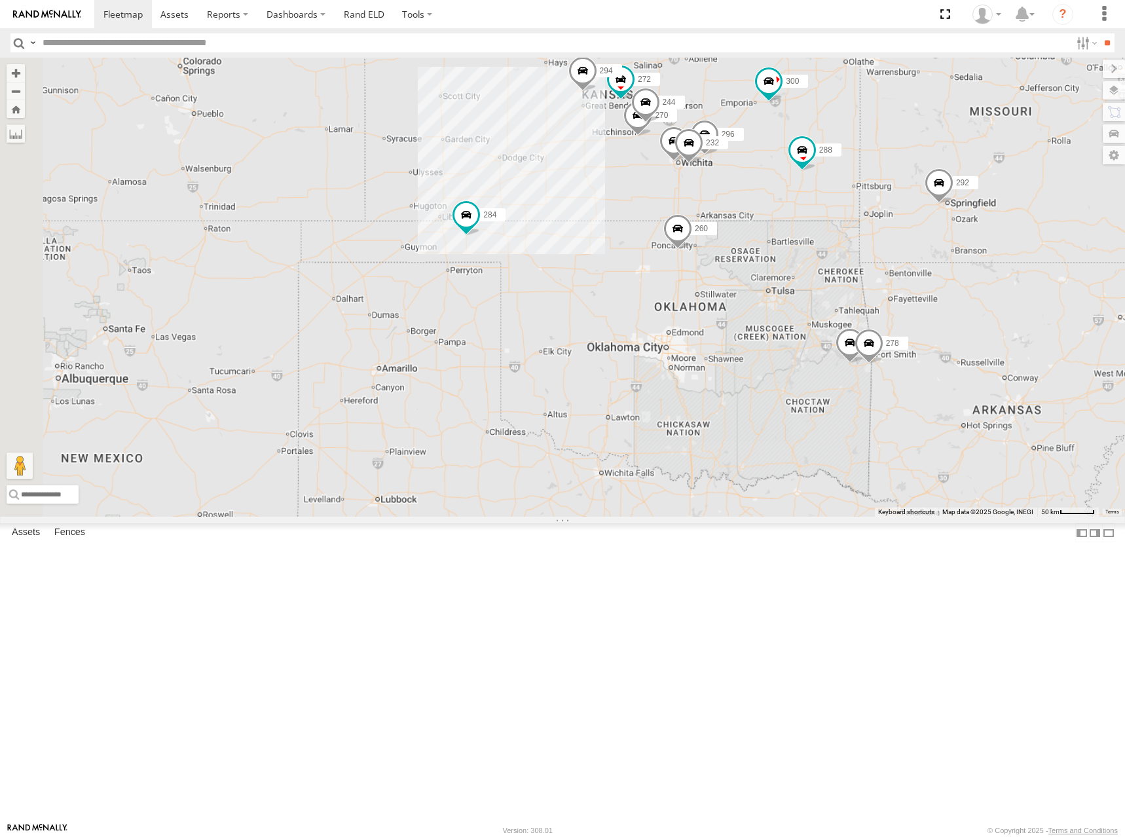
drag, startPoint x: 909, startPoint y: 147, endPoint x: 911, endPoint y: 175, distance: 28.9
click at [911, 175] on div "300 262 288 292 272 296 284 266 260 256 244 298 270 232 294 302 278" at bounding box center [562, 287] width 1125 height 459
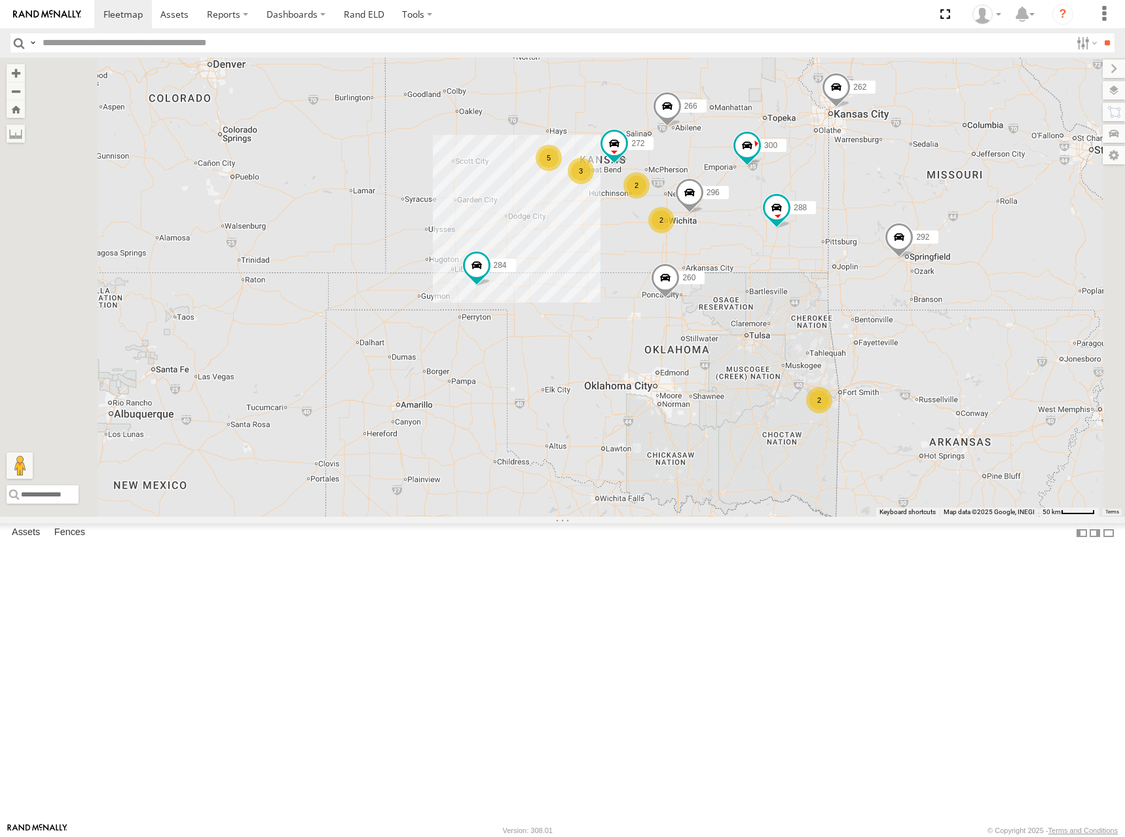
drag, startPoint x: 908, startPoint y: 175, endPoint x: 904, endPoint y: 193, distance: 18.7
click at [904, 193] on div "300 262 288 292 272 296 284 266 260 256 5 2 2 3 2" at bounding box center [562, 287] width 1125 height 459
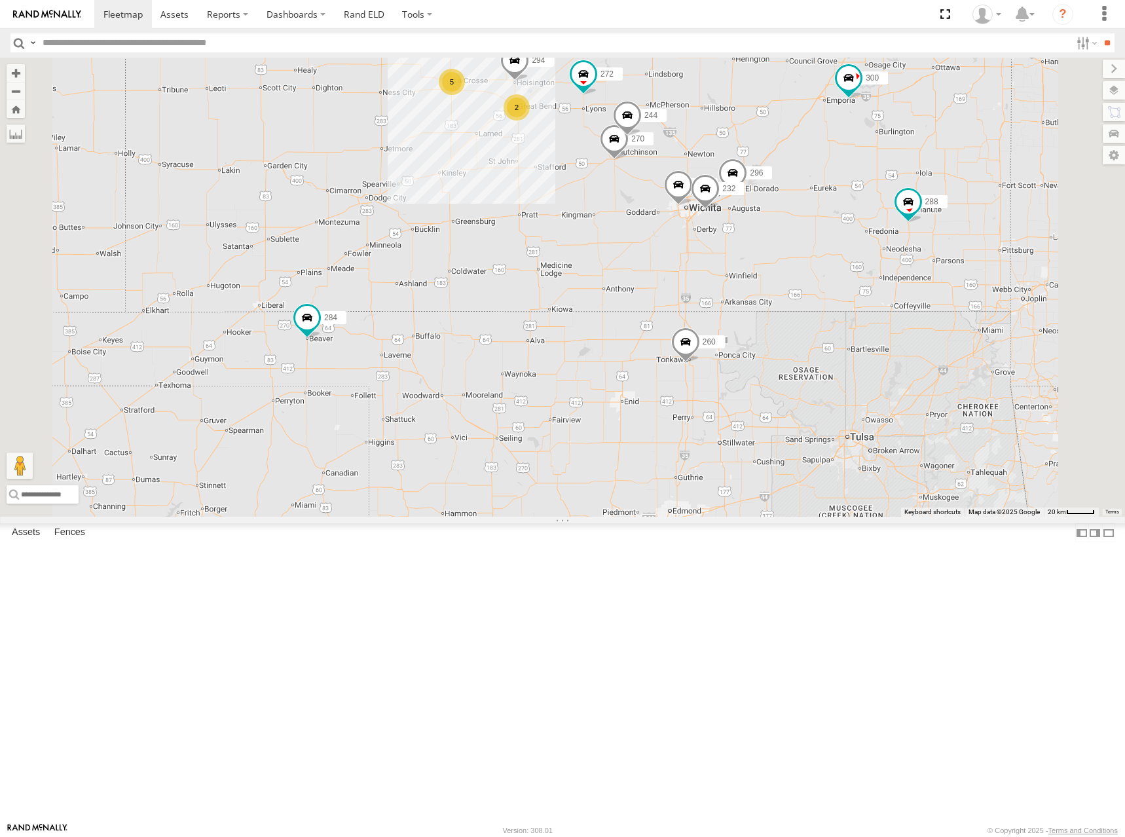
drag, startPoint x: 845, startPoint y: 252, endPoint x: 838, endPoint y: 294, distance: 42.5
click at [838, 294] on div "300 262 288 292 272 296 284 266 260 256 5 244 298 270 232 2 294" at bounding box center [562, 287] width 1125 height 459
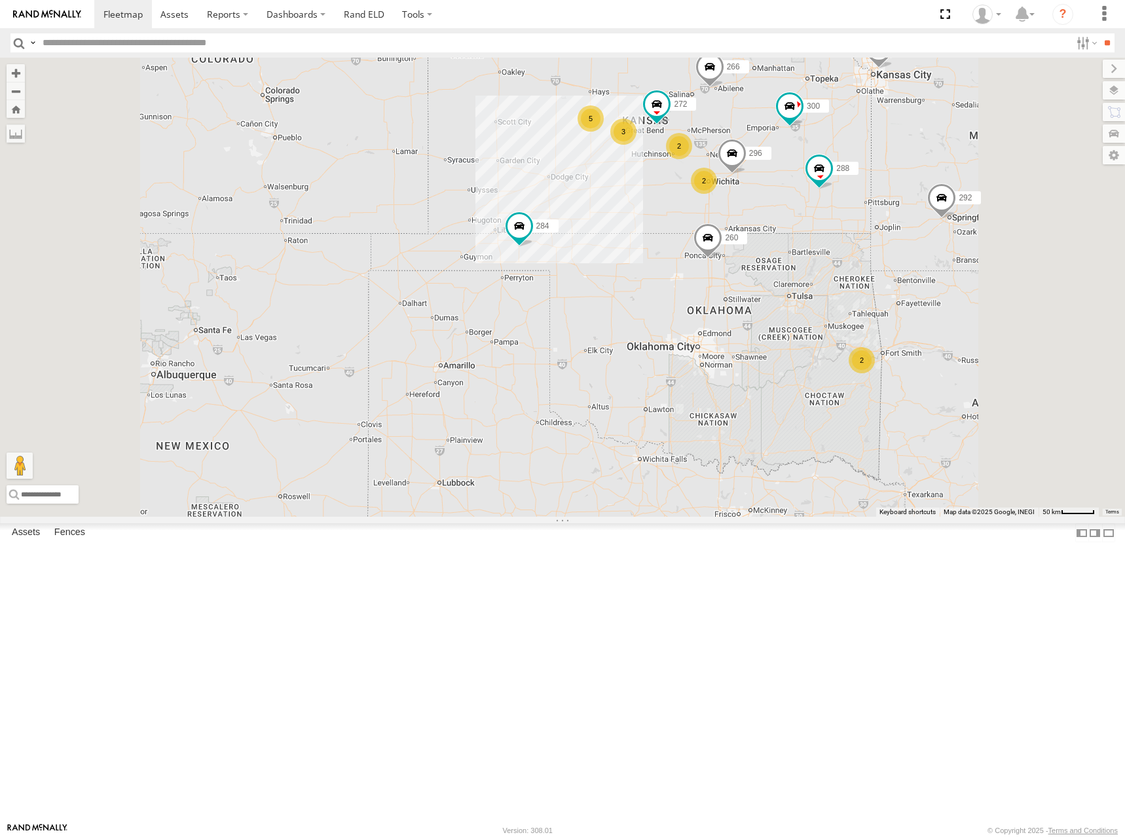
drag, startPoint x: 934, startPoint y: 166, endPoint x: 914, endPoint y: 183, distance: 26.0
click at [914, 183] on div "300 262 288 292 272 296 284 266 260 256 5 2 2 3 2" at bounding box center [562, 287] width 1125 height 459
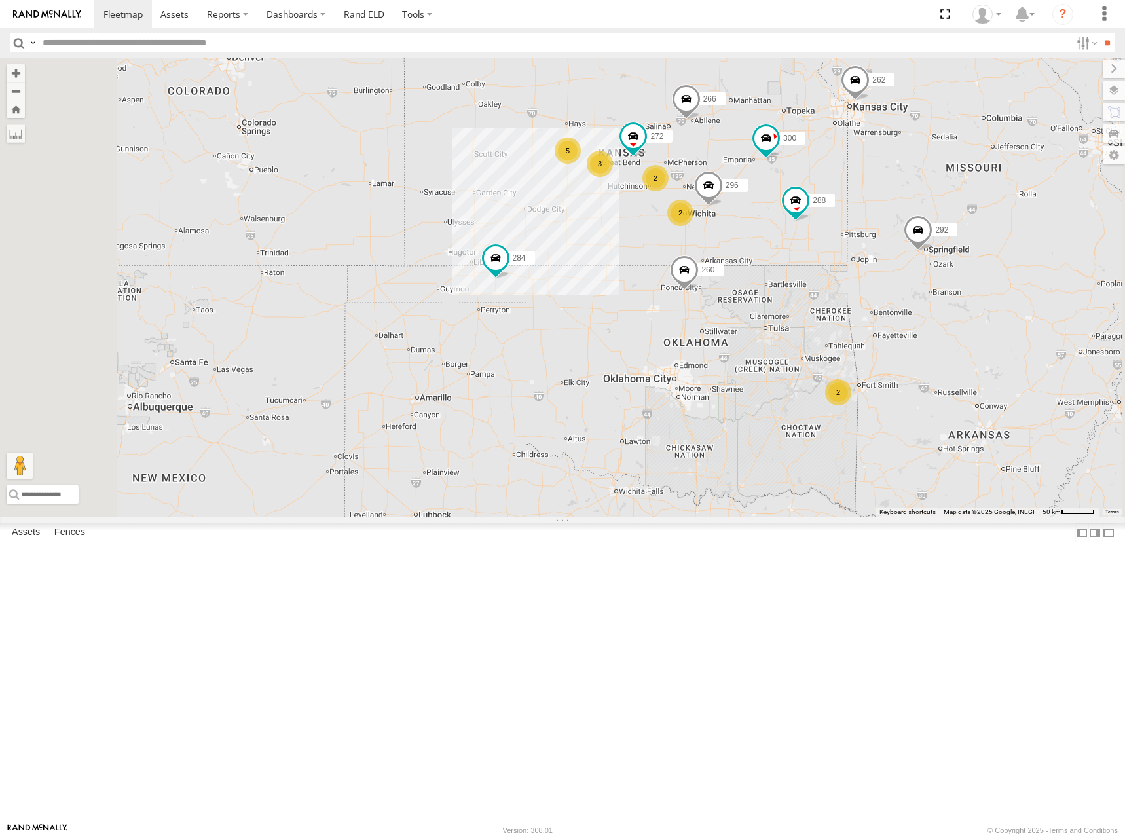
drag, startPoint x: 920, startPoint y: 195, endPoint x: 916, endPoint y: 219, distance: 24.5
click at [916, 219] on div "300 262 288 292 272 296 284 266 260 256 5 2 2 3 2" at bounding box center [562, 287] width 1125 height 459
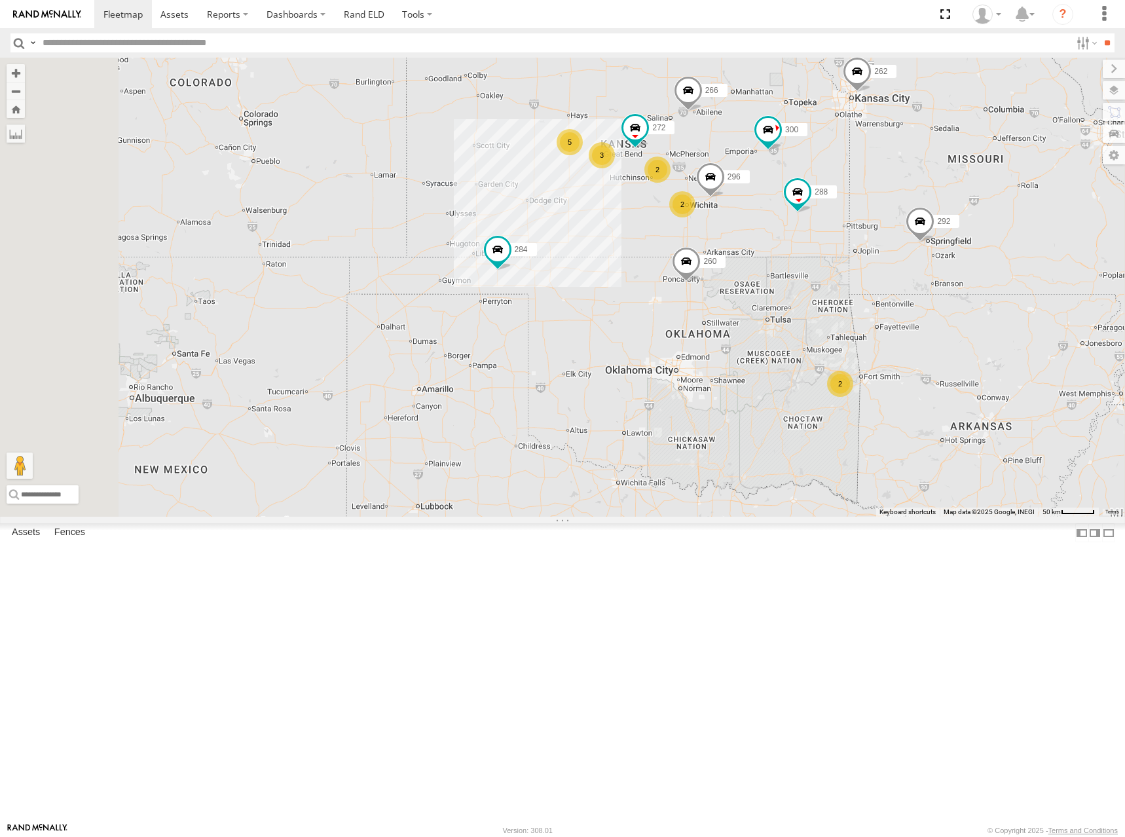
click at [888, 203] on div "300 262 288 292 272 296 284 266 260 256 5 2 2 3 2" at bounding box center [562, 287] width 1125 height 459
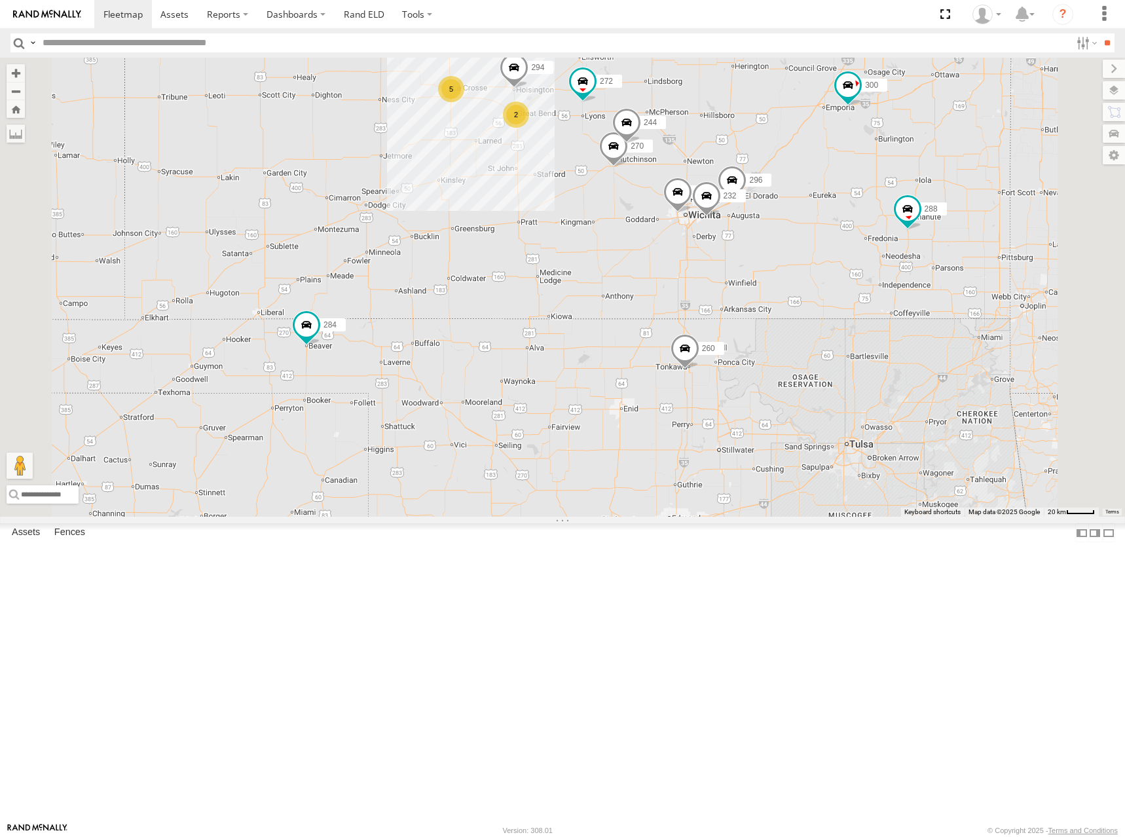
drag, startPoint x: 818, startPoint y: 306, endPoint x: 838, endPoint y: 298, distance: 21.8
click at [838, 298] on div "300 262 288 292 272 296 284 266 260 256 5 244 298 270 232 2 294" at bounding box center [562, 287] width 1125 height 459
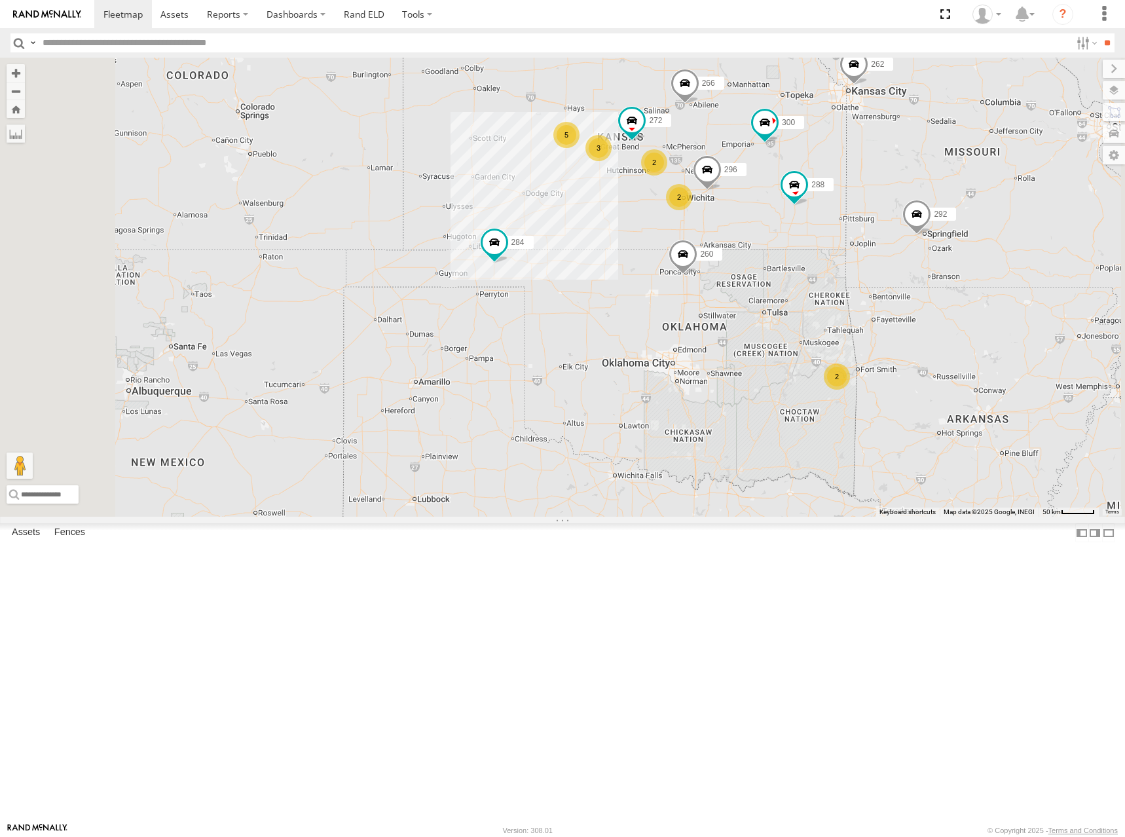
drag, startPoint x: 903, startPoint y: 255, endPoint x: 903, endPoint y: 270, distance: 15.7
click at [903, 270] on div "300 262 288 292 272 296 284 266 260 256 5 2 2 3 2" at bounding box center [562, 287] width 1125 height 459
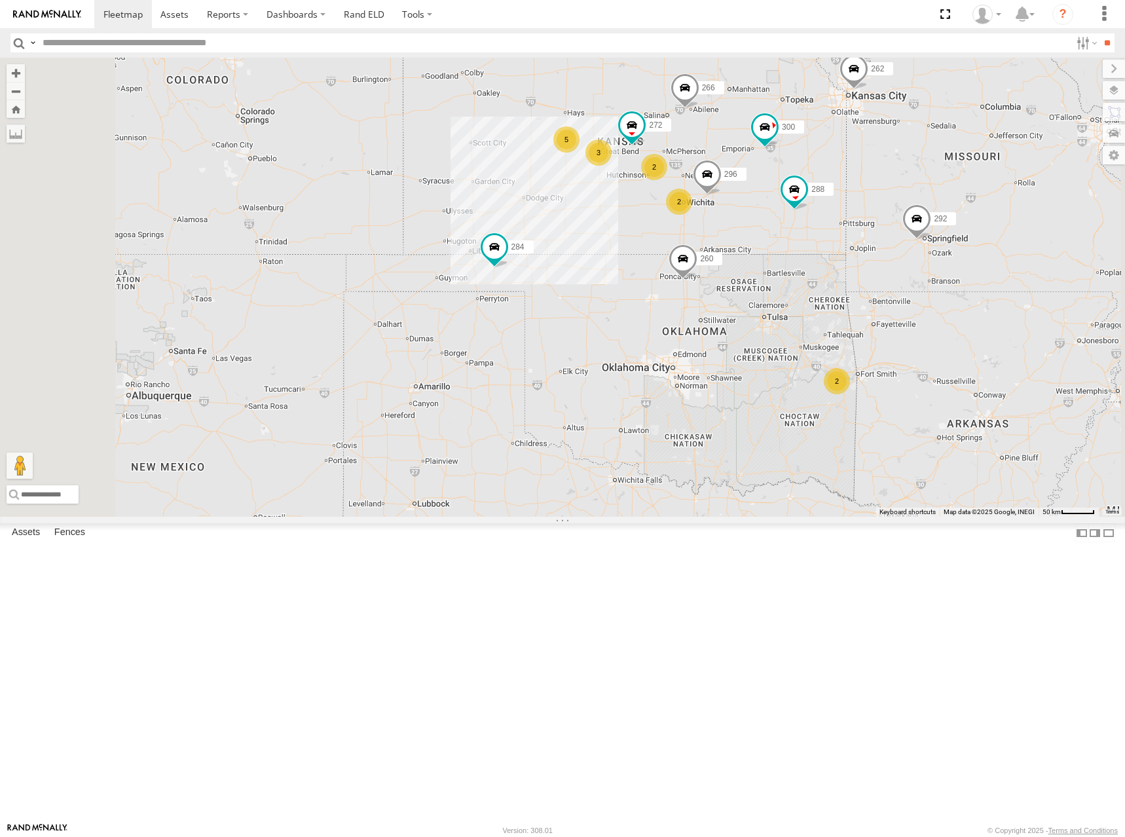
click at [912, 223] on div "300 262 288 292 272 296 284 266 260 256 5 2 2 3 2" at bounding box center [562, 287] width 1125 height 459
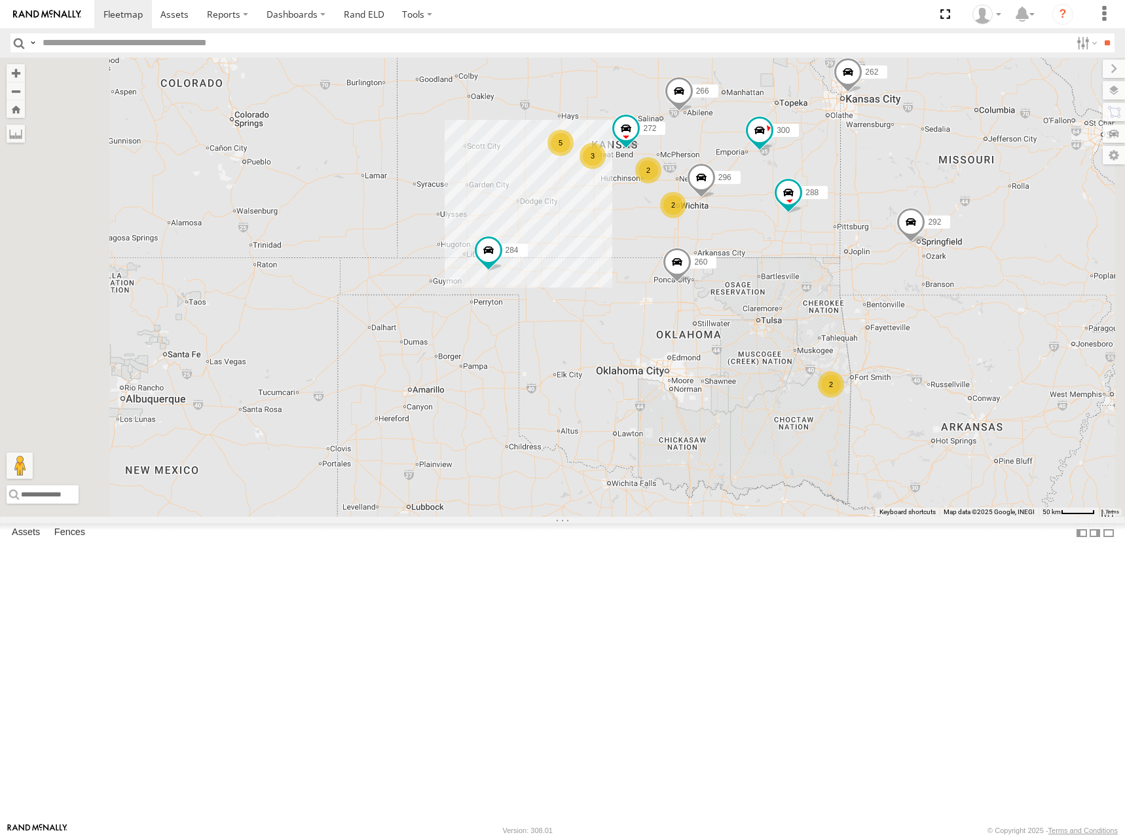
click at [860, 176] on div "300 262 288 292 272 296 284 266 260 256 5 2 2 3 2" at bounding box center [562, 287] width 1125 height 459
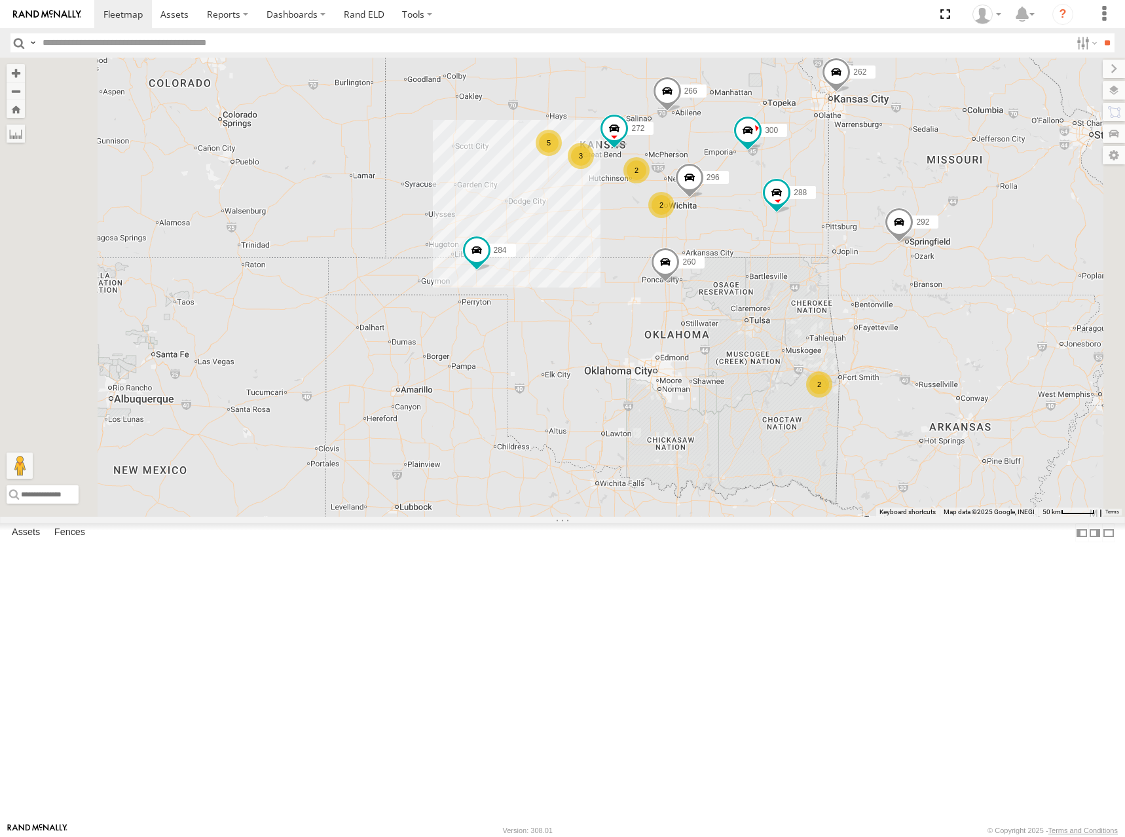
drag, startPoint x: 914, startPoint y: 215, endPoint x: 904, endPoint y: 215, distance: 9.8
click at [904, 215] on div "300 262 288 292 272 296 284 266 260 256 5 2 2 3 2" at bounding box center [562, 287] width 1125 height 459
drag, startPoint x: 905, startPoint y: 187, endPoint x: 897, endPoint y: 194, distance: 9.7
click at [897, 194] on div "300 262 288 292 272 296 284 266 260 256 5 2 2 3 2" at bounding box center [562, 287] width 1125 height 459
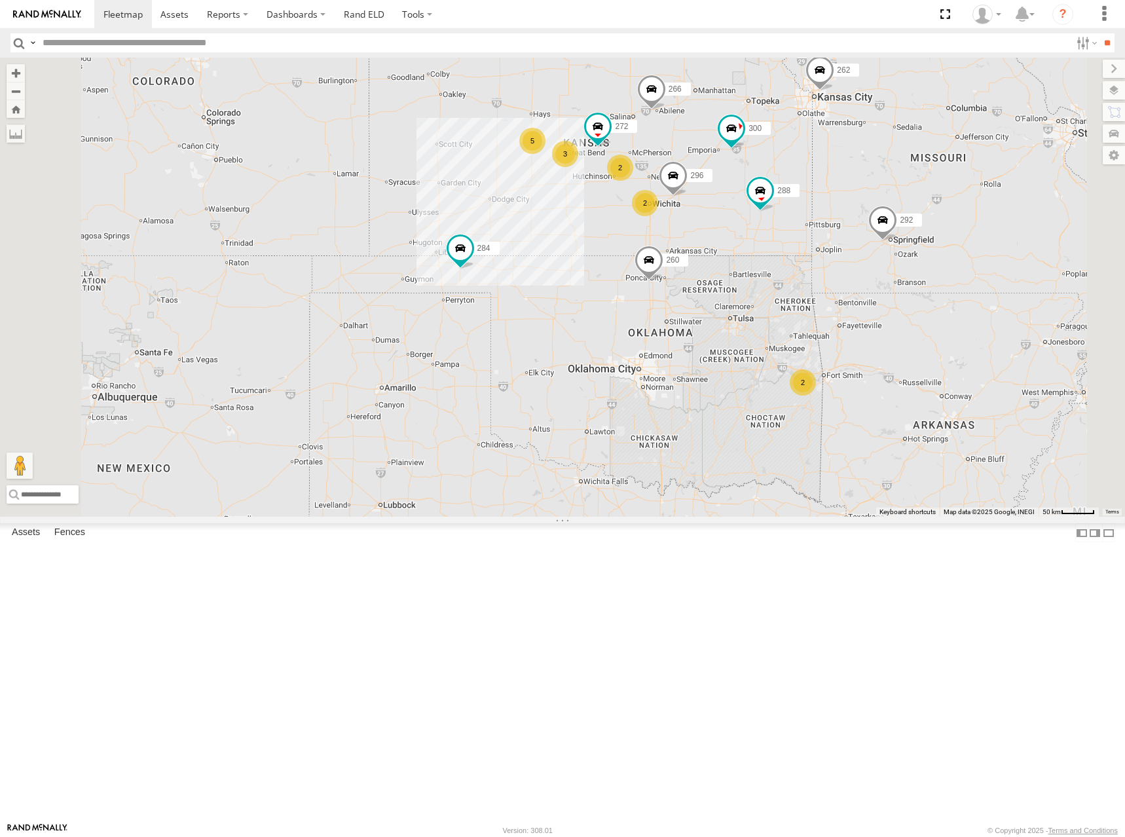
drag, startPoint x: 867, startPoint y: 223, endPoint x: 874, endPoint y: 217, distance: 9.3
click at [874, 217] on div "300 262 288 292 272 296 284 266 260 256 5 2 2 3 2" at bounding box center [562, 287] width 1125 height 459
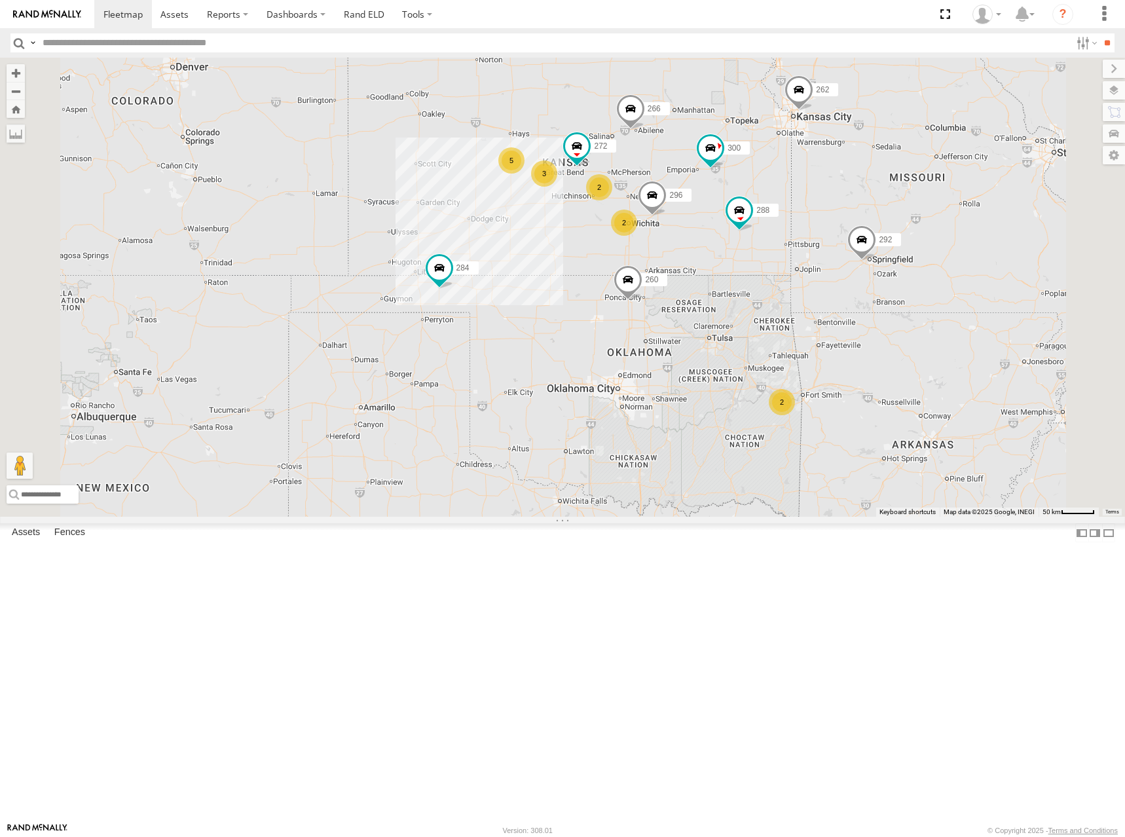
drag, startPoint x: 894, startPoint y: 200, endPoint x: 866, endPoint y: 223, distance: 36.3
click at [866, 223] on div "300 262 288 292 272 296 284 266 260 256 5 2 2 3 2" at bounding box center [562, 287] width 1125 height 459
click at [814, 211] on div "300 262 288 292 272 296 284 266 260 256 5 2 2 3 2" at bounding box center [562, 287] width 1125 height 459
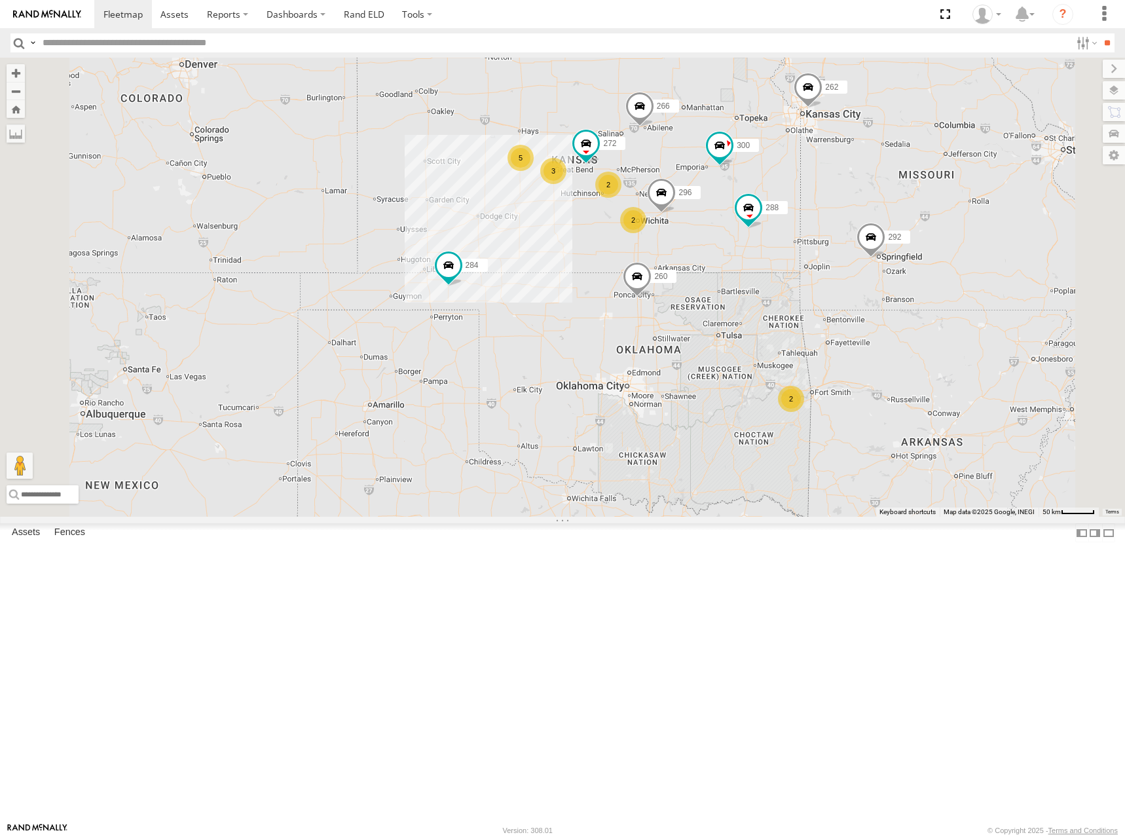
drag, startPoint x: 852, startPoint y: 224, endPoint x: 855, endPoint y: 240, distance: 16.8
click at [855, 240] on div "300 262 288 292 272 296 284 266 260 256 5 2 2 3 2" at bounding box center [562, 287] width 1125 height 459
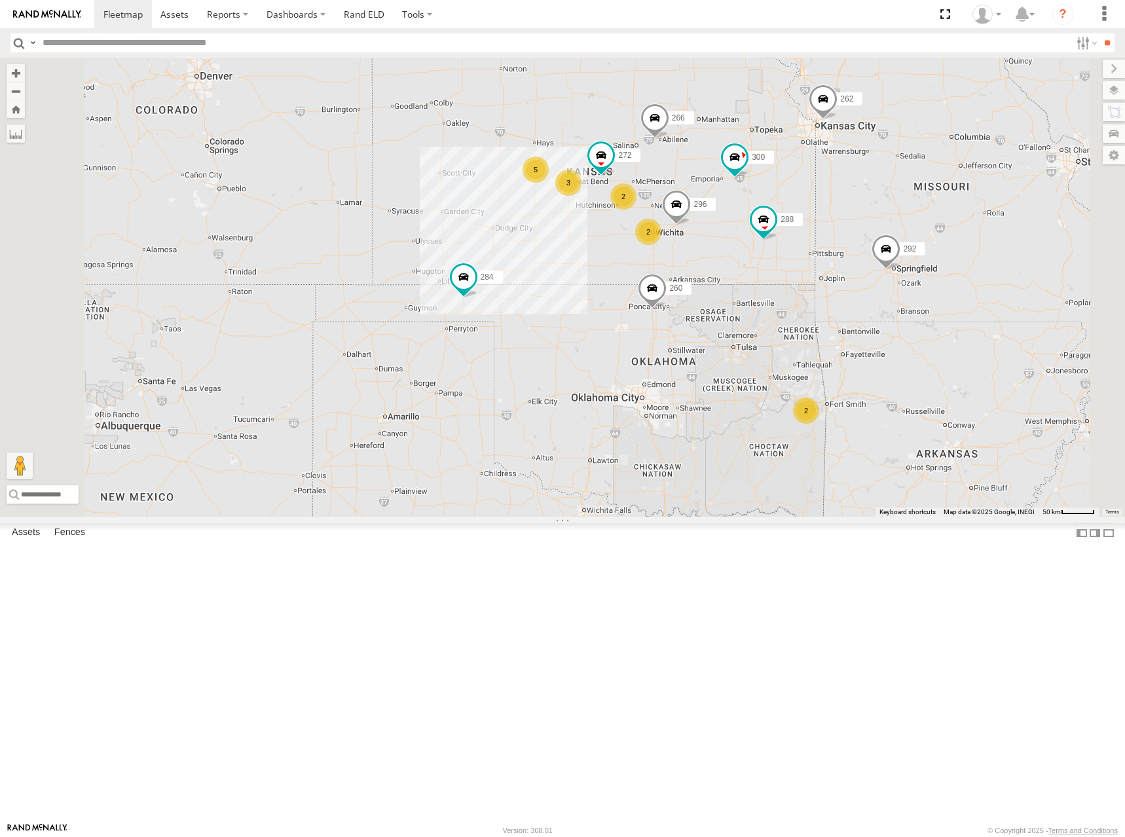
drag, startPoint x: 892, startPoint y: 240, endPoint x: 901, endPoint y: 228, distance: 14.4
click at [901, 228] on div "300 262 288 292 272 296 284 266 260 256 5 2 2 3 2" at bounding box center [562, 287] width 1125 height 459
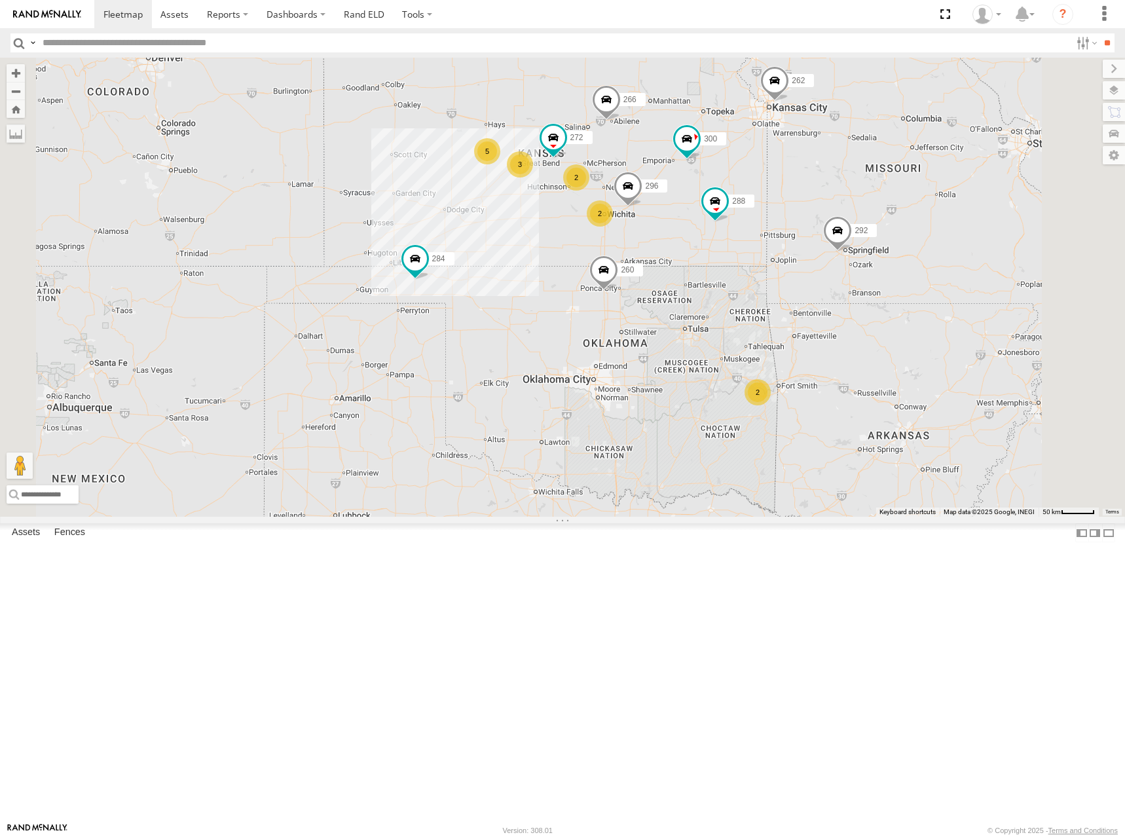
drag, startPoint x: 724, startPoint y: 193, endPoint x: 734, endPoint y: 206, distance: 15.8
click at [734, 206] on div "300 262 288 292 272 296 284 266 260 256 5 2 2 3 2" at bounding box center [562, 287] width 1125 height 459
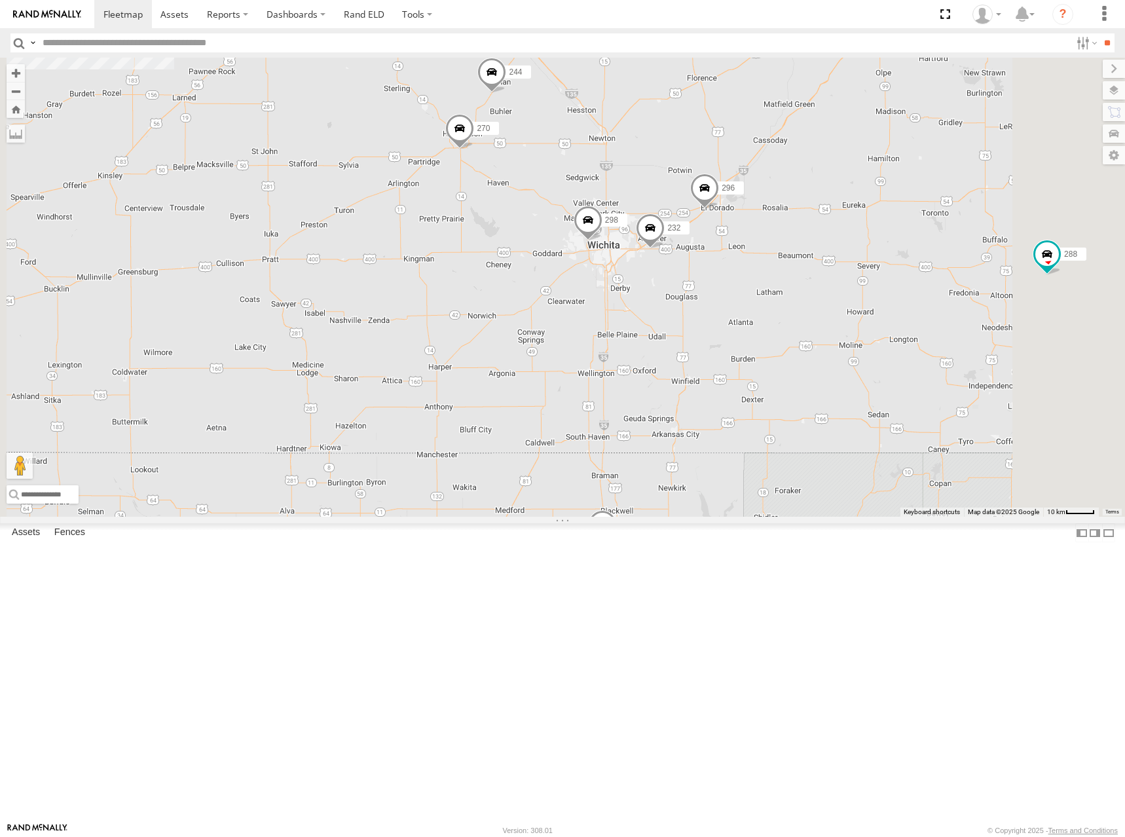
drag, startPoint x: 857, startPoint y: 260, endPoint x: 856, endPoint y: 274, distance: 13.8
click at [856, 274] on div "300 262 288 292 272 296 284 266 260 256 244 298 270 232 294 2" at bounding box center [562, 287] width 1125 height 459
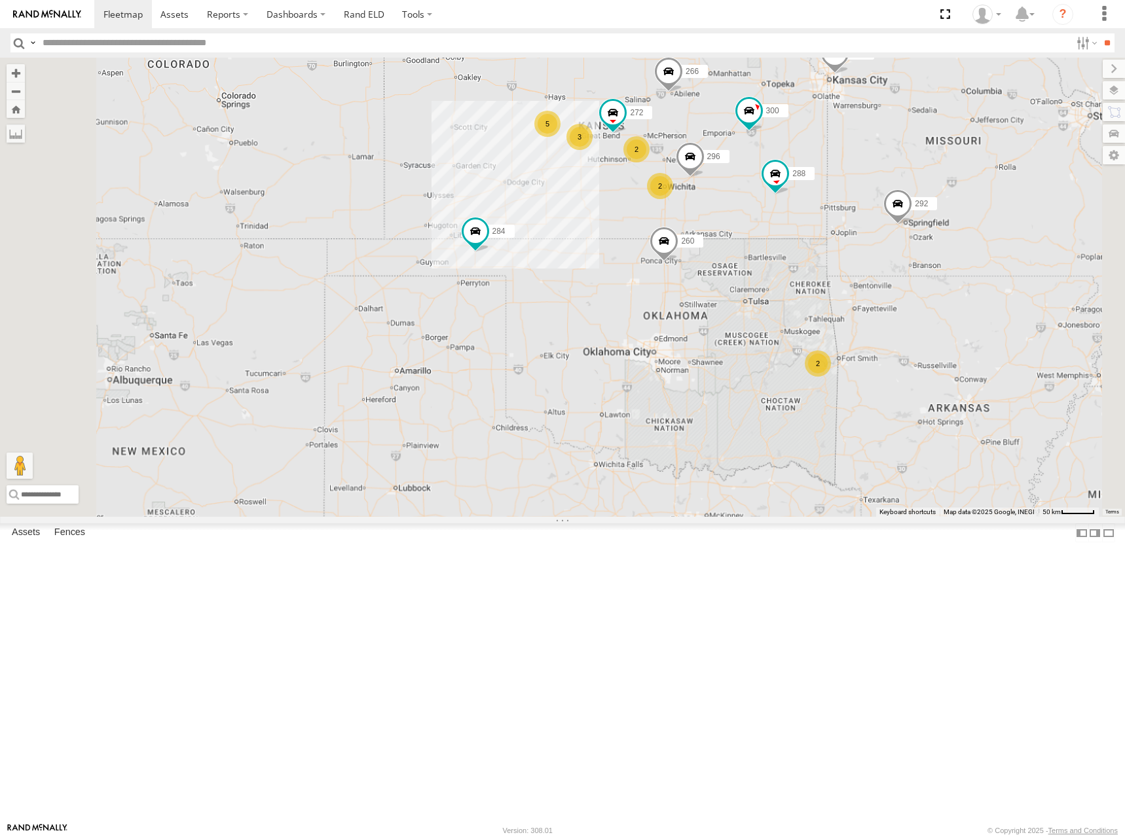
drag, startPoint x: 774, startPoint y: 144, endPoint x: 770, endPoint y: 171, distance: 27.9
click at [770, 171] on div "300 262 288 292 272 296 284 266 260 256 5 2 2 3 2" at bounding box center [562, 287] width 1125 height 459
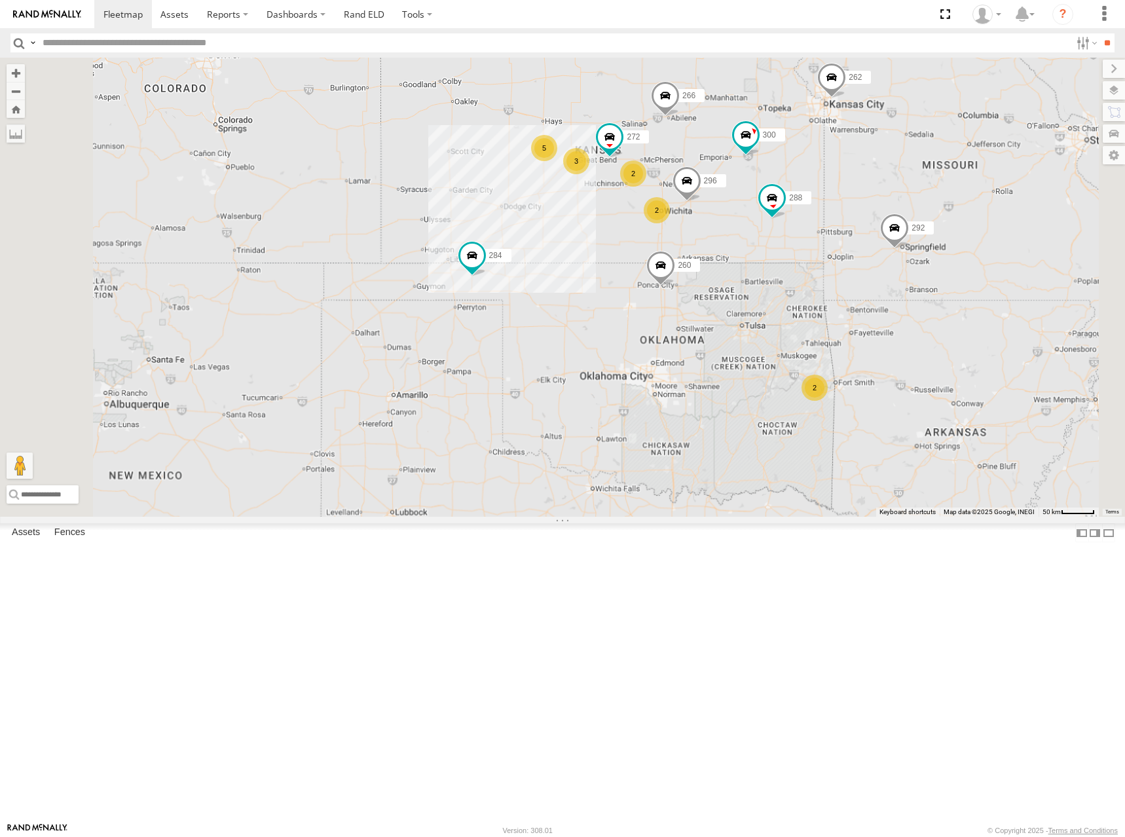
click at [890, 219] on div "300 262 288 292 272 296 284 266 260 256 5 2 2 3 2" at bounding box center [562, 287] width 1125 height 459
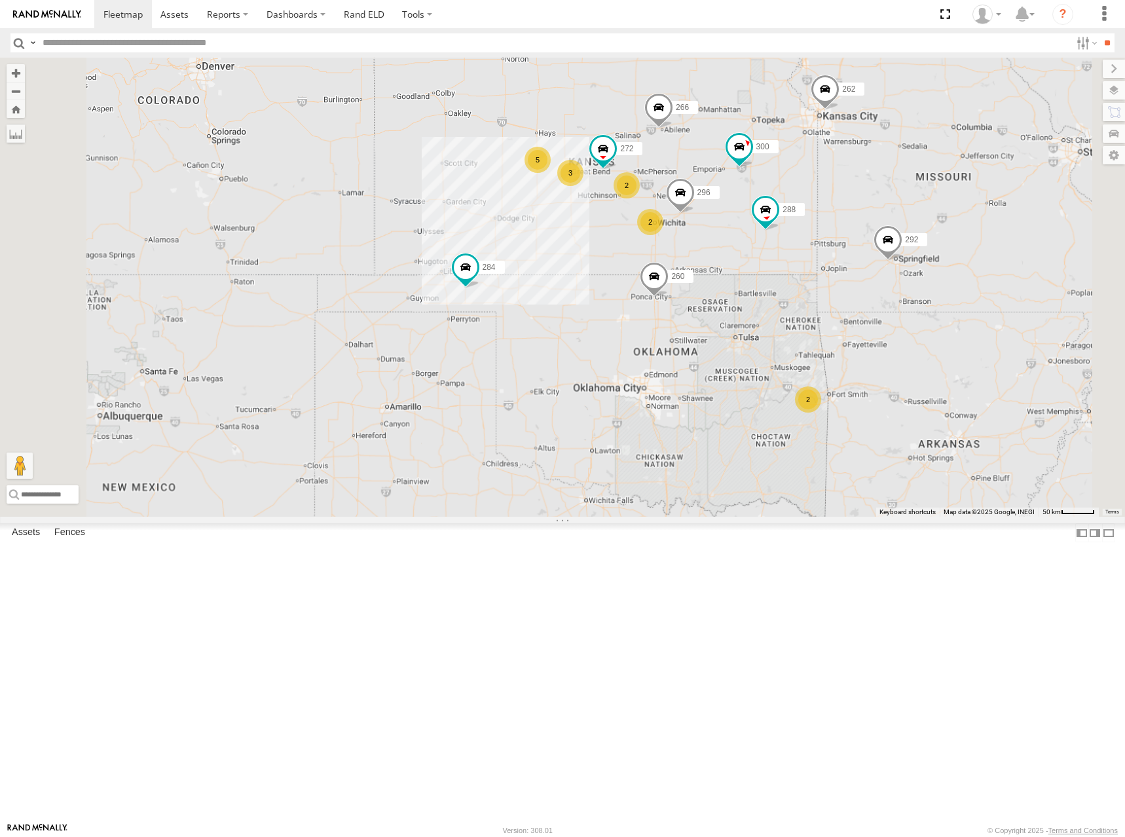
drag, startPoint x: 888, startPoint y: 231, endPoint x: 883, endPoint y: 236, distance: 7.0
click at [883, 236] on div "300 262 288 292 272 296 284 266 260 256 5 2 2 3 2" at bounding box center [562, 287] width 1125 height 459
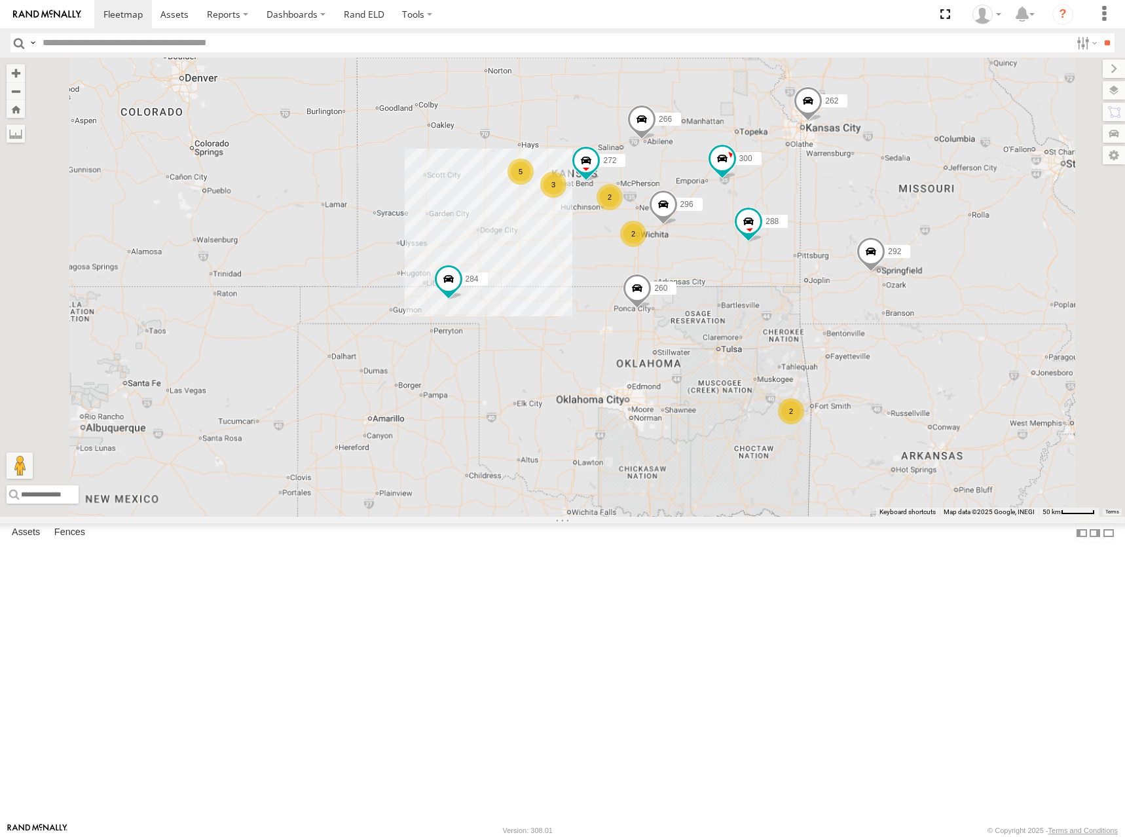
drag, startPoint x: 856, startPoint y: 236, endPoint x: 838, endPoint y: 245, distance: 19.9
click at [838, 245] on div "300 262 288 292 272 296 284 266 260 256 5 2 2 3 2" at bounding box center [562, 287] width 1125 height 459
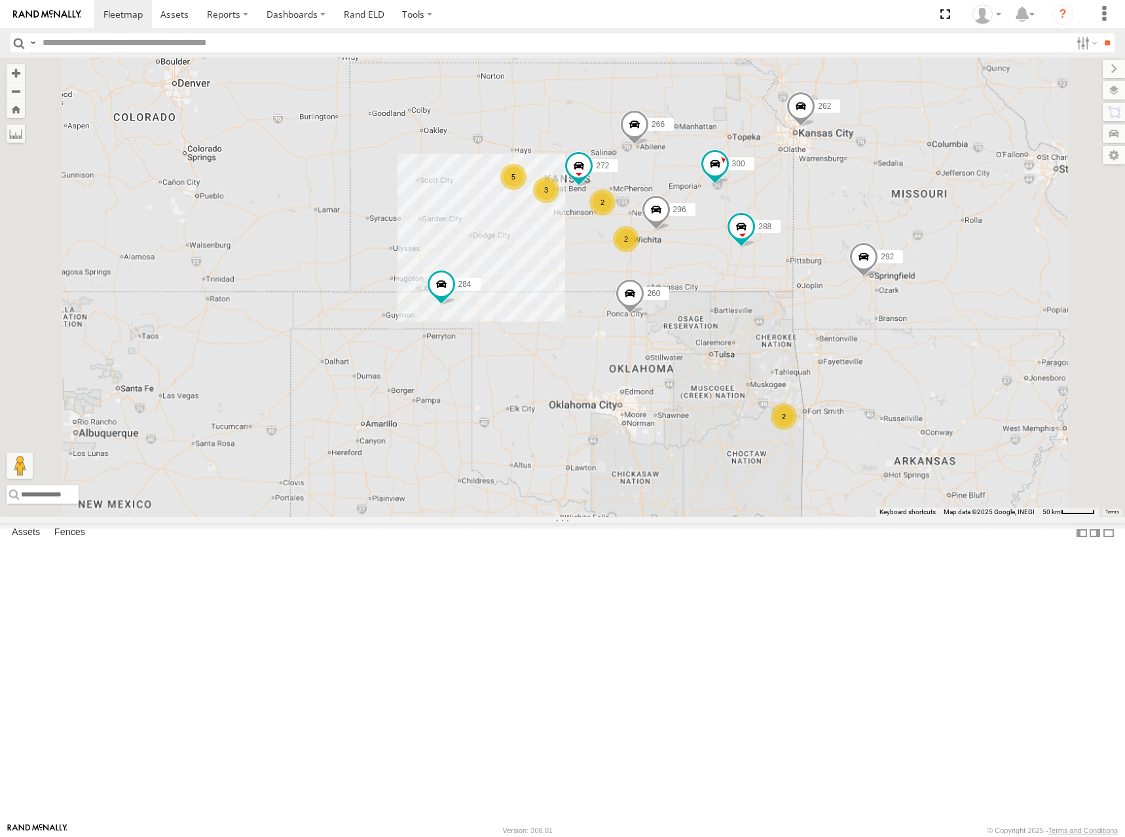
click at [875, 247] on div "300 262 288 292 272 296 284 266 260 256 5 2 2 3 2" at bounding box center [562, 287] width 1125 height 459
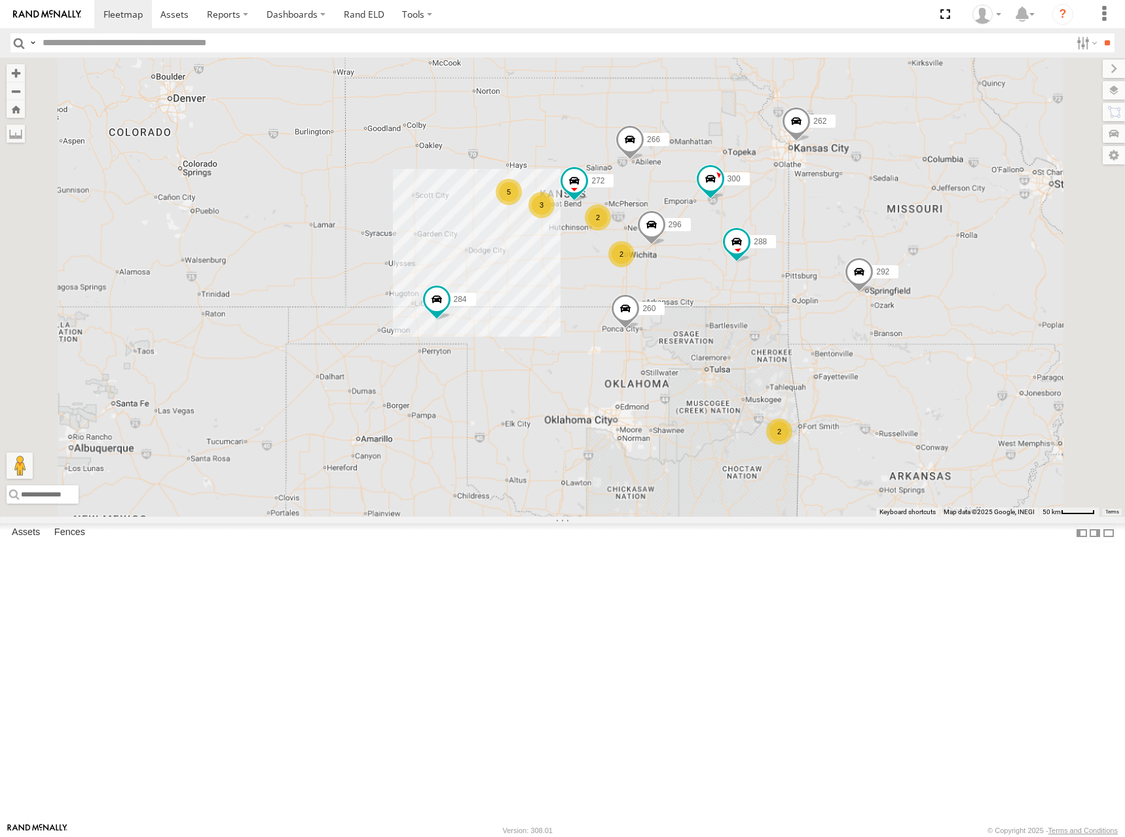
drag, startPoint x: 863, startPoint y: 257, endPoint x: 861, endPoint y: 271, distance: 14.0
click at [861, 271] on div "300 262 288 292 272 296 284 266 260 256 5 2 2 3 2" at bounding box center [562, 287] width 1125 height 459
click at [854, 262] on div "300 262 288 292 272 296 284 266 260 256 5 2 2 3 2" at bounding box center [562, 287] width 1125 height 459
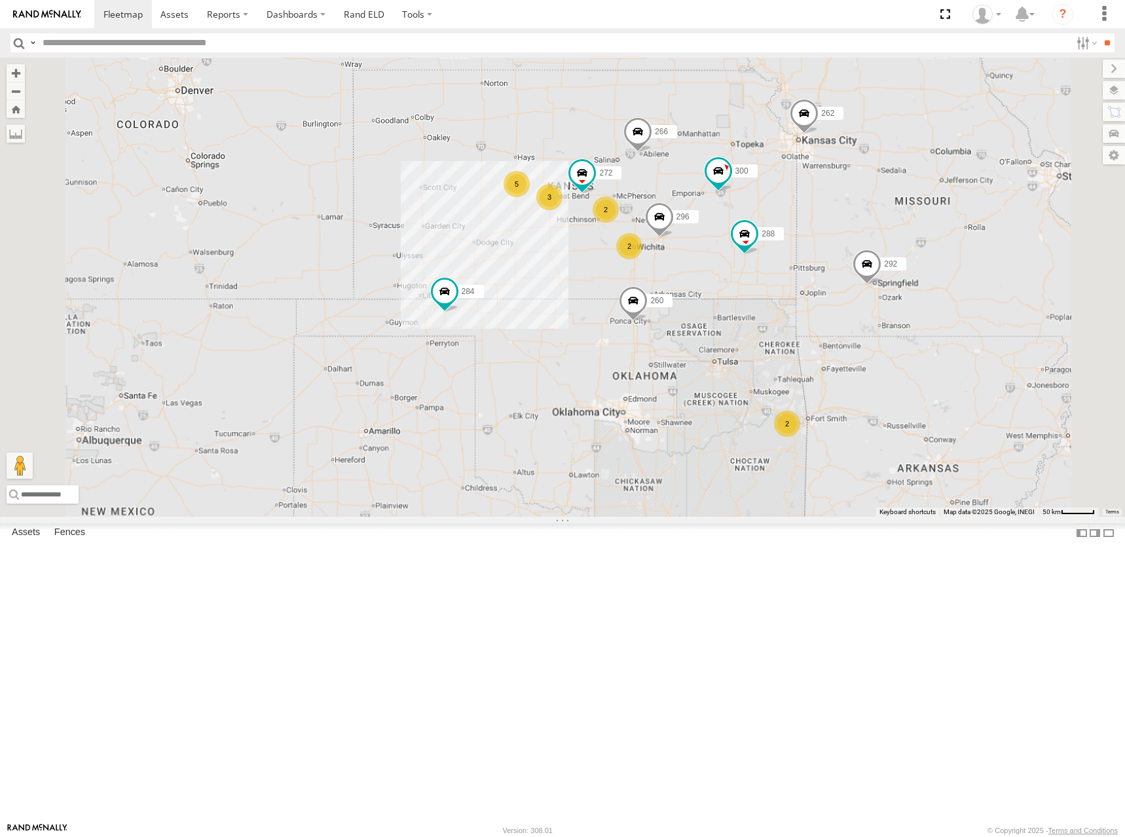
drag, startPoint x: 868, startPoint y: 236, endPoint x: 876, endPoint y: 221, distance: 17.9
click at [876, 221] on div "300 262 288 292 272 296 284 266 260 256 5 2 2 3 2" at bounding box center [562, 287] width 1125 height 459
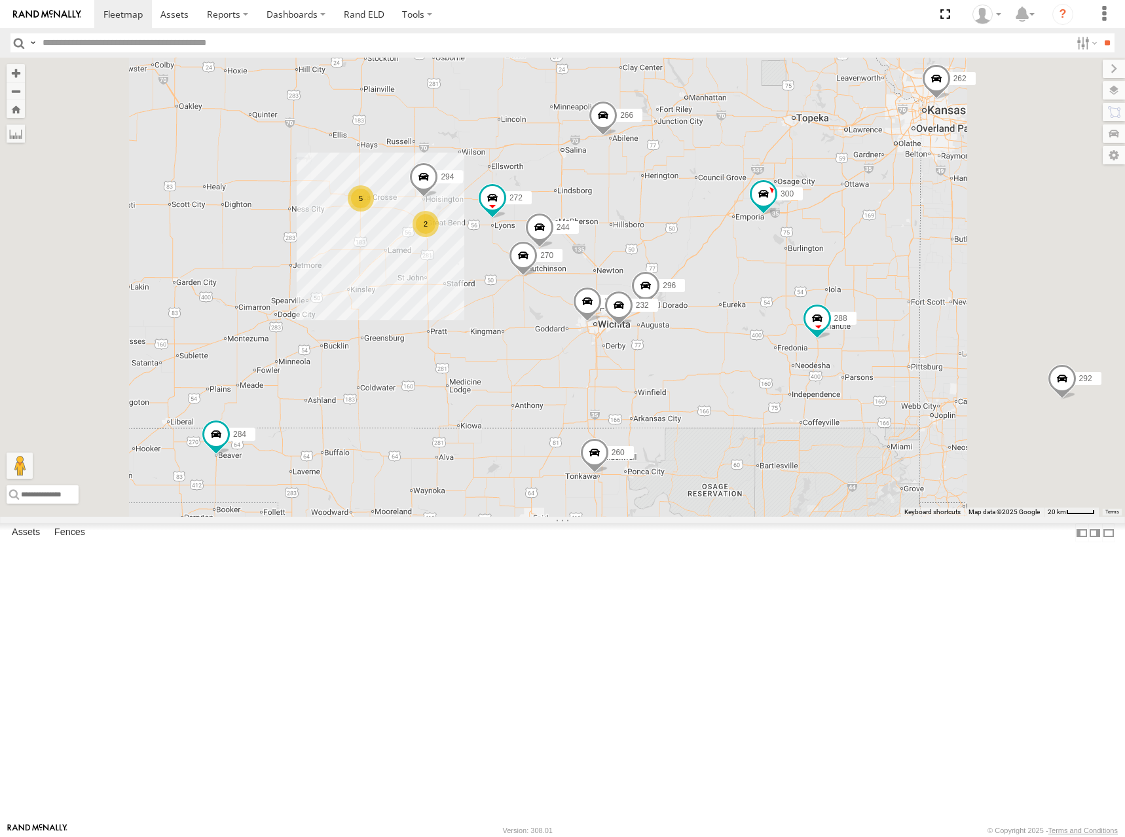
drag, startPoint x: 852, startPoint y: 297, endPoint x: 857, endPoint y: 287, distance: 11.1
click at [857, 287] on div "300 262 288 292 272 296 284 266 260 256 5 244 298 270 232 2 294" at bounding box center [562, 287] width 1125 height 459
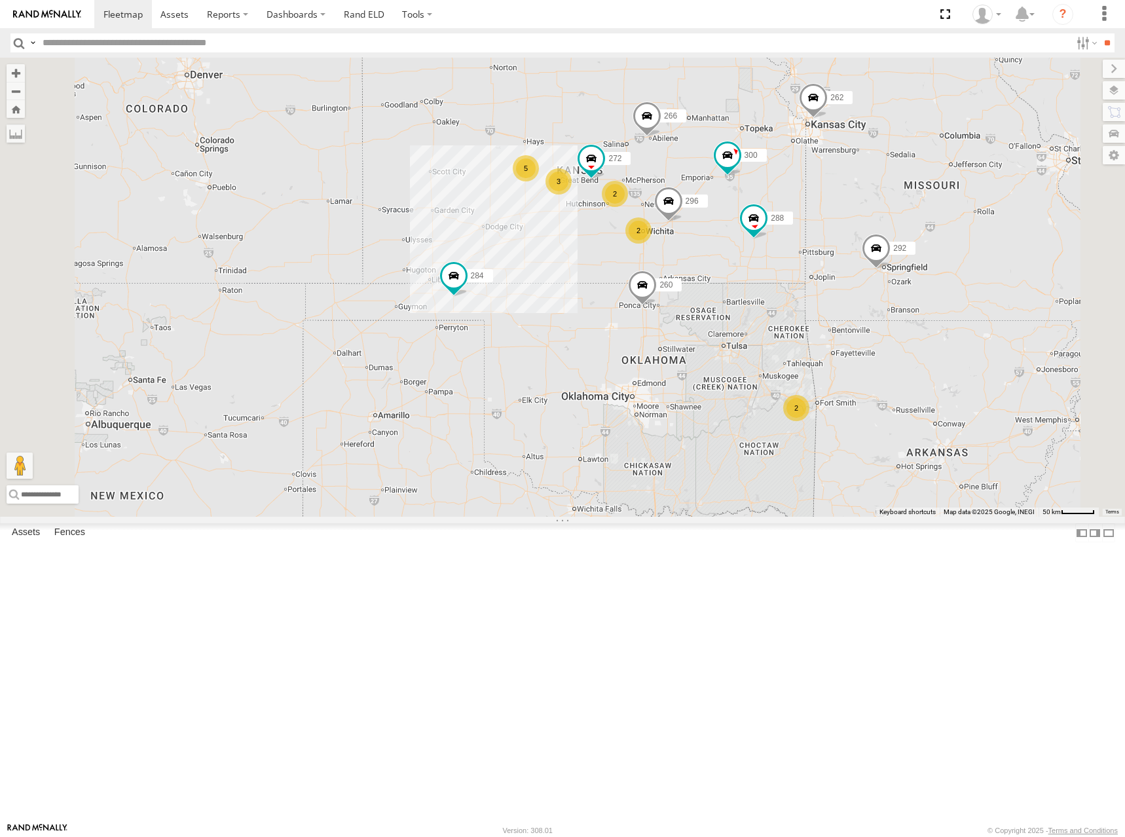
drag, startPoint x: 888, startPoint y: 230, endPoint x: 882, endPoint y: 240, distance: 12.4
click at [882, 240] on div "300 262 288 292 272 296 284 266 260 256 5 2 2 3 2" at bounding box center [562, 287] width 1125 height 459
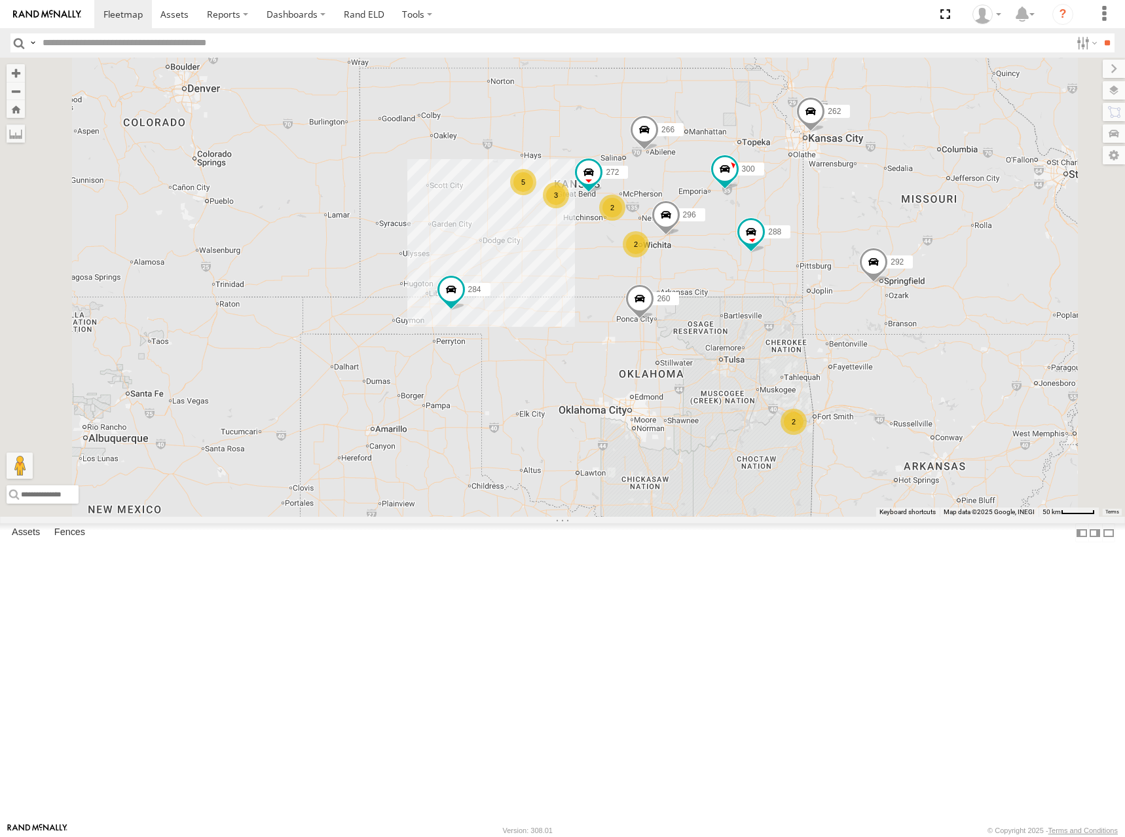
drag, startPoint x: 900, startPoint y: 234, endPoint x: 901, endPoint y: 245, distance: 10.6
click at [901, 245] on div "300 262 288 292 272 296 284 266 260 256 5 2 2 3 2" at bounding box center [562, 287] width 1125 height 459
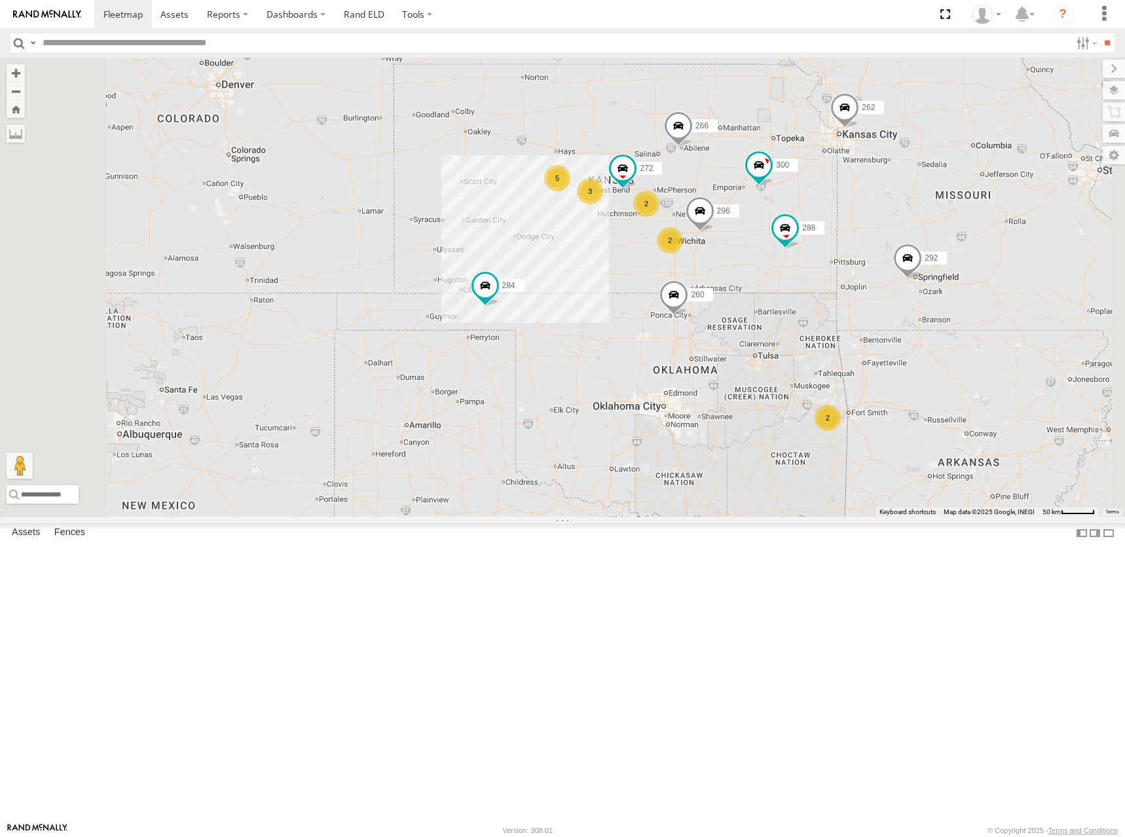
click at [868, 251] on div "300 262 288 292 272 296 284 266 260 256 5 2 2 3 2" at bounding box center [562, 287] width 1125 height 459
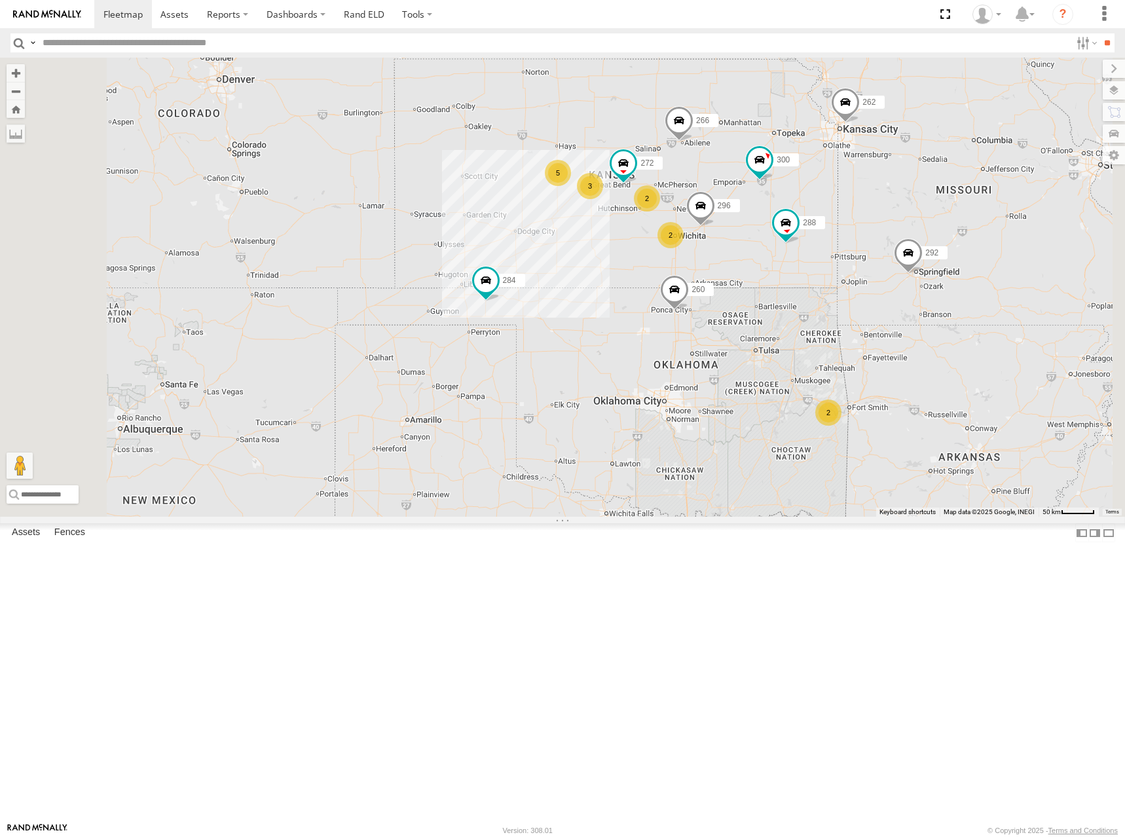
drag, startPoint x: 907, startPoint y: 226, endPoint x: 897, endPoint y: 224, distance: 10.7
click at [897, 224] on div "300 262 288 292 272 296 284 266 260 256 5 2 2 3 2" at bounding box center [562, 287] width 1125 height 459
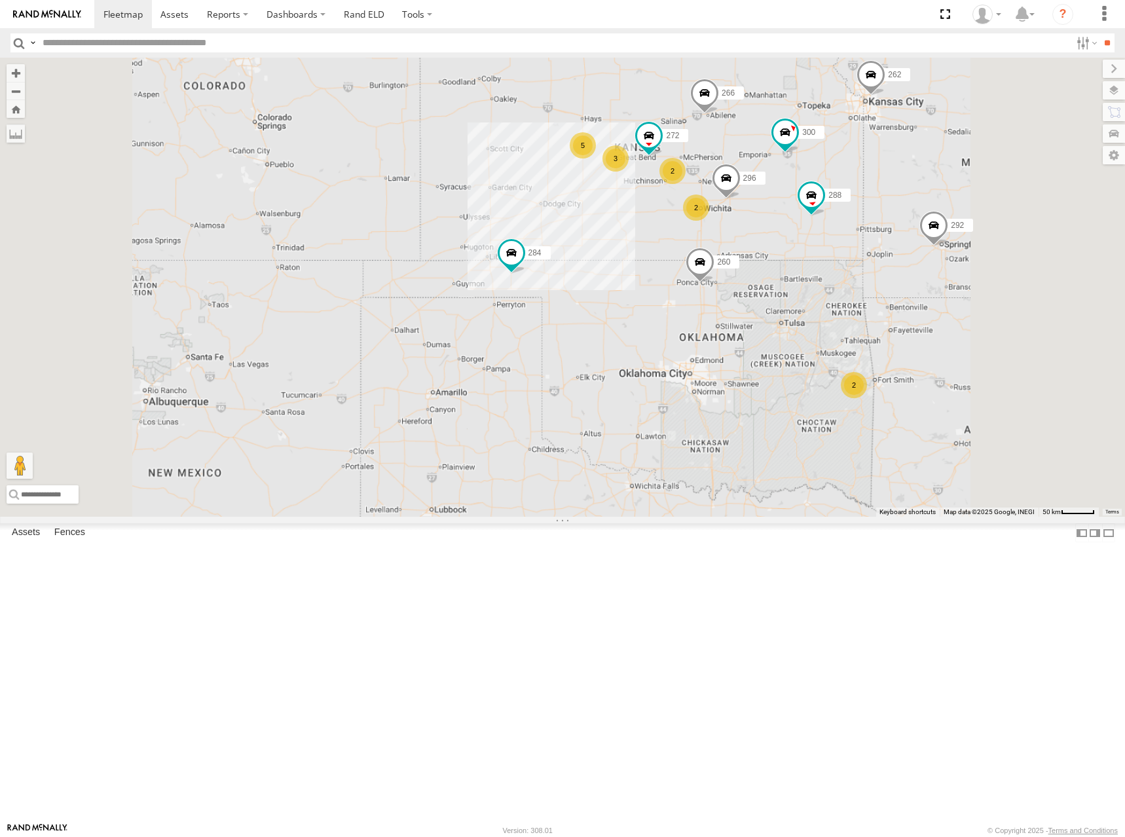
drag, startPoint x: 941, startPoint y: 254, endPoint x: 945, endPoint y: 240, distance: 14.8
click at [945, 240] on div "300 262 288 292 272 296 284 266 260 256 5 2 2 3 2" at bounding box center [562, 287] width 1125 height 459
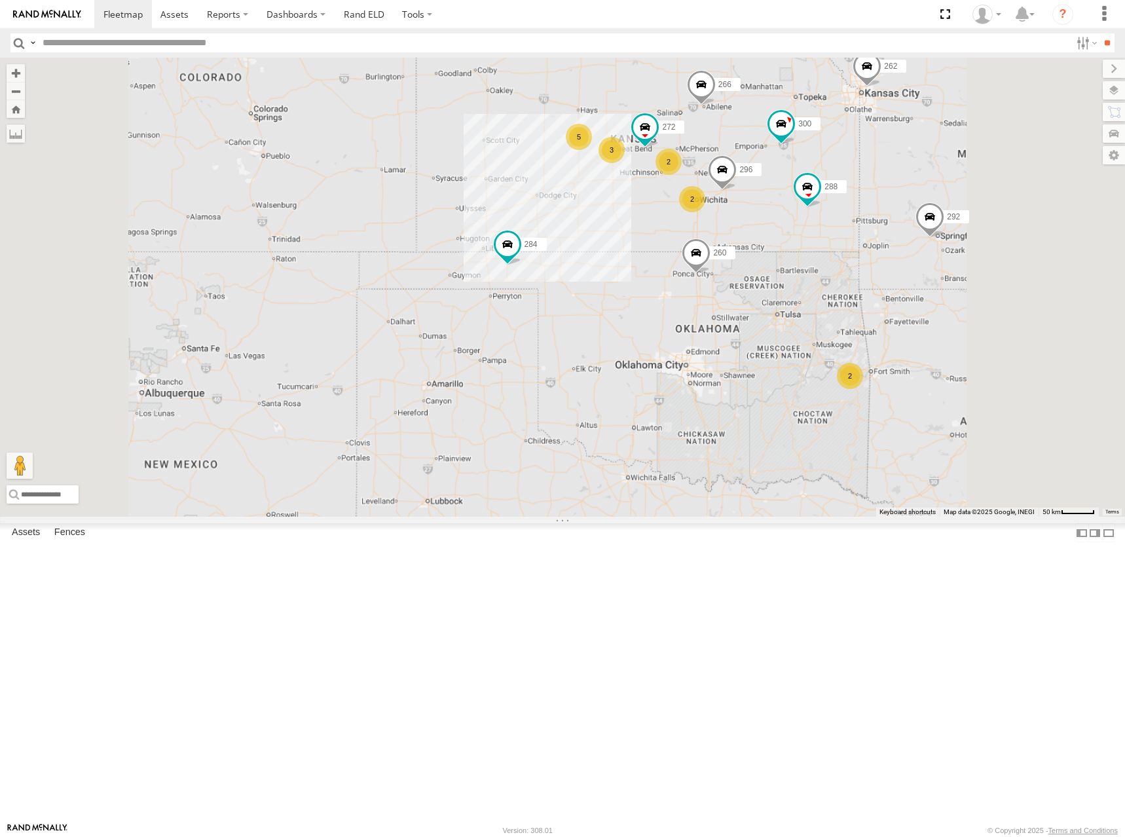
drag, startPoint x: 888, startPoint y: 192, endPoint x: 876, endPoint y: 207, distance: 18.6
click at [876, 207] on div "300 262 288 292 272 296 284 266 260 5 2 2 3 2" at bounding box center [562, 287] width 1125 height 459
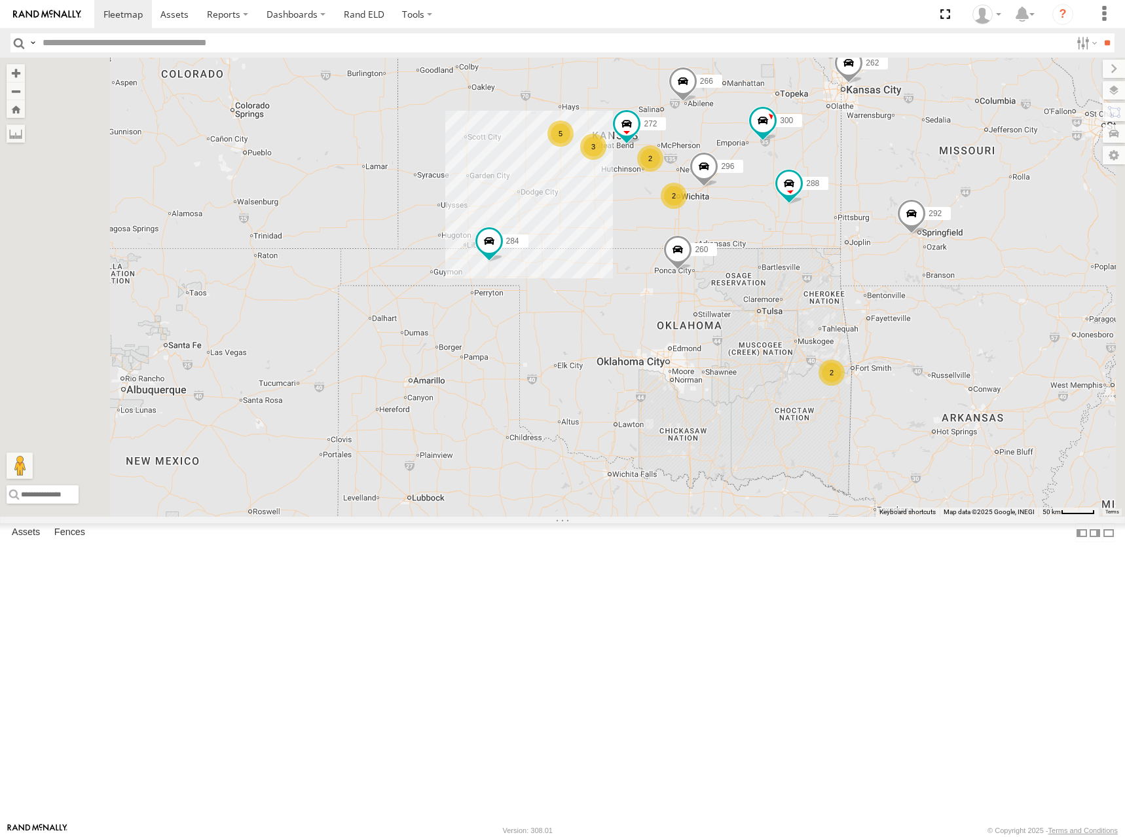
drag, startPoint x: 886, startPoint y: 207, endPoint x: 867, endPoint y: 204, distance: 19.9
click at [867, 204] on div "300 262 288 292 272 296 284 266 260 5 2 2 3 2" at bounding box center [562, 287] width 1125 height 459
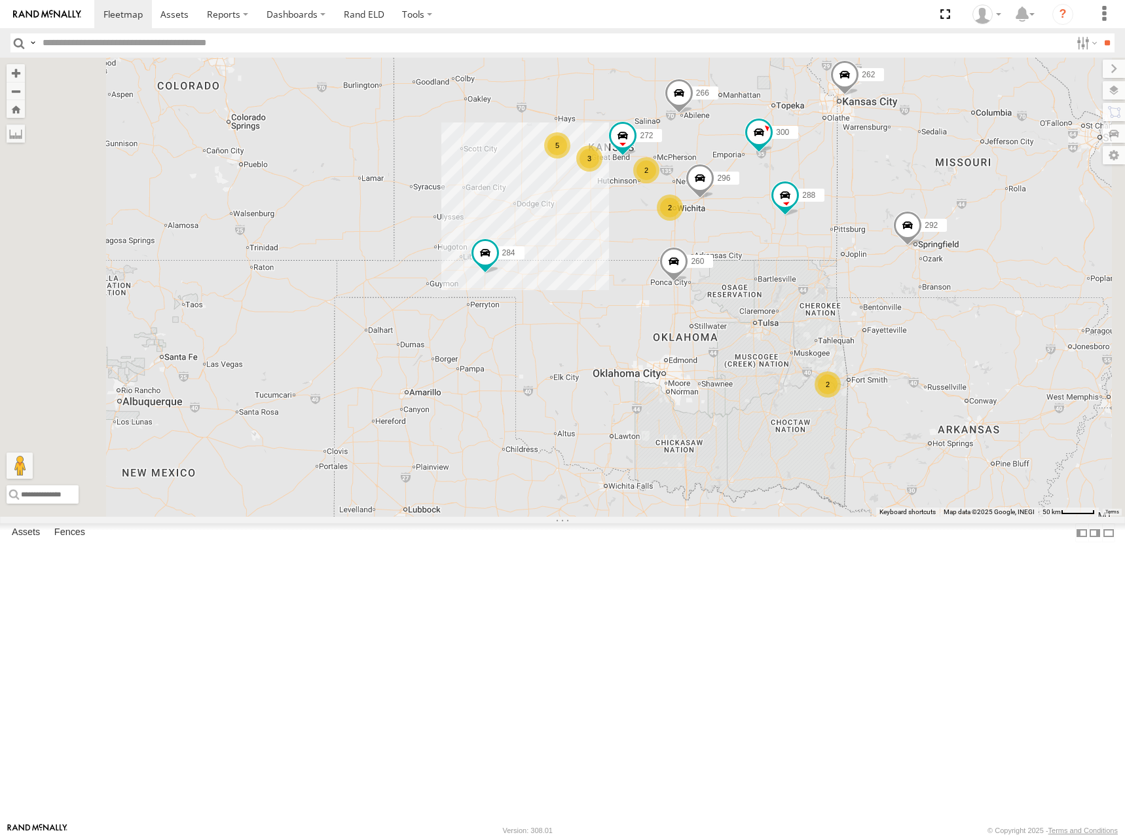
drag, startPoint x: 896, startPoint y: 195, endPoint x: 901, endPoint y: 211, distance: 16.4
click at [901, 211] on div "300 262 288 292 272 296 284 266 260 5 2 2 3 2" at bounding box center [562, 287] width 1125 height 459
click at [885, 204] on div "300 262 288 292 272 296 284 266 260 5 2 2 3 2" at bounding box center [562, 287] width 1125 height 459
click at [864, 211] on div "300 262 288 292 272 296 284 266 260 5 2 2 3 2" at bounding box center [562, 287] width 1125 height 459
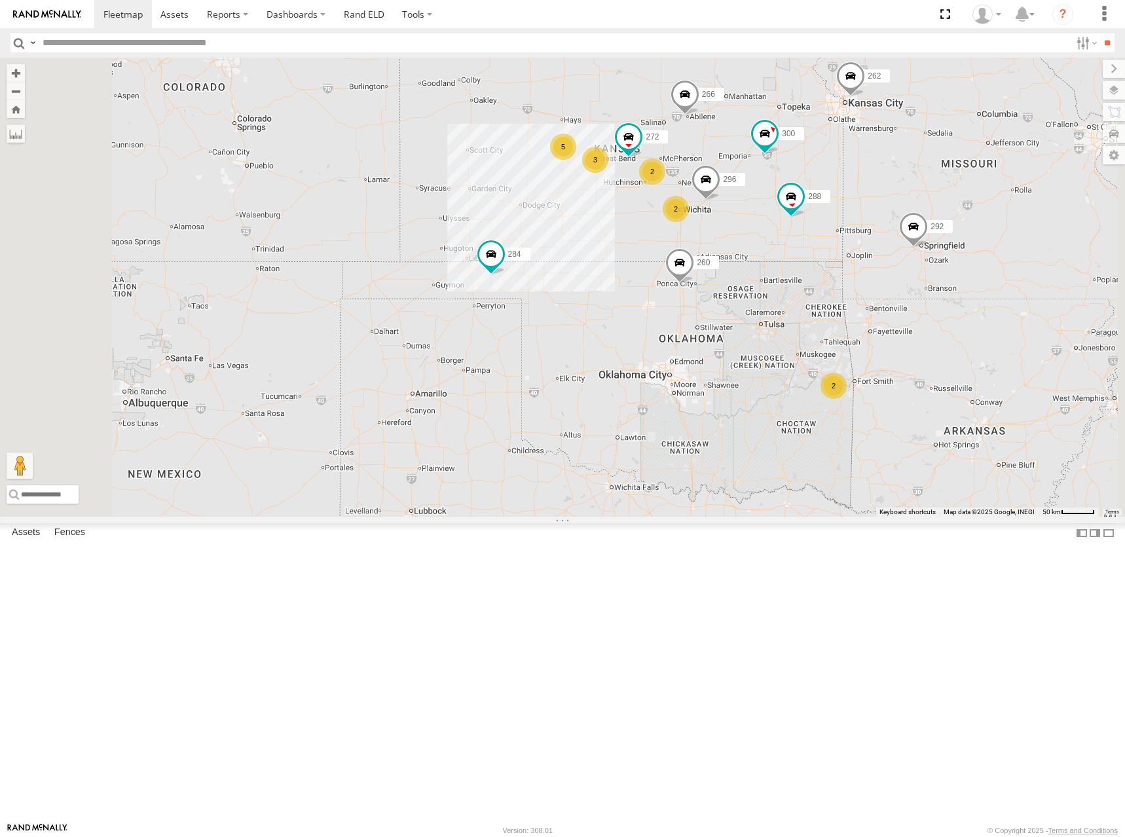
click at [878, 212] on div "300 262 288 292 272 296 284 266 260 5 2 2 3 2" at bounding box center [562, 287] width 1125 height 459
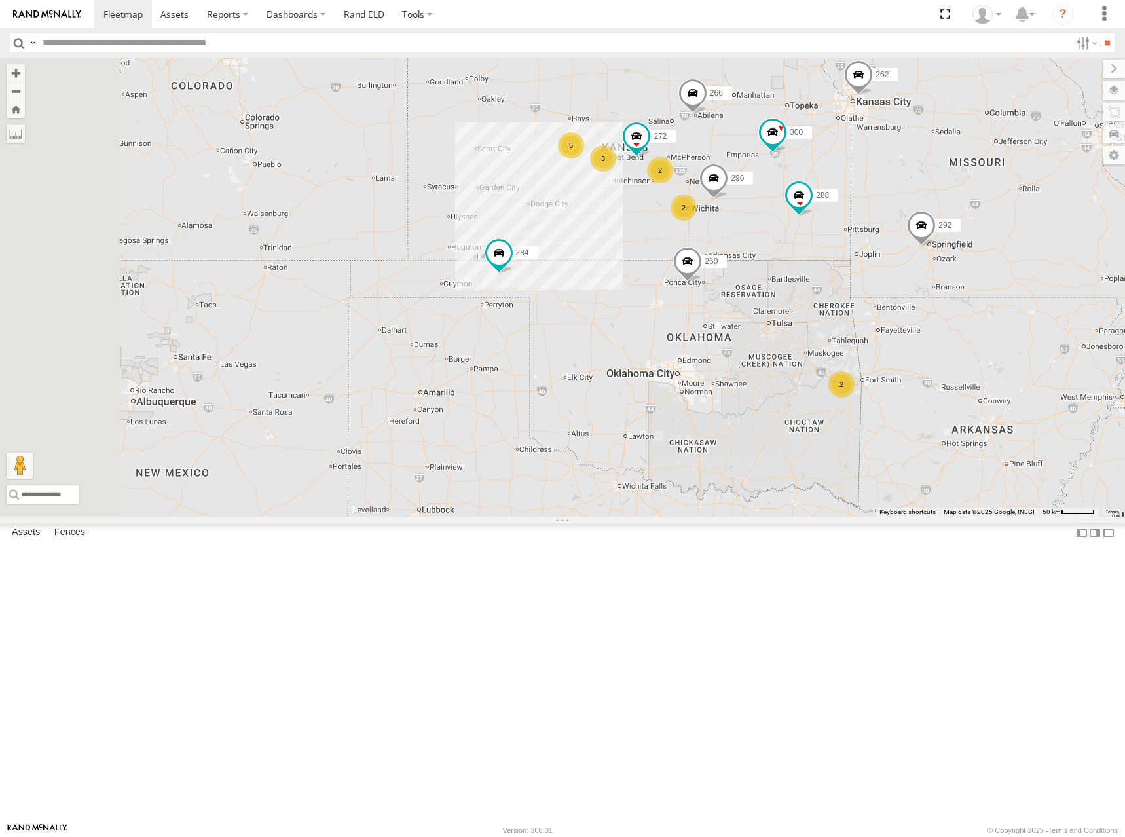
drag, startPoint x: 888, startPoint y: 200, endPoint x: 897, endPoint y: 199, distance: 9.3
click at [897, 199] on div "300 262 288 292 272 296 284 266 260 5 2 2 3 2" at bounding box center [562, 287] width 1125 height 459
click at [955, 202] on div "300 262 288 292 272 296 284 266 260 5 2 2 3 2" at bounding box center [562, 287] width 1125 height 459
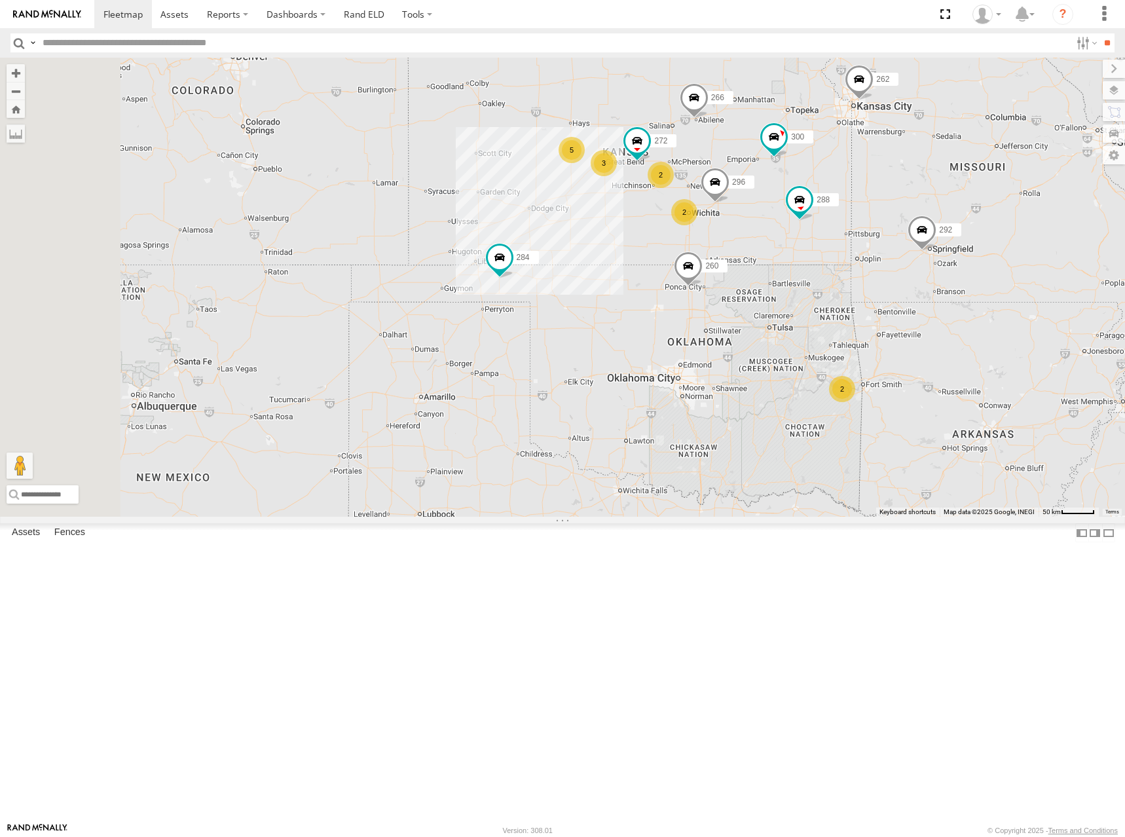
click at [870, 196] on div "300 262 288 292 272 296 284 266 260 5 2 2 3 2" at bounding box center [562, 287] width 1125 height 459
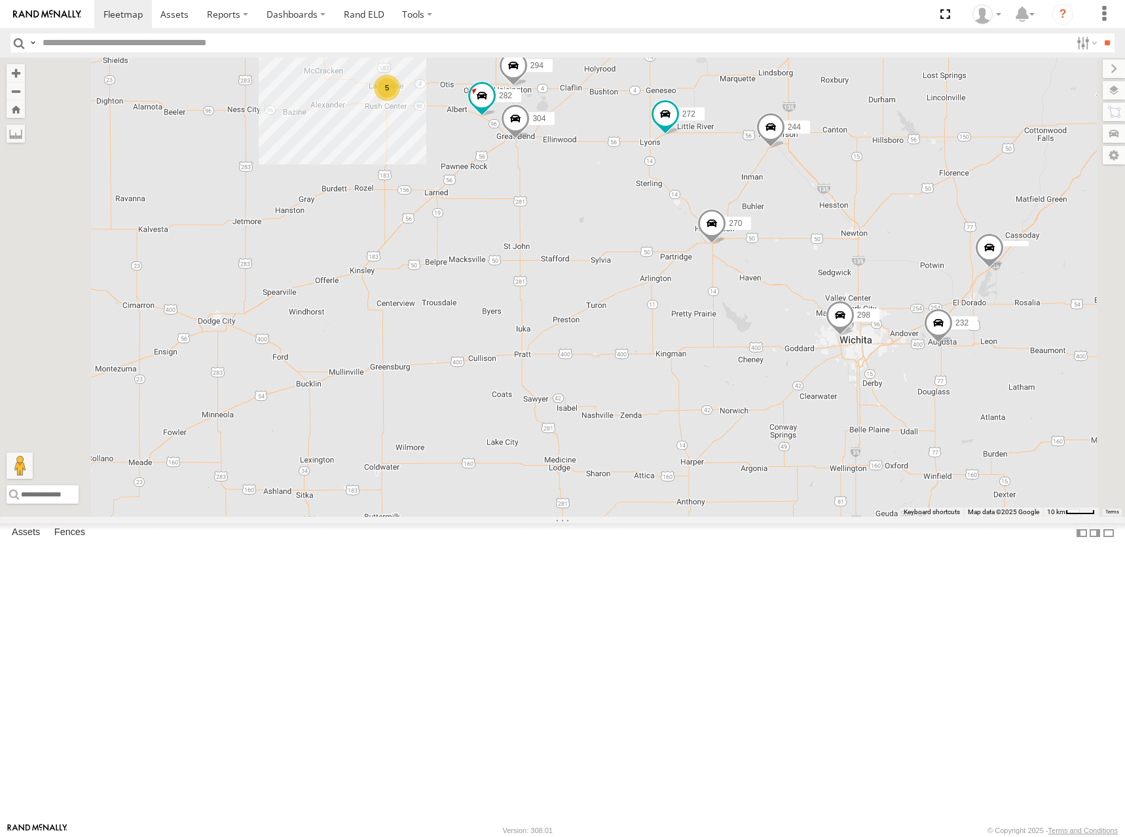
drag, startPoint x: 731, startPoint y: 173, endPoint x: 766, endPoint y: 253, distance: 87.1
click at [766, 253] on div "300 244 298 270 262 288 292 272 284 266 260 5 232 304 282 294" at bounding box center [562, 287] width 1125 height 459
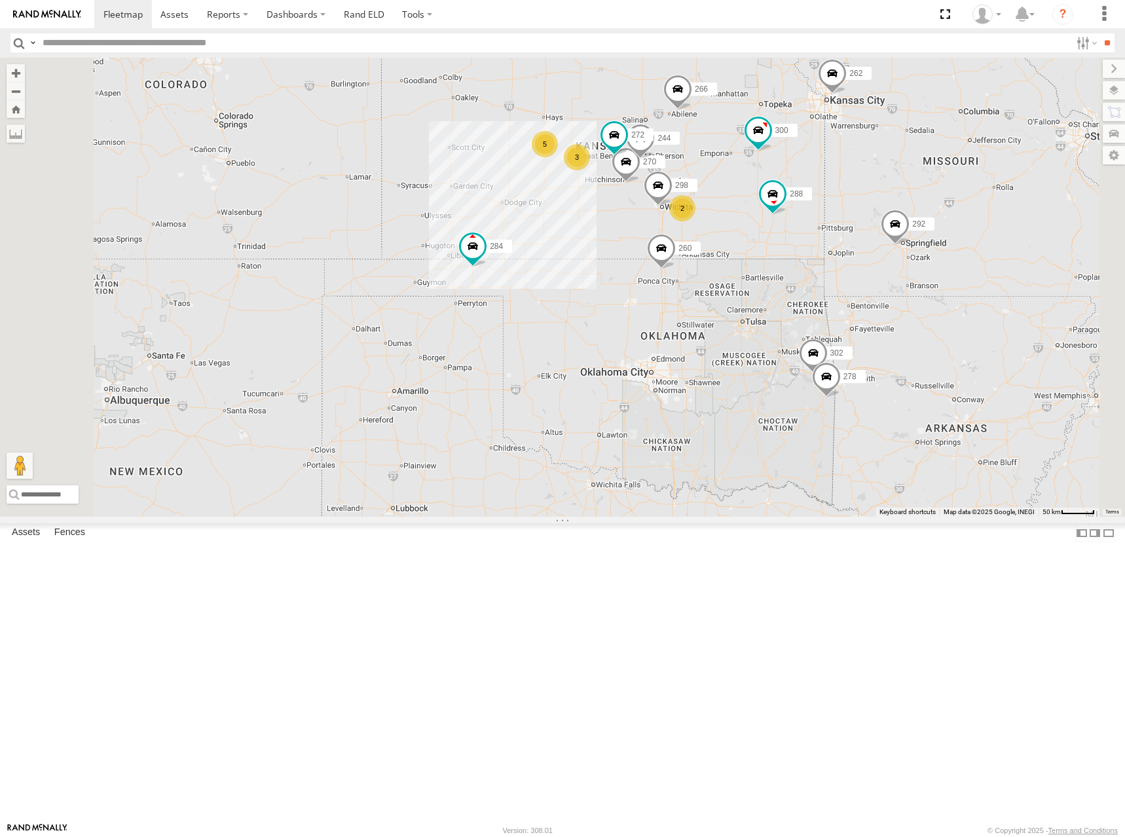
drag, startPoint x: 751, startPoint y: 220, endPoint x: 744, endPoint y: 222, distance: 7.5
click at [744, 222] on div "300 244 298 270 262 288 292 272 284 266 260 5 2 3 302 278" at bounding box center [562, 287] width 1125 height 459
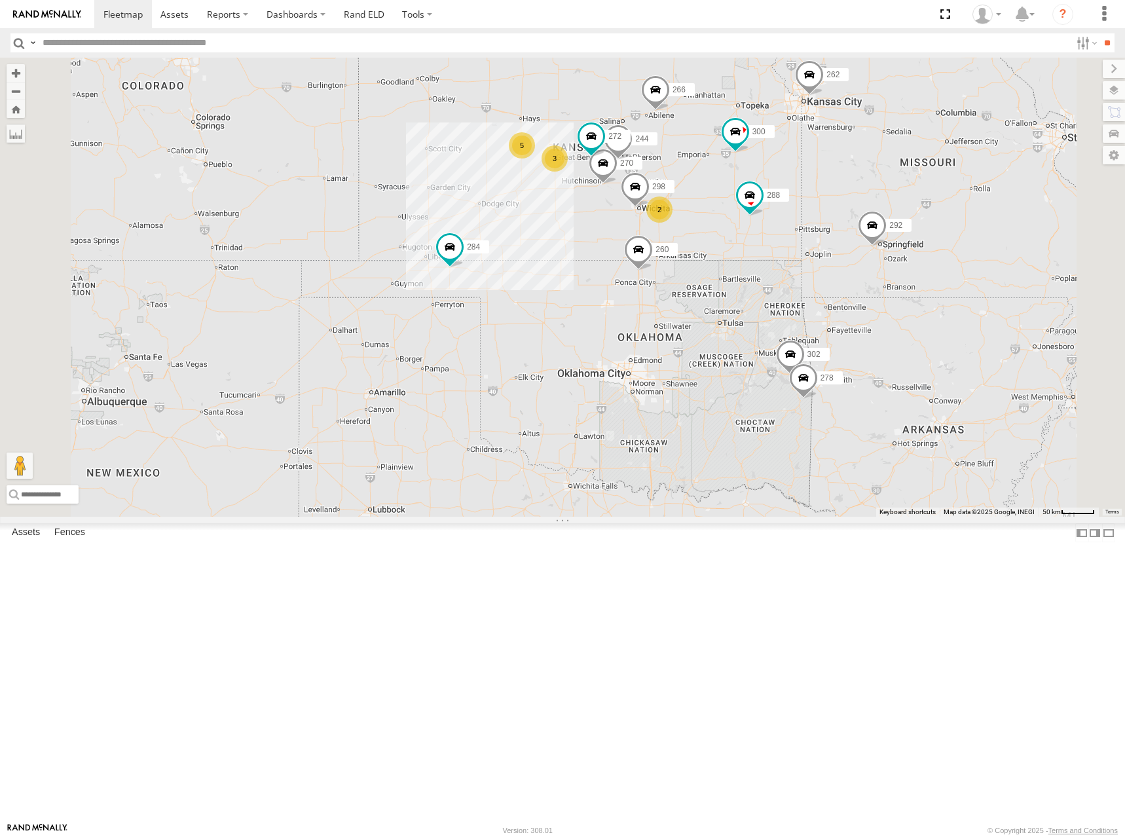
drag, startPoint x: 713, startPoint y: 200, endPoint x: 661, endPoint y: 208, distance: 52.3
click at [661, 208] on div "300 244 298 270 262 288 292 272 284 266 260 5 2 3 302 278" at bounding box center [562, 287] width 1125 height 459
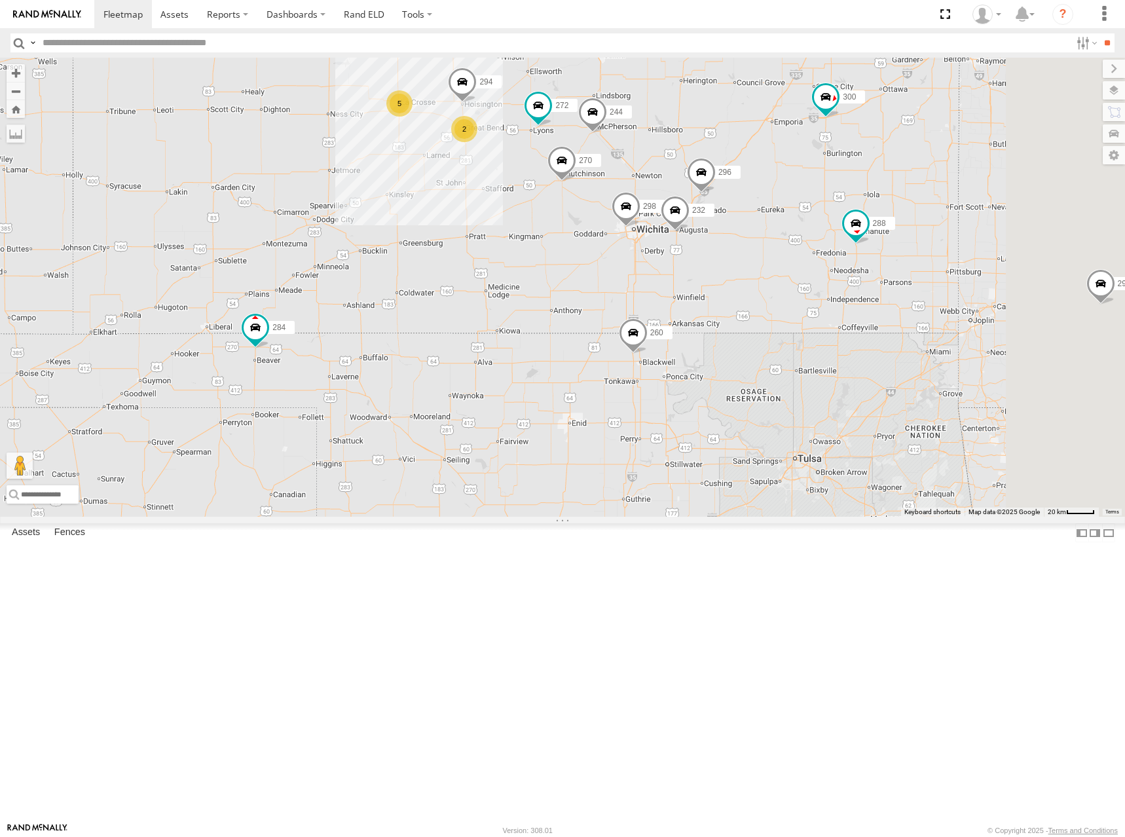
drag, startPoint x: 866, startPoint y: 283, endPoint x: 853, endPoint y: 308, distance: 28.1
click at [853, 308] on div "300 244 298 270 262 288 292 272 284 266 260 302 278 256 5 232 296 2 294" at bounding box center [562, 287] width 1125 height 459
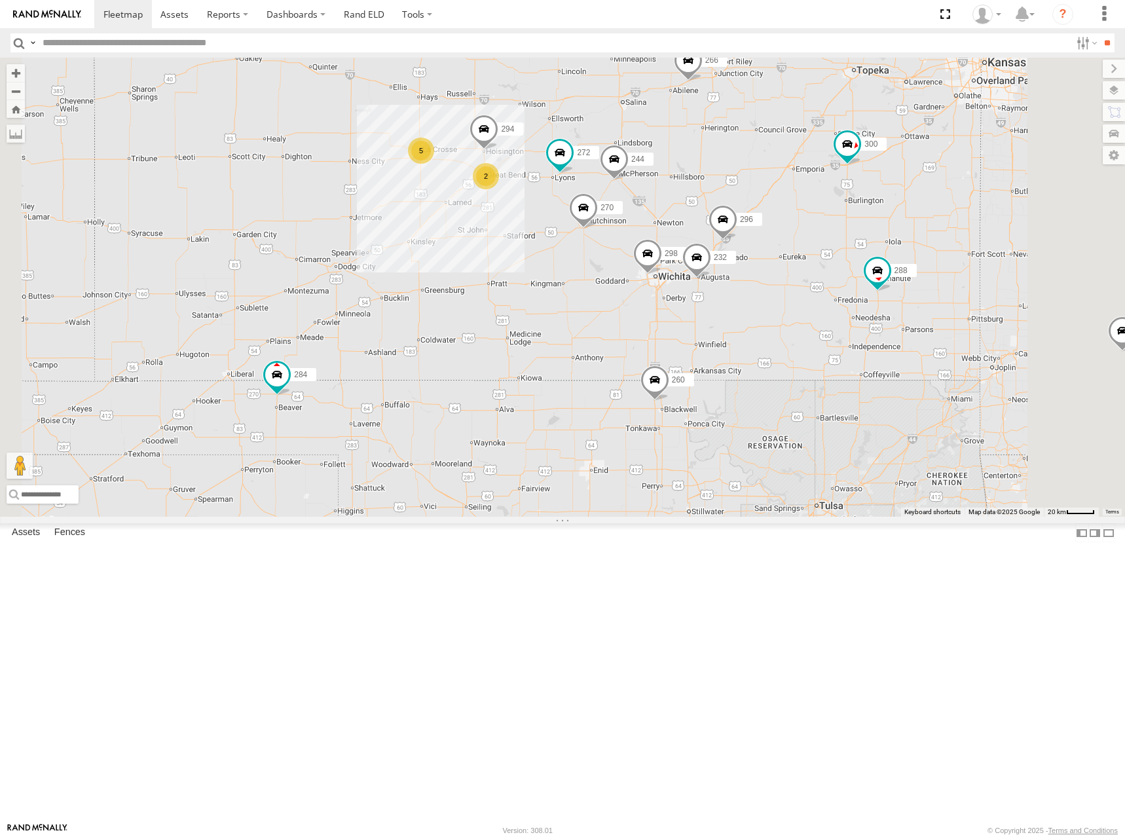
drag, startPoint x: 861, startPoint y: 265, endPoint x: 870, endPoint y: 293, distance: 29.0
click at [870, 293] on div "300 244 298 270 262 288 292 272 284 266 260 302 278 256 5 232 296 2 294" at bounding box center [562, 287] width 1125 height 459
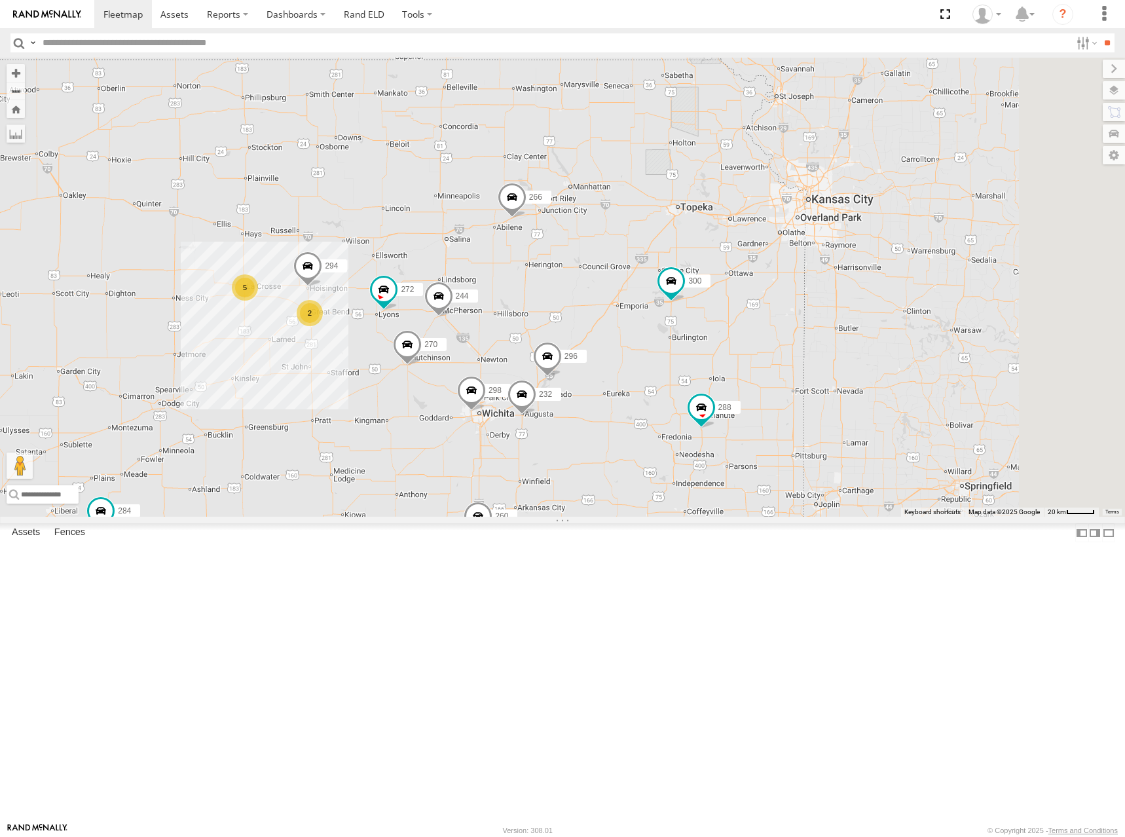
drag, startPoint x: 948, startPoint y: 153, endPoint x: 727, endPoint y: 334, distance: 286.0
click at [727, 334] on div "300 244 298 270 288 272 232 296 284 302 266 294 260 5 2" at bounding box center [562, 287] width 1125 height 459
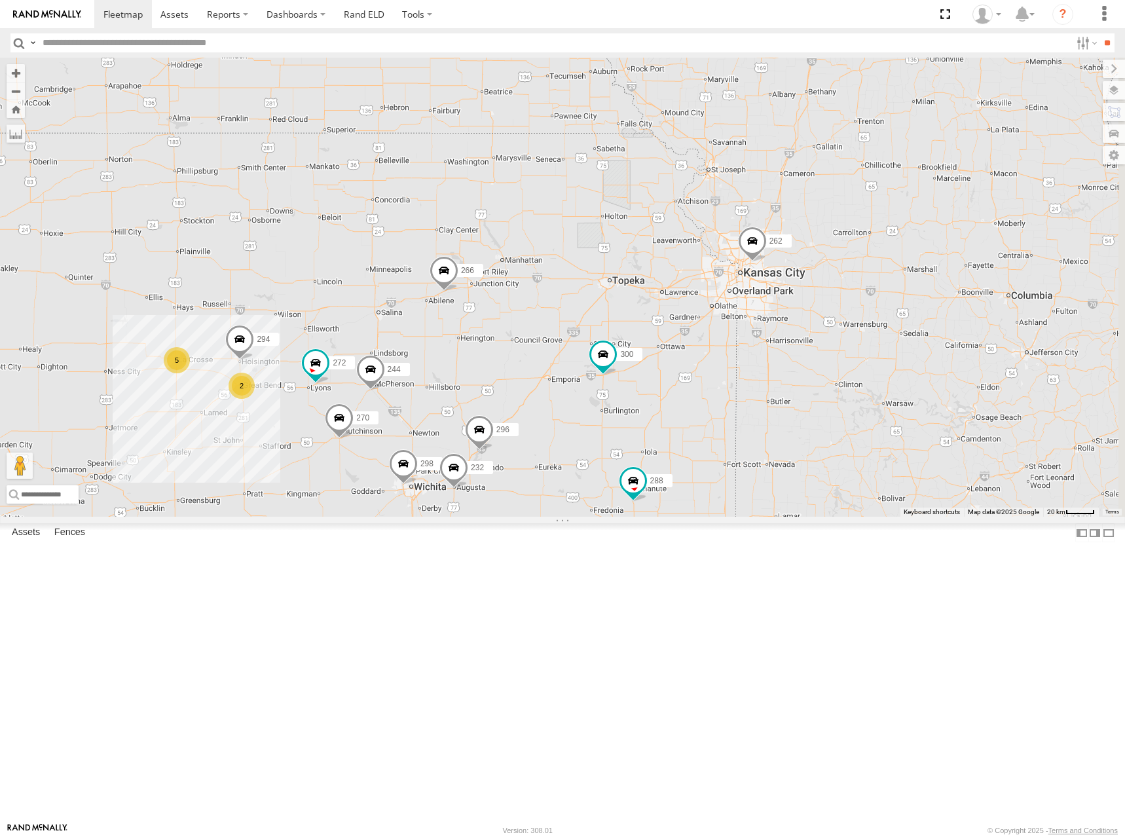
drag, startPoint x: 921, startPoint y: 325, endPoint x: 916, endPoint y: 344, distance: 20.3
click at [916, 344] on div "300 244 298 270 288 272 232 296 284 302 266 294 260 5 2 262 292" at bounding box center [562, 287] width 1125 height 459
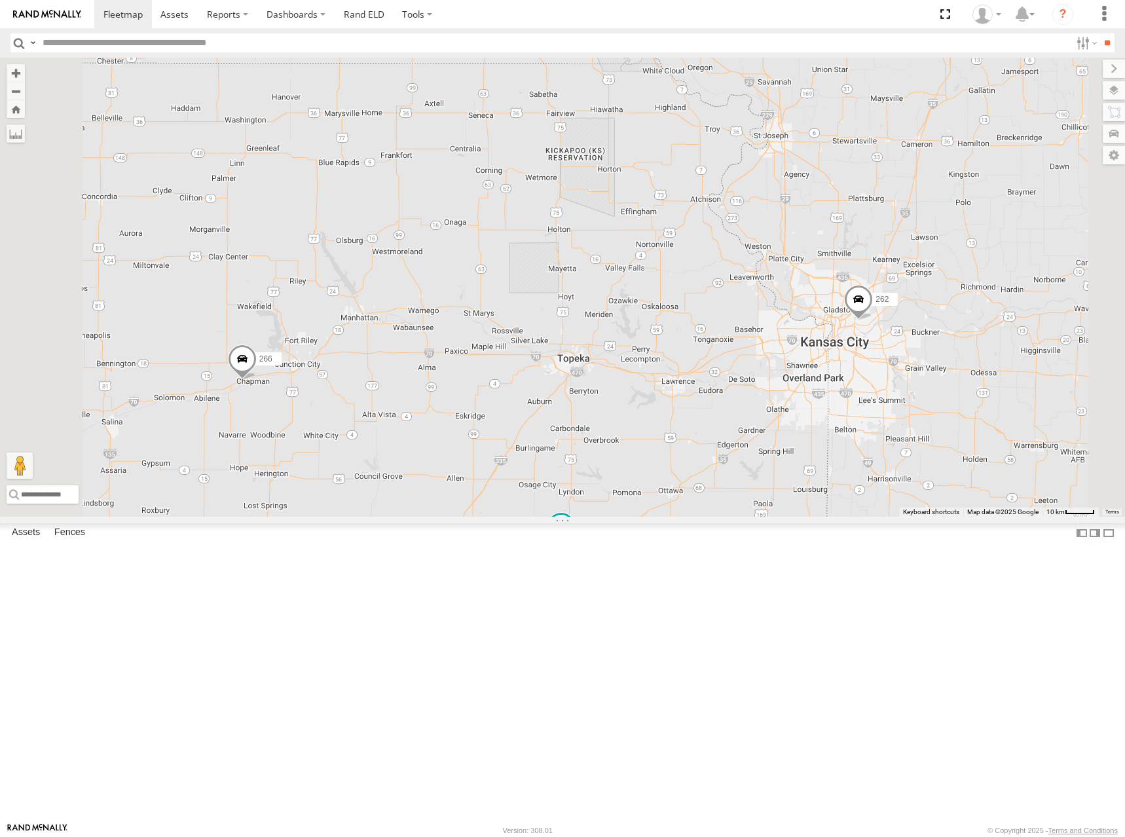
drag, startPoint x: 683, startPoint y: 273, endPoint x: 772, endPoint y: 274, distance: 88.4
click at [772, 274] on div "300 244 298 270 288 272 232 296 284 302 266 294 260 262 292" at bounding box center [562, 287] width 1125 height 459
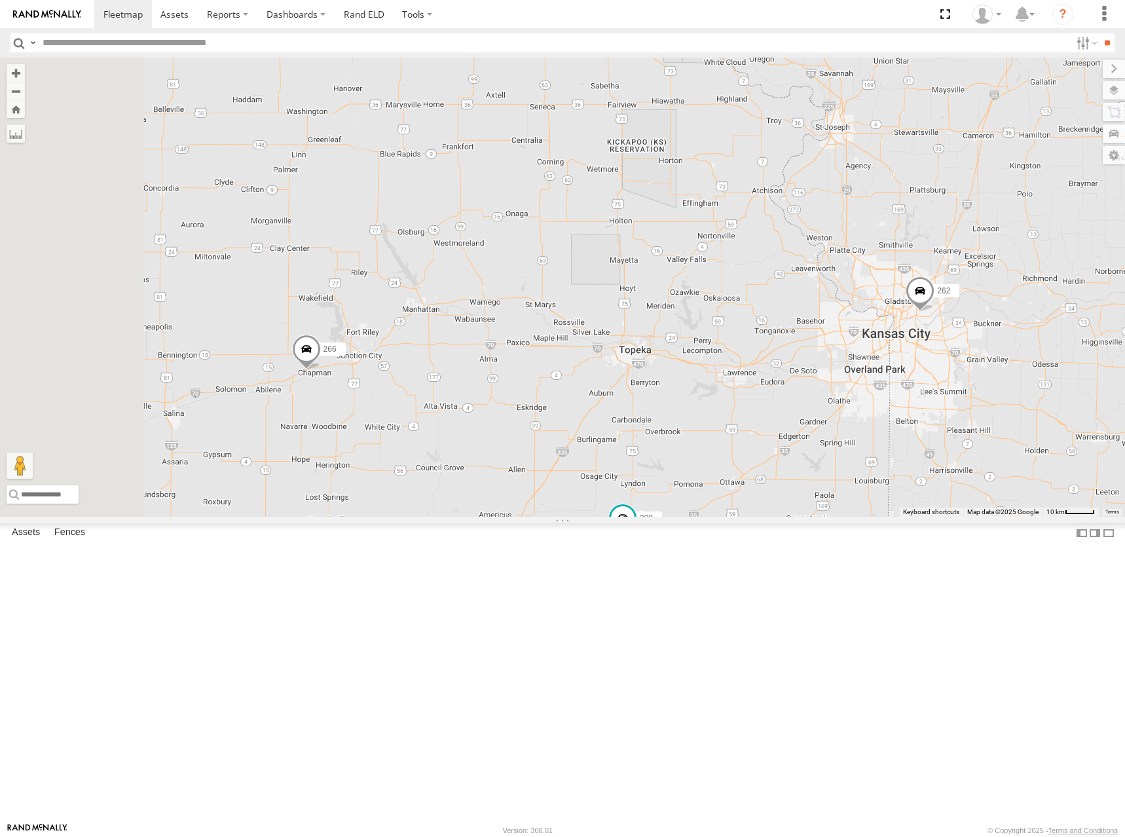
drag, startPoint x: 737, startPoint y: 302, endPoint x: 802, endPoint y: 294, distance: 65.9
click at [802, 294] on div "300 244 298 270 288 272 232 296 284 302 266 294 260 262 292" at bounding box center [562, 287] width 1125 height 459
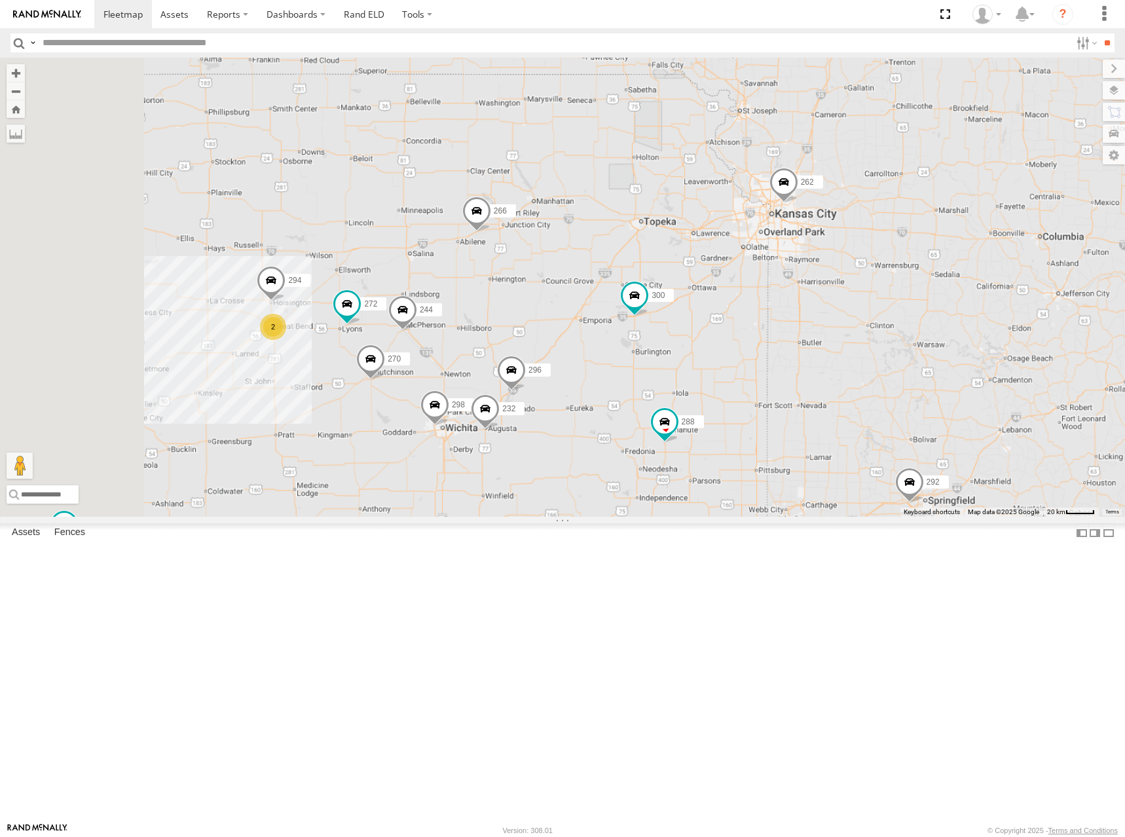
drag, startPoint x: 659, startPoint y: 283, endPoint x: 734, endPoint y: 261, distance: 78.5
click at [734, 261] on div "300 244 298 270 288 272 232 296 284 302 266 294 260 262 292 2" at bounding box center [562, 287] width 1125 height 459
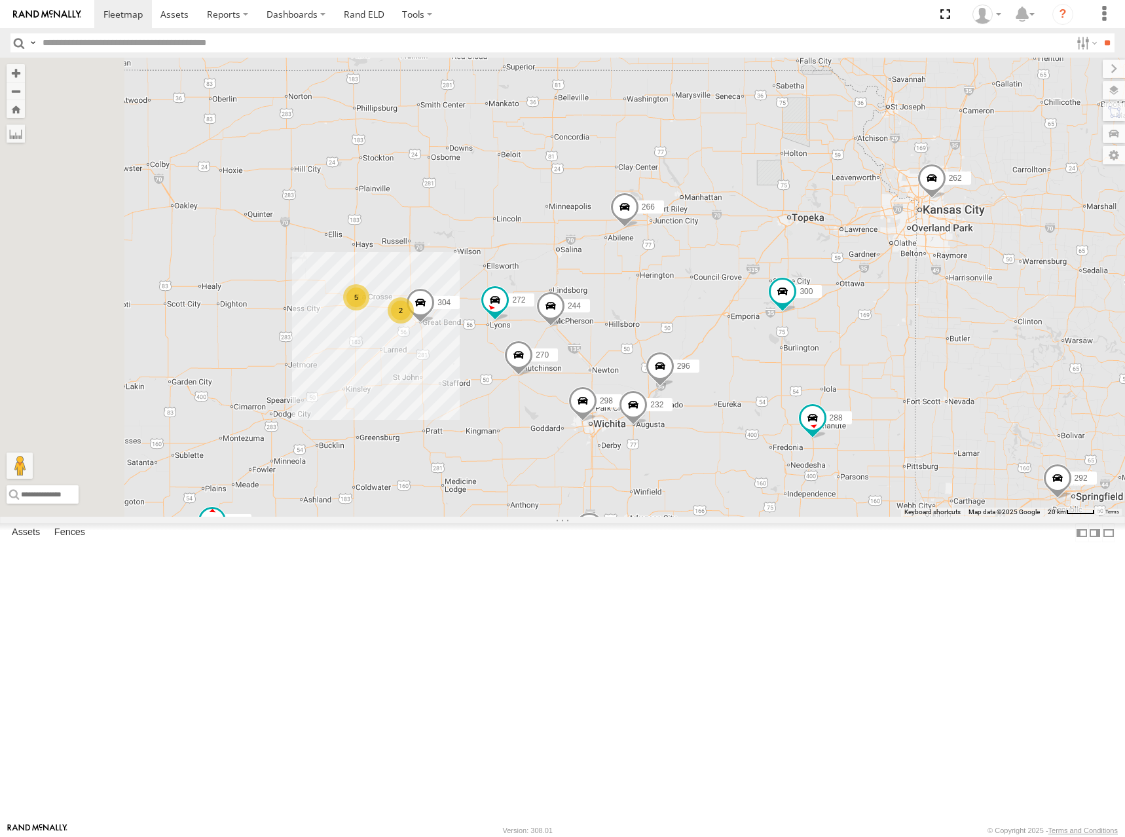
drag, startPoint x: 747, startPoint y: 279, endPoint x: 901, endPoint y: 275, distance: 153.9
click at [901, 275] on div "300 244 298 270 288 272 232 296 284 302 266 260 262 292 5 304 2" at bounding box center [562, 287] width 1125 height 459
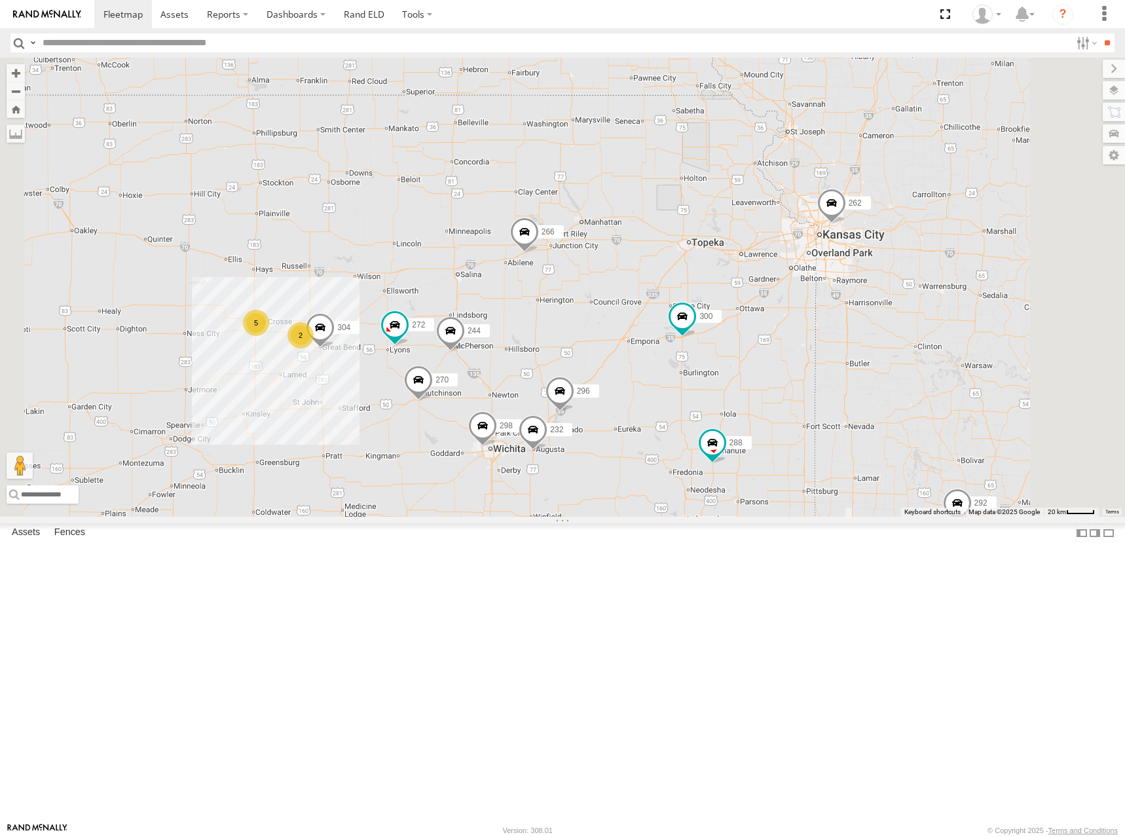
drag, startPoint x: 910, startPoint y: 297, endPoint x: 792, endPoint y: 325, distance: 121.8
click at [792, 325] on div "300 244 298 270 288 272 232 296 284 302 266 260 262 292 5 304 2" at bounding box center [562, 287] width 1125 height 459
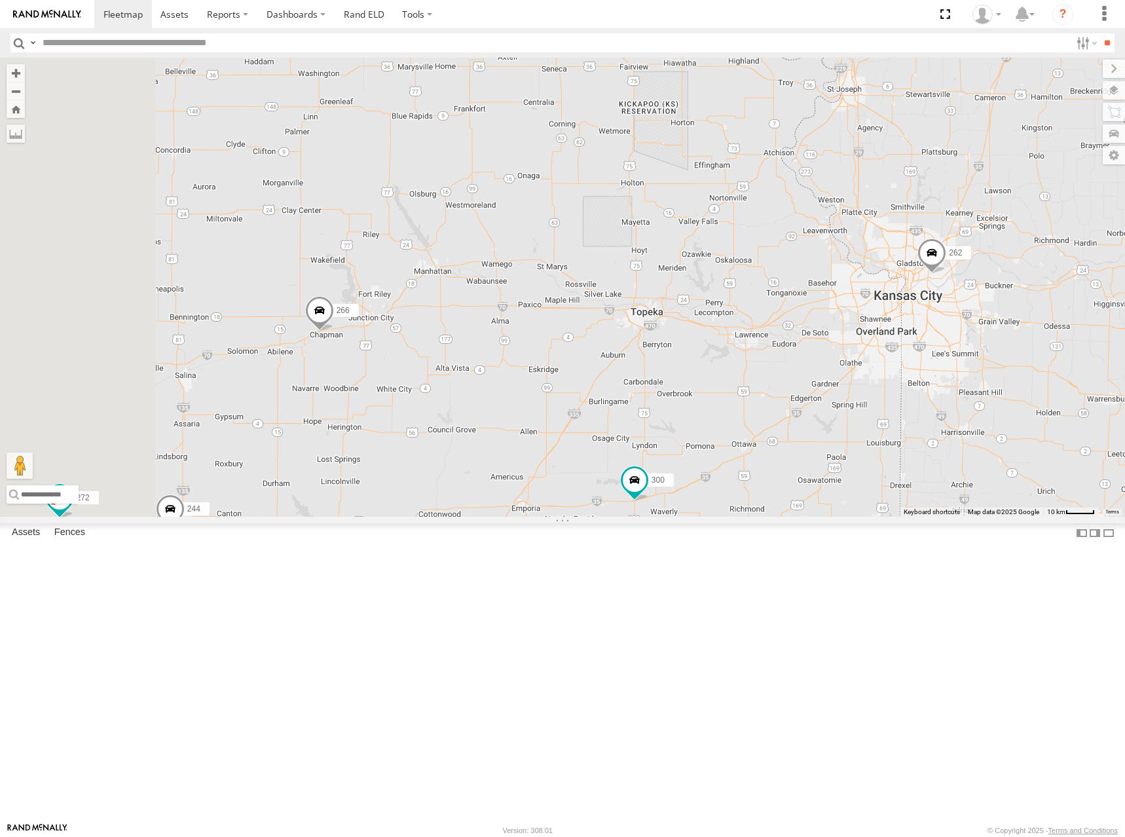
drag, startPoint x: 679, startPoint y: 278, endPoint x: 751, endPoint y: 270, distance: 71.7
click at [751, 270] on div "300 244 298 270 288 272 232 296 284 302 266 260 262 292 304" at bounding box center [562, 287] width 1125 height 459
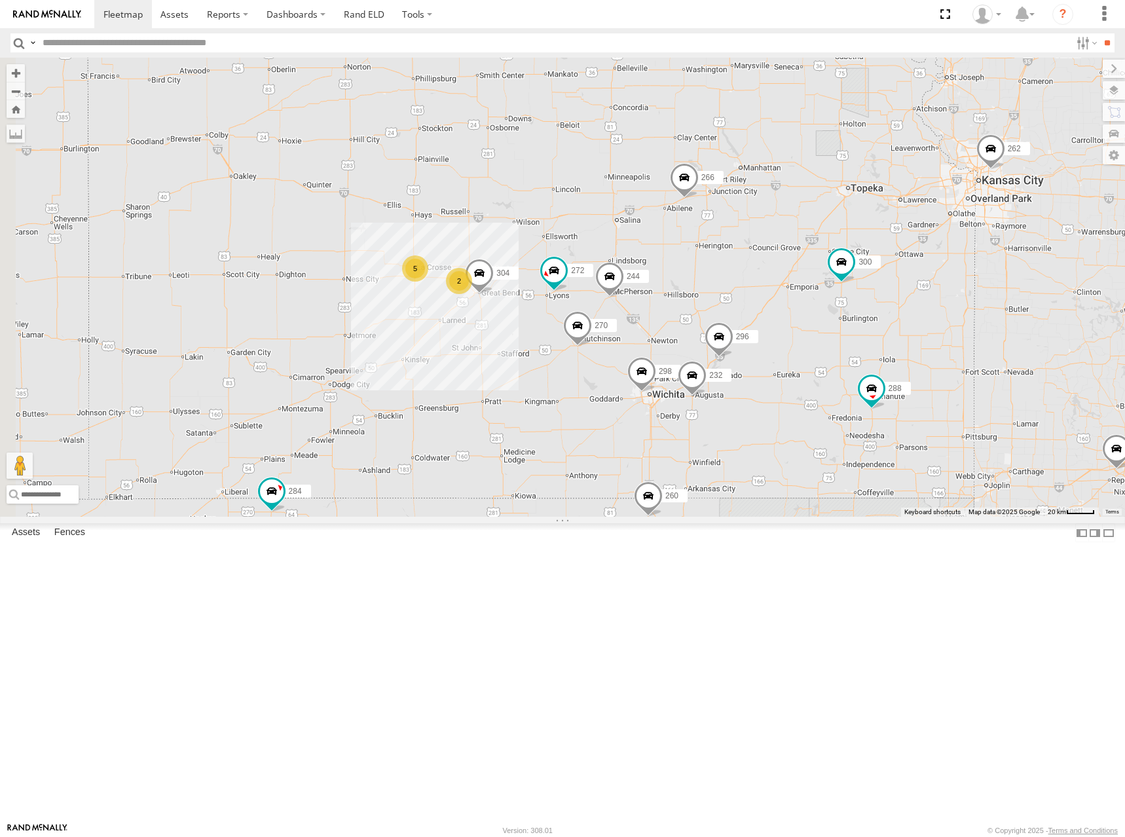
drag, startPoint x: 657, startPoint y: 245, endPoint x: 836, endPoint y: 208, distance: 183.1
click at [836, 208] on div "300 244 298 270 288 272 232 296 284 302 266 260 262 292 304 5 2" at bounding box center [562, 287] width 1125 height 459
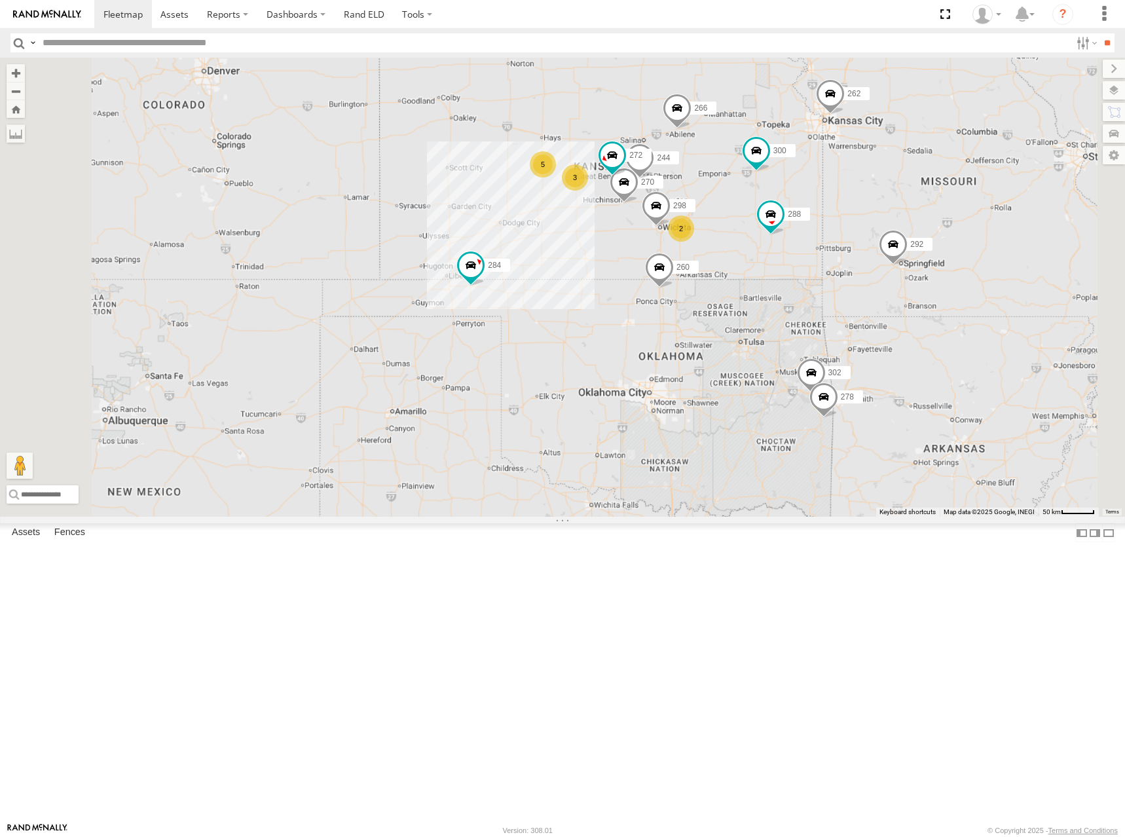
drag, startPoint x: 829, startPoint y: 221, endPoint x: 824, endPoint y: 235, distance: 15.3
click at [824, 235] on div "300 244 298 270 288 272 284 302 266 260 262 292 5 2 3 278" at bounding box center [562, 287] width 1125 height 459
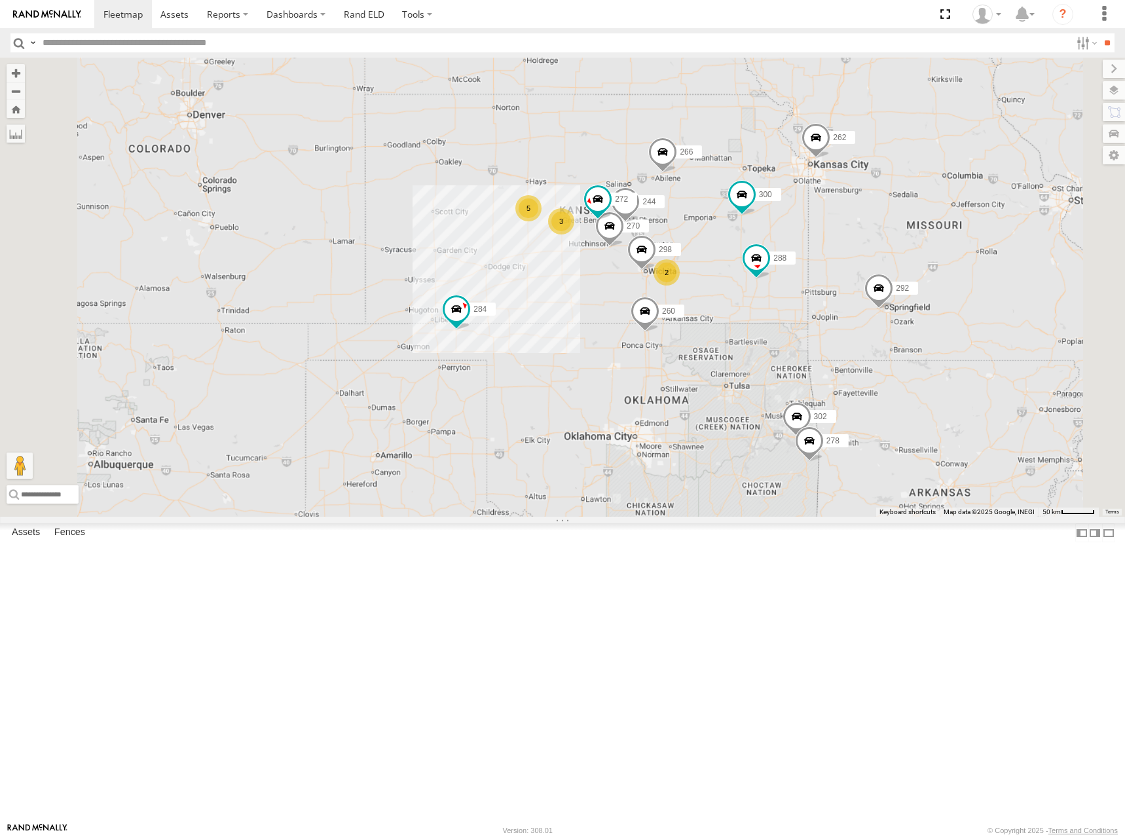
drag, startPoint x: 885, startPoint y: 224, endPoint x: 876, endPoint y: 254, distance: 31.5
click at [876, 254] on div "300 244 298 270 288 272 284 302 266 260 262 292 5 2 3 278 264" at bounding box center [562, 287] width 1125 height 459
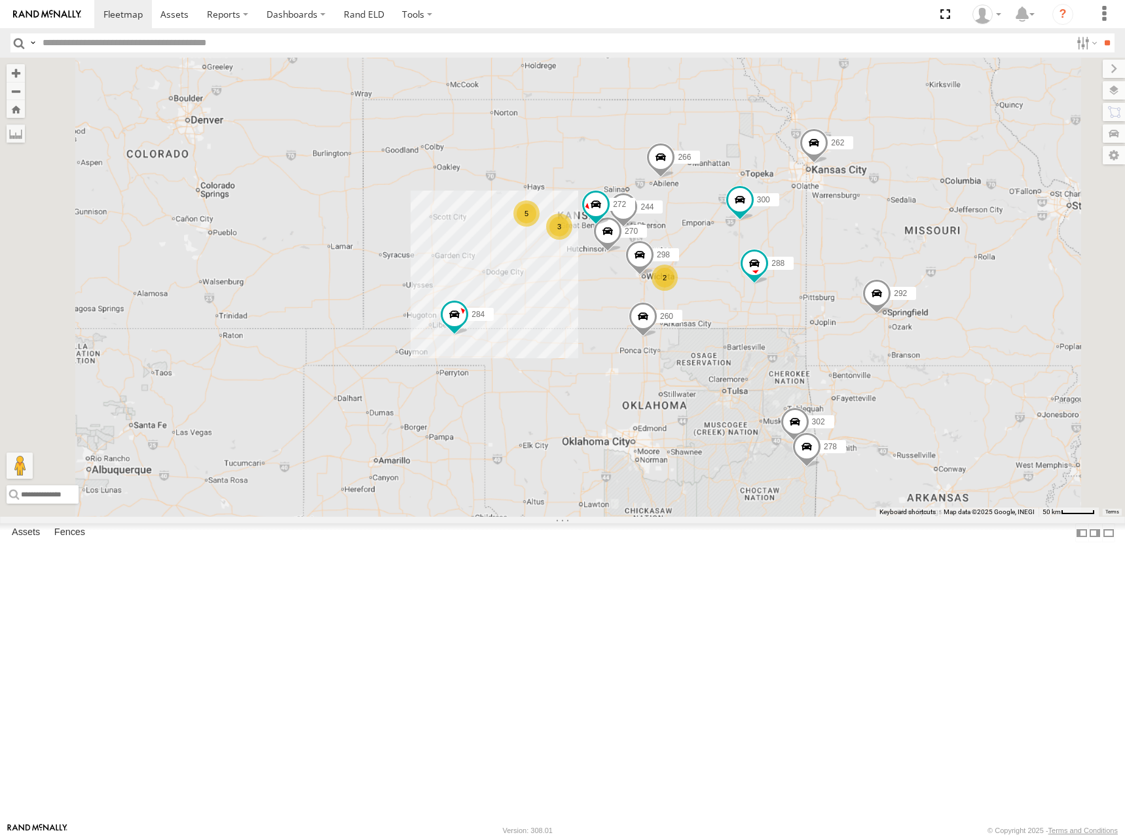
click at [859, 270] on div "300 244 298 270 288 272 284 302 266 260 262 292 5 2 3 278 264" at bounding box center [562, 287] width 1125 height 459
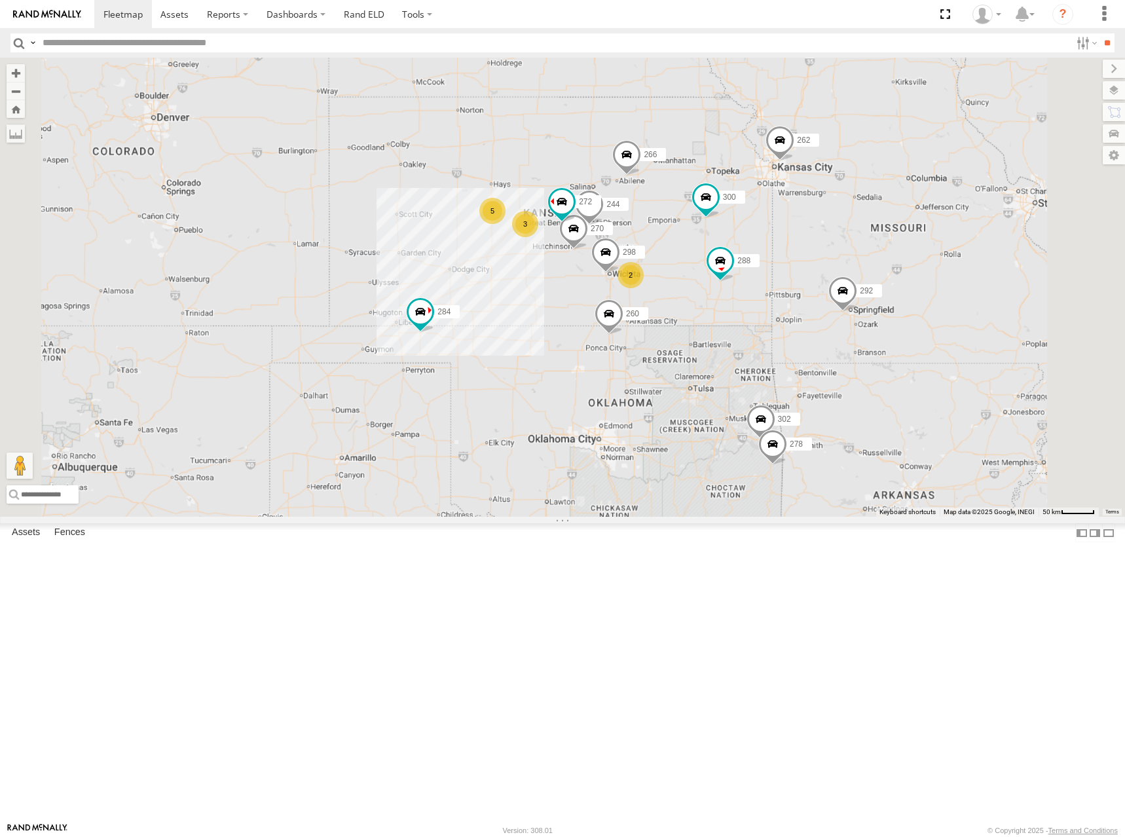
drag, startPoint x: 829, startPoint y: 275, endPoint x: 835, endPoint y: 282, distance: 8.9
click at [835, 282] on div "300 244 298 270 288 272 284 302 266 260 262 292 278 264 5 256 2 3" at bounding box center [562, 287] width 1125 height 459
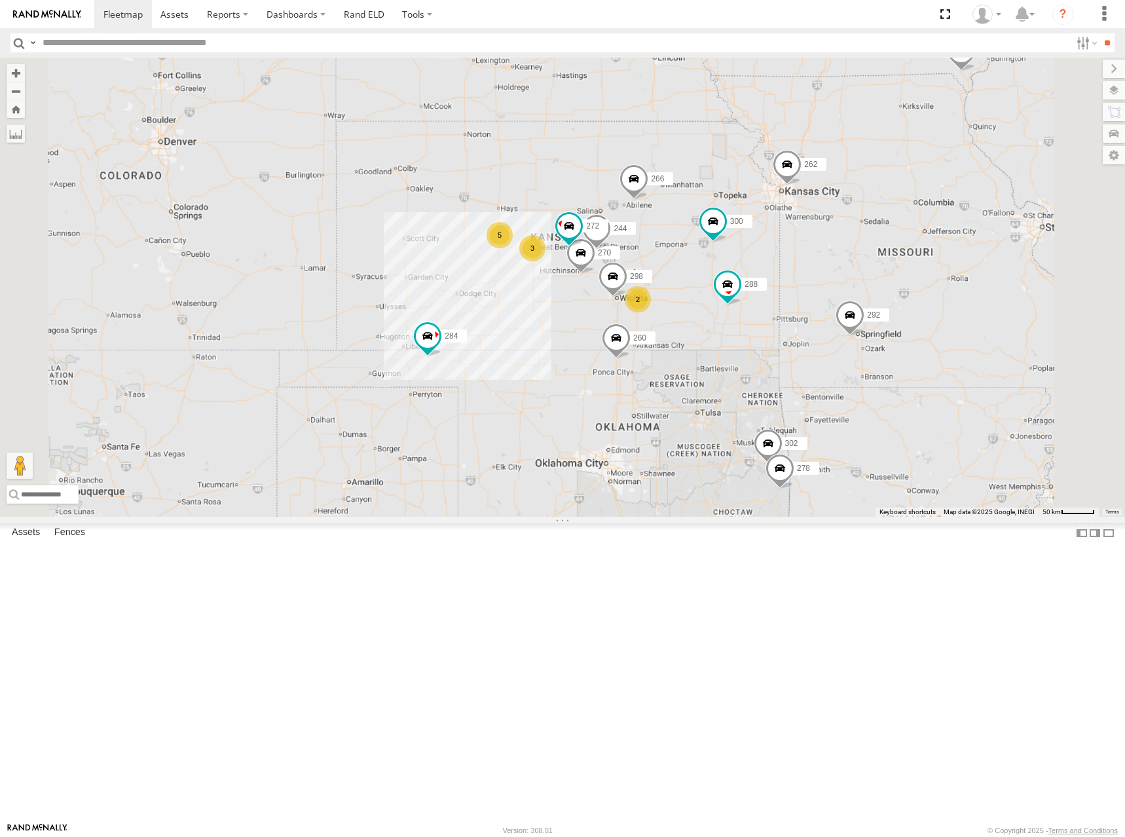
drag, startPoint x: 859, startPoint y: 281, endPoint x: 861, endPoint y: 307, distance: 26.3
click at [861, 307] on div "300 244 298 270 288 272 284 302 266 260 262 292 278 264 5 256 2 3" at bounding box center [562, 287] width 1125 height 459
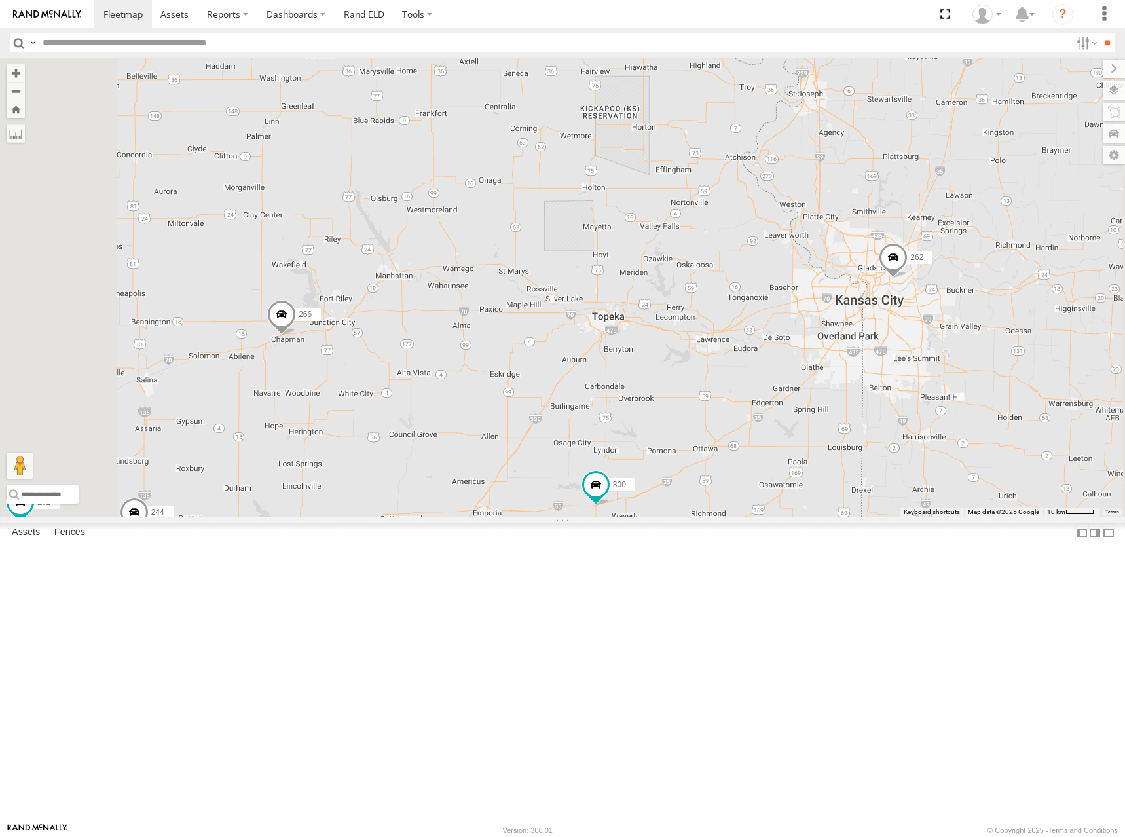
drag, startPoint x: 740, startPoint y: 211, endPoint x: 751, endPoint y: 319, distance: 108.6
click at [751, 319] on div "300 244 298 270 288 272 284 302 266 260 262 292 278 264 256 232 296" at bounding box center [562, 287] width 1125 height 459
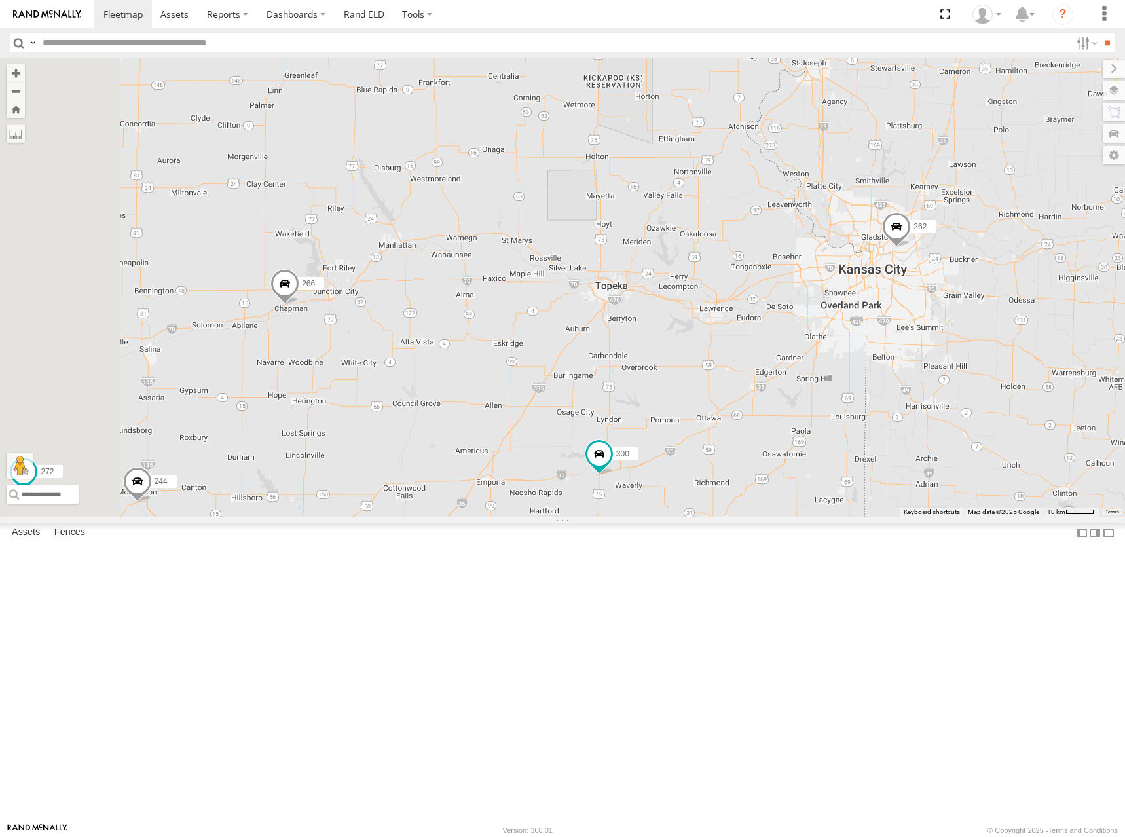
drag, startPoint x: 908, startPoint y: 382, endPoint x: 911, endPoint y: 366, distance: 16.0
click at [911, 366] on div "300 244 298 270 288 272 284 302 266 260 262 292 278 264 256 232 296" at bounding box center [562, 287] width 1125 height 459
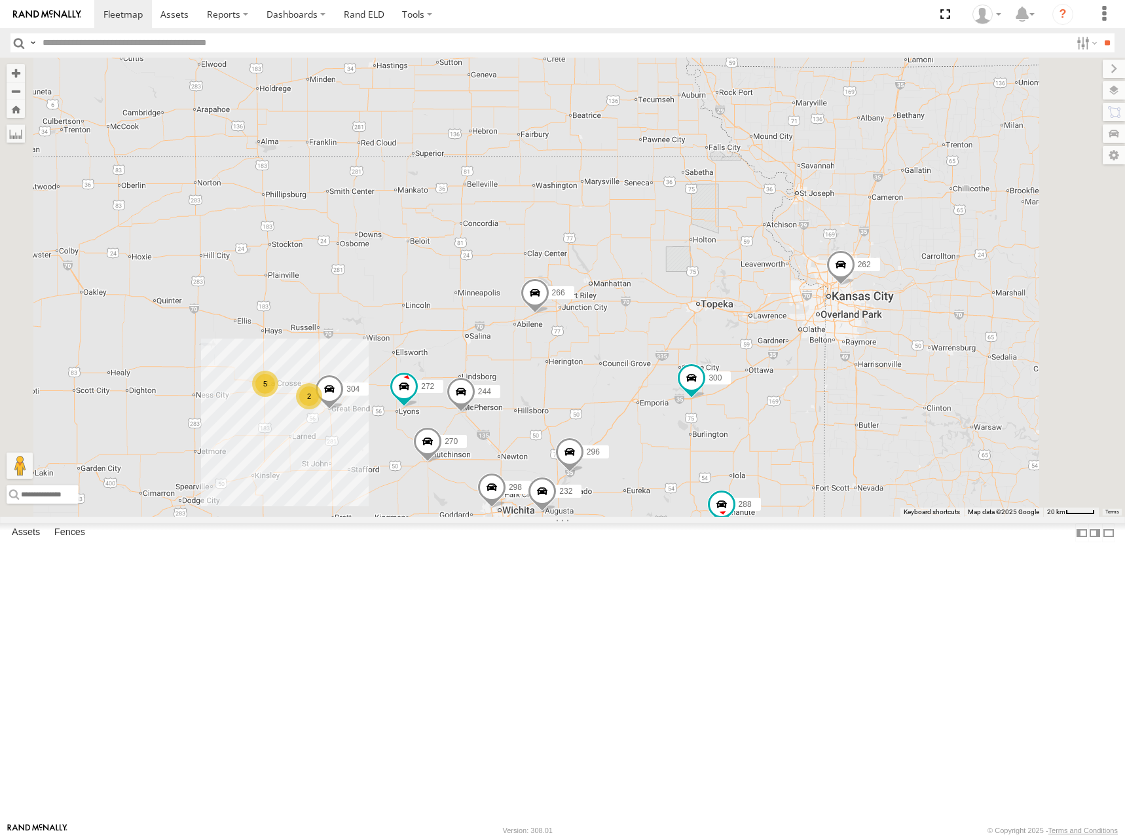
drag, startPoint x: 879, startPoint y: 310, endPoint x: 898, endPoint y: 367, distance: 60.6
click at [898, 367] on div "300 244 298 270 288 272 284 302 266 260 262 292 278 264 256 232 296 5 304 2" at bounding box center [562, 287] width 1125 height 459
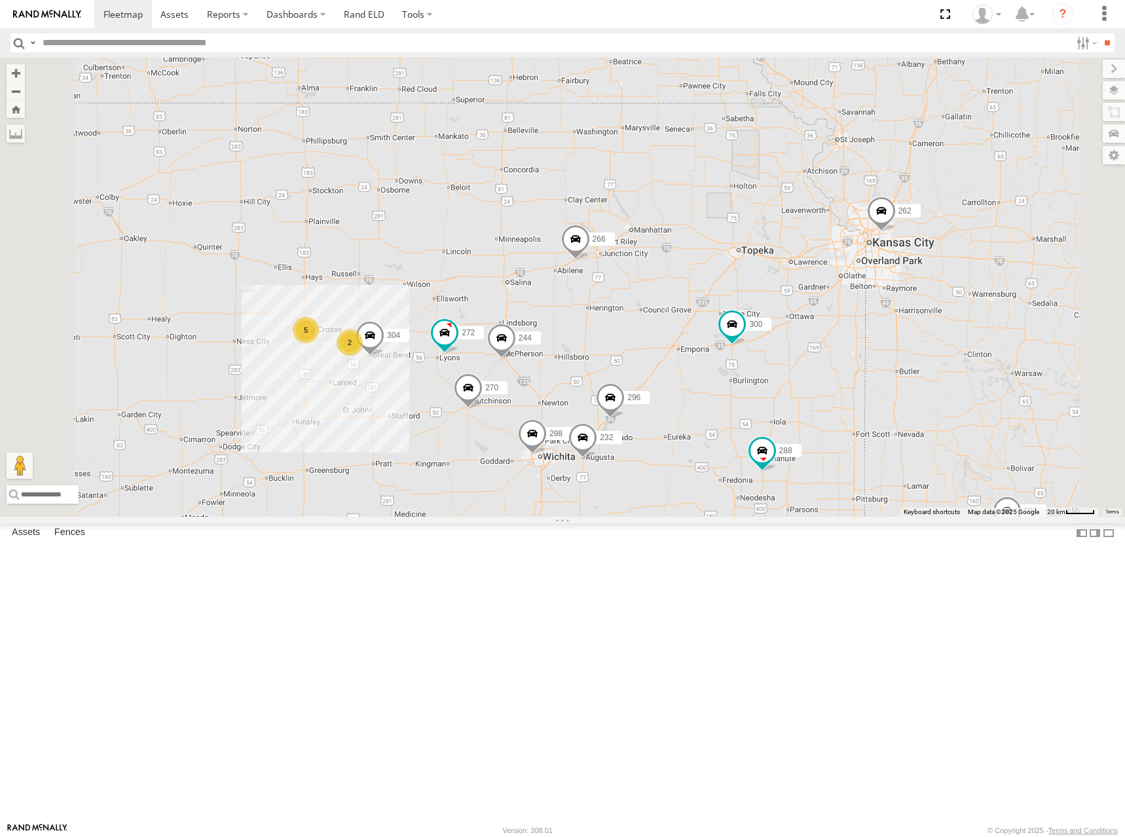
drag, startPoint x: 857, startPoint y: 373, endPoint x: 900, endPoint y: 314, distance: 73.2
click at [900, 314] on div "300 244 298 270 288 272 284 302 266 260 262 292 278 264 256 232 296 5 304 2" at bounding box center [562, 287] width 1125 height 459
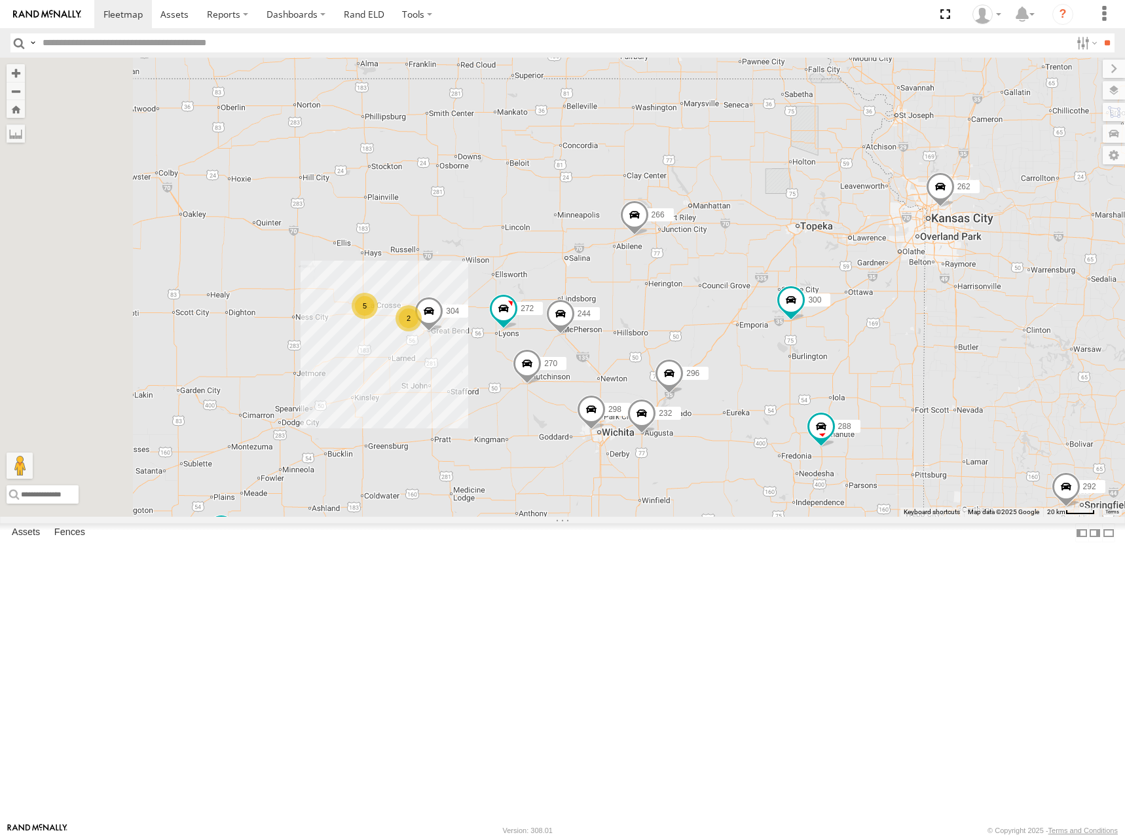
drag, startPoint x: 698, startPoint y: 323, endPoint x: 954, endPoint y: 292, distance: 258.5
click at [954, 292] on div "300 244 298 270 288 272 284 302 266 260 262 292 278 264 256 232 296 304 5 2" at bounding box center [562, 287] width 1125 height 459
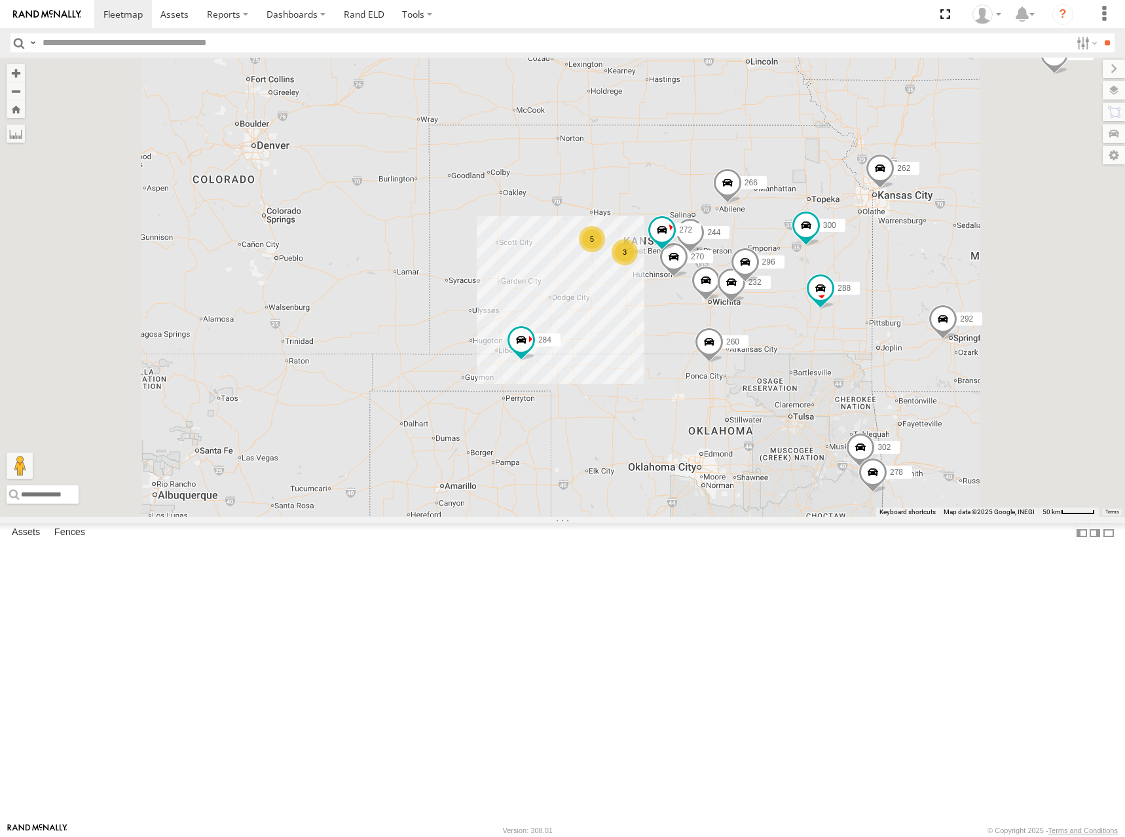
drag, startPoint x: 900, startPoint y: 298, endPoint x: 896, endPoint y: 308, distance: 10.0
click at [896, 308] on div "300 244 298 270 288 272 284 302 266 260 262 292 278 264 256 232 296 5 3" at bounding box center [562, 287] width 1125 height 459
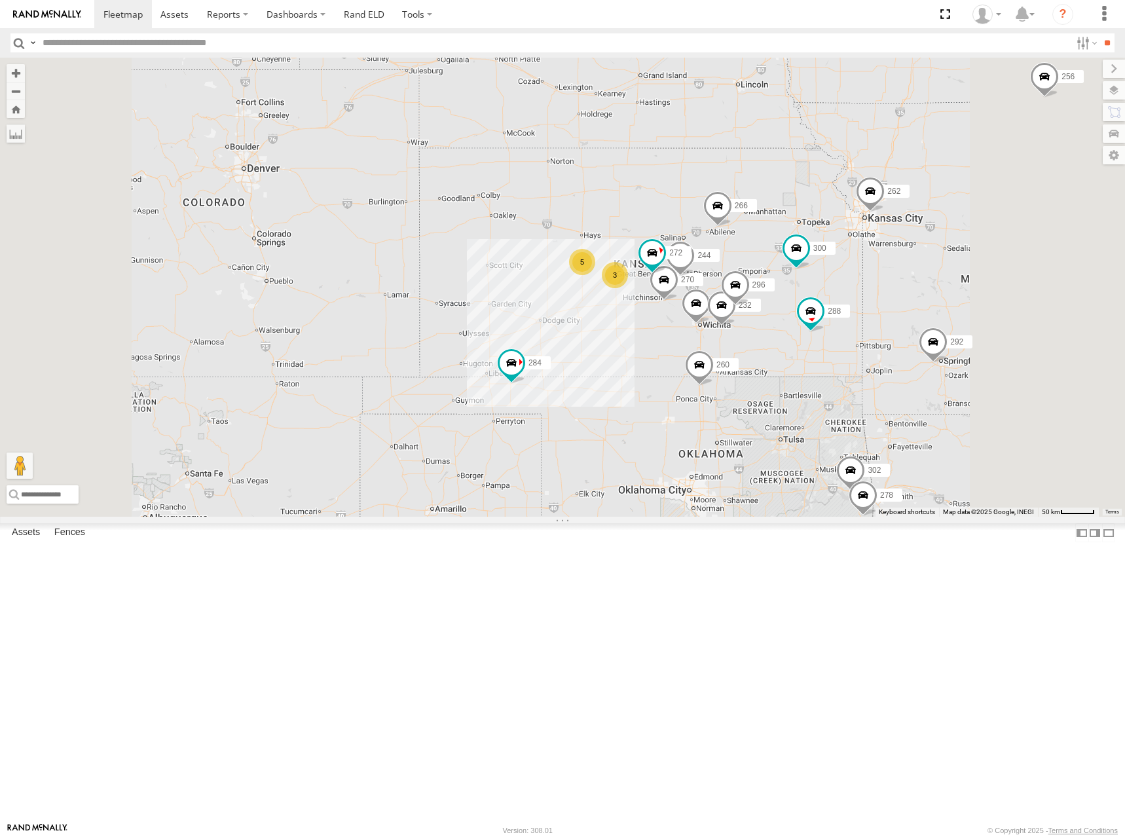
drag, startPoint x: 811, startPoint y: 273, endPoint x: 788, endPoint y: 295, distance: 31.9
click at [788, 295] on div "300 244 298 270 288 272 284 302 266 260 262 292 278 264 256 232 296 5 3" at bounding box center [562, 287] width 1125 height 459
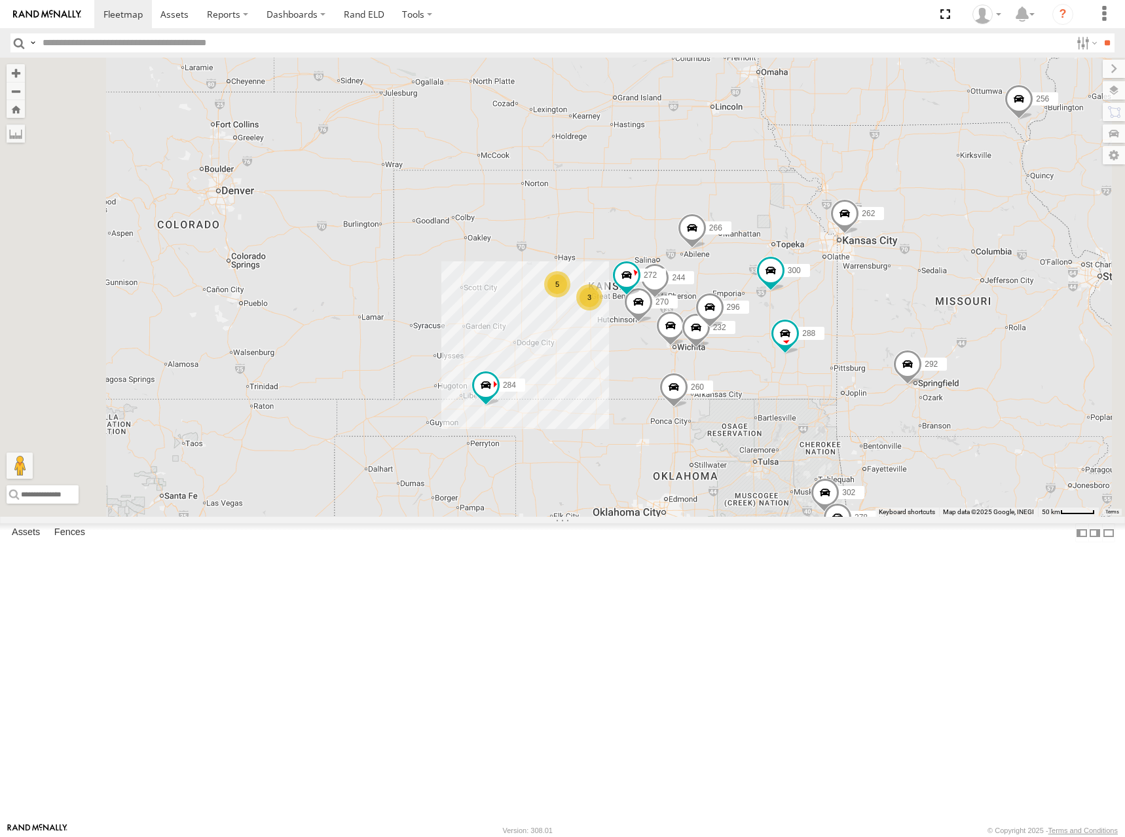
drag, startPoint x: 749, startPoint y: 266, endPoint x: 747, endPoint y: 285, distance: 19.7
click at [747, 285] on div "300 244 298 270 288 272 284 302 266 260 262 292 278 264 256 232 296 5 3" at bounding box center [562, 287] width 1125 height 459
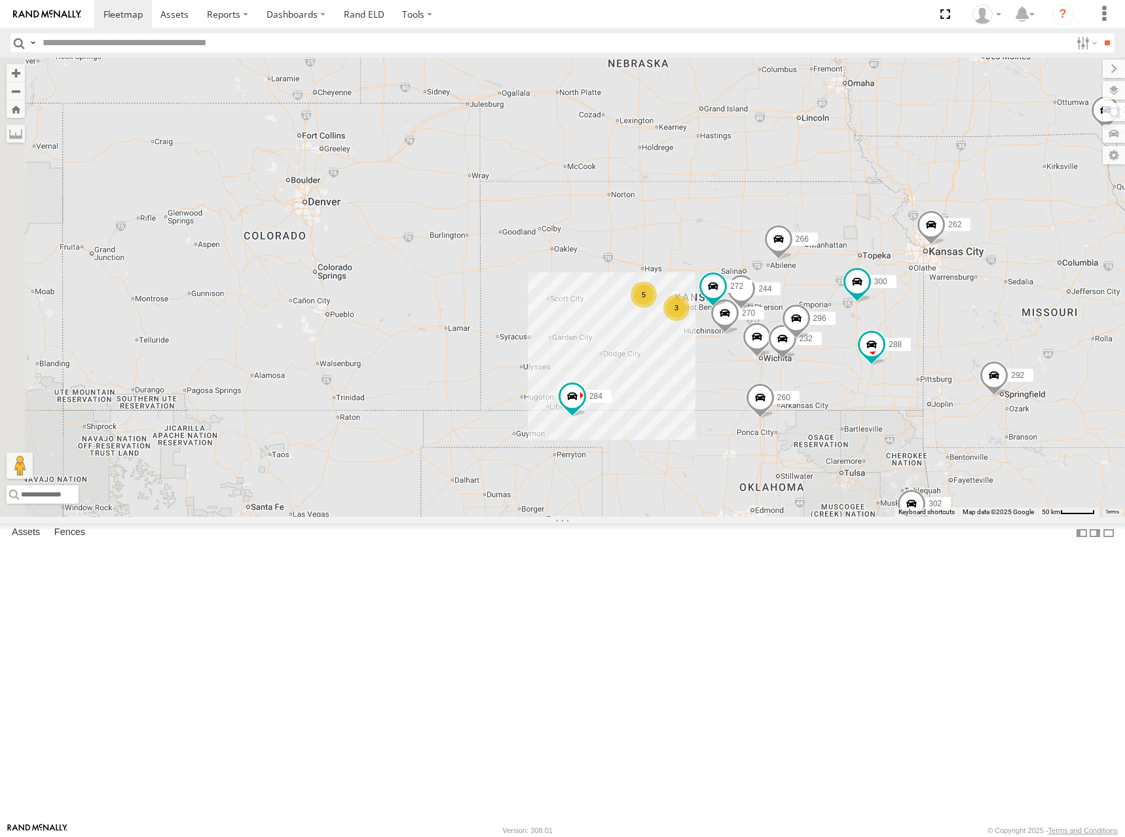
drag, startPoint x: 702, startPoint y: 384, endPoint x: 877, endPoint y: 348, distance: 179.1
click at [877, 348] on div "300 244 298 270 288 272 284 302 266 260 262 292 278 264 256 232 296 5 3" at bounding box center [562, 287] width 1125 height 459
drag, startPoint x: 1017, startPoint y: 303, endPoint x: 965, endPoint y: 308, distance: 52.6
click at [965, 308] on div "300 244 298 270 288 272 284 302 266 260 262 292 278 264 256 232 296 5 3" at bounding box center [562, 287] width 1125 height 459
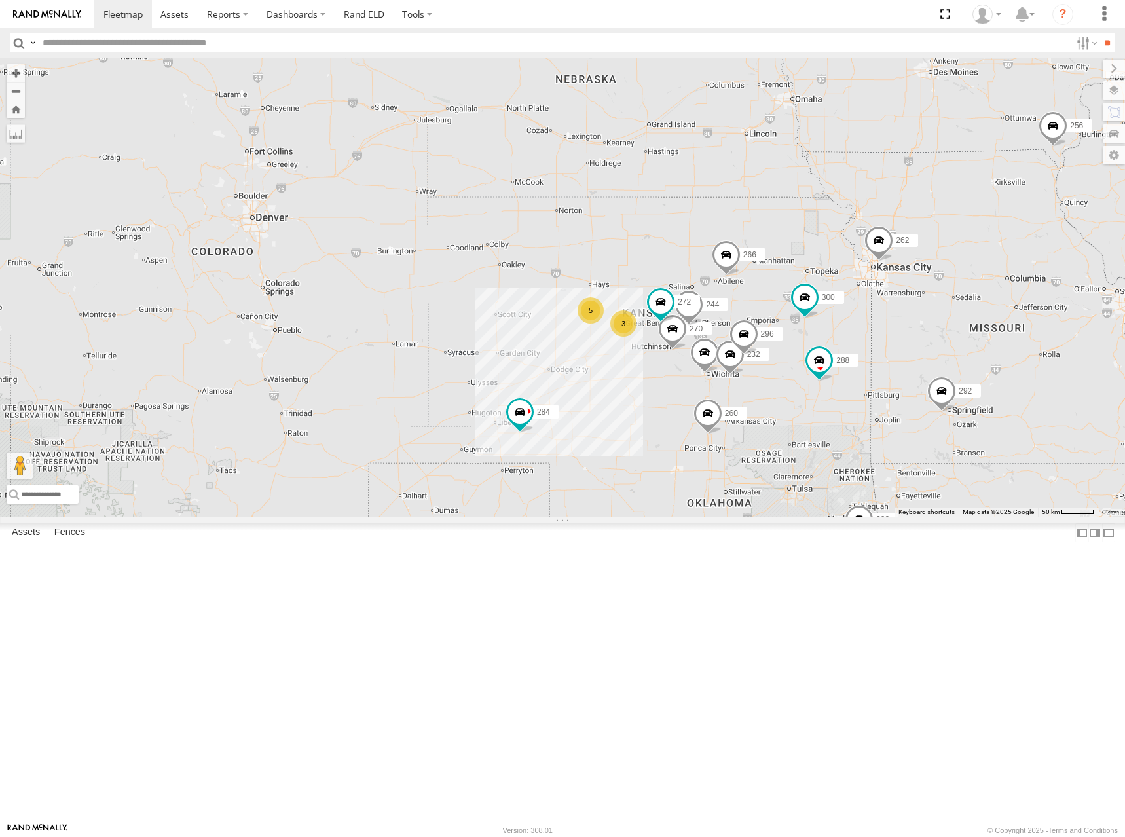
drag, startPoint x: 851, startPoint y: 281, endPoint x: 845, endPoint y: 297, distance: 17.4
click at [845, 297] on div "300 244 298 270 288 272 284 302 266 260 262 292 278 264 256 232 296 5 3" at bounding box center [562, 287] width 1125 height 459
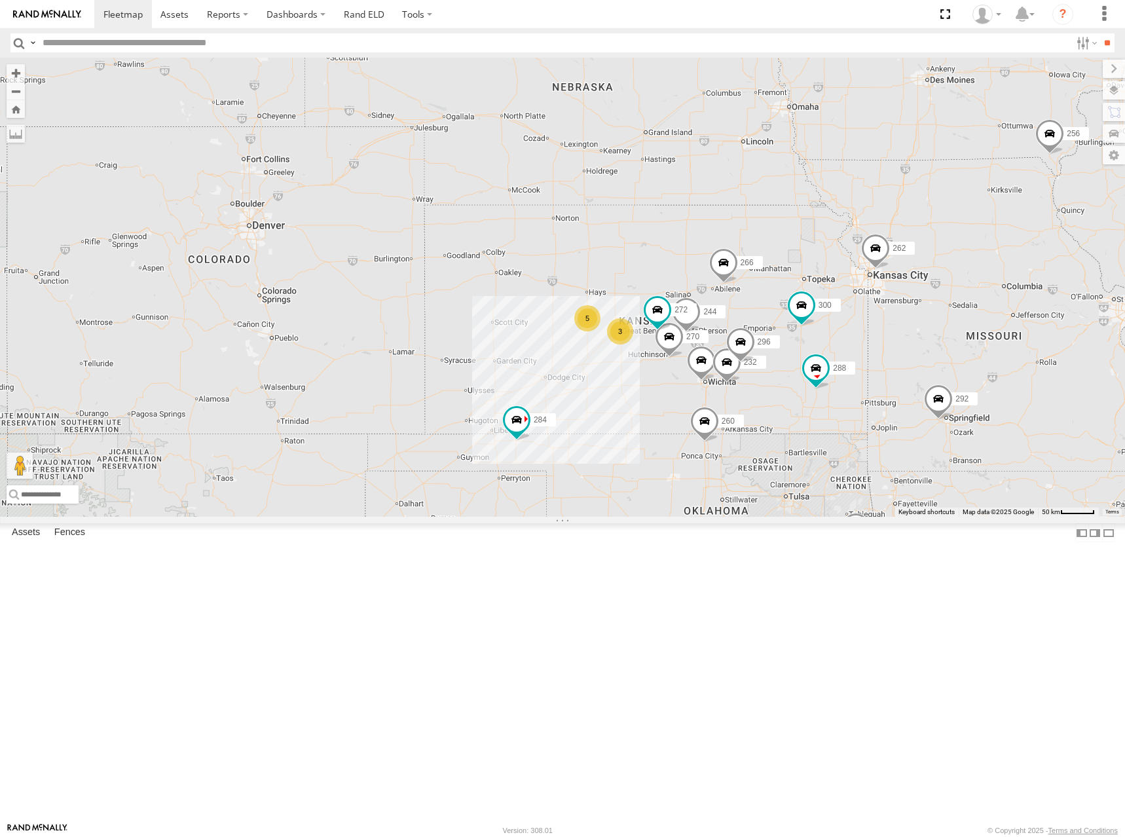
click at [821, 269] on div "300 244 298 270 288 272 284 302 266 260 262 292 278 264 256 232 296 5 3" at bounding box center [562, 287] width 1125 height 459
drag, startPoint x: 859, startPoint y: 319, endPoint x: 848, endPoint y: 319, distance: 11.1
click at [848, 319] on div "300 244 298 270 288 272 284 302 266 260 262 292 278 264 256 232 296 5 3" at bounding box center [562, 287] width 1125 height 459
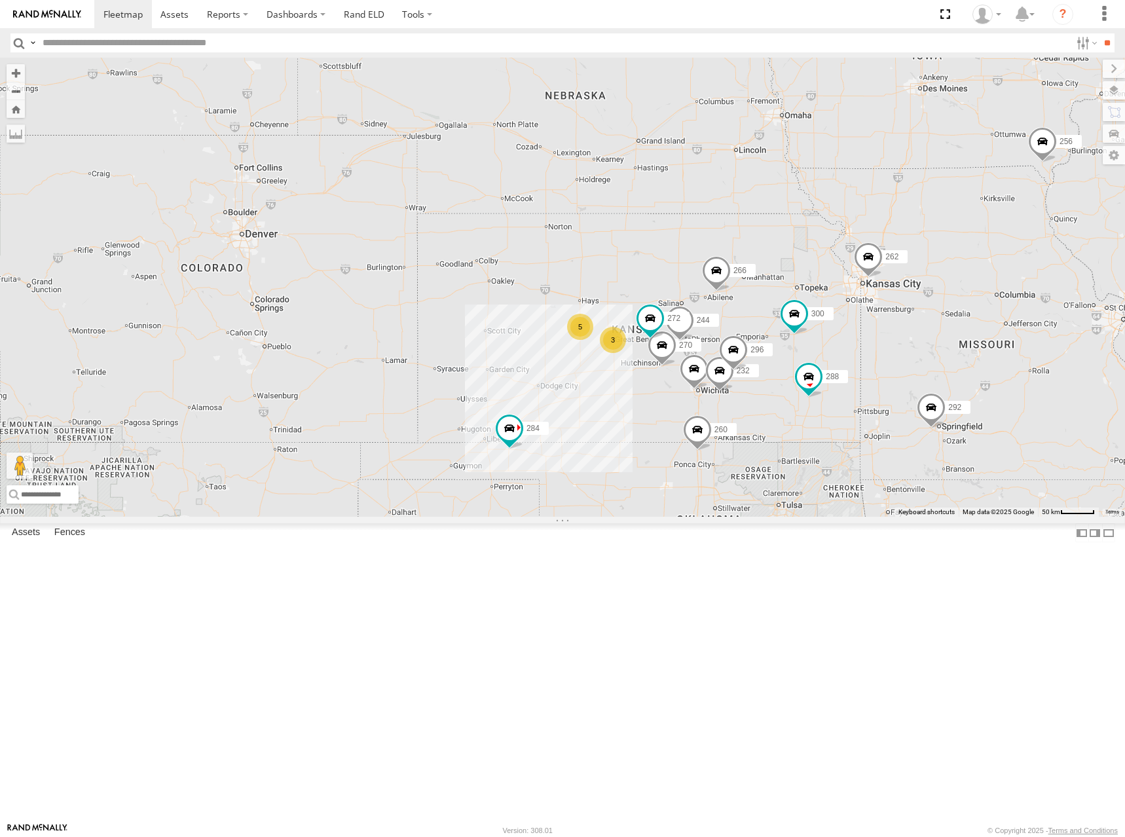
drag, startPoint x: 850, startPoint y: 298, endPoint x: 854, endPoint y: 317, distance: 18.6
click at [854, 317] on div "300 244 298 270 288 272 284 302 266 260 262 292 278 264 256 232 296 5 3" at bounding box center [562, 287] width 1125 height 459
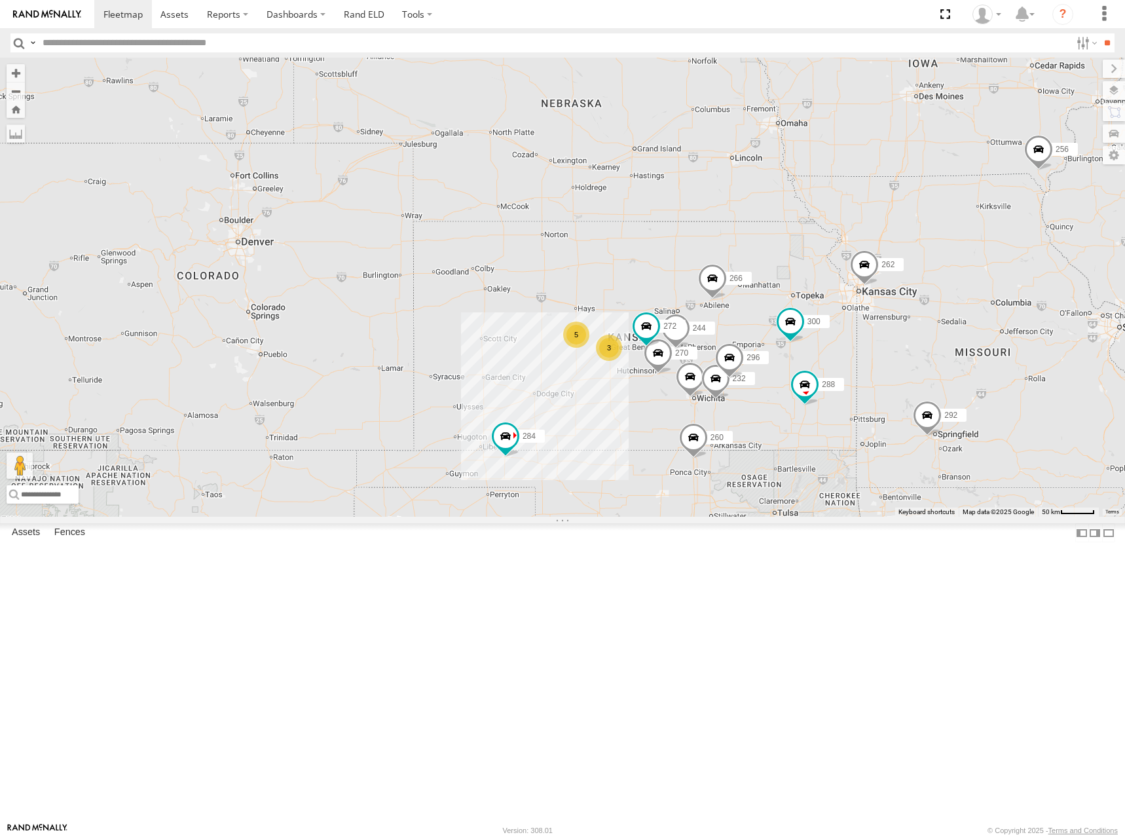
drag, startPoint x: 865, startPoint y: 369, endPoint x: 855, endPoint y: 346, distance: 25.3
click at [855, 346] on div "300 244 298 270 288 272 284 302 266 260 262 292 278 264 256 232 296 5 3" at bounding box center [562, 287] width 1125 height 459
drag, startPoint x: 878, startPoint y: 376, endPoint x: 844, endPoint y: 372, distance: 33.5
click at [844, 372] on div "300 244 298 270 288 272 284 302 266 260 262 292 278 264 256 232 296 5 3" at bounding box center [562, 287] width 1125 height 459
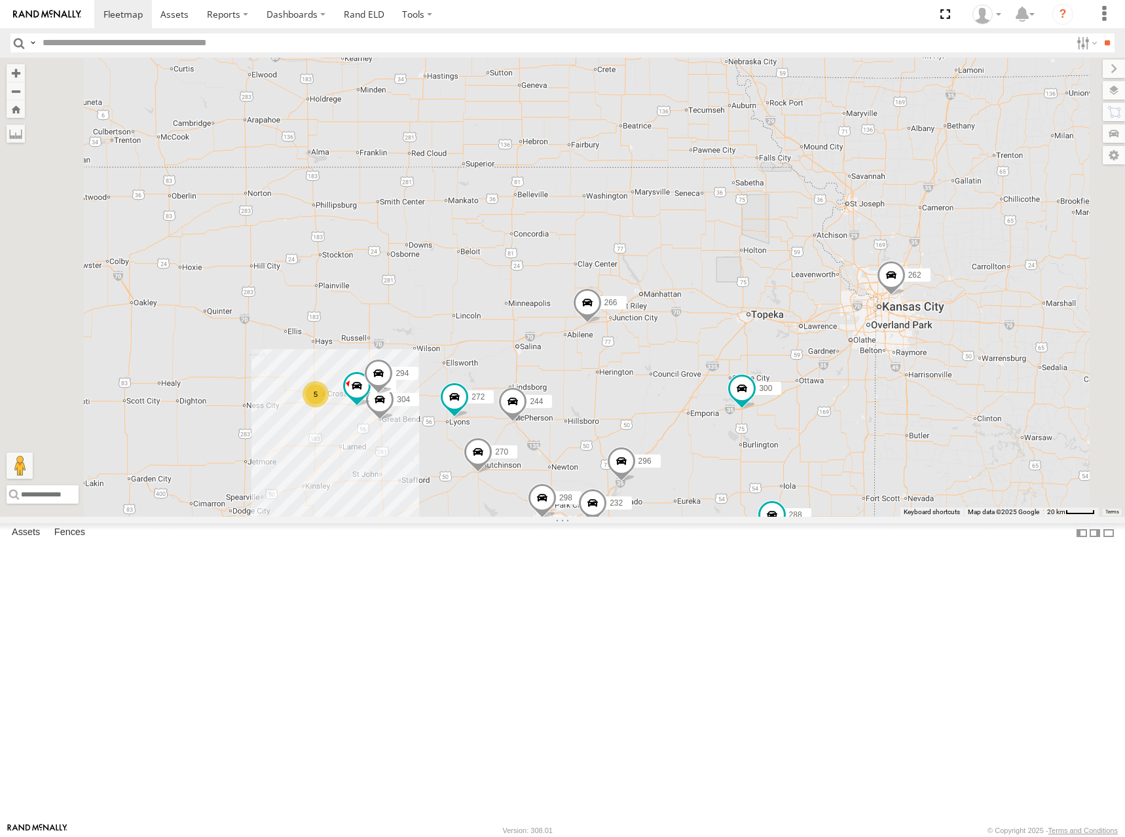
drag, startPoint x: 828, startPoint y: 397, endPoint x: 850, endPoint y: 372, distance: 33.4
click at [850, 373] on div "300 244 298 270 288 272 284 302 266 260 262 292 278 264 256 232 296 304 282 294…" at bounding box center [562, 287] width 1125 height 459
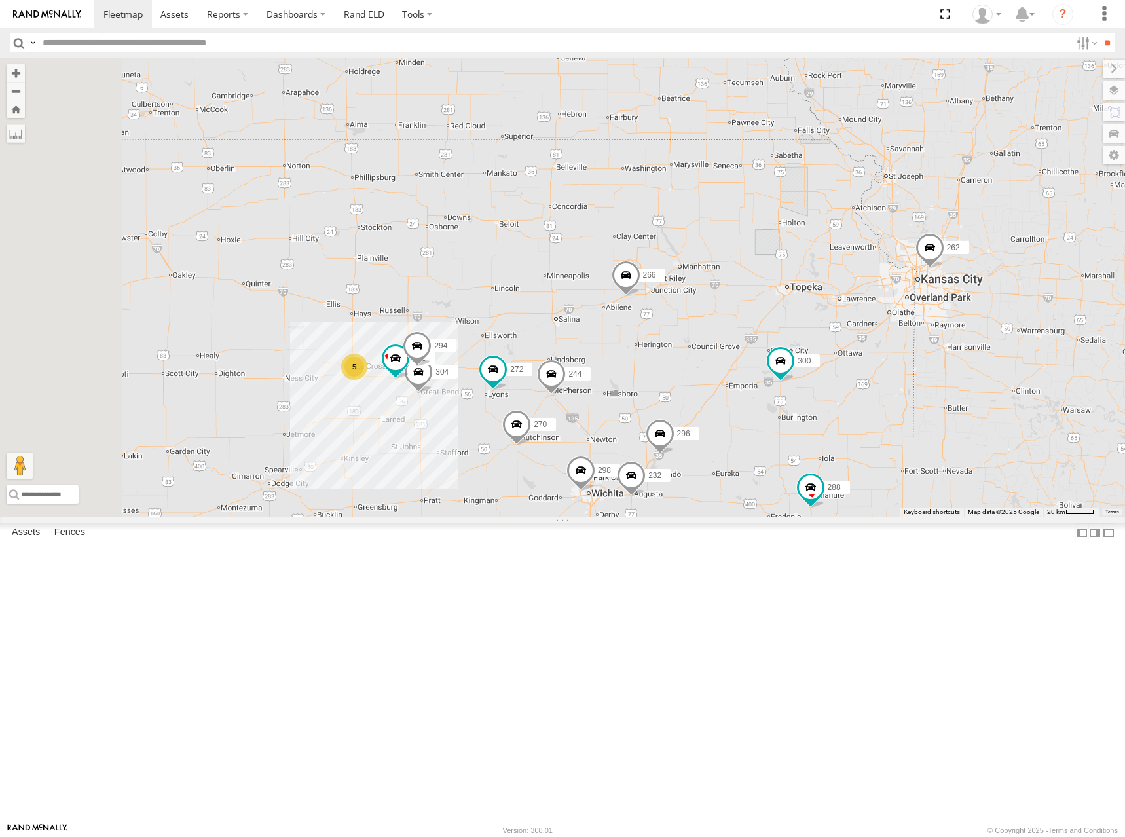
drag, startPoint x: 831, startPoint y: 369, endPoint x: 869, endPoint y: 353, distance: 40.2
click at [865, 355] on div "300 244 298 270 288 272 284 302 266 260 262 292 278 264 256 232 296 304 282 294…" at bounding box center [562, 287] width 1125 height 459
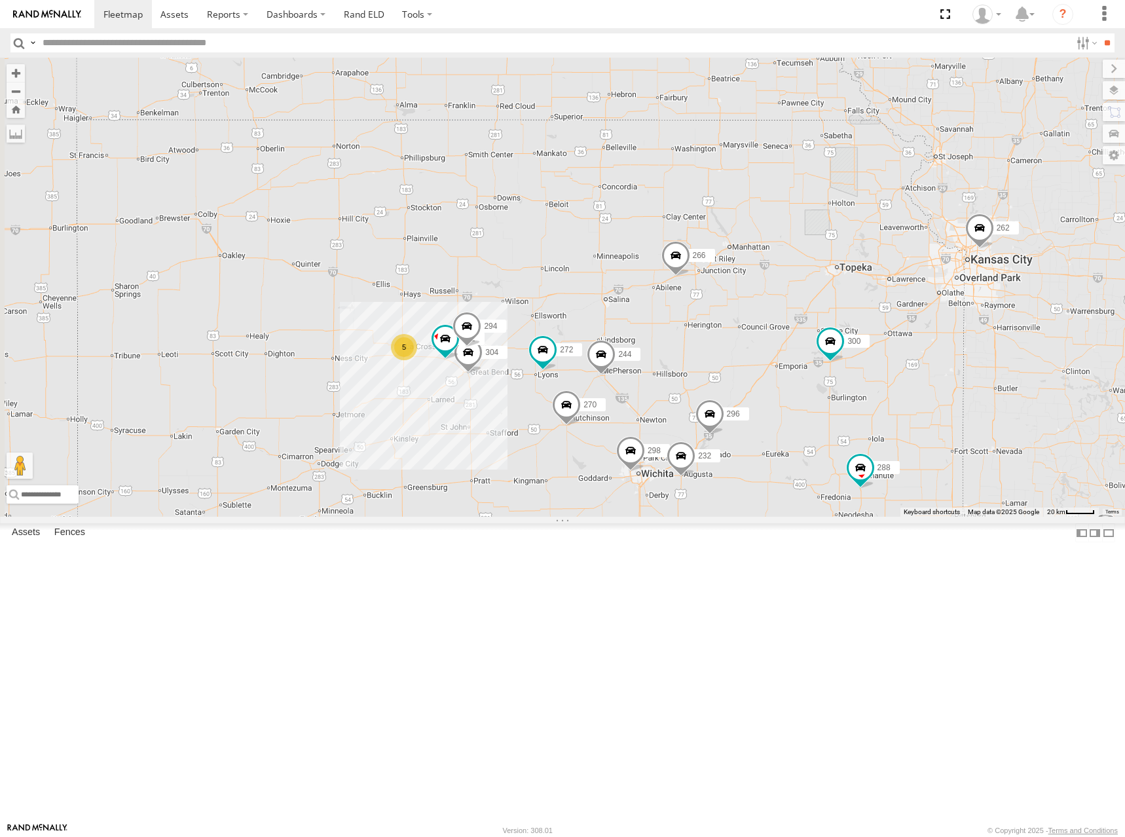
click at [849, 332] on div "300 244 298 270 288 272 284 302 266 260 262 292 278 264 256 232 296 304 282 294…" at bounding box center [562, 287] width 1125 height 459
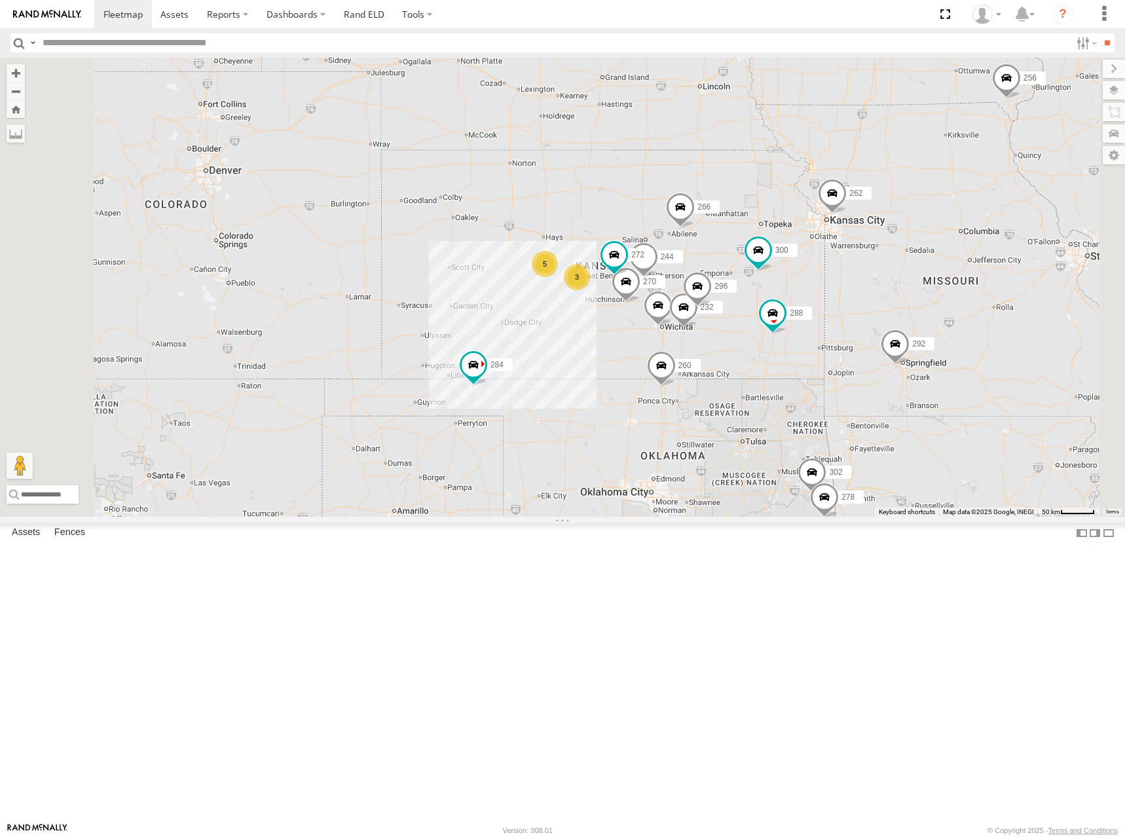
drag, startPoint x: 842, startPoint y: 314, endPoint x: 837, endPoint y: 321, distance: 9.1
click at [837, 321] on div "300 244 298 270 288 272 284 302 266 260 262 292 278 264 256 232 296 5 3" at bounding box center [562, 287] width 1125 height 459
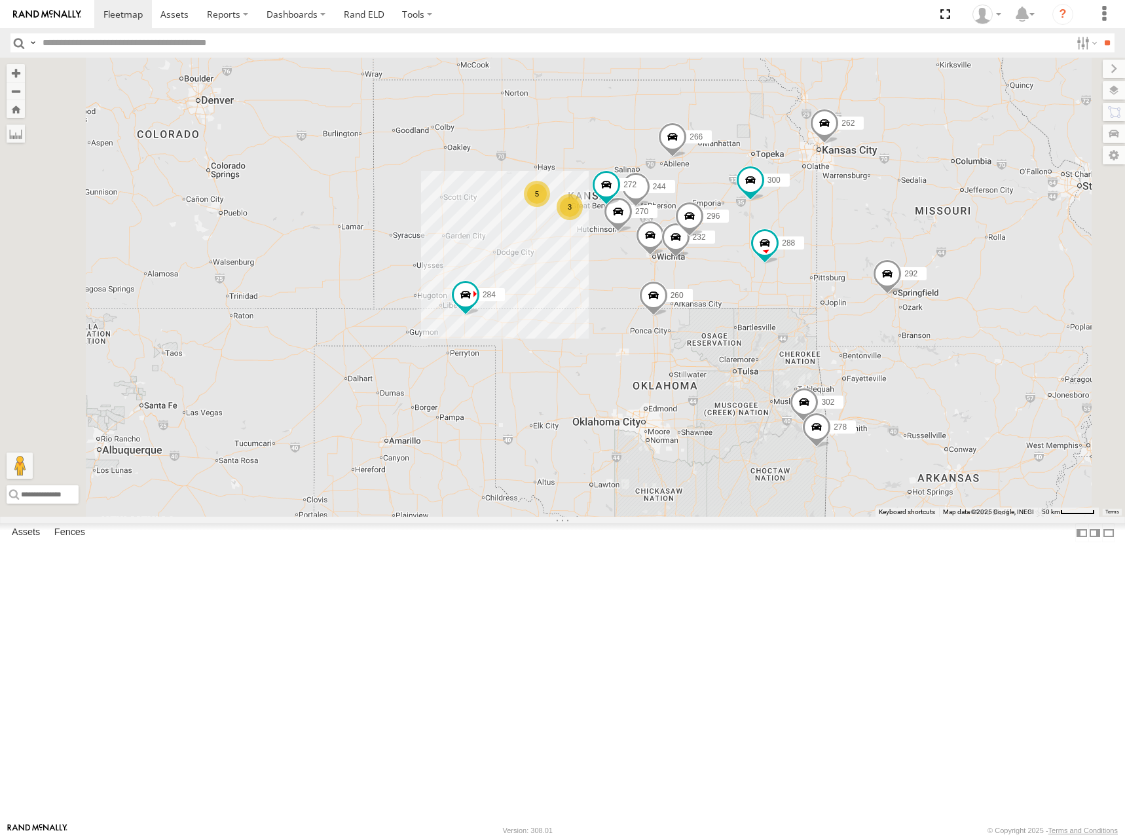
drag, startPoint x: 909, startPoint y: 251, endPoint x: 906, endPoint y: 223, distance: 28.3
click at [906, 223] on div "300 244 298 270 288 272 284 302 266 260 262 292 278 264 256 232 296 5 3" at bounding box center [562, 287] width 1125 height 459
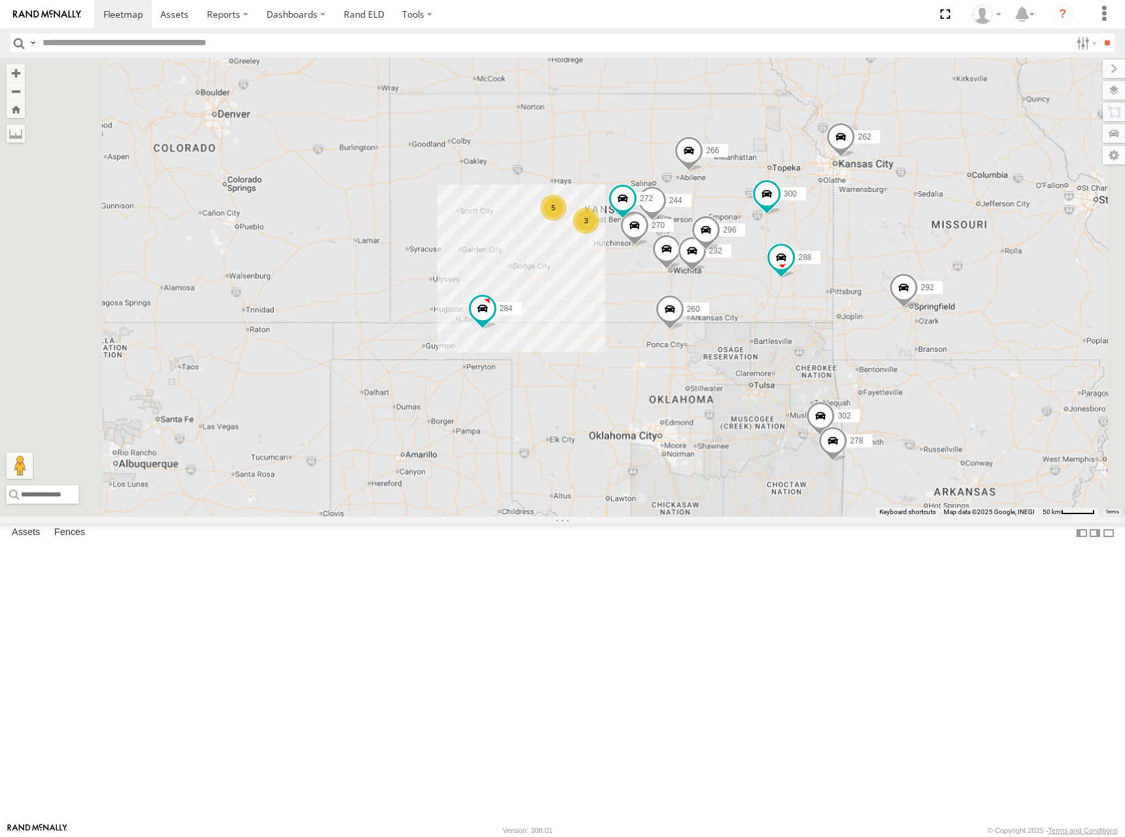
drag, startPoint x: 756, startPoint y: 250, endPoint x: 756, endPoint y: 259, distance: 9.2
click at [756, 259] on div "300 244 298 270 288 272 284 302 266 260 262 292 278 264 256 232 296 5 3" at bounding box center [562, 287] width 1125 height 459
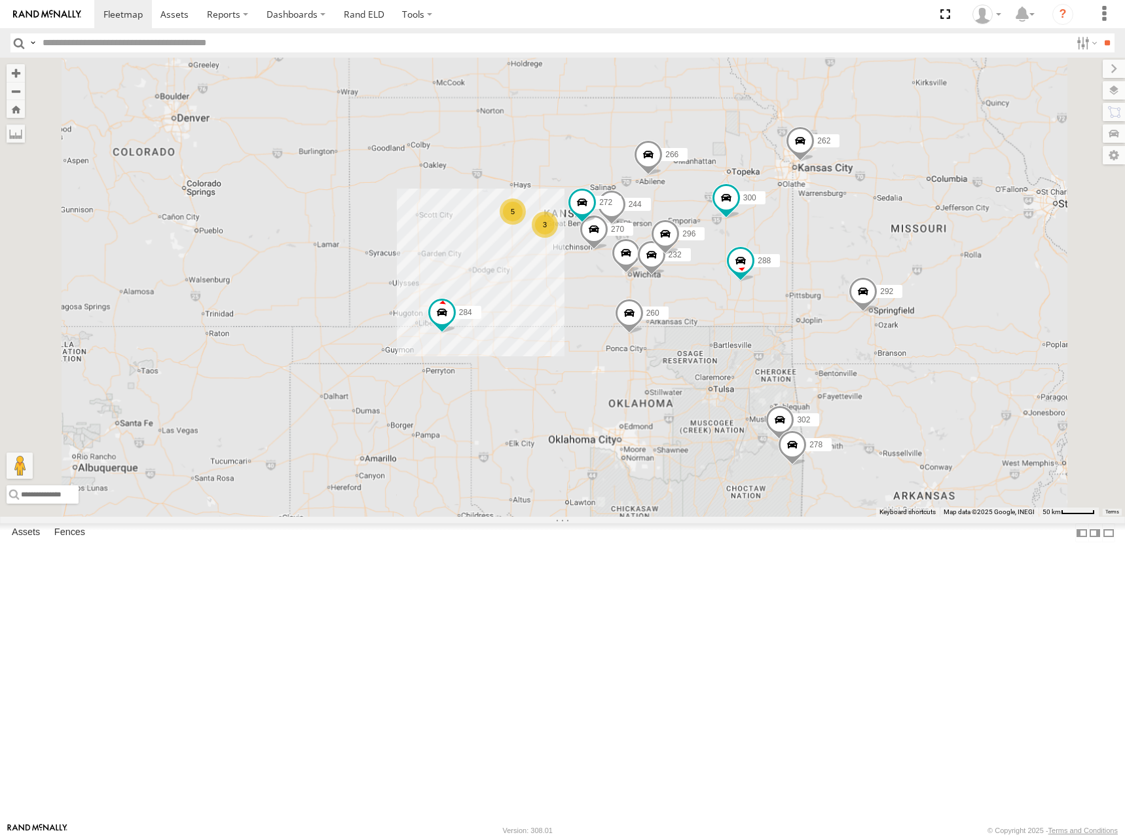
click at [867, 266] on div "300 244 298 270 288 272 284 302 266 260 262 292 278 264 256 232 296 5 3" at bounding box center [562, 287] width 1125 height 459
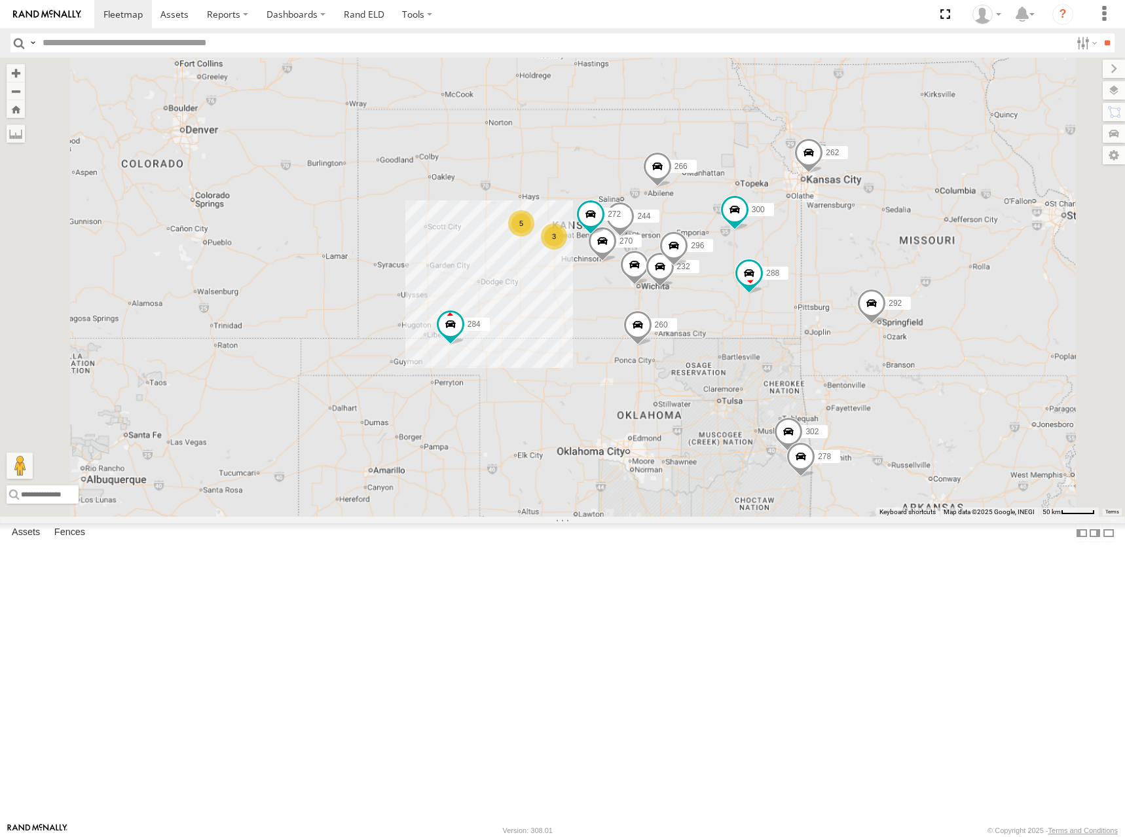
drag, startPoint x: 843, startPoint y: 270, endPoint x: 863, endPoint y: 289, distance: 27.3
click at [863, 289] on div "300 244 298 270 288 272 284 302 266 260 262 292 278 264 256 232 296 5 3" at bounding box center [562, 287] width 1125 height 459
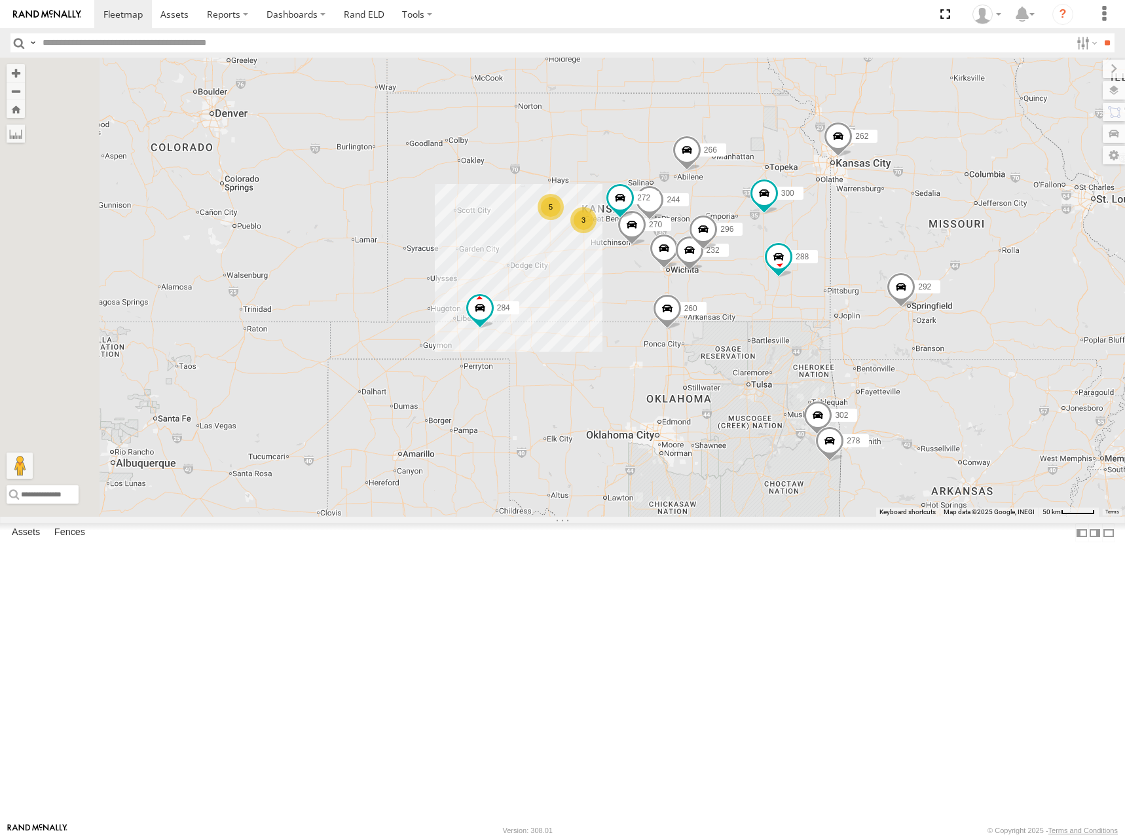
drag, startPoint x: 730, startPoint y: 261, endPoint x: 882, endPoint y: 268, distance: 151.3
click at [882, 268] on div "300 244 298 270 288 272 284 302 266 260 262 292 278 264 256 232 296 5 3" at bounding box center [562, 287] width 1125 height 459
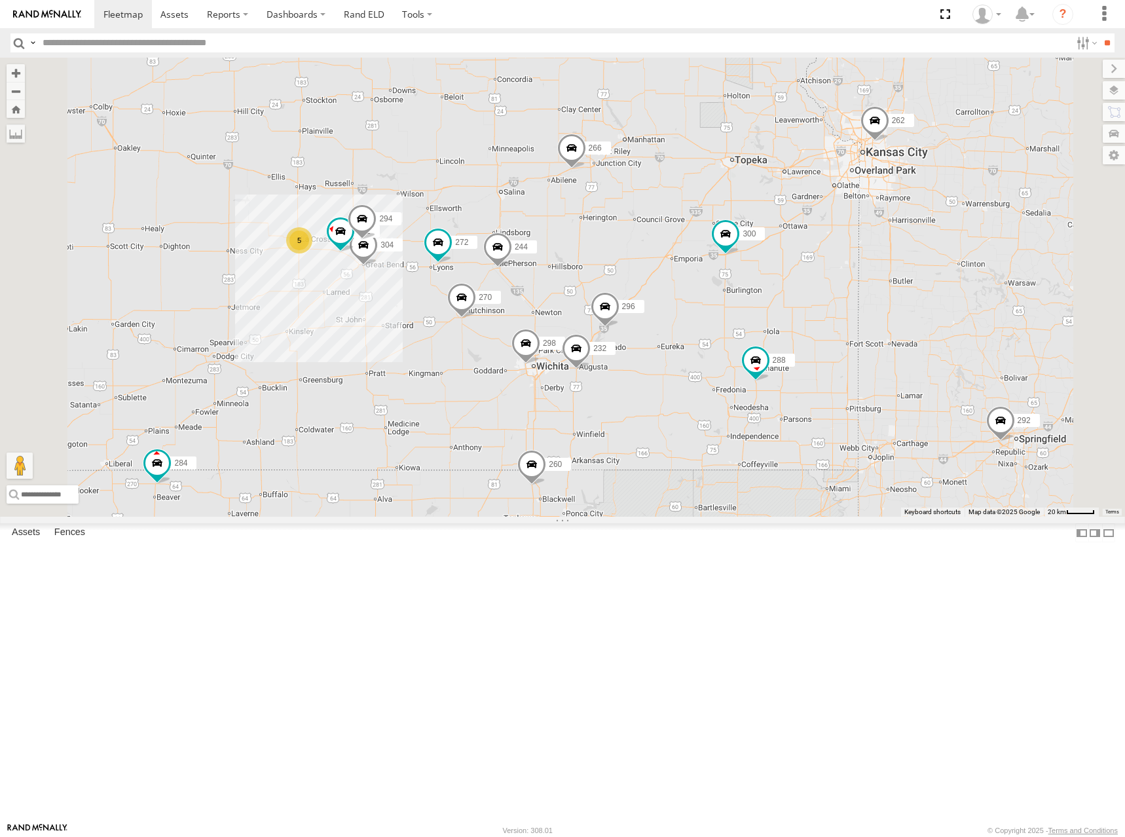
drag, startPoint x: 876, startPoint y: 265, endPoint x: 905, endPoint y: 266, distance: 28.2
click at [905, 266] on div "300 244 298 270 288 272 284 302 266 260 262 292 278 264 256 232 296 5 304 282 2…" at bounding box center [562, 287] width 1125 height 459
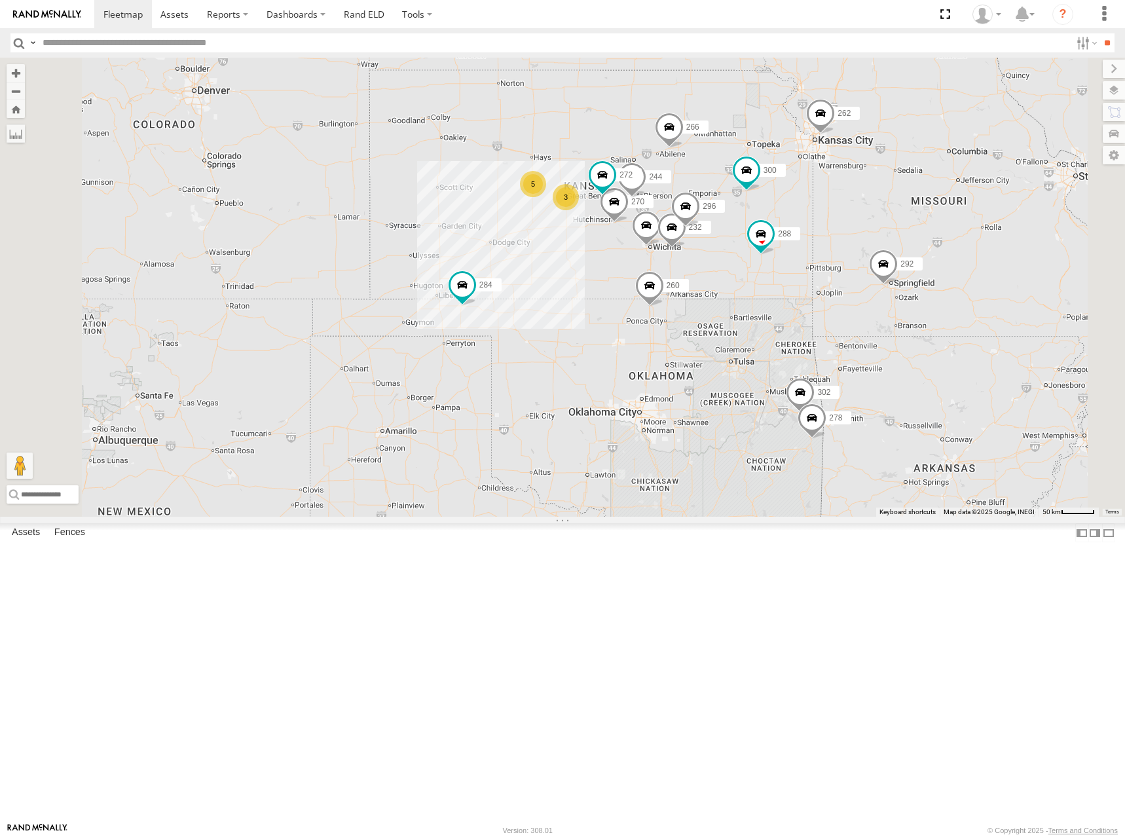
drag, startPoint x: 932, startPoint y: 264, endPoint x: 930, endPoint y: 271, distance: 7.5
click at [930, 271] on div "300 244 298 270 288 272 284 302 266 260 262 292 278 264 256 232 296 5 3" at bounding box center [562, 287] width 1125 height 459
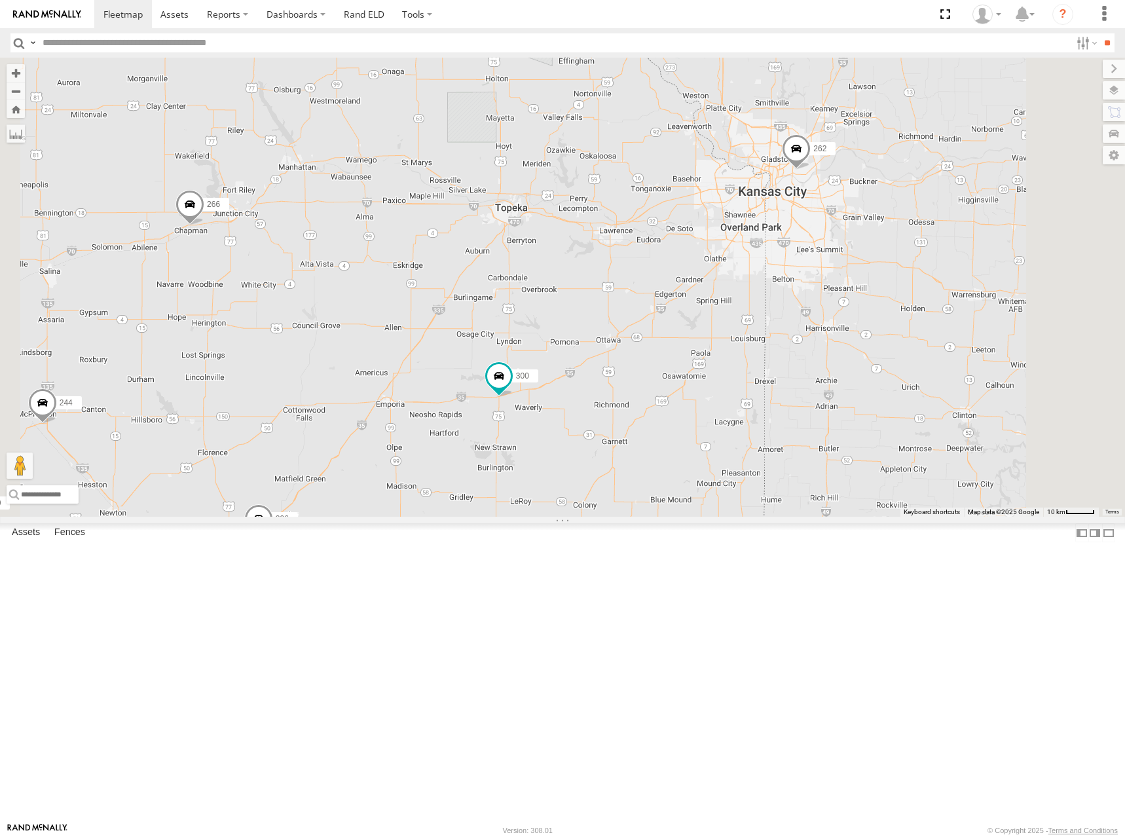
drag, startPoint x: 696, startPoint y: 191, endPoint x: 704, endPoint y: 322, distance: 131.1
click at [704, 322] on div "300 244 298 270 288 272 284 302 266 260 262 292 278 264 256 232 296 304 282 294" at bounding box center [562, 287] width 1125 height 459
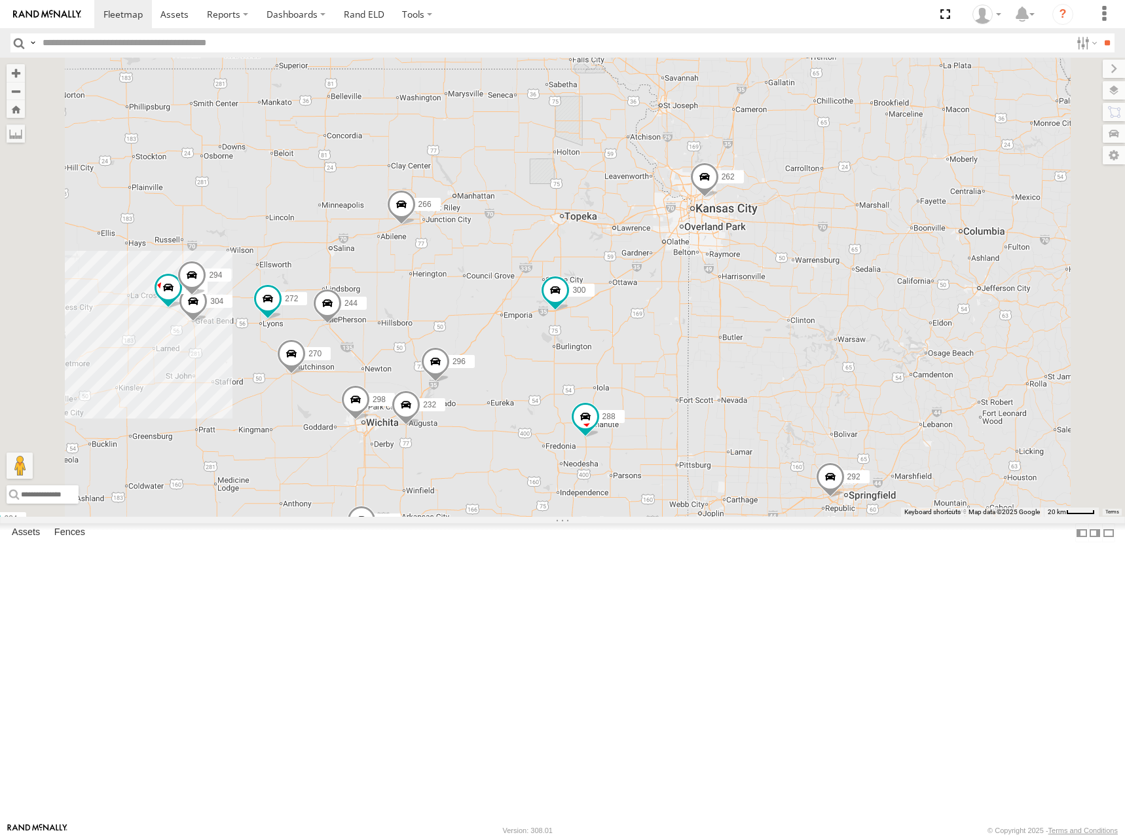
drag, startPoint x: 677, startPoint y: 268, endPoint x: 700, endPoint y: 257, distance: 24.9
click at [700, 257] on div "300 244 298 270 288 272 284 302 266 260 262 292 278 264 256 232 296 304 282 294" at bounding box center [562, 287] width 1125 height 459
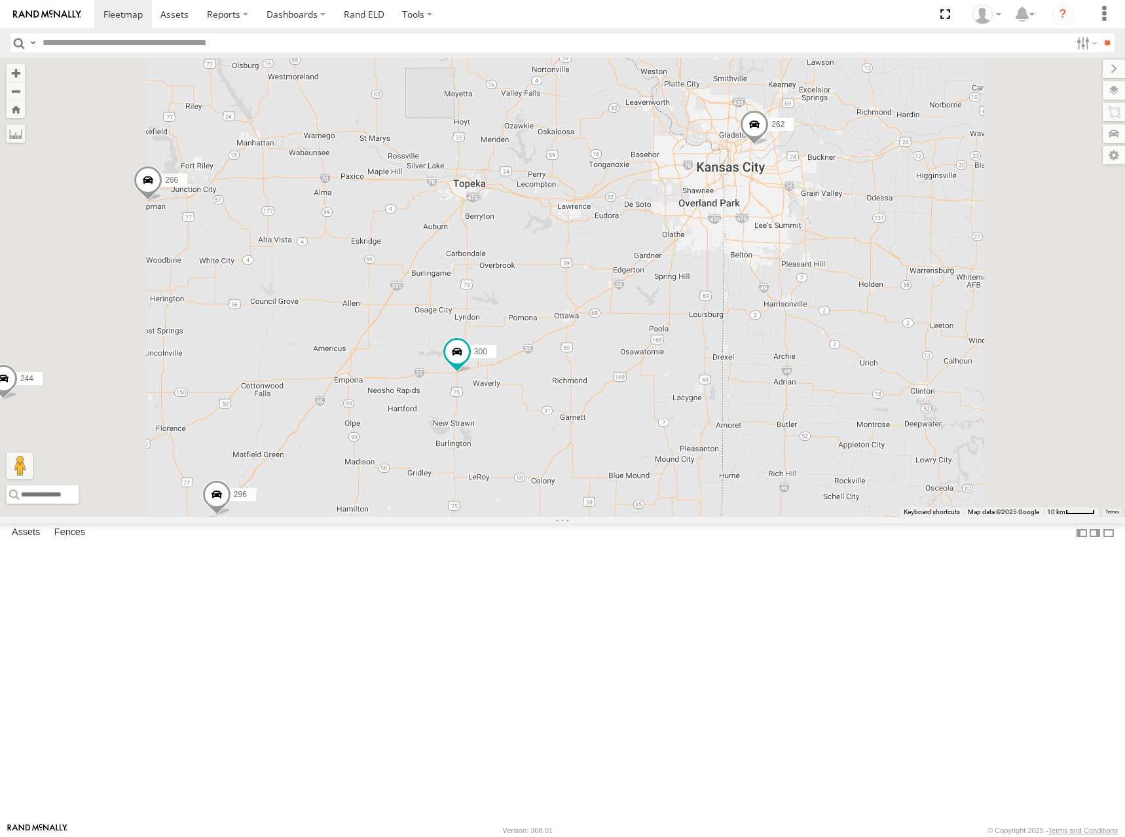
drag, startPoint x: 840, startPoint y: 357, endPoint x: 854, endPoint y: 342, distance: 20.4
click at [854, 342] on div "300 244 298 270 288 272 284 302 266 260 262 292 278 264 256 232 296 304 282 294" at bounding box center [562, 287] width 1125 height 459
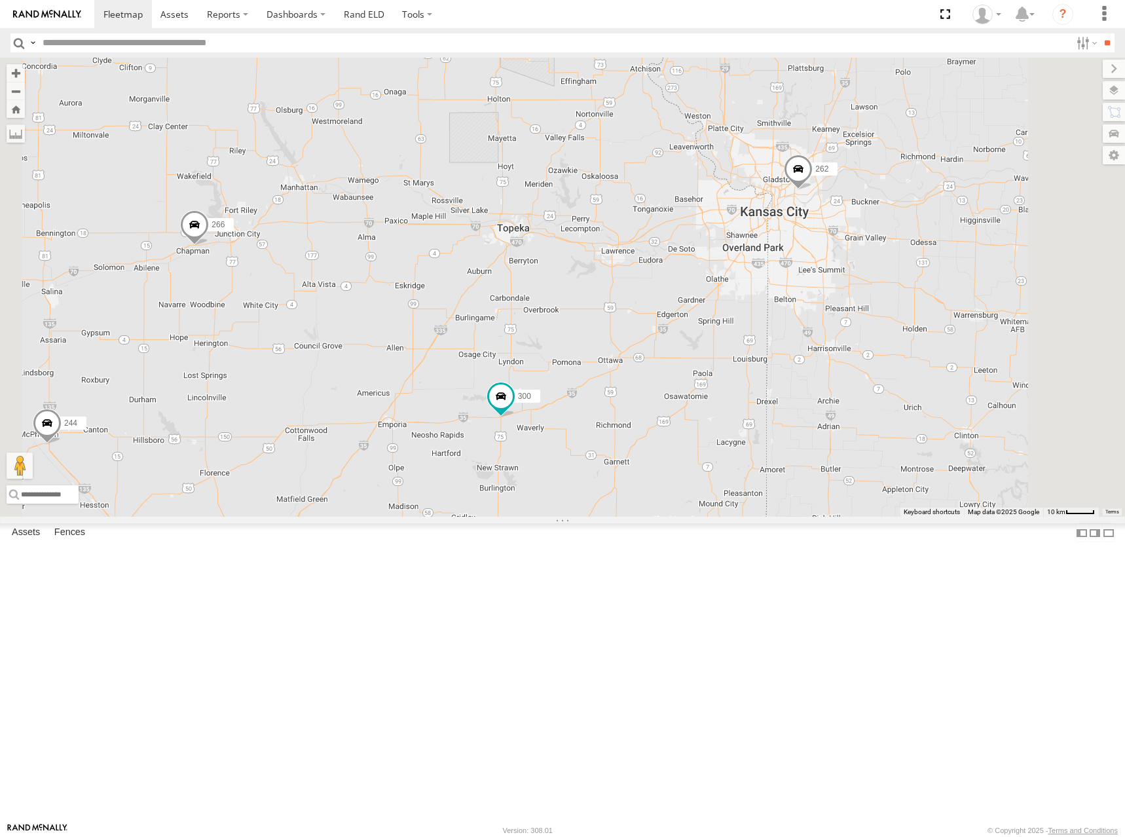
drag, startPoint x: 750, startPoint y: 209, endPoint x: 787, endPoint y: 249, distance: 53.7
click at [787, 249] on div "300 244 298 270 288 272 284 302 266 260 262 292 278 264 256 232 296 304 282 294" at bounding box center [562, 287] width 1125 height 459
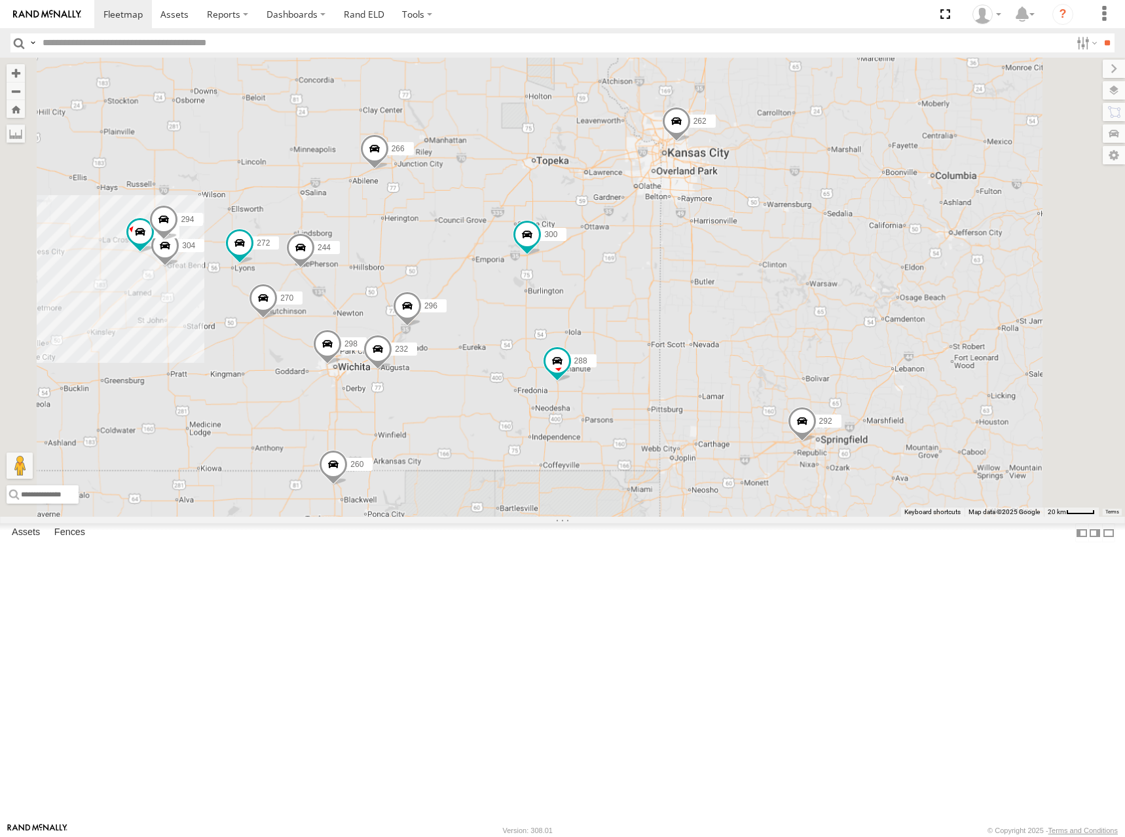
drag, startPoint x: 628, startPoint y: 226, endPoint x: 813, endPoint y: 223, distance: 185.3
click at [813, 223] on div "300 244 298 270 288 272 284 302 266 260 262 292 278 264 256 232 296 304 282 294" at bounding box center [562, 287] width 1125 height 459
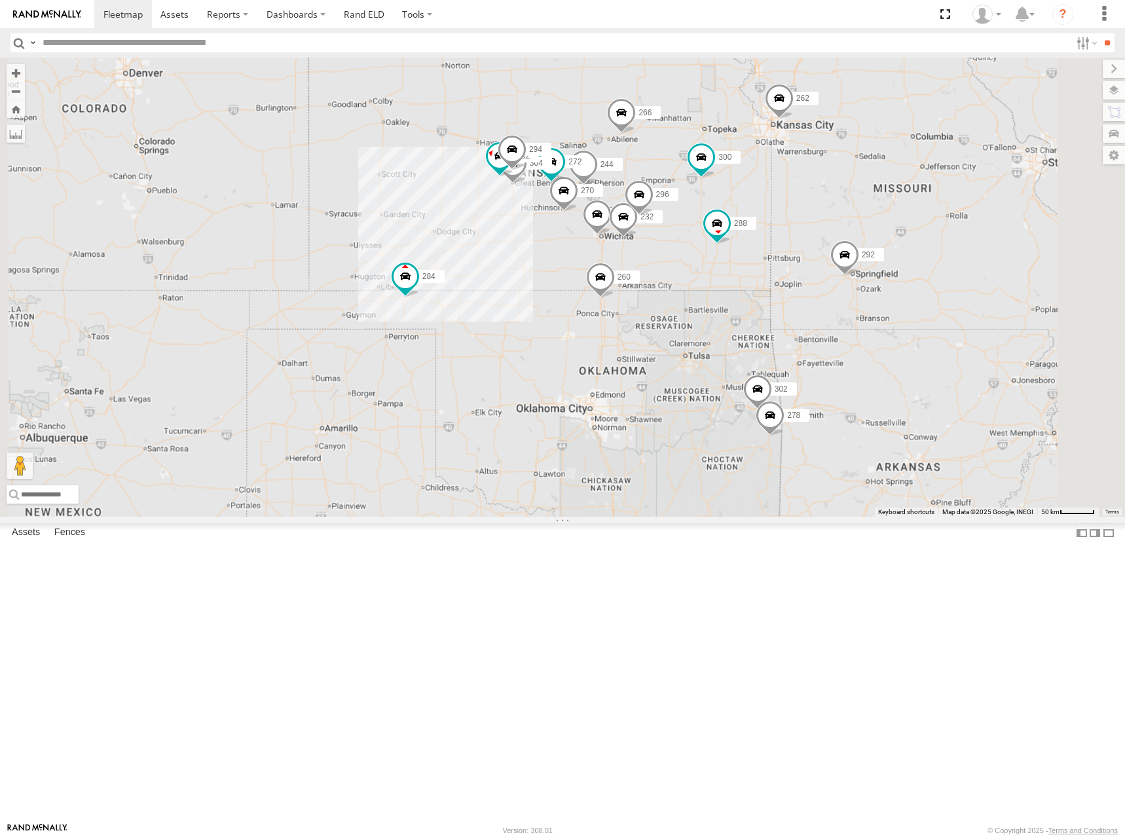
drag, startPoint x: 791, startPoint y: 211, endPoint x: 793, endPoint y: 230, distance: 19.7
click at [793, 230] on div "300 244 298 270 288 272 284 302 266 260 262 292 278 264 256 232 296 304 282 294" at bounding box center [562, 287] width 1125 height 459
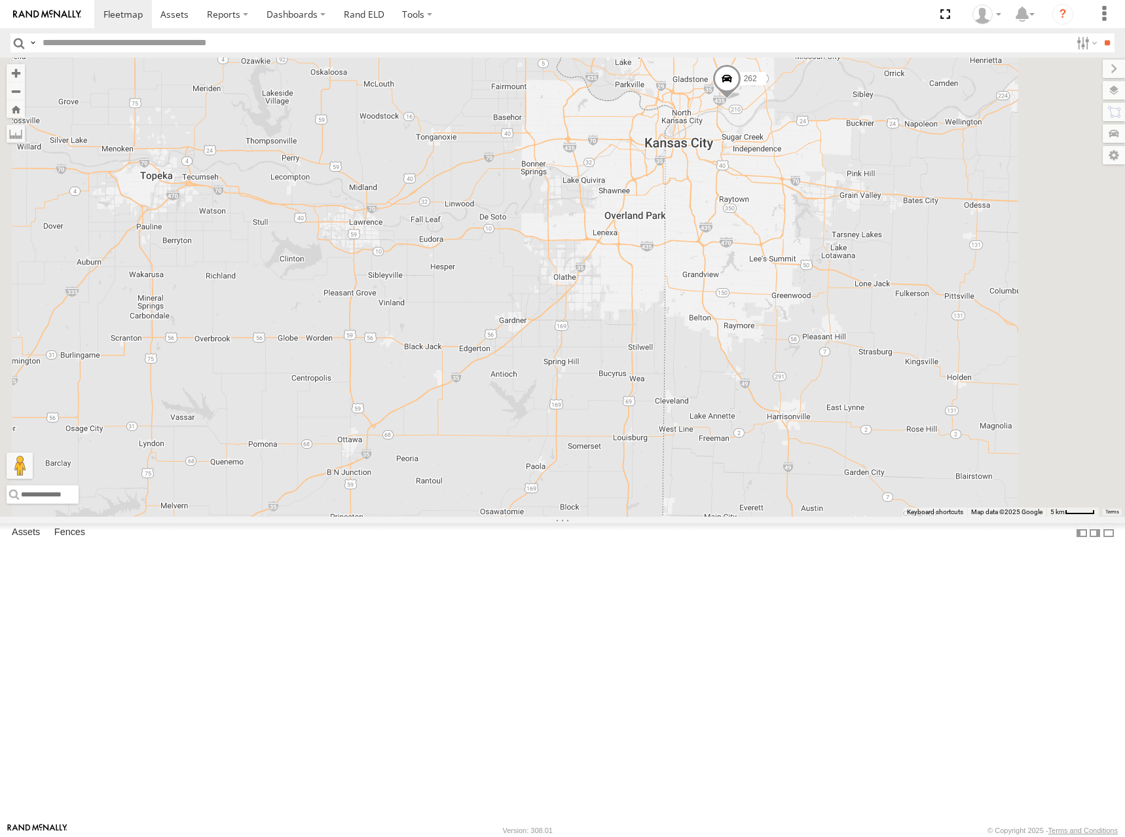
drag, startPoint x: 846, startPoint y: 292, endPoint x: 857, endPoint y: 342, distance: 51.6
click at [857, 342] on div "300 244 298 270 288 272 284 302 266 260 262 292 278 264 256 232 296" at bounding box center [562, 287] width 1125 height 459
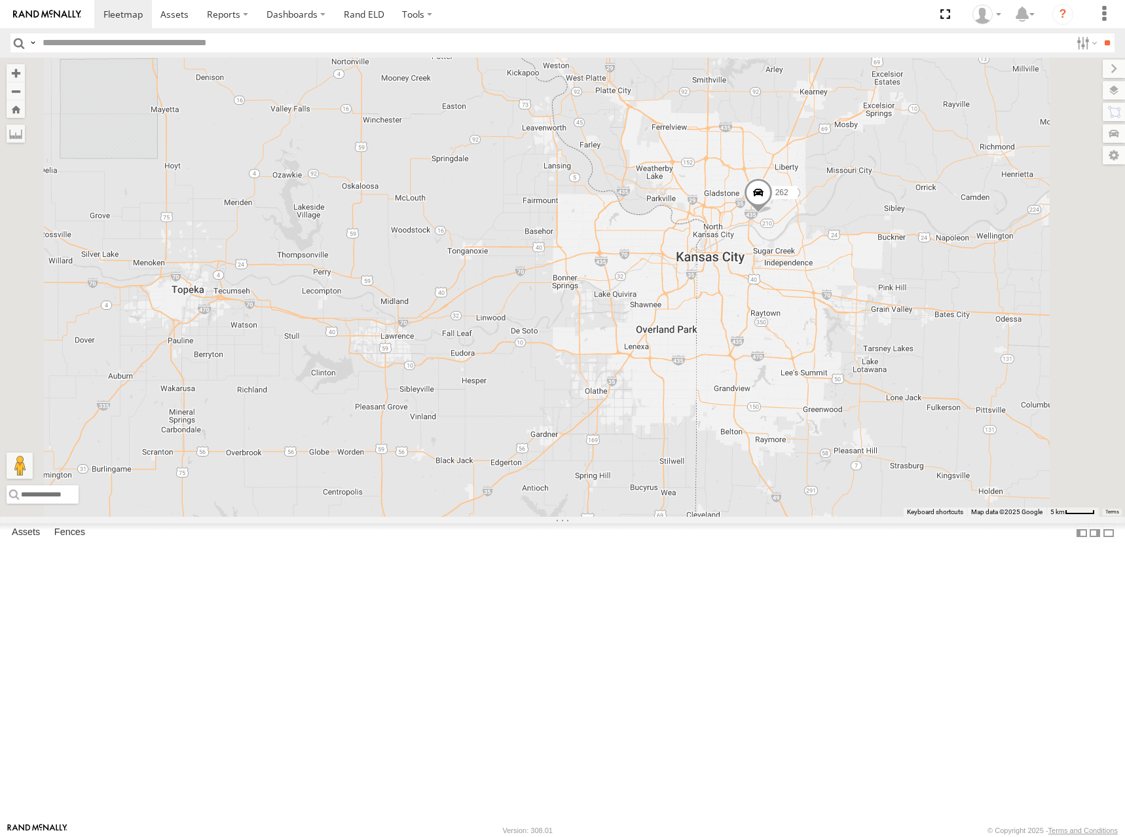
drag, startPoint x: 810, startPoint y: 247, endPoint x: 841, endPoint y: 363, distance: 120.0
click at [842, 363] on div "300 244 298 270 288 272 284 302 266 260 262 292 278 264 256 232 296" at bounding box center [562, 287] width 1125 height 459
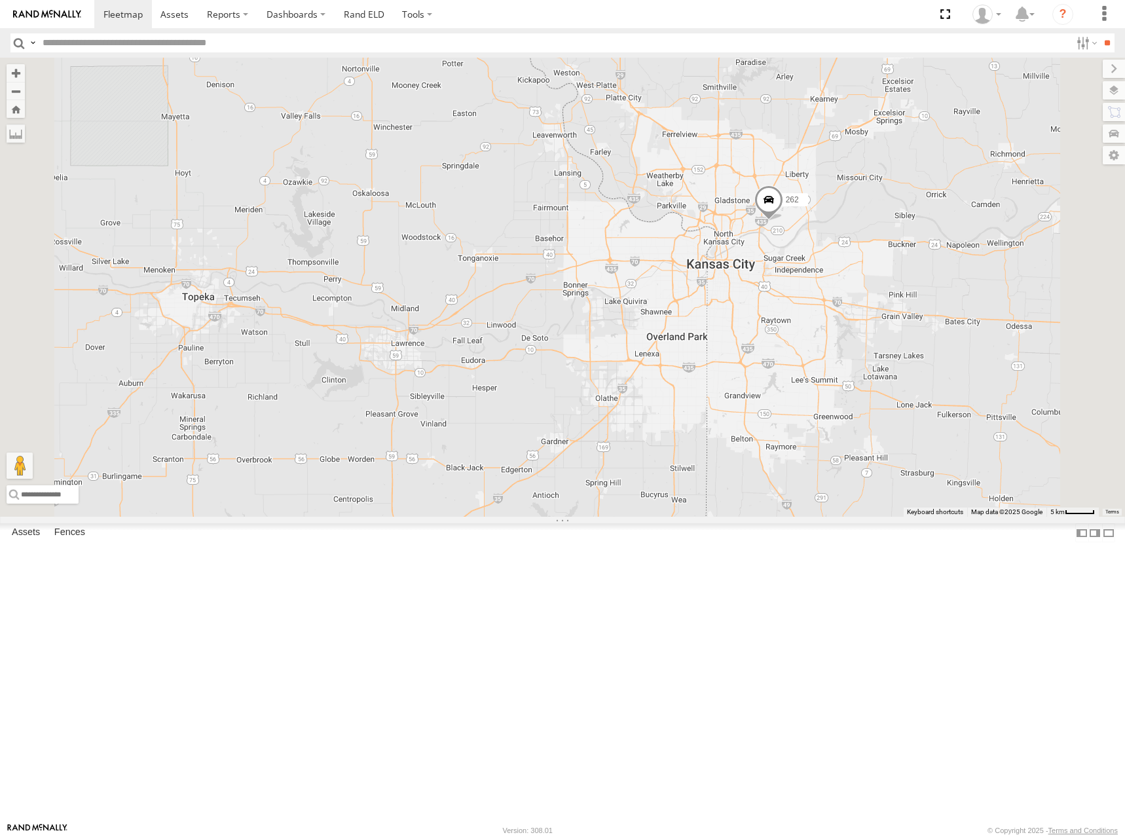
drag, startPoint x: 820, startPoint y: 261, endPoint x: 834, endPoint y: 266, distance: 15.0
click at [834, 266] on div "300 244 298 270 288 272 284 302 266 260 262 292 278 264 256 232 296" at bounding box center [562, 287] width 1125 height 459
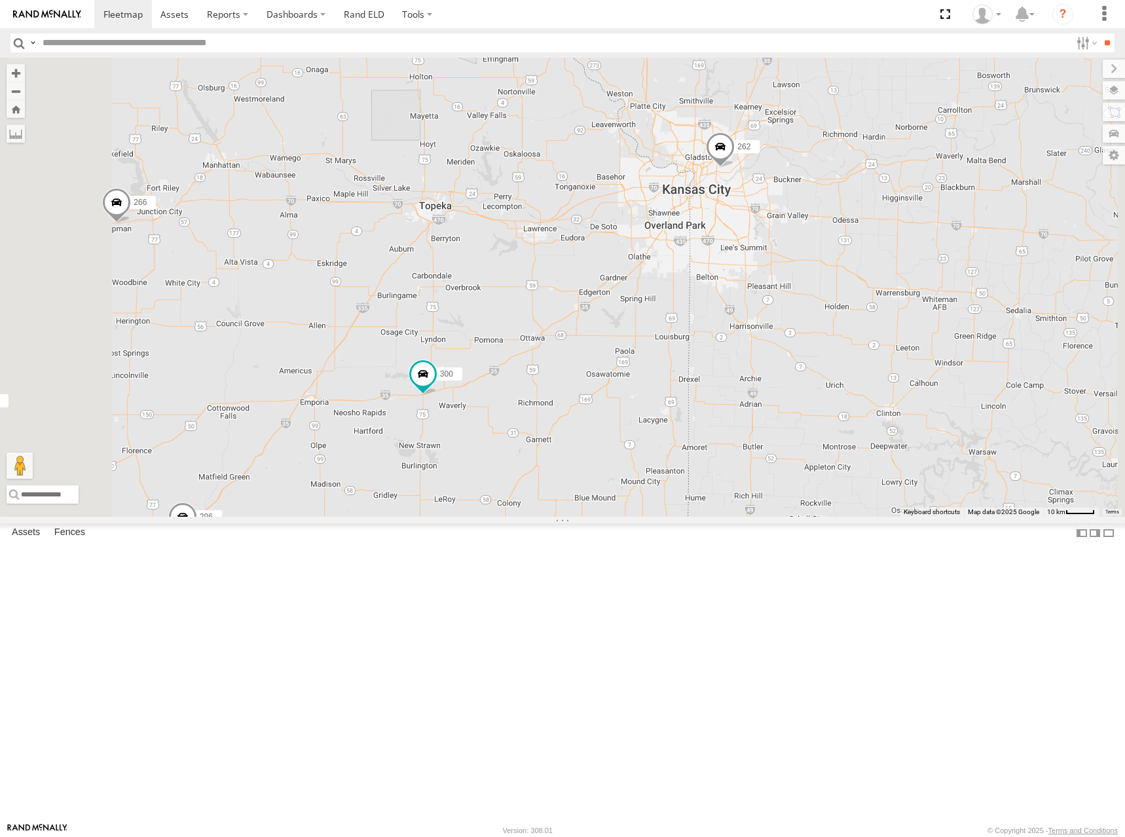
drag, startPoint x: 815, startPoint y: 303, endPoint x: 826, endPoint y: 290, distance: 17.2
click at [826, 290] on div "300 244 298 270 288 272 284 302 266 260 262 292 278 264 256 232 296" at bounding box center [562, 287] width 1125 height 459
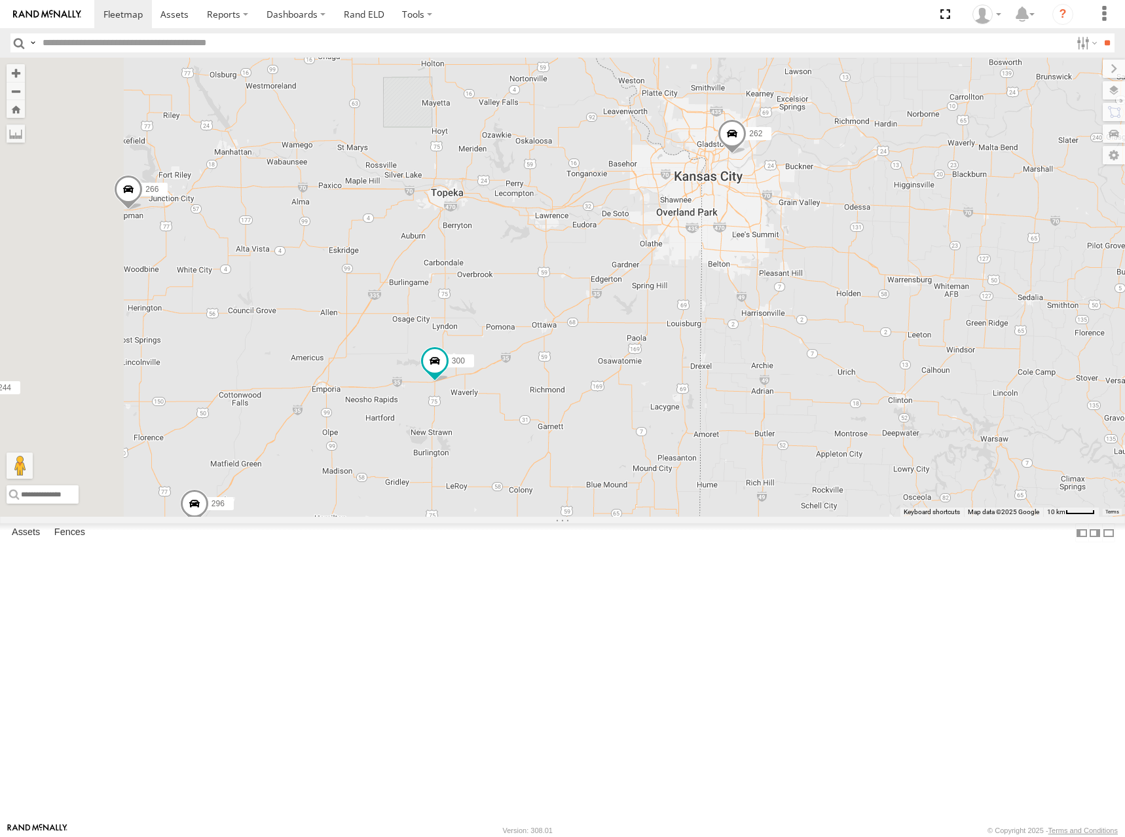
drag, startPoint x: 770, startPoint y: 281, endPoint x: 819, endPoint y: 281, distance: 49.1
click at [819, 281] on div "300 244 298 270 288 272 284 302 266 260 262 292 278 264 256 232 296" at bounding box center [562, 287] width 1125 height 459
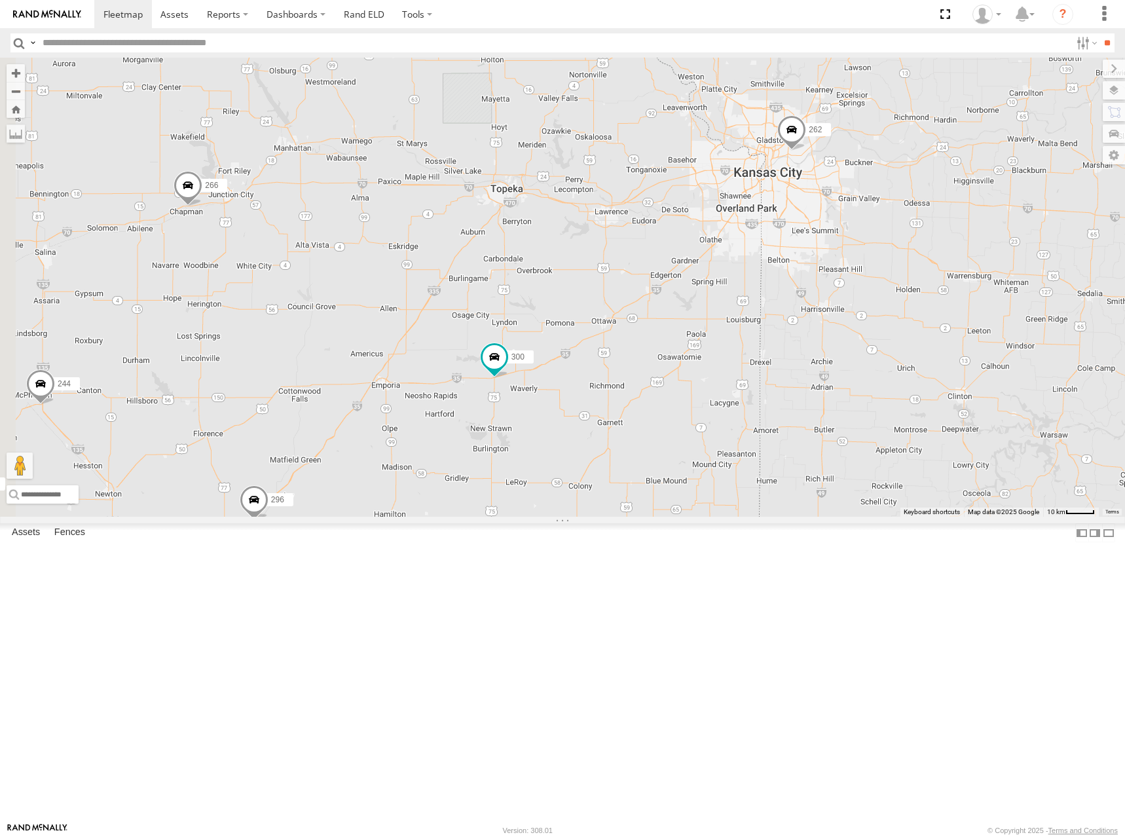
drag, startPoint x: 819, startPoint y: 278, endPoint x: 843, endPoint y: 272, distance: 24.5
click at [843, 272] on div "300 244 298 270 288 272 284 302 266 260 262 292 278 264 256 232 296" at bounding box center [562, 287] width 1125 height 459
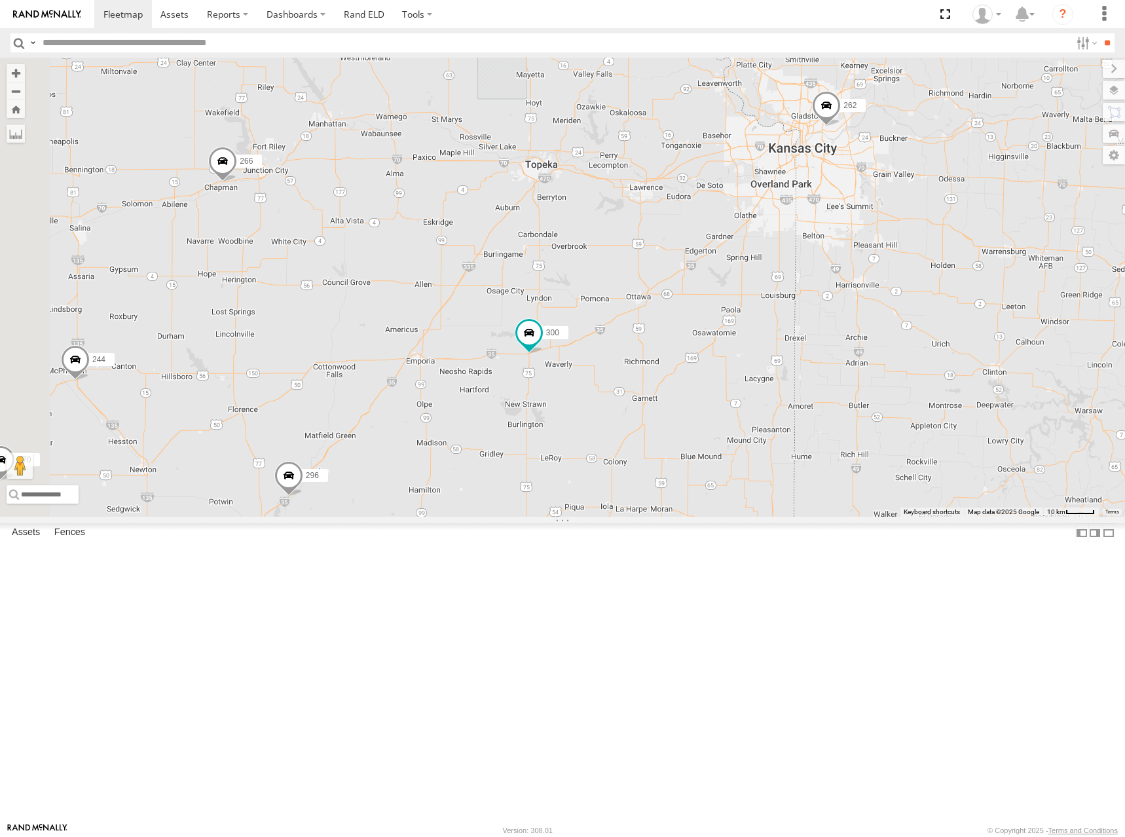
drag, startPoint x: 852, startPoint y: 256, endPoint x: 871, endPoint y: 251, distance: 19.7
click at [871, 251] on div "300 244 298 270 288 272 284 302 266 260 262 292 278 264 256 232 296" at bounding box center [562, 287] width 1125 height 459
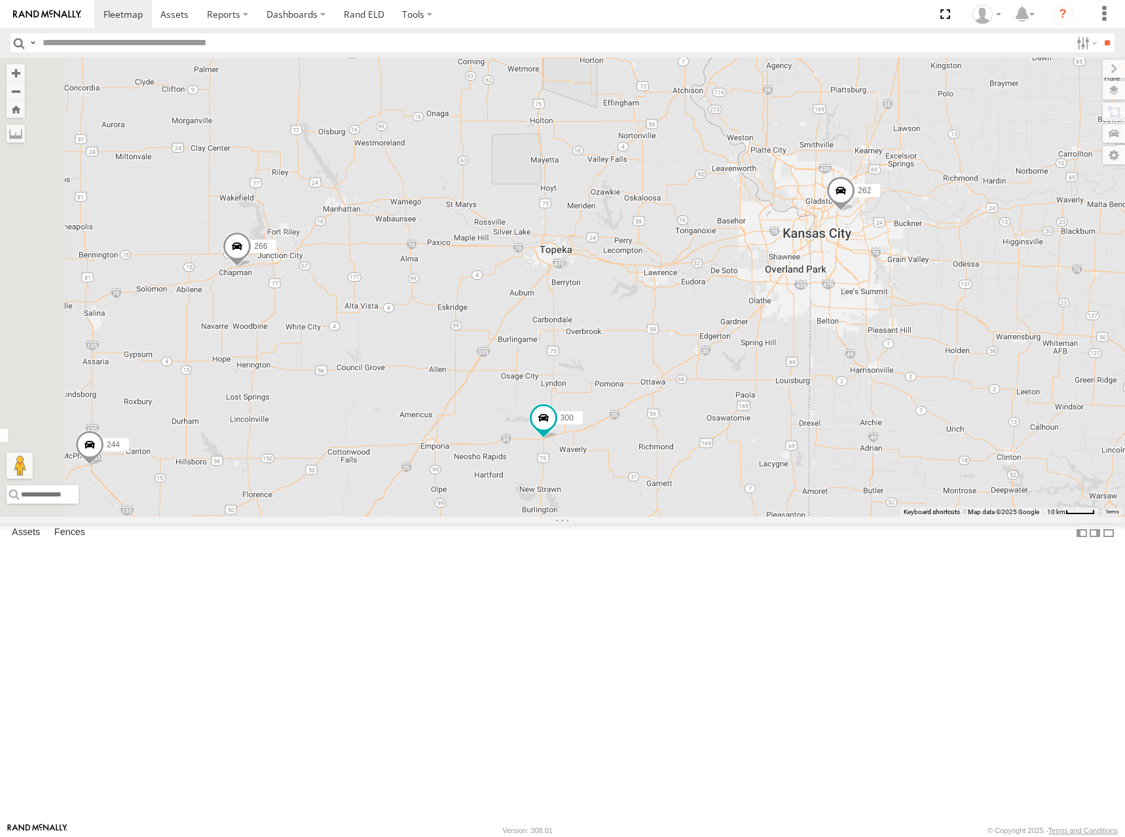
drag, startPoint x: 687, startPoint y: 178, endPoint x: 702, endPoint y: 257, distance: 79.9
click at [702, 257] on div "300 244 298 270 288 272 284 302 266 260 262 292 278 264 256 232 296" at bounding box center [562, 287] width 1125 height 459
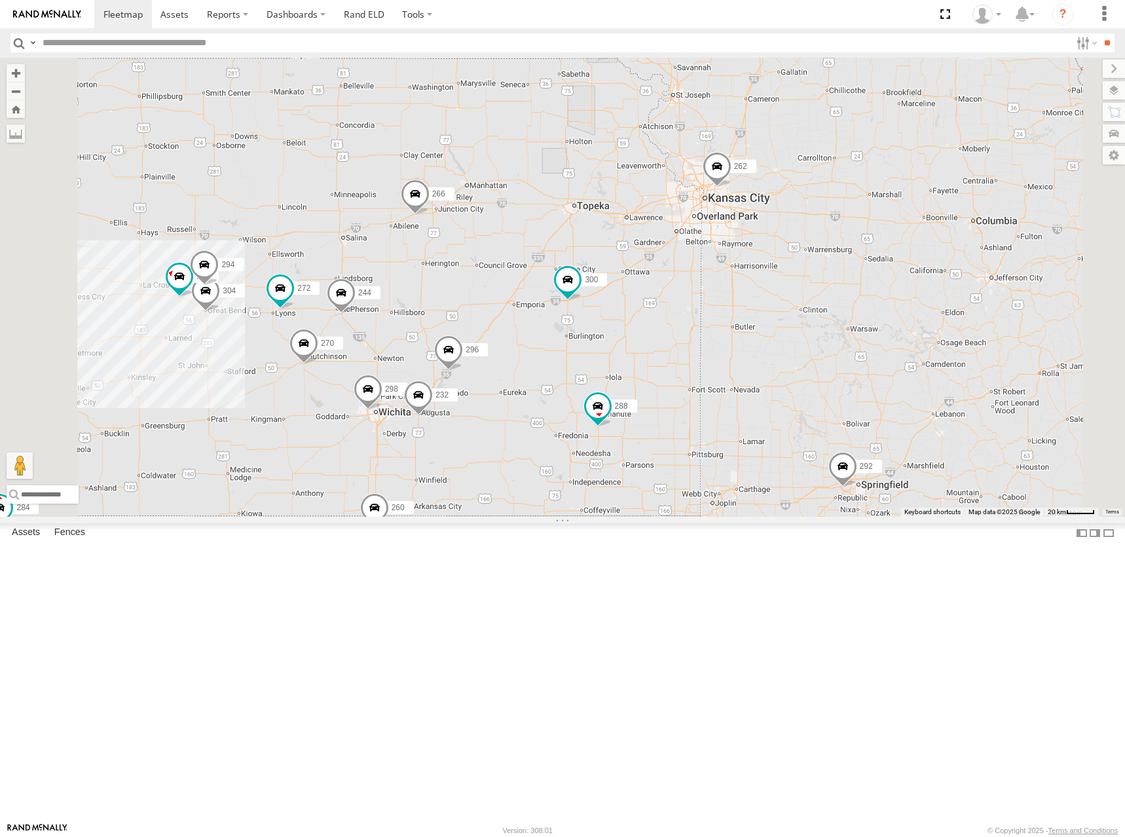
drag, startPoint x: 679, startPoint y: 239, endPoint x: 711, endPoint y: 271, distance: 45.4
click at [711, 271] on div "300 244 298 270 288 272 284 302 266 260 262 292 278 264 256 232 296 304 282 294" at bounding box center [562, 287] width 1125 height 459
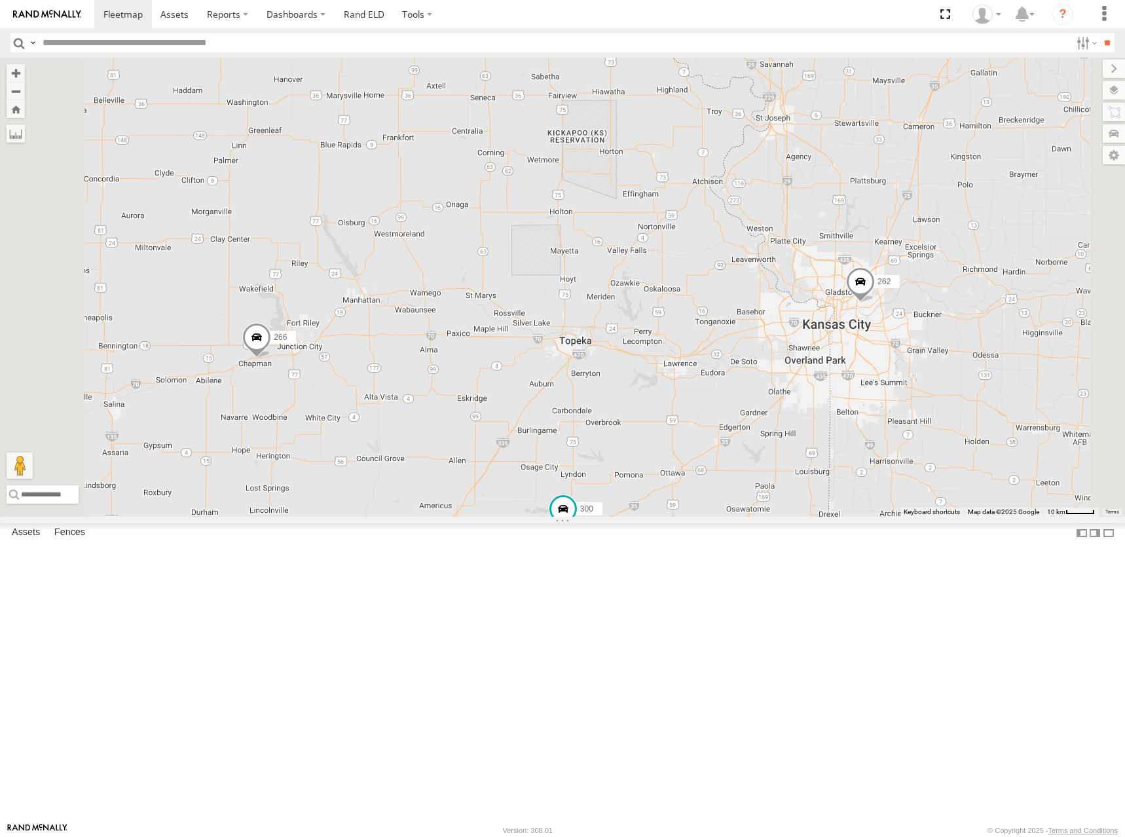
drag, startPoint x: 708, startPoint y: 287, endPoint x: 853, endPoint y: 473, distance: 236.1
click at [853, 473] on div "300 244 298 270 288 272 284 302 266 260 262 292 278 264 256 232 296 304 282 294" at bounding box center [562, 287] width 1125 height 459
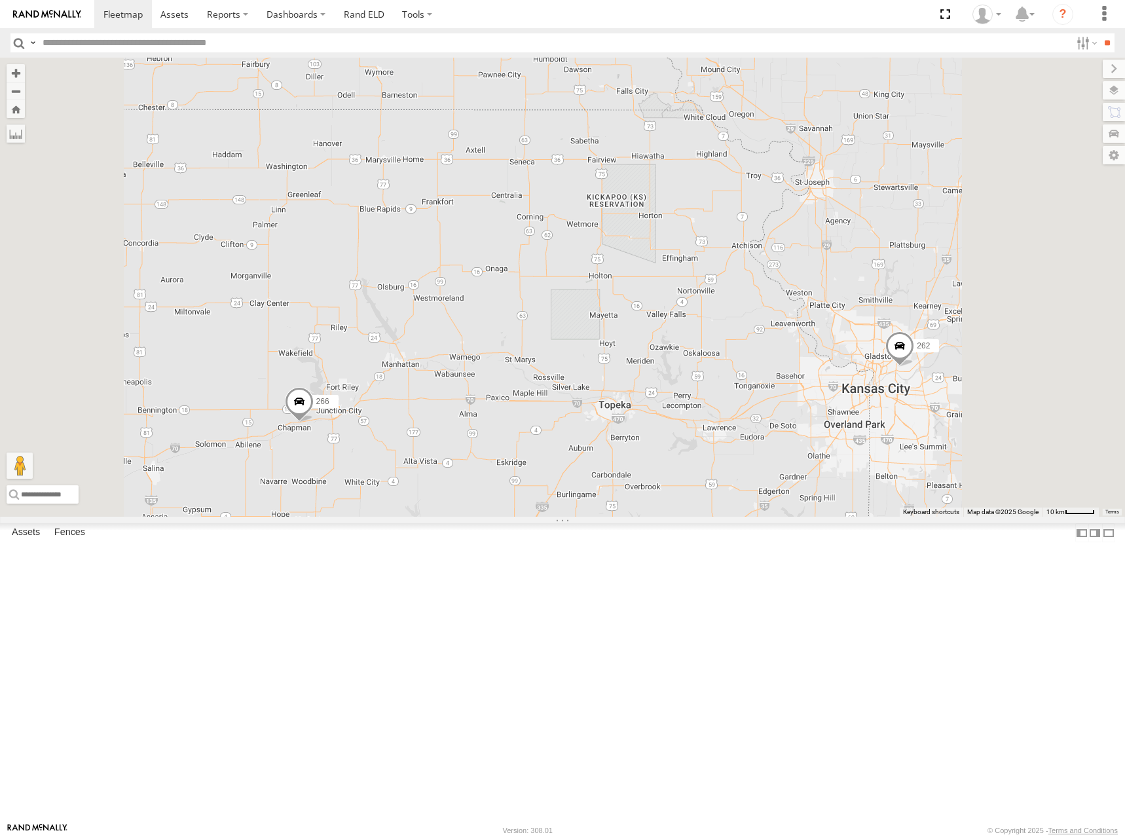
drag, startPoint x: 696, startPoint y: 425, endPoint x: 696, endPoint y: 446, distance: 20.9
click at [696, 446] on div "300 244 298 270 288 272 284 302 266 260 262 292 278 264 256 232 296 304 282 294" at bounding box center [562, 287] width 1125 height 459
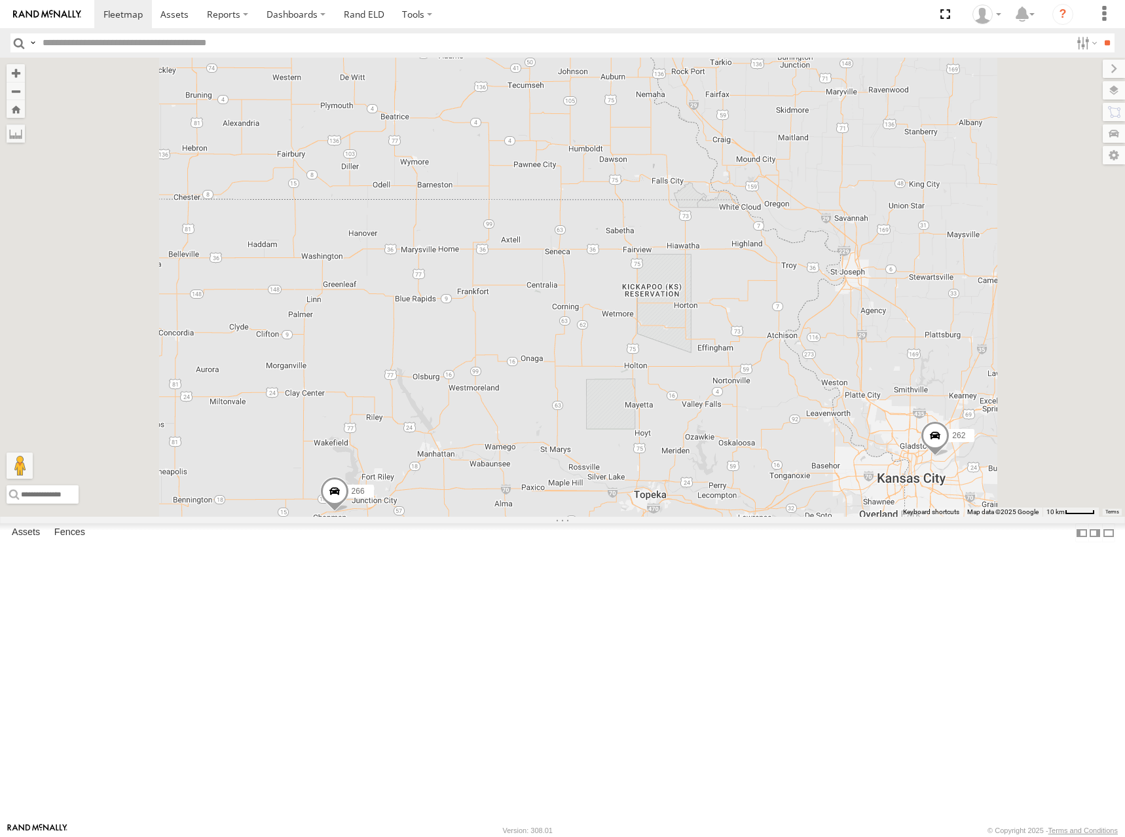
drag, startPoint x: 655, startPoint y: 344, endPoint x: 696, endPoint y: 425, distance: 90.7
click at [692, 426] on div "300 244 298 270 288 272 284 302 266 260 262 292 278 264 256 232 296 304 282 294" at bounding box center [562, 287] width 1125 height 459
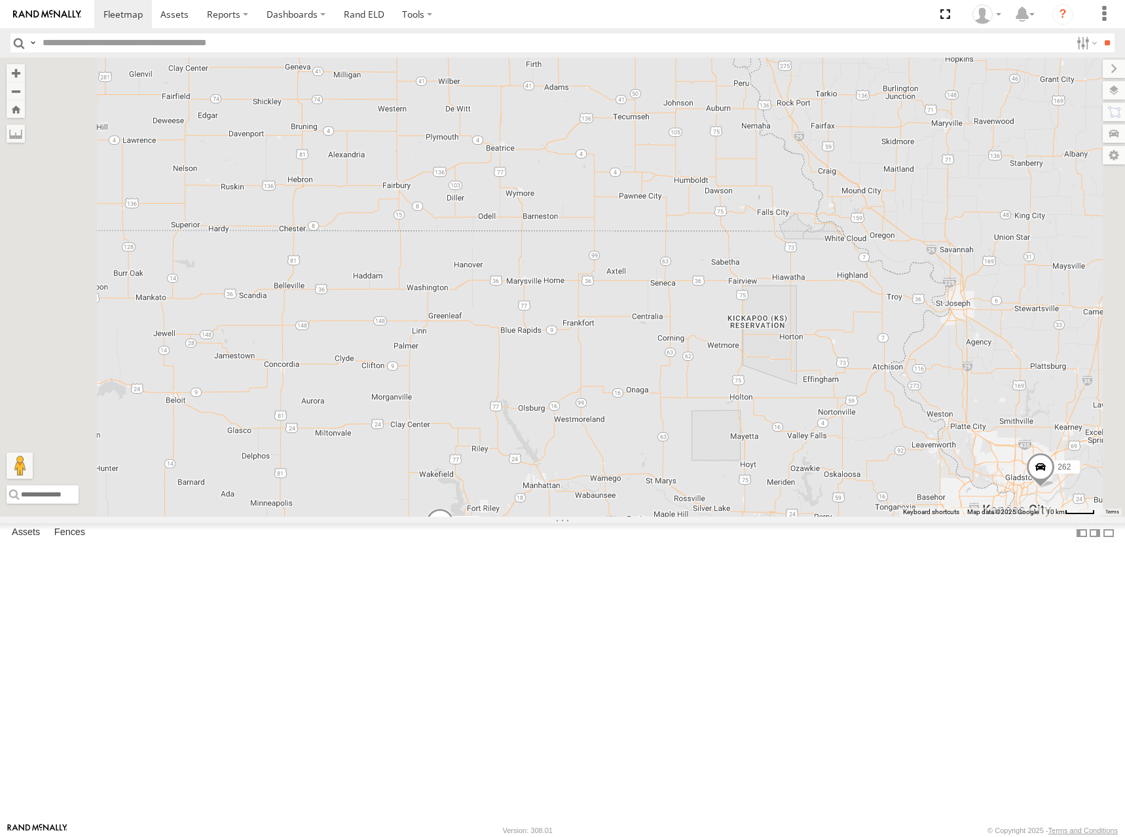
drag, startPoint x: 633, startPoint y: 386, endPoint x: 749, endPoint y: 409, distance: 118.1
click at [749, 409] on div "300 244 298 270 288 272 284 302 266 260 262 292 278 264 256 232 296 304 282 294" at bounding box center [562, 287] width 1125 height 459
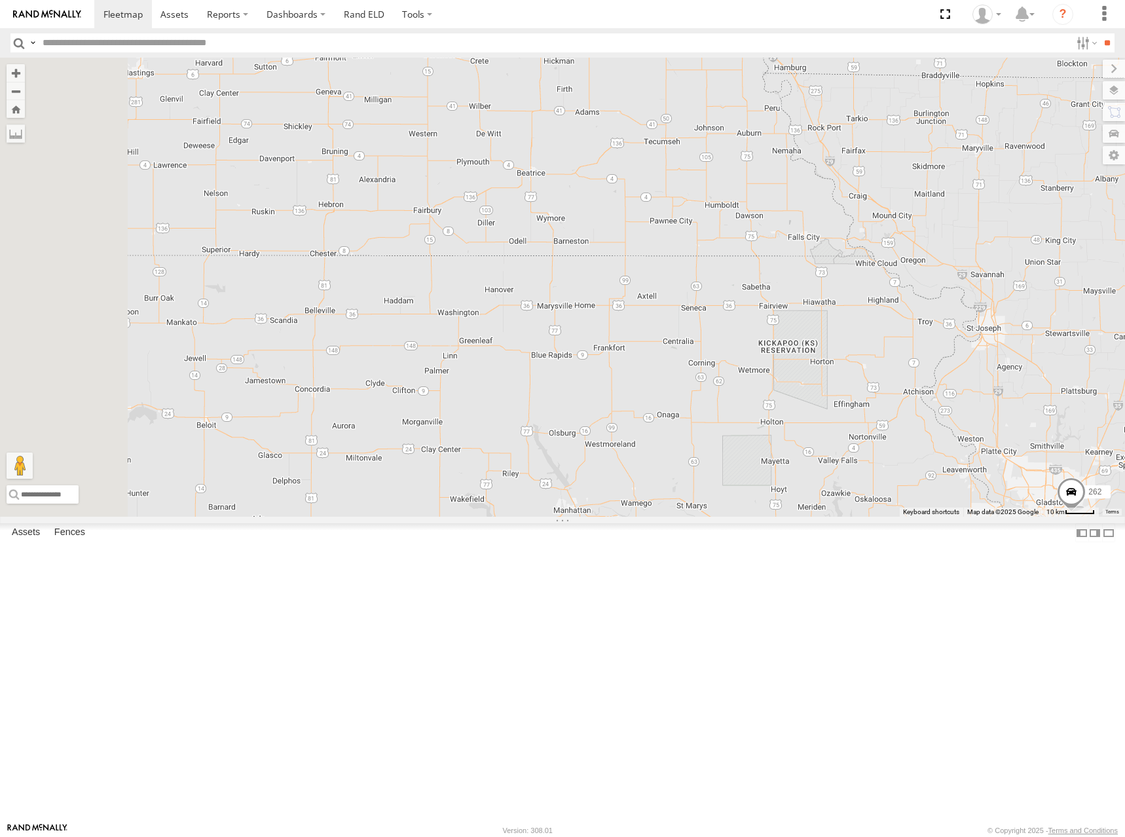
drag, startPoint x: 653, startPoint y: 434, endPoint x: 668, endPoint y: 454, distance: 24.7
click at [668, 454] on div "300 244 298 270 288 272 284 302 266 260 262 292 278 264 256 232 296 304 282 294" at bounding box center [562, 287] width 1125 height 459
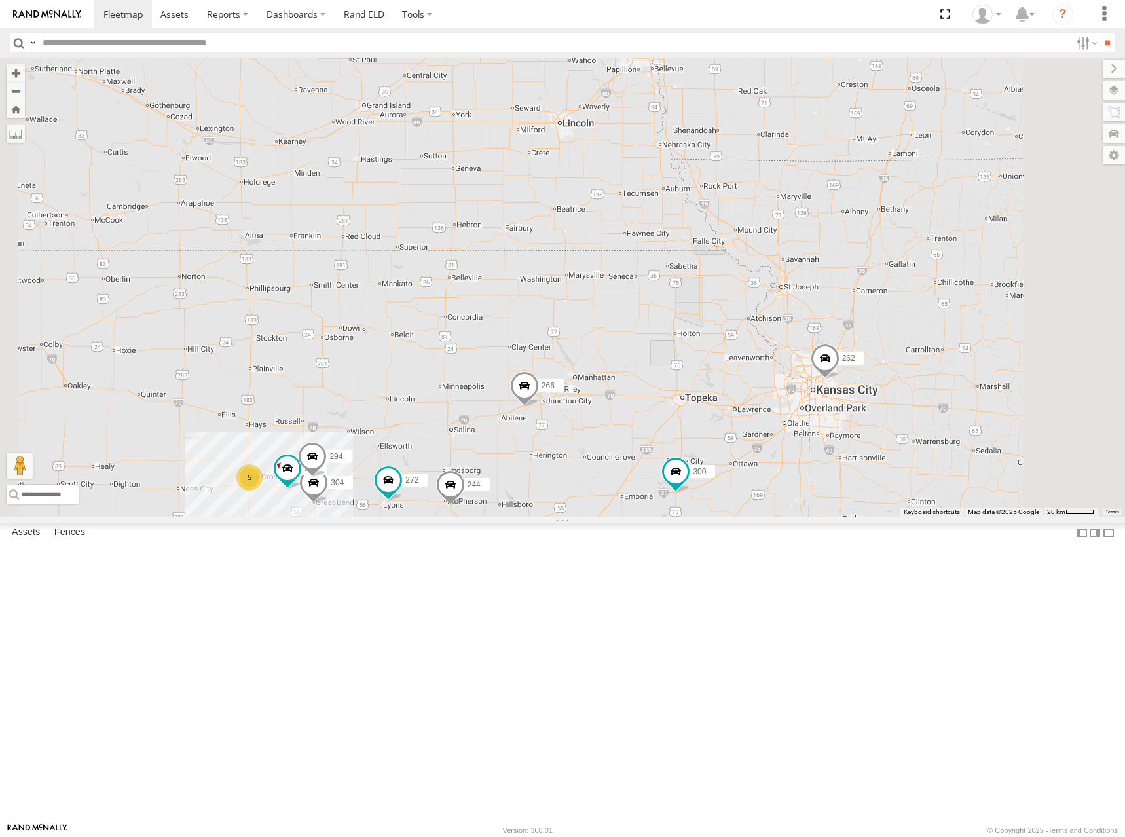
click at [797, 477] on div "300 244 298 270 288 272 284 302 266 260 262 292 278 264 256 232 296 304 282 294…" at bounding box center [562, 287] width 1125 height 459
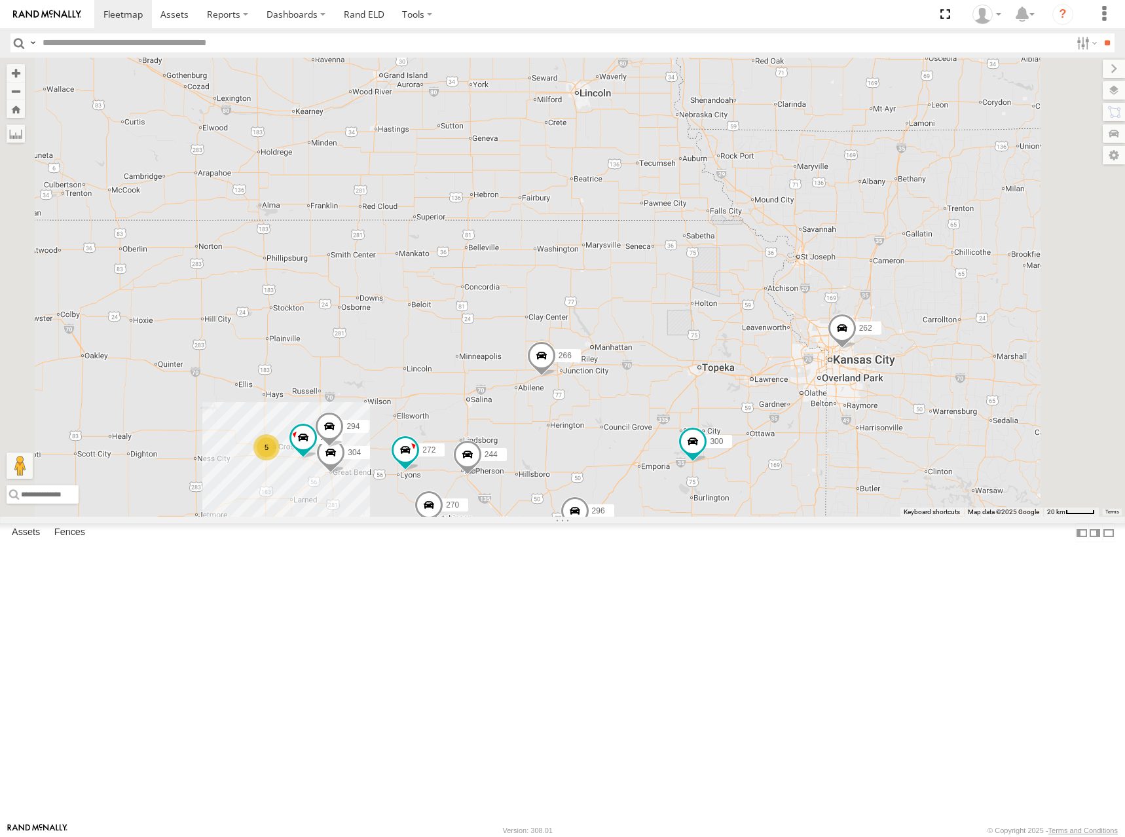
drag, startPoint x: 858, startPoint y: 496, endPoint x: 935, endPoint y: 414, distance: 112.5
click at [933, 416] on div "300 244 298 270 288 272 284 302 266 260 262 292 278 264 256 232 296 304 282 294…" at bounding box center [562, 287] width 1125 height 459
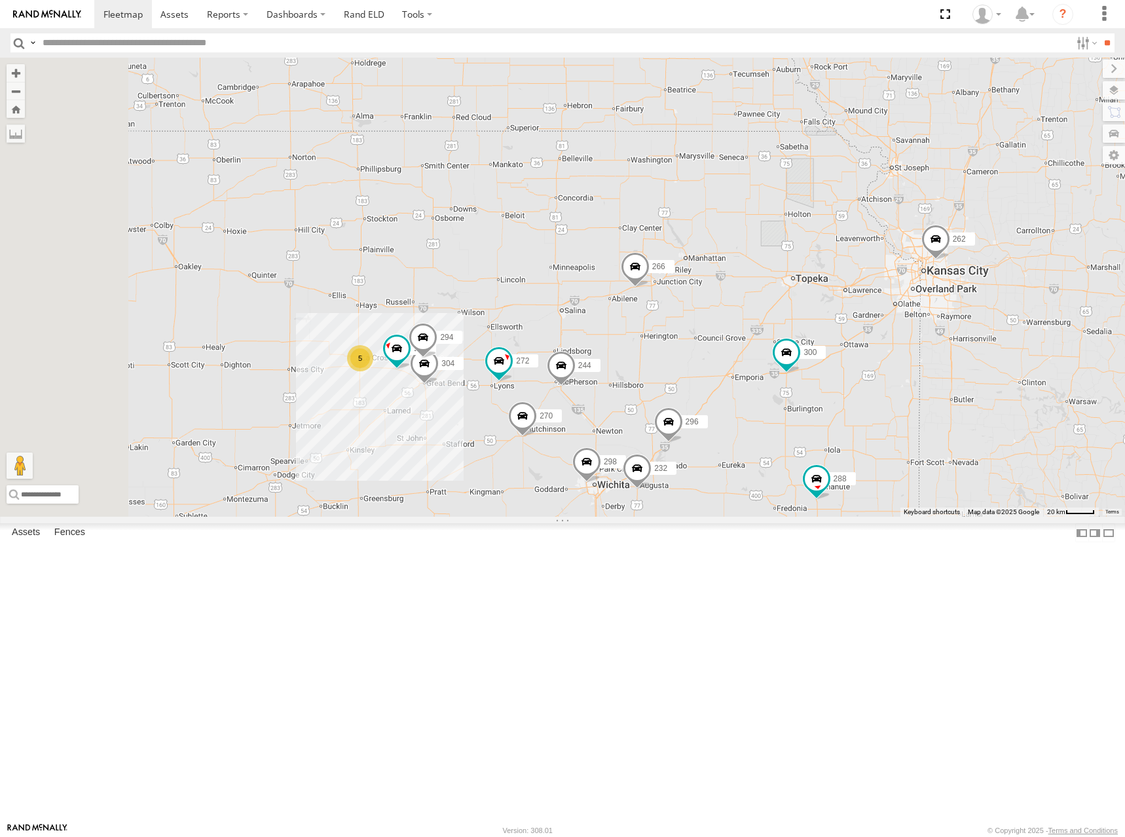
drag, startPoint x: 884, startPoint y: 369, endPoint x: 893, endPoint y: 387, distance: 20.2
click at [893, 387] on div "300 244 298 270 288 272 284 302 266 260 262 292 278 264 256 232 296 304 282 294…" at bounding box center [562, 287] width 1125 height 459
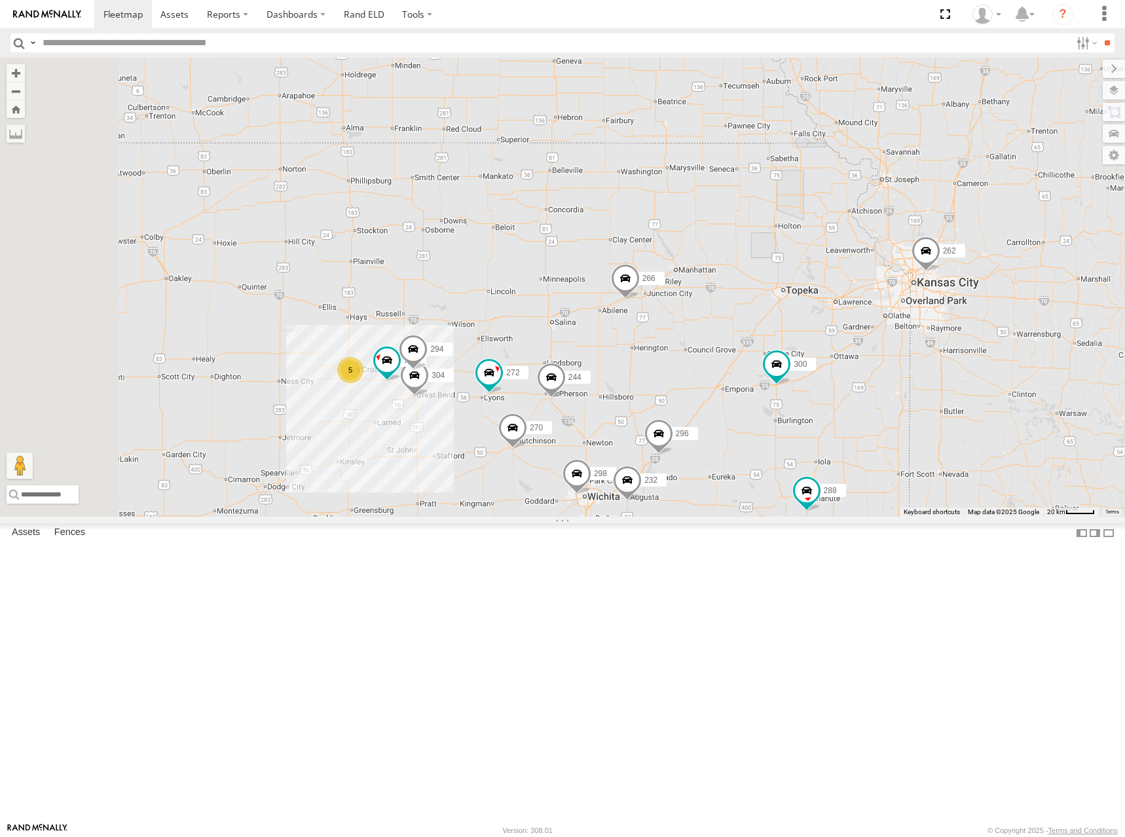
drag, startPoint x: 866, startPoint y: 378, endPoint x: 857, endPoint y: 378, distance: 9.2
click at [857, 378] on div "300 244 298 270 288 272 284 302 266 260 262 292 278 264 256 232 296 304 282 294…" at bounding box center [562, 287] width 1125 height 459
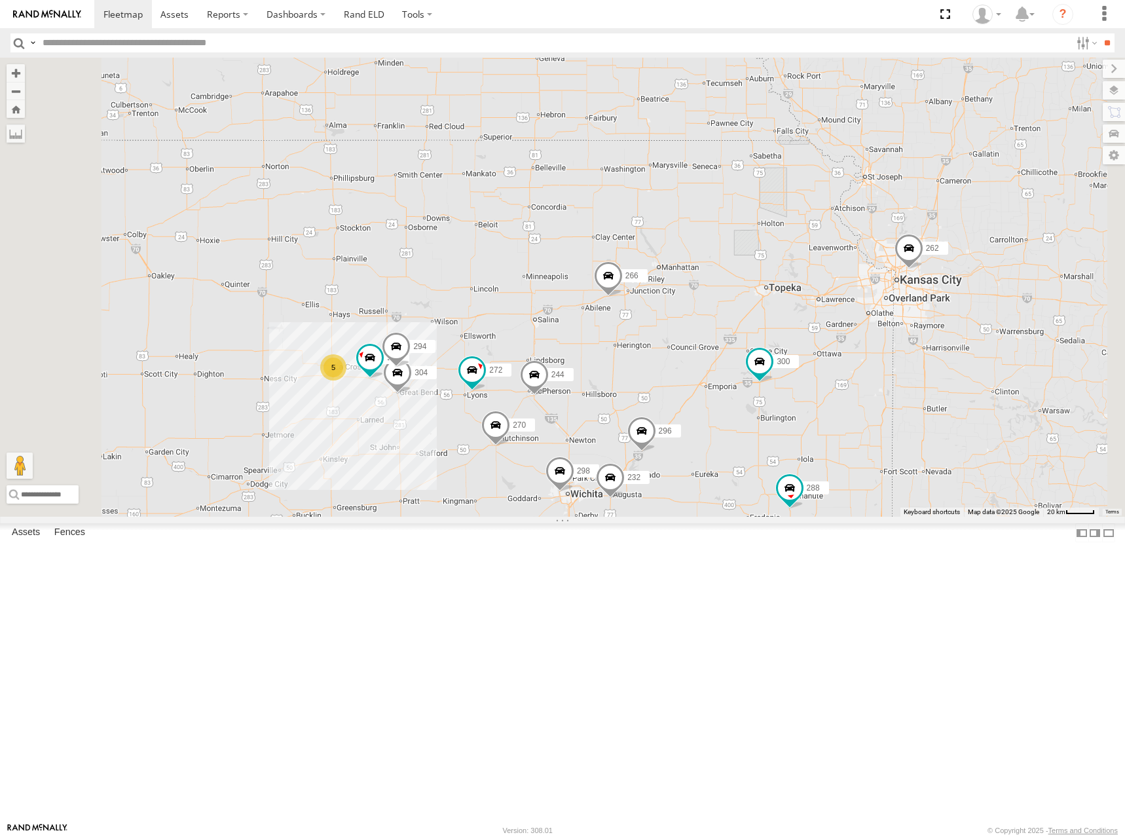
click at [840, 373] on div "300 244 298 270 288 272 284 302 266 260 262 292 278 264 256 232 296 304 282 294…" at bounding box center [562, 287] width 1125 height 459
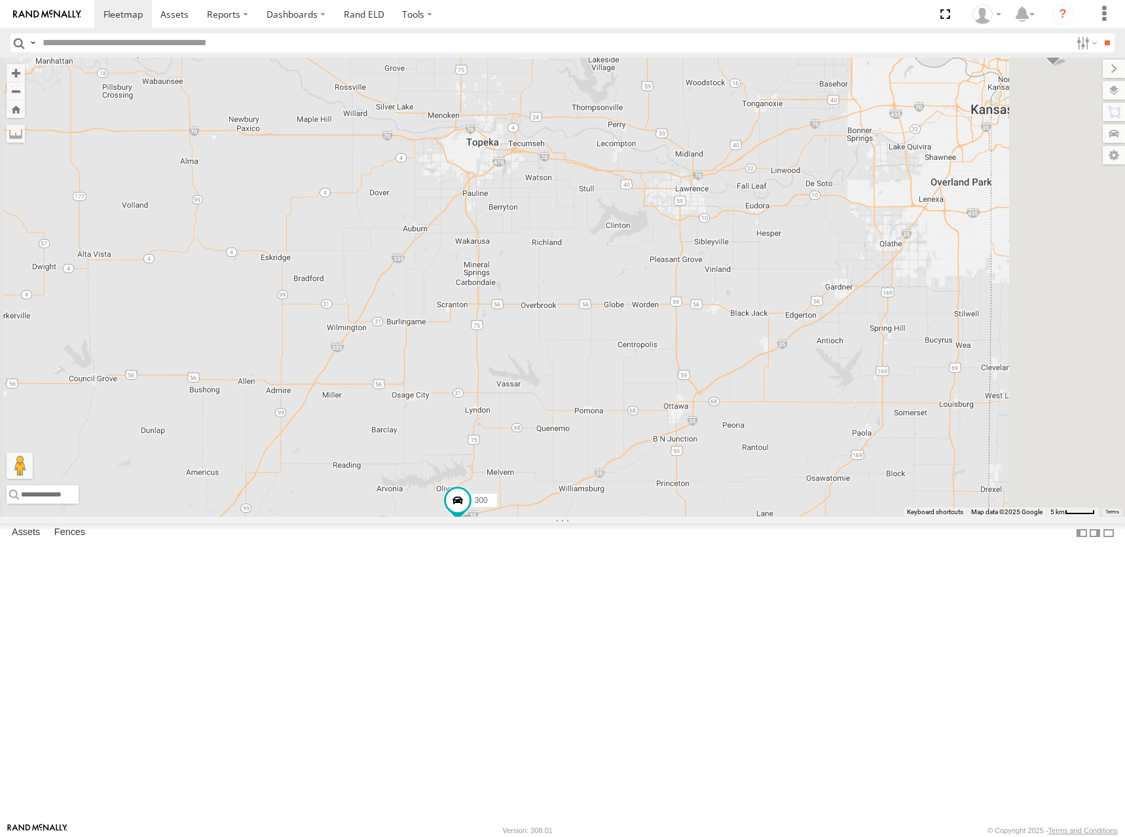
drag, startPoint x: 688, startPoint y: 469, endPoint x: 675, endPoint y: 465, distance: 13.7
click at [675, 465] on div "300 244 298 270 288 272 284 302 266 260 262 292 278 264 256 232 296 304 282 294" at bounding box center [562, 287] width 1125 height 459
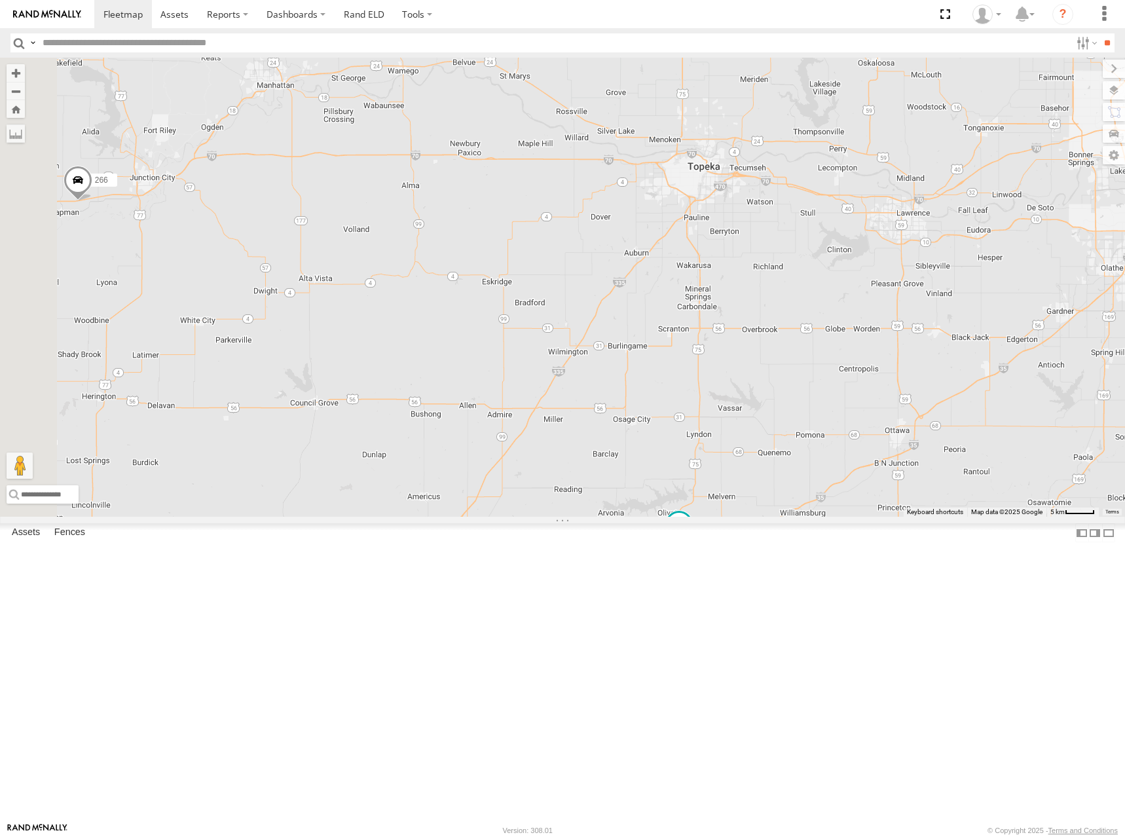
drag, startPoint x: 675, startPoint y: 465, endPoint x: 932, endPoint y: 499, distance: 259.4
click at [931, 498] on div "300 244 298 270 288 272 284 302 266 260 262 292 278 264 256 232 296 304 282 294" at bounding box center [562, 287] width 1125 height 459
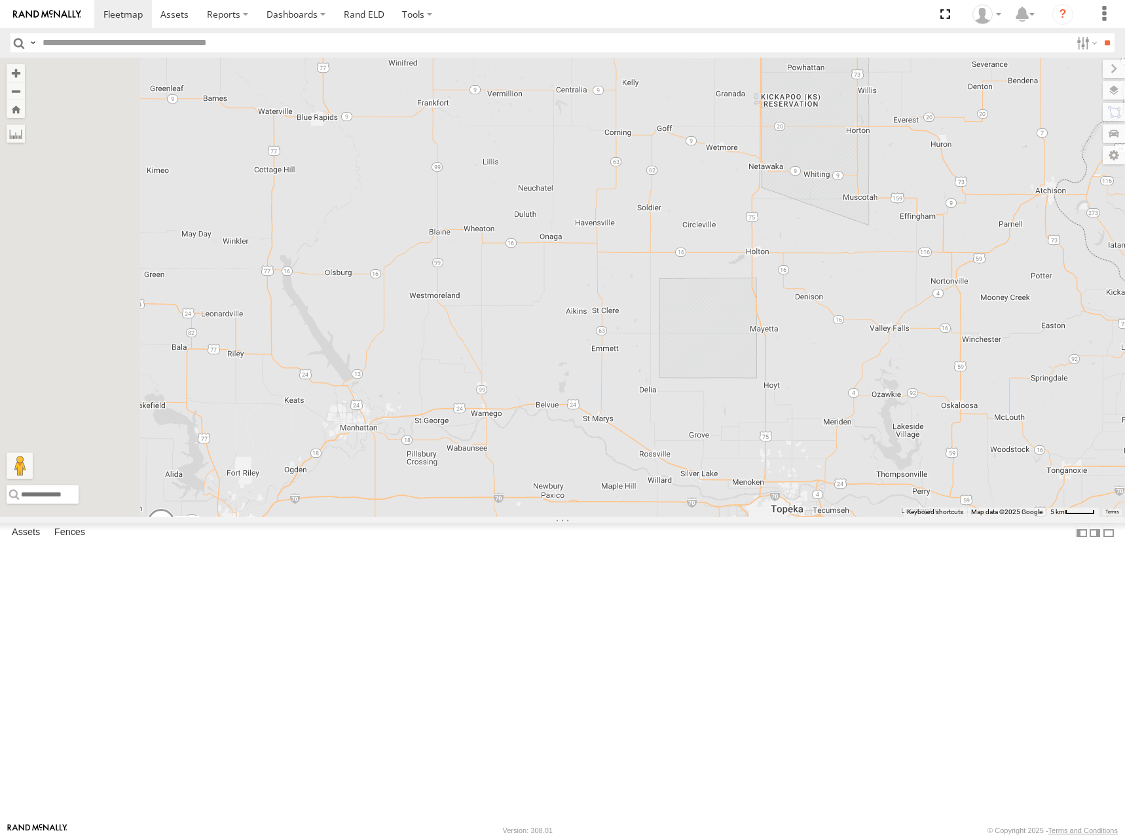
drag, startPoint x: 871, startPoint y: 246, endPoint x: 948, endPoint y: 599, distance: 361.2
click at [948, 516] on div "300 244 298 270 288 272 284 302 266 260 262 292 278 264 256 232 296 304 282 294" at bounding box center [562, 287] width 1125 height 459
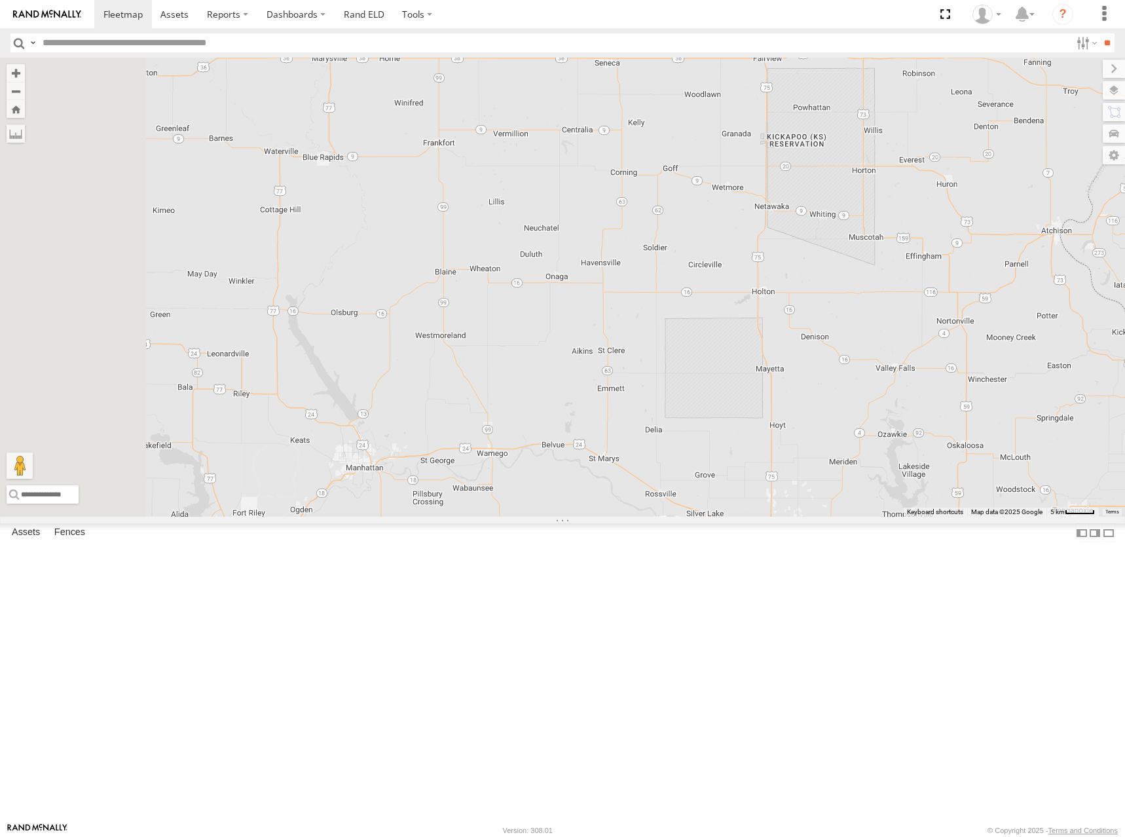
drag, startPoint x: 963, startPoint y: 357, endPoint x: 967, endPoint y: 397, distance: 39.5
click at [967, 397] on div "300 244 298 270 288 272 284 302 266 260 262 292 278 264 256 232 296 304 282 294" at bounding box center [562, 287] width 1125 height 459
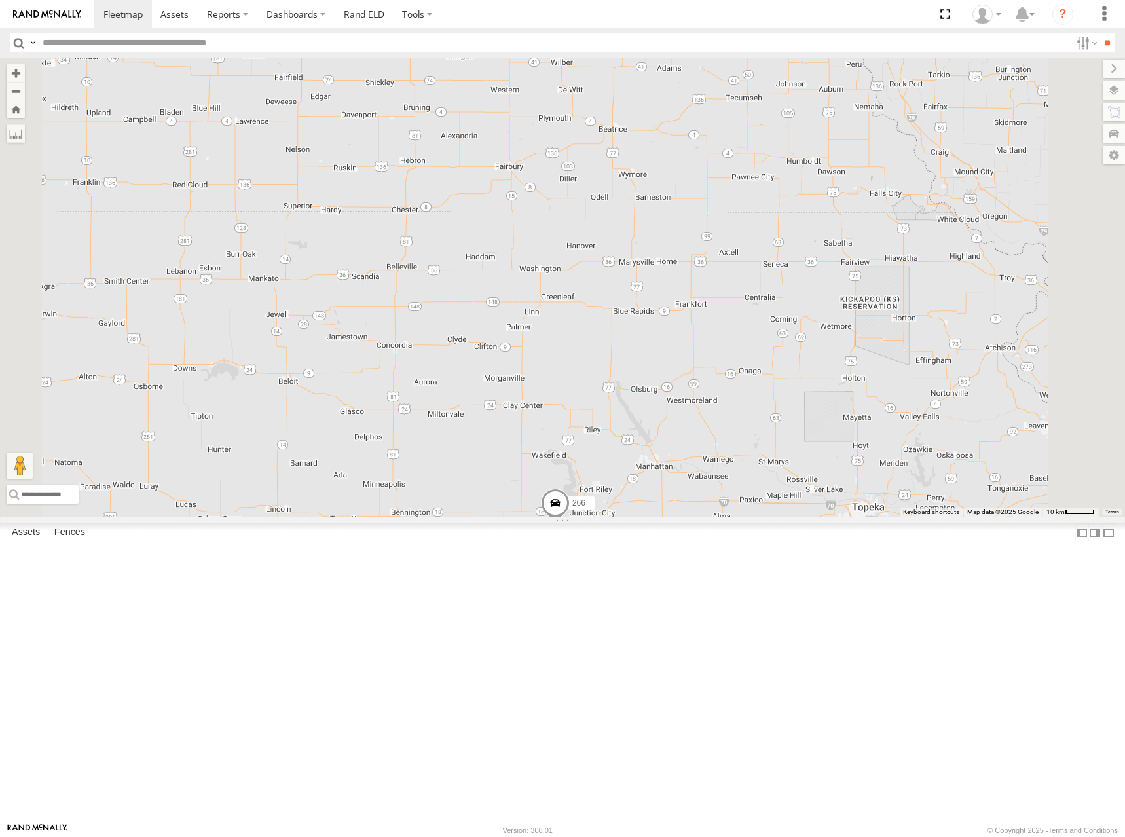
drag, startPoint x: 750, startPoint y: 315, endPoint x: 837, endPoint y: 462, distance: 171.1
click at [837, 462] on div "300 244 298 270 288 272 284 302 266 260 262 292 278 264 256 232 296 304 282 294" at bounding box center [562, 287] width 1125 height 459
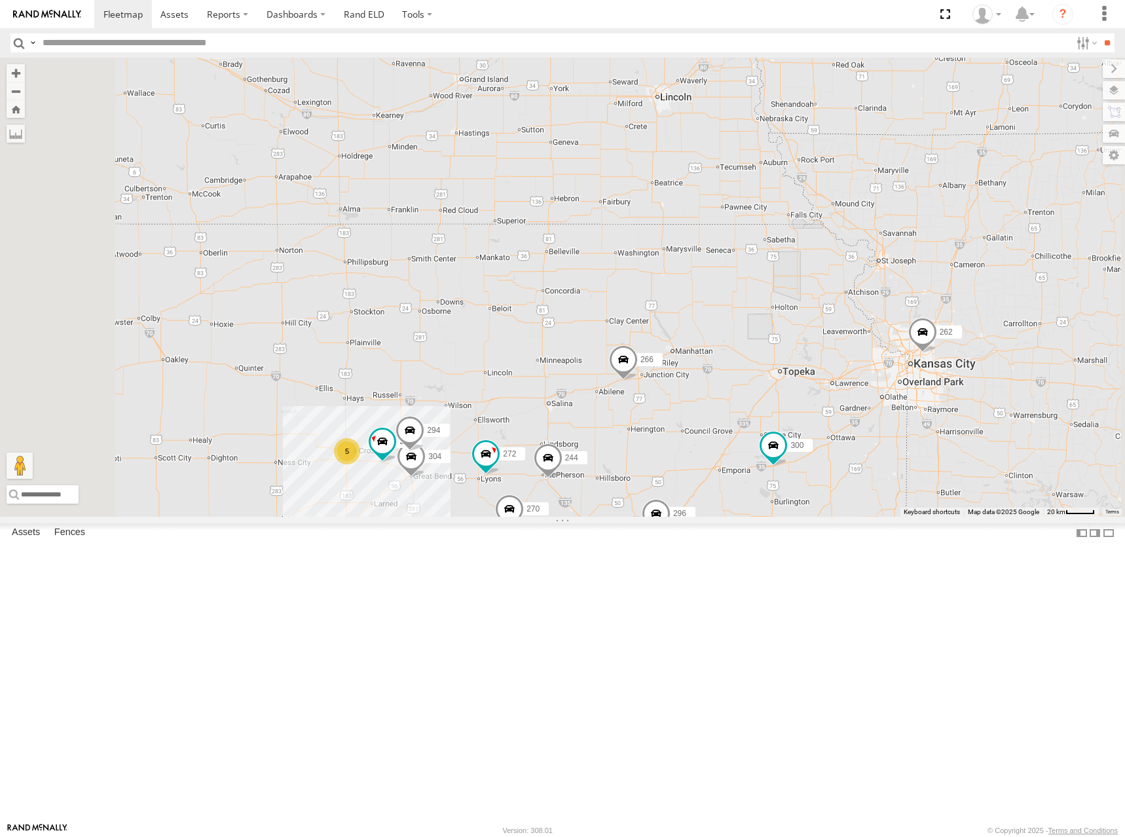
drag, startPoint x: 823, startPoint y: 422, endPoint x: 839, endPoint y: 377, distance: 48.0
click at [839, 377] on div "300 244 298 270 288 272 284 302 266 260 262 292 278 264 256 232 296 304 282 294…" at bounding box center [562, 287] width 1125 height 459
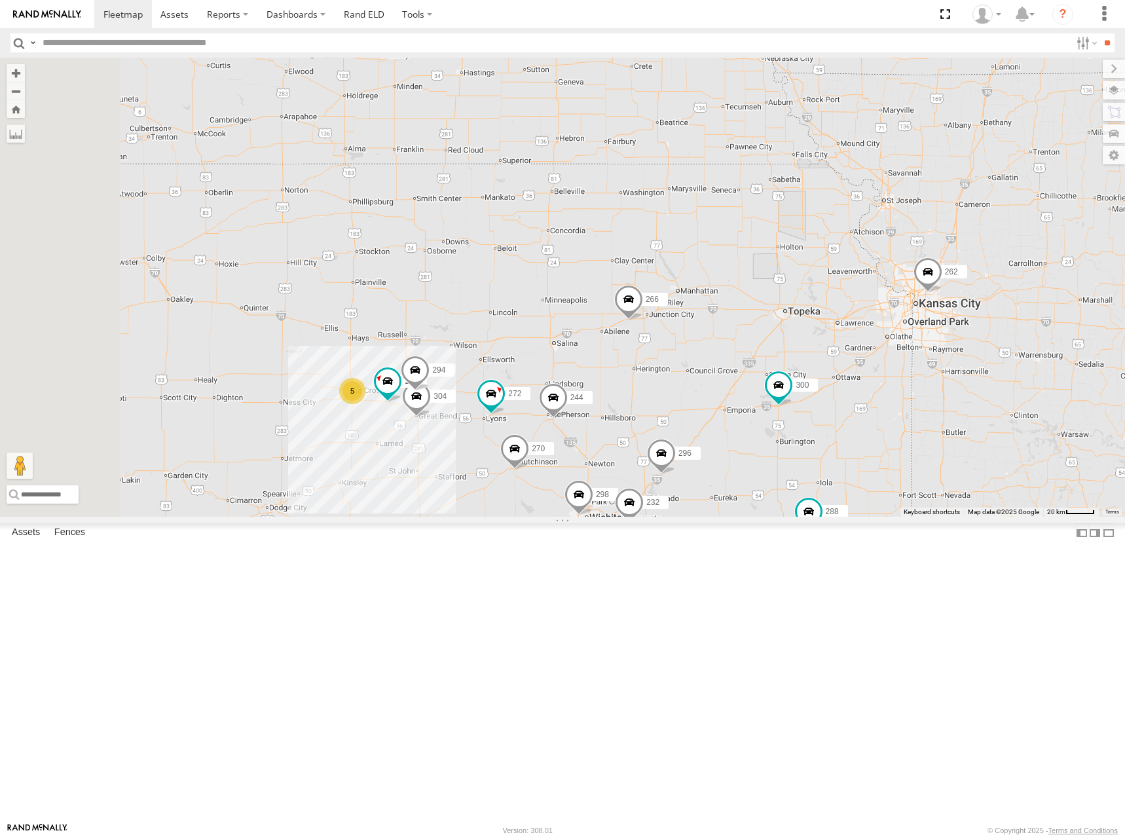
drag, startPoint x: 848, startPoint y: 407, endPoint x: 842, endPoint y: 364, distance: 43.6
click at [842, 364] on div "300 244 298 270 288 272 284 302 266 260 262 292 278 264 256 232 296 304 282 294…" at bounding box center [562, 287] width 1125 height 459
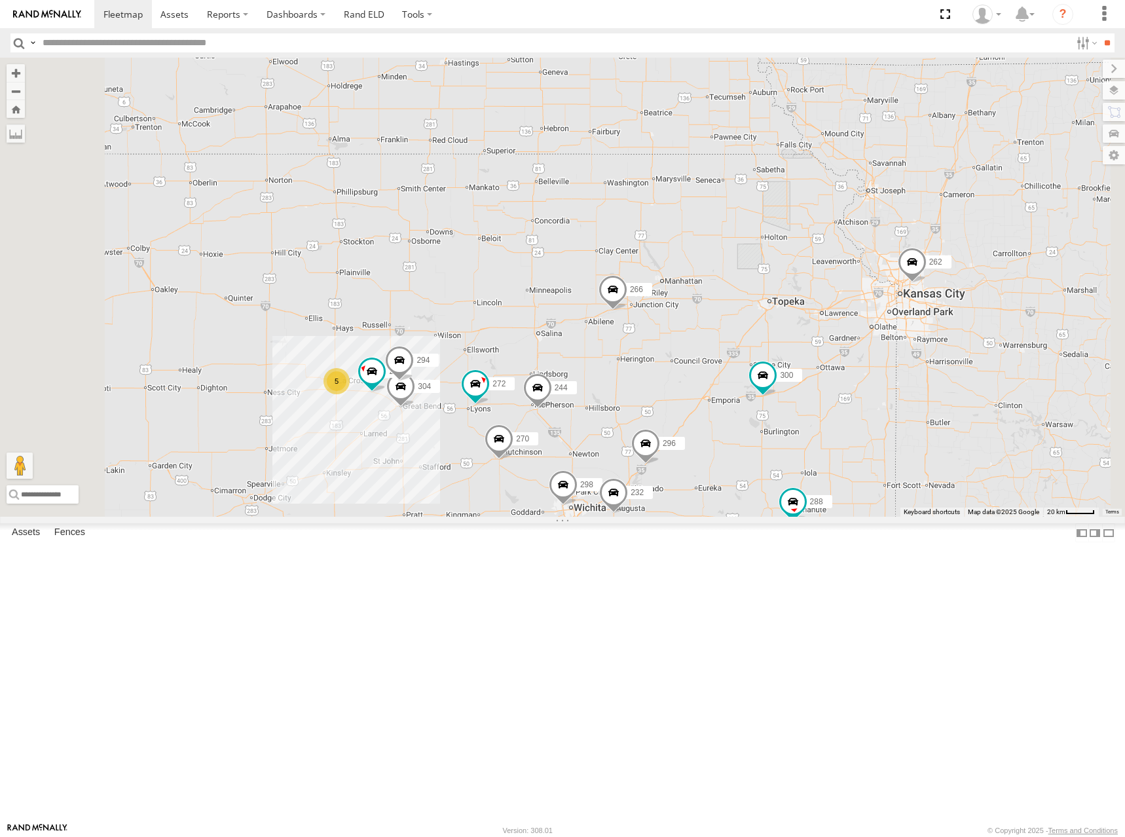
drag, startPoint x: 842, startPoint y: 366, endPoint x: 825, endPoint y: 355, distance: 20.0
click at [825, 355] on div "300 244 298 270 288 272 284 302 266 260 262 292 278 264 256 232 296 304 282 294…" at bounding box center [562, 287] width 1125 height 459
drag, startPoint x: 844, startPoint y: 365, endPoint x: 821, endPoint y: 359, distance: 23.5
click at [821, 359] on div "300 244 298 270 288 272 284 302 266 260 262 292 278 264 256 232 296 304 282 294…" at bounding box center [562, 287] width 1125 height 459
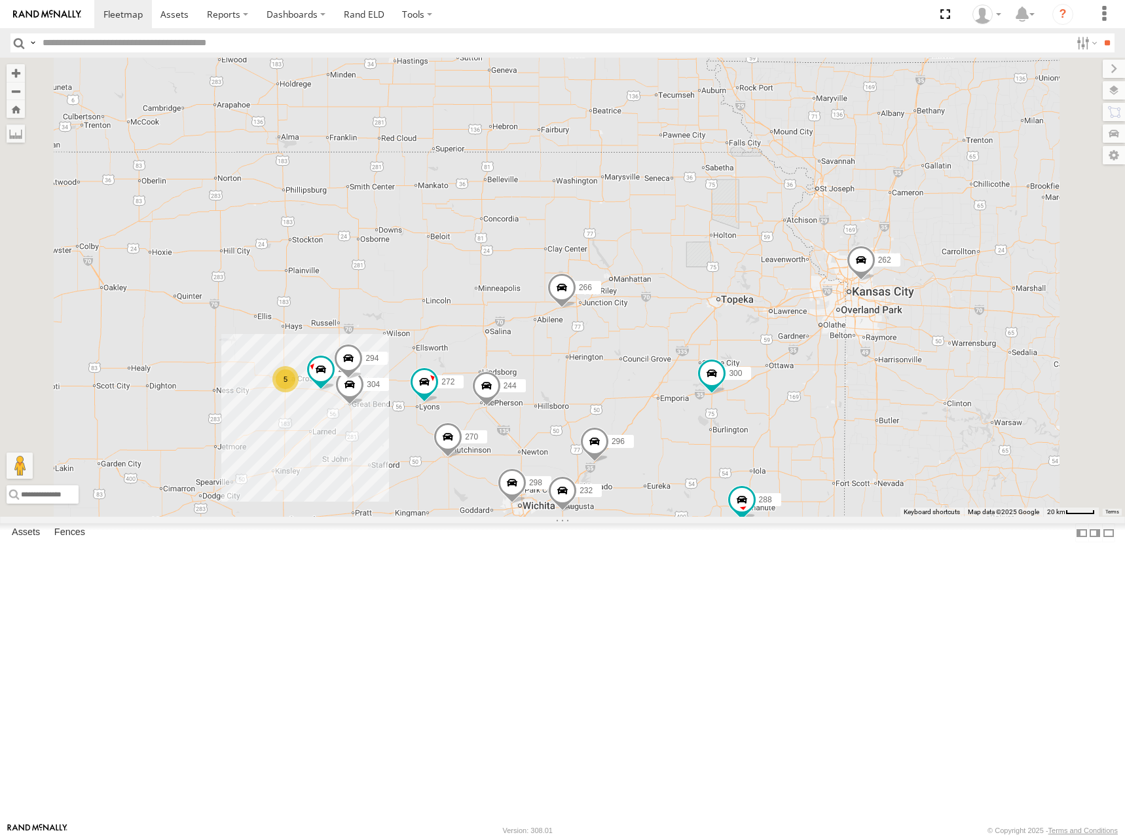
drag, startPoint x: 850, startPoint y: 363, endPoint x: 819, endPoint y: 374, distance: 32.9
click at [819, 374] on div "300 244 298 270 288 272 284 302 266 260 262 292 278 264 256 232 296 304 282 294…" at bounding box center [562, 287] width 1125 height 459
drag, startPoint x: 920, startPoint y: 418, endPoint x: 945, endPoint y: 391, distance: 37.1
click at [945, 391] on div "300 244 298 270 288 272 284 302 266 260 262 292 278 264 256 232 296 304 282 294…" at bounding box center [562, 287] width 1125 height 459
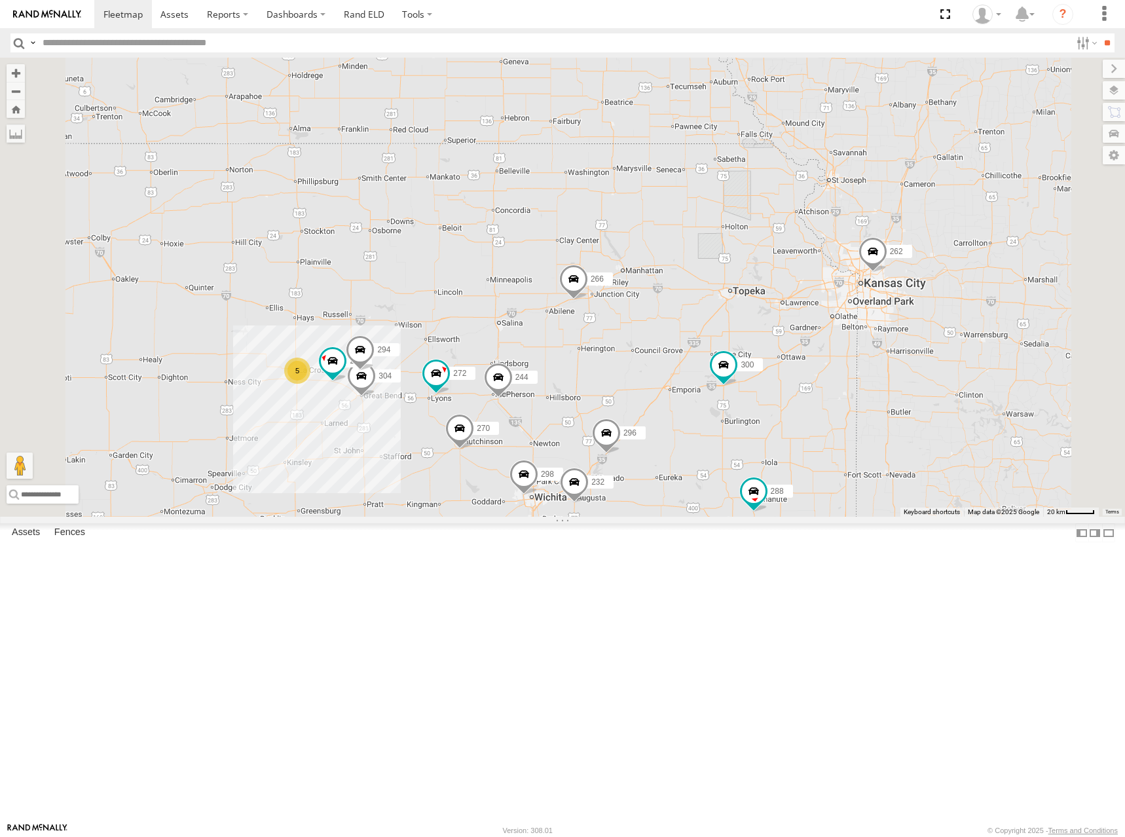
drag, startPoint x: 811, startPoint y: 370, endPoint x: 828, endPoint y: 367, distance: 17.5
click at [828, 367] on div "300 244 298 270 288 272 284 302 266 260 262 292 278 264 256 232 296 304 282 294…" at bounding box center [562, 287] width 1125 height 459
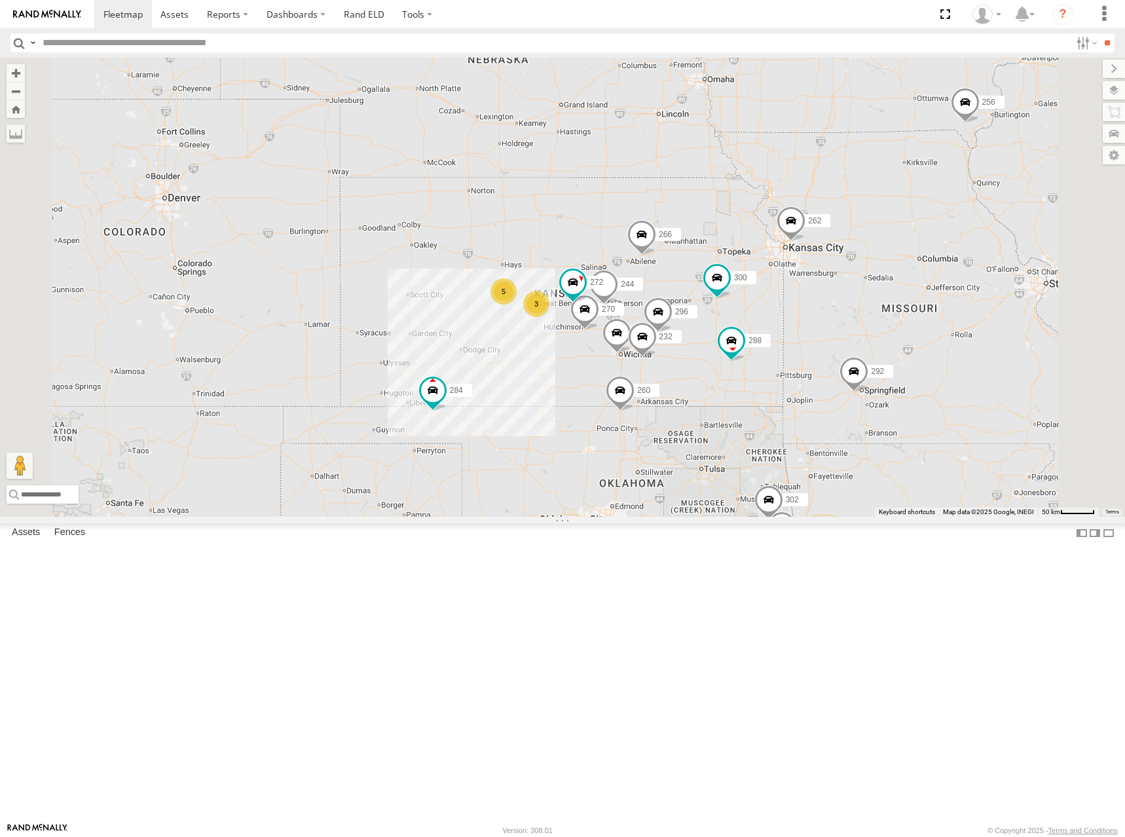
drag, startPoint x: 806, startPoint y: 362, endPoint x: 832, endPoint y: 364, distance: 26.3
click at [832, 364] on div "300 244 298 270 288 272 284 302 266 260 262 292 278 264 256 232 296 5 3" at bounding box center [562, 287] width 1125 height 459
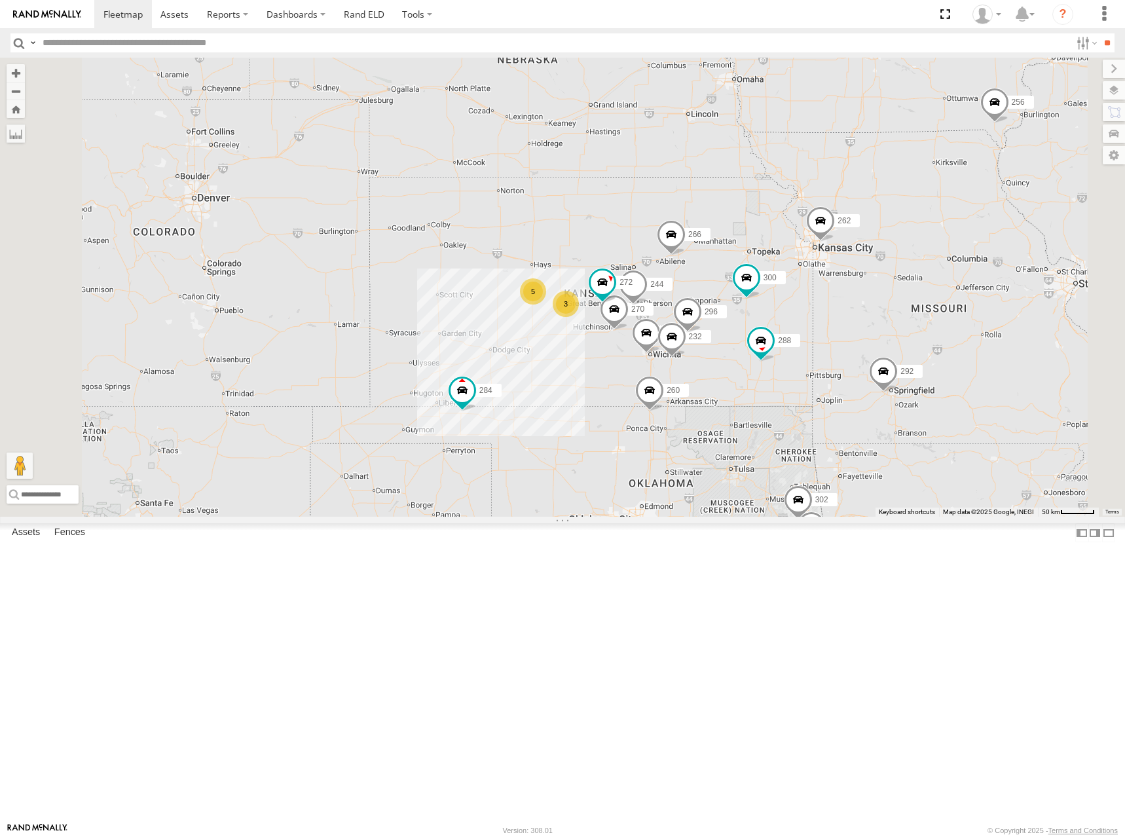
click at [871, 343] on div "300 244 298 270 288 272 284 302 266 260 262 292 278 264 256 232 296 5 3" at bounding box center [562, 287] width 1125 height 459
drag, startPoint x: 859, startPoint y: 327, endPoint x: 859, endPoint y: 317, distance: 9.8
click at [859, 317] on div "300 244 298 270 288 272 284 302 266 260 262 292 278 264 256 232 296 5 3" at bounding box center [562, 287] width 1125 height 459
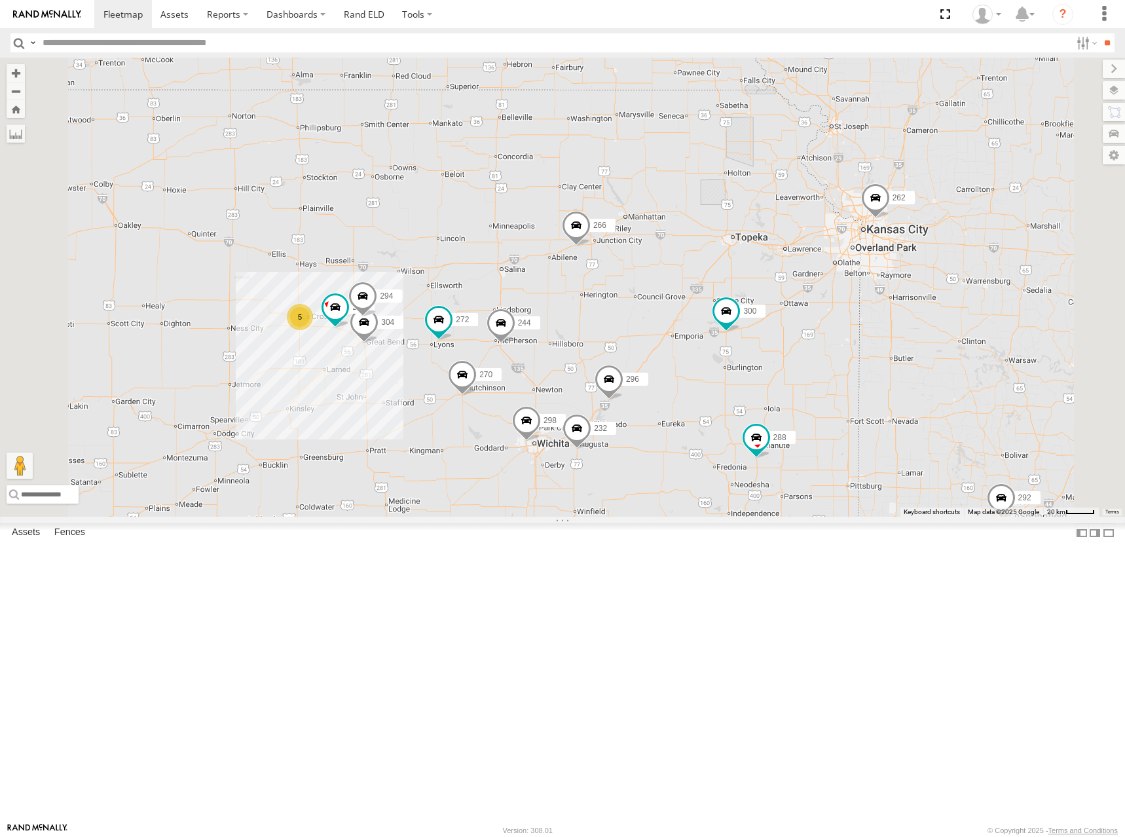
drag, startPoint x: 931, startPoint y: 380, endPoint x: 928, endPoint y: 369, distance: 10.8
click at [928, 369] on div "300 244 298 270 288 272 284 302 266 260 262 292 278 264 256 232 296 5 304 282 2…" at bounding box center [562, 287] width 1125 height 459
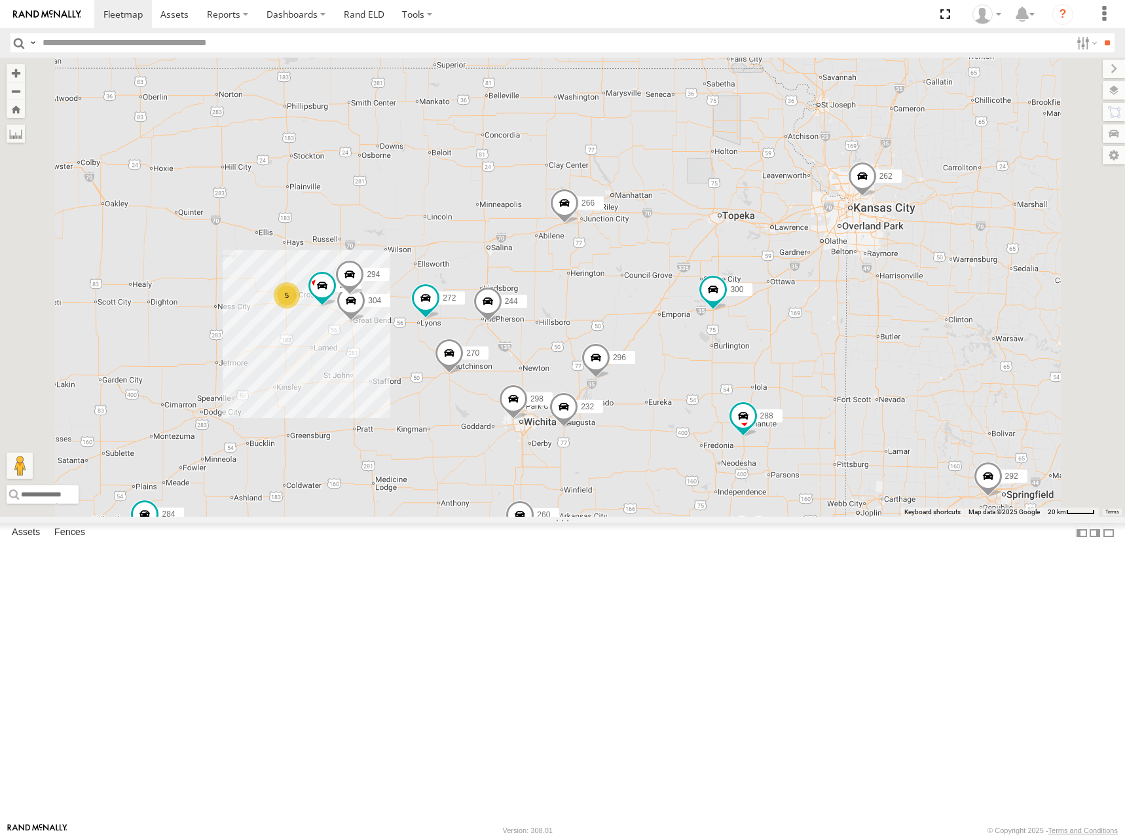
click at [963, 370] on div "300 244 298 270 288 272 284 302 266 260 262 292 278 264 256 232 296 304 282 294…" at bounding box center [562, 287] width 1125 height 459
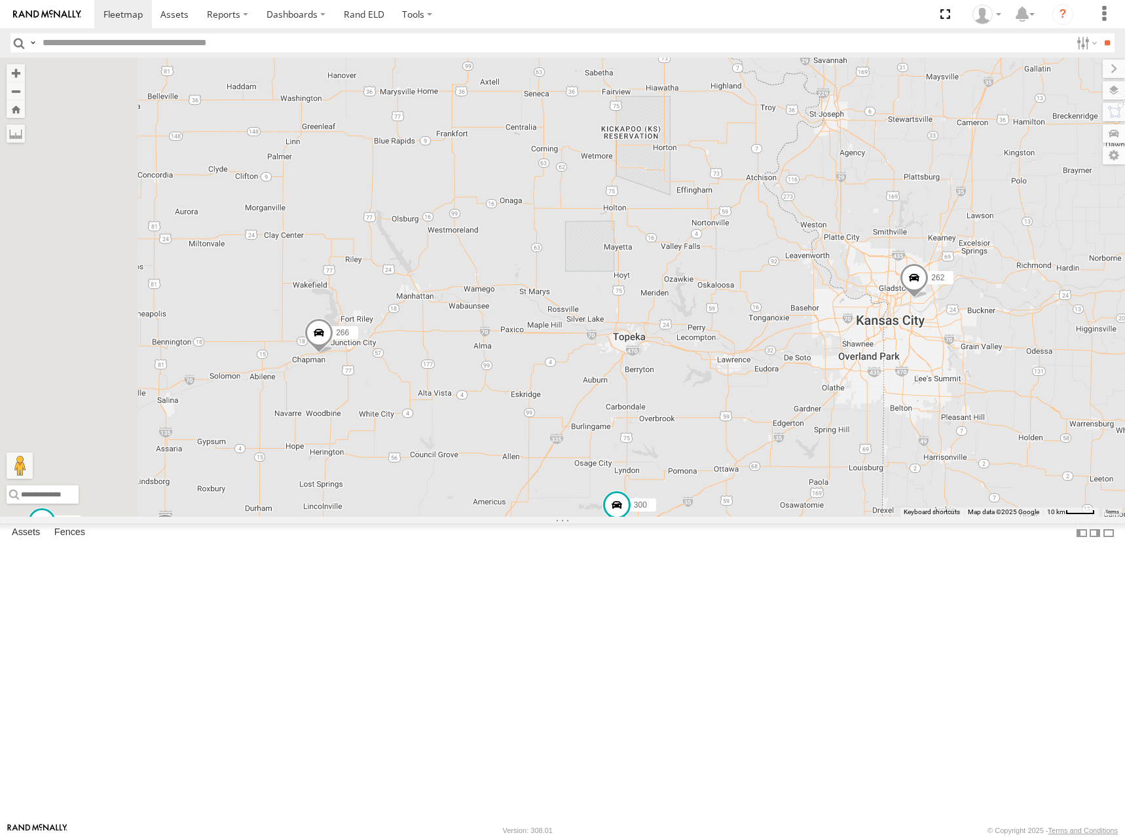
drag, startPoint x: 707, startPoint y: 321, endPoint x: 780, endPoint y: 516, distance: 207.5
click at [780, 516] on div "300 244 298 270 288 272 284 302 266 260 262 292 278 264 256 232 296 304 282 294" at bounding box center [562, 287] width 1125 height 459
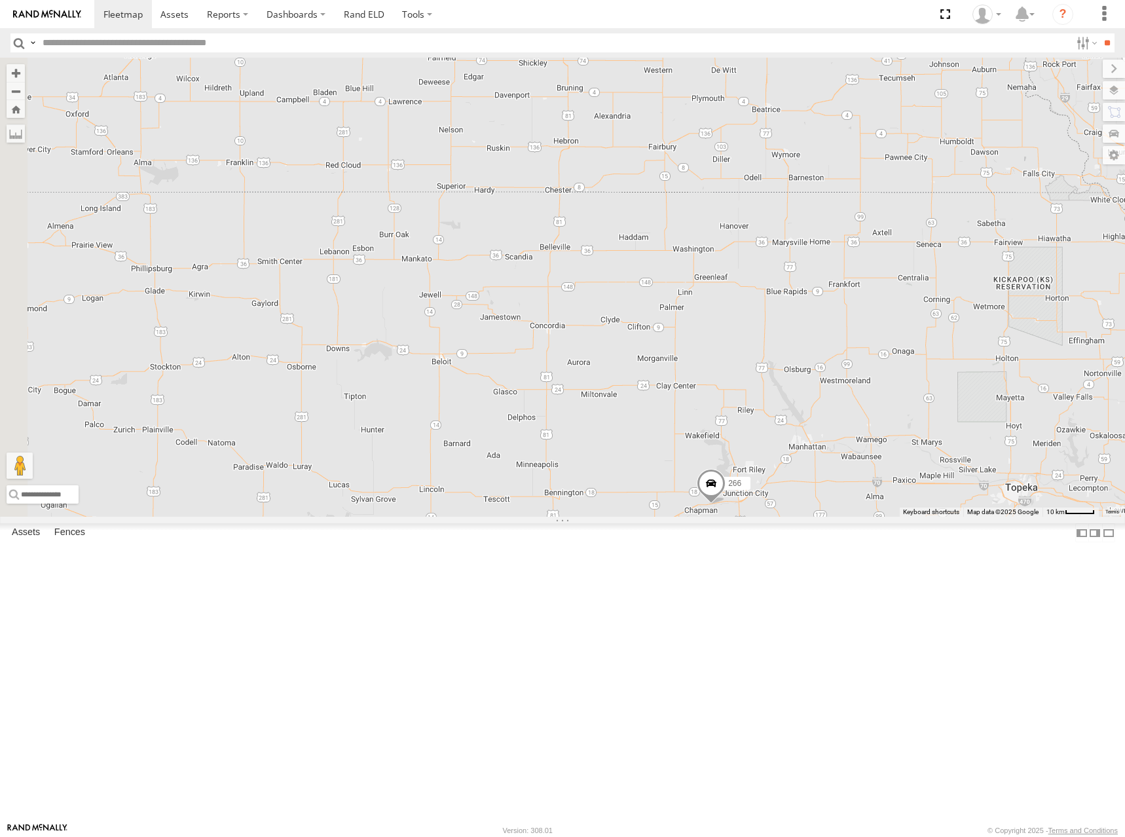
drag, startPoint x: 543, startPoint y: 278, endPoint x: 931, endPoint y: 398, distance: 405.8
click at [931, 398] on div "300 244 298 270 288 272 284 302 266 260 262 292 278 264 256 232 296 304 282 294" at bounding box center [562, 287] width 1125 height 459
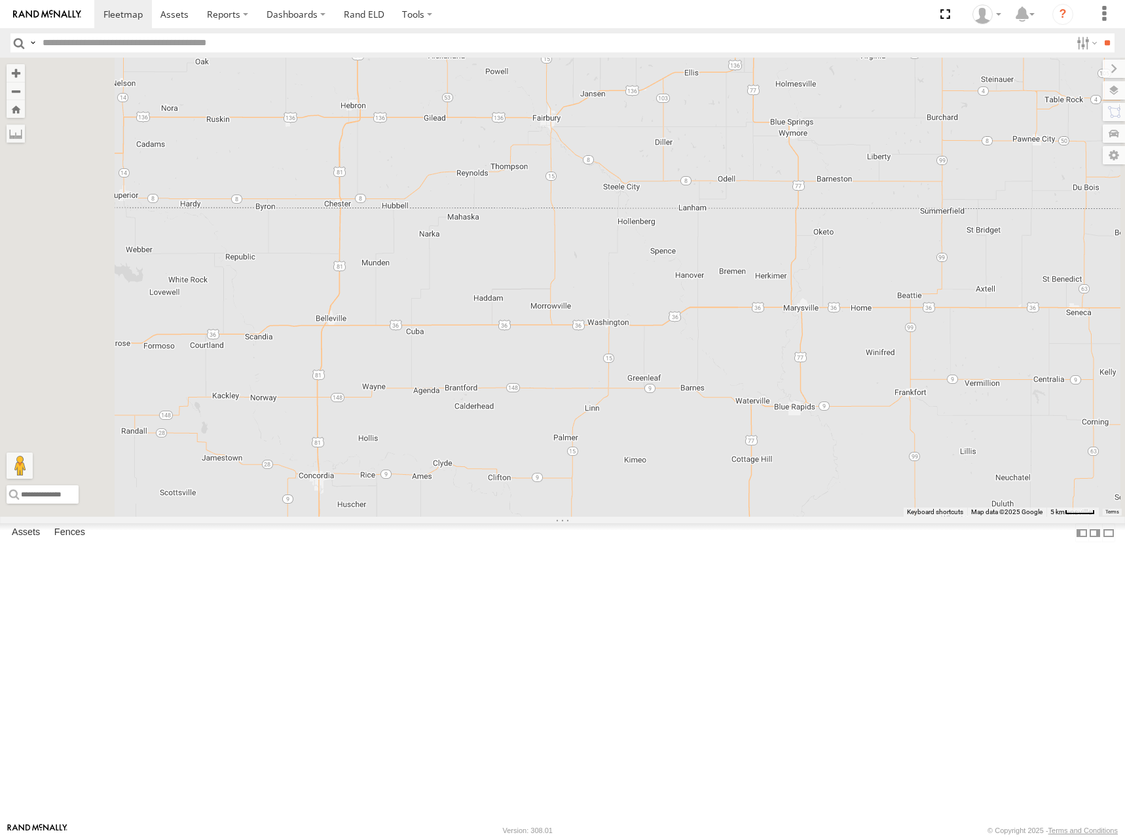
click at [956, 356] on div "300 244 298 270 288 272 284 302 266 260 262 292 278 264 256 232 296 304 282 294" at bounding box center [562, 287] width 1125 height 459
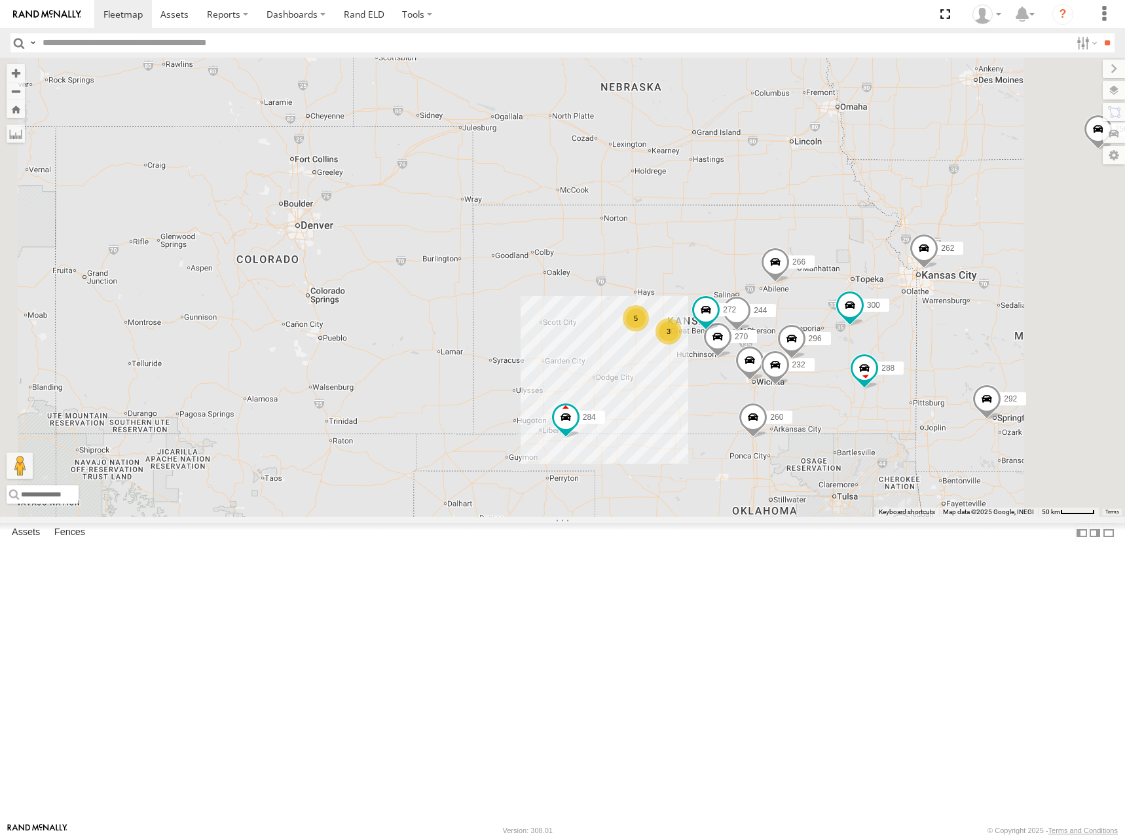
drag, startPoint x: 956, startPoint y: 333, endPoint x: 909, endPoint y: 295, distance: 59.6
click at [909, 295] on div "300 244 298 270 288 272 284 302 266 260 262 292 278 264 256 232 296 5 3" at bounding box center [562, 287] width 1125 height 459
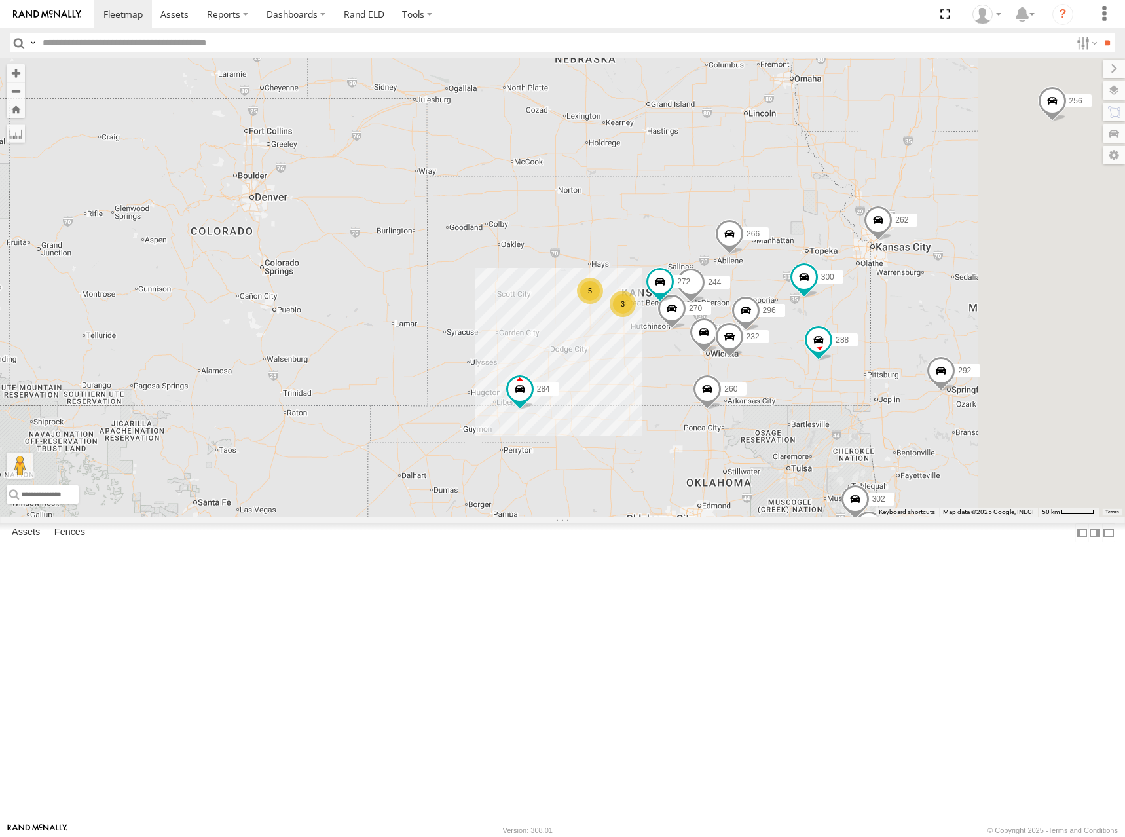
drag, startPoint x: 960, startPoint y: 217, endPoint x: 969, endPoint y: 239, distance: 24.1
click at [969, 239] on div "300 244 298 270 288 272 284 302 266 260 262 292 278 264 256 232 296 5 3" at bounding box center [562, 287] width 1125 height 459
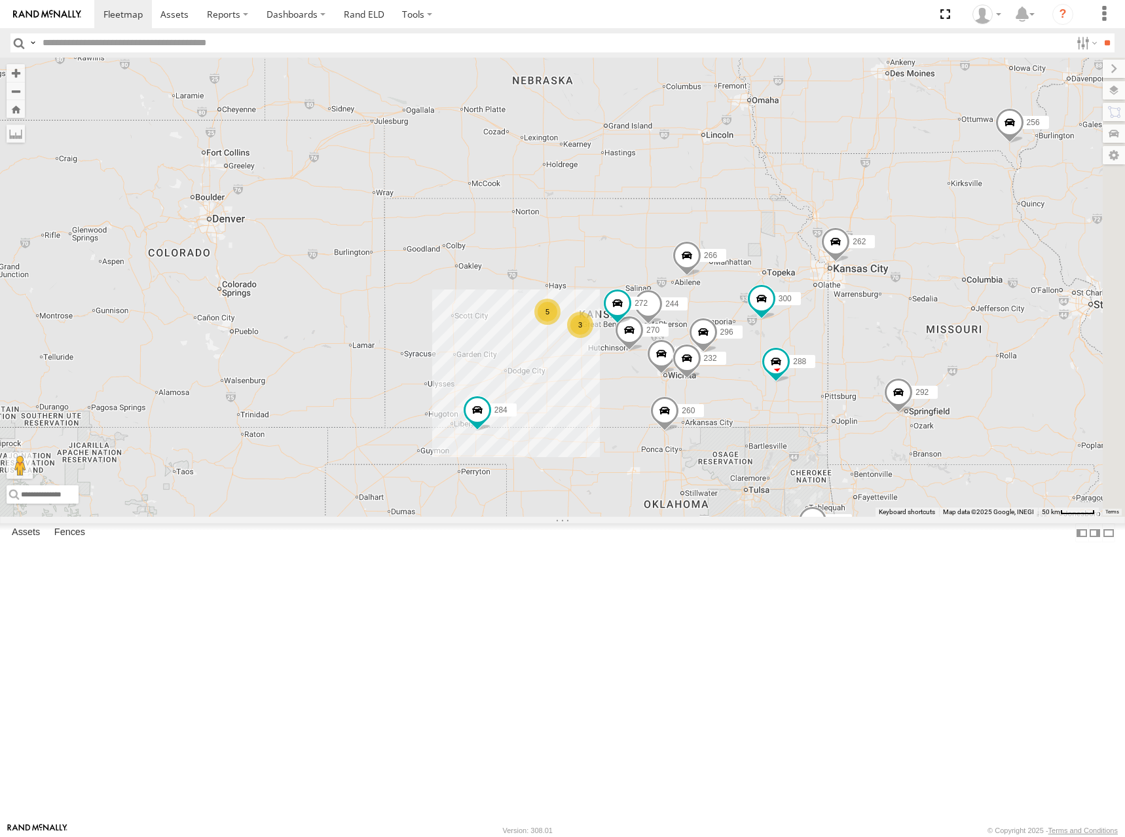
drag, startPoint x: 886, startPoint y: 291, endPoint x: 868, endPoint y: 307, distance: 24.6
click at [868, 307] on div "300 244 298 270 288 272 284 302 266 260 262 292 278 264 256 232 296 5 3" at bounding box center [562, 287] width 1125 height 459
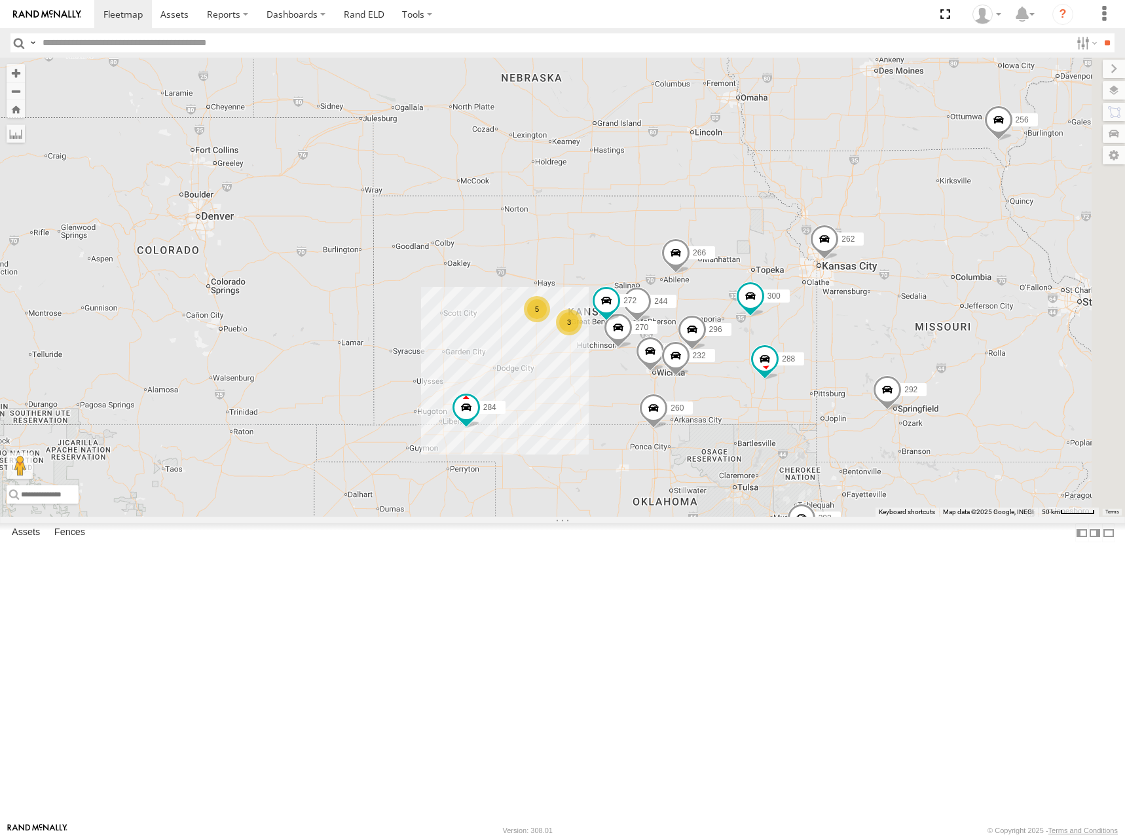
drag, startPoint x: 888, startPoint y: 322, endPoint x: 878, endPoint y: 317, distance: 10.2
click at [878, 317] on div "300 244 298 270 288 272 284 302 266 260 262 292 278 264 256 232 296 5 3" at bounding box center [562, 287] width 1125 height 459
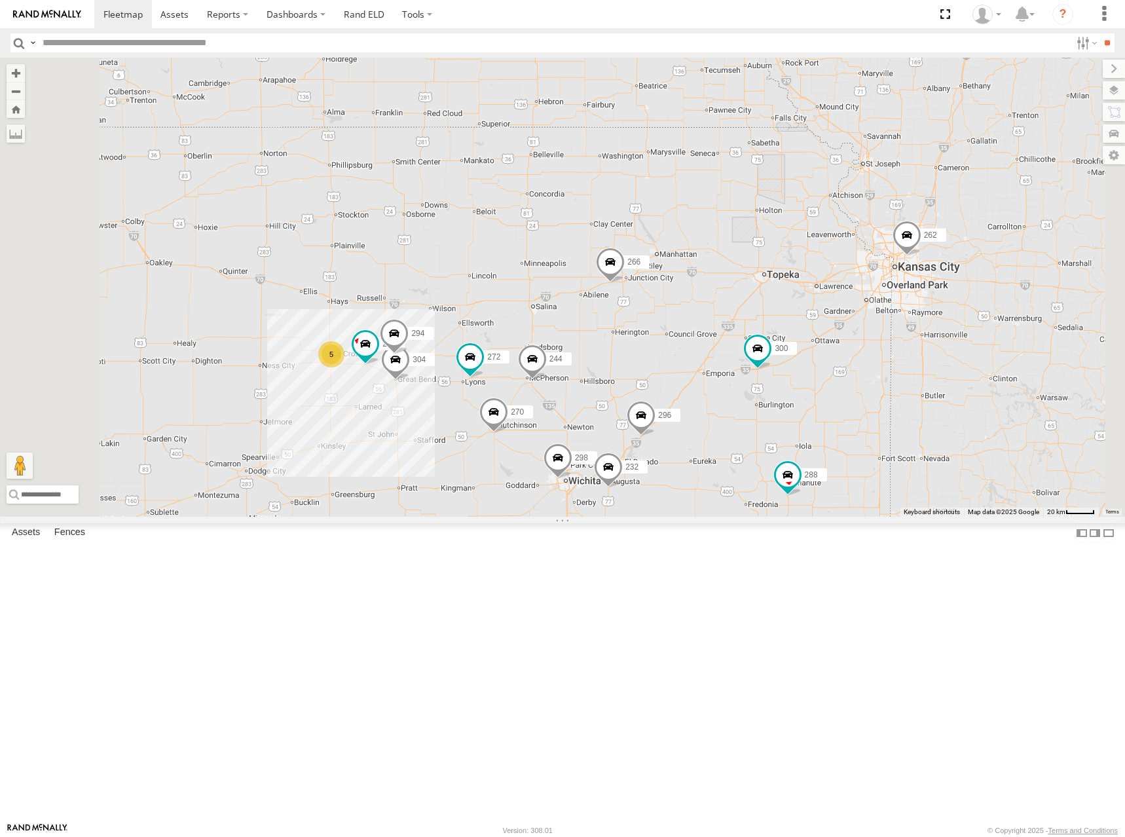
drag, startPoint x: 819, startPoint y: 351, endPoint x: 925, endPoint y: 334, distance: 107.4
click at [925, 334] on div "300 244 298 270 288 272 284 302 266 260 262 292 278 264 256 232 296 5 304 282 2…" at bounding box center [562, 287] width 1125 height 459
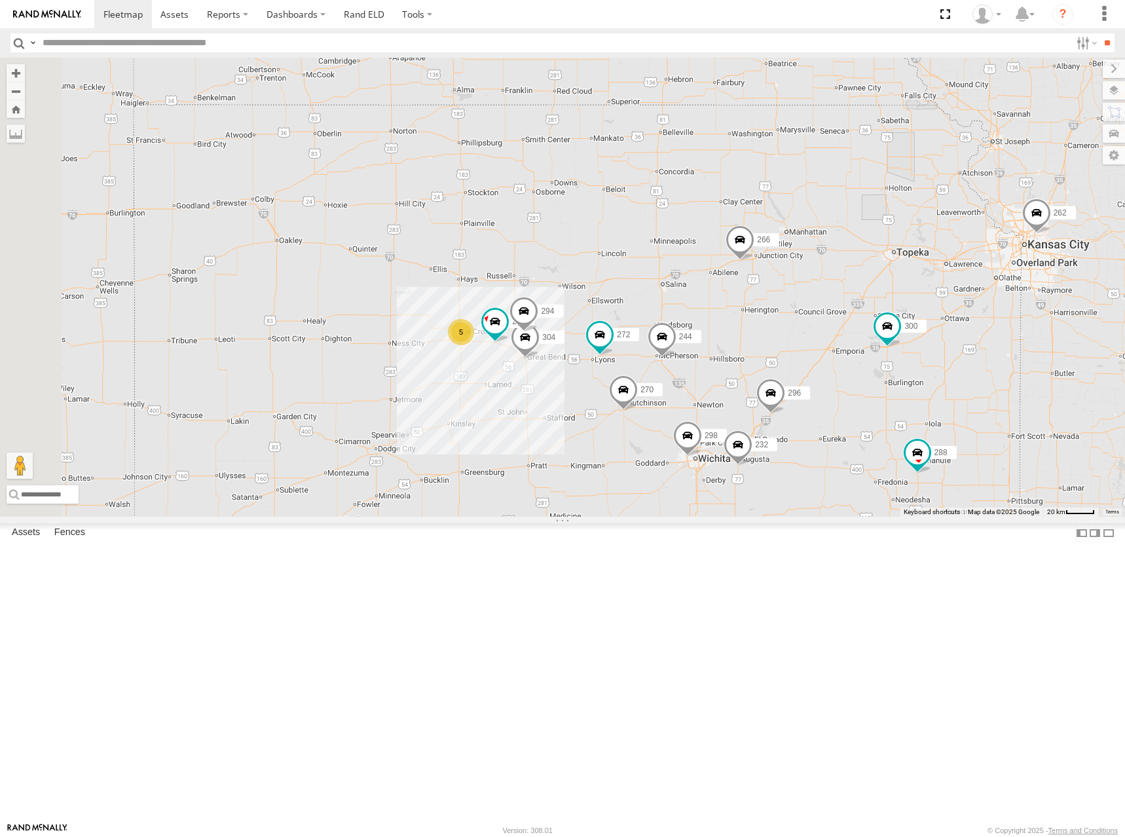
drag, startPoint x: 696, startPoint y: 275, endPoint x: 710, endPoint y: 257, distance: 22.8
click at [710, 257] on div "300 244 298 270 288 272 284 302 266 260 262 292 278 264 256 232 296 5 304 282 2…" at bounding box center [562, 287] width 1125 height 459
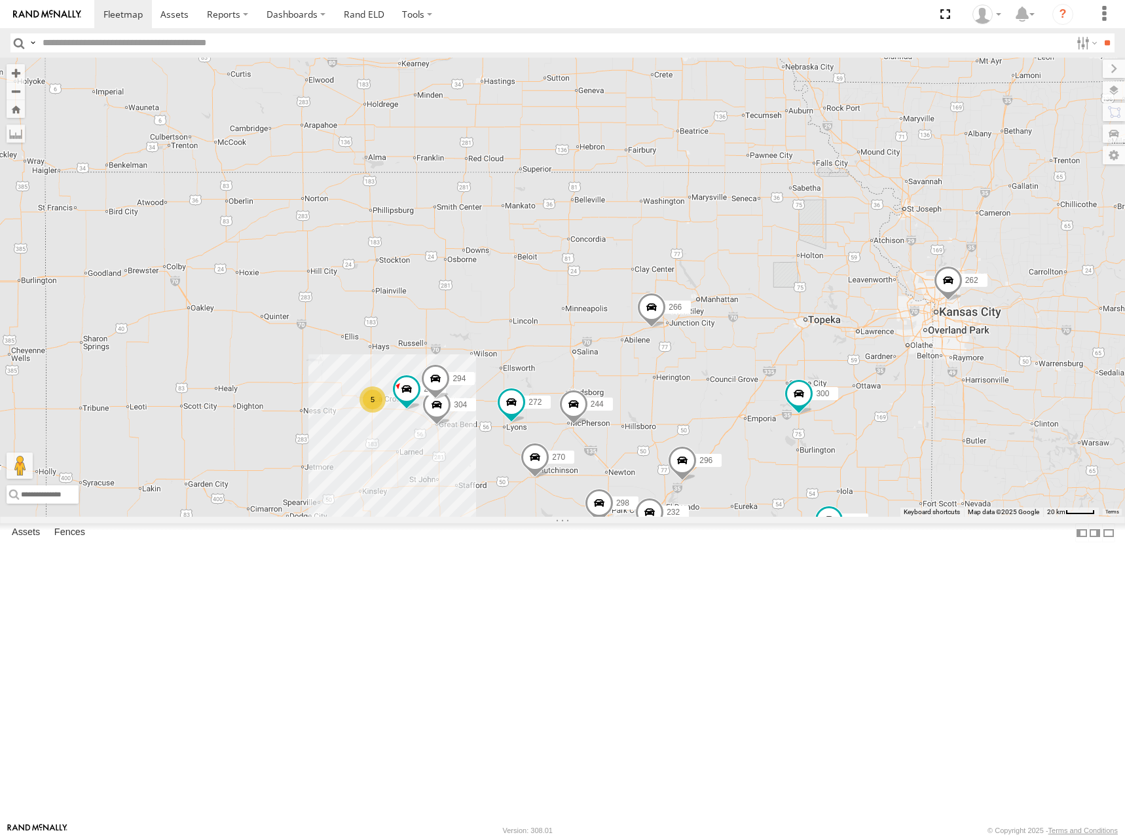
drag, startPoint x: 791, startPoint y: 245, endPoint x: 672, endPoint y: 336, distance: 150.4
click at [672, 336] on div "300 244 298 270 288 272 284 302 266 260 262 292 278 264 256 232 296 5 304 282 2…" at bounding box center [562, 287] width 1125 height 459
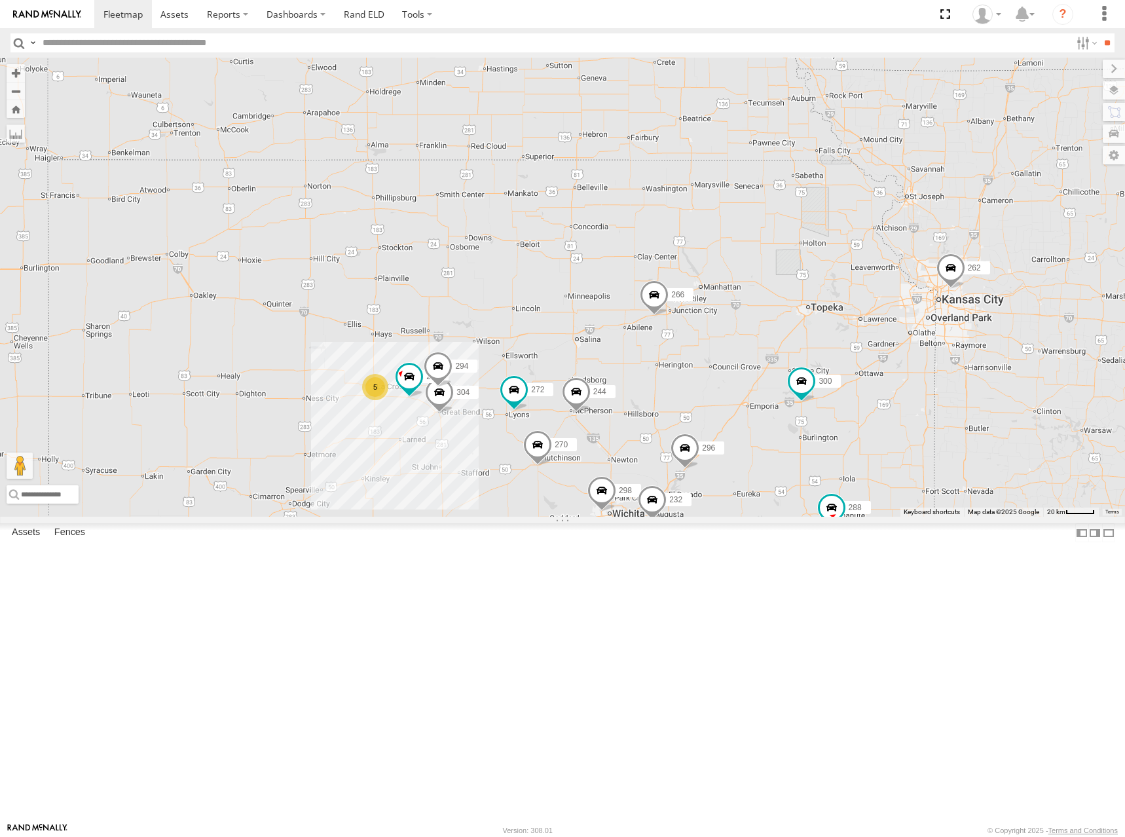
drag, startPoint x: 651, startPoint y: 357, endPoint x: 683, endPoint y: 329, distance: 42.6
click at [683, 329] on div "300 244 298 270 288 272 284 302 266 260 262 292 278 264 256 232 296 5 304 282 2…" at bounding box center [562, 287] width 1125 height 459
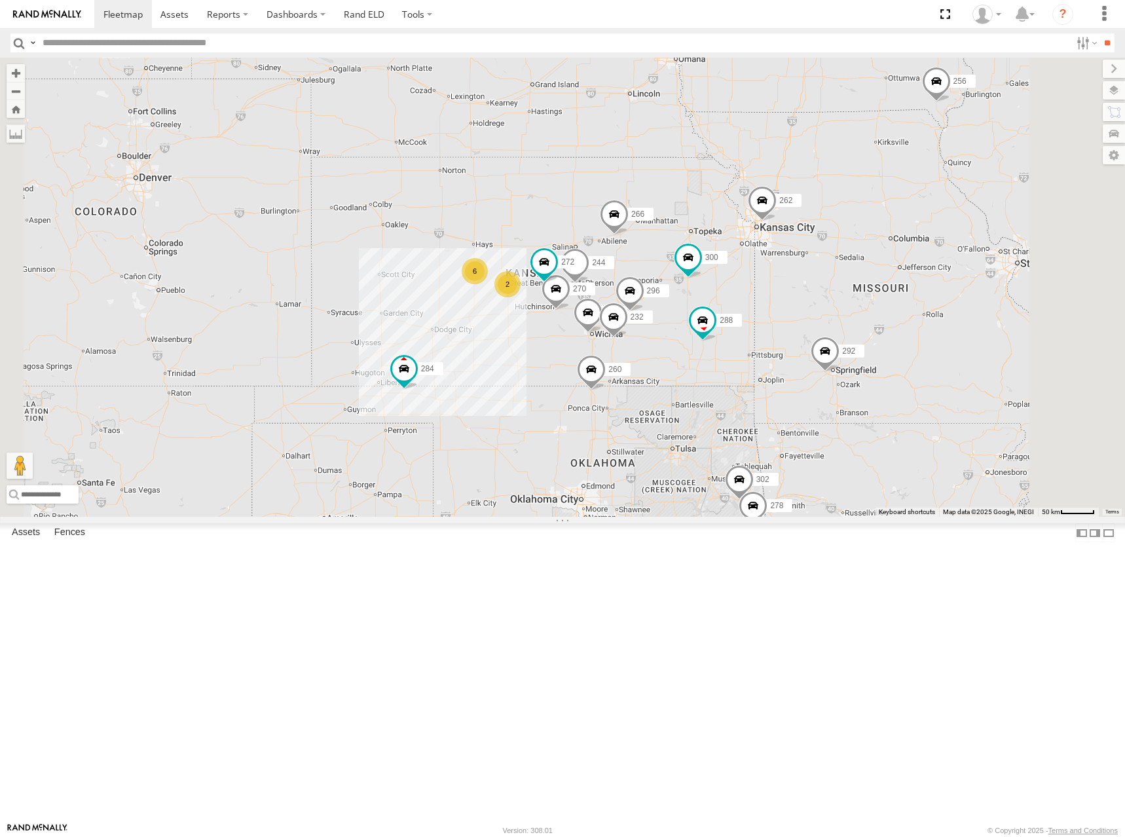
drag, startPoint x: 699, startPoint y: 336, endPoint x: 730, endPoint y: 329, distance: 32.4
click at [730, 329] on div "300 244 298 270 288 272 284 302 266 260 262 292 278 264 256 232 296 6 2" at bounding box center [562, 287] width 1125 height 459
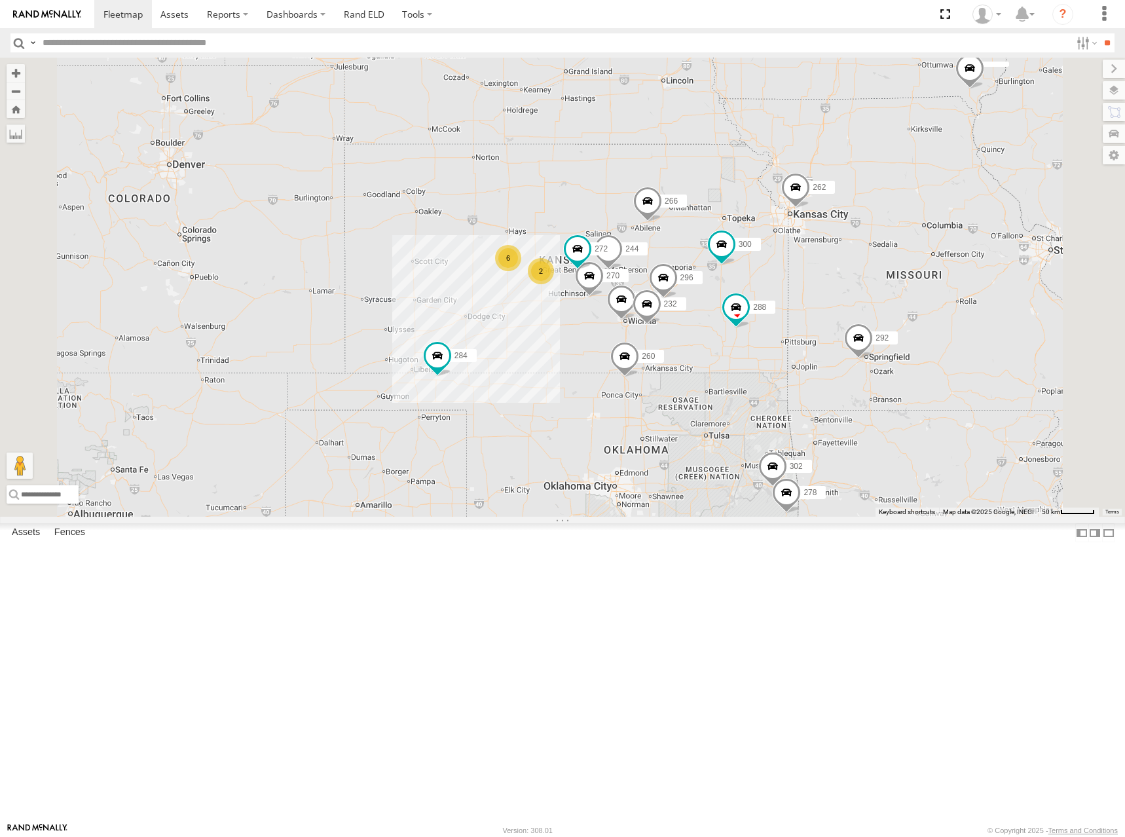
click at [716, 344] on div "300 244 298 270 262 288 292 272 232 296 284 264 302 266 278 260 6 2" at bounding box center [562, 287] width 1125 height 459
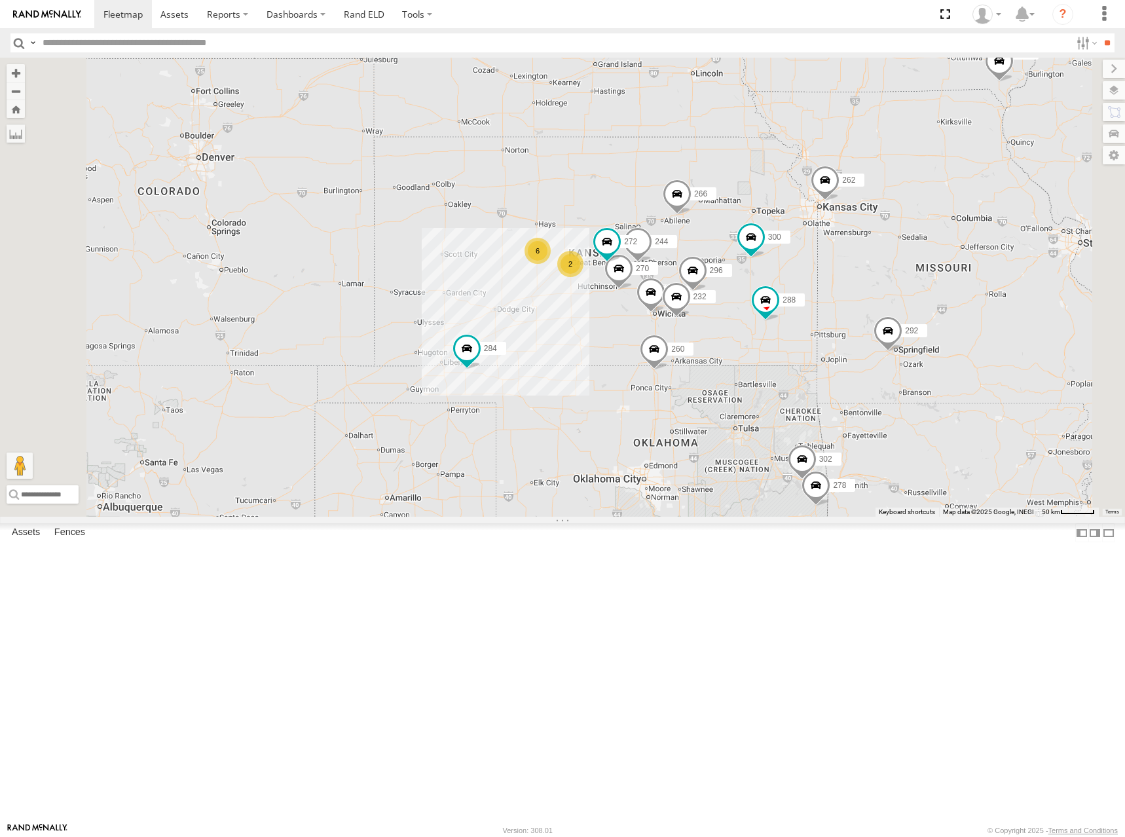
click at [905, 350] on div "300 244 298 270 262 288 292 272 232 296 284 264 302 266 278 260 6 2" at bounding box center [562, 287] width 1125 height 459
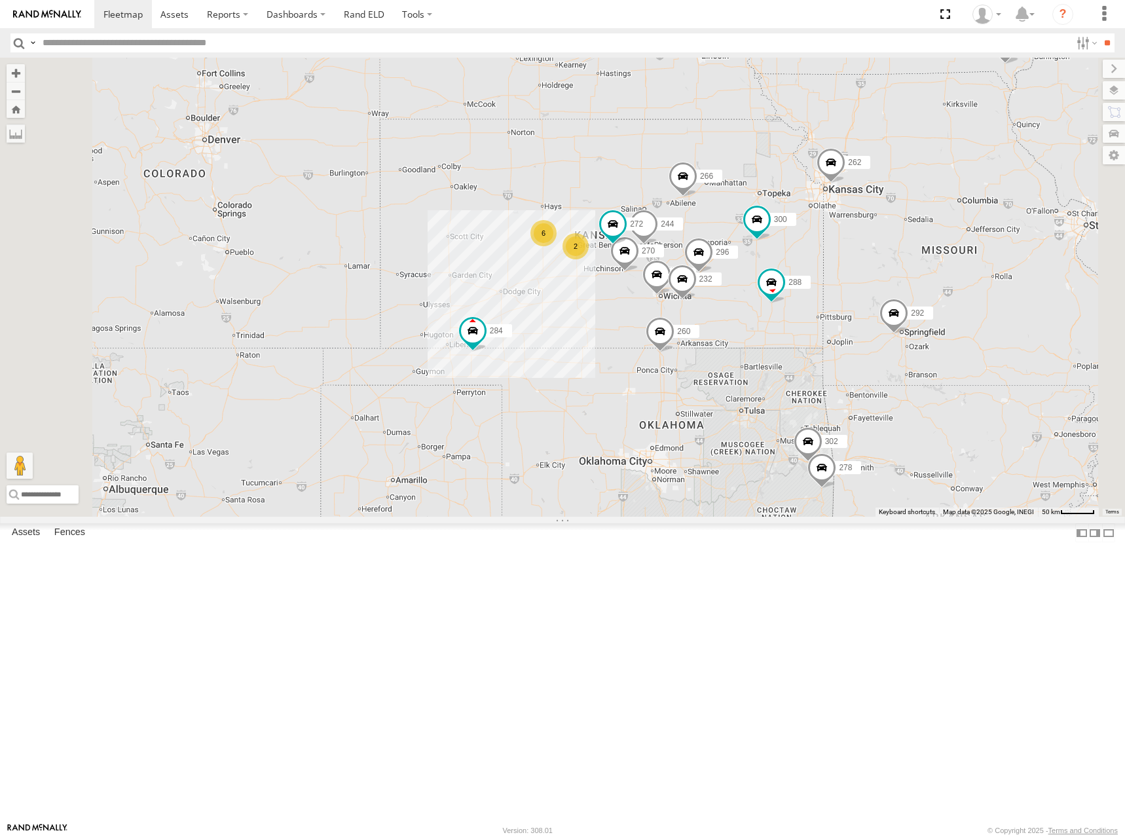
click at [863, 287] on div "300 244 298 270 262 288 292 272 232 296 284 264 302 266 278 260 6 2" at bounding box center [562, 287] width 1125 height 459
drag, startPoint x: 821, startPoint y: 292, endPoint x: 829, endPoint y: 285, distance: 10.7
click at [829, 285] on div "300 244 298 270 262 288 292 272 232 296 284 264 302 266 278 260 6 2" at bounding box center [562, 287] width 1125 height 459
click at [911, 285] on div "300 244 298 270 262 288 292 272 232 296 284 264 302 266 278 260 6 2" at bounding box center [562, 287] width 1125 height 459
click at [787, 283] on div "300 244 298 270 262 288 292 272 232 296 284 264 302 266 278 260 6 2" at bounding box center [562, 287] width 1125 height 459
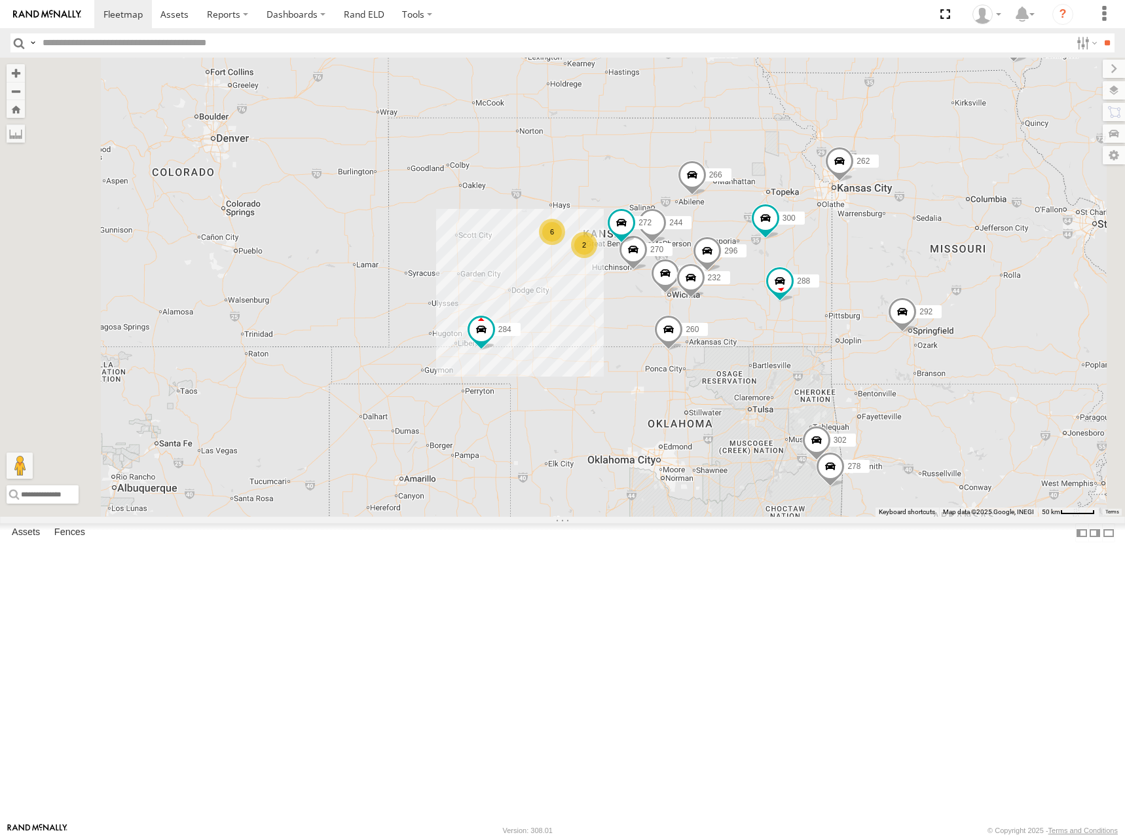
drag, startPoint x: 796, startPoint y: 293, endPoint x: 805, endPoint y: 291, distance: 9.3
click at [805, 291] on div "300 244 298 270 262 288 292 272 232 296 284 264 302 266 278 260 6 2" at bounding box center [562, 287] width 1125 height 459
click at [807, 286] on div "300 244 298 270 262 288 292 272 232 296 284 264 302 266 278 260 6 2" at bounding box center [562, 287] width 1125 height 459
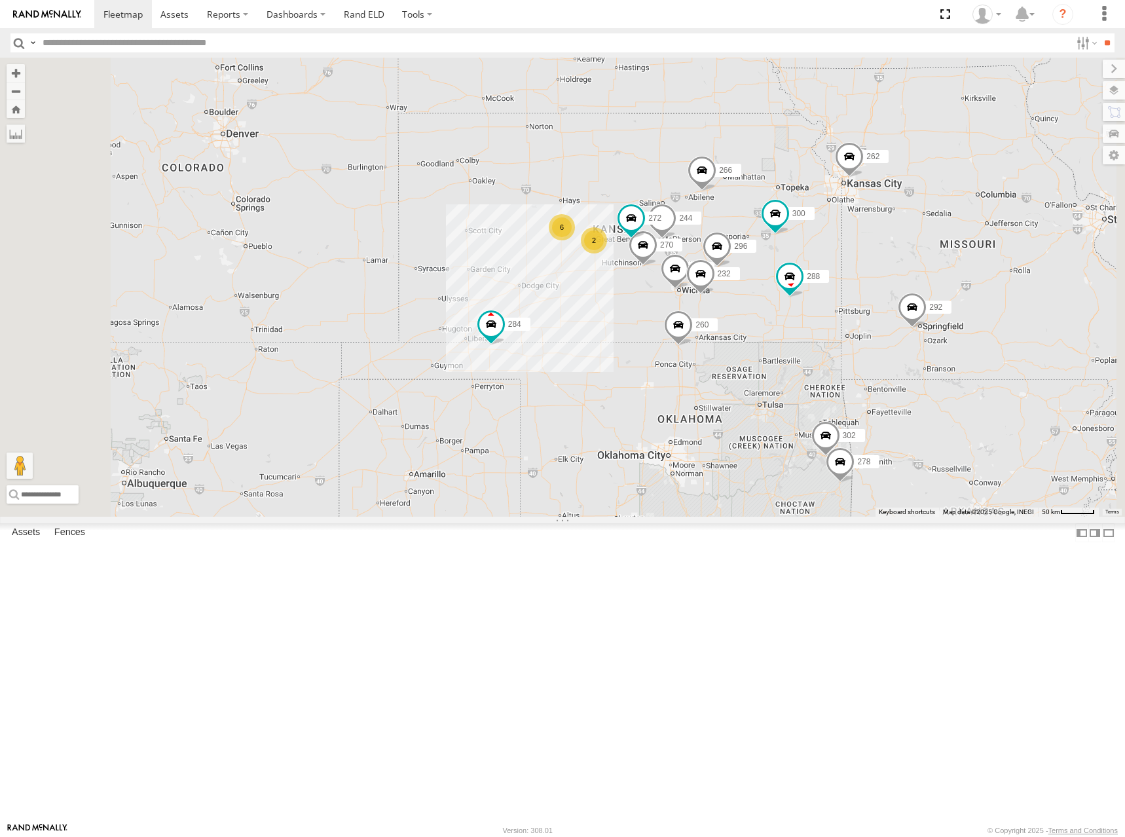
drag, startPoint x: 801, startPoint y: 281, endPoint x: 811, endPoint y: 275, distance: 12.0
click at [811, 275] on div "300 244 298 270 262 288 292 272 232 296 284 264 302 266 278 260 6 2" at bounding box center [562, 287] width 1125 height 459
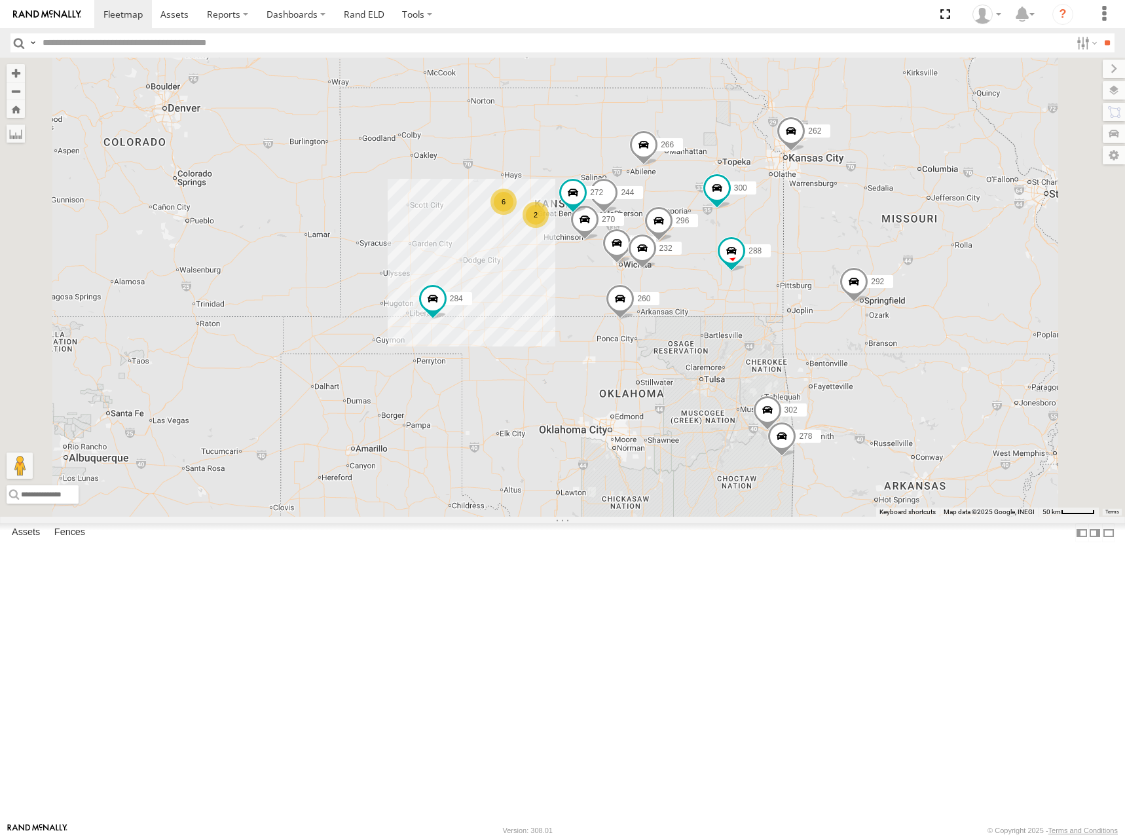
drag, startPoint x: 881, startPoint y: 265, endPoint x: 823, endPoint y: 242, distance: 62.0
click at [823, 242] on div "300 244 298 270 262 288 292 272 232 296 284 264 302 266 278 260 6 2" at bounding box center [562, 287] width 1125 height 459
drag, startPoint x: 757, startPoint y: 206, endPoint x: 754, endPoint y: 221, distance: 15.3
click at [754, 221] on div "300 244 298 270 262 288 292 272 232 296 284 264 302 266 278 260 6 2" at bounding box center [562, 287] width 1125 height 459
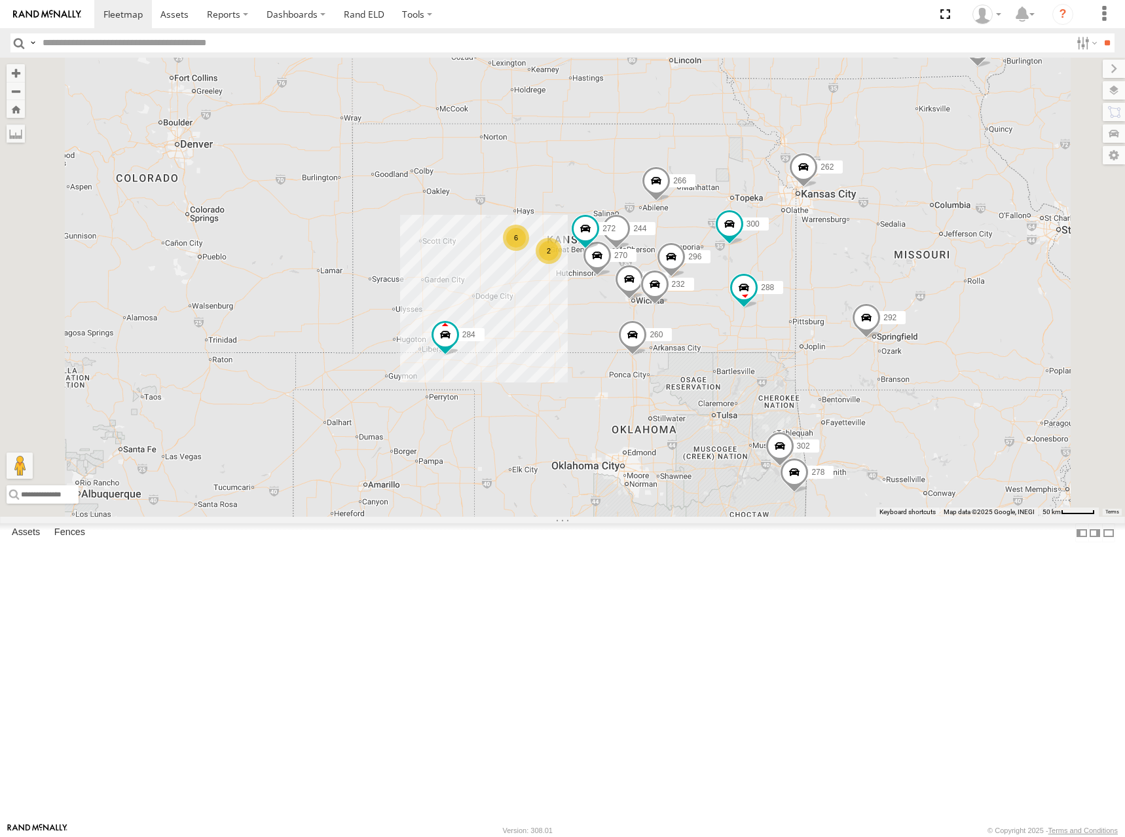
drag, startPoint x: 847, startPoint y: 252, endPoint x: 867, endPoint y: 281, distance: 35.4
click at [867, 281] on div "300 244 298 270 262 288 292 272 232 296 284 264 302 266 278 260 6 2" at bounding box center [562, 287] width 1125 height 459
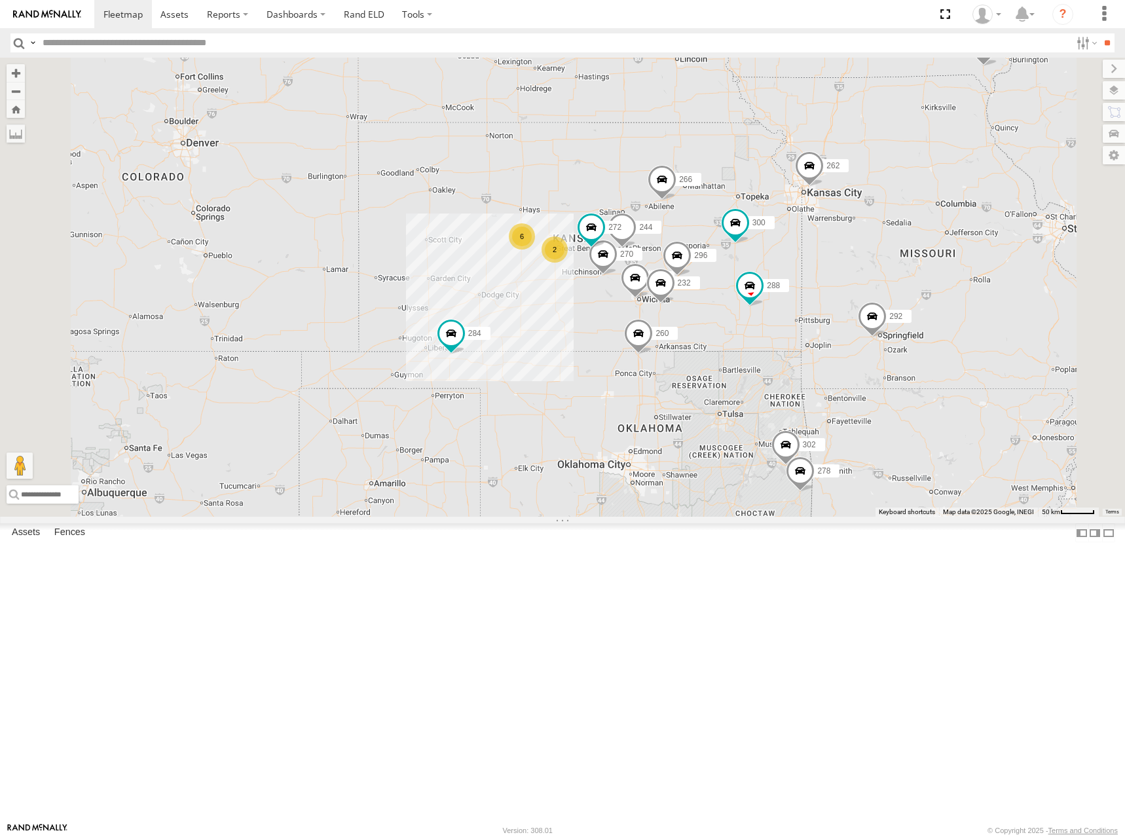
drag, startPoint x: 784, startPoint y: 279, endPoint x: 789, endPoint y: 272, distance: 8.5
click at [789, 272] on div "300 244 298 270 262 288 292 272 232 296 284 264 302 266 278 260 6 2" at bounding box center [562, 287] width 1125 height 459
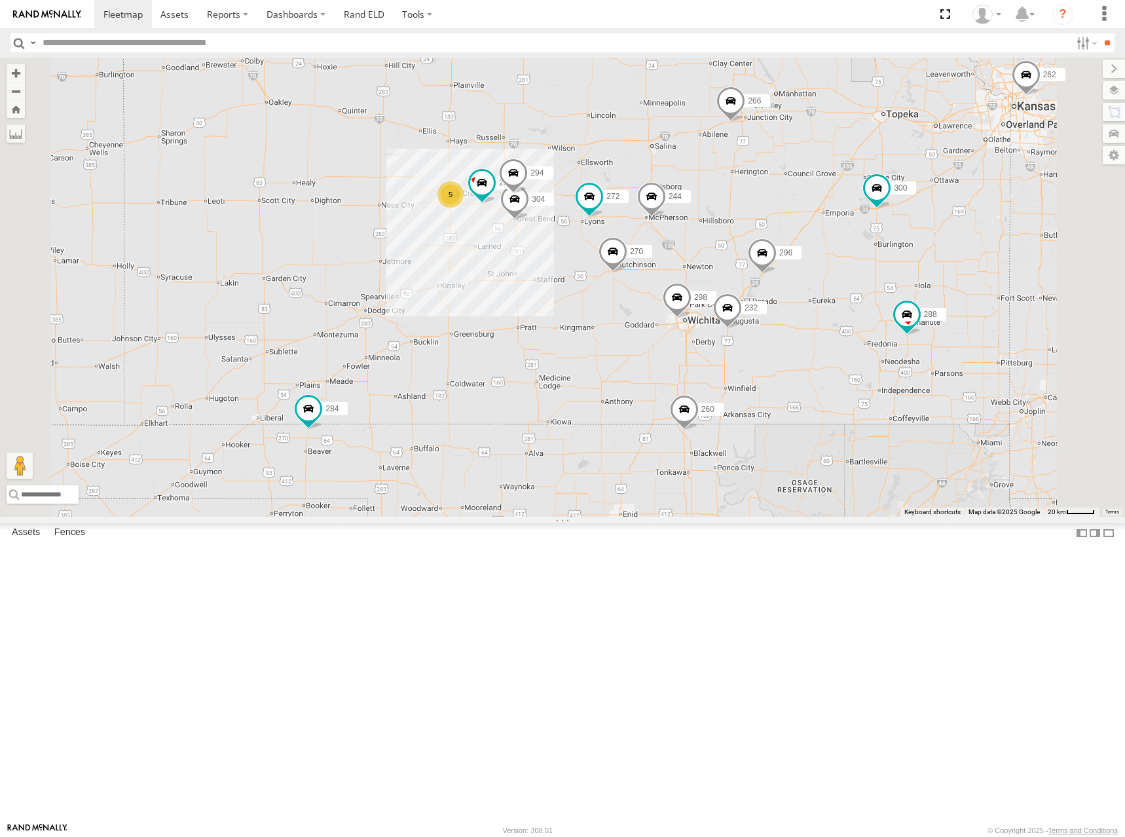
click at [929, 347] on div "300 244 298 270 262 288 292 272 232 296 284 264 302 266 278 260 304 282 294 5" at bounding box center [562, 287] width 1125 height 459
click at [863, 302] on div "300 244 298 270 262 288 292 272 232 296 284 264 302 266 278 260 304 282 294 5" at bounding box center [562, 287] width 1125 height 459
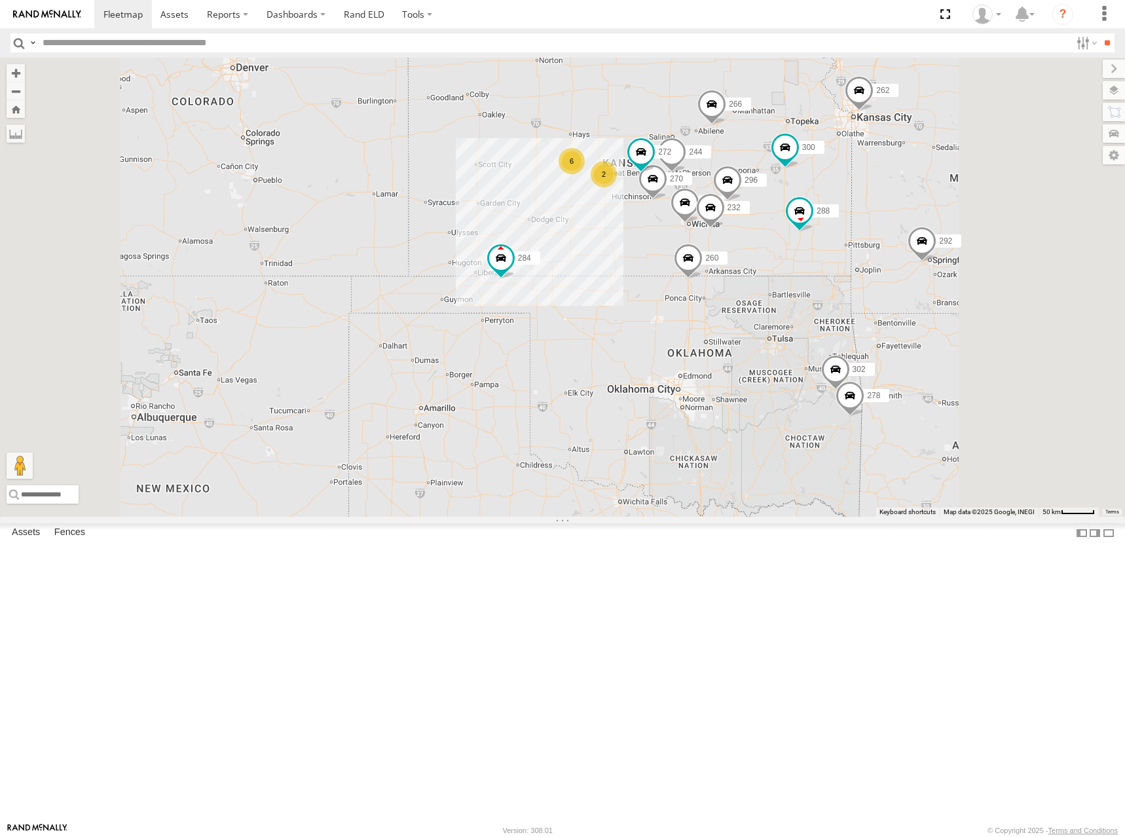
drag, startPoint x: 846, startPoint y: 227, endPoint x: 842, endPoint y: 235, distance: 8.8
click at [842, 235] on div "300 244 298 270 262 288 292 272 232 296 284 264 302 266 278 260 6 2" at bounding box center [562, 287] width 1125 height 459
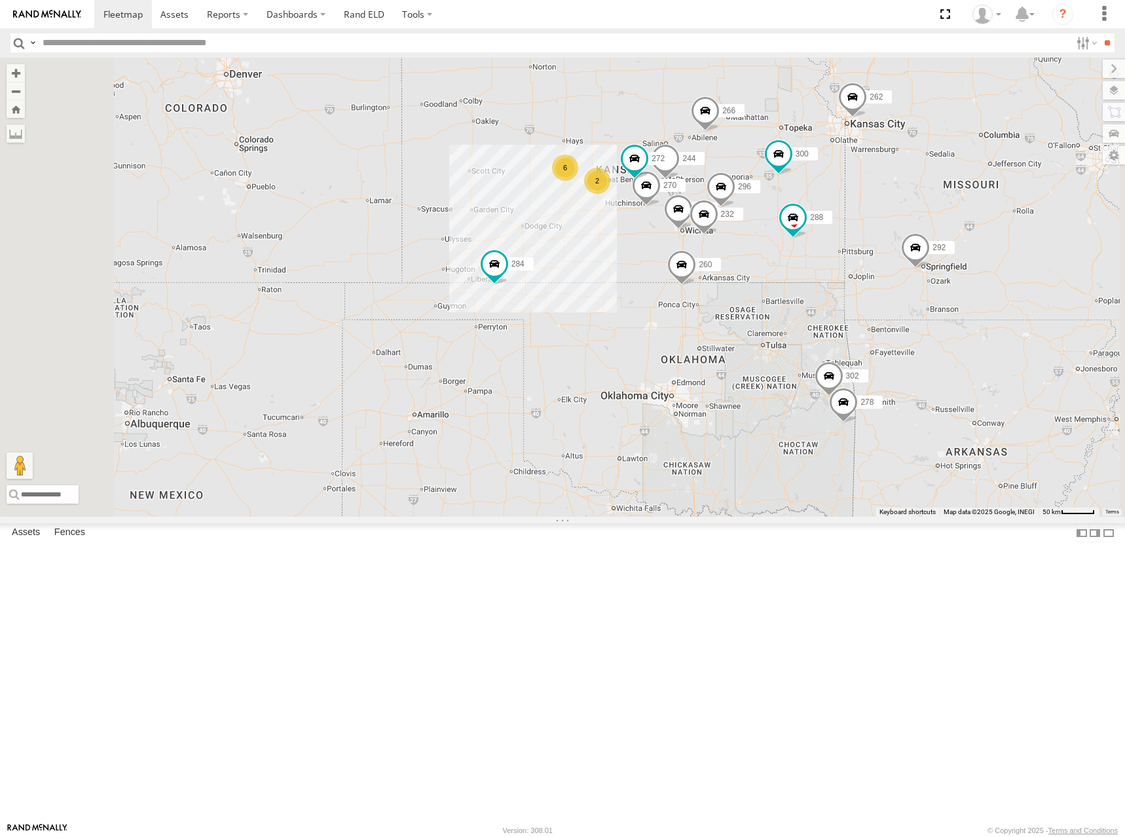
click at [913, 240] on div "300 244 298 270 262 288 292 272 232 296 284 264 302 266 278 260 6 2" at bounding box center [562, 287] width 1125 height 459
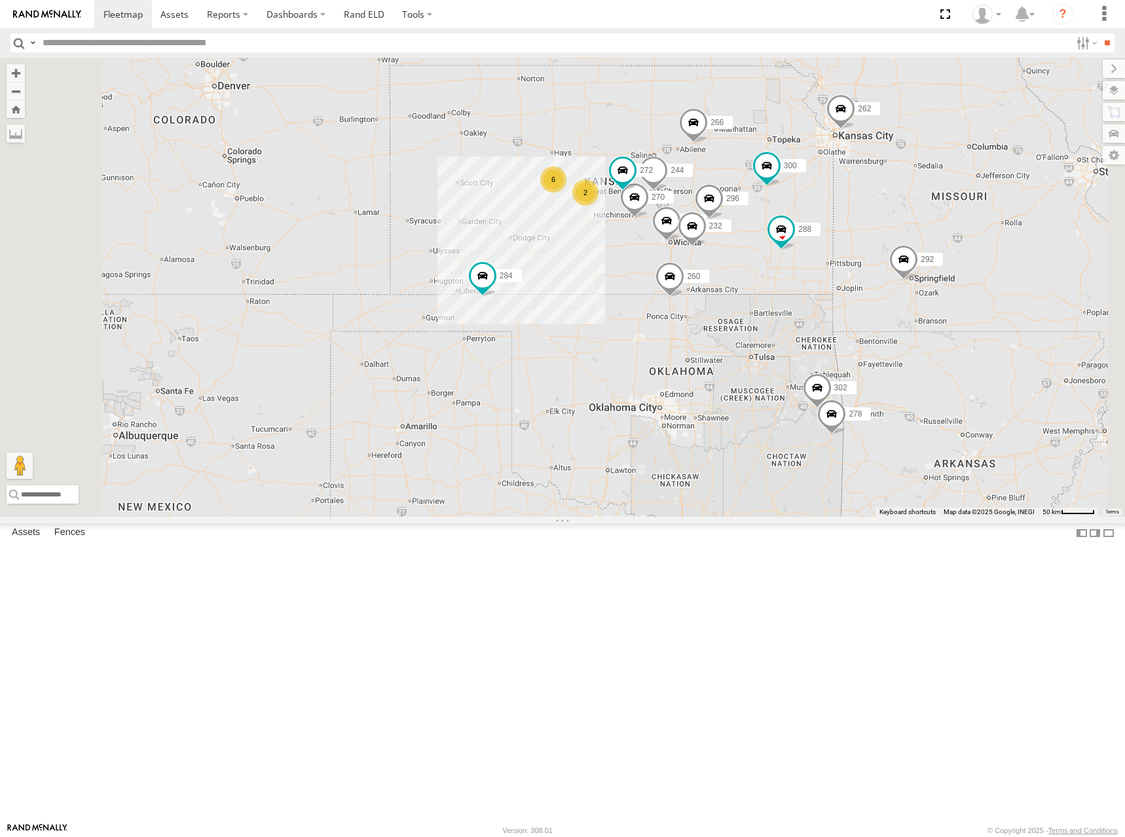
drag, startPoint x: 939, startPoint y: 245, endPoint x: 931, endPoint y: 255, distance: 12.6
click at [931, 255] on div "300 244 298 270 262 288 292 272 232 296 284 264 302 266 278 260 6 2" at bounding box center [562, 287] width 1125 height 459
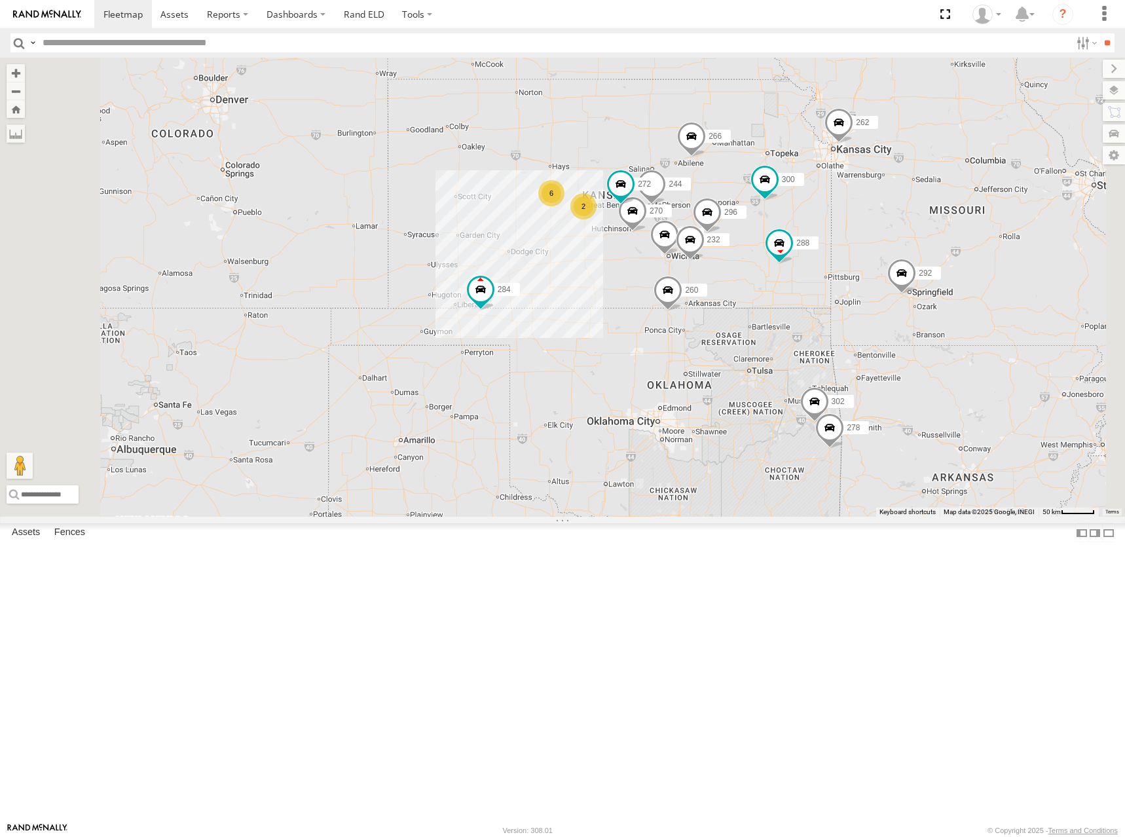
click at [933, 263] on div "300 244 298 270 262 288 292 272 232 296 284 264 302 266 278 260 6 2" at bounding box center [562, 287] width 1125 height 459
click at [965, 265] on div "300 244 298 270 262 288 292 272 232 296 284 264 302 266 278 260 6 2" at bounding box center [562, 287] width 1125 height 459
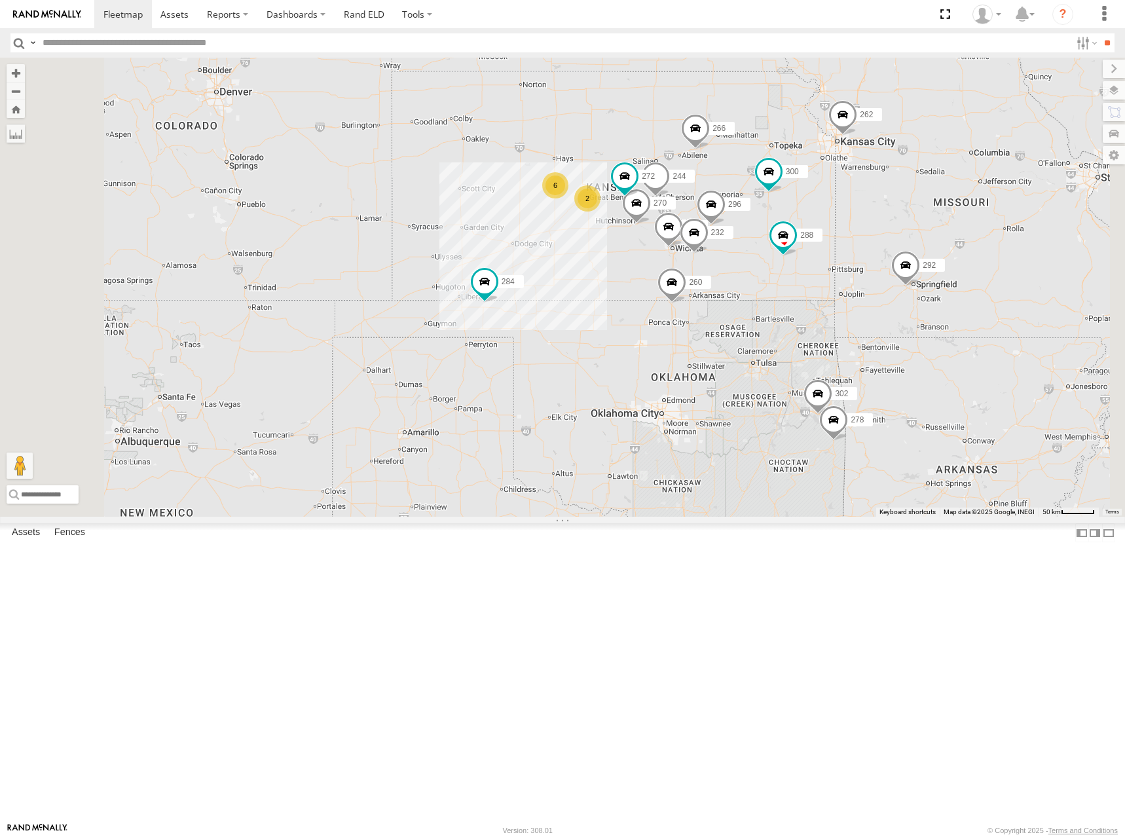
drag, startPoint x: 926, startPoint y: 226, endPoint x: 929, endPoint y: 221, distance: 6.7
click at [929, 221] on div "300 244 298 270 262 288 292 272 232 296 284 264 302 266 278 260 6 2" at bounding box center [562, 287] width 1125 height 459
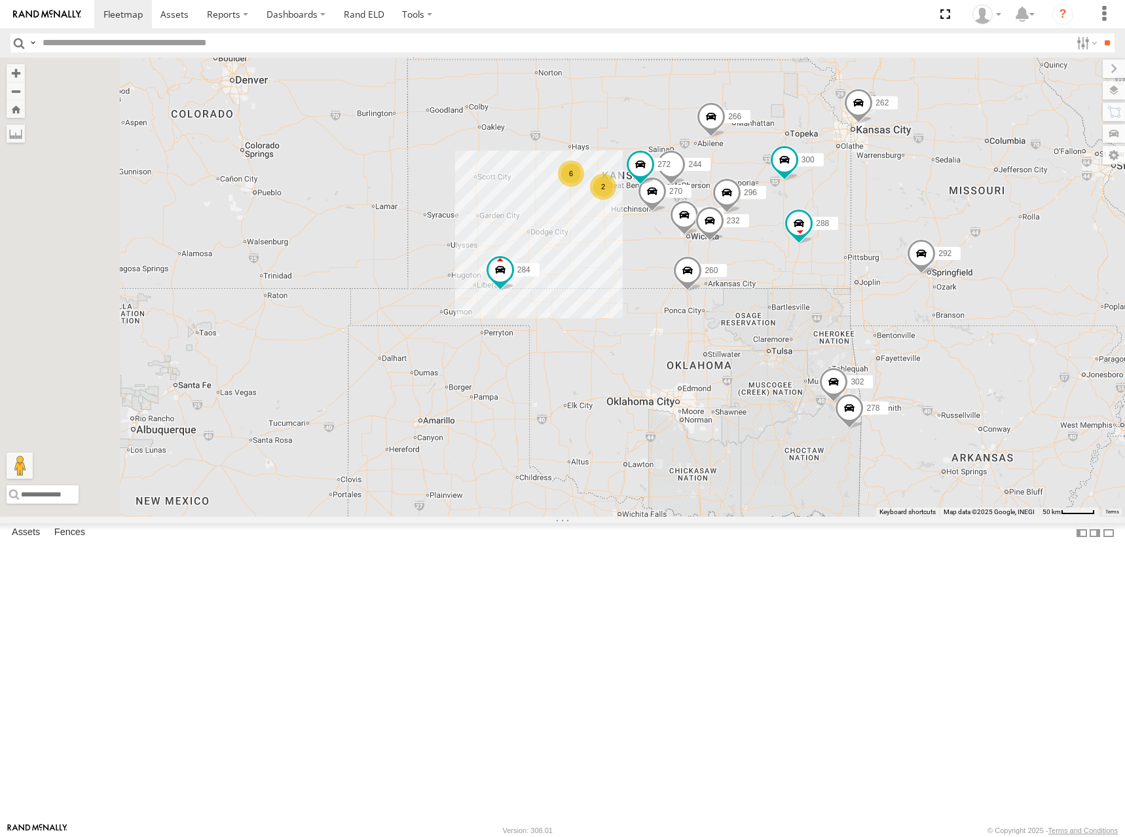
drag, startPoint x: 933, startPoint y: 235, endPoint x: 941, endPoint y: 231, distance: 8.2
click at [941, 231] on div "300 244 298 270 262 288 292 272 232 296 284 264 302 266 278 260 6 2" at bounding box center [562, 287] width 1125 height 459
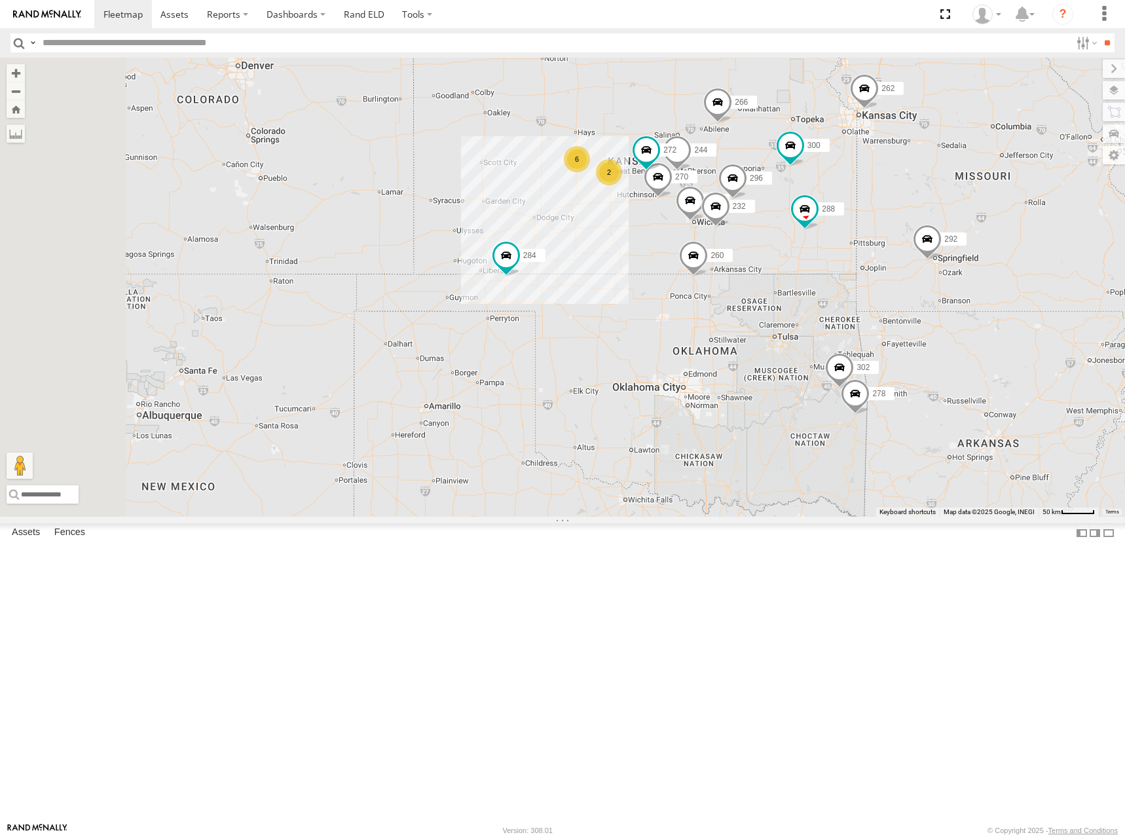
drag, startPoint x: 924, startPoint y: 240, endPoint x: 931, endPoint y: 223, distance: 18.5
click at [931, 223] on div "300 244 298 270 262 288 292 272 232 296 284 264 302 266 278 260 6 2" at bounding box center [562, 287] width 1125 height 459
drag, startPoint x: 942, startPoint y: 211, endPoint x: 934, endPoint y: 221, distance: 12.1
click at [934, 221] on div "300 244 298 270 262 288 292 272 232 296 284 264 302 266 278 260 6 2" at bounding box center [562, 287] width 1125 height 459
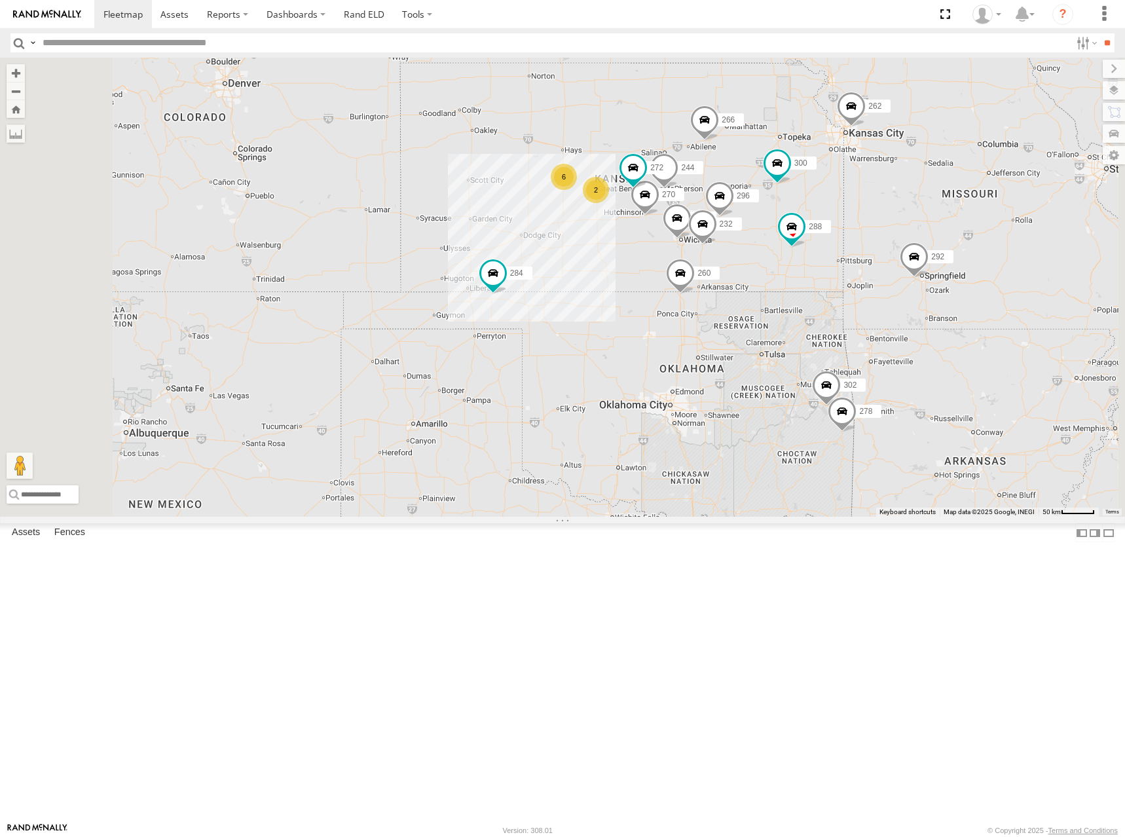
click at [941, 230] on div "300 244 298 270 262 288 292 272 232 296 284 264 302 266 278 260 6 2" at bounding box center [562, 287] width 1125 height 459
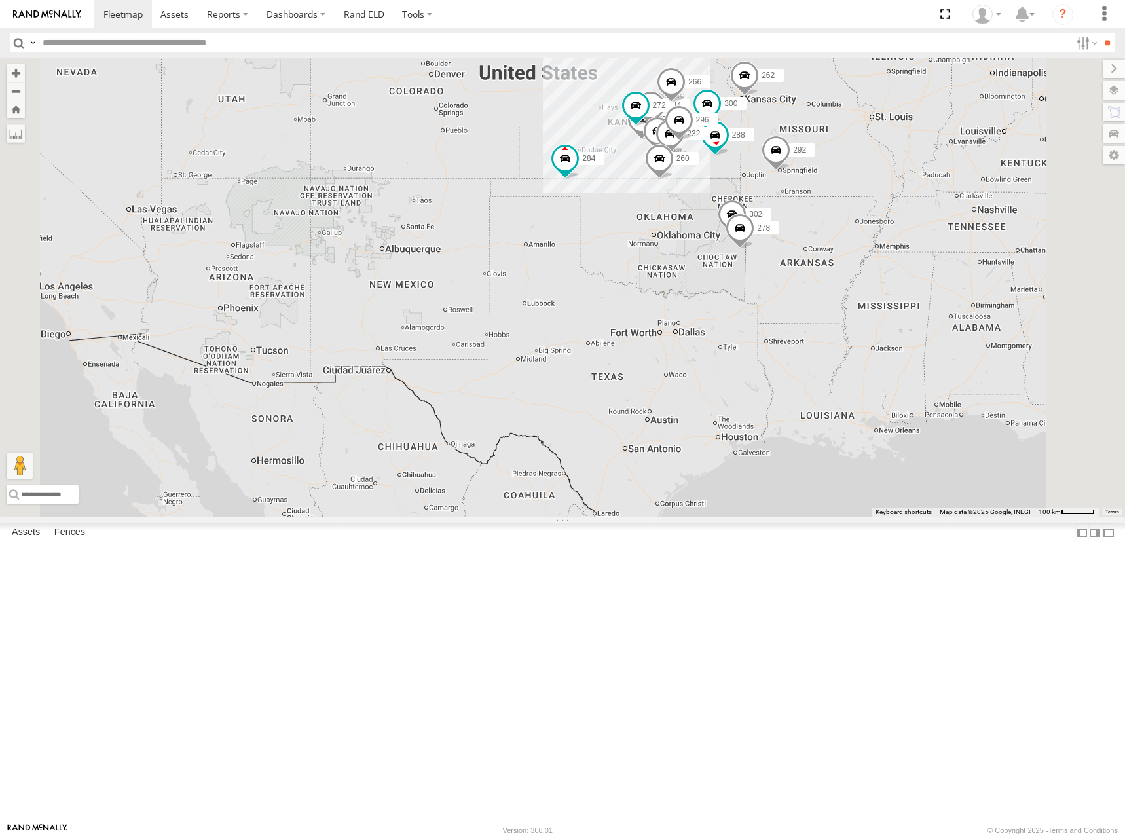
drag, startPoint x: 791, startPoint y: 194, endPoint x: 786, endPoint y: 215, distance: 21.6
click at [786, 215] on div "300 244 298 270 262 288 292 272 256 232 296 284 264 302 266 278 260" at bounding box center [562, 287] width 1125 height 459
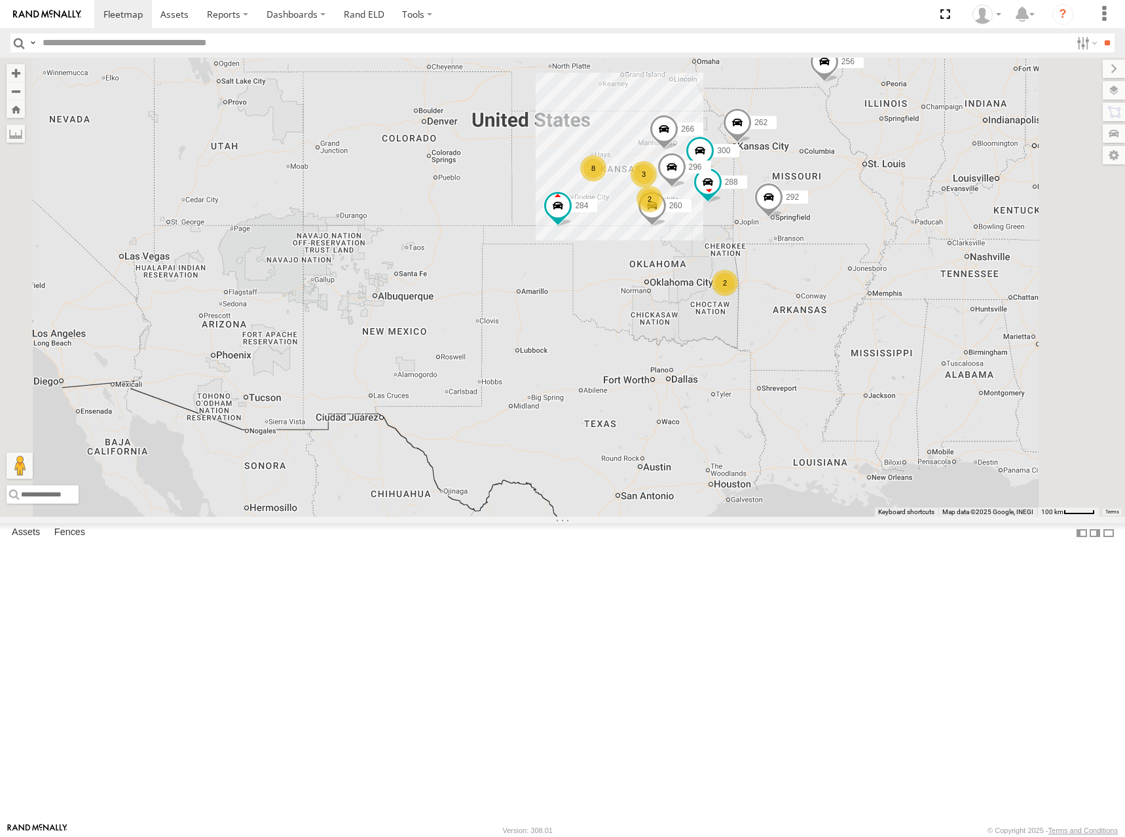
drag, startPoint x: 827, startPoint y: 217, endPoint x: 820, endPoint y: 266, distance: 48.9
click at [820, 266] on div "300 262 288 292 256 296 284 264 266 260 8 3 2 2" at bounding box center [562, 287] width 1125 height 459
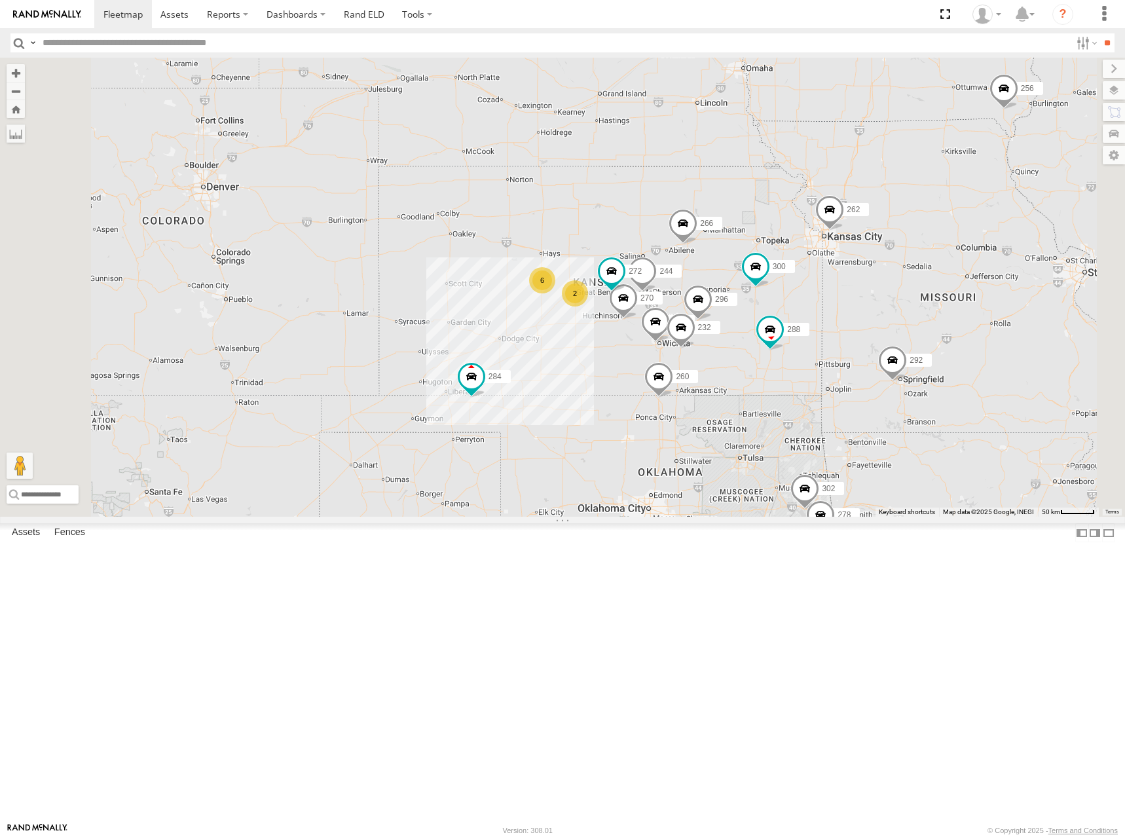
drag, startPoint x: 772, startPoint y: 293, endPoint x: 812, endPoint y: 291, distance: 39.3
click at [812, 291] on div "300 262 288 292 256 296 284 264 266 260 6 244 298 270 272 232 2 302 278" at bounding box center [562, 287] width 1125 height 459
drag, startPoint x: 721, startPoint y: 351, endPoint x: 744, endPoint y: 342, distance: 24.7
click at [744, 342] on div "300 262 288 292 256 296 284 264 266 260 6 244 298 270 272 232 2 302 278" at bounding box center [562, 287] width 1125 height 459
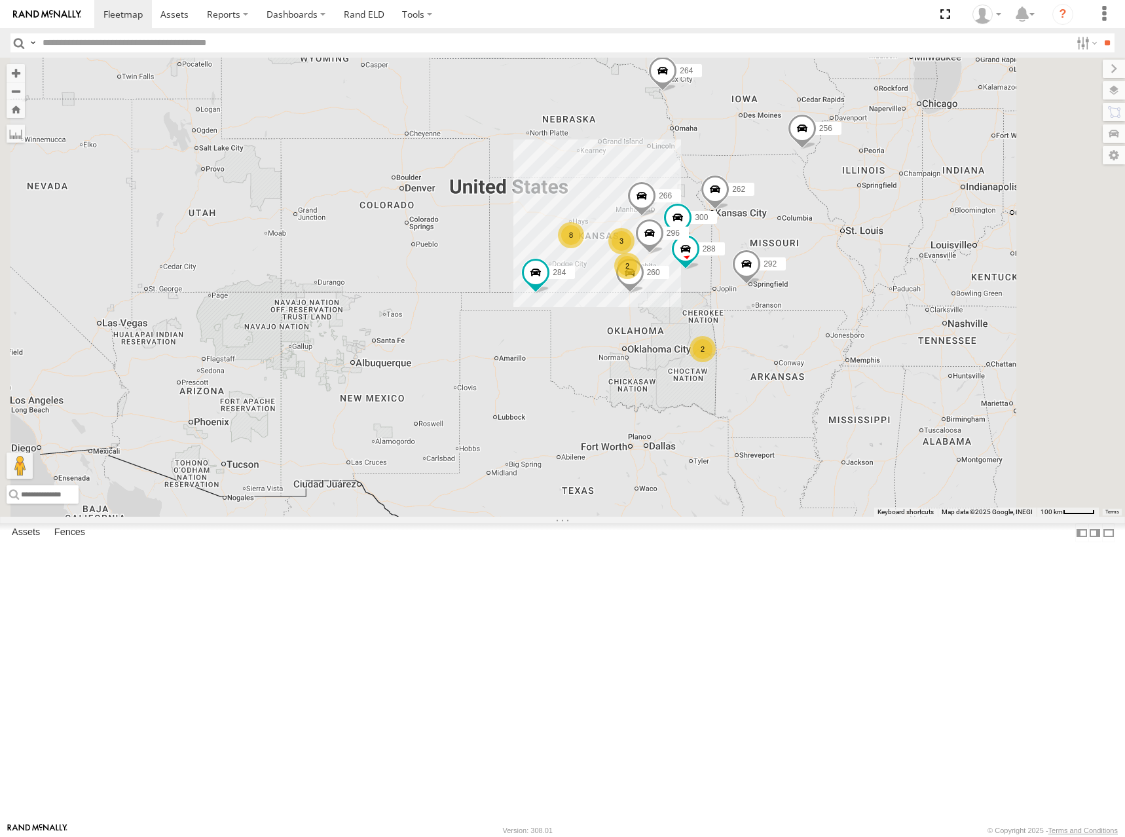
drag, startPoint x: 746, startPoint y: 332, endPoint x: 738, endPoint y: 336, distance: 8.5
click at [738, 336] on div "300 262 288 292 256 296 284 264 266 260 8 3 2 2" at bounding box center [562, 287] width 1125 height 459
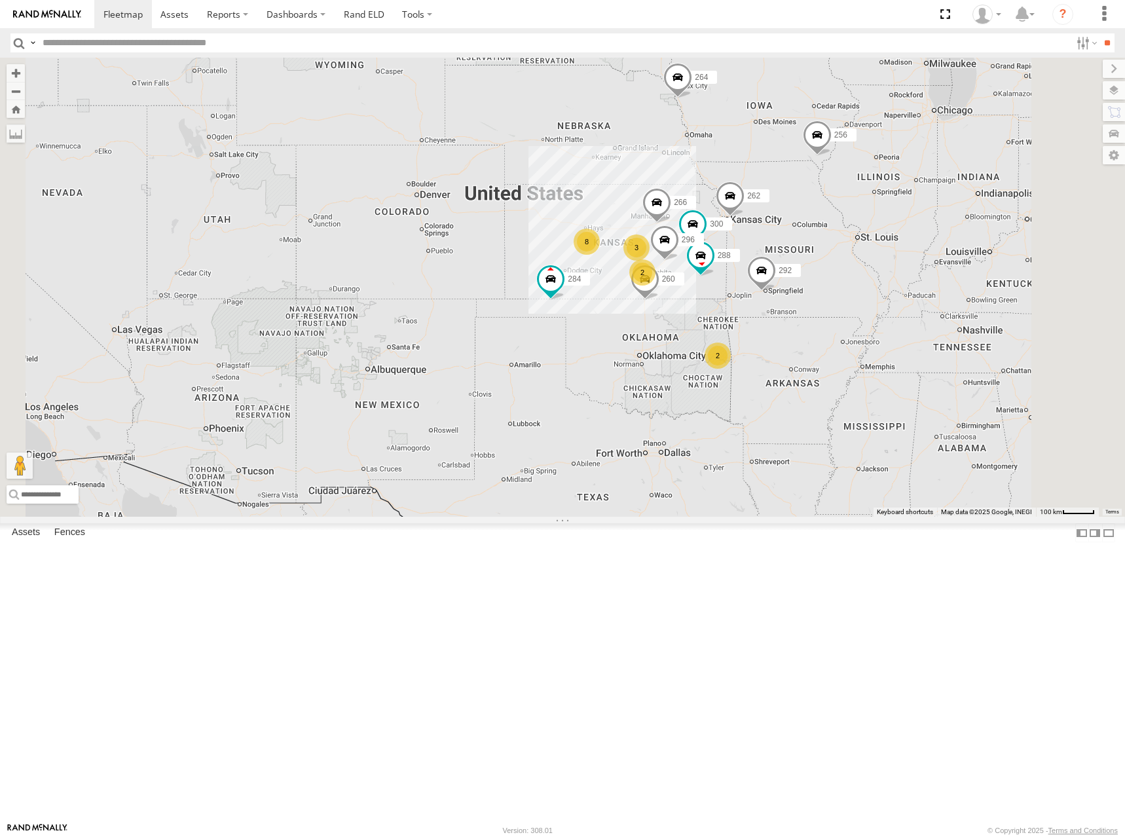
drag, startPoint x: 779, startPoint y: 351, endPoint x: 799, endPoint y: 344, distance: 21.1
click at [799, 344] on div "300 262 288 292 256 296 284 264 266 260 8 3 2 2" at bounding box center [562, 287] width 1125 height 459
drag, startPoint x: 776, startPoint y: 340, endPoint x: 789, endPoint y: 319, distance: 24.5
click at [789, 319] on div "300 262 288 292 256 296 284 264 266 260 8 3 2 2" at bounding box center [562, 287] width 1125 height 459
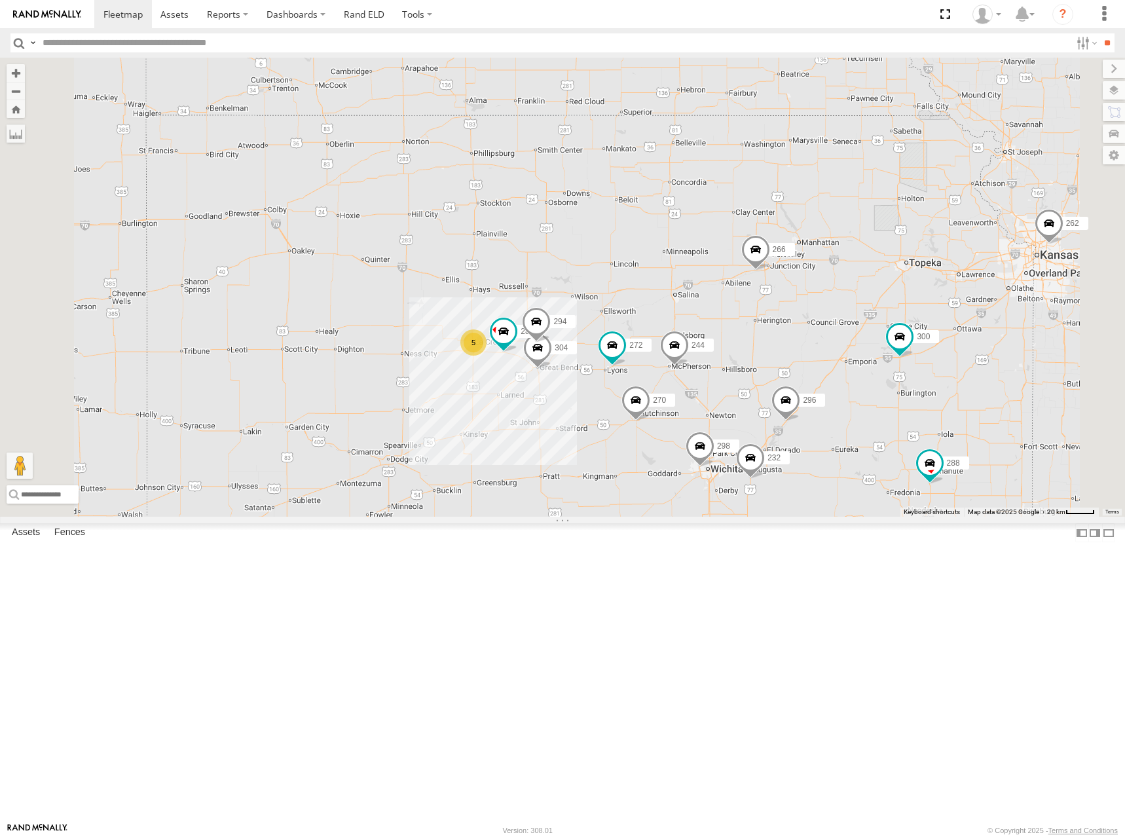
drag, startPoint x: 757, startPoint y: 306, endPoint x: 710, endPoint y: 299, distance: 47.7
click at [715, 299] on div "300 262 288 292 256 296 284 264 266 260 5 244 298 270 272 232 304 282 294" at bounding box center [562, 287] width 1125 height 459
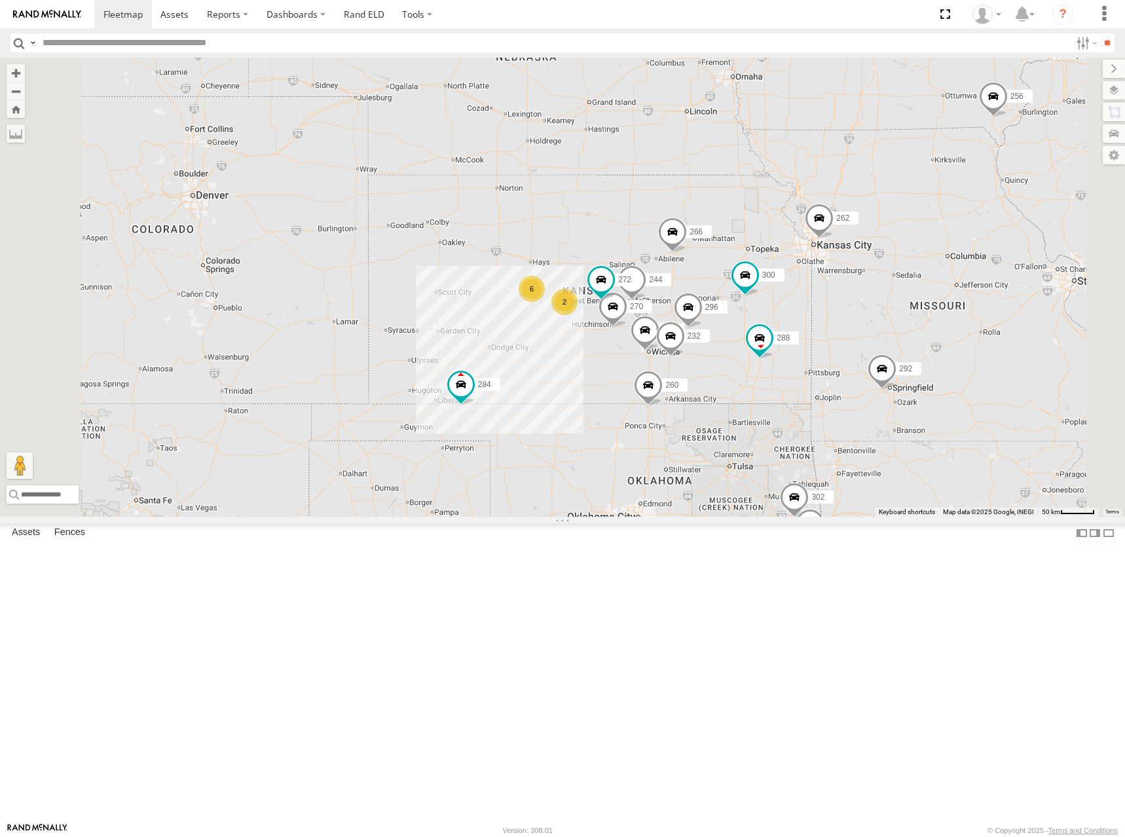
drag, startPoint x: 775, startPoint y: 285, endPoint x: 840, endPoint y: 338, distance: 84.6
click at [840, 338] on div "300 262 288 292 256 296 284 264 266 260 244 298 270 272 232 6 2 302 278" at bounding box center [562, 287] width 1125 height 459
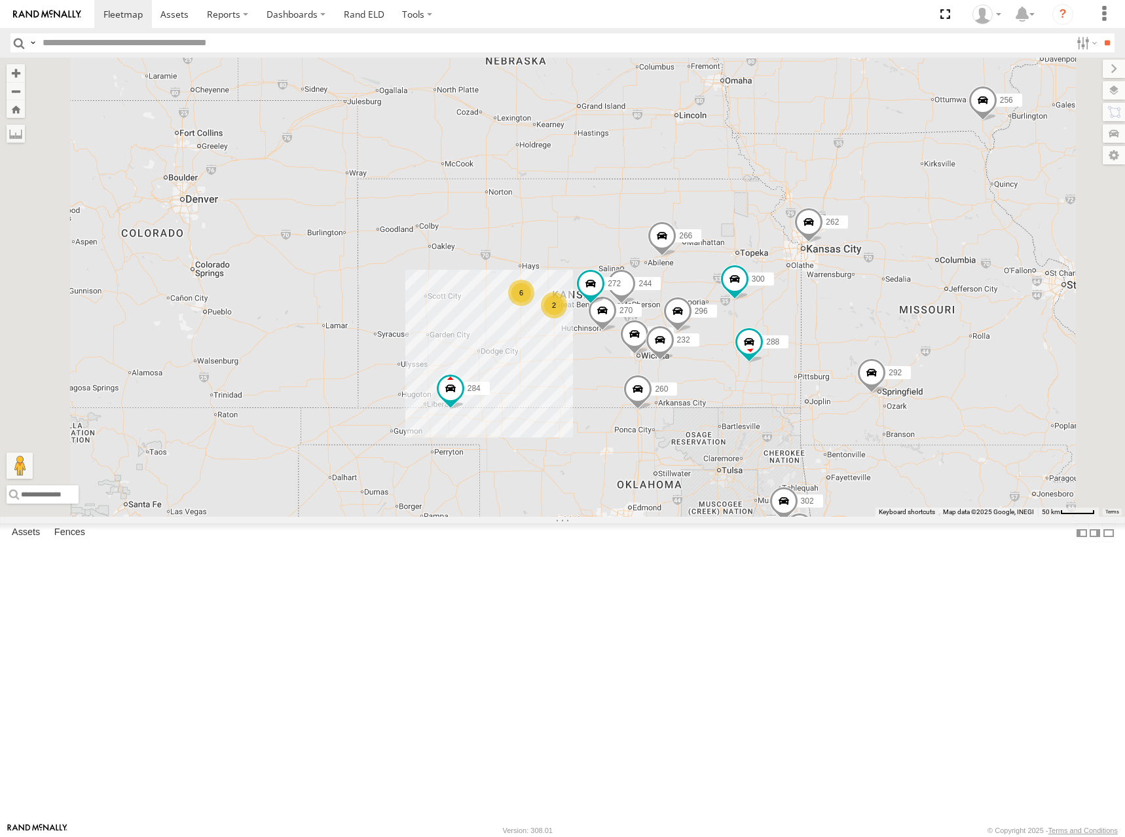
drag, startPoint x: 846, startPoint y: 270, endPoint x: 818, endPoint y: 286, distance: 31.7
click at [818, 286] on div "300 262 288 292 256 296 284 264 266 260 244 298 270 272 232 6 2 302 278" at bounding box center [562, 287] width 1125 height 459
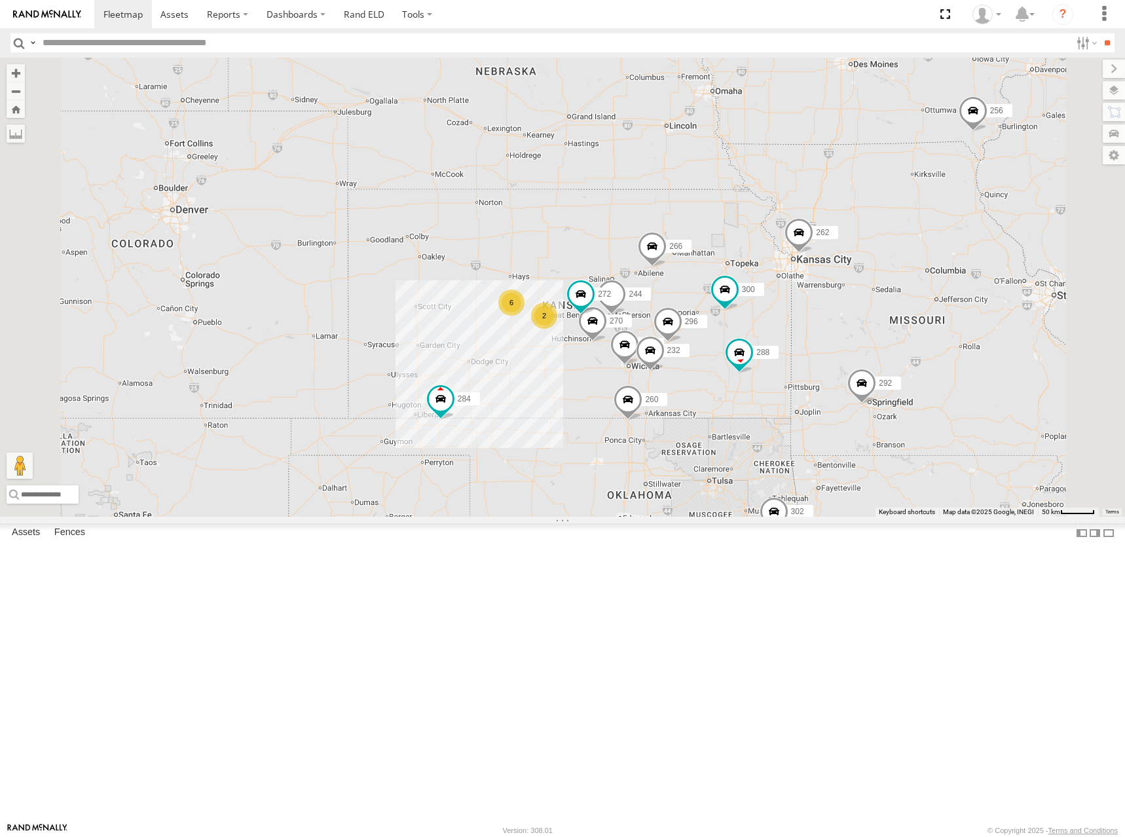
drag, startPoint x: 816, startPoint y: 356, endPoint x: 824, endPoint y: 351, distance: 9.1
click at [824, 351] on div "300 262 288 292 256 296 284 264 266 260 244 298 270 272 232 6 2 302 278" at bounding box center [562, 287] width 1125 height 459
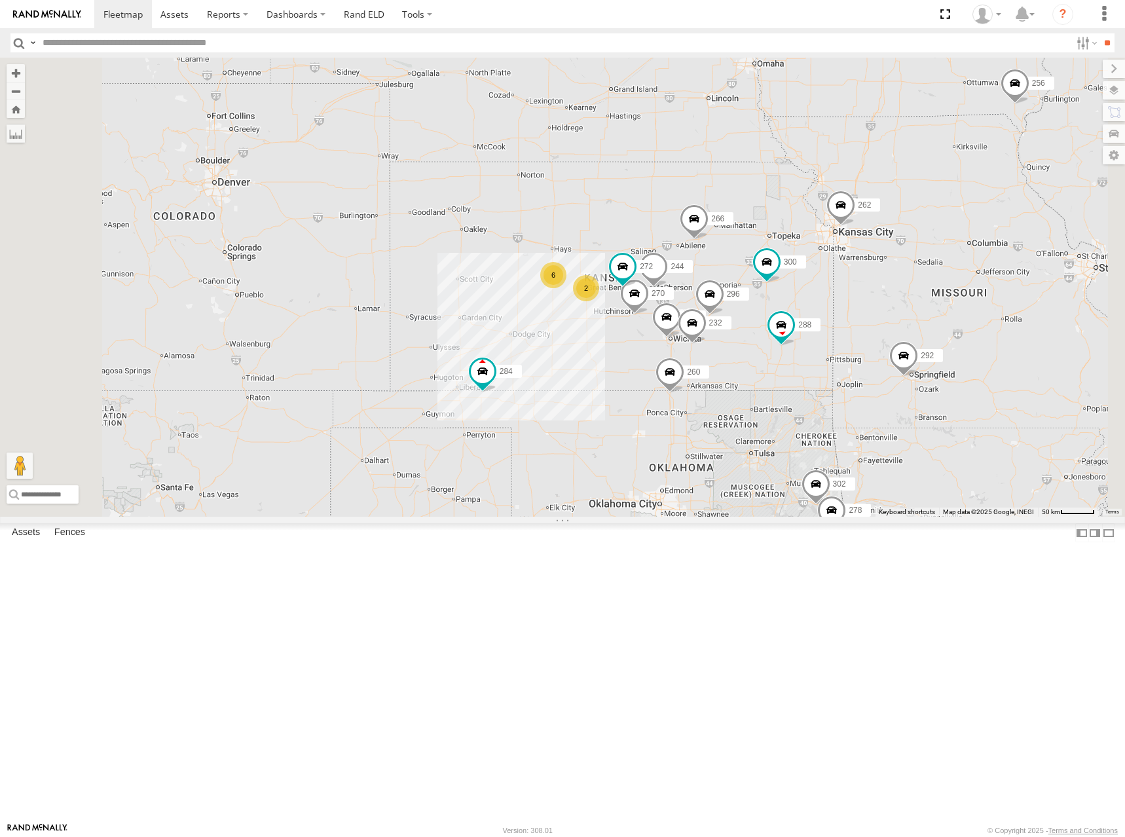
drag, startPoint x: 818, startPoint y: 348, endPoint x: 874, endPoint y: 308, distance: 69.9
click at [874, 308] on div "300 262 288 292 256 296 284 264 266 260 244 298 270 272 232 6 2 302 278" at bounding box center [562, 287] width 1125 height 459
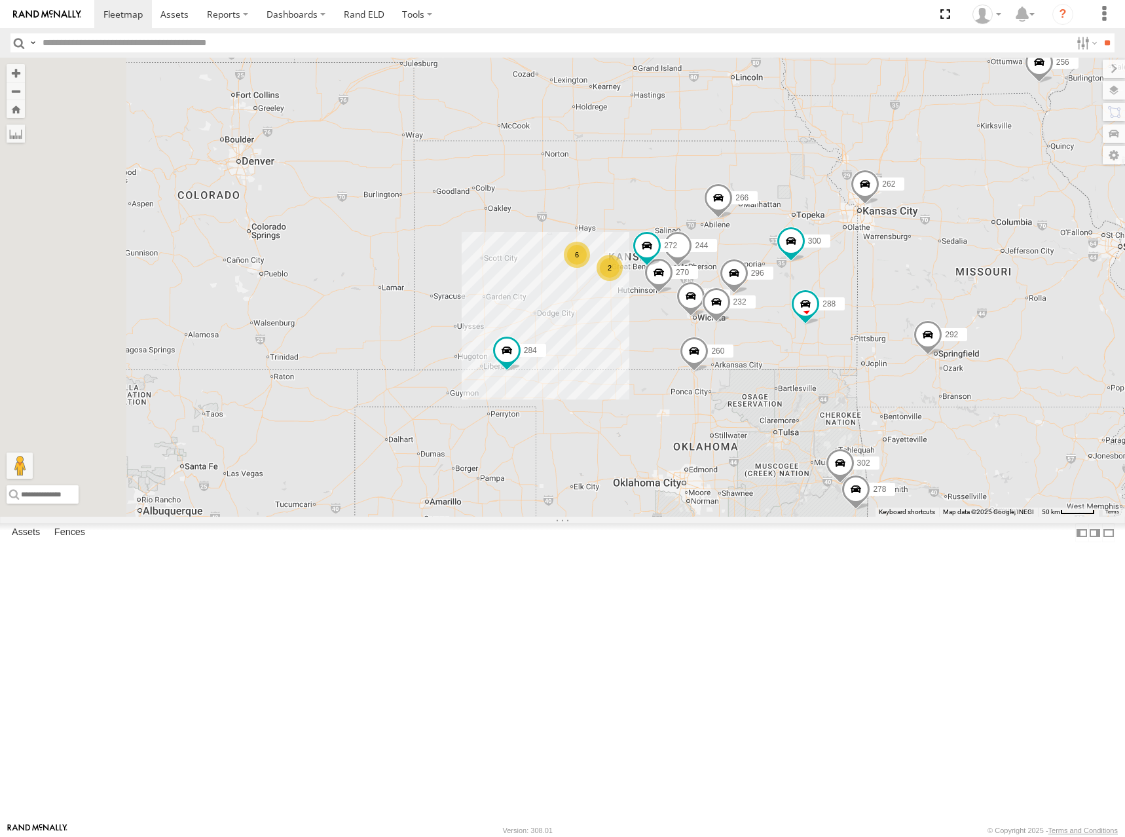
click at [855, 312] on div "300 262 288 292 256 296 284 264 266 260 244 298 270 272 232 6 2 302 278" at bounding box center [562, 287] width 1125 height 459
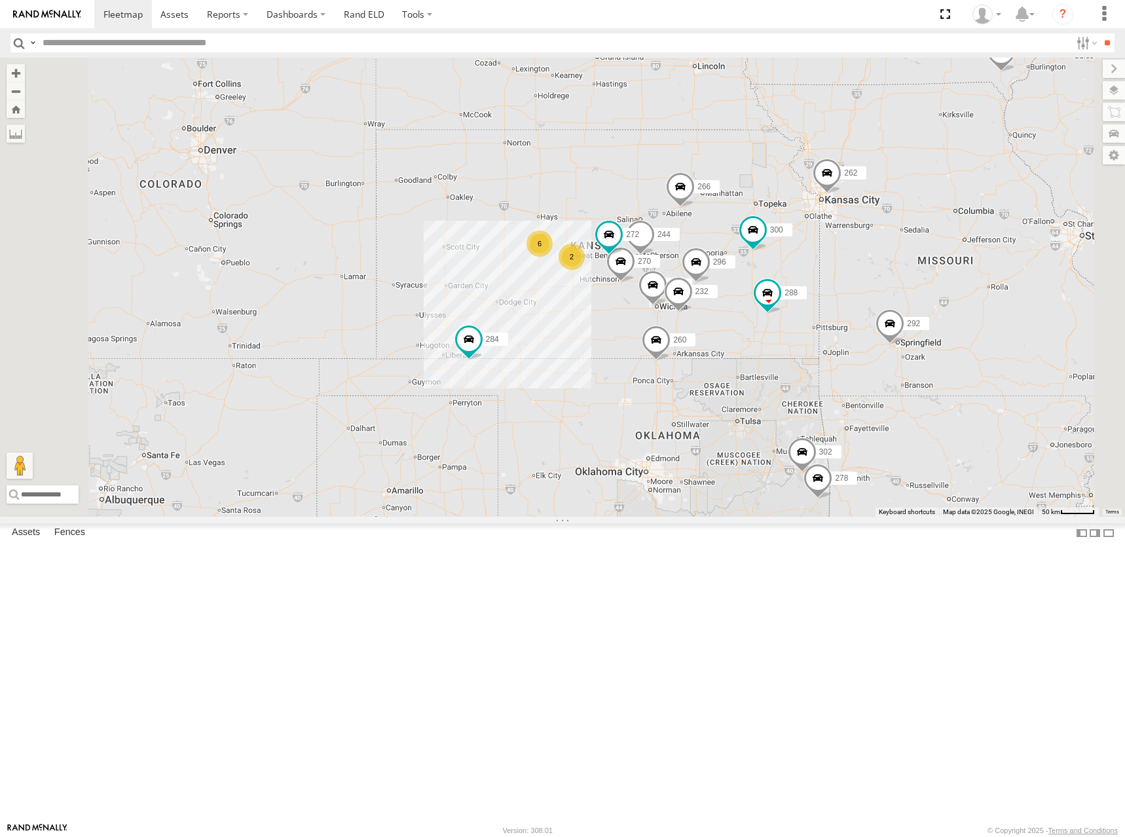
drag, startPoint x: 912, startPoint y: 302, endPoint x: 879, endPoint y: 287, distance: 36.6
click at [879, 287] on div "300 262 288 292 256 296 284 264 266 260 244 298 270 272 232 6 2 302 278" at bounding box center [562, 287] width 1125 height 459
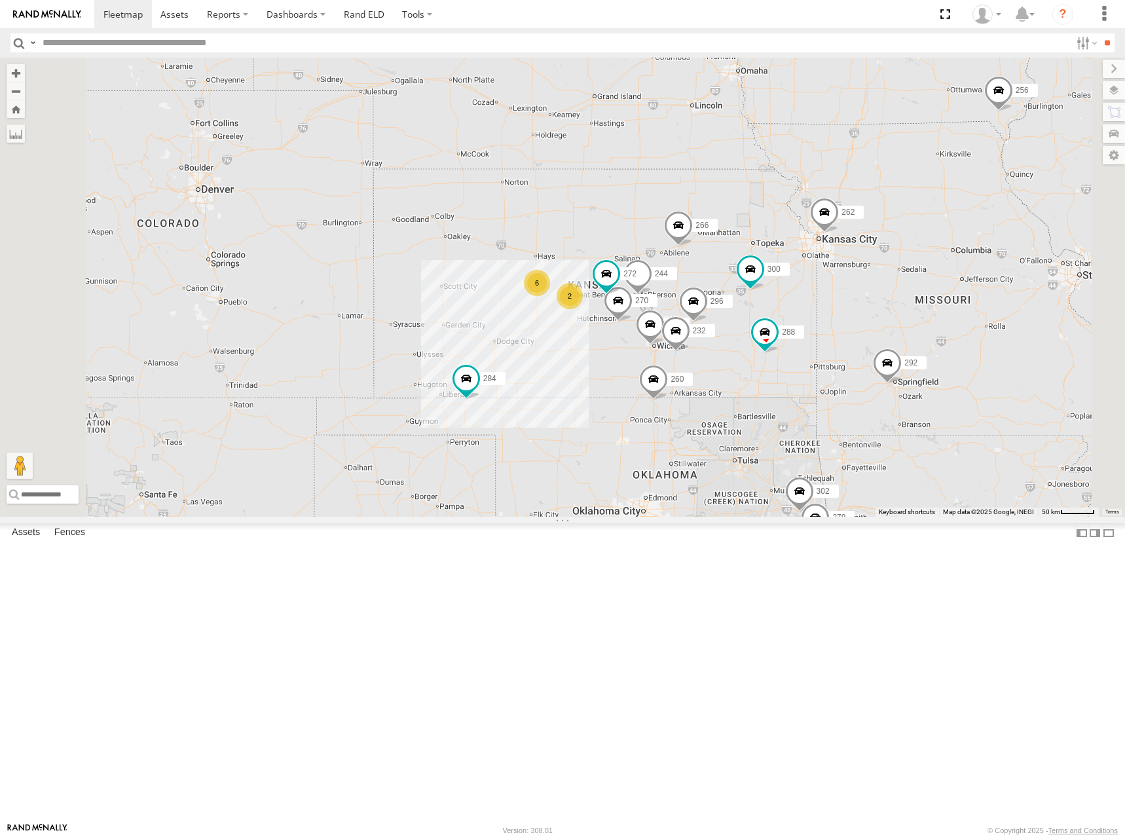
drag, startPoint x: 803, startPoint y: 264, endPoint x: 801, endPoint y: 305, distance: 41.3
click at [801, 305] on div "300 262 288 292 256 296 284 264 266 260 244 298 270 272 232 6 2 302 278" at bounding box center [562, 287] width 1125 height 459
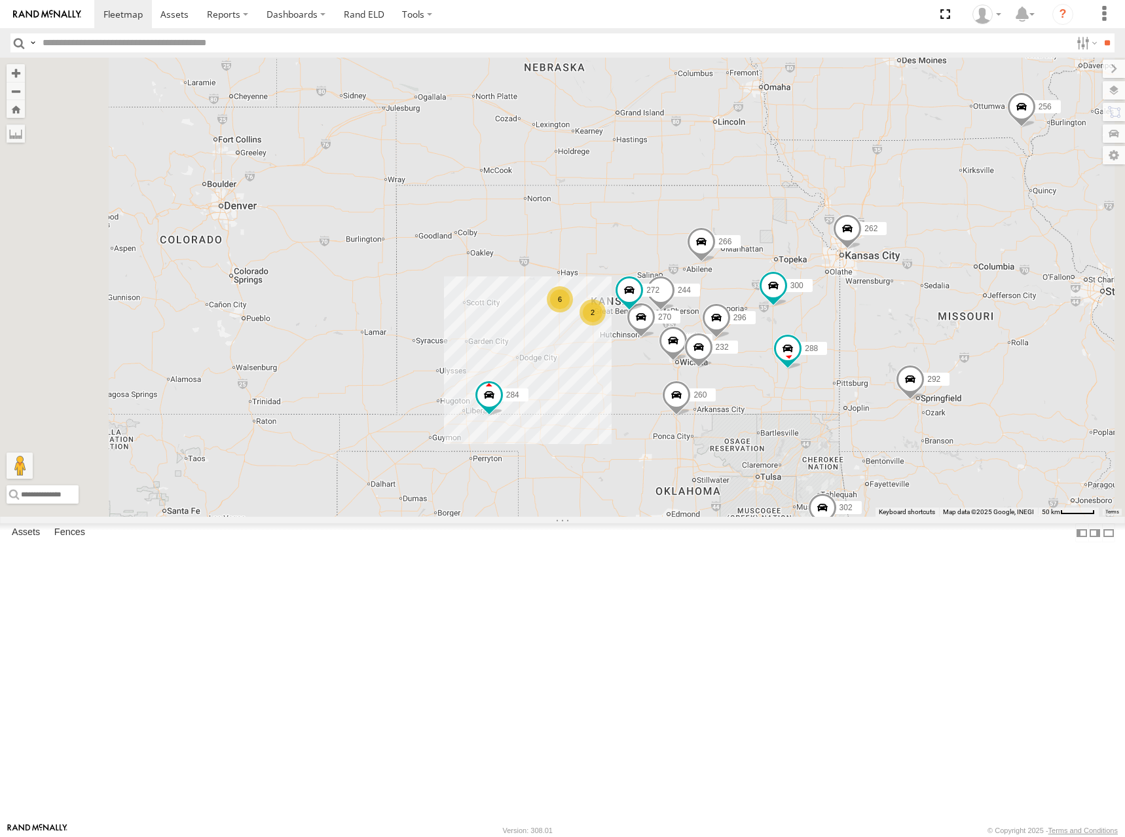
drag, startPoint x: 802, startPoint y: 293, endPoint x: 827, endPoint y: 311, distance: 31.0
click at [827, 311] on div "300 262 288 292 256 296 284 264 266 260 244 298 270 272 232 6 2 302 278" at bounding box center [562, 287] width 1125 height 459
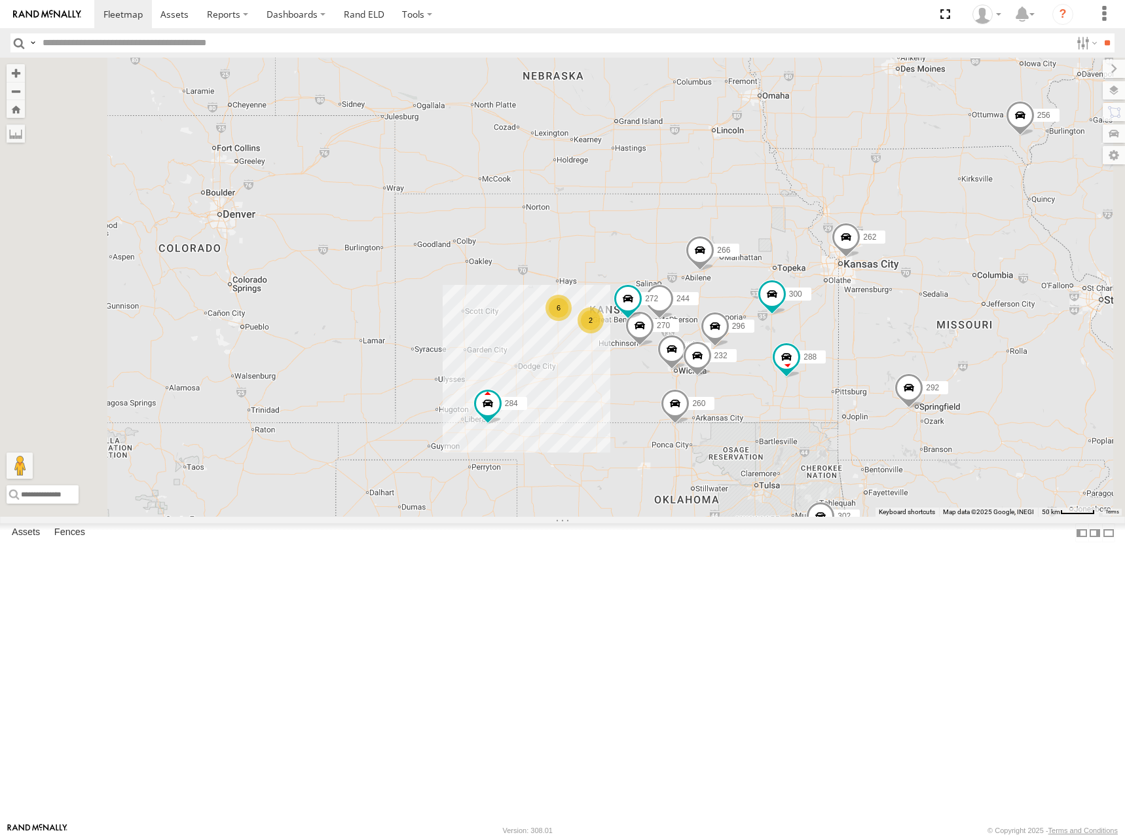
drag, startPoint x: 842, startPoint y: 342, endPoint x: 840, endPoint y: 349, distance: 6.8
click at [840, 349] on div "300 262 288 292 256 296 284 264 266 260 244 298 270 272 232 6 2 302 278" at bounding box center [562, 287] width 1125 height 459
click at [876, 369] on div "300 262 288 292 256 296 284 264 266 260 244 298 270 272 232 6 2 302 278" at bounding box center [562, 287] width 1125 height 459
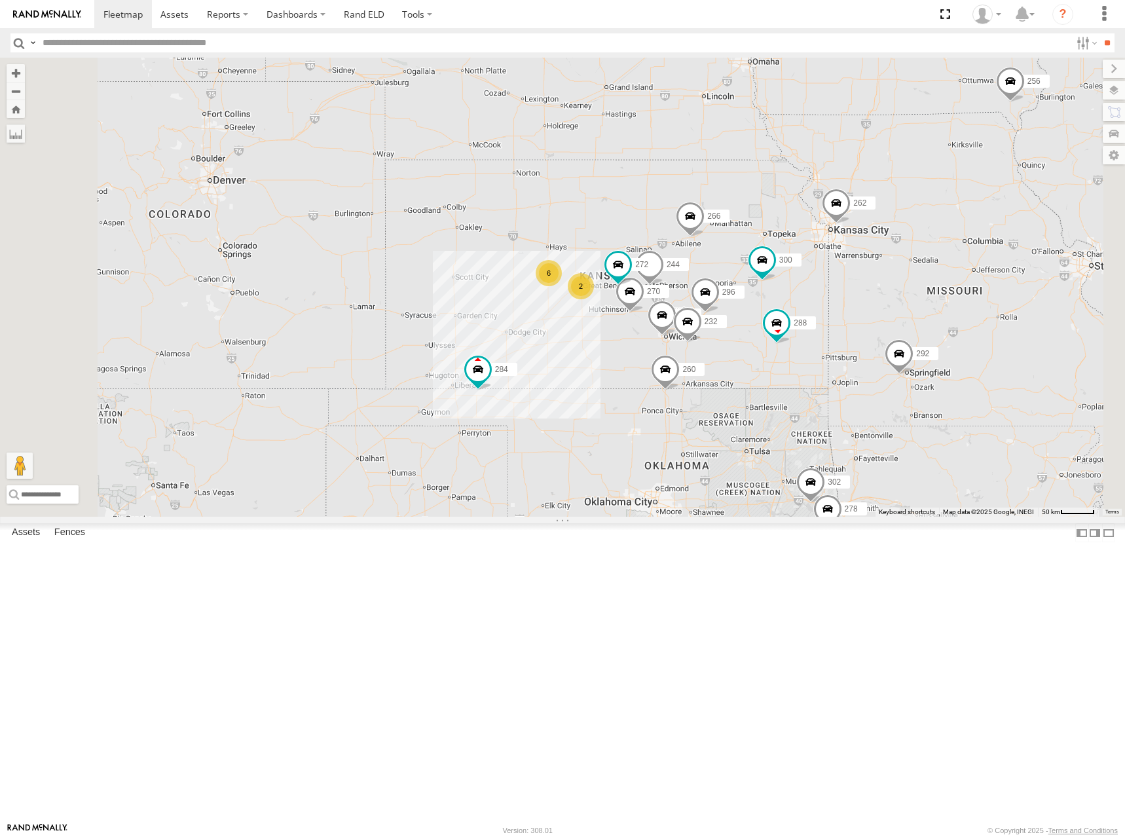
drag, startPoint x: 847, startPoint y: 355, endPoint x: 836, endPoint y: 311, distance: 45.2
click at [836, 311] on div "300 262 288 292 256 296 284 264 266 260 244 298 270 272 232 6 2 302 278" at bounding box center [562, 287] width 1125 height 459
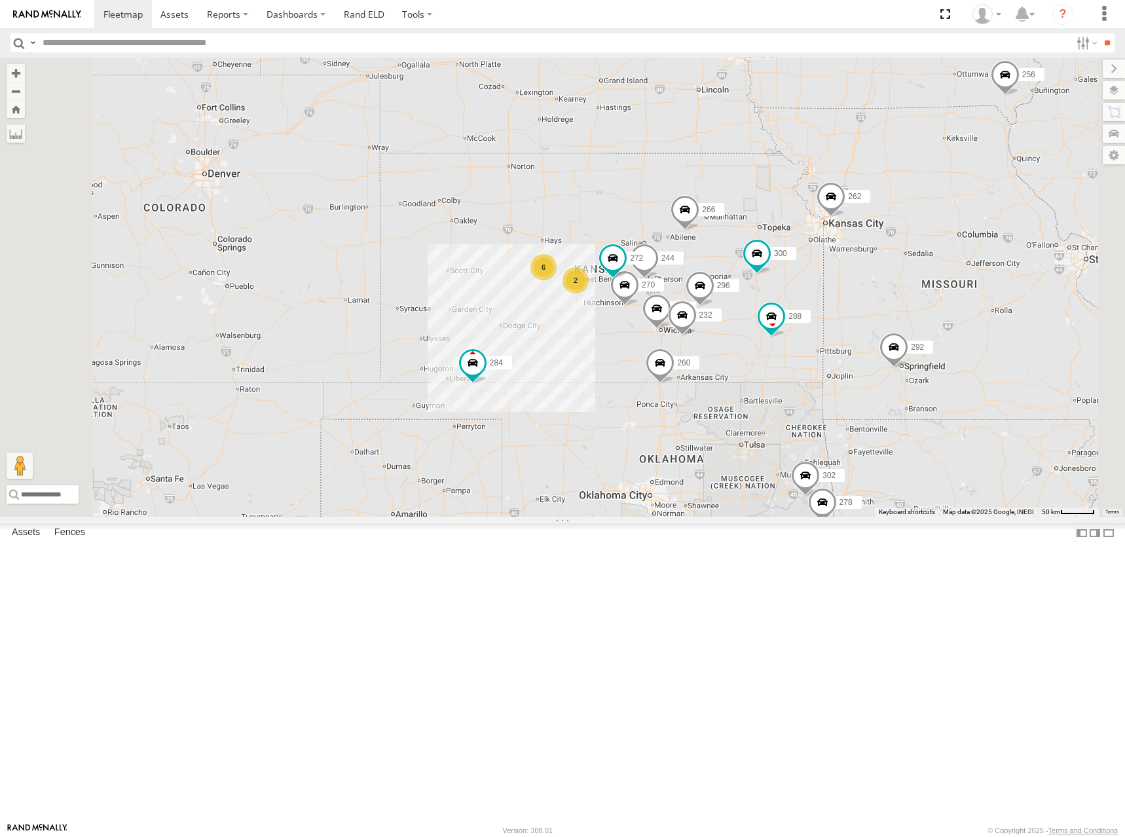
drag, startPoint x: 815, startPoint y: 324, endPoint x: 805, endPoint y: 325, distance: 9.9
click at [805, 325] on div "300 262 288 292 256 296 284 264 266 260 244 298 270 272 232 6 2 302 278" at bounding box center [562, 287] width 1125 height 459
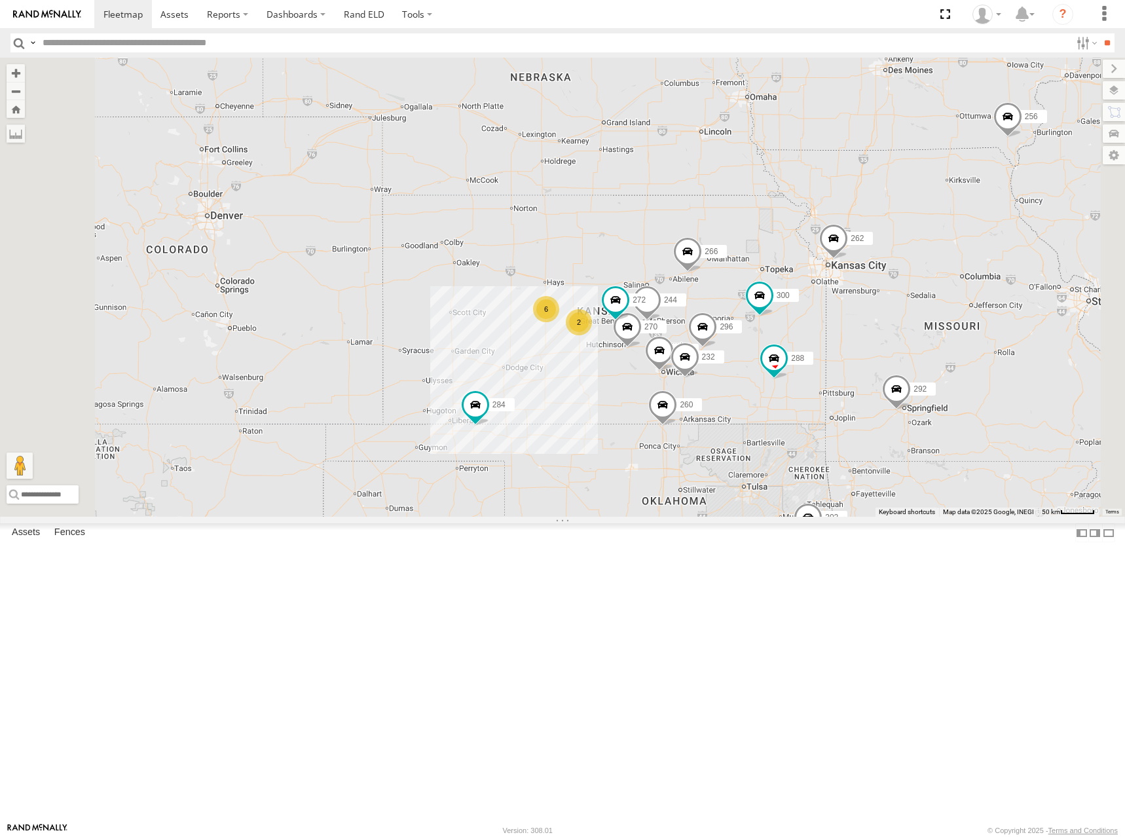
drag, startPoint x: 753, startPoint y: 335, endPoint x: 768, endPoint y: 373, distance: 41.1
click at [768, 373] on div "300 262 288 292 256 296 284 264 266 260 244 298 270 272 232 6 2 302 278" at bounding box center [562, 287] width 1125 height 459
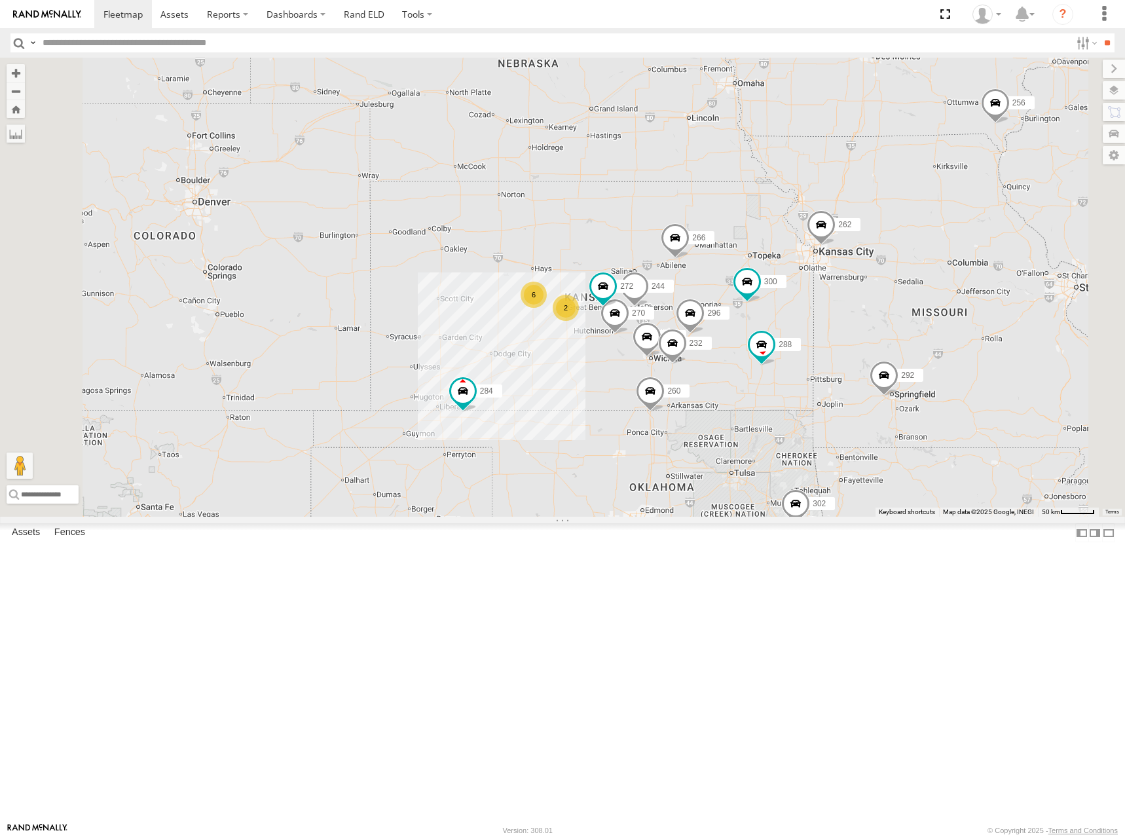
drag, startPoint x: 772, startPoint y: 373, endPoint x: 760, endPoint y: 359, distance: 18.5
click at [760, 359] on div "300 262 288 292 256 296 284 264 266 260 244 298 270 272 232 6 2 302 278" at bounding box center [562, 287] width 1125 height 459
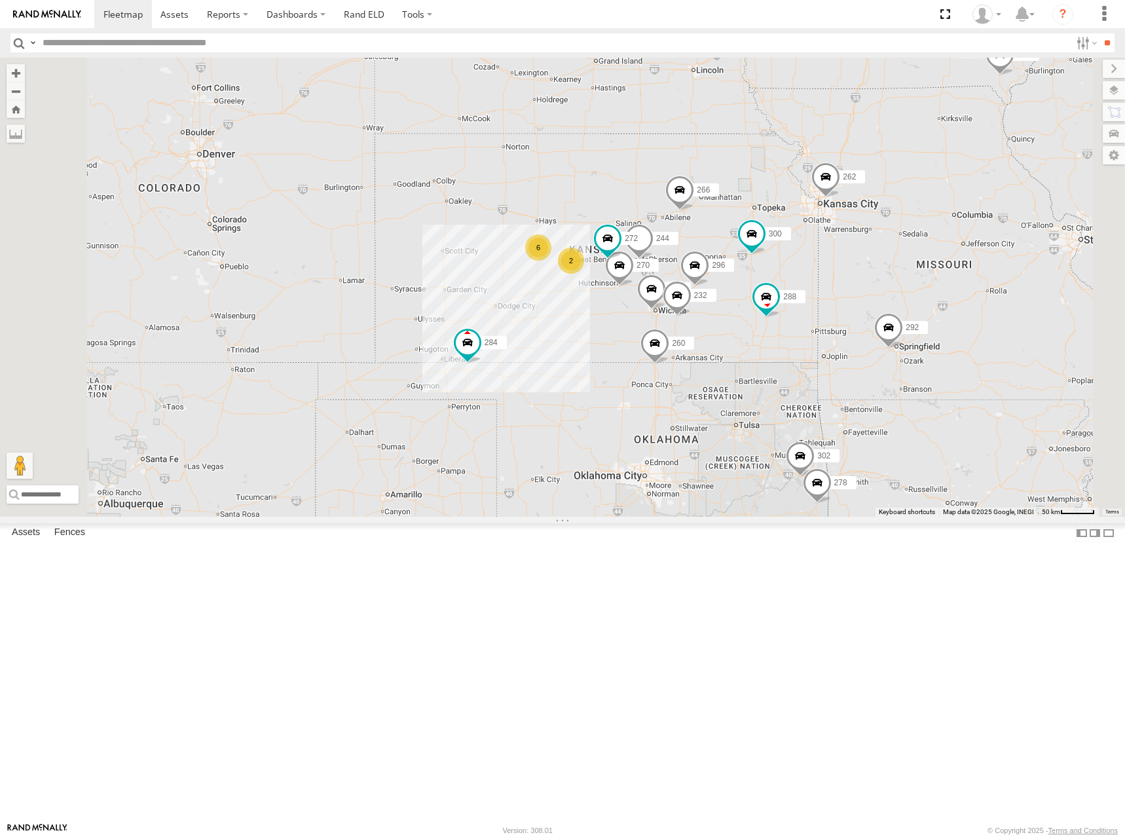
click at [821, 299] on div "300 262 288 292 256 296 284 264 266 260 244 298 270 272 232 302 278 6 2" at bounding box center [562, 287] width 1125 height 459
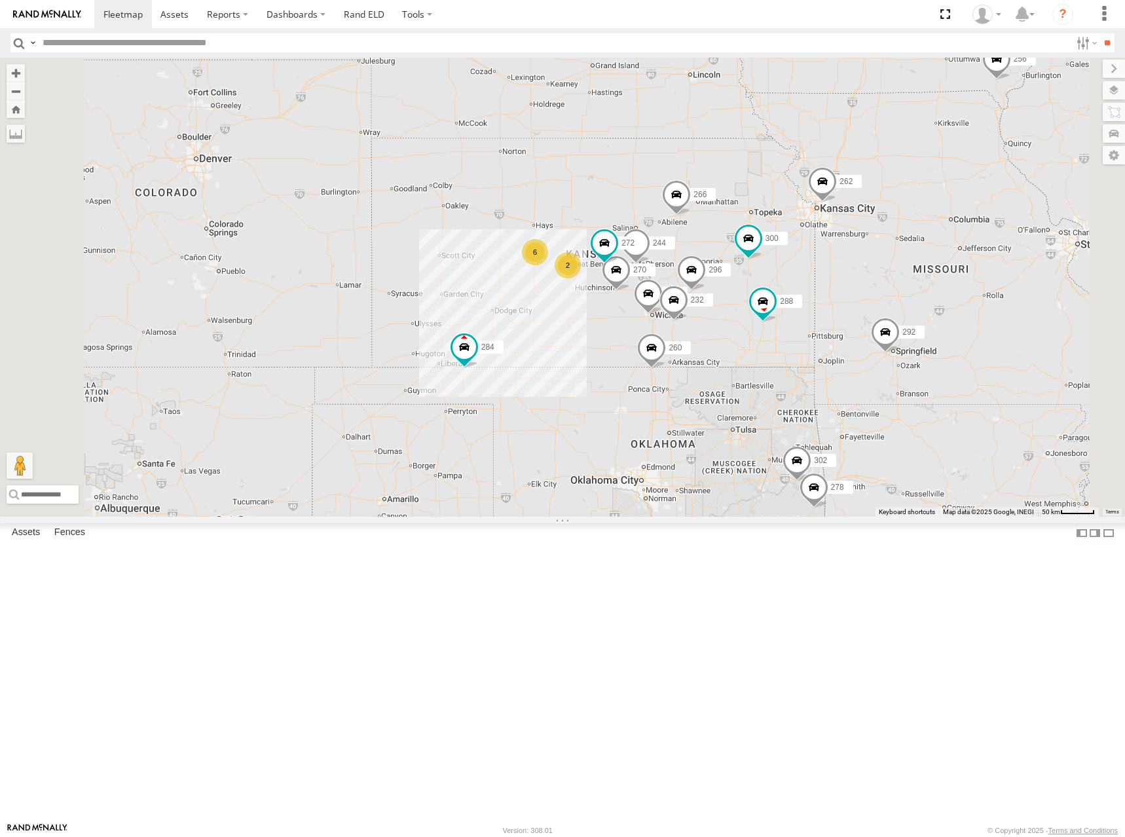
drag, startPoint x: 873, startPoint y: 308, endPoint x: 946, endPoint y: 261, distance: 86.6
click at [869, 314] on div "300 262 288 292 256 296 284 264 266 260 244 298 270 272 232 302 278 6 2" at bounding box center [562, 287] width 1125 height 459
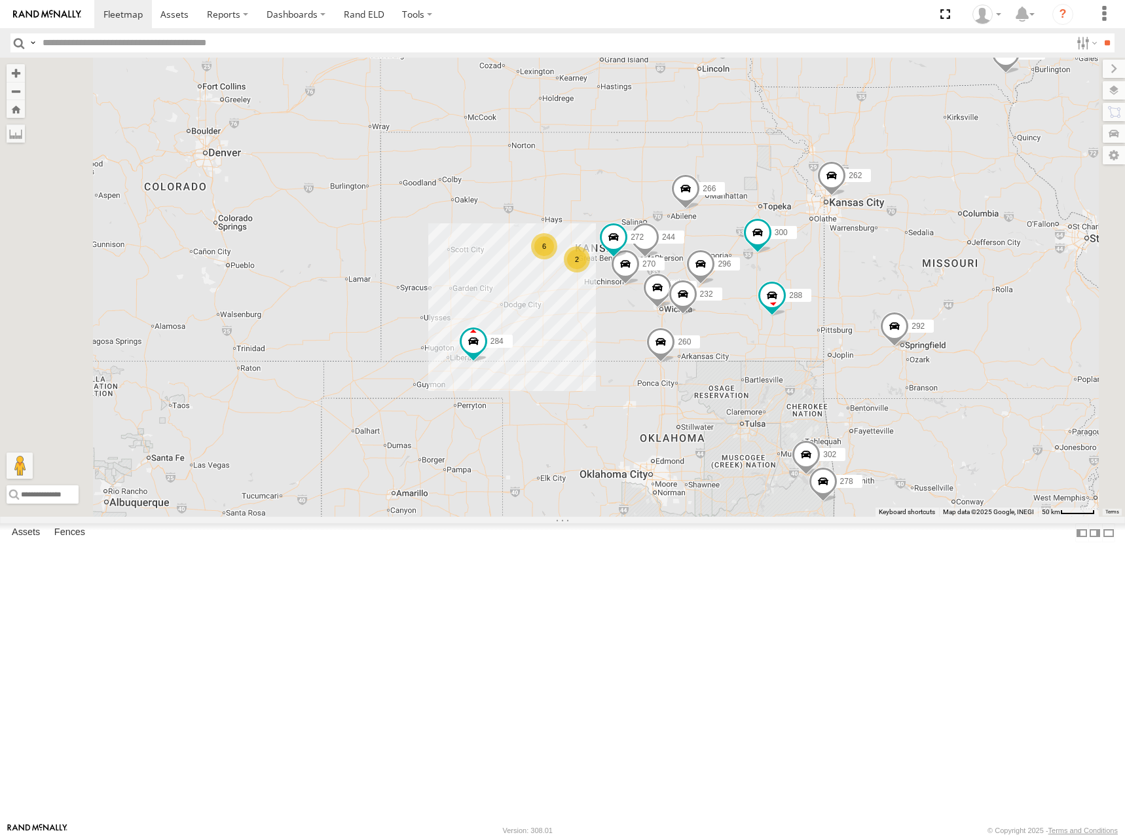
click at [690, 325] on div "300 262 288 292 256 296 284 264 266 260 244 298 270 272 232 302 278 6 2" at bounding box center [562, 287] width 1125 height 459
click at [795, 336] on div "300 262 288 292 256 296 284 264 266 260 244 298 270 272 232 302 278 6 2" at bounding box center [562, 287] width 1125 height 459
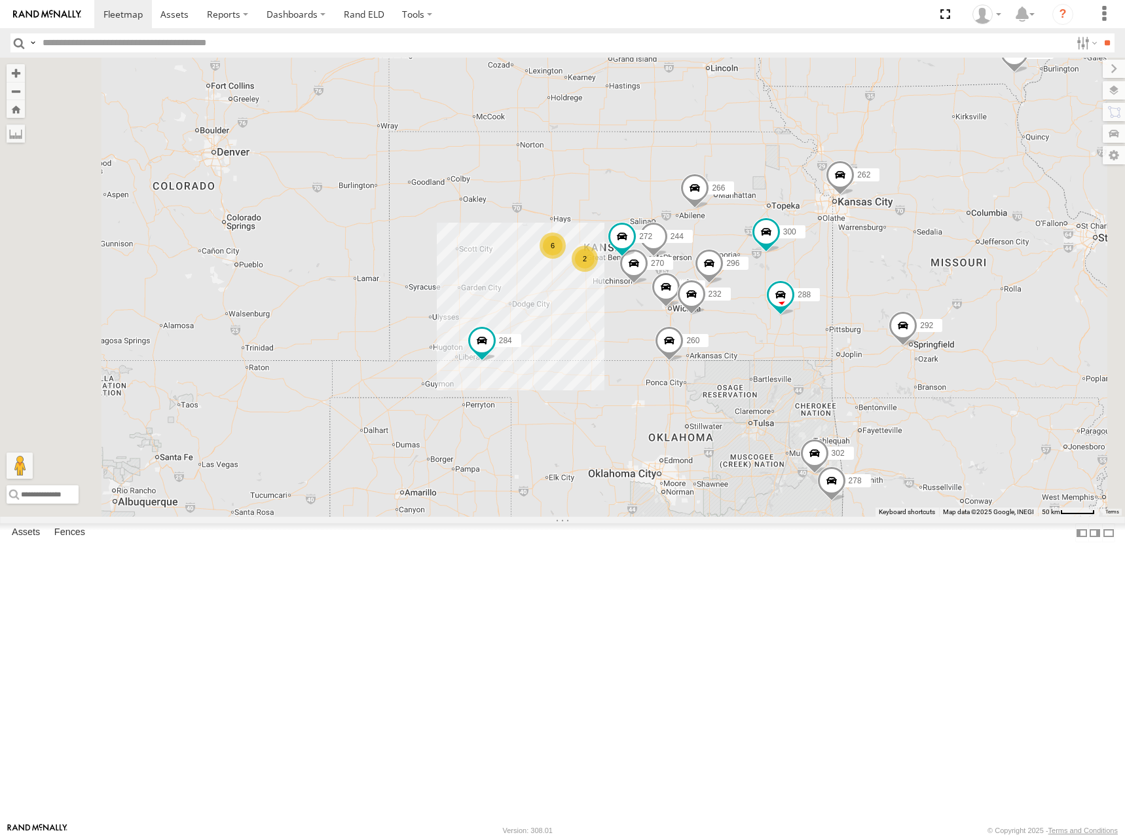
click at [785, 297] on div "300 262 288 292 256 296 284 264 266 260 244 298 270 272 232 302 278 6 2" at bounding box center [562, 287] width 1125 height 459
click at [834, 298] on div "300 262 288 292 256 296 284 264 266 260 244 298 270 272 232 302 278 6 2" at bounding box center [562, 287] width 1125 height 459
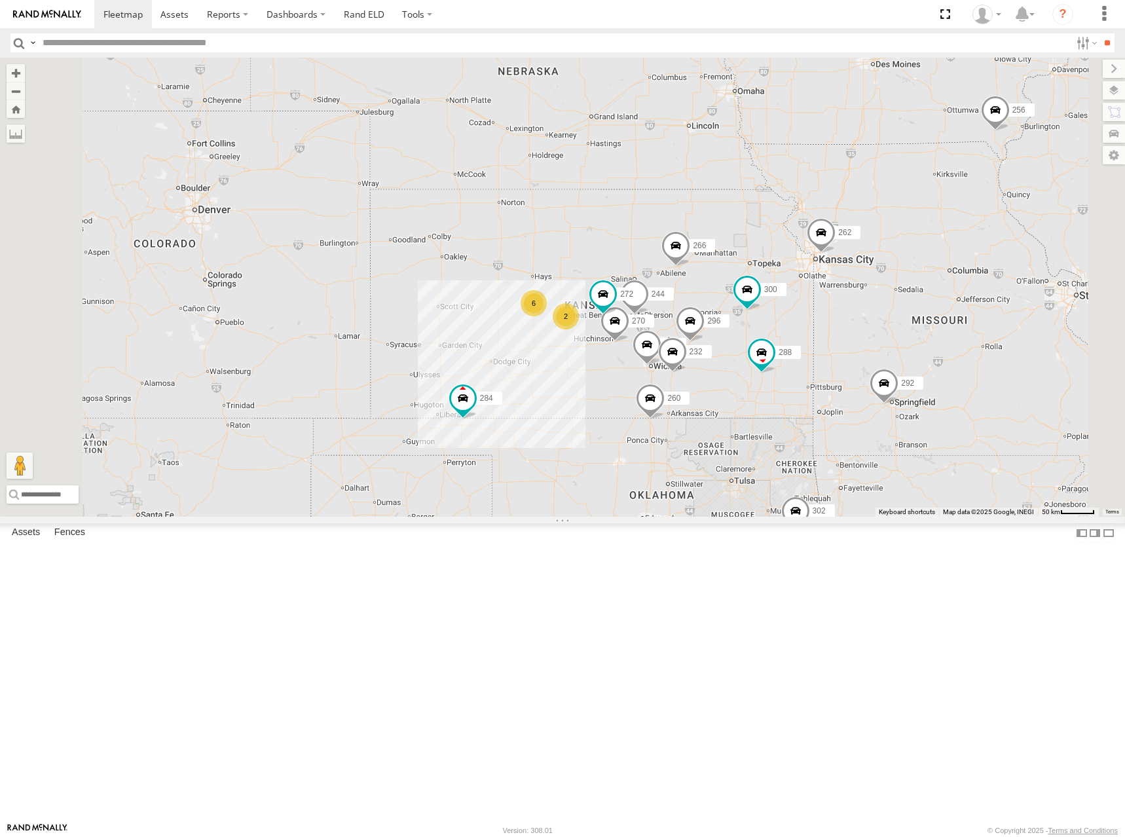
drag, startPoint x: 891, startPoint y: 297, endPoint x: 875, endPoint y: 360, distance: 64.8
click at [875, 360] on div "300 262 288 292 256 296 284 264 266 260 244 298 270 272 232 302 278 6 2" at bounding box center [562, 287] width 1125 height 459
click at [724, 370] on div "300 262 288 292 256 296 284 264 266 260 244 298 270 272 232 302 278 6 2" at bounding box center [562, 287] width 1125 height 459
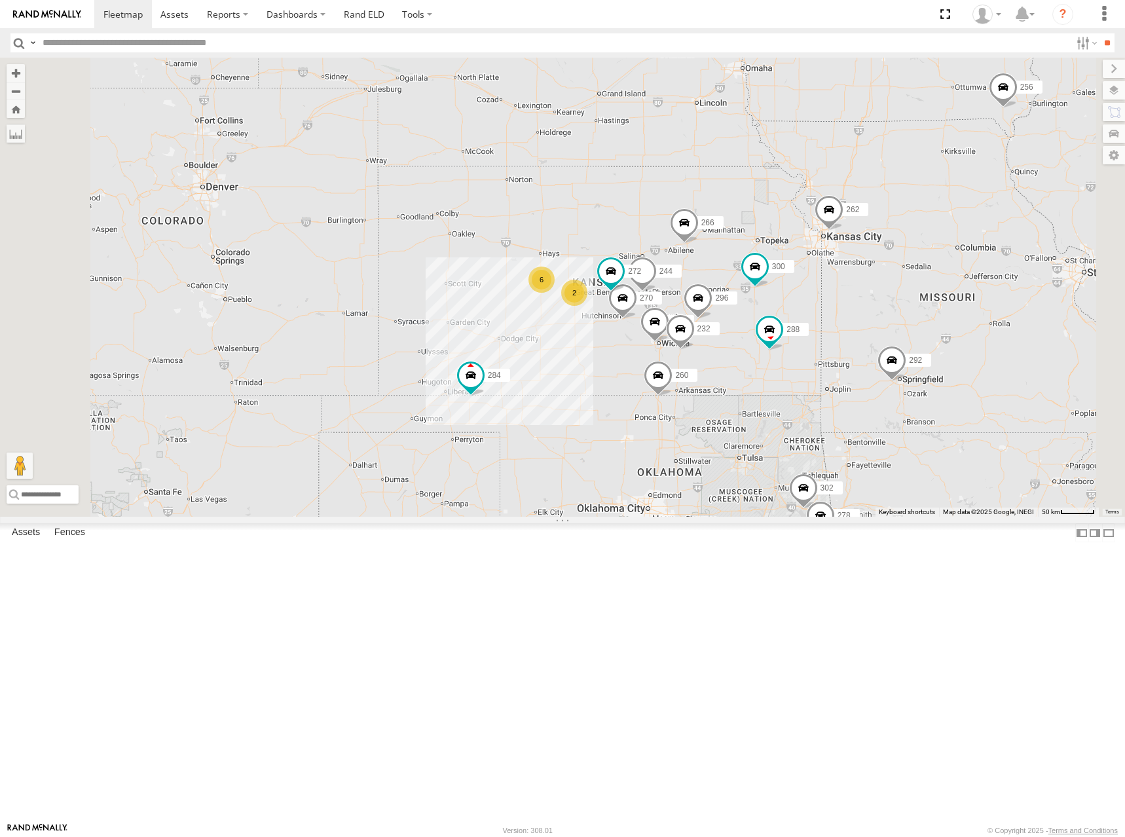
drag, startPoint x: 801, startPoint y: 369, endPoint x: 812, endPoint y: 340, distance: 31.1
click at [812, 340] on div "300 262 288 292 256 296 284 264 266 260 244 298 270 272 232 302 278 6 2" at bounding box center [562, 287] width 1125 height 459
drag, startPoint x: 793, startPoint y: 323, endPoint x: 778, endPoint y: 327, distance: 15.7
click at [778, 327] on div "300 262 288 292 256 296 284 264 266 260 244 298 270 272 232 302 278 6 2" at bounding box center [562, 287] width 1125 height 459
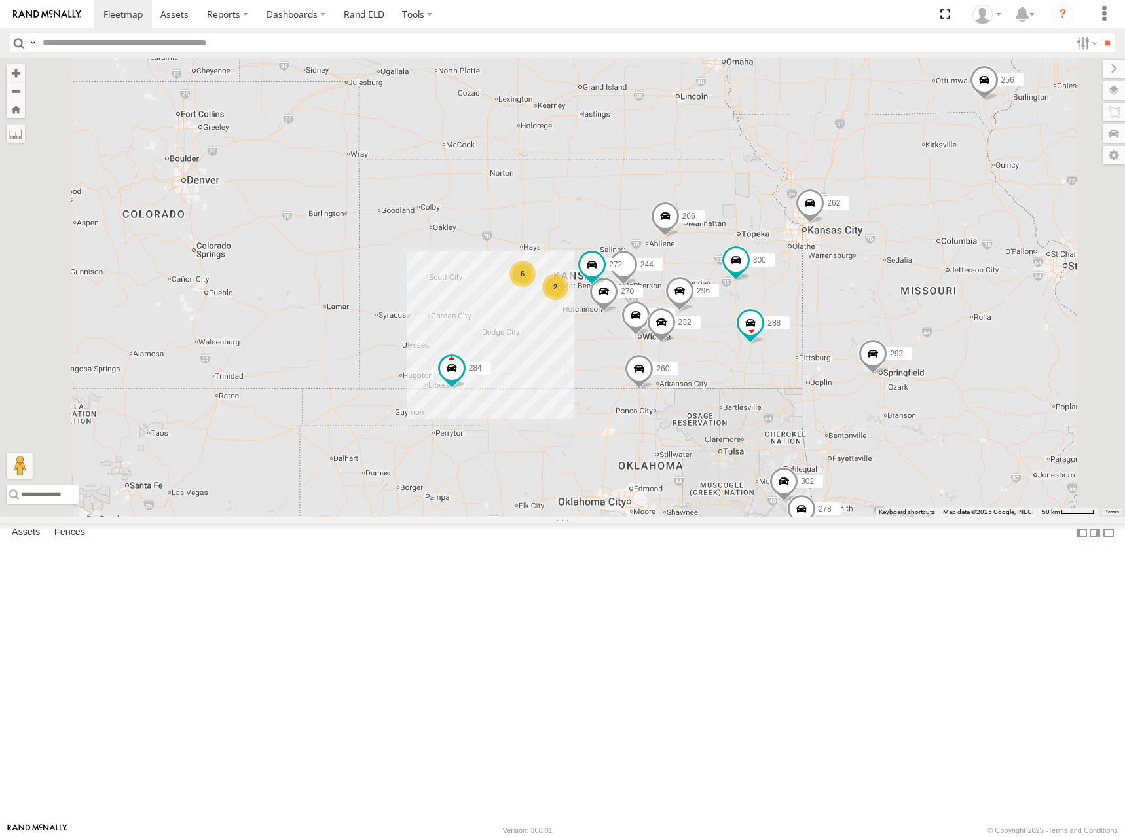
drag, startPoint x: 750, startPoint y: 266, endPoint x: 724, endPoint y: 220, distance: 52.8
click at [724, 220] on div "300 262 288 292 256 296 284 264 266 260 244 298 270 272 232 302 278 6 2" at bounding box center [562, 287] width 1125 height 459
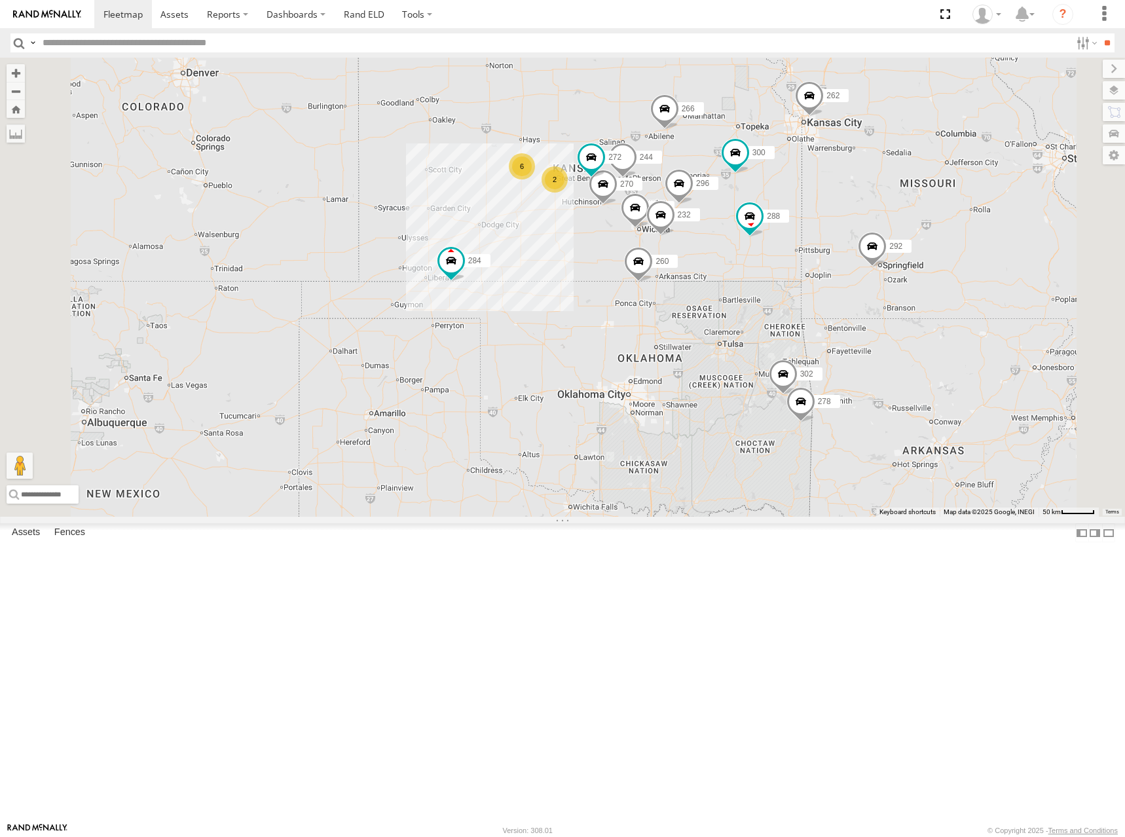
drag, startPoint x: 763, startPoint y: 209, endPoint x: 789, endPoint y: 221, distance: 29.3
click at [789, 221] on div "300 262 288 292 256 296 284 264 266 260 244 298 270 272 232 302 278 6 2" at bounding box center [562, 287] width 1125 height 459
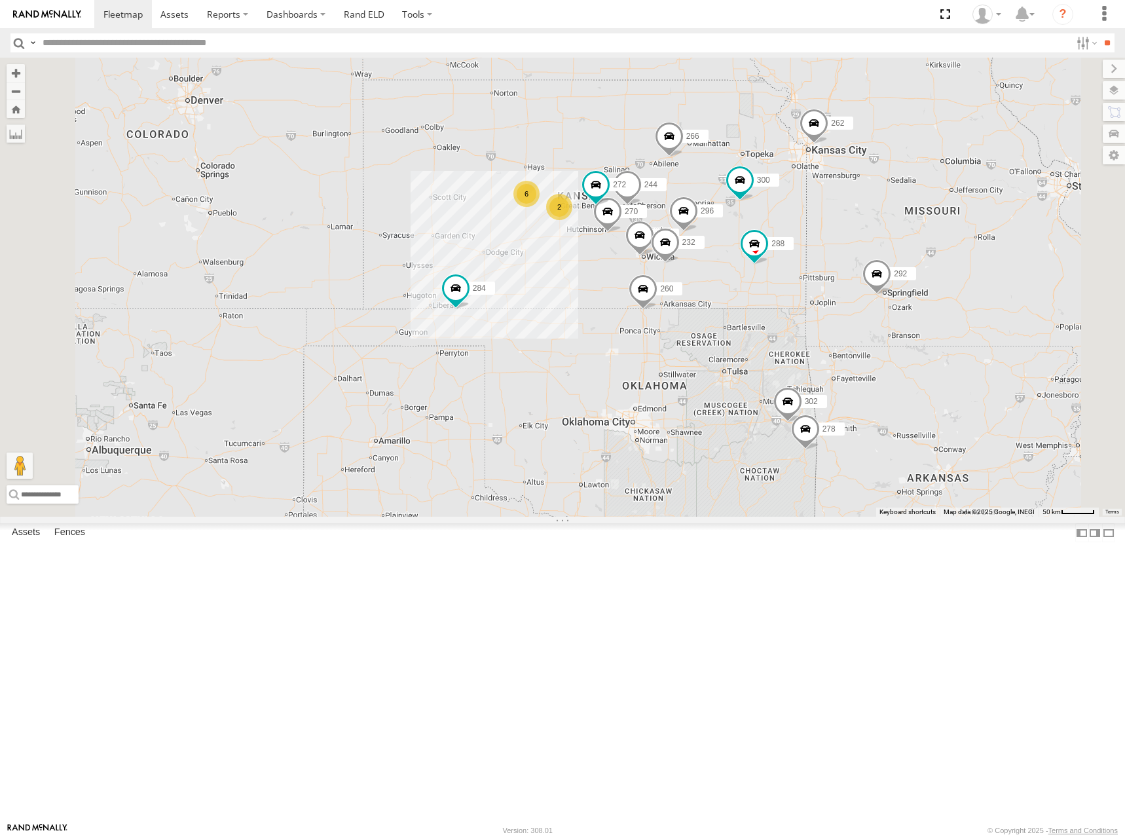
drag, startPoint x: 839, startPoint y: 211, endPoint x: 842, endPoint y: 223, distance: 12.1
click at [842, 223] on div "300 262 288 292 256 296 284 264 266 260 244 298 270 272 232 302 278 6 2" at bounding box center [562, 287] width 1125 height 459
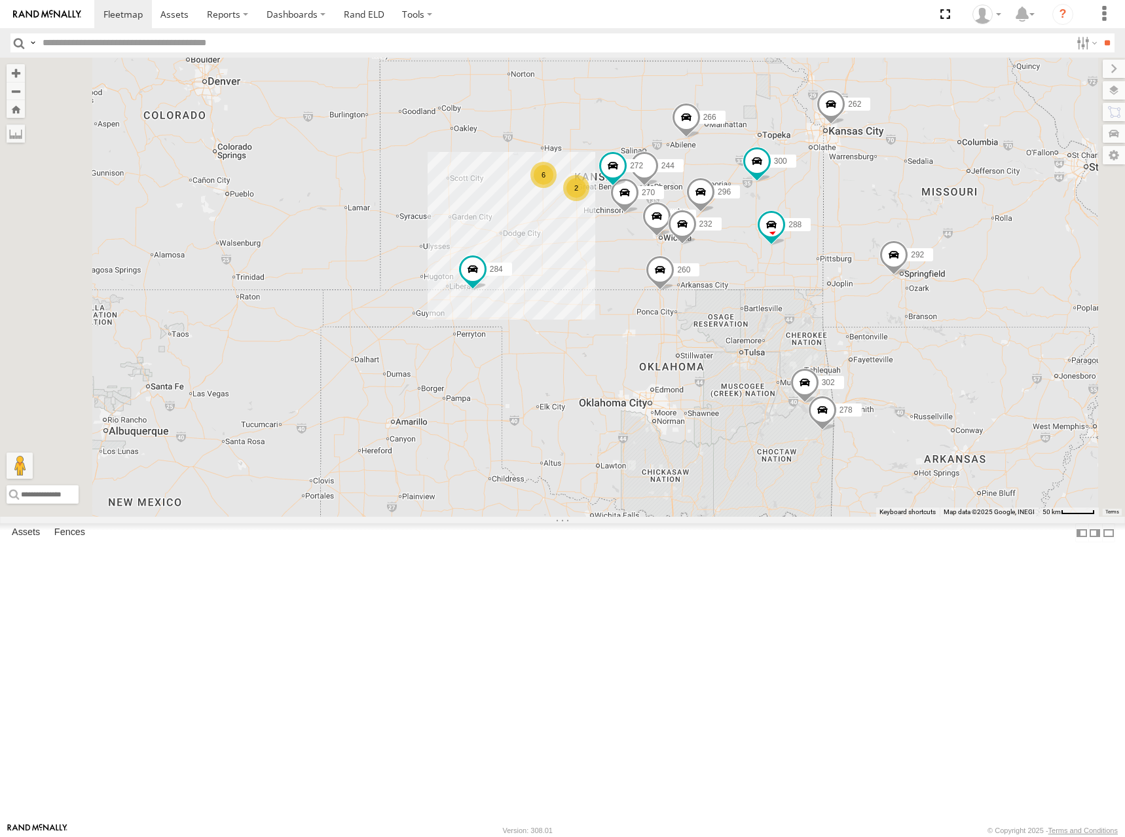
drag, startPoint x: 870, startPoint y: 211, endPoint x: 893, endPoint y: 182, distance: 37.2
click at [893, 182] on div "300 262 288 292 256 296 284 264 266 260 244 298 270 272 232 302 278 6 2" at bounding box center [562, 287] width 1125 height 459
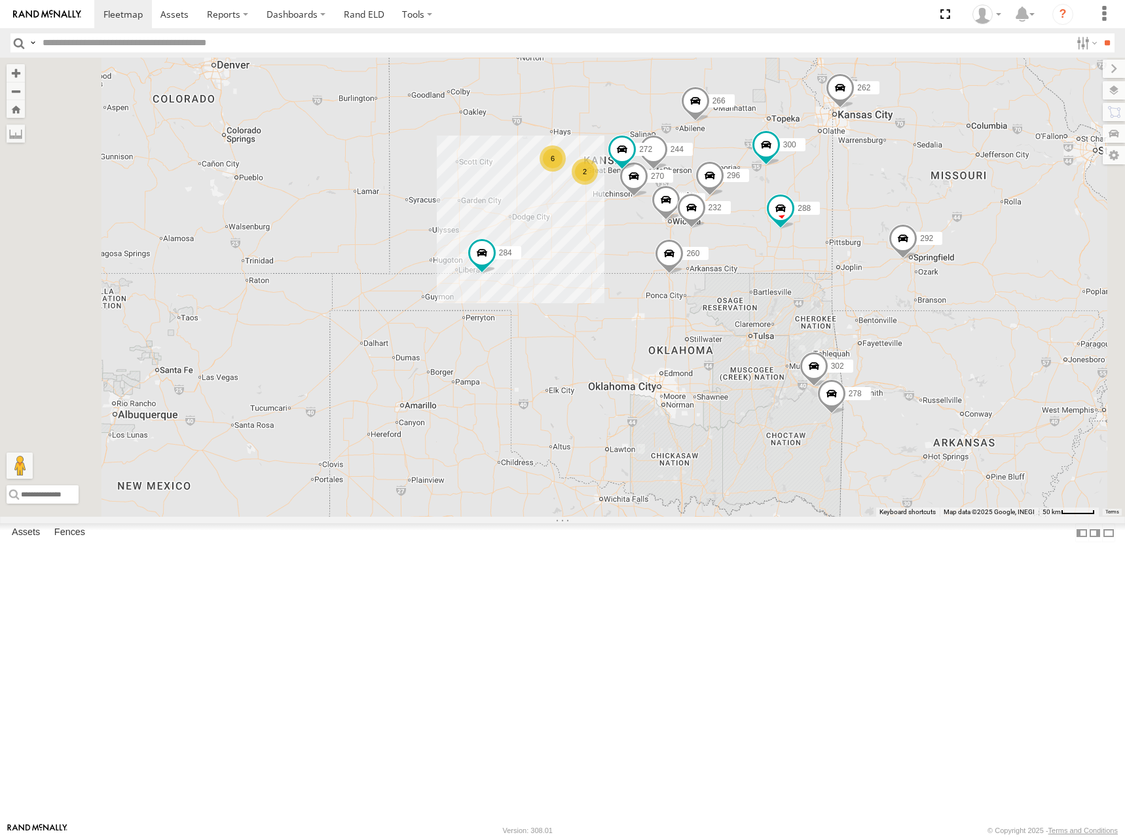
drag, startPoint x: 899, startPoint y: 288, endPoint x: 903, endPoint y: 280, distance: 9.1
click at [903, 280] on div "300 262 288 292 256 296 284 264 266 260 244 298 270 272 232 302 278 6 2" at bounding box center [562, 287] width 1125 height 459
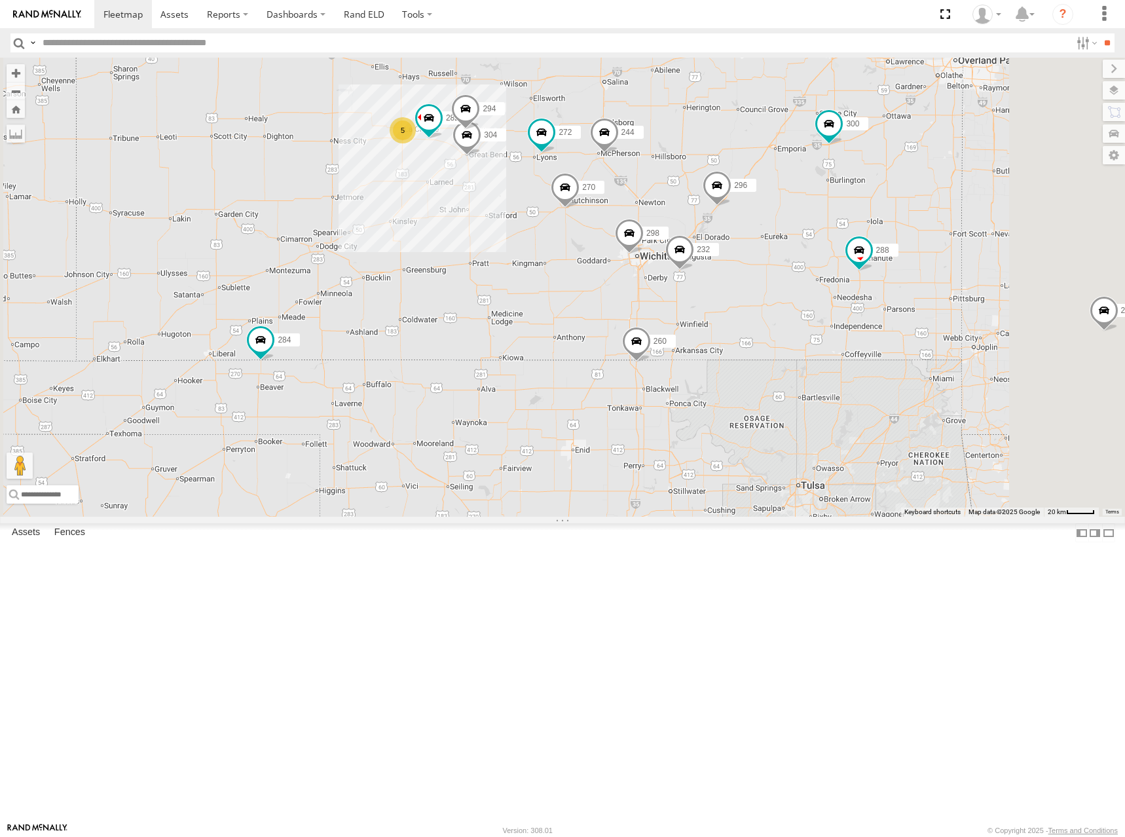
click at [942, 321] on div "300 262 288 292 256 296 284 264 266 260 244 298 270 272 232 302 278 304 282 294…" at bounding box center [562, 287] width 1125 height 459
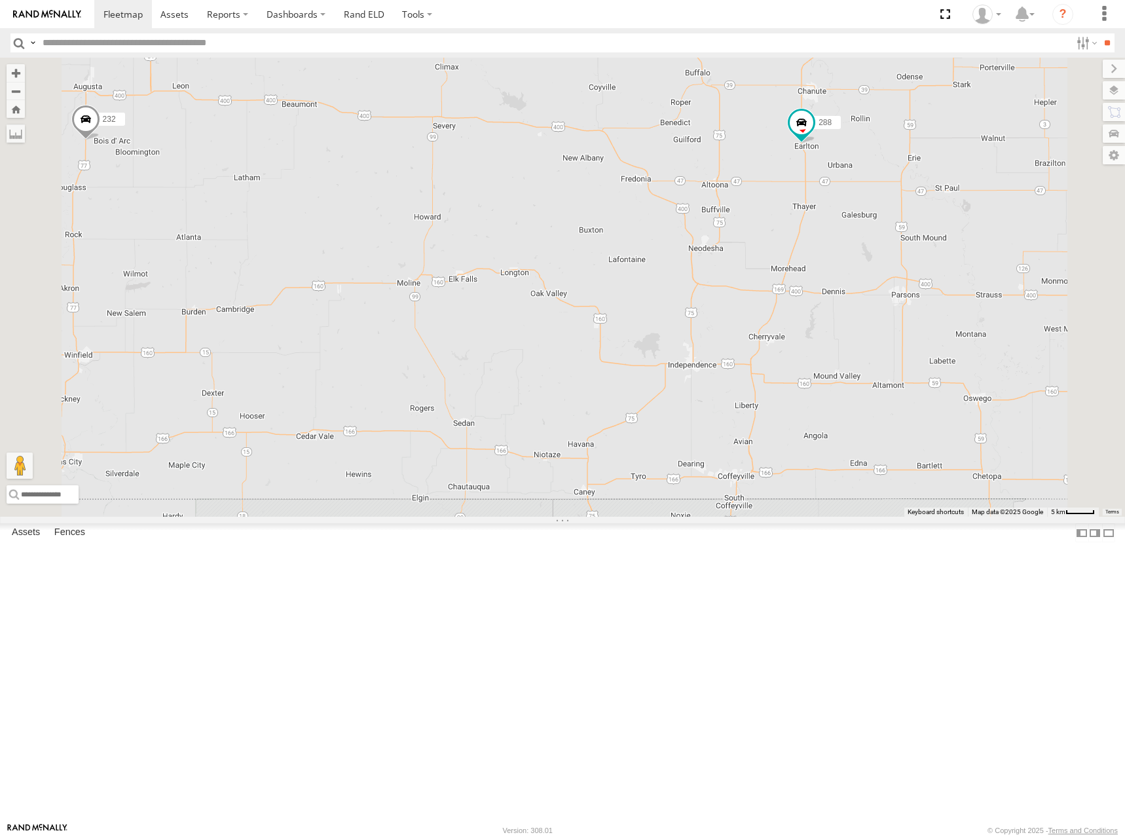
drag, startPoint x: 1051, startPoint y: 363, endPoint x: 994, endPoint y: 382, distance: 60.9
click at [994, 382] on div "300 262 288 292 256 296 284 264 266 260 244 298 270 272 232 302 278 304 282 294" at bounding box center [562, 287] width 1125 height 459
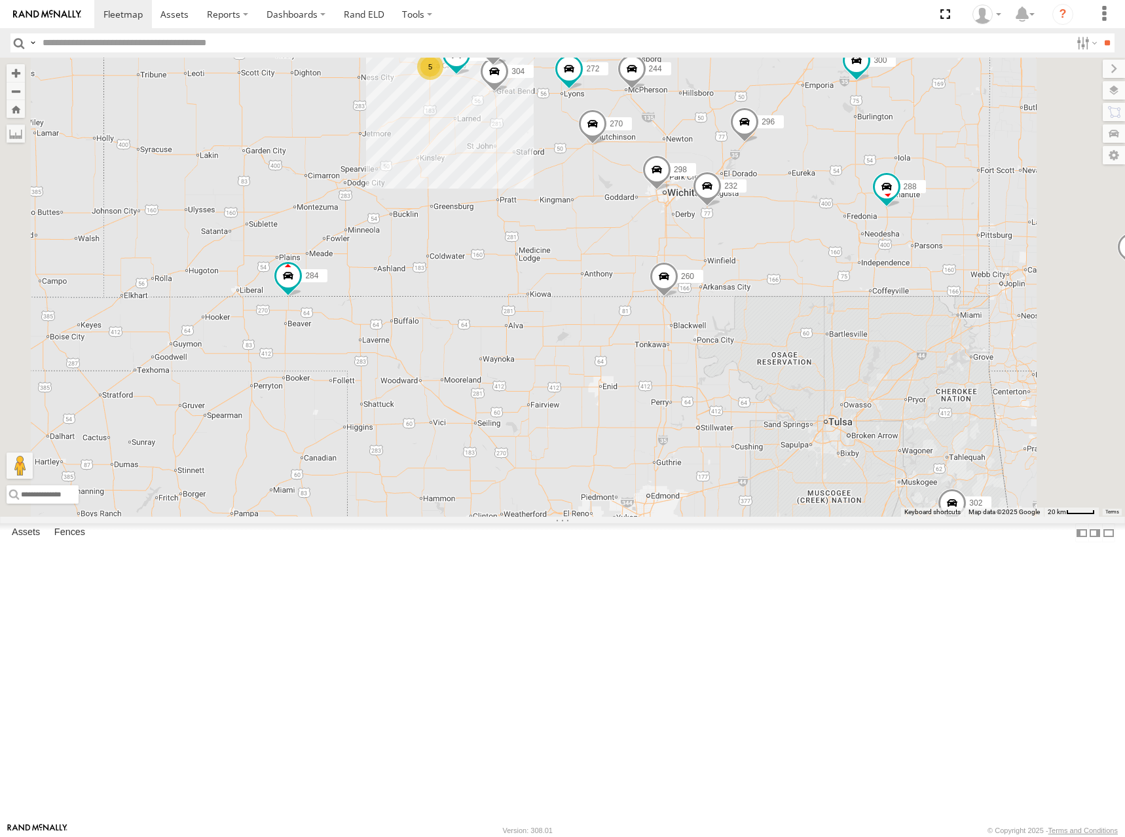
drag, startPoint x: 918, startPoint y: 353, endPoint x: 988, endPoint y: 350, distance: 70.1
click at [988, 350] on div "300 262 288 292 256 296 284 264 266 260 244 298 270 272 232 302 278 304 282 294…" at bounding box center [562, 287] width 1125 height 459
drag, startPoint x: 937, startPoint y: 212, endPoint x: 643, endPoint y: 405, distance: 351.6
click at [660, 396] on div "300 262 288 292 256 296 284 264 266 260 244 298 270 272 232 302 278 304 282 294…" at bounding box center [562, 287] width 1125 height 459
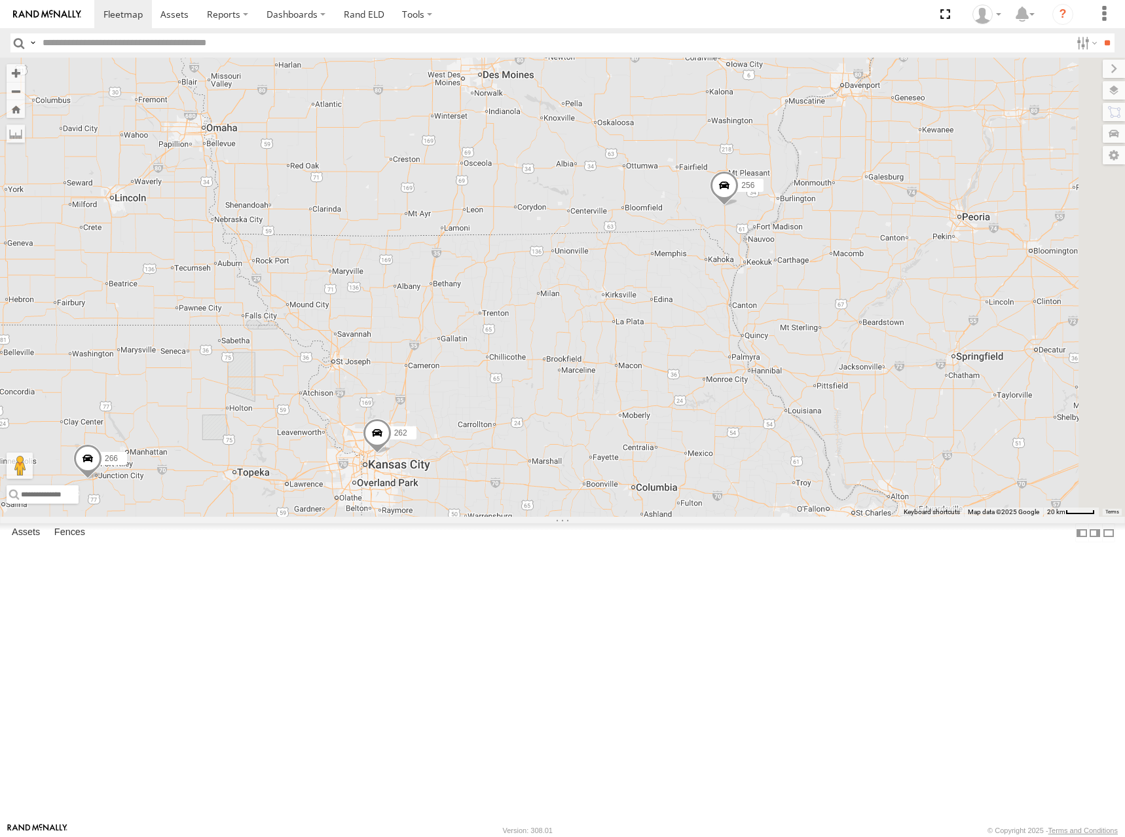
drag, startPoint x: 871, startPoint y: 314, endPoint x: 720, endPoint y: 413, distance: 180.6
click at [720, 413] on div "300 262 288 292 256 296 284 264 266 260 244 298 270 272 232 302 278 304 282 294…" at bounding box center [562, 287] width 1125 height 459
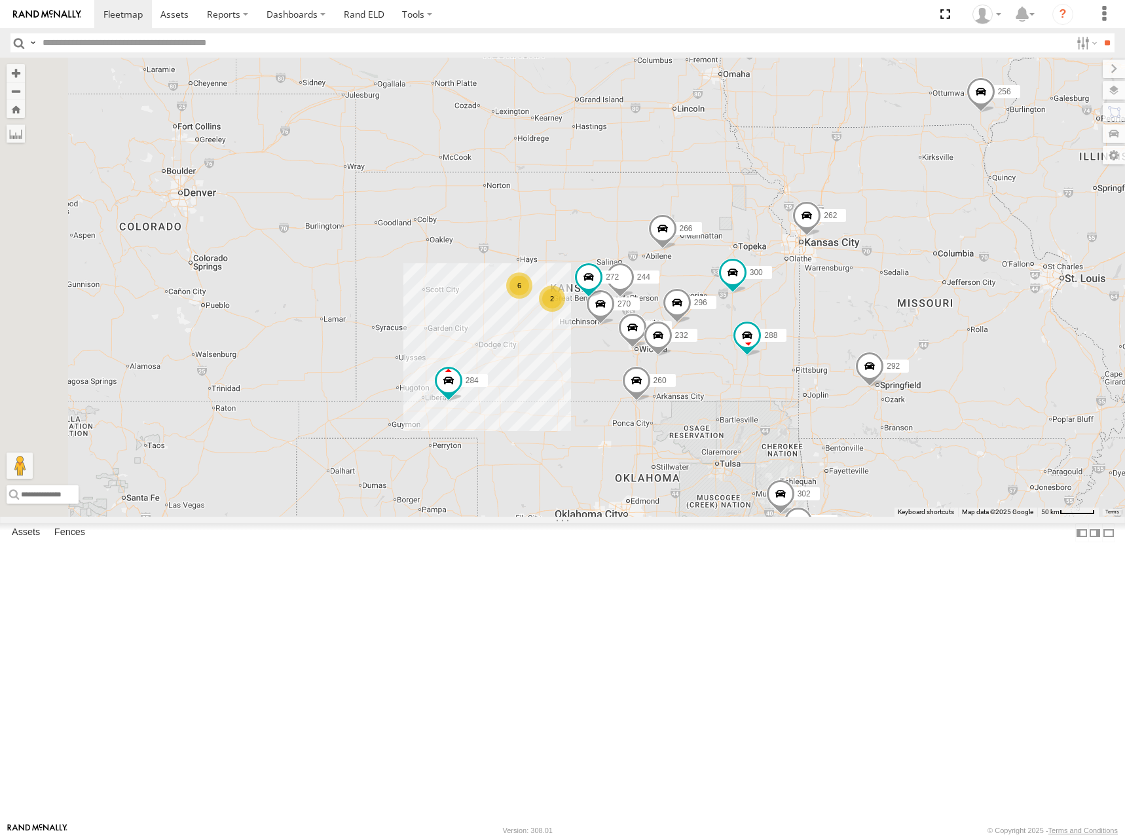
drag, startPoint x: 657, startPoint y: 403, endPoint x: 924, endPoint y: 296, distance: 287.6
click at [924, 296] on div "300 262 288 292 256 296 284 264 266 260 244 298 270 272 232 302 278 6 2" at bounding box center [562, 287] width 1125 height 459
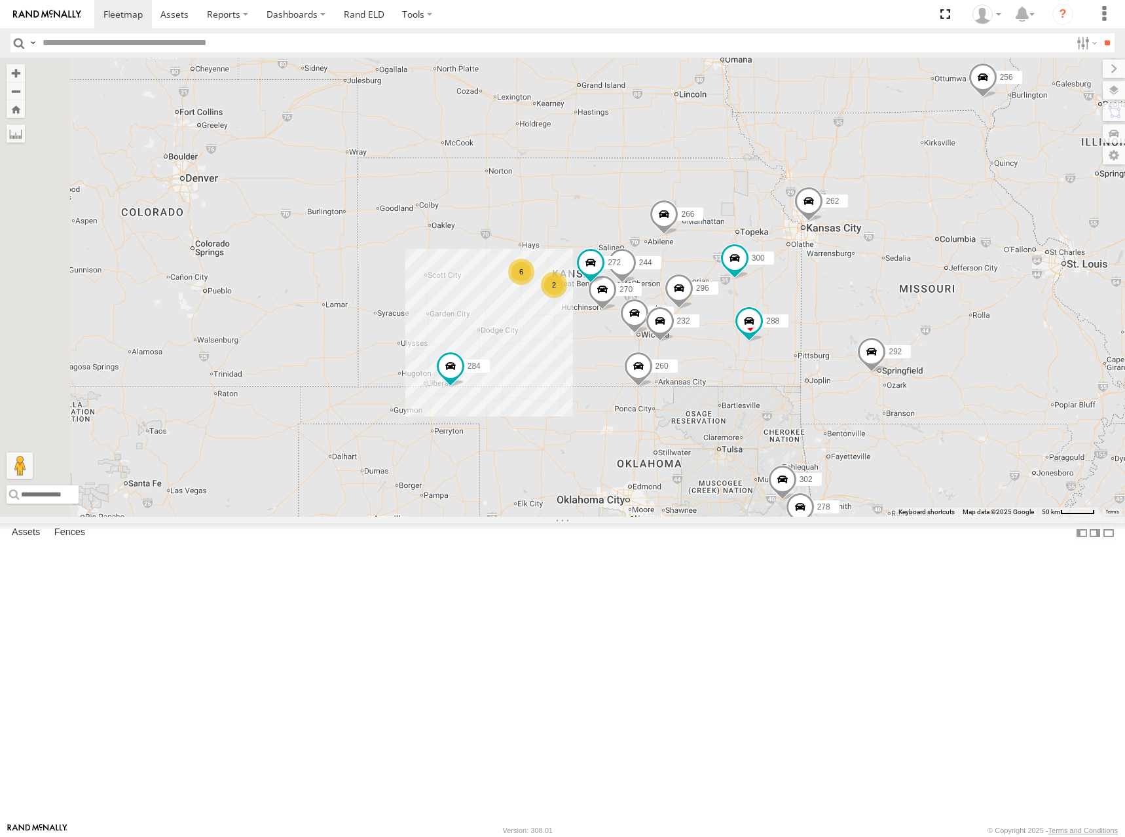
drag, startPoint x: 869, startPoint y: 334, endPoint x: 861, endPoint y: 318, distance: 17.6
click at [861, 318] on div "300 262 288 292 256 296 284 264 266 260 244 298 270 272 232 302 278 6 2" at bounding box center [562, 287] width 1125 height 459
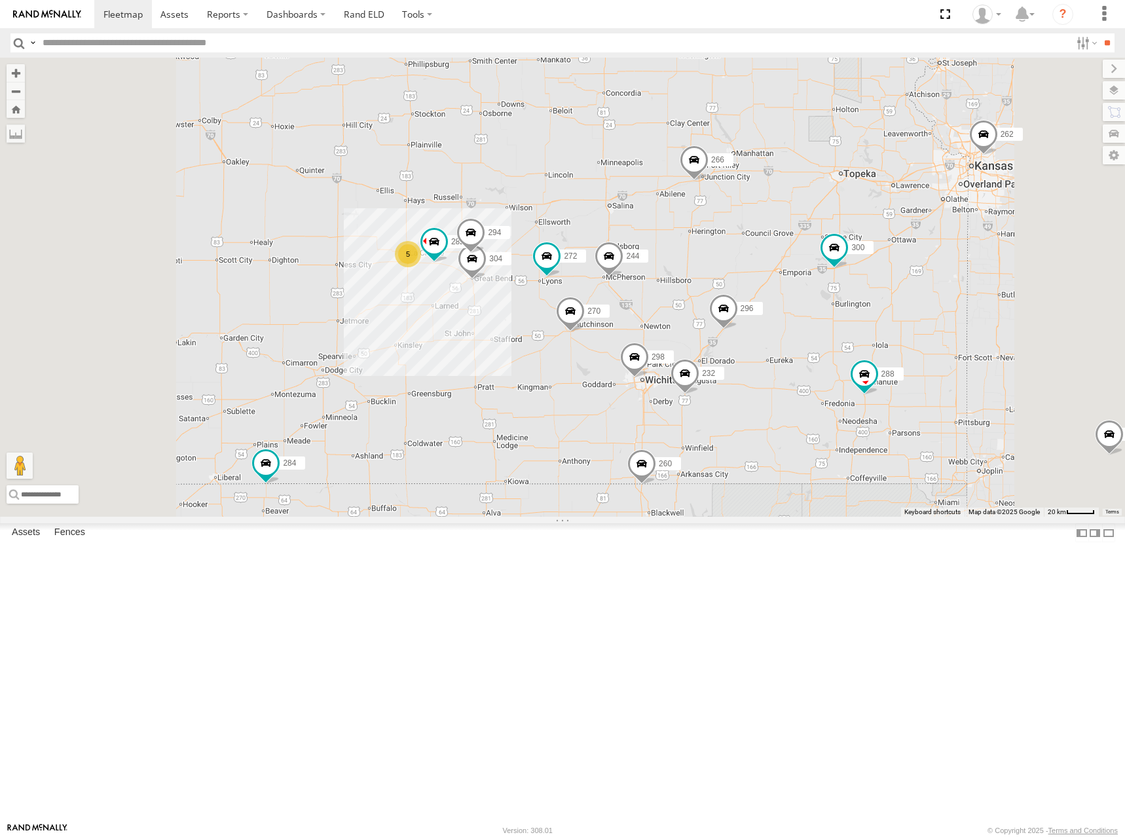
drag, startPoint x: 653, startPoint y: 259, endPoint x: 690, endPoint y: 242, distance: 40.1
click at [690, 242] on div "300 262 288 292 256 296 284 264 266 260 244 298 270 272 232 302 278 5 304 282 2…" at bounding box center [562, 287] width 1125 height 459
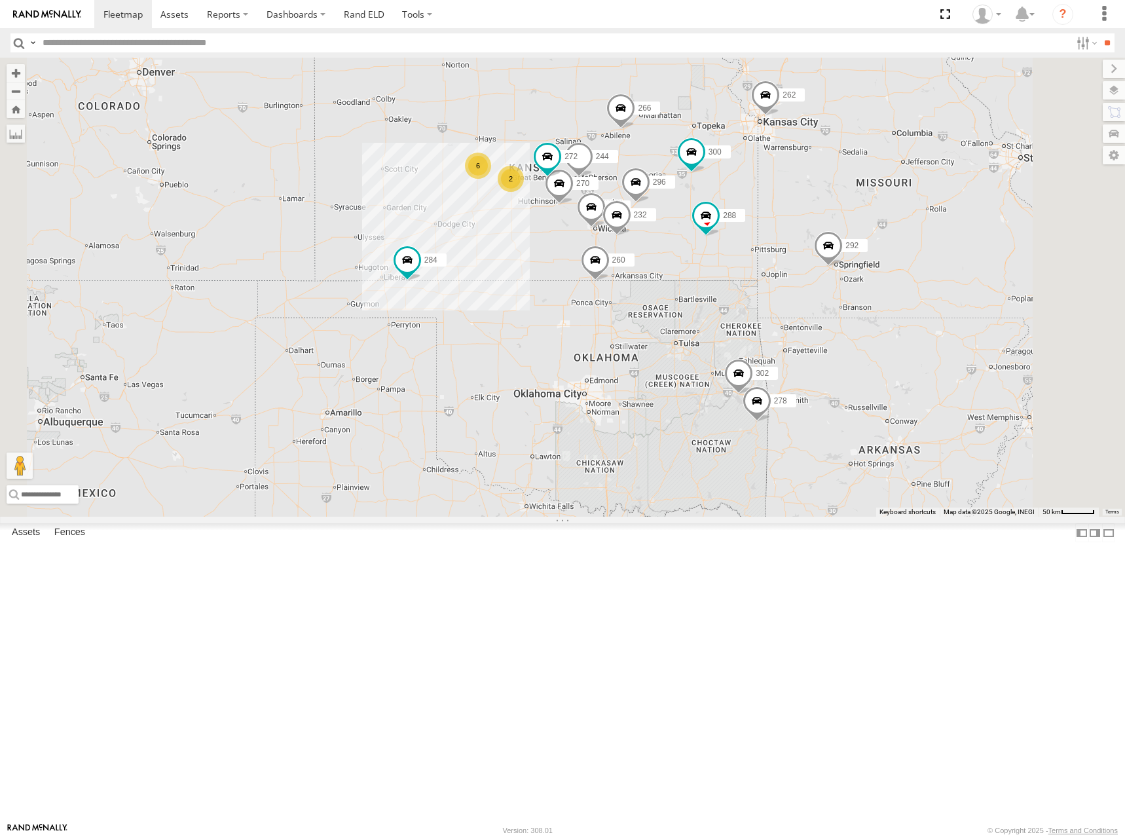
drag, startPoint x: 701, startPoint y: 226, endPoint x: 702, endPoint y: 240, distance: 13.8
click at [702, 240] on div "300 262 288 292 256 296 284 264 266 260 244 298 270 272 232 302 278 6 2" at bounding box center [562, 287] width 1125 height 459
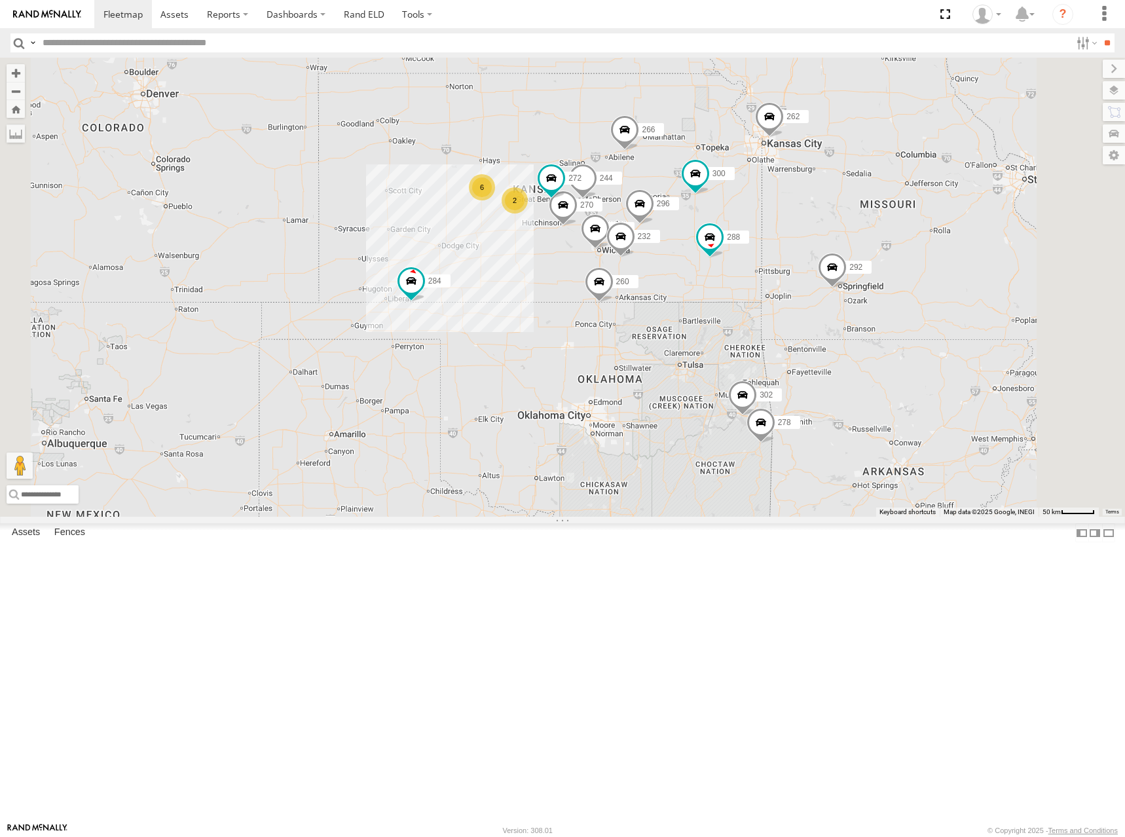
drag, startPoint x: 763, startPoint y: 226, endPoint x: 768, endPoint y: 247, distance: 21.8
click at [768, 247] on div "300 262 288 292 256 296 284 264 266 260 244 298 270 272 232 302 278 6 2" at bounding box center [562, 287] width 1125 height 459
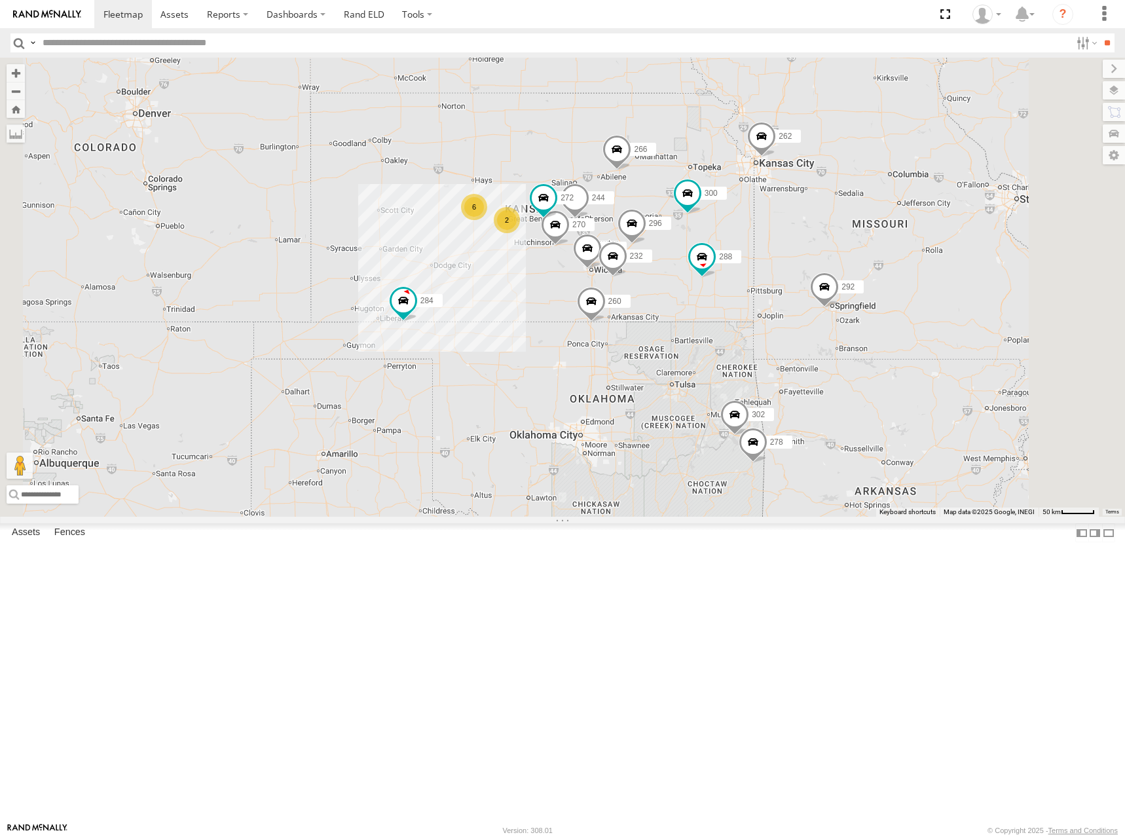
drag, startPoint x: 668, startPoint y: 287, endPoint x: 697, endPoint y: 284, distance: 29.0
click at [697, 284] on div "300 262 288 292 256 296 284 264 266 260 244 298 270 272 232 302 278 6 2" at bounding box center [562, 287] width 1125 height 459
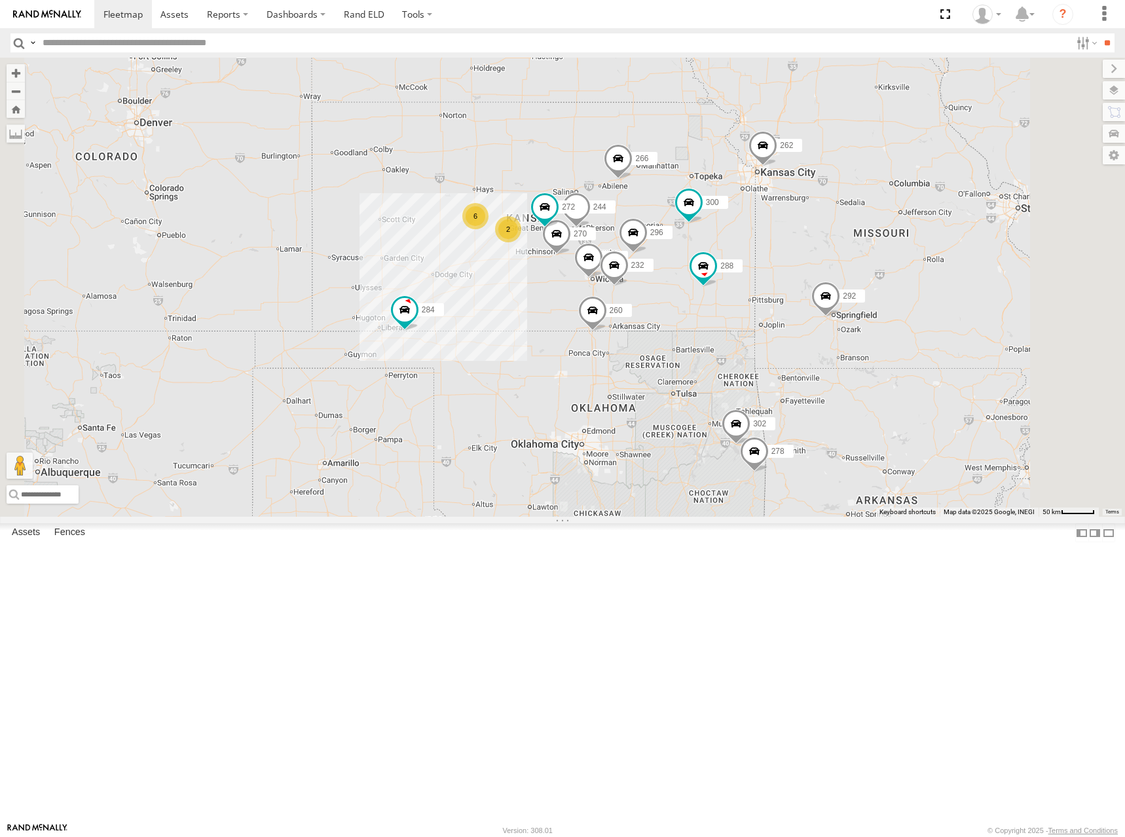
drag, startPoint x: 805, startPoint y: 254, endPoint x: 806, endPoint y: 267, distance: 13.2
click at [806, 267] on div "300 262 288 292 256 296 284 264 266 260 244 298 270 272 232 302 278 6 2" at bounding box center [562, 287] width 1125 height 459
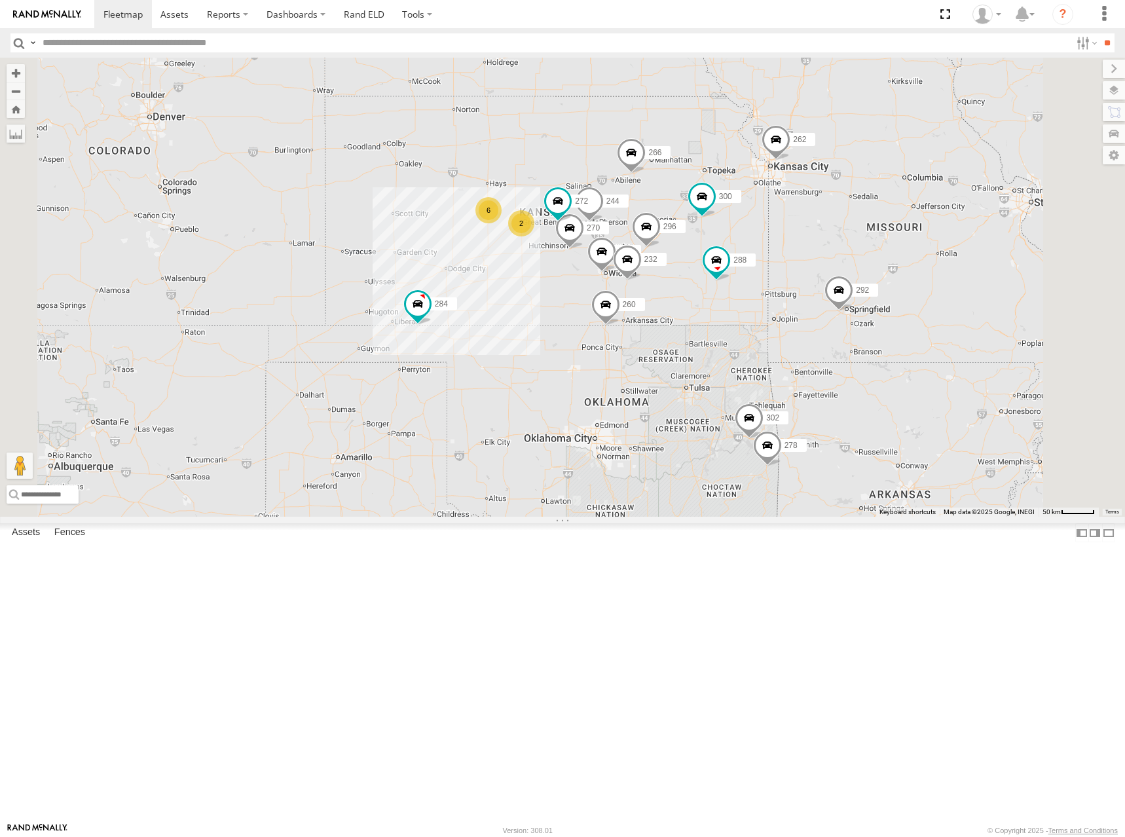
click at [788, 246] on div "300 262 288 292 256 296 284 264 266 260 244 298 270 272 232 302 278 6 2" at bounding box center [562, 287] width 1125 height 459
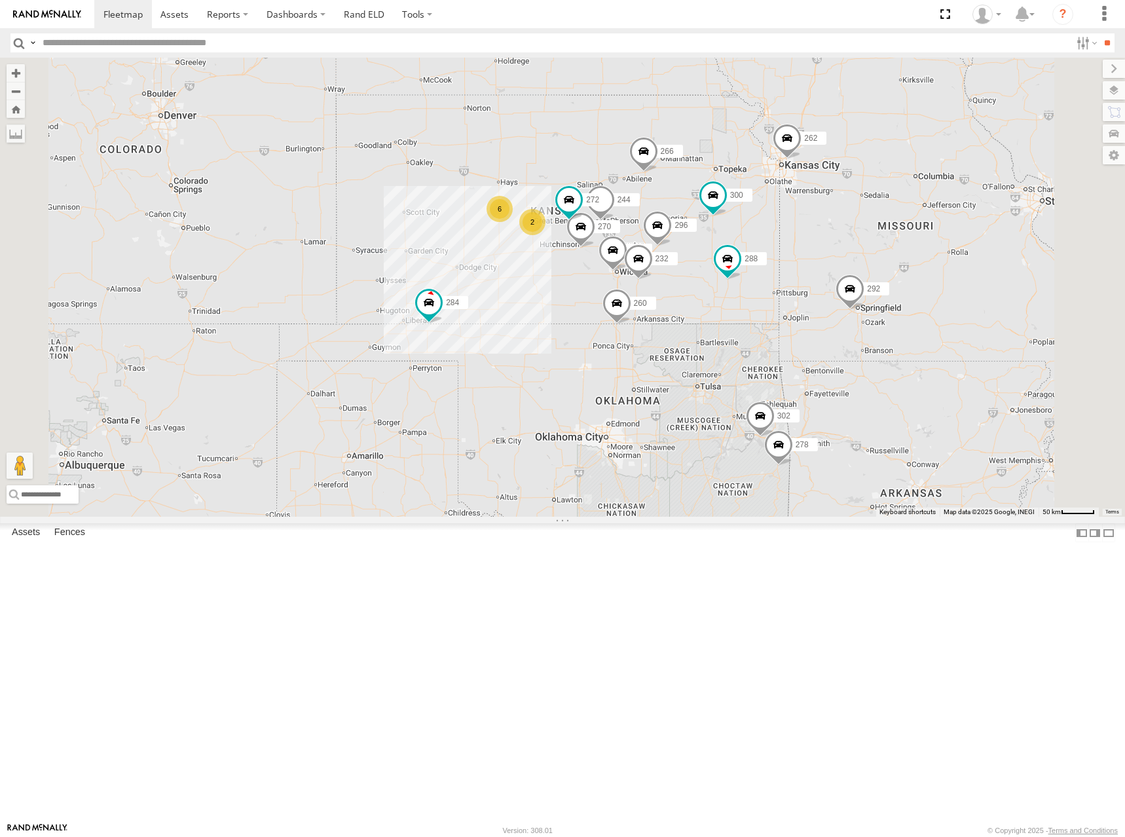
drag, startPoint x: 865, startPoint y: 259, endPoint x: 878, endPoint y: 257, distance: 13.2
click at [878, 257] on div "300 262 288 292 256 296 284 264 266 260 244 298 270 272 232 302 278 6 2" at bounding box center [562, 287] width 1125 height 459
click at [802, 234] on div "300 262 288 292 256 296 284 264 266 260 244 298 270 272 232 302 278 6 2" at bounding box center [562, 287] width 1125 height 459
drag, startPoint x: 834, startPoint y: 240, endPoint x: 834, endPoint y: 249, distance: 9.2
click at [834, 249] on div "300 262 288 292 256 296 284 264 266 260 244 298 270 272 232 302 278 6 2" at bounding box center [562, 287] width 1125 height 459
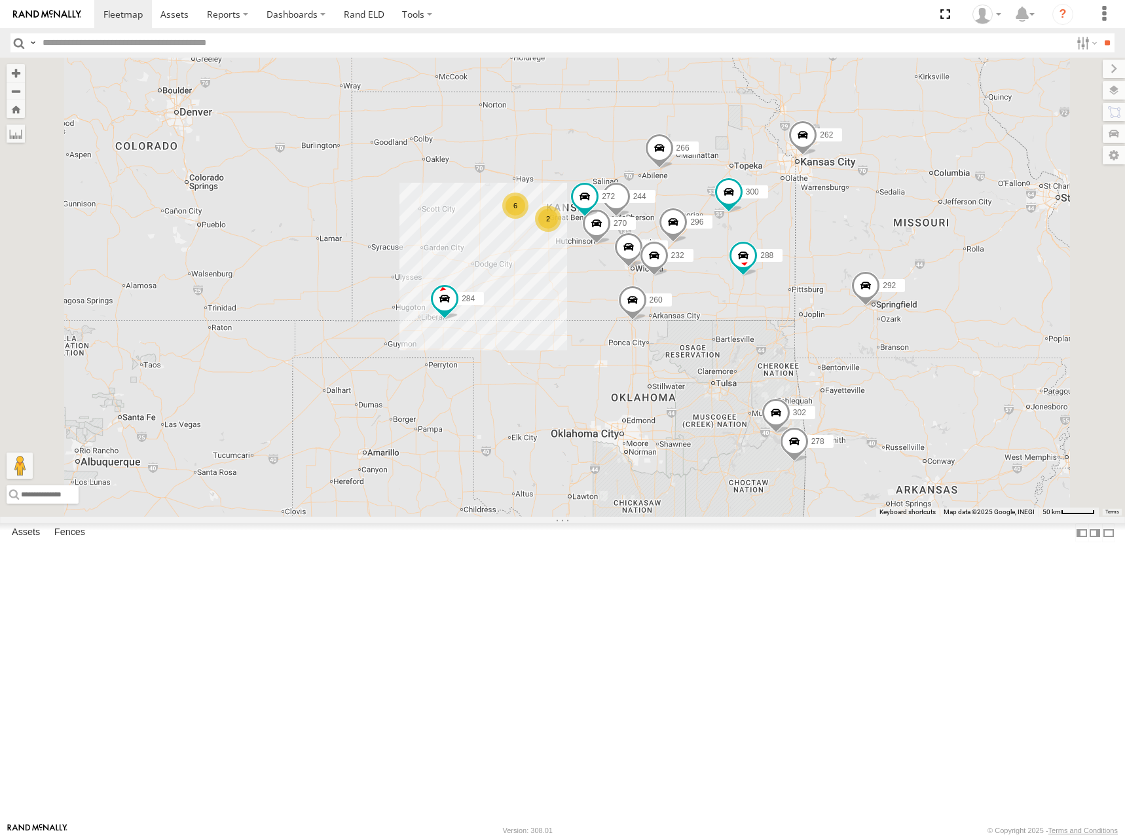
drag, startPoint x: 770, startPoint y: 230, endPoint x: 796, endPoint y: 226, distance: 25.8
click at [804, 217] on div "300 262 288 292 256 296 284 264 266 260 244 298 270 272 232 302 278 6 2" at bounding box center [562, 287] width 1125 height 459
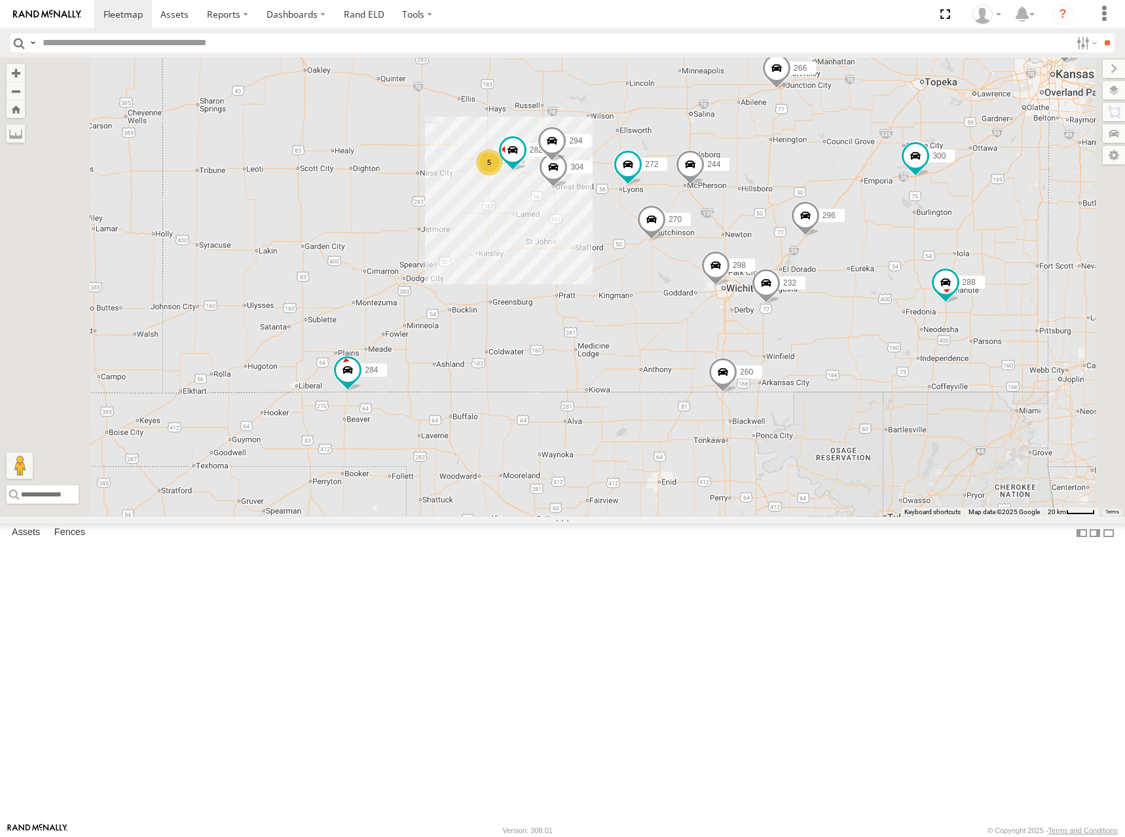
drag, startPoint x: 836, startPoint y: 154, endPoint x: 831, endPoint y: 164, distance: 11.7
click at [831, 164] on div "300 262 288 292 256 296 284 264 266 260 244 298 270 272 232 302 278 304 282 294…" at bounding box center [562, 287] width 1125 height 459
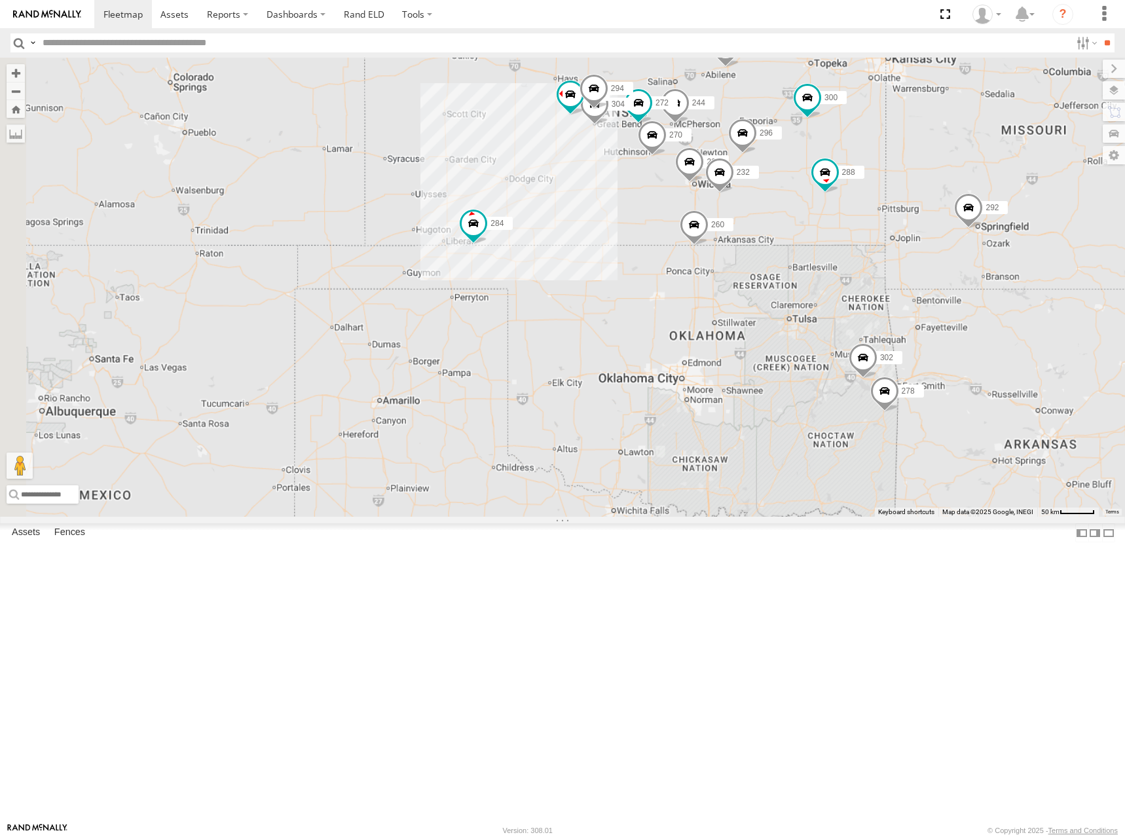
click at [812, 156] on div "300 262 288 292 256 296 284 264 266 260 244 298 270 272 232 302 278 304 282 294" at bounding box center [562, 287] width 1125 height 459
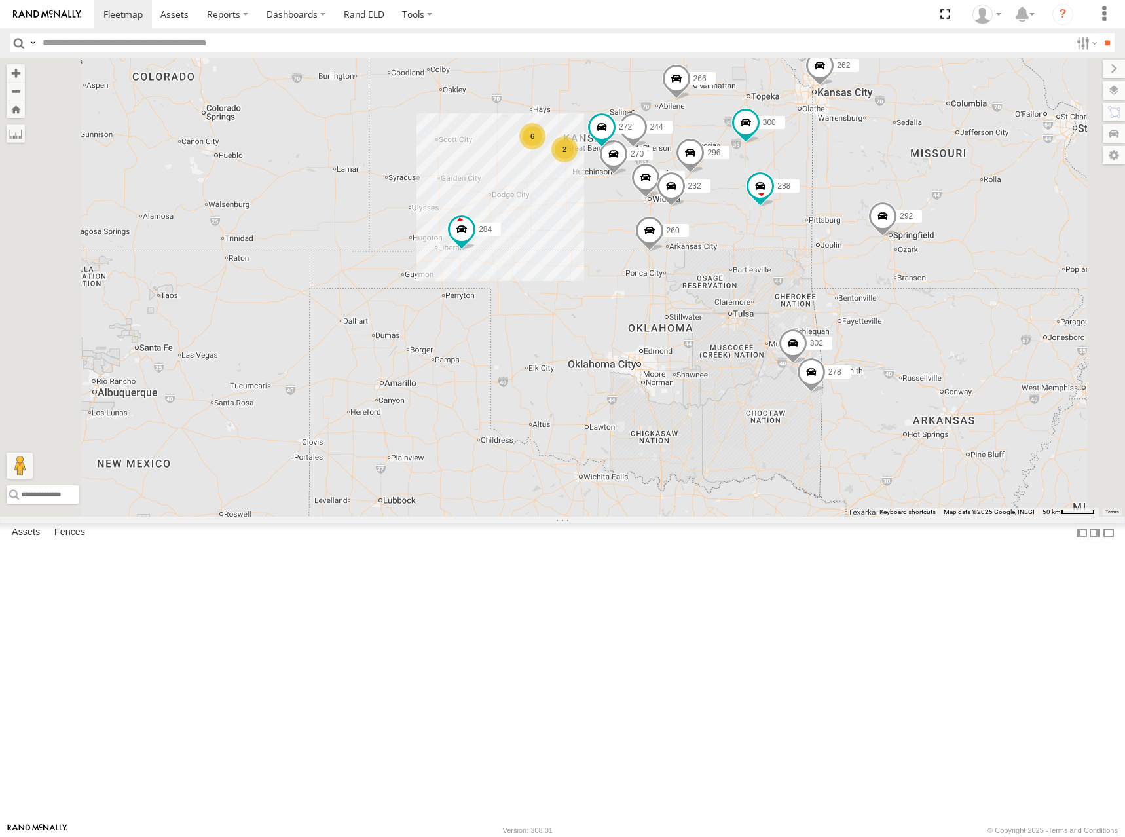
drag, startPoint x: 814, startPoint y: 148, endPoint x: 786, endPoint y: 172, distance: 36.6
click at [786, 172] on div "300 262 288 292 256 296 284 264 266 260 244 298 270 272 232 302 278 6 2" at bounding box center [562, 287] width 1125 height 459
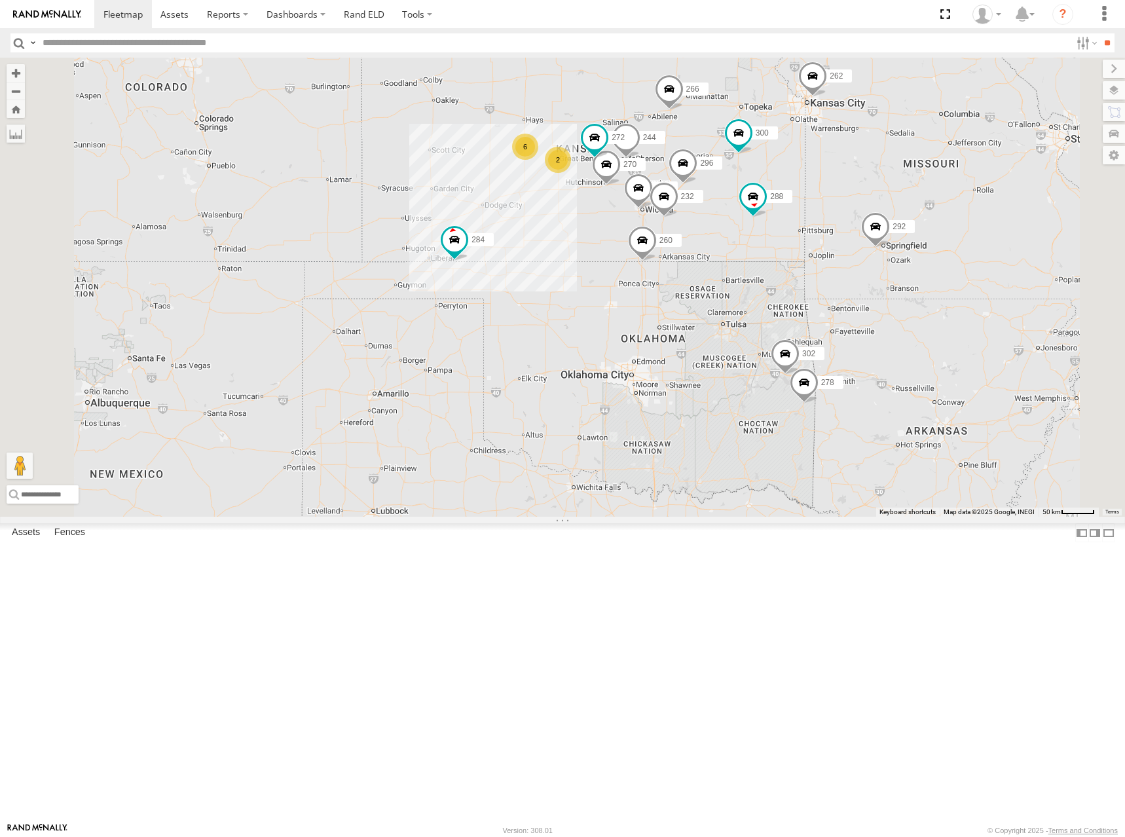
drag, startPoint x: 801, startPoint y: 181, endPoint x: 797, endPoint y: 197, distance: 16.7
click at [797, 197] on div "300 262 288 292 256 296 284 264 266 260 244 298 270 272 232 302 278 6 2" at bounding box center [562, 287] width 1125 height 459
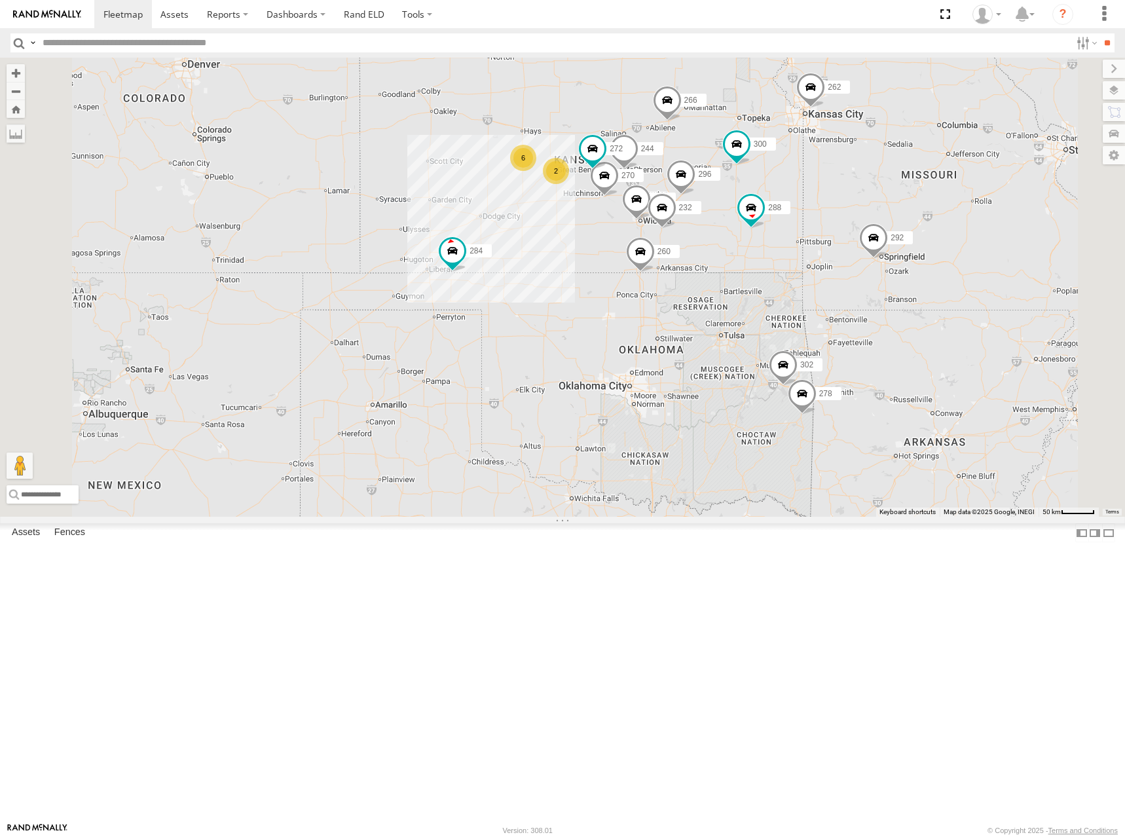
drag, startPoint x: 840, startPoint y: 204, endPoint x: 840, endPoint y: 213, distance: 9.2
click at [840, 213] on div "300 262 288 292 256 296 284 264 266 260 244 298 270 272 232 302 278 6 2" at bounding box center [562, 287] width 1125 height 459
drag, startPoint x: 814, startPoint y: 211, endPoint x: 815, endPoint y: 218, distance: 6.6
click at [815, 218] on div "300 262 288 292 256 296 284 264 266 260 244 298 270 272 232 302 278 6 2" at bounding box center [562, 287] width 1125 height 459
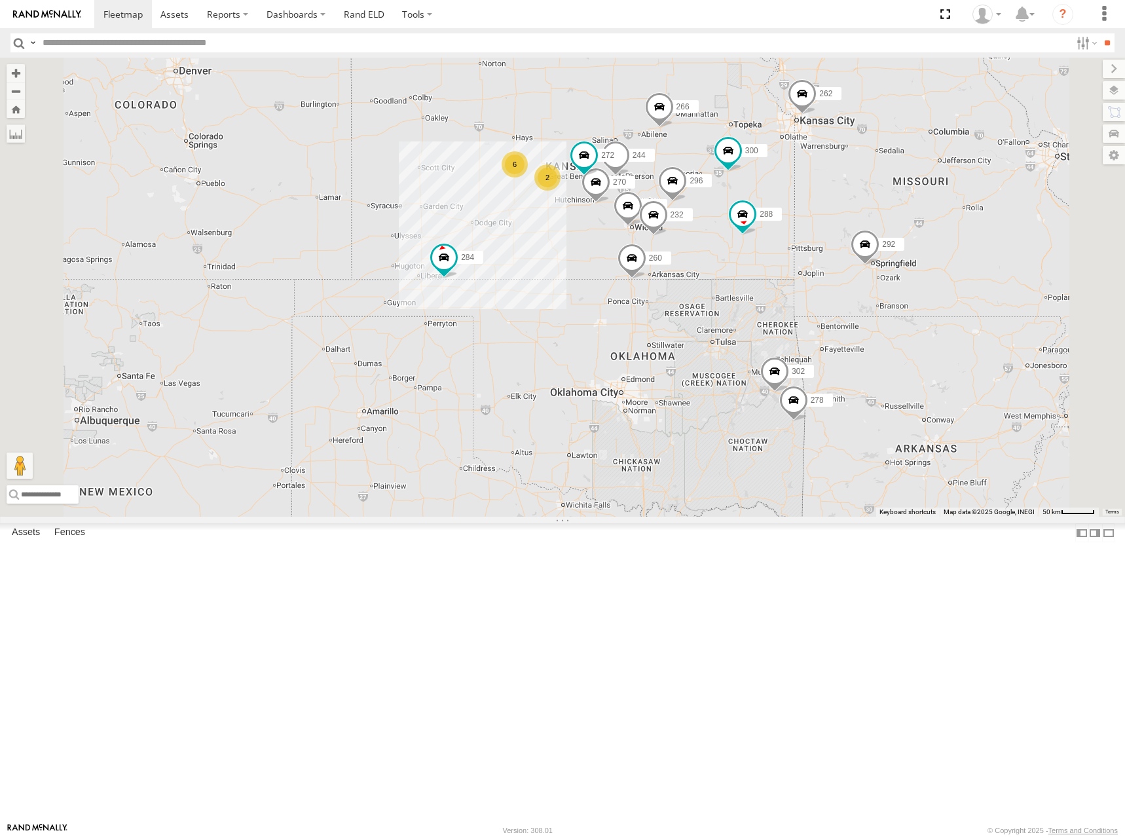
drag, startPoint x: 787, startPoint y: 223, endPoint x: 776, endPoint y: 225, distance: 11.3
click at [776, 225] on div "300 262 288 292 256 296 284 264 266 260 244 298 270 272 232 302 278 6 2" at bounding box center [562, 287] width 1125 height 459
click at [886, 226] on div "300 262 288 292 256 296 284 264 266 260 244 298 270 272 232 302 278 6 2" at bounding box center [562, 287] width 1125 height 459
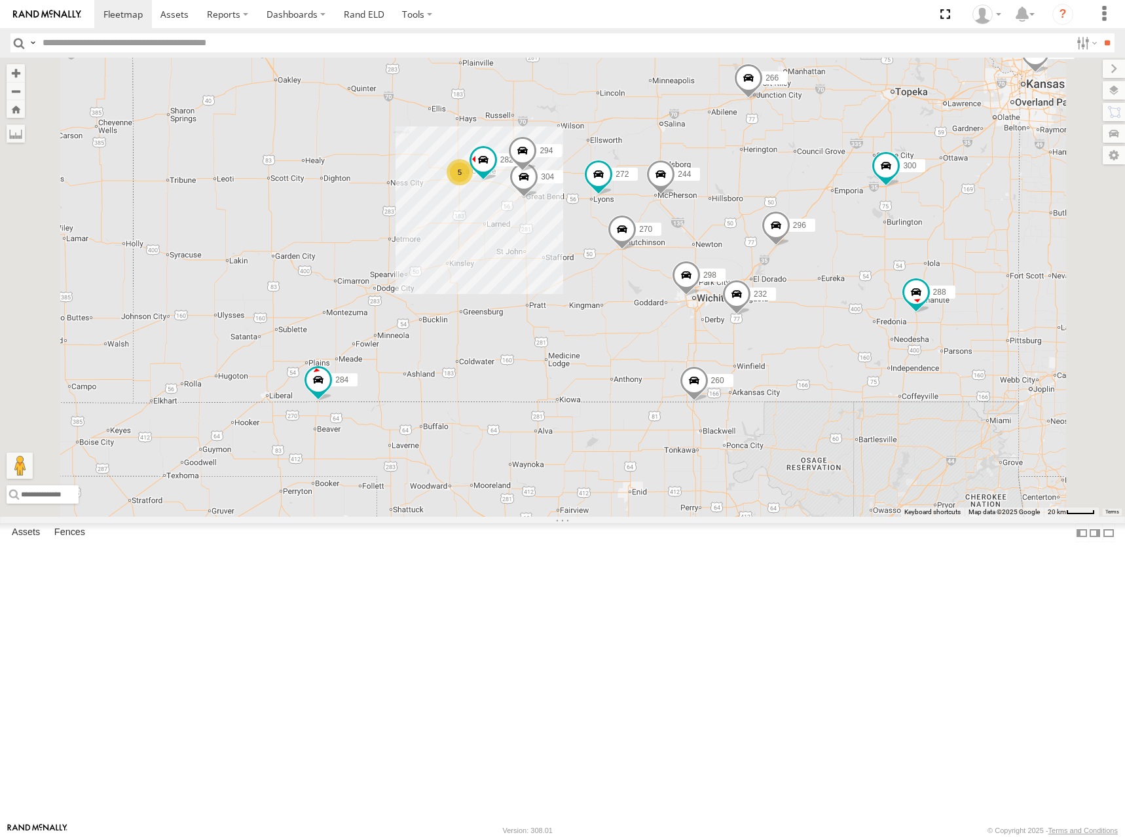
click at [870, 204] on div "300 262 288 292 256 296 284 264 266 260 244 298 270 272 232 302 278 304 282 294…" at bounding box center [562, 287] width 1125 height 459
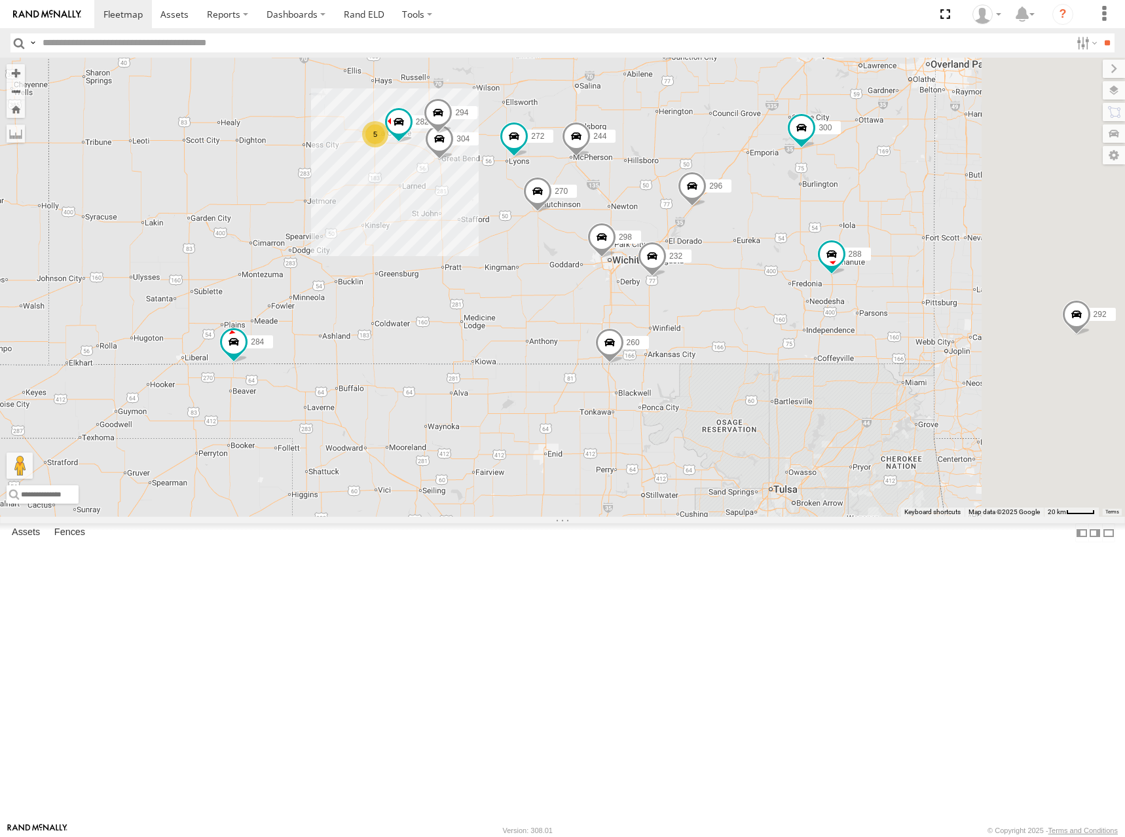
drag, startPoint x: 783, startPoint y: 176, endPoint x: 742, endPoint y: 145, distance: 51.8
click at [742, 142] on div "300 262 288 292 256 296 284 264 266 260 244 298 270 272 232 302 278 304 282 294…" at bounding box center [562, 287] width 1125 height 459
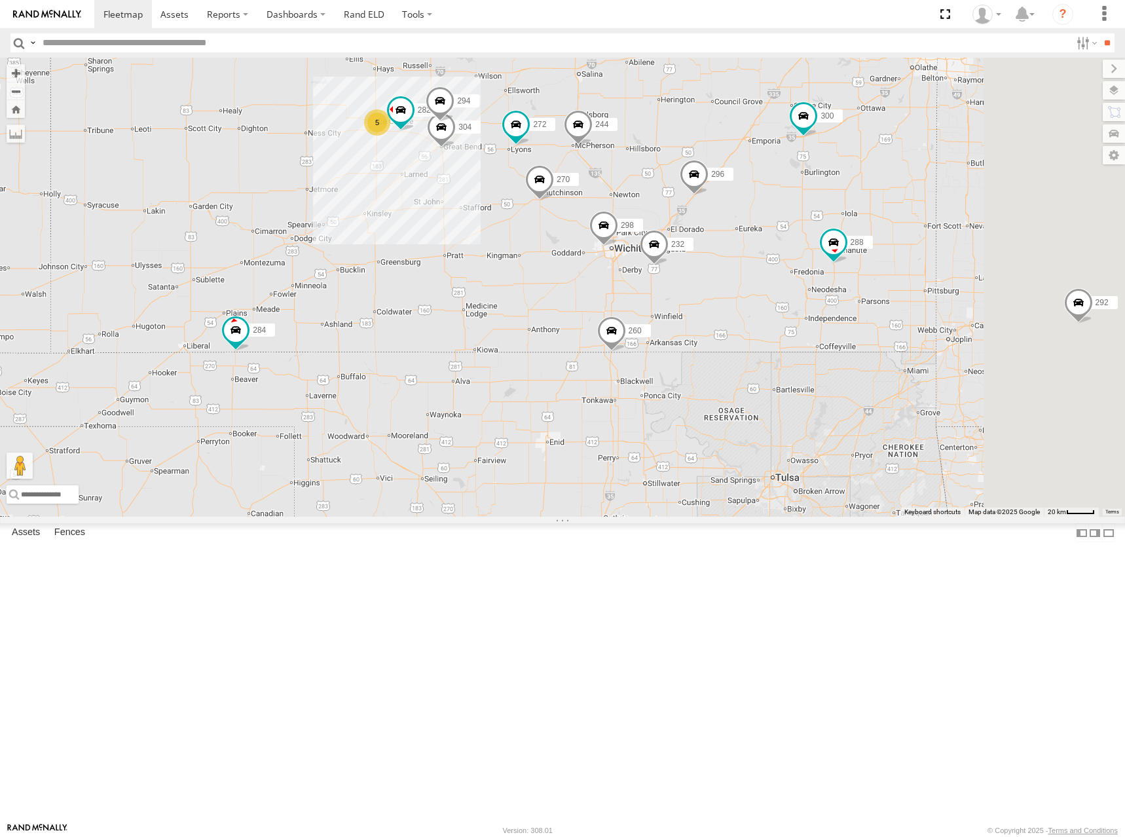
drag, startPoint x: 813, startPoint y: 270, endPoint x: 816, endPoint y: 262, distance: 8.9
click at [816, 262] on div "300 262 288 292 256 296 284 264 266 260 244 298 270 272 232 302 278 304 282 294…" at bounding box center [562, 287] width 1125 height 459
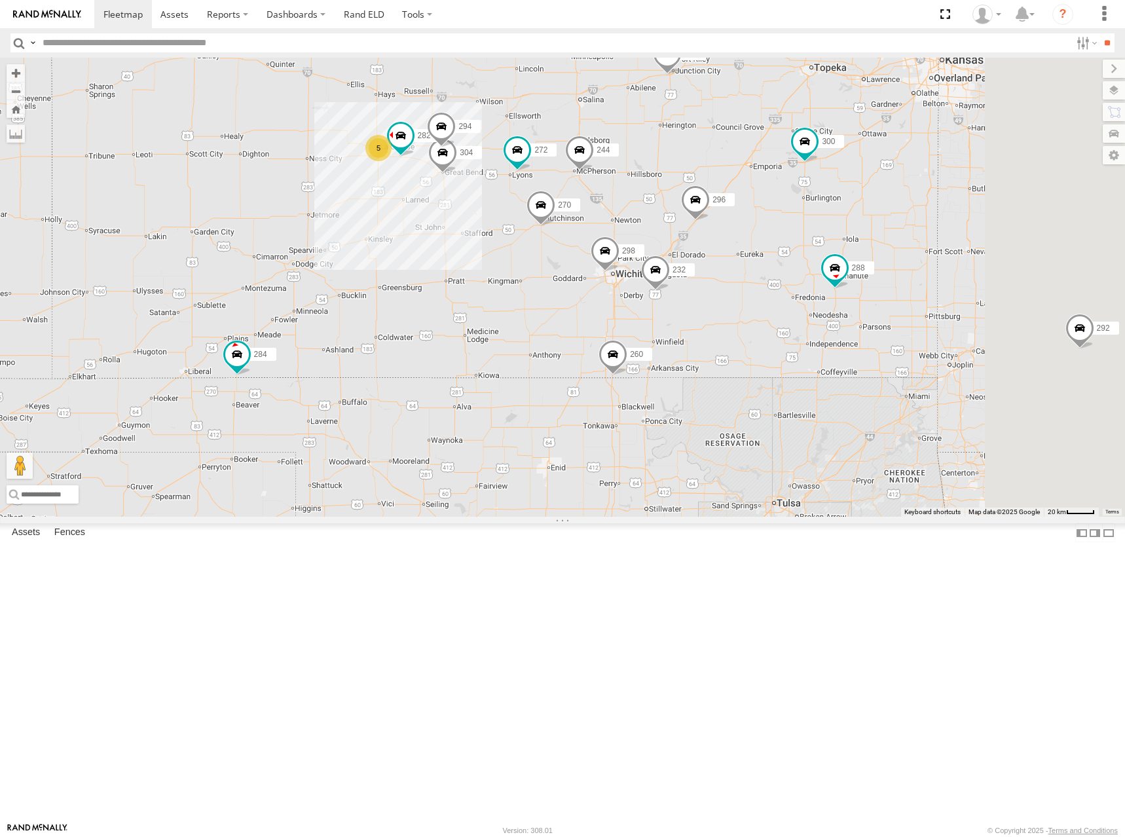
drag, startPoint x: 667, startPoint y: 133, endPoint x: 667, endPoint y: 147, distance: 13.7
click at [667, 147] on div "300 262 288 292 256 296 284 264 266 260 244 298 270 272 232 302 278 304 282 294…" at bounding box center [562, 287] width 1125 height 459
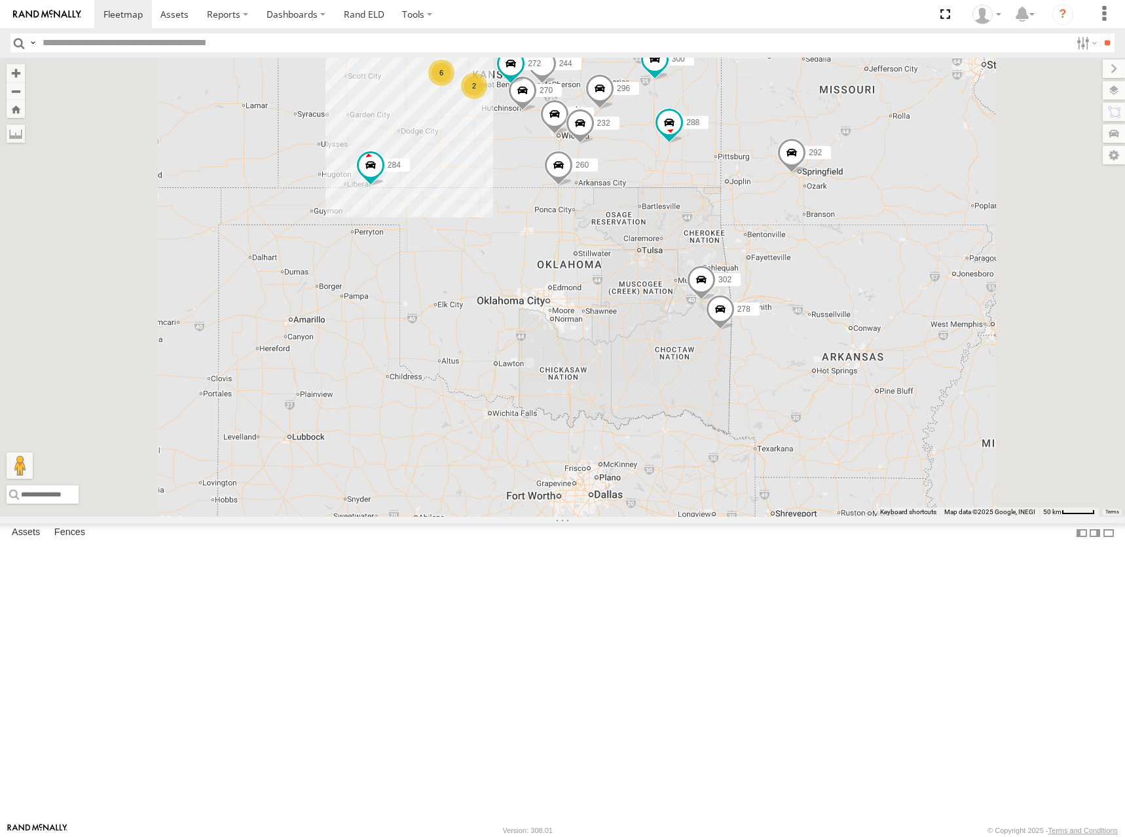
drag, startPoint x: 664, startPoint y: 140, endPoint x: 670, endPoint y: 160, distance: 21.1
click at [670, 160] on div "300 262 288 292 256 296 284 264 266 260 244 298 270 272 232 302 278 6 2" at bounding box center [562, 287] width 1125 height 459
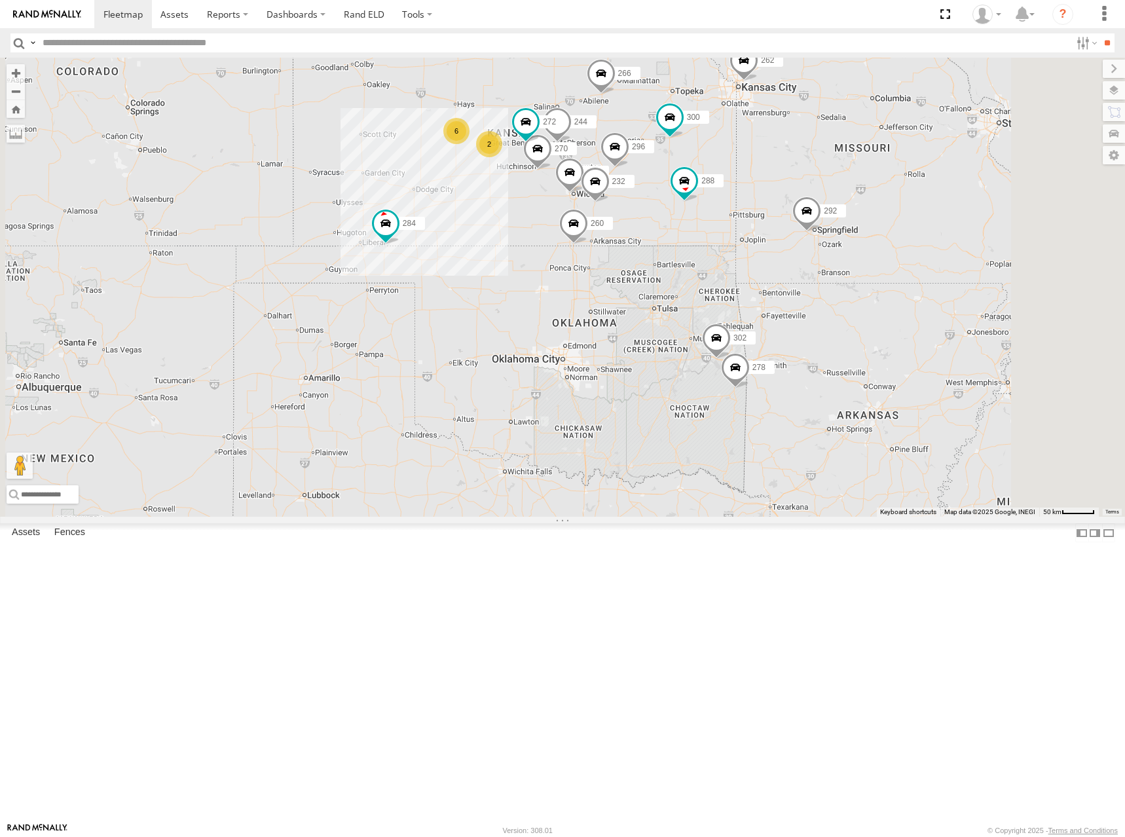
drag, startPoint x: 761, startPoint y: 162, endPoint x: 772, endPoint y: 200, distance: 40.0
click at [772, 200] on div "300 262 288 292 256 296 284 264 266 260 244 298 270 272 232 302 278 6 2" at bounding box center [562, 287] width 1125 height 459
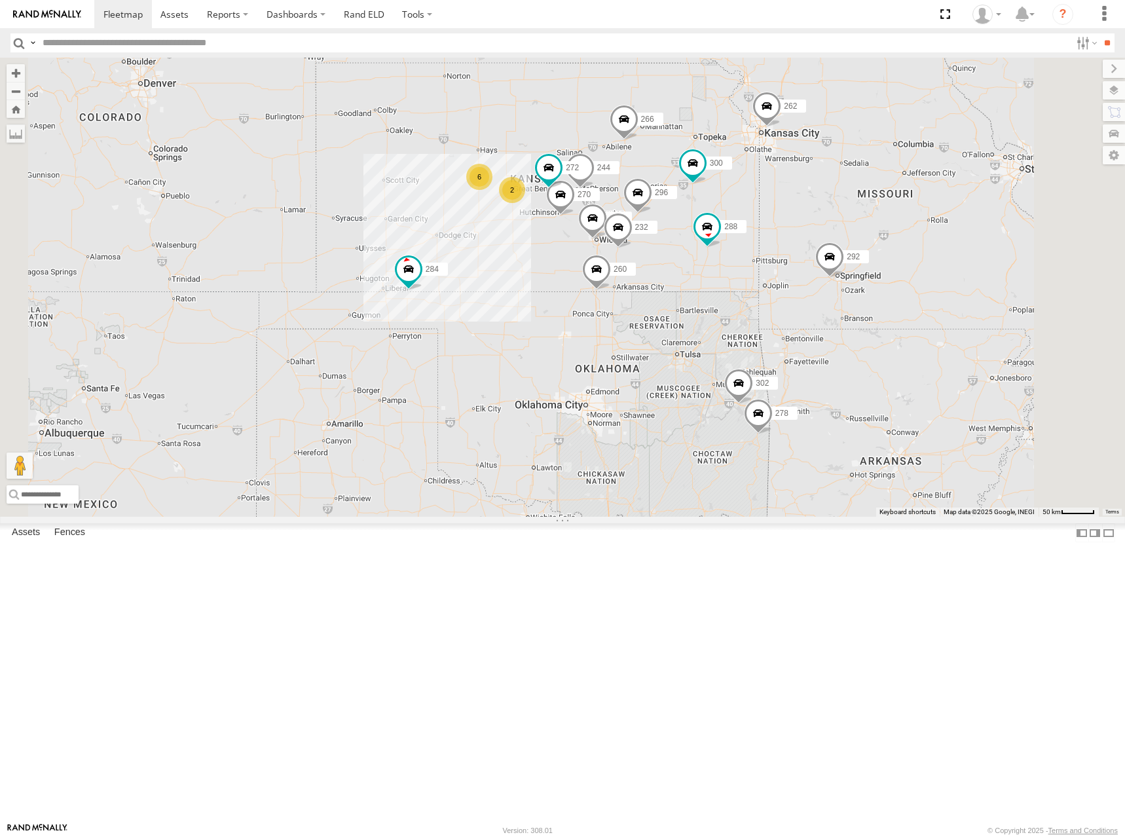
drag, startPoint x: 736, startPoint y: 185, endPoint x: 766, endPoint y: 240, distance: 62.1
click at [766, 240] on div "300 262 288 292 256 296 284 264 266 260 244 298 270 272 232 302 278 6 2" at bounding box center [562, 287] width 1125 height 459
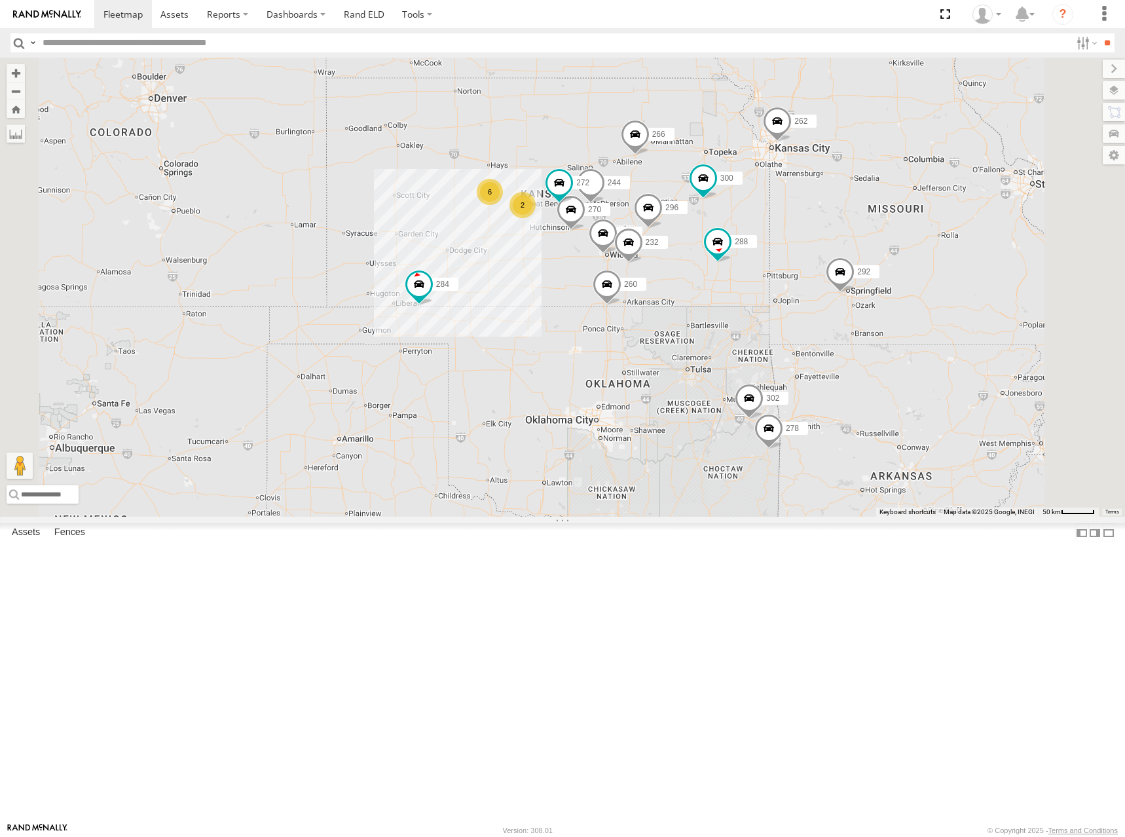
click at [776, 227] on div "300 262 288 292 256 296 284 264 266 260 244 298 270 272 232 302 278 6 2" at bounding box center [562, 287] width 1125 height 459
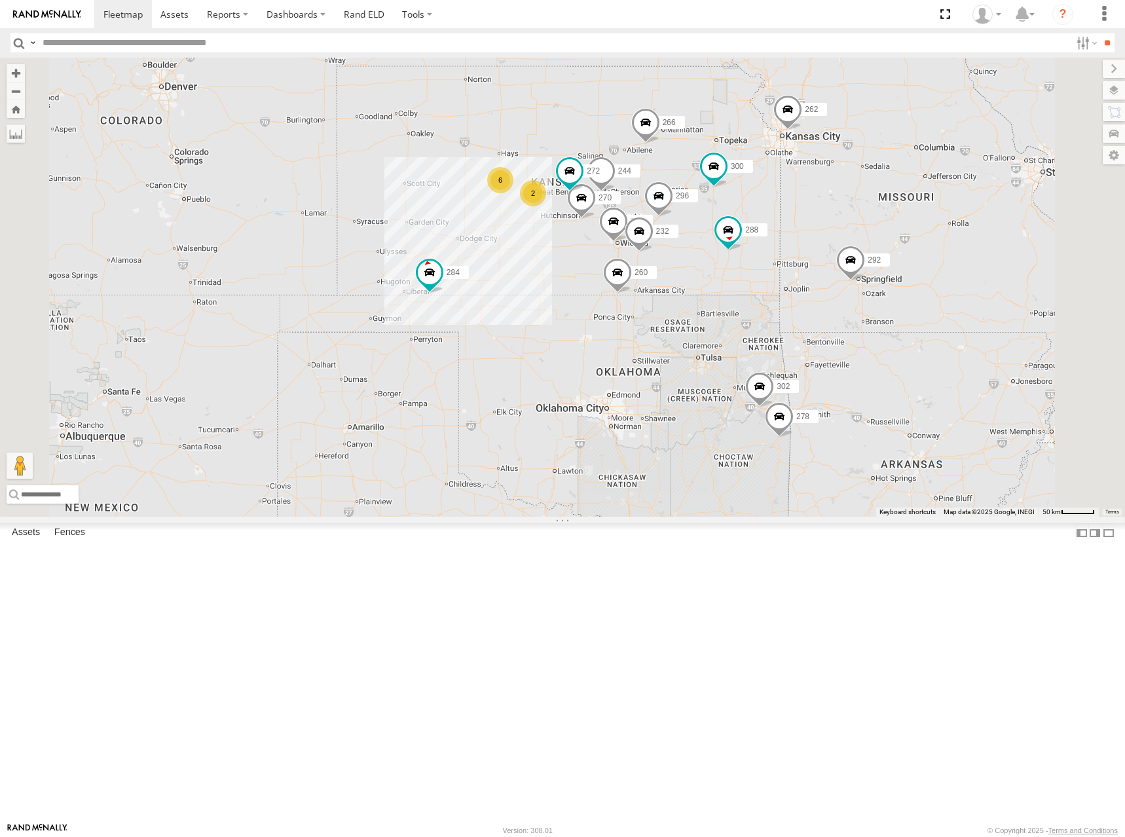
drag, startPoint x: 709, startPoint y: 309, endPoint x: 721, endPoint y: 295, distance: 18.1
click at [721, 295] on div "300 262 288 292 256 296 284 264 266 260 244 298 270 272 232 302 278 6 2" at bounding box center [562, 287] width 1125 height 459
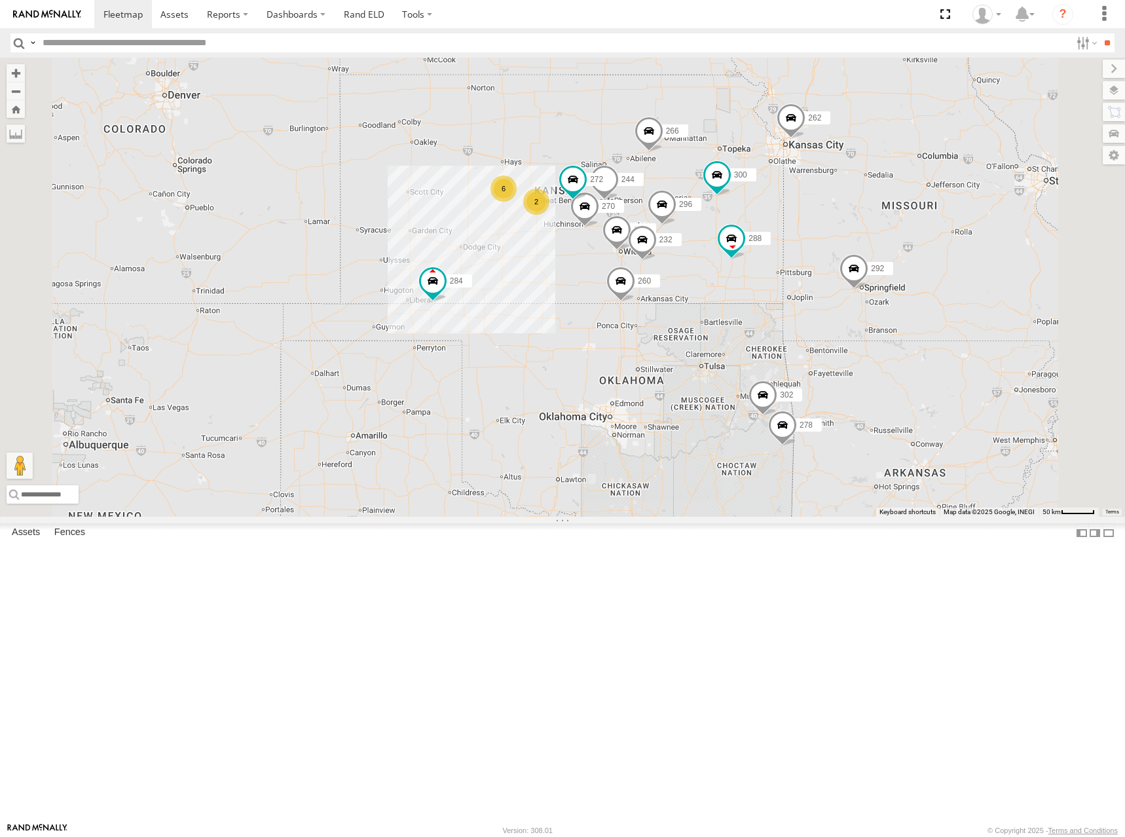
drag, startPoint x: 717, startPoint y: 247, endPoint x: 736, endPoint y: 284, distance: 41.0
click at [736, 284] on div "300 262 288 292 256 296 284 264 266 260 244 298 270 272 232 302 278 6 2" at bounding box center [562, 287] width 1125 height 459
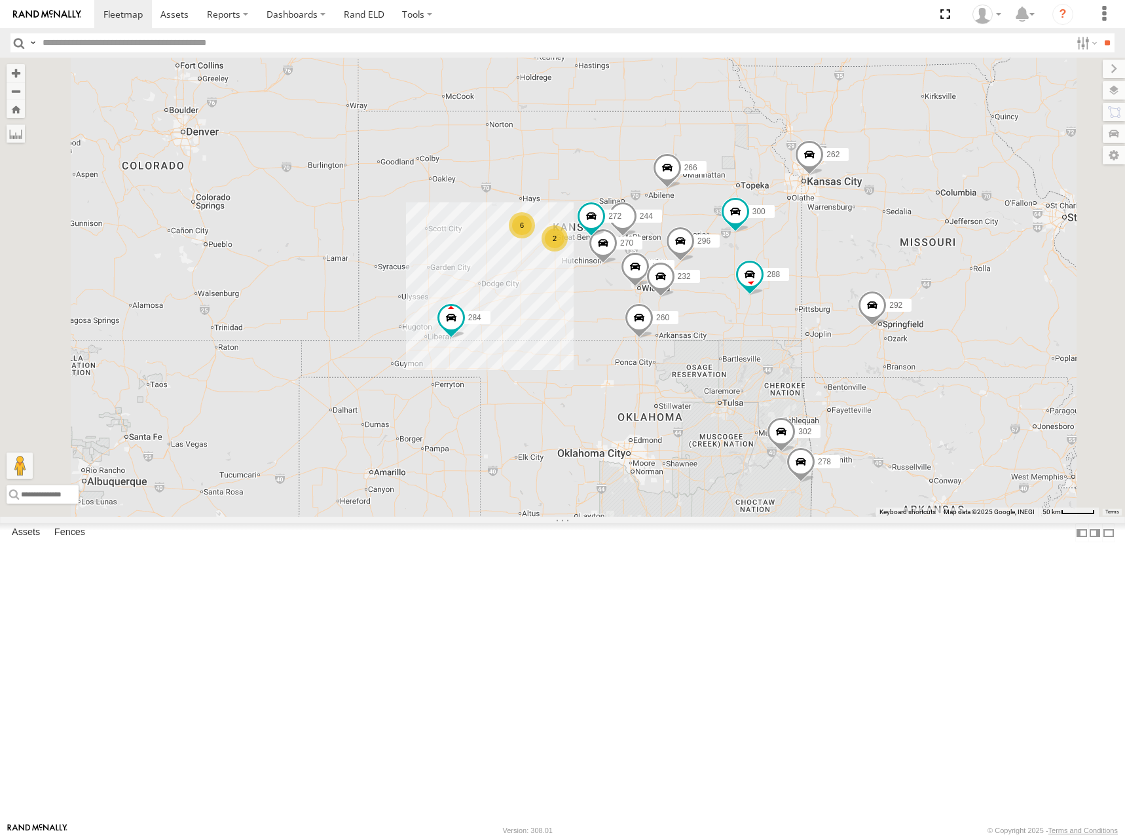
click at [773, 285] on div "300 262 288 292 256 296 284 264 266 260 244 298 270 272 232 302 278 6 2" at bounding box center [562, 287] width 1125 height 459
drag, startPoint x: 773, startPoint y: 285, endPoint x: 772, endPoint y: 266, distance: 19.6
click at [772, 266] on div "300 262 288 292 256 296 284 264 266 260 244 298 270 272 232 302 278 6 2" at bounding box center [562, 287] width 1125 height 459
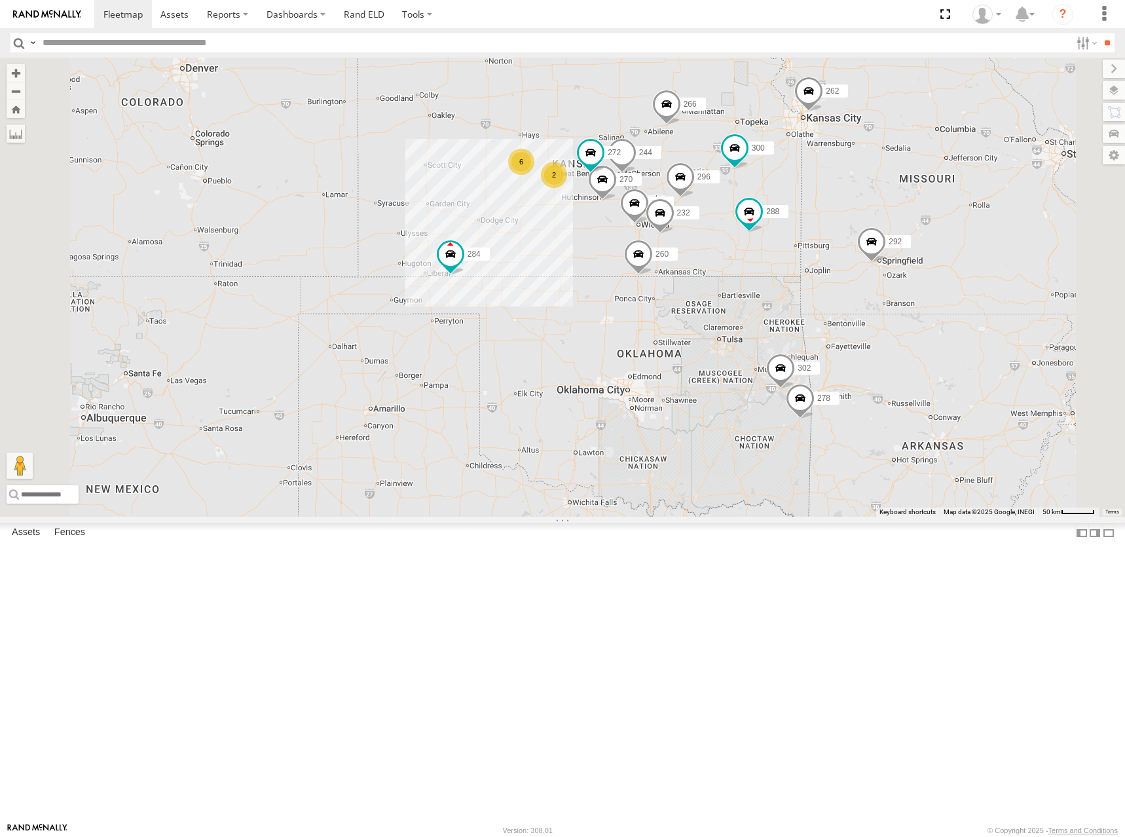
drag, startPoint x: 768, startPoint y: 260, endPoint x: 768, endPoint y: 216, distance: 43.9
click at [768, 216] on div "300 262 288 292 256 296 284 264 266 260 244 298 270 272 232 302 278 6 2" at bounding box center [562, 287] width 1125 height 459
drag, startPoint x: 881, startPoint y: 221, endPoint x: 889, endPoint y: 206, distance: 16.4
click at [889, 206] on div "300 262 288 292 256 296 284 264 266 260 244 298 270 272 232 302 278 6 2" at bounding box center [562, 287] width 1125 height 459
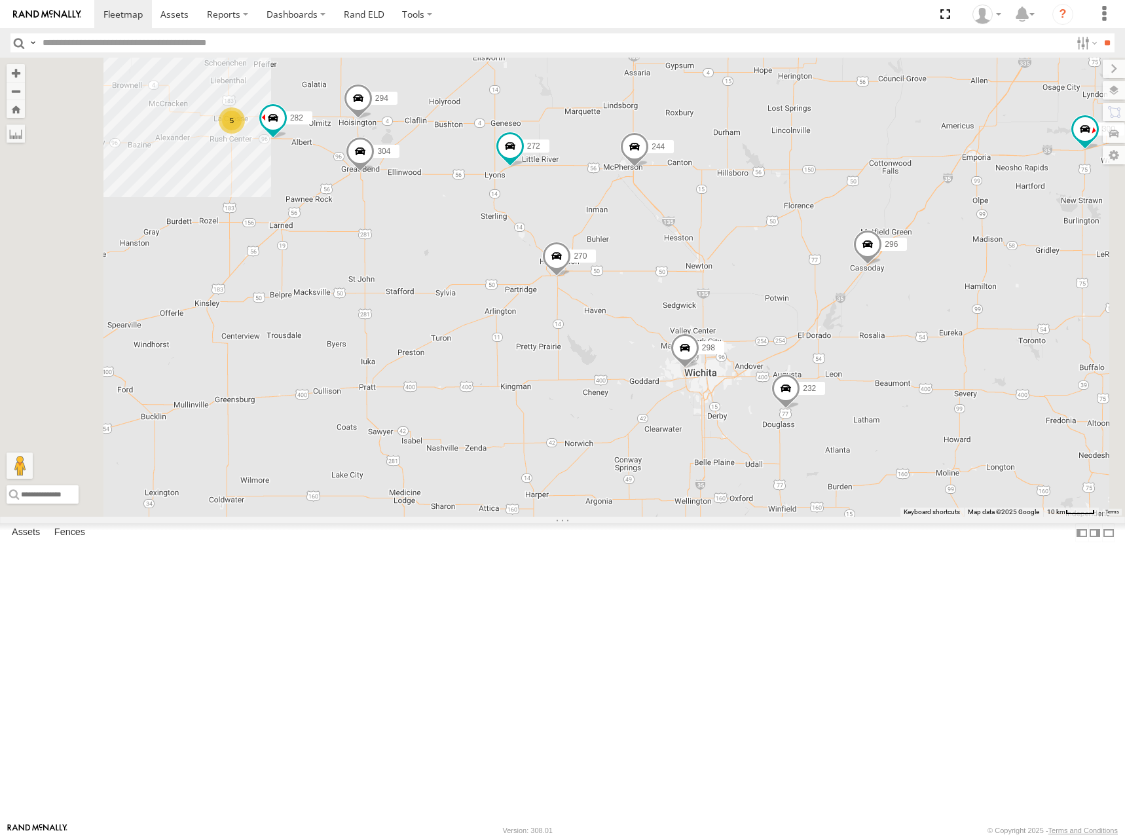
drag, startPoint x: 812, startPoint y: 268, endPoint x: 808, endPoint y: 374, distance: 106.1
click at [808, 374] on div "300 262 288 292 256 296 284 264 266 260 244 298 270 272 232 302 278 5 304 282 2…" at bounding box center [562, 287] width 1125 height 459
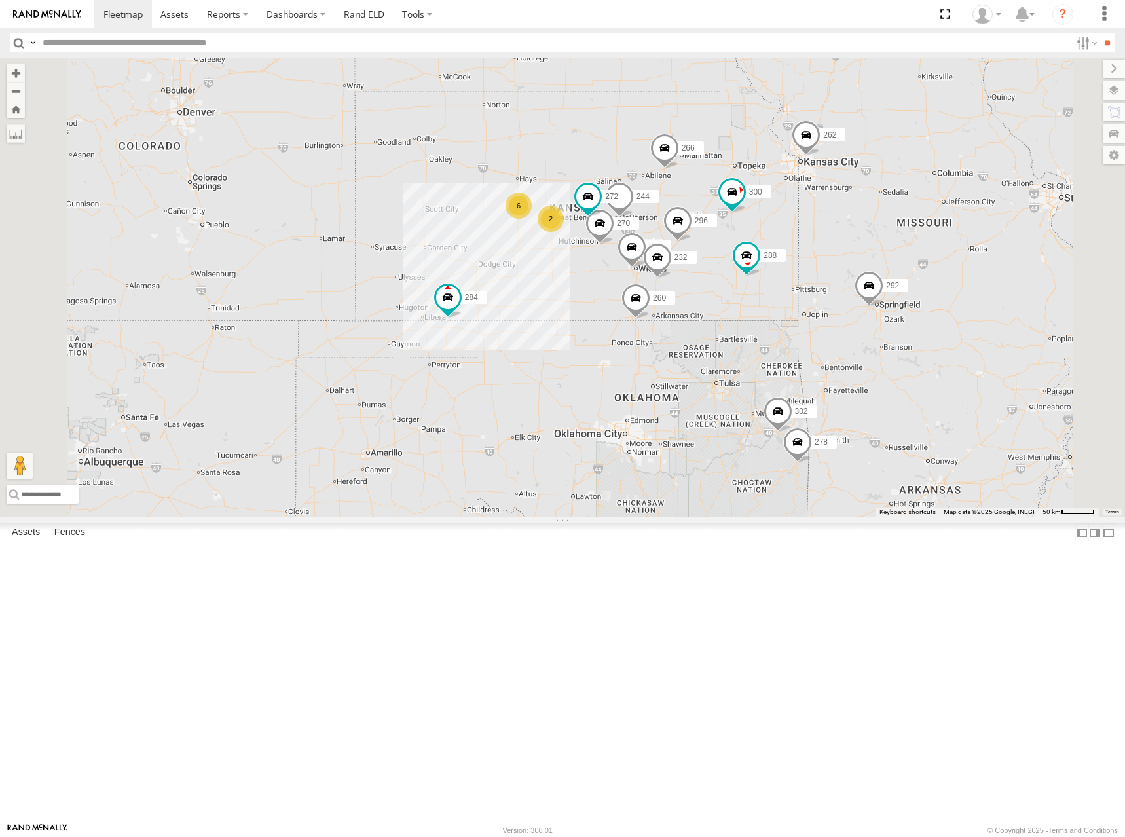
drag, startPoint x: 847, startPoint y: 195, endPoint x: 798, endPoint y: 263, distance: 83.9
click at [798, 263] on div "300 262 288 292 256 296 284 264 266 260 244 298 270 272 232 302 278 6 2" at bounding box center [562, 287] width 1125 height 459
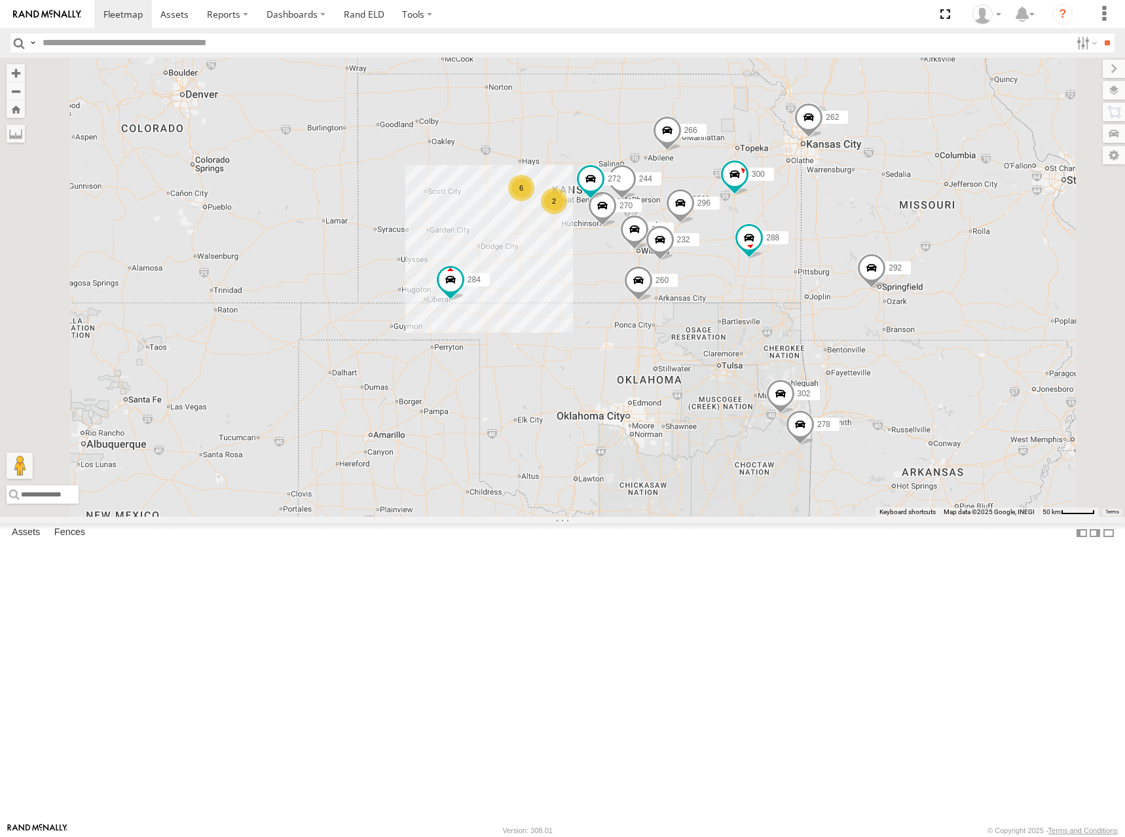
drag, startPoint x: 787, startPoint y: 270, endPoint x: 790, endPoint y: 251, distance: 19.8
click at [790, 251] on div "300 262 288 292 256 296 284 264 266 260 244 298 270 272 232 302 278 6 2" at bounding box center [562, 287] width 1125 height 459
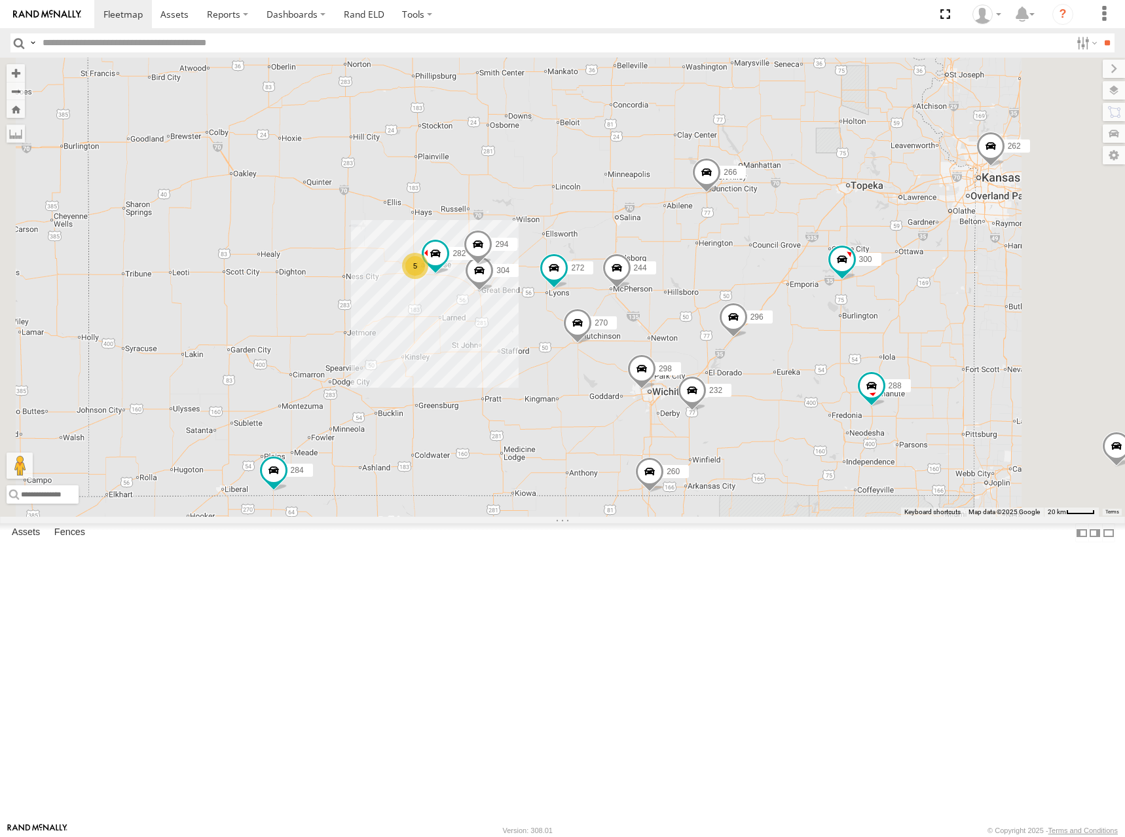
click at [793, 235] on div "300 244 298 270 262 288 292 272 232 296 284 264 302 266 278 260 5 304 282 294" at bounding box center [562, 287] width 1125 height 459
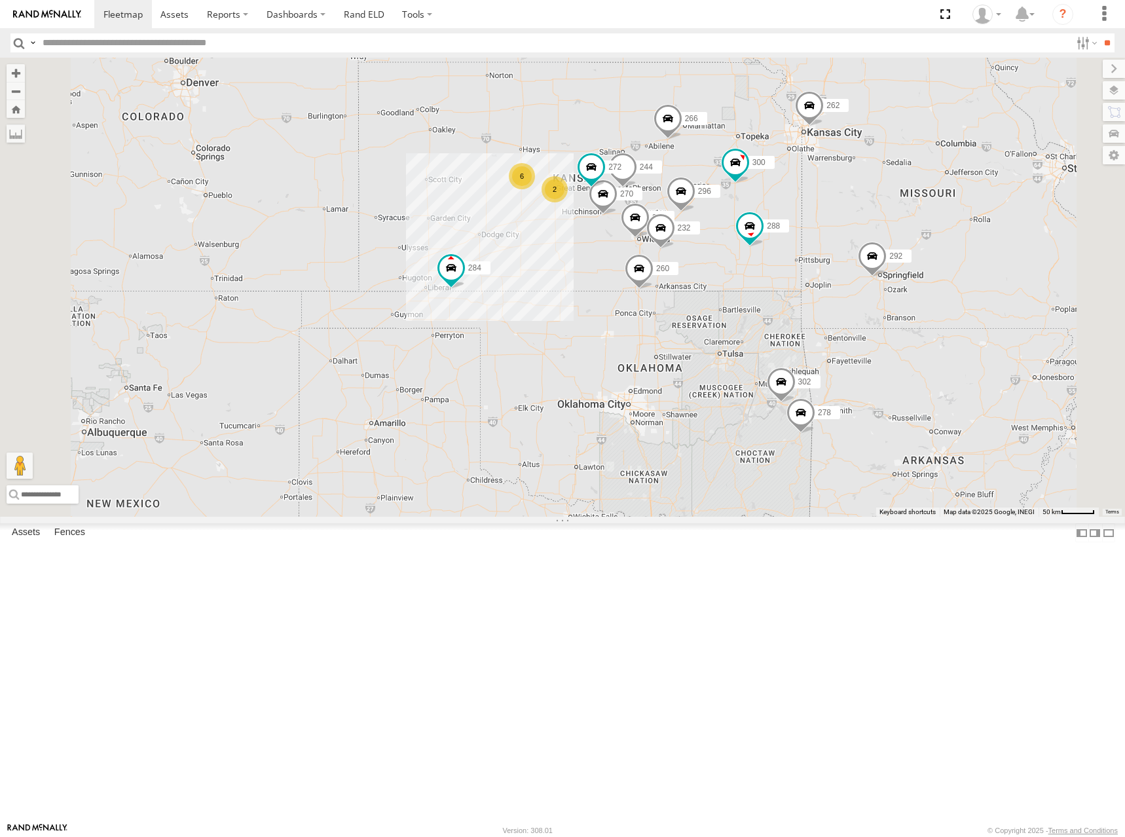
click at [797, 241] on div "300 244 298 270 262 288 292 272 232 296 284 264 302 266 278 260 6 2" at bounding box center [562, 287] width 1125 height 459
drag, startPoint x: 698, startPoint y: 247, endPoint x: 711, endPoint y: 242, distance: 13.5
click at [711, 242] on div "300 244 298 270 262 288 292 272 232 296 284 264 302 266 278 260 6 2" at bounding box center [562, 287] width 1125 height 459
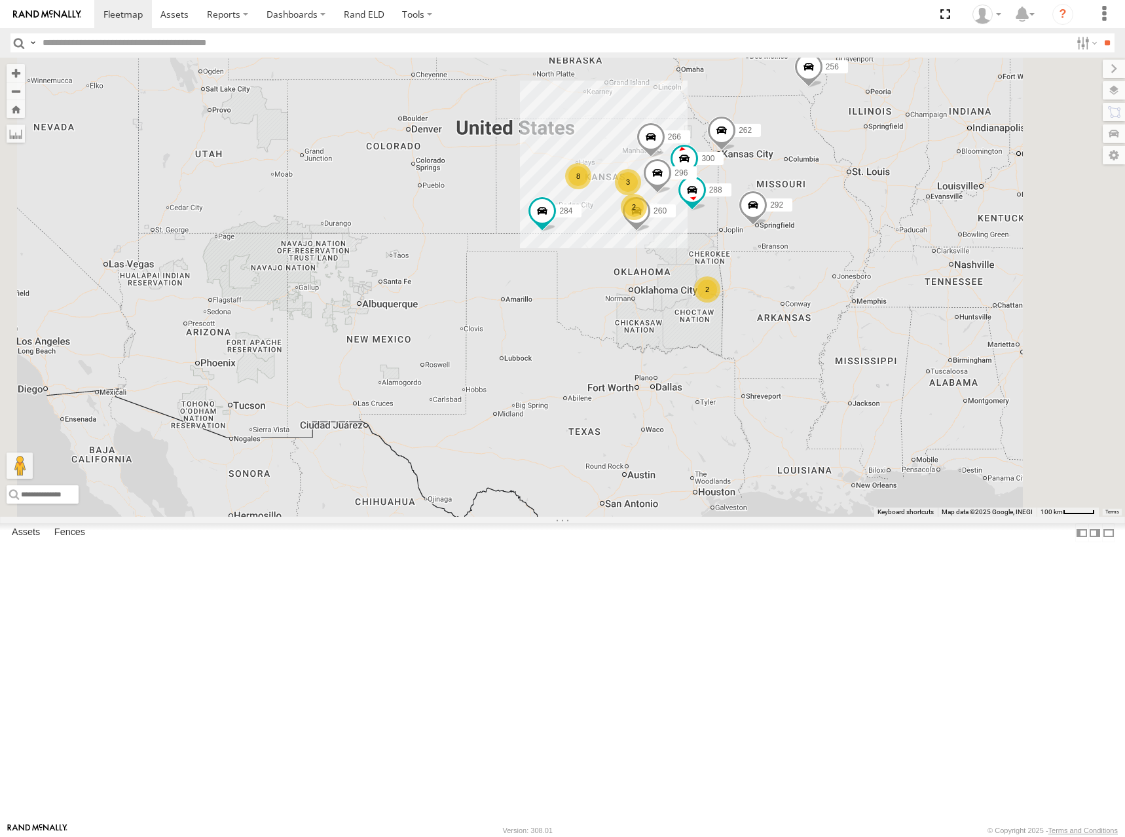
drag, startPoint x: 689, startPoint y: 221, endPoint x: 772, endPoint y: 262, distance: 93.7
click at [741, 234] on div "300 262 288 292 296 284 264 266 260 256 8 3 2 2" at bounding box center [562, 287] width 1125 height 459
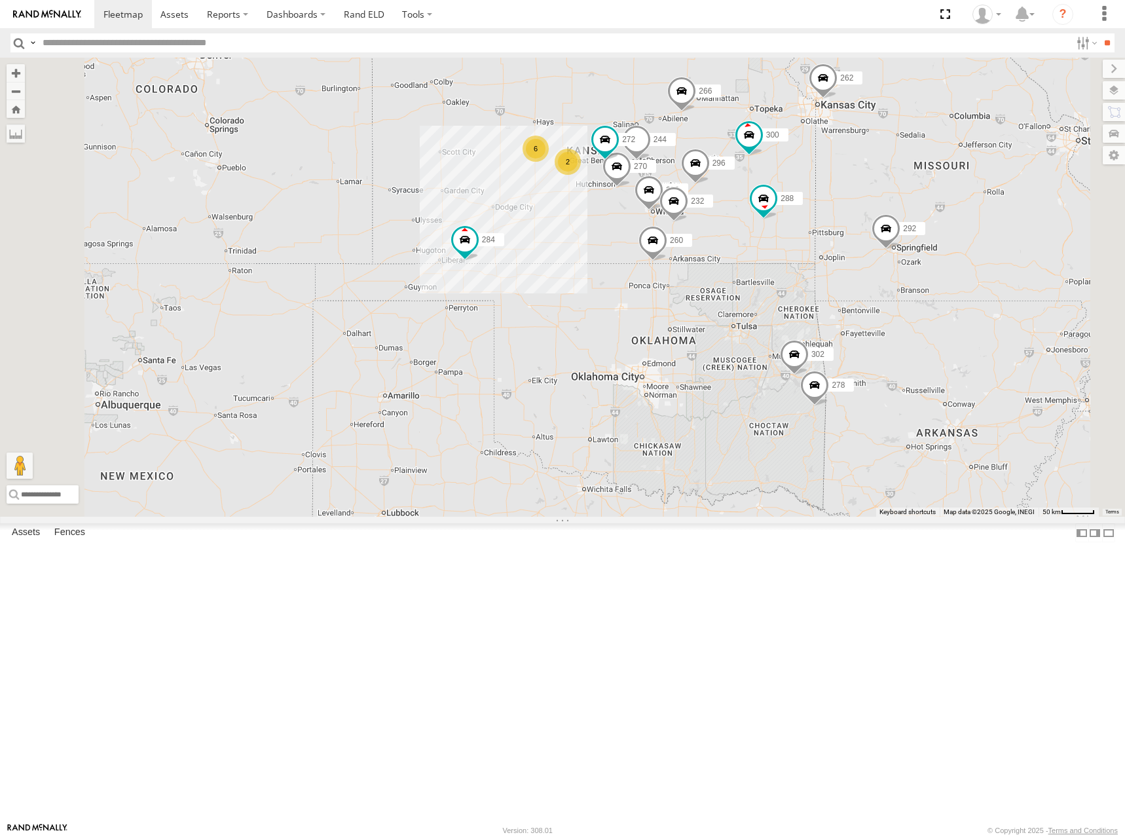
click at [773, 198] on div "300 262 288 292 296 284 264 266 260 256 244 298 270 272 232 302 278 6 2" at bounding box center [562, 287] width 1125 height 459
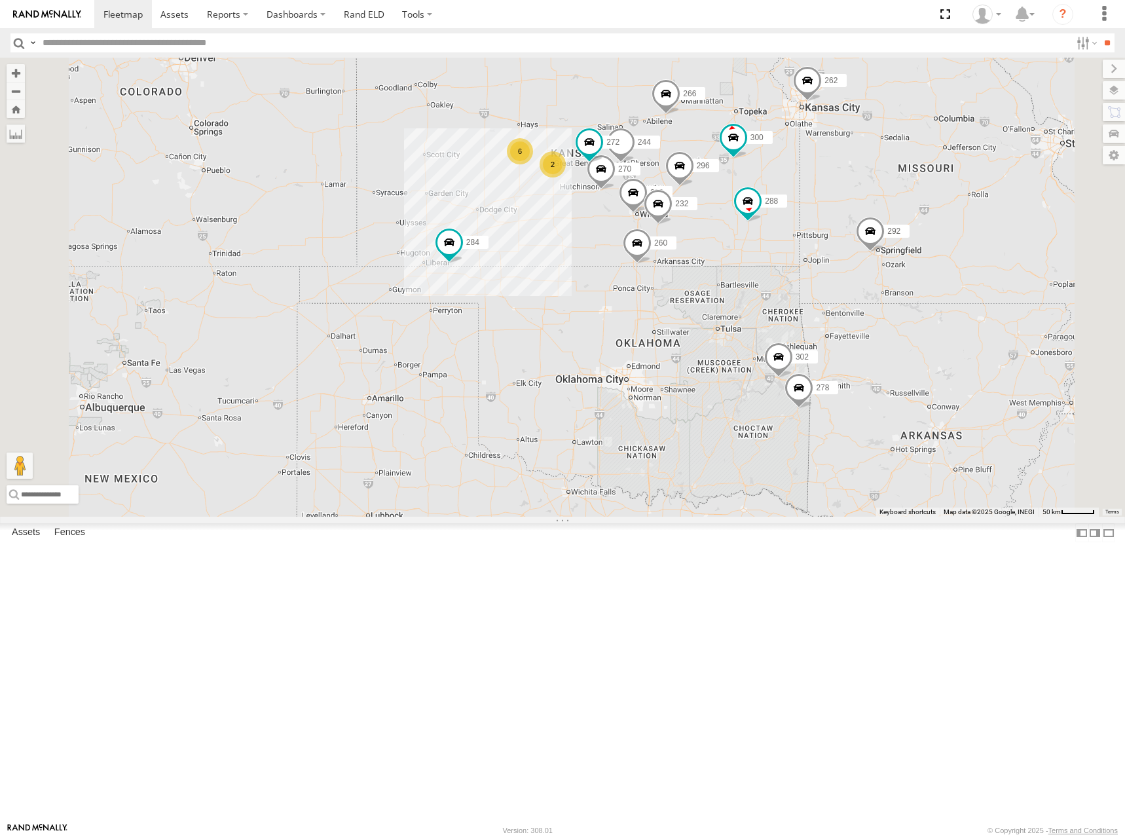
drag, startPoint x: 819, startPoint y: 218, endPoint x: 808, endPoint y: 220, distance: 11.3
click at [808, 220] on div "300 262 288 292 296 284 264 266 260 256 244 298 270 272 232 302 278 6 2" at bounding box center [562, 287] width 1125 height 459
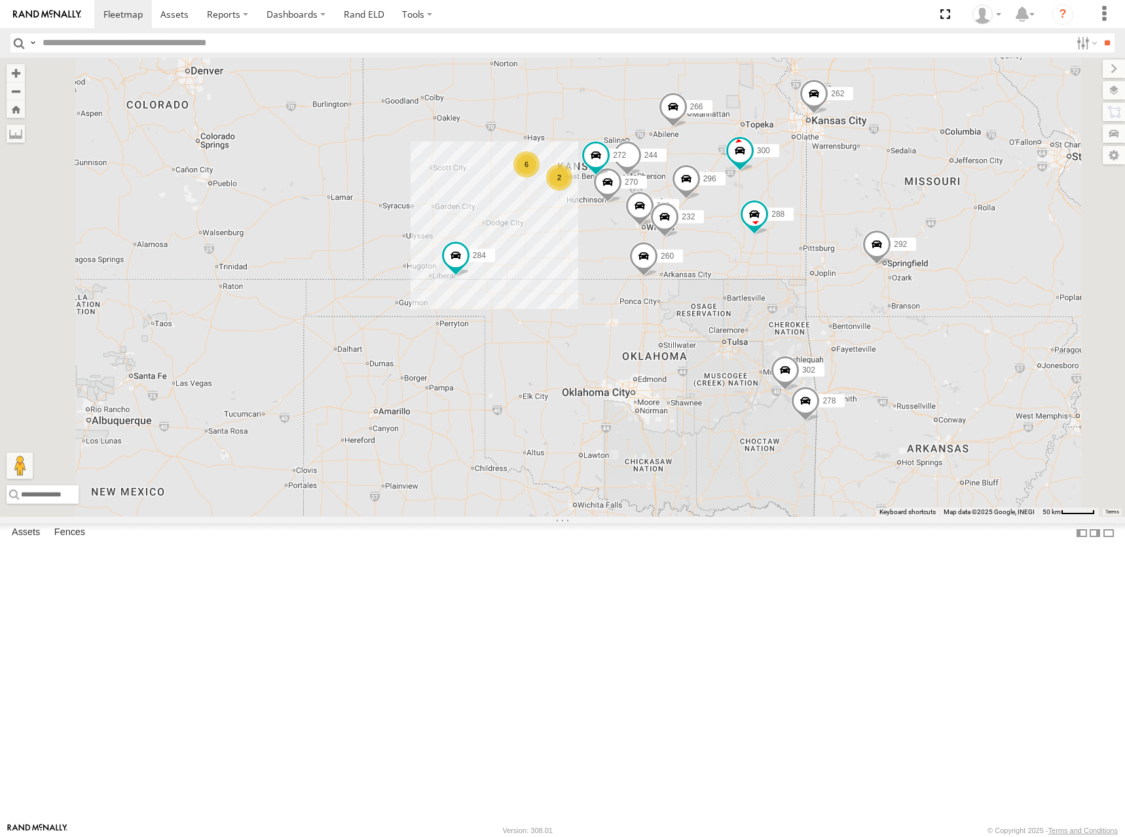
drag, startPoint x: 863, startPoint y: 188, endPoint x: 870, endPoint y: 202, distance: 16.1
click at [870, 202] on div "300 262 288 292 296 284 264 266 260 256 244 298 270 272 232 302 278 6 2" at bounding box center [562, 287] width 1125 height 459
click at [870, 198] on div "300 262 288 292 296 284 264 266 260 256 244 298 270 272 232 302 278 6 2" at bounding box center [562, 287] width 1125 height 459
click at [766, 218] on div "300 262 288 292 296 284 264 266 260 256 244 298 270 272 232 302 278 6 2" at bounding box center [562, 287] width 1125 height 459
click at [858, 219] on div "300 262 288 292 296 284 264 266 260 256 244 298 270 272 232 302 278 6 2" at bounding box center [562, 287] width 1125 height 459
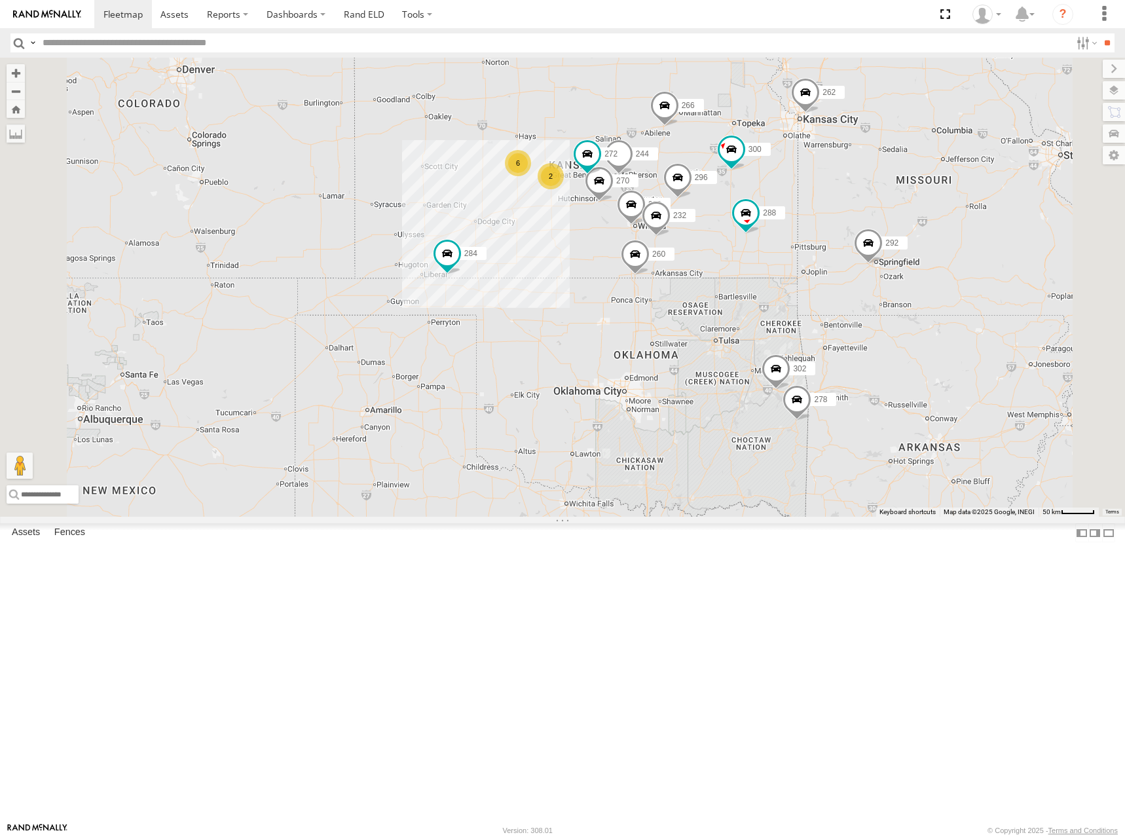
drag, startPoint x: 874, startPoint y: 183, endPoint x: 865, endPoint y: 179, distance: 10.8
click at [865, 179] on div "300 262 288 292 296 284 264 266 260 256 244 298 270 272 232 302 278 6 2" at bounding box center [562, 287] width 1125 height 459
click at [778, 232] on div "300 262 288 292 296 284 264 266 260 256 244 298 270 272 232 302 278 6 2" at bounding box center [562, 287] width 1125 height 459
drag, startPoint x: 777, startPoint y: 226, endPoint x: 772, endPoint y: 231, distance: 7.0
click at [772, 231] on div "300 262 288 292 296 284 264 266 260 256 244 298 270 272 232 302 278 6 2" at bounding box center [562, 287] width 1125 height 459
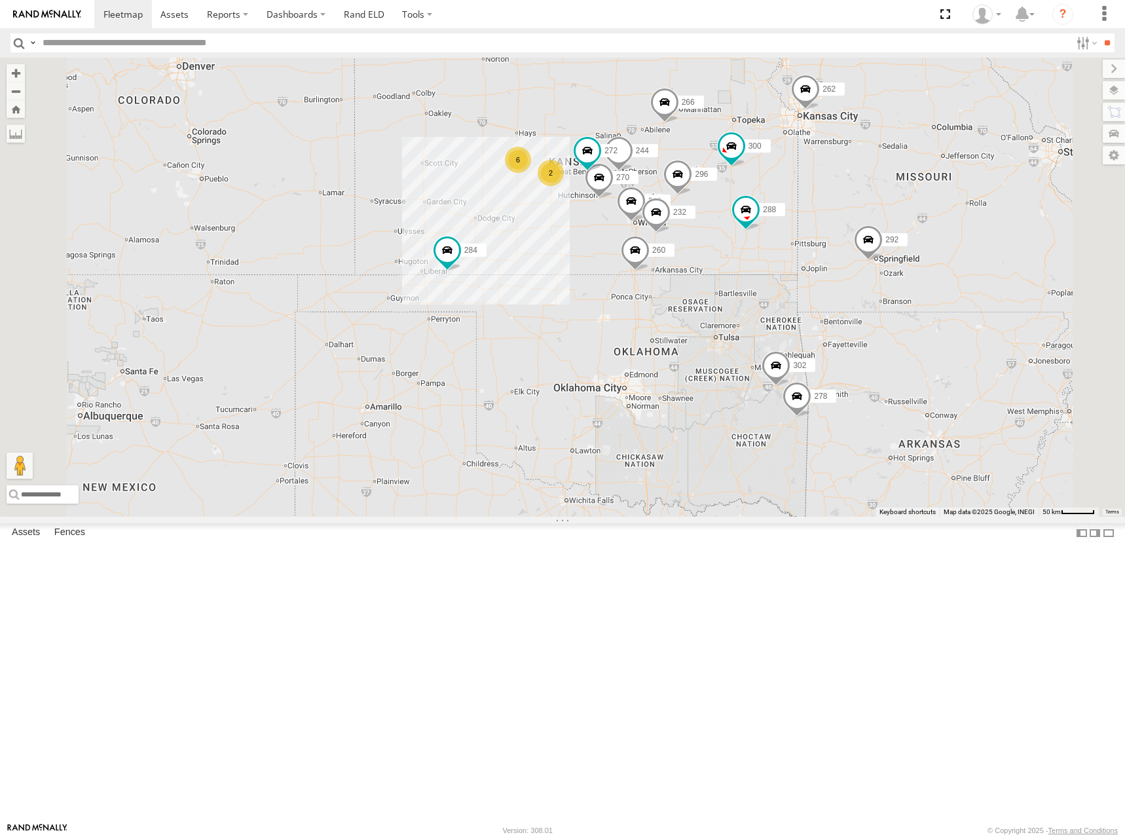
click at [911, 234] on div "300 262 288 292 296 284 264 266 260 256 244 298 270 272 232 302 278 6 2" at bounding box center [562, 287] width 1125 height 459
click at [797, 243] on div "300 262 288 292 296 284 264 266 260 256 244 298 270 272 232 302 278 6 2" at bounding box center [562, 287] width 1125 height 459
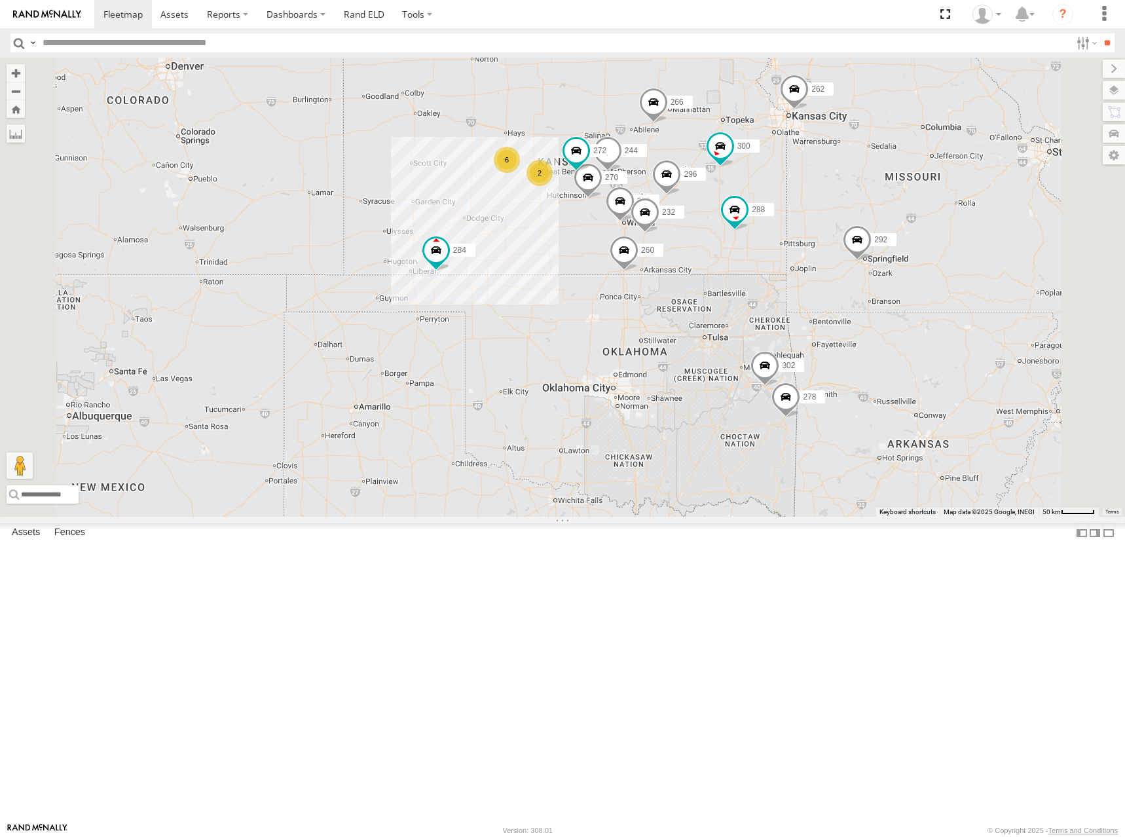
drag, startPoint x: 894, startPoint y: 206, endPoint x: 884, endPoint y: 203, distance: 10.3
click at [884, 203] on div "300 262 288 292 296 284 264 266 260 256 244 298 270 272 232 302 278 6 2" at bounding box center [562, 287] width 1125 height 459
click at [762, 202] on div "300 262 288 292 296 284 264 266 260 256 244 298 270 272 232 302 278 6 2" at bounding box center [562, 287] width 1125 height 459
click at [814, 208] on div "300 262 288 292 296 284 264 266 260 256 244 298 270 272 232 302 278 6 2" at bounding box center [562, 287] width 1125 height 459
click at [765, 217] on div "300 262 288 292 296 284 264 266 260 256 244 298 270 272 232 302 278 6 2" at bounding box center [562, 287] width 1125 height 459
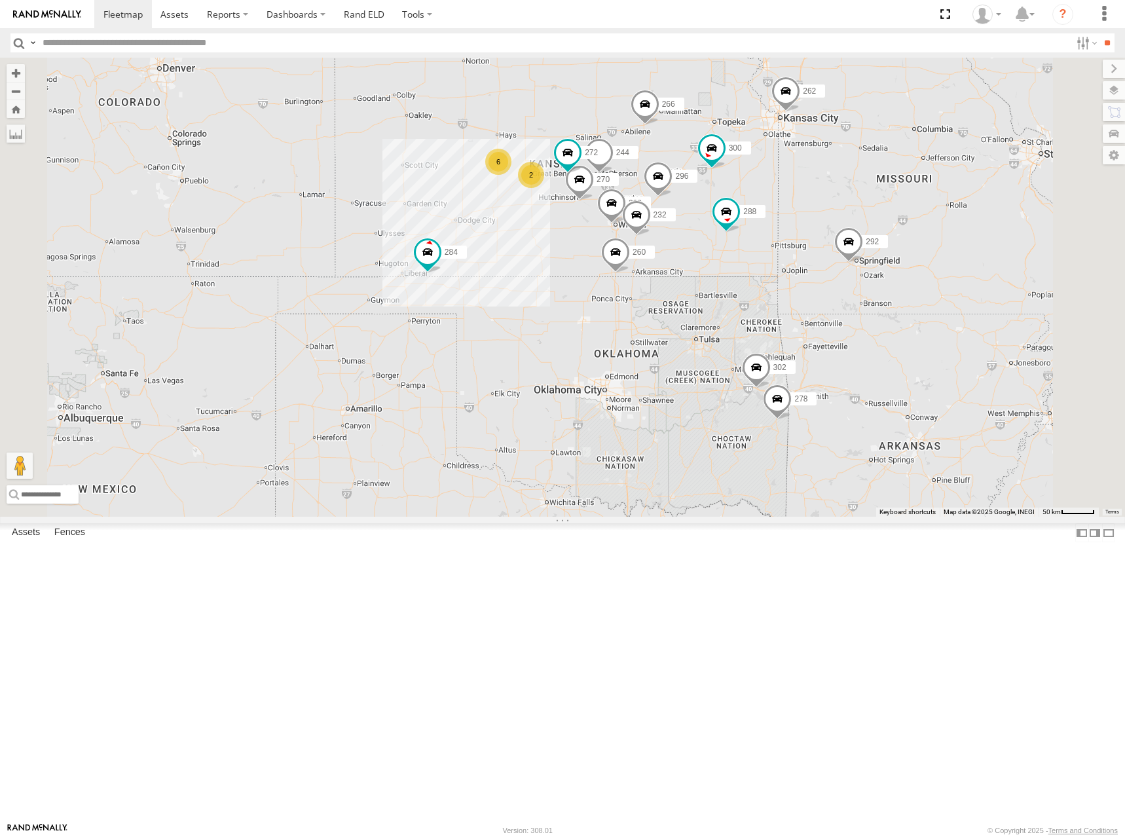
click at [758, 217] on div "300 262 288 292 296 284 264 266 260 256 244 298 270 272 232 302 278 6 2" at bounding box center [562, 287] width 1125 height 459
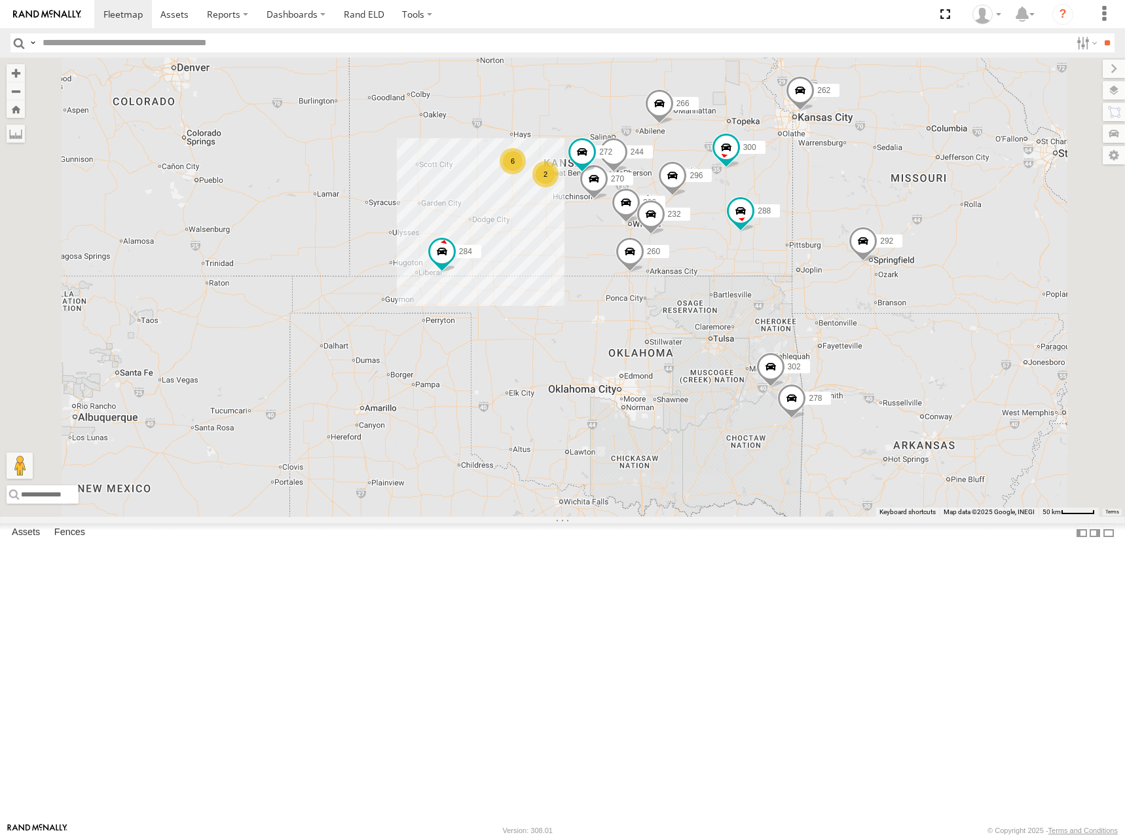
drag, startPoint x: 829, startPoint y: 209, endPoint x: 845, endPoint y: 208, distance: 15.7
click at [845, 208] on div "300 262 288 292 296 284 264 266 260 256 244 298 270 272 232 302 278 6 2" at bounding box center [562, 287] width 1125 height 459
click at [872, 200] on div "300 262 288 292 296 284 264 266 260 256 244 298 270 272 232 302 278 6 2" at bounding box center [562, 287] width 1125 height 459
click at [829, 225] on div "300 262 288 292 296 284 264 266 260 256 244 298 270 272 232 302 278 6 2" at bounding box center [562, 287] width 1125 height 459
drag, startPoint x: 869, startPoint y: 227, endPoint x: 871, endPoint y: 220, distance: 7.5
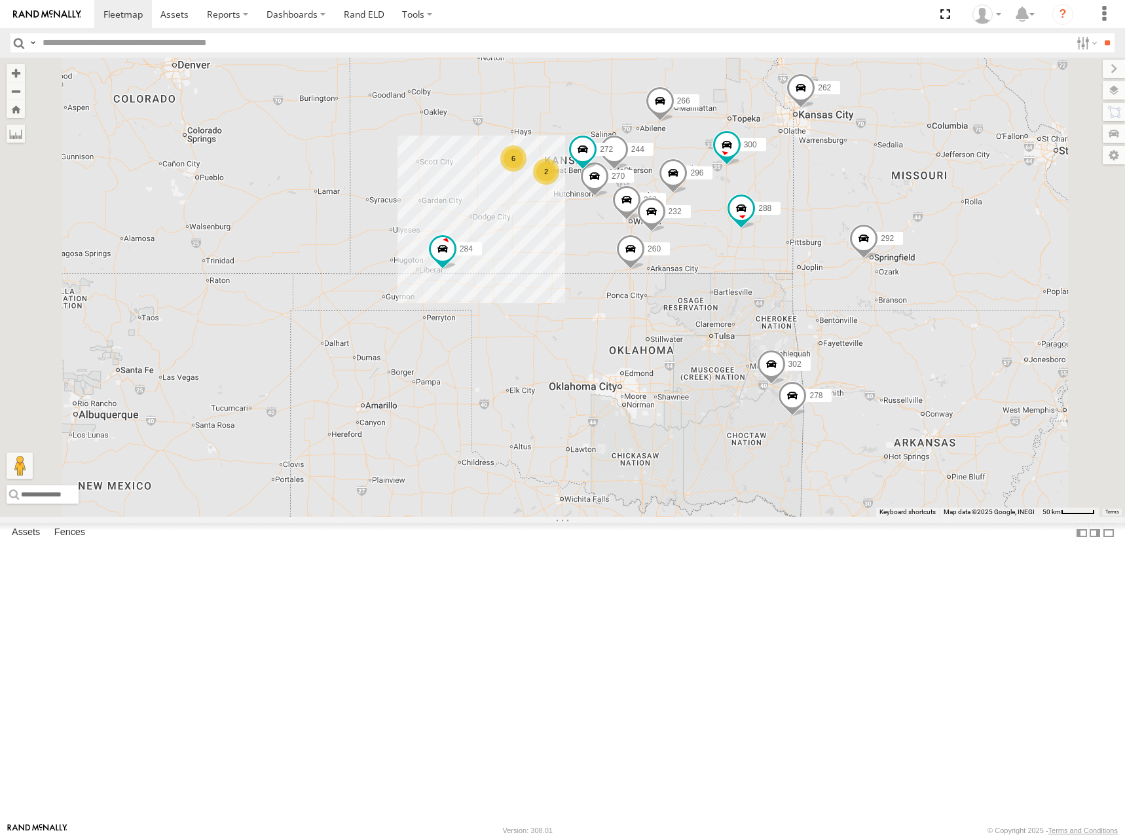
click at [871, 220] on div "300 262 288 292 296 284 264 266 260 256 244 298 270 272 232 302 278 6 2" at bounding box center [562, 287] width 1125 height 459
click at [874, 207] on div "300 262 288 292 296 284 264 266 260 256 244 298 270 272 232 302 278 6 2" at bounding box center [562, 287] width 1125 height 459
click at [824, 225] on div "300 262 288 292 296 284 264 266 260 256 244 298 270 272 232 302 278 6 2" at bounding box center [562, 287] width 1125 height 459
click at [785, 224] on div "300 262 288 292 296 284 264 266 260 256 244 298 270 272 232 302 278 6 2" at bounding box center [562, 287] width 1125 height 459
click at [886, 217] on div "300 262 288 292 296 284 264 266 260 256 244 298 270 272 232 302 278 6 2" at bounding box center [562, 287] width 1125 height 459
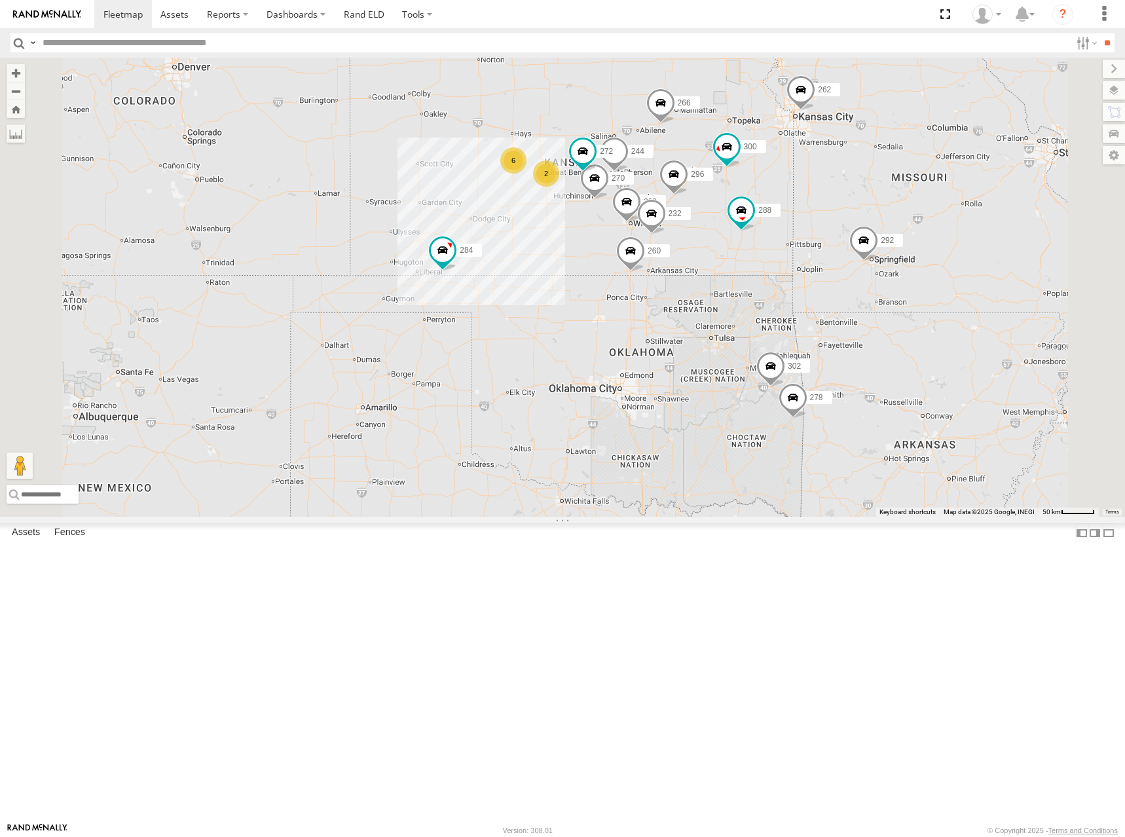
click at [709, 232] on div "300 262 288 292 296 284 264 266 260 256 244 298 270 272 232 302 278 6 2" at bounding box center [562, 287] width 1125 height 459
click at [766, 233] on div "300 262 288 292 296 284 264 266 260 256 244 298 270 272 232 302 278 6 2" at bounding box center [562, 287] width 1125 height 459
click at [755, 232] on div "300 262 288 292 296 284 264 266 260 256 244 298 270 272 232 302 278 6 2" at bounding box center [562, 287] width 1125 height 459
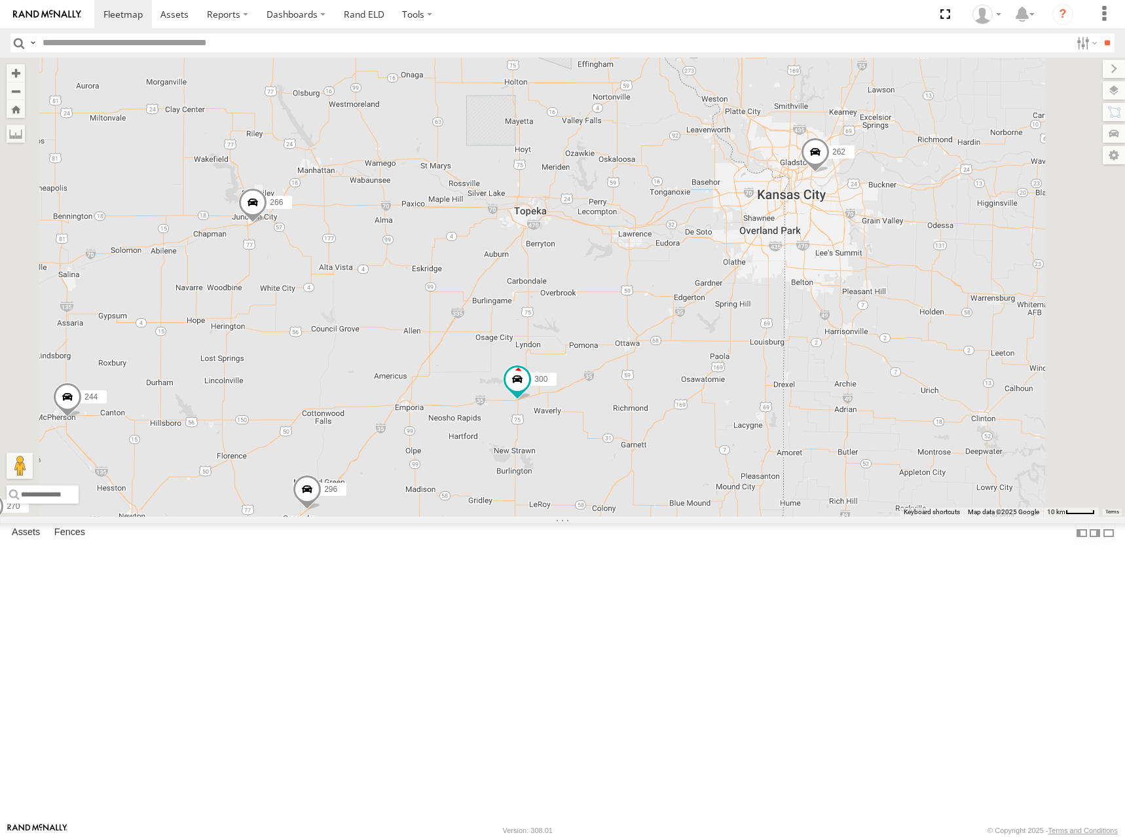
drag, startPoint x: 871, startPoint y: 206, endPoint x: 872, endPoint y: 308, distance: 101.5
click at [872, 308] on div "300 262 288 292 296 284 264 266 260 256 244 298 270 272 232 302 278" at bounding box center [562, 287] width 1125 height 459
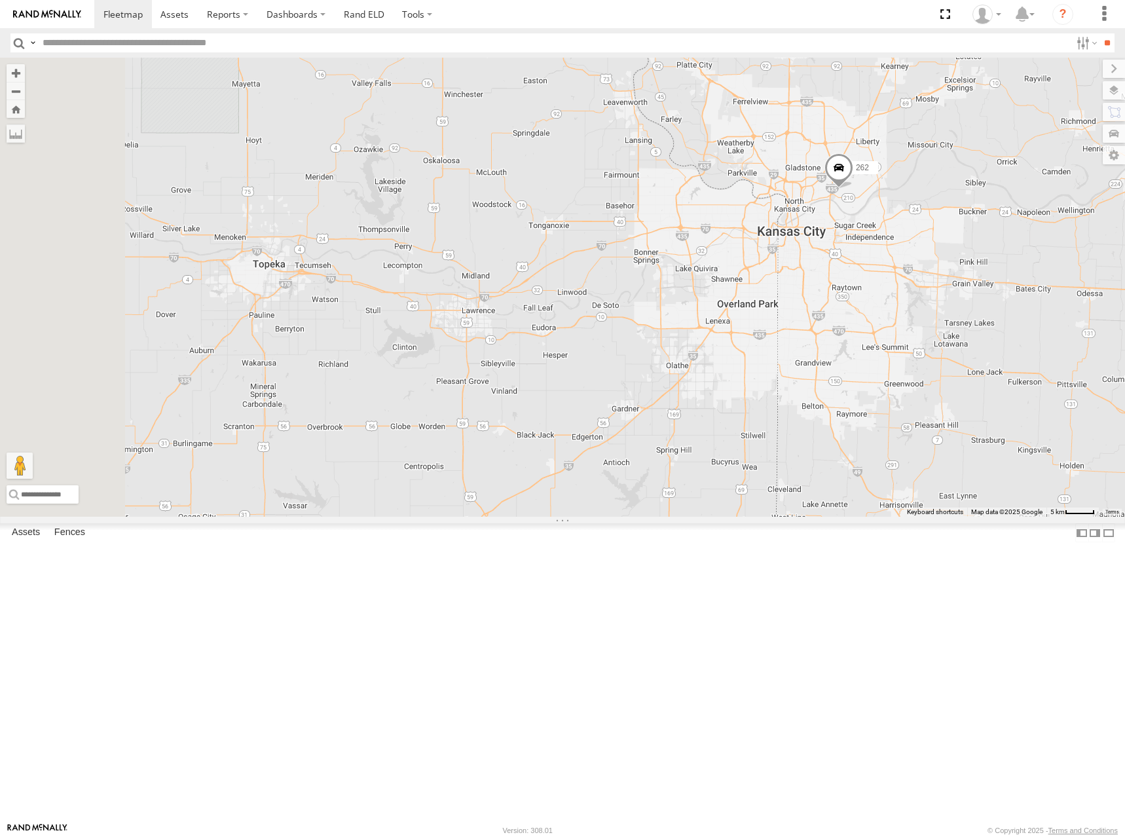
drag, startPoint x: 939, startPoint y: 300, endPoint x: 954, endPoint y: 279, distance: 25.3
click at [954, 279] on div "300 262 288 292 296 284 264 266 260 256 244 298 270 272 232 302 278" at bounding box center [562, 287] width 1125 height 459
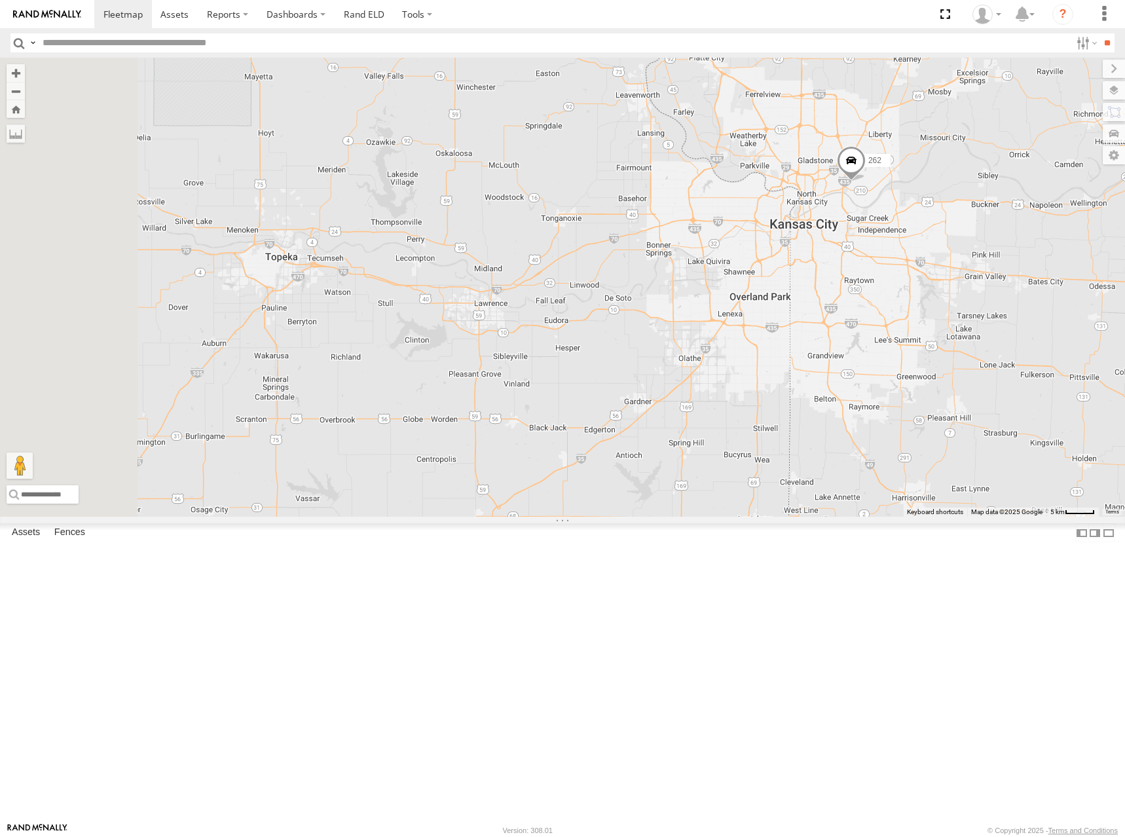
drag, startPoint x: 956, startPoint y: 279, endPoint x: 966, endPoint y: 273, distance: 12.0
click at [966, 273] on div "300 262 288 292 296 284 264 266 260 256 244 298 270 272 232 302 278" at bounding box center [562, 287] width 1125 height 459
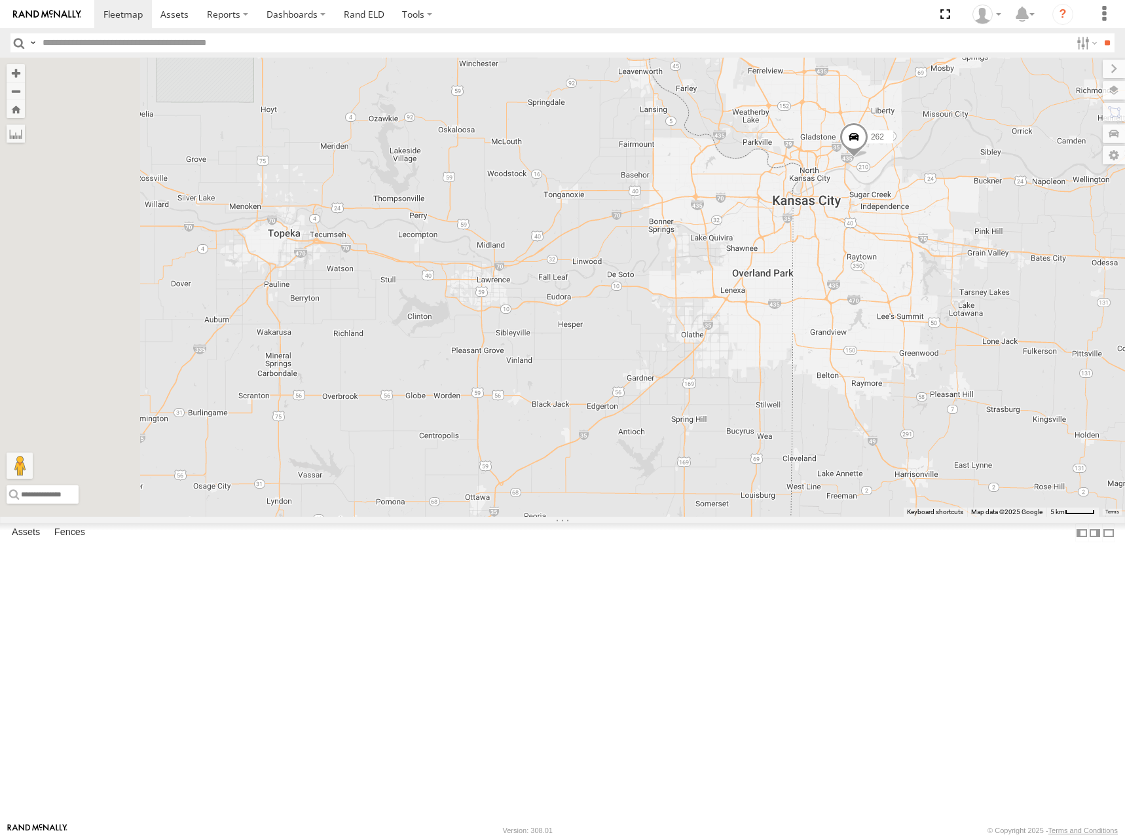
drag, startPoint x: 960, startPoint y: 284, endPoint x: 963, endPoint y: 259, distance: 25.0
click at [963, 259] on div "300 262 288 292 296 284 264 266 260 256 244 298 270 272 232 302 278" at bounding box center [562, 287] width 1125 height 459
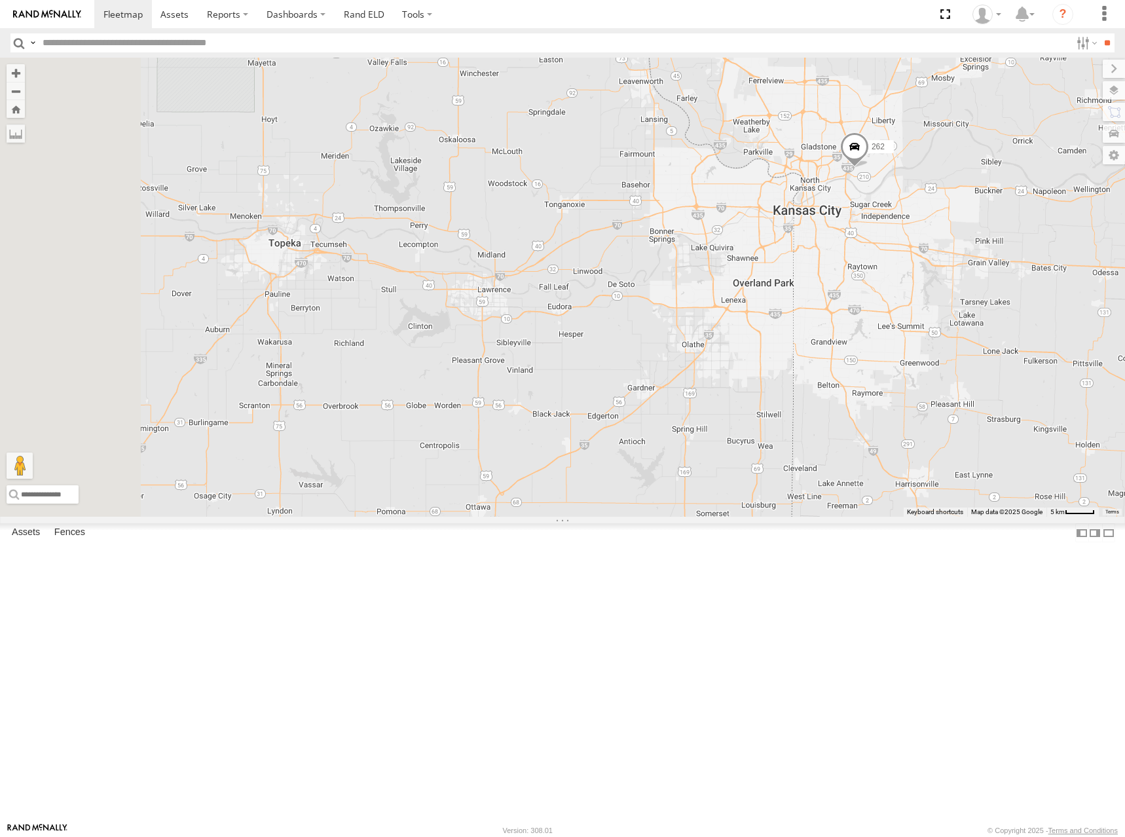
drag, startPoint x: 818, startPoint y: 289, endPoint x: 819, endPoint y: 300, distance: 11.2
click at [819, 300] on div "300 262 288 292 296 284 264 266 260 256 244 298 270 272 232 302 278" at bounding box center [562, 287] width 1125 height 459
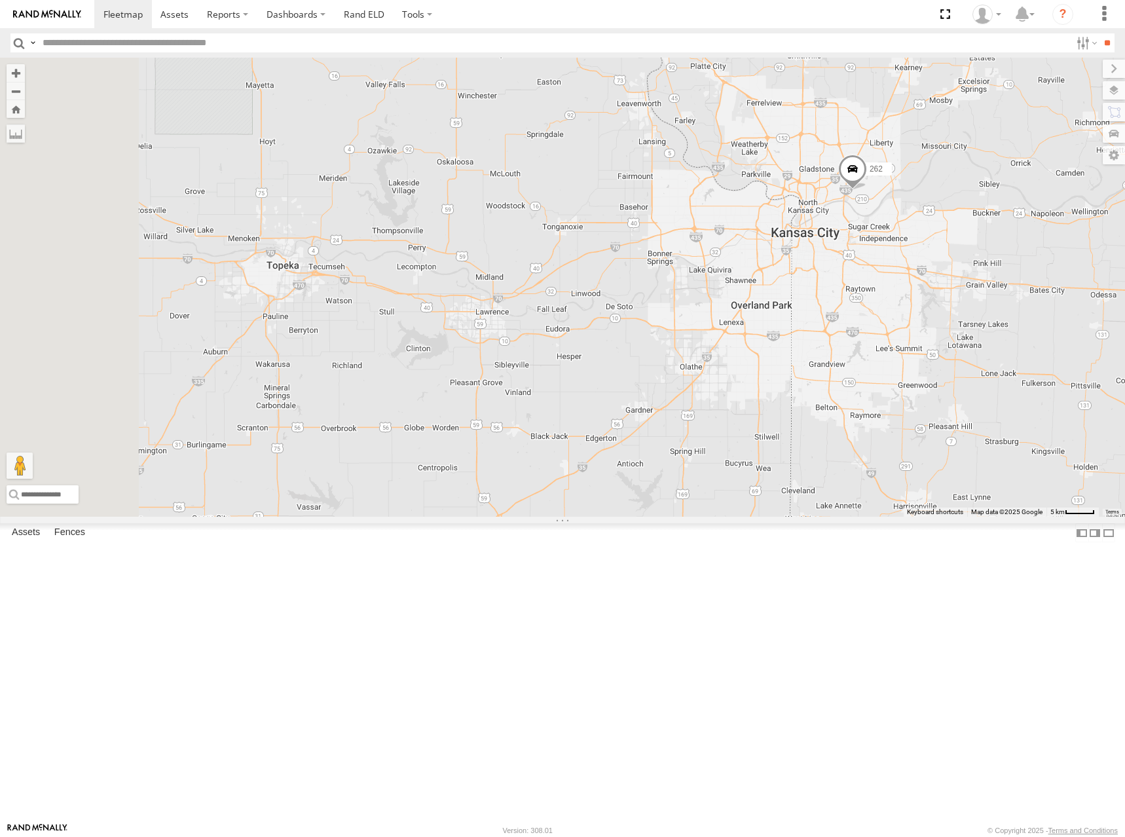
drag, startPoint x: 953, startPoint y: 276, endPoint x: 950, endPoint y: 302, distance: 26.3
click at [950, 302] on div "300 262 288 292 296 284 264 266 260 256 244 298 270 272 232 302 278" at bounding box center [562, 287] width 1125 height 459
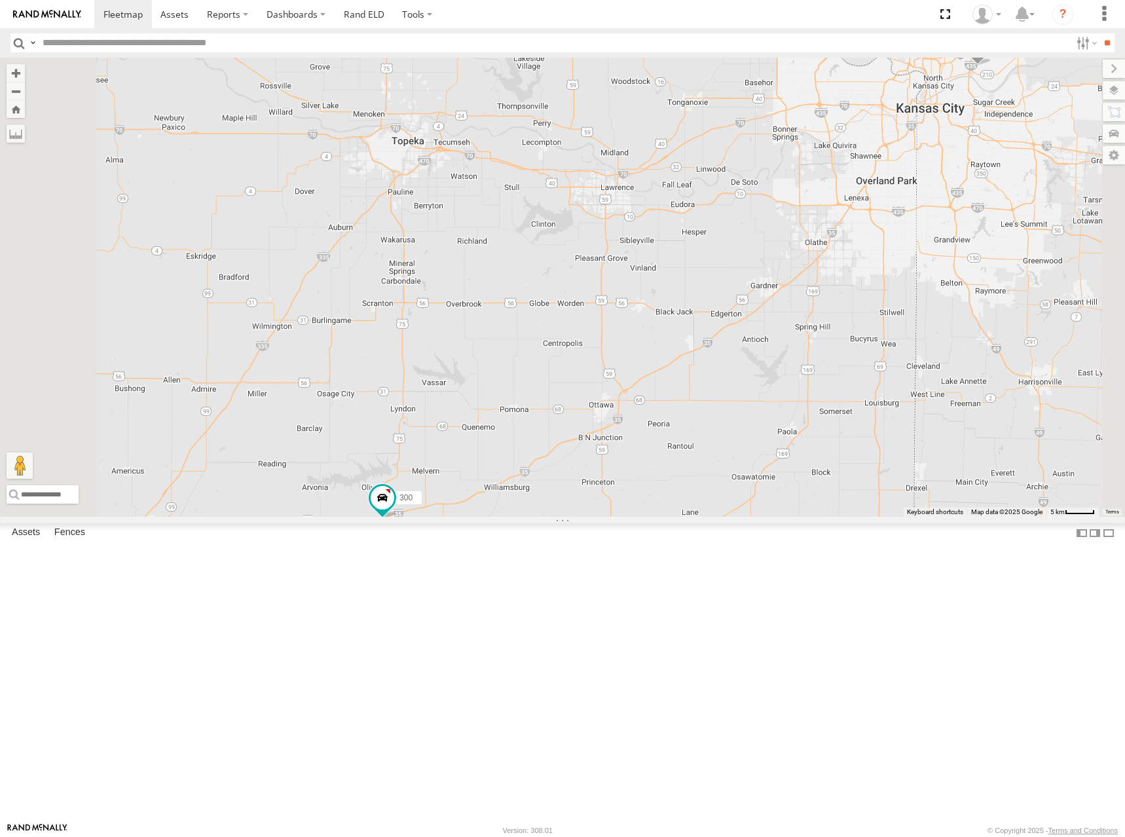
drag, startPoint x: 761, startPoint y: 497, endPoint x: 897, endPoint y: 363, distance: 190.7
click at [897, 363] on div "300 262 288 292 296 284 264 266 260 256 244 298 270 272 232 302 278" at bounding box center [562, 287] width 1125 height 459
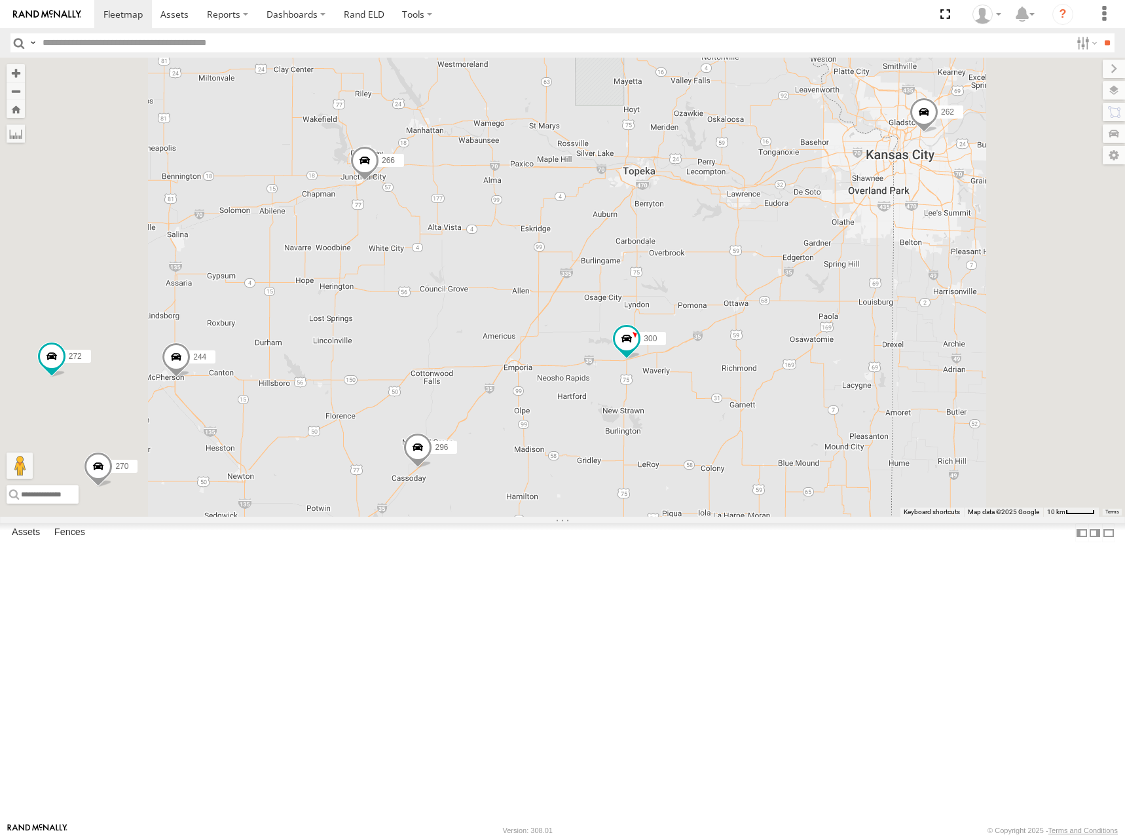
click at [965, 372] on div "300 262 288 292 296 284 264 266 260 256 244 298 270 272 232 302 278" at bounding box center [562, 287] width 1125 height 459
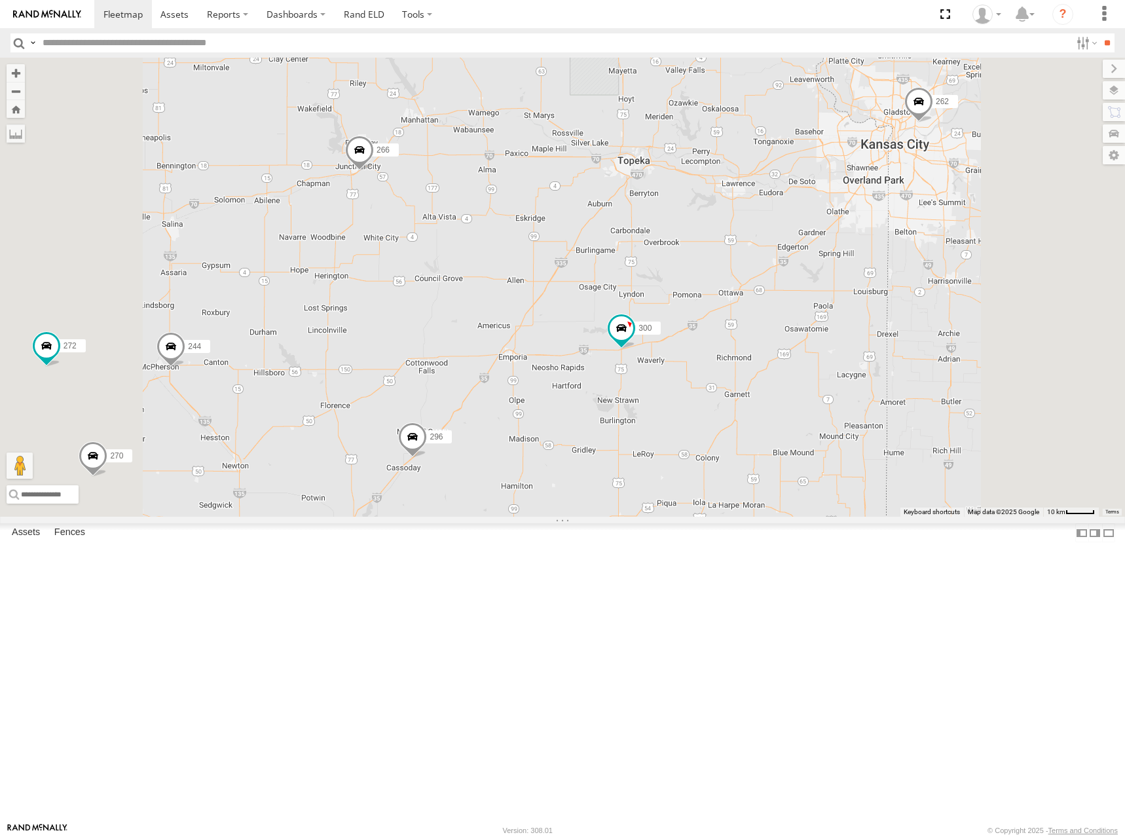
drag, startPoint x: 966, startPoint y: 376, endPoint x: 961, endPoint y: 366, distance: 11.7
click at [961, 366] on div "300 262 288 292 296 284 264 266 260 256 244 298 270 272 232 302 278" at bounding box center [562, 287] width 1125 height 459
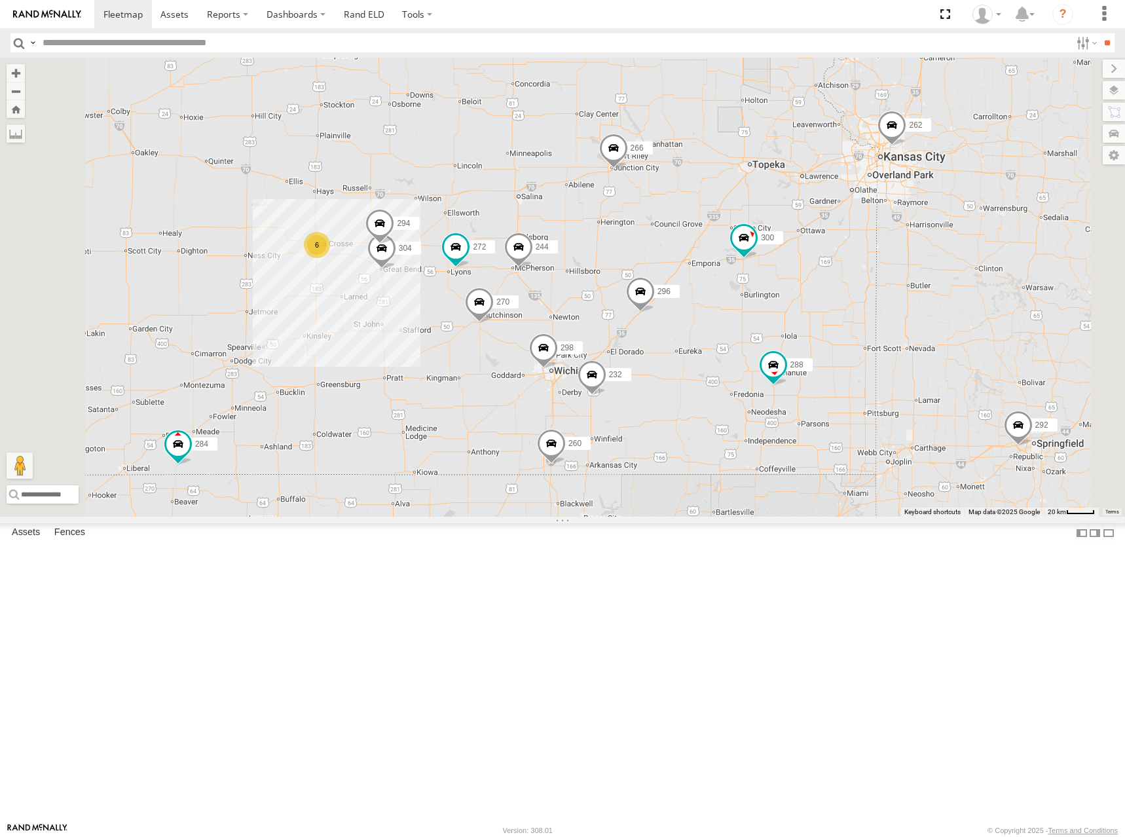
drag, startPoint x: 816, startPoint y: 299, endPoint x: 884, endPoint y: 285, distance: 68.8
click at [884, 285] on div "300 262 288 292 296 284 264 266 260 256 244 298 270 272 232 302 278 6 304 294" at bounding box center [562, 287] width 1125 height 459
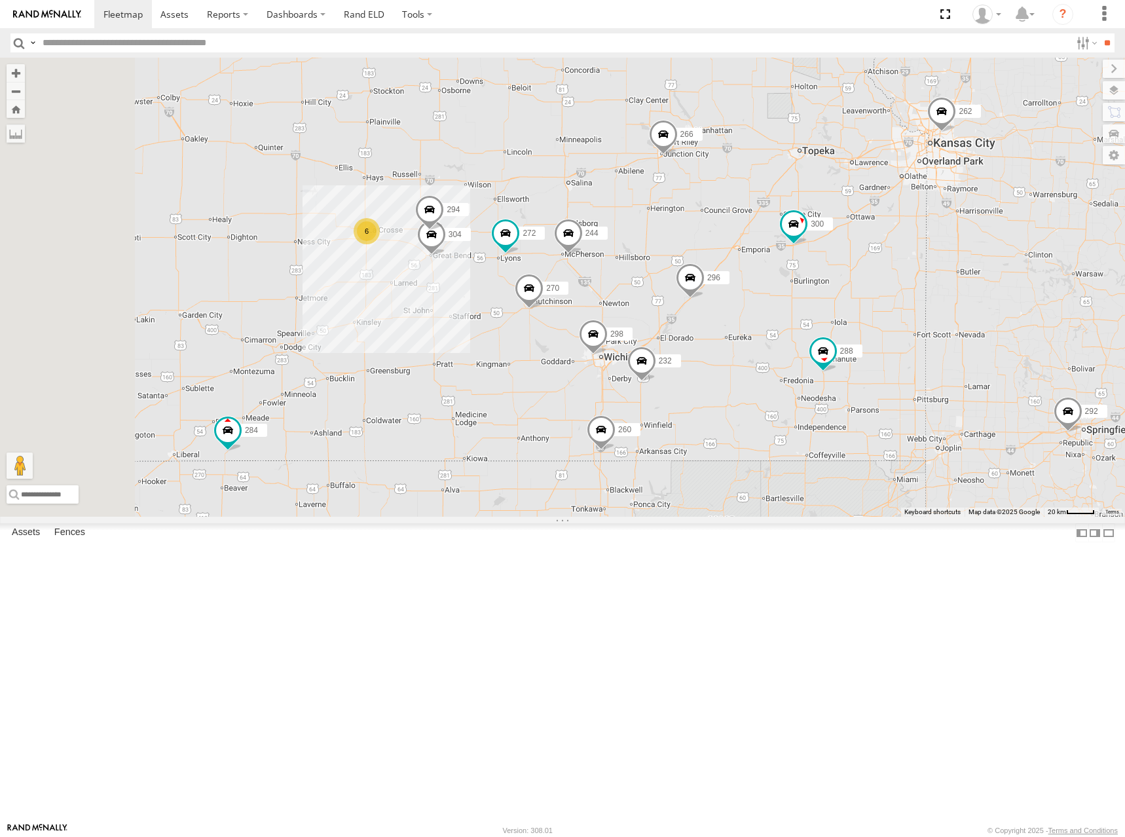
drag, startPoint x: 884, startPoint y: 275, endPoint x: 918, endPoint y: 268, distance: 34.8
click at [918, 268] on div "300 262 288 292 296 284 264 266 260 256 244 298 270 272 232 302 278 6 304 294" at bounding box center [562, 287] width 1125 height 459
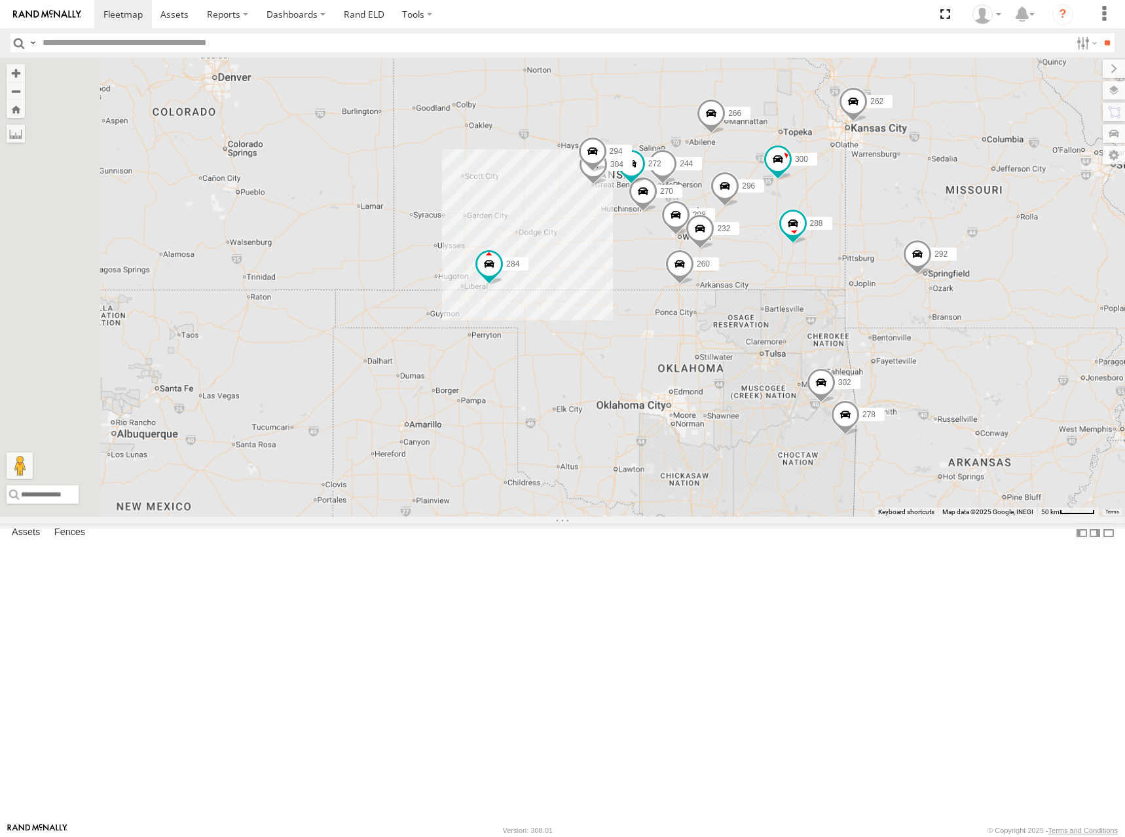
drag, startPoint x: 920, startPoint y: 245, endPoint x: 913, endPoint y: 259, distance: 14.9
click at [913, 259] on div "300 262 288 292 296 284 264 266 260 256 244 298 270 272 232 302 278 304 294" at bounding box center [562, 287] width 1125 height 459
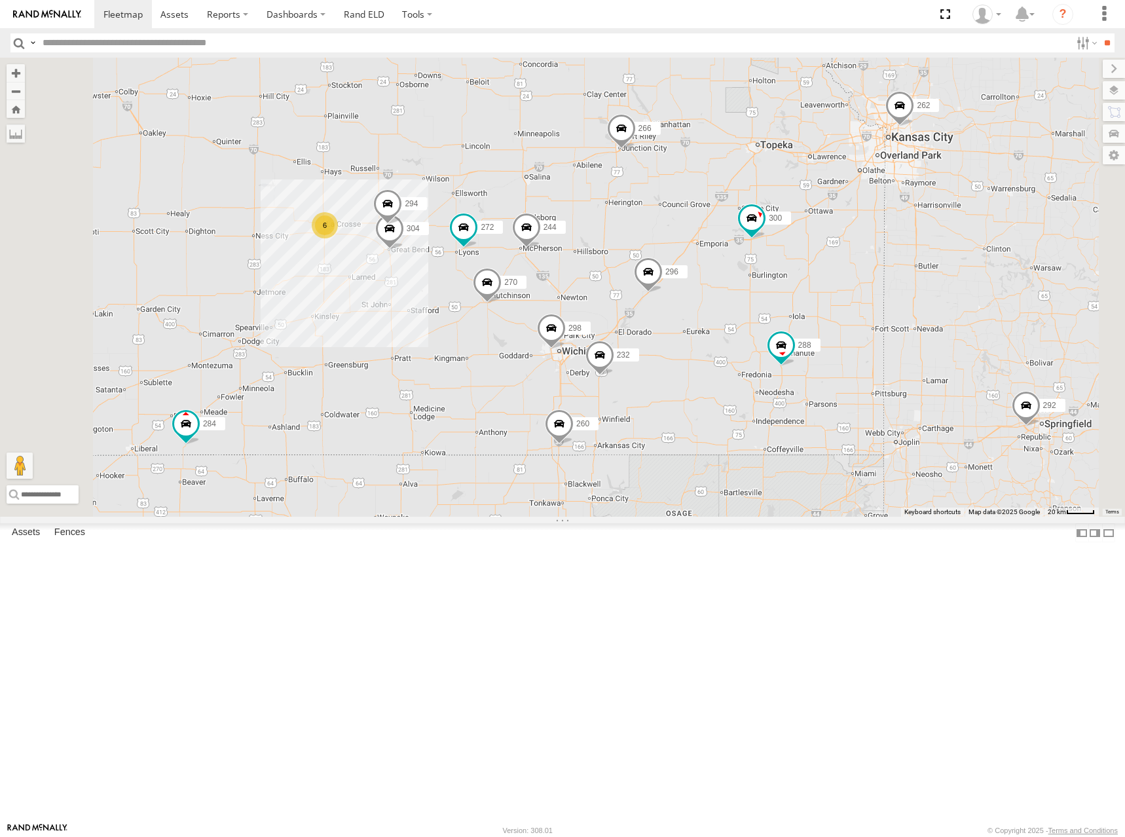
drag, startPoint x: 869, startPoint y: 303, endPoint x: 937, endPoint y: 279, distance: 72.0
click at [937, 279] on div "300 262 288 292 296 284 264 266 260 256 244 298 270 272 232 302 278 304 294 6" at bounding box center [562, 287] width 1125 height 459
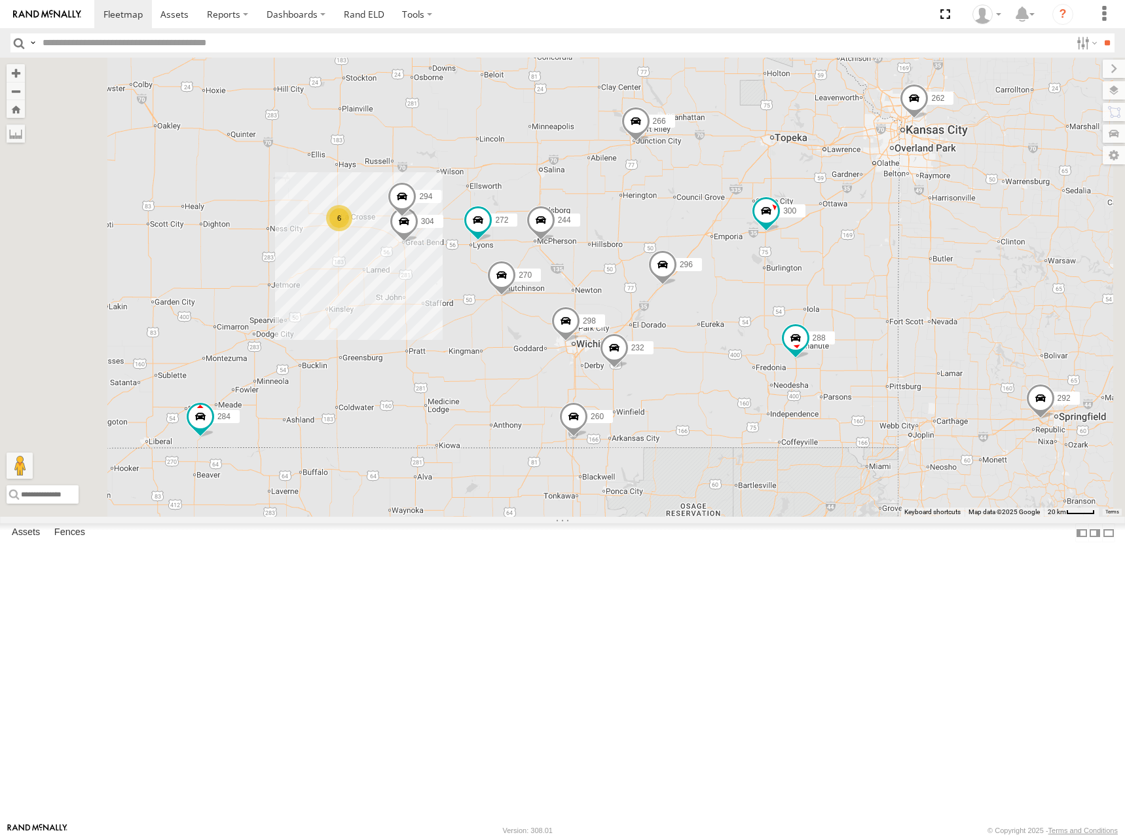
drag, startPoint x: 914, startPoint y: 240, endPoint x: 945, endPoint y: 241, distance: 30.8
click at [945, 241] on div "300 262 288 292 296 284 264 266 260 256 244 298 270 272 232 302 278 304 294 6" at bounding box center [562, 287] width 1125 height 459
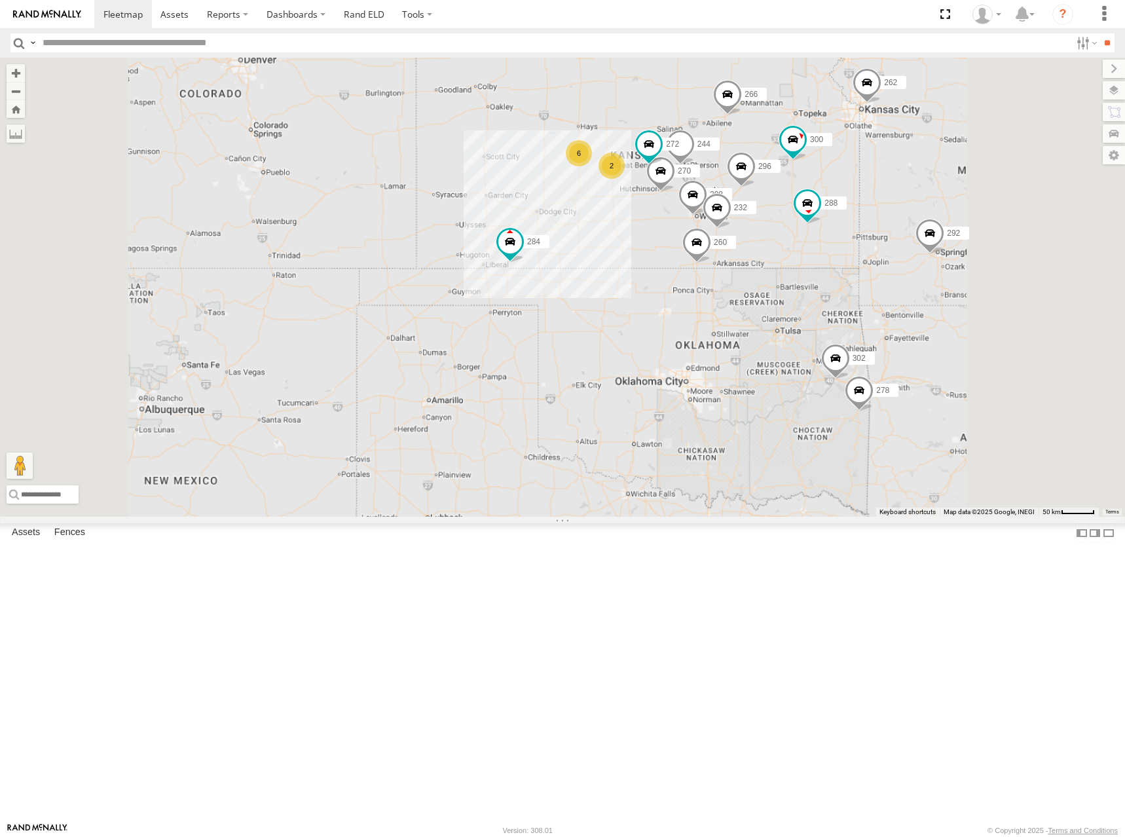
click at [922, 213] on div "300 262 288 292 296 284 264 266 260 256 244 298 270 272 232 302 278 6 2" at bounding box center [562, 287] width 1125 height 459
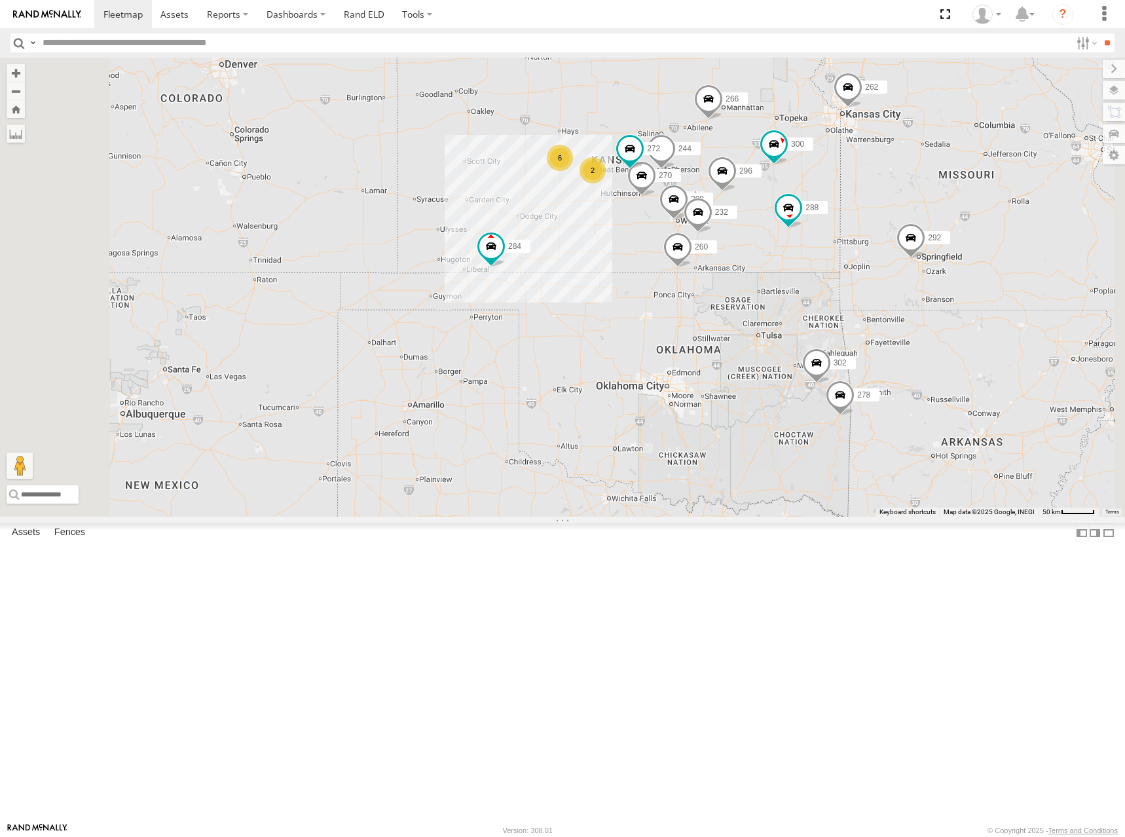
click at [923, 211] on div "300 262 288 292 296 284 264 266 260 256 244 298 270 272 232 302 278 6 2" at bounding box center [562, 287] width 1125 height 459
